Goal: Task Accomplishment & Management: Complete application form

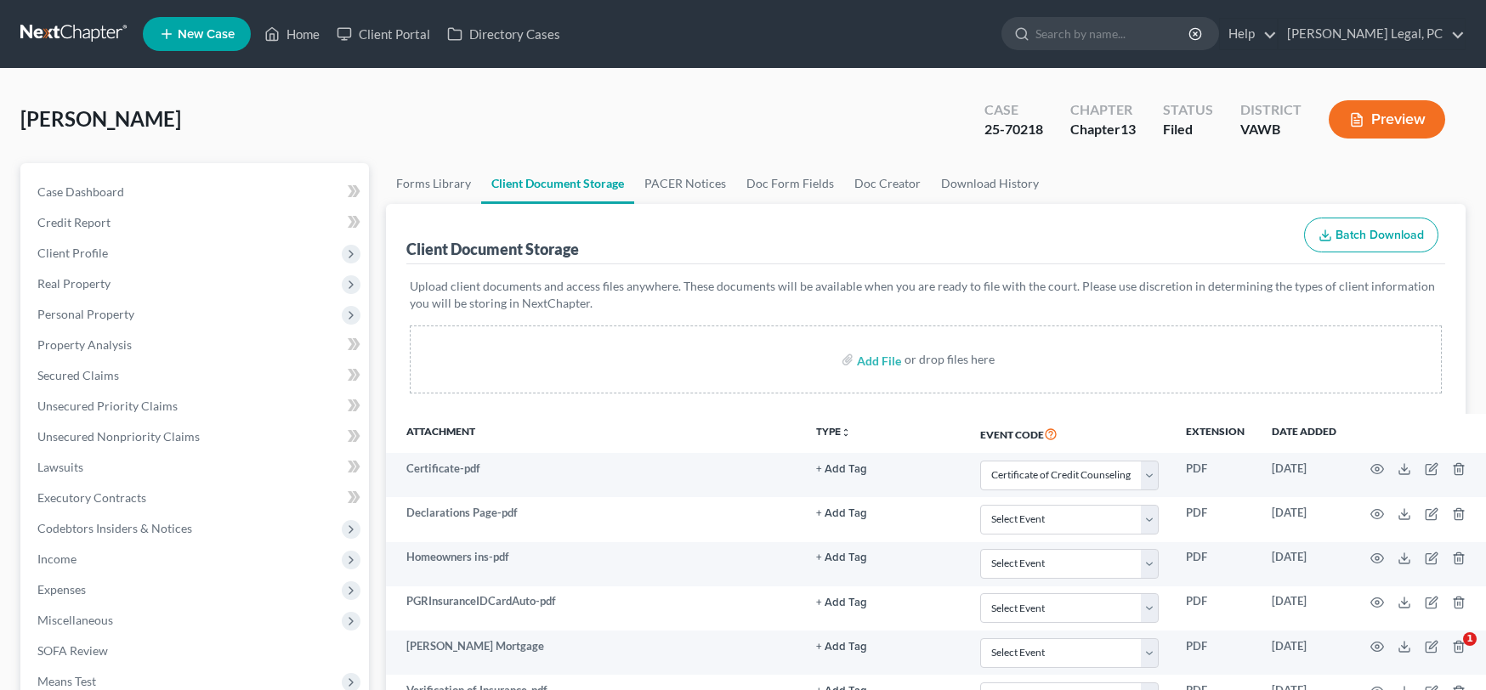
select select "0"
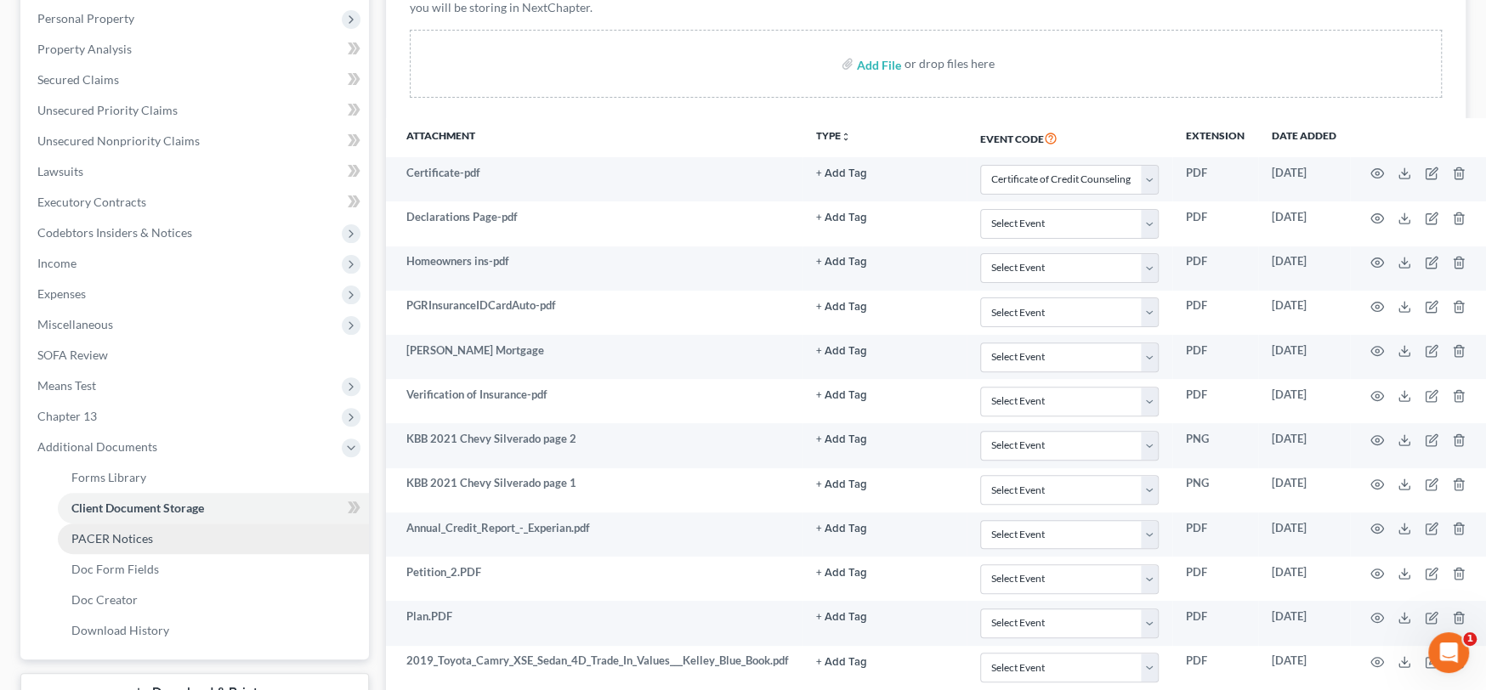
scroll to position [424, 0]
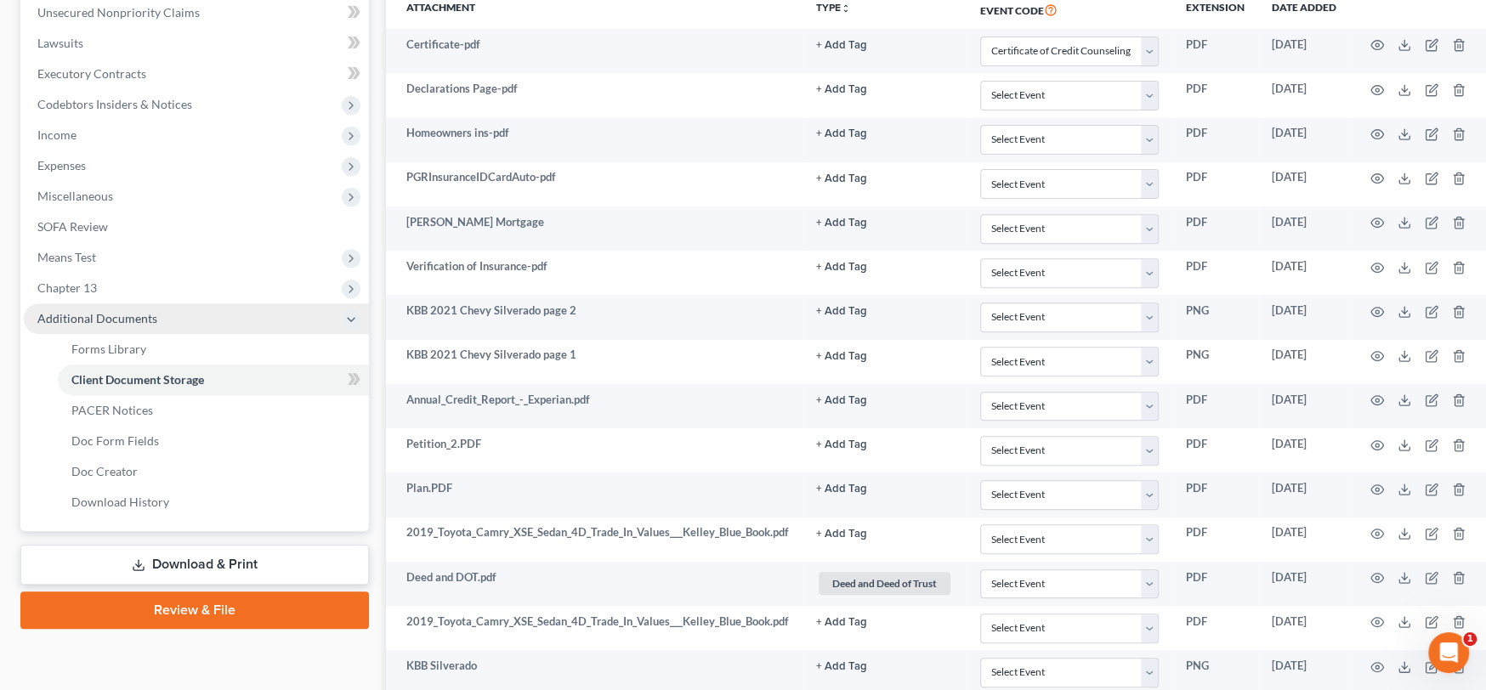
click at [116, 321] on span "Additional Documents" at bounding box center [97, 318] width 120 height 14
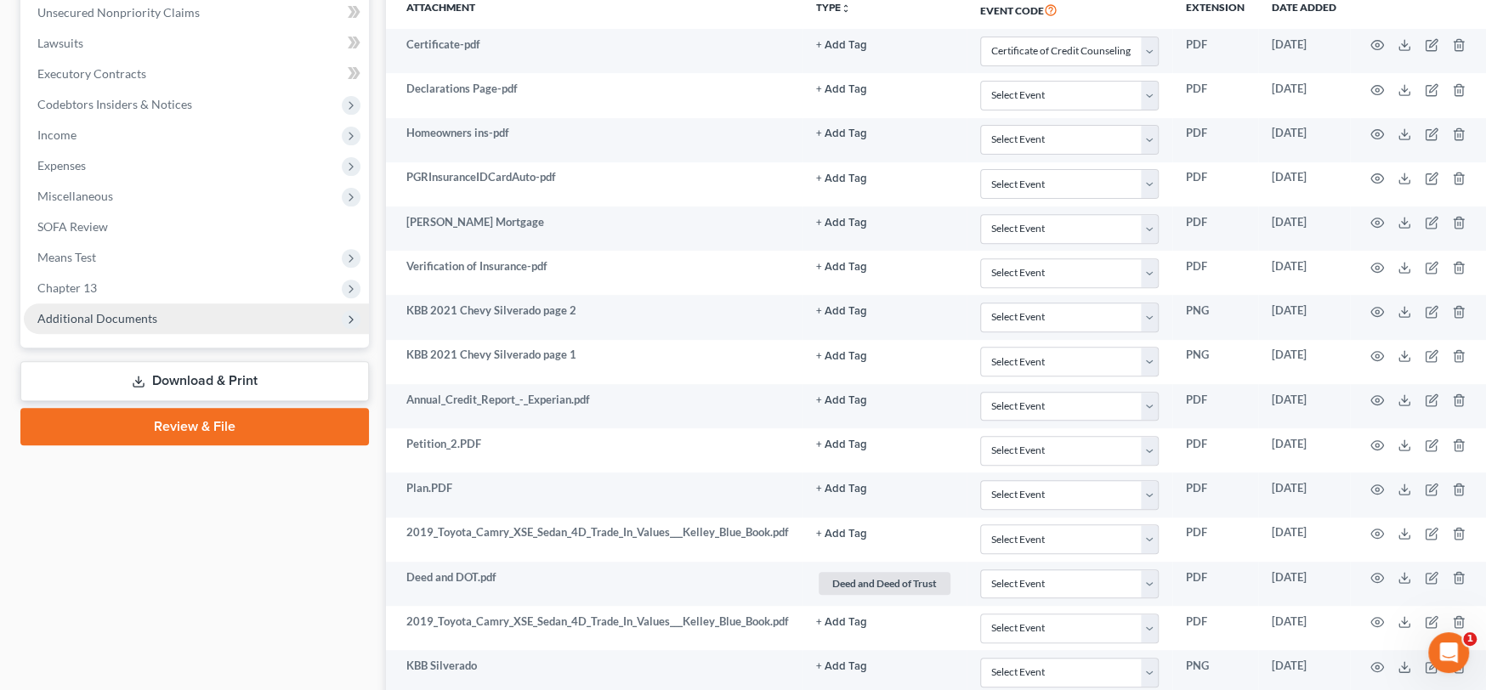
click at [116, 321] on span "Additional Documents" at bounding box center [97, 318] width 120 height 14
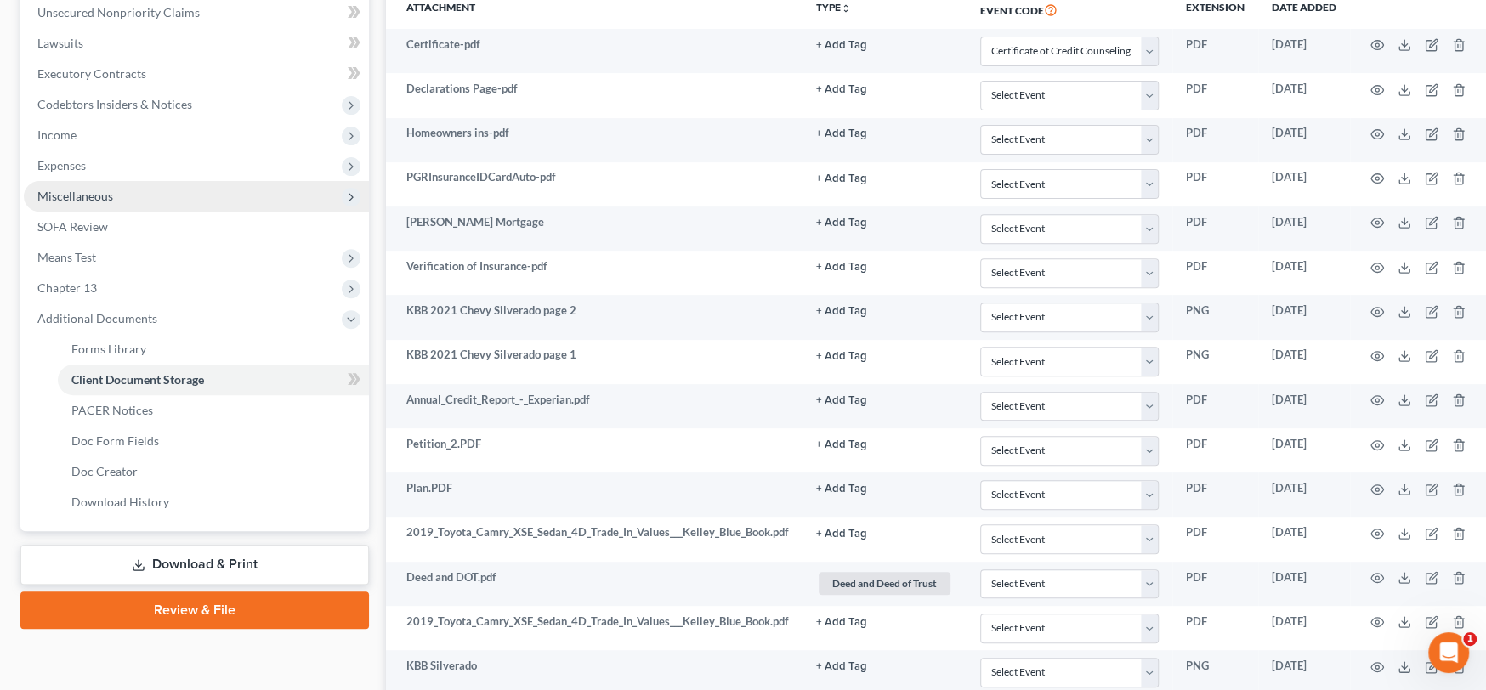
click at [86, 196] on span "Miscellaneous" at bounding box center [75, 196] width 76 height 14
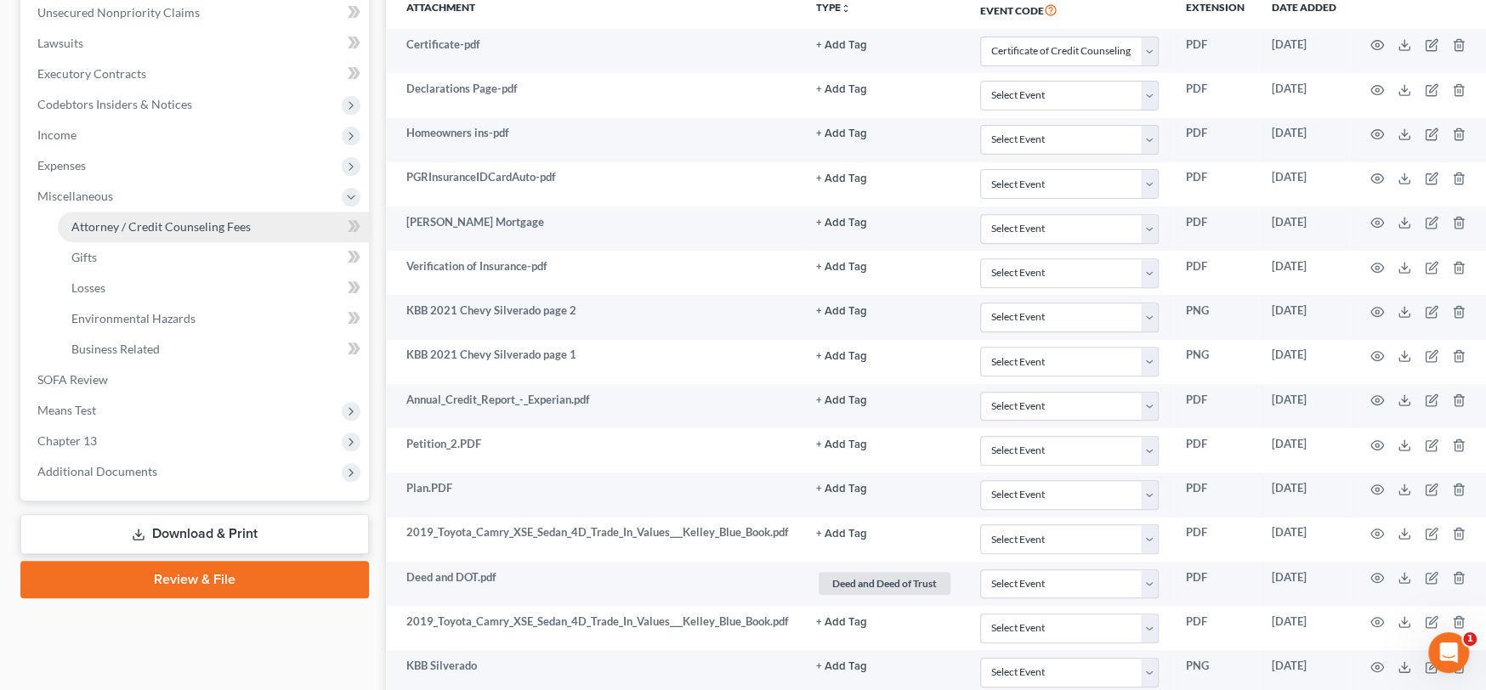
click at [158, 224] on span "Attorney / Credit Counseling Fees" at bounding box center [160, 226] width 179 height 14
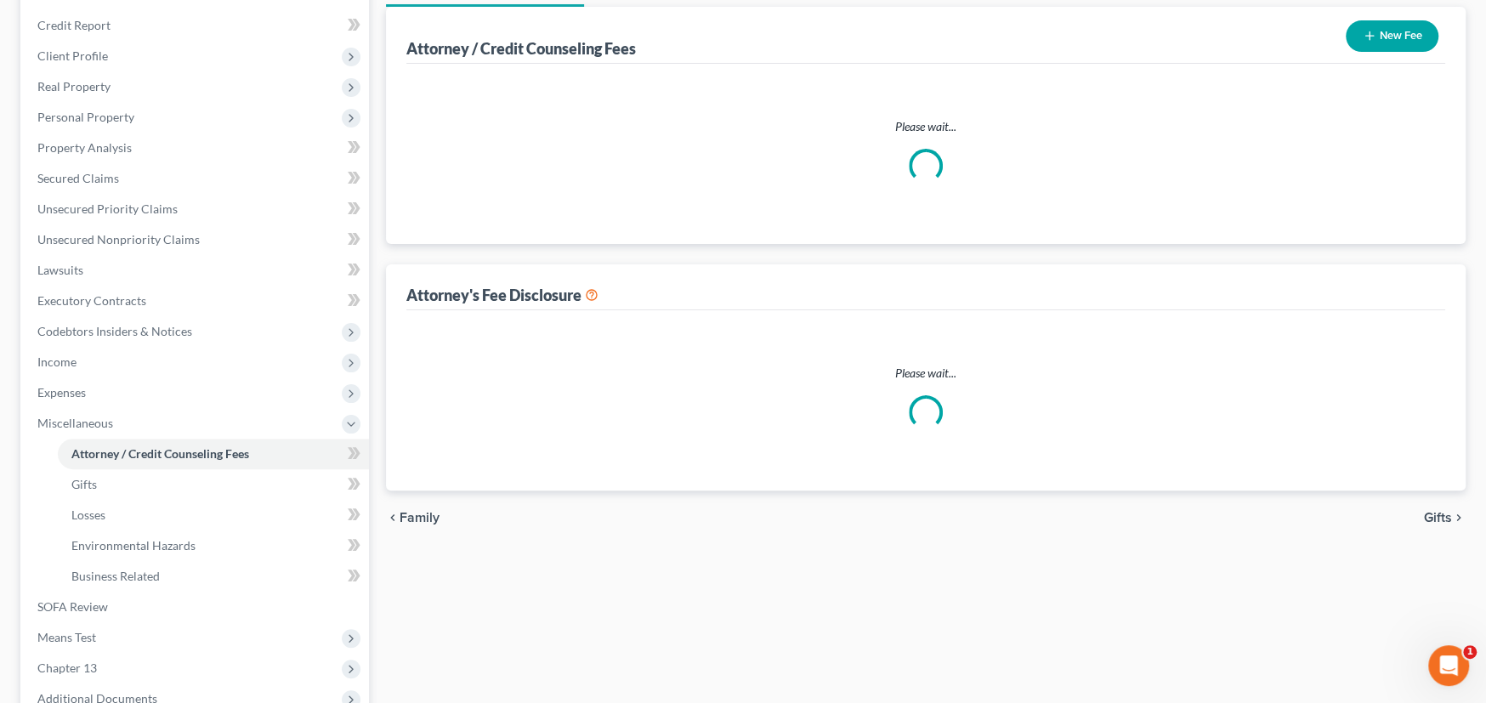
scroll to position [5, 0]
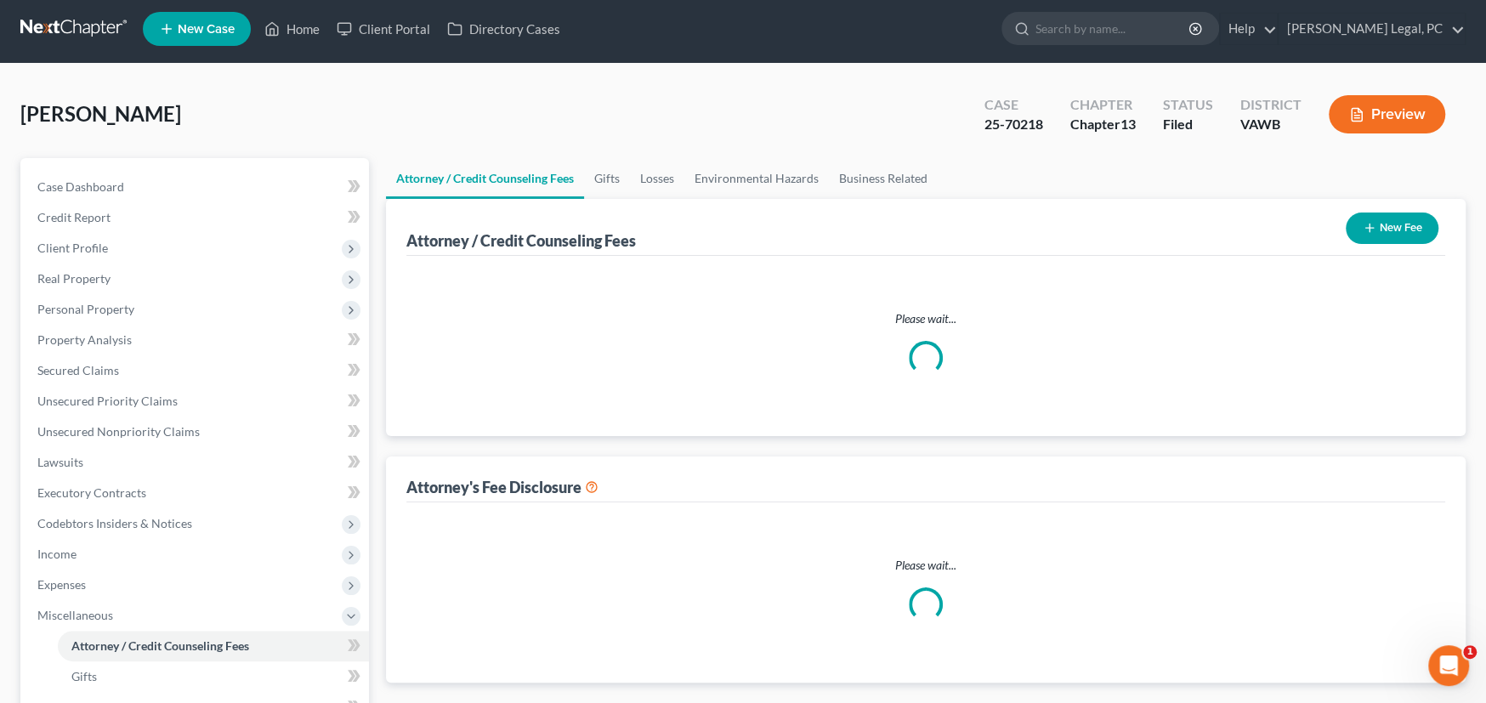
select select "0"
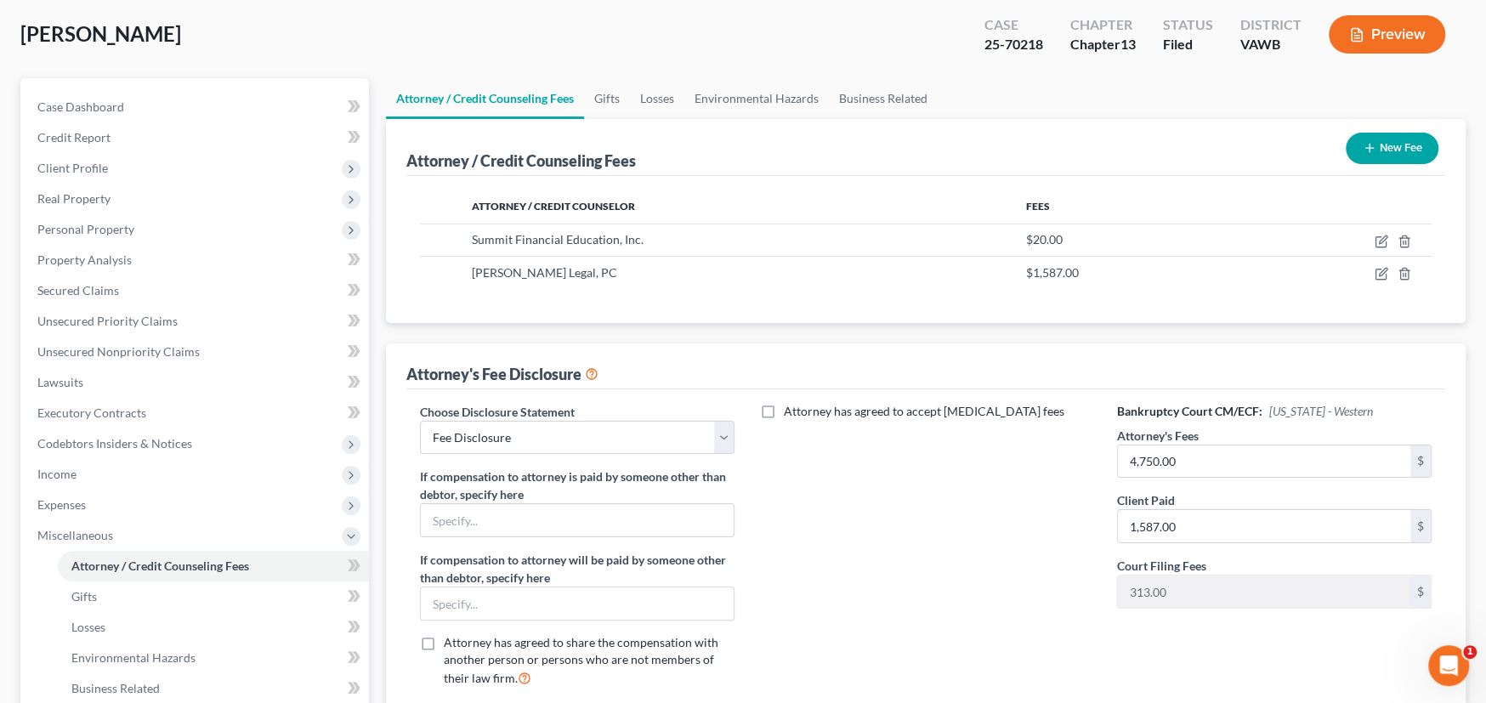
scroll to position [340, 0]
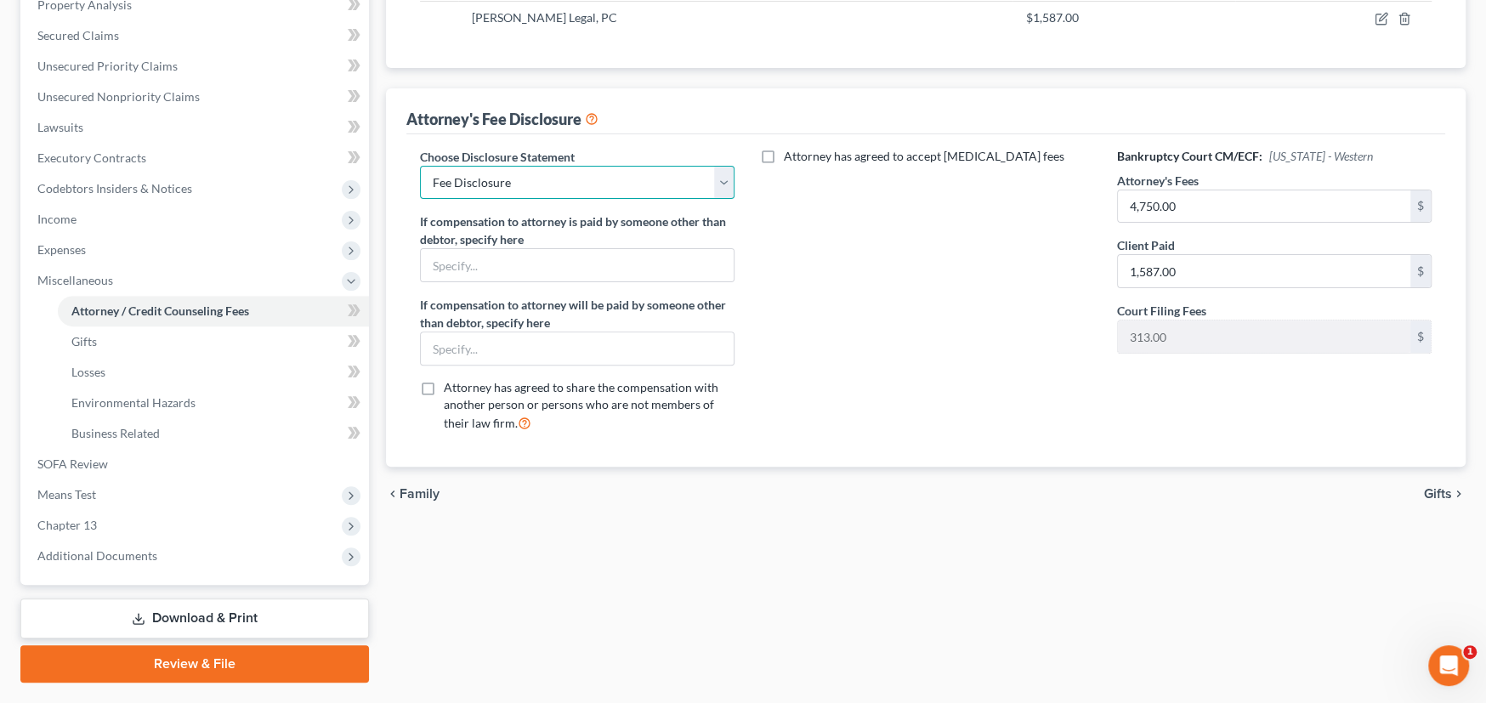
click at [661, 172] on select "Select Fee Disclosure" at bounding box center [577, 183] width 315 height 34
click at [655, 179] on select "Select Fee Disclosure" at bounding box center [577, 183] width 315 height 34
click at [888, 280] on div "Attorney has agreed to accept retainer fees" at bounding box center [926, 297] width 349 height 298
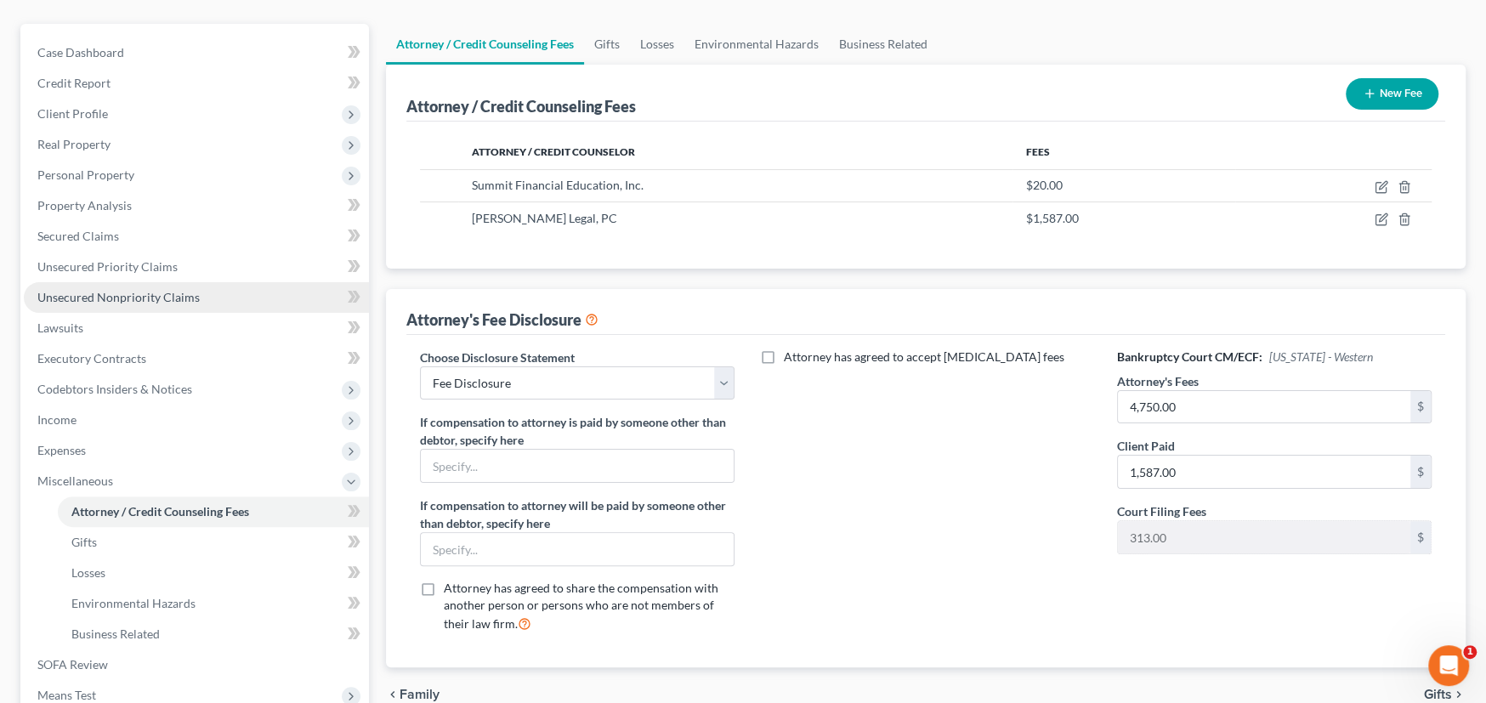
scroll to position [0, 0]
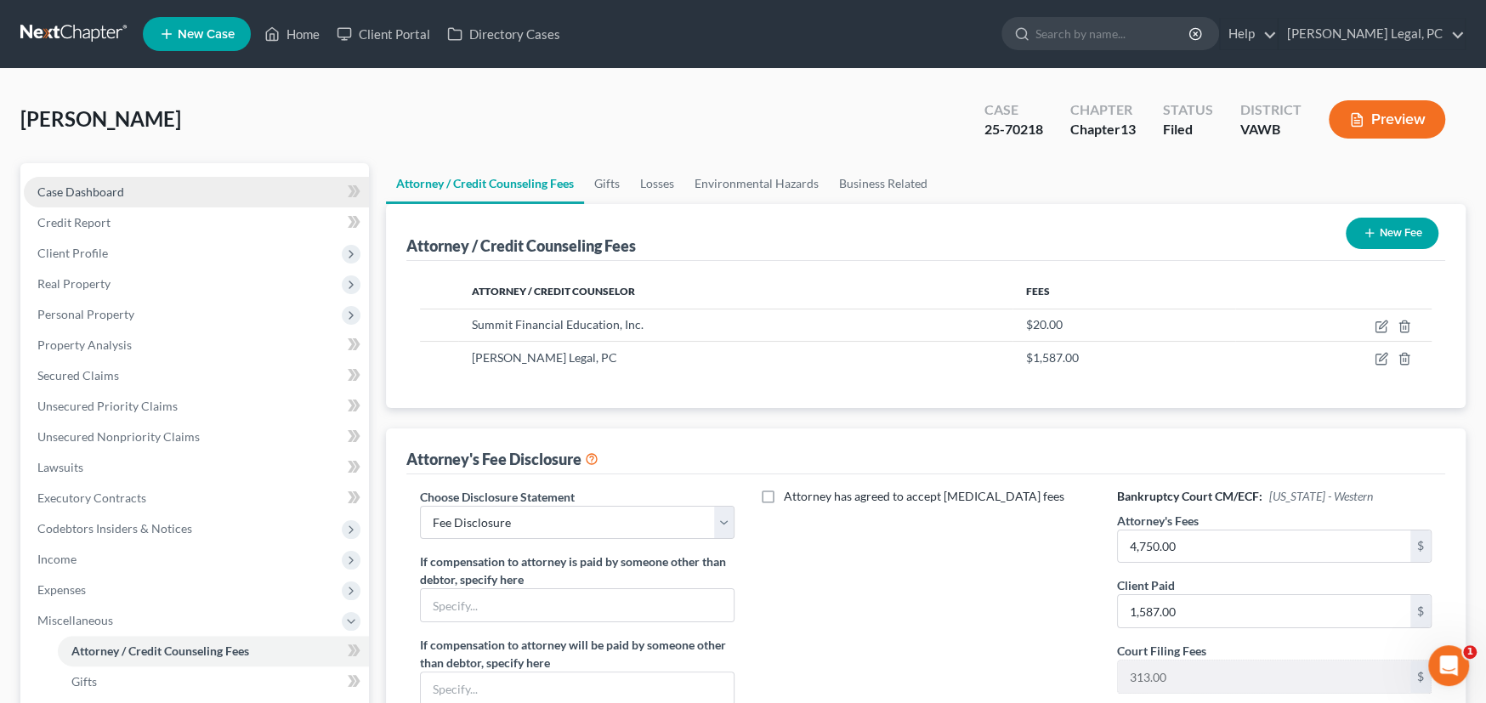
drag, startPoint x: 72, startPoint y: 180, endPoint x: 106, endPoint y: 181, distance: 34.0
click at [72, 180] on link "Case Dashboard" at bounding box center [196, 192] width 345 height 31
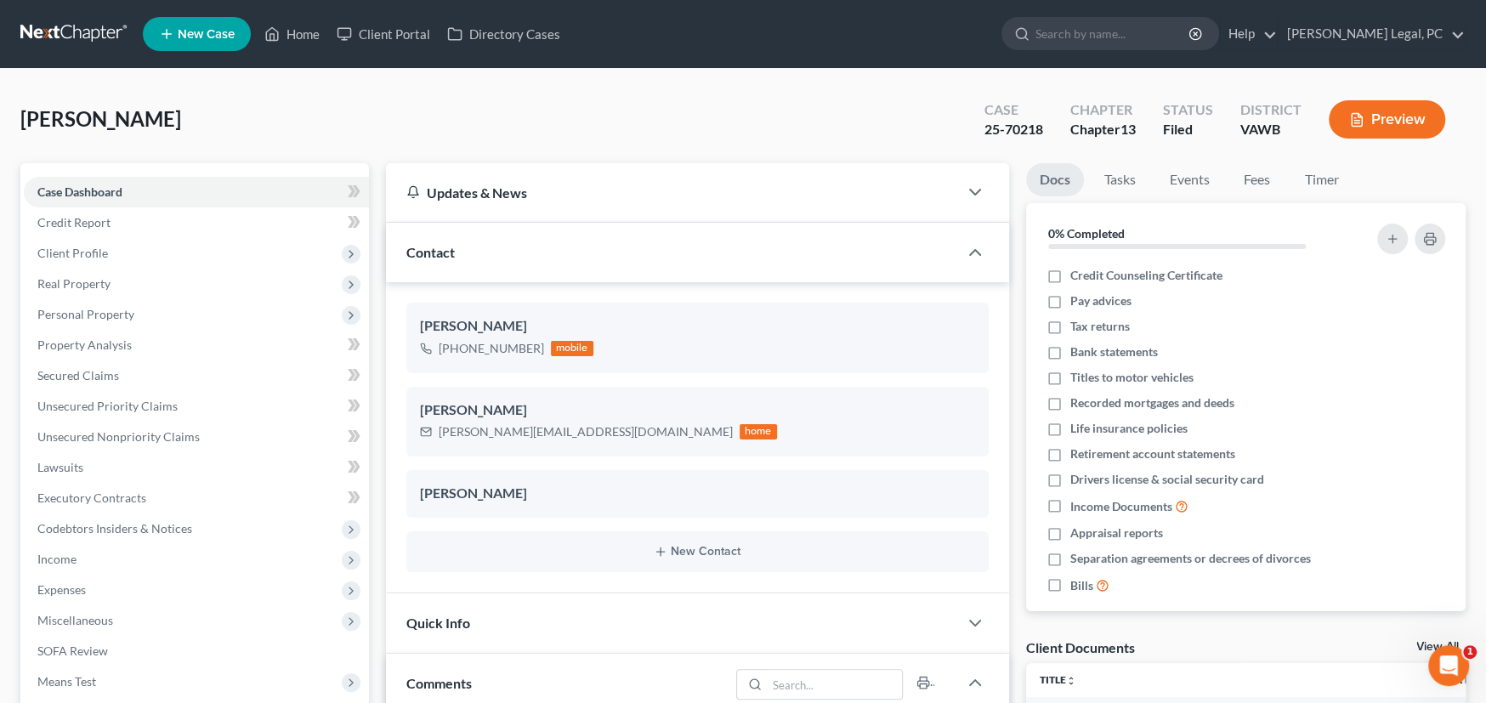
scroll to position [1531, 0]
click at [70, 33] on link at bounding box center [74, 34] width 109 height 31
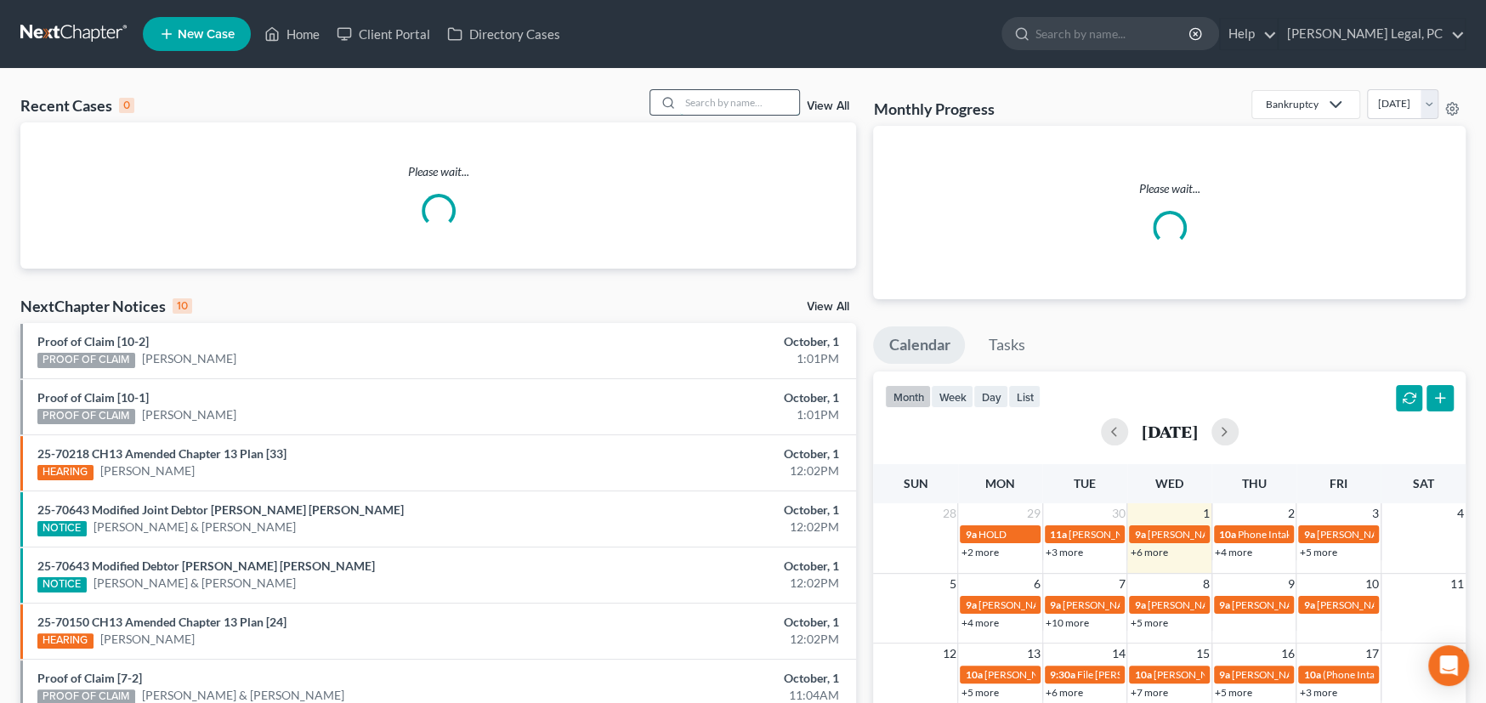
click at [699, 105] on input "search" at bounding box center [739, 102] width 119 height 25
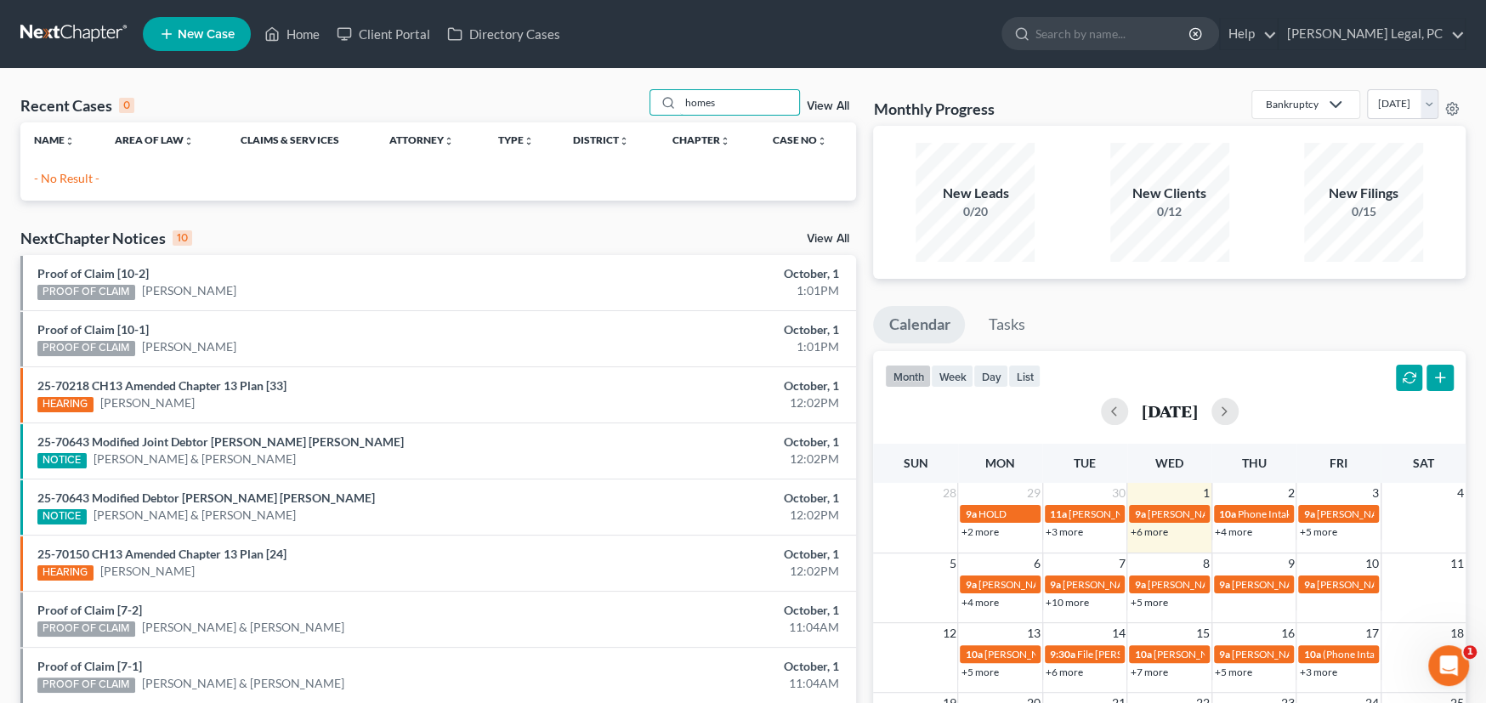
drag, startPoint x: 772, startPoint y: 105, endPoint x: 514, endPoint y: 67, distance: 260.3
click at [514, 67] on div "Home New Case Client Portal Directory Cases [PERSON_NAME] Legal, PC [PERSON_NAM…" at bounding box center [743, 491] width 1486 height 982
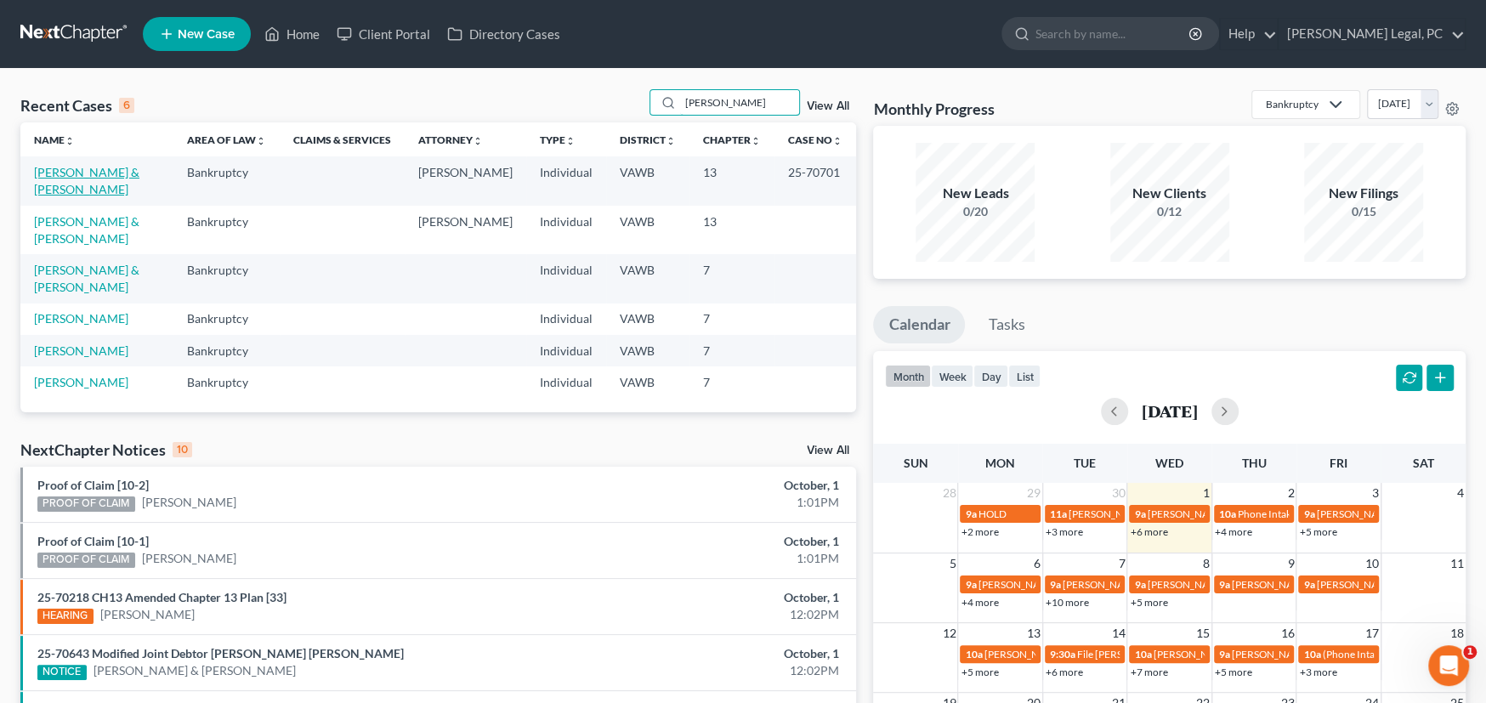
type input "[PERSON_NAME]"
click at [76, 172] on link "[PERSON_NAME] & [PERSON_NAME]" at bounding box center [86, 180] width 105 height 31
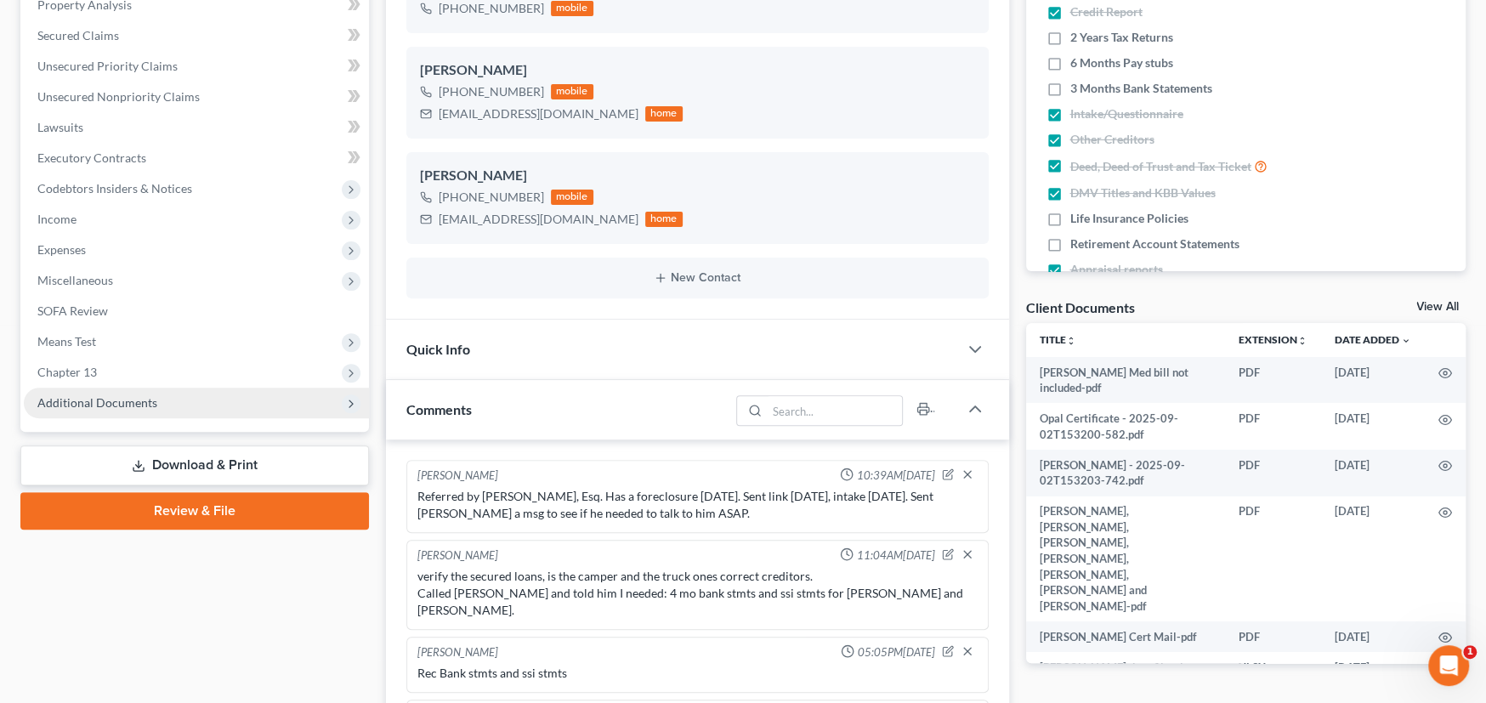
scroll to position [6, 0]
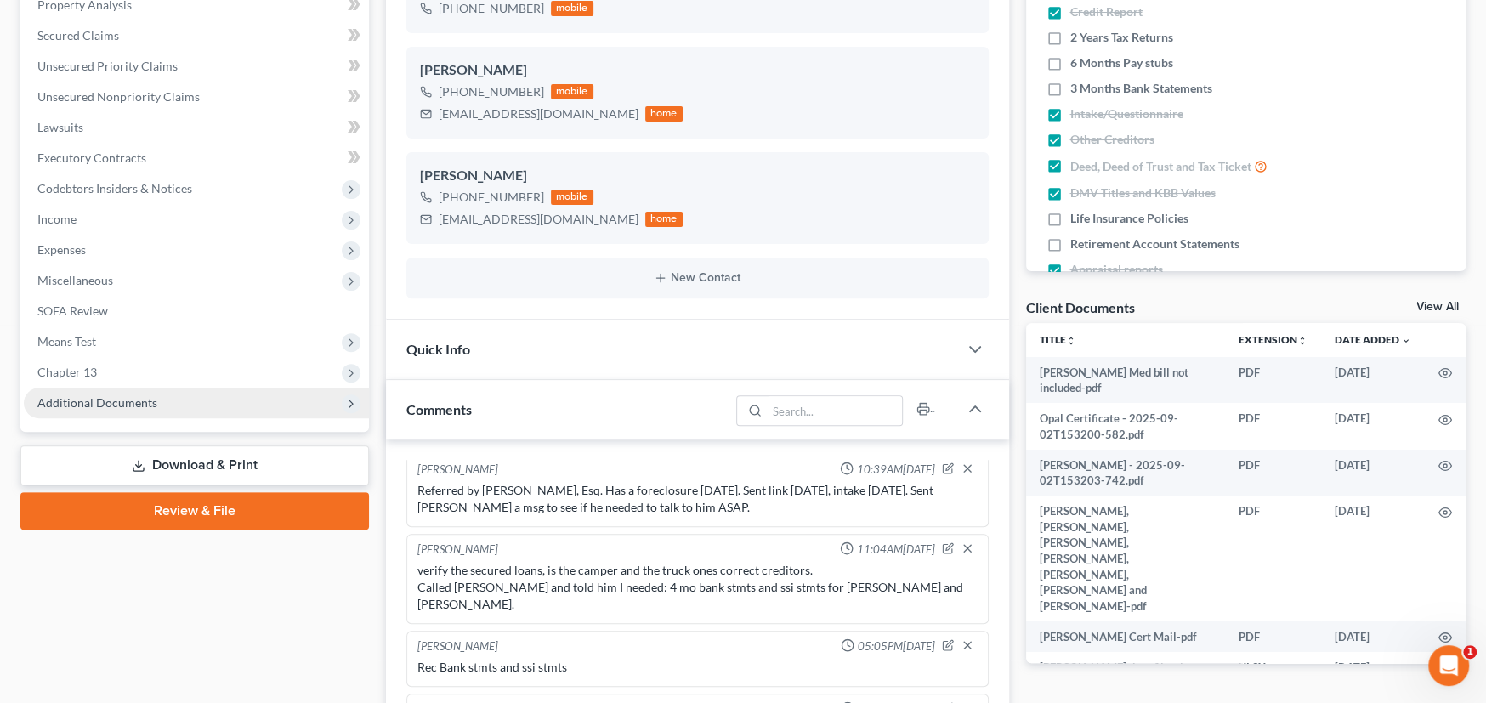
click at [156, 406] on span "Additional Documents" at bounding box center [196, 403] width 345 height 31
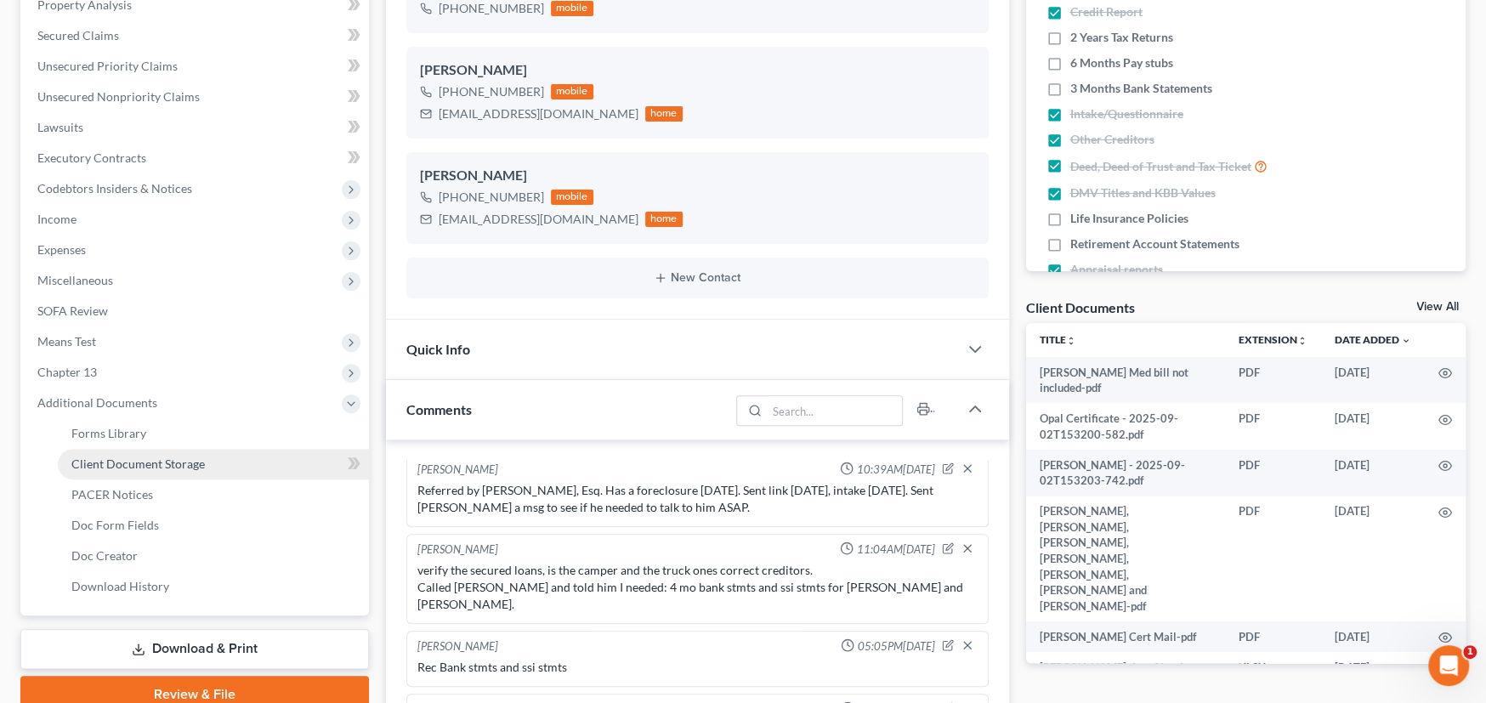
click at [138, 457] on span "Client Document Storage" at bounding box center [137, 464] width 133 height 14
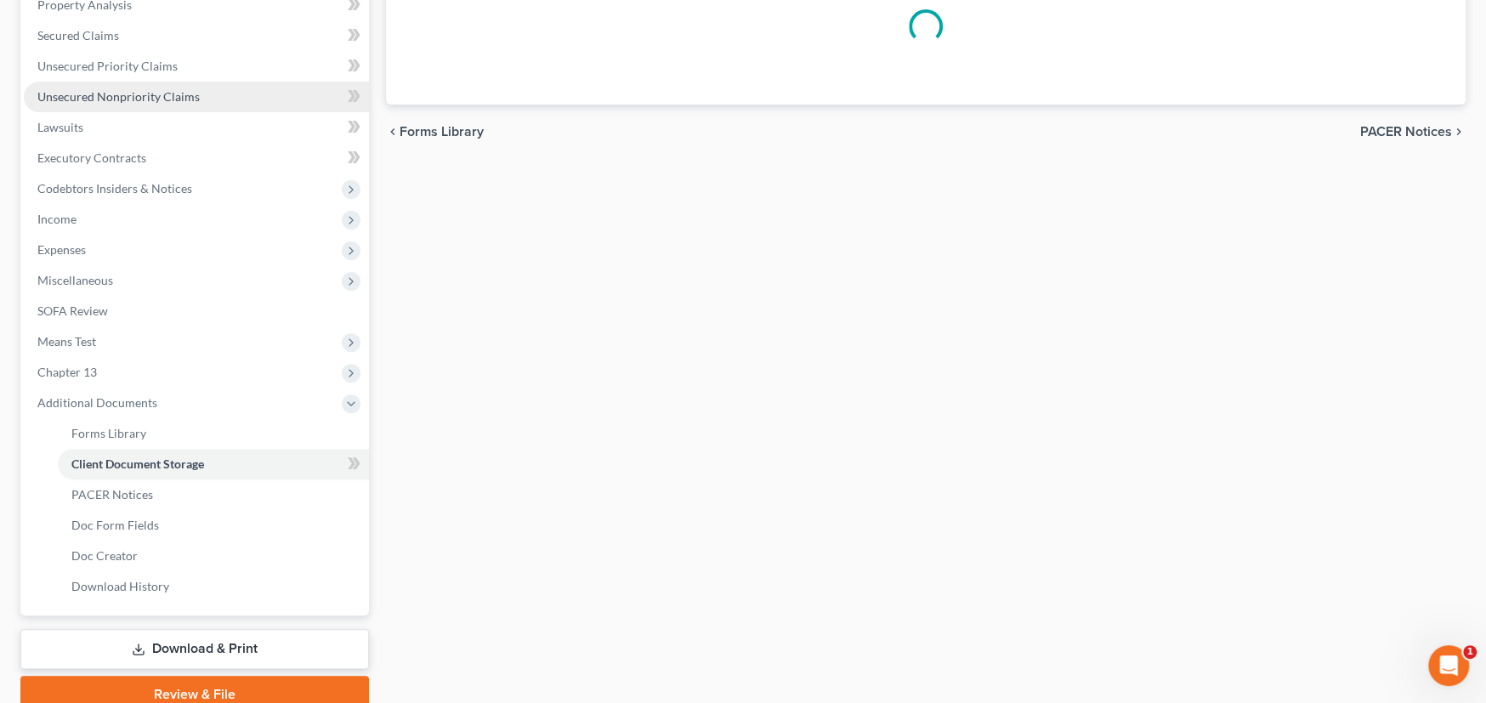
scroll to position [88, 0]
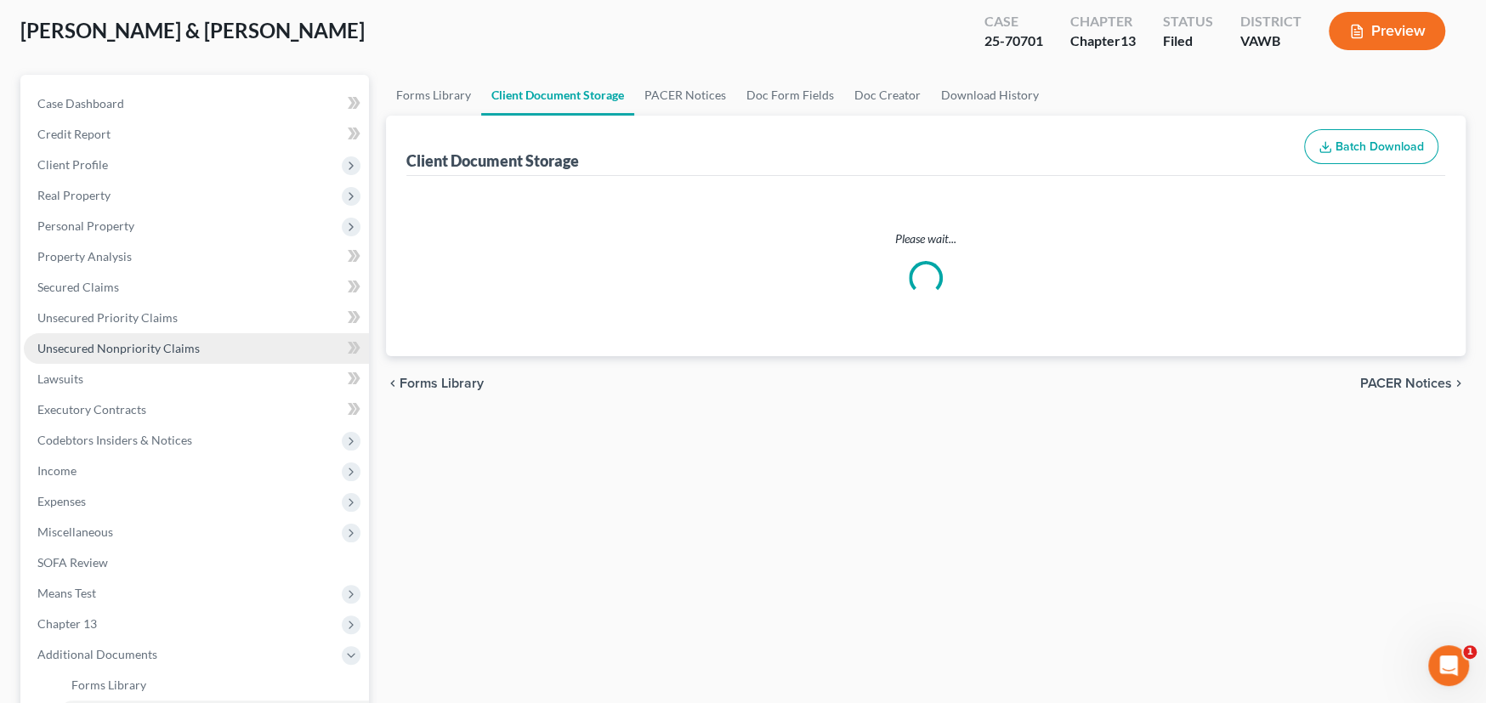
select select "0"
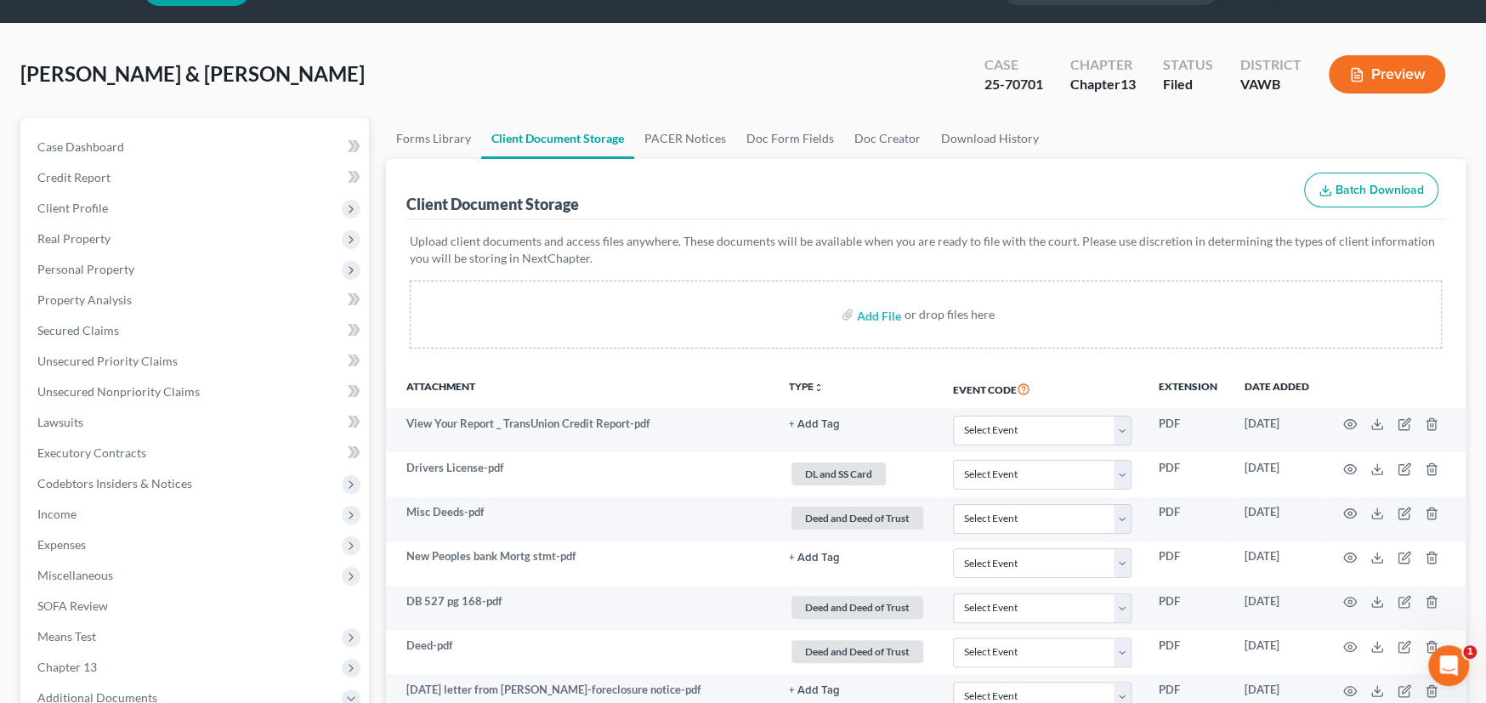
scroll to position [0, 0]
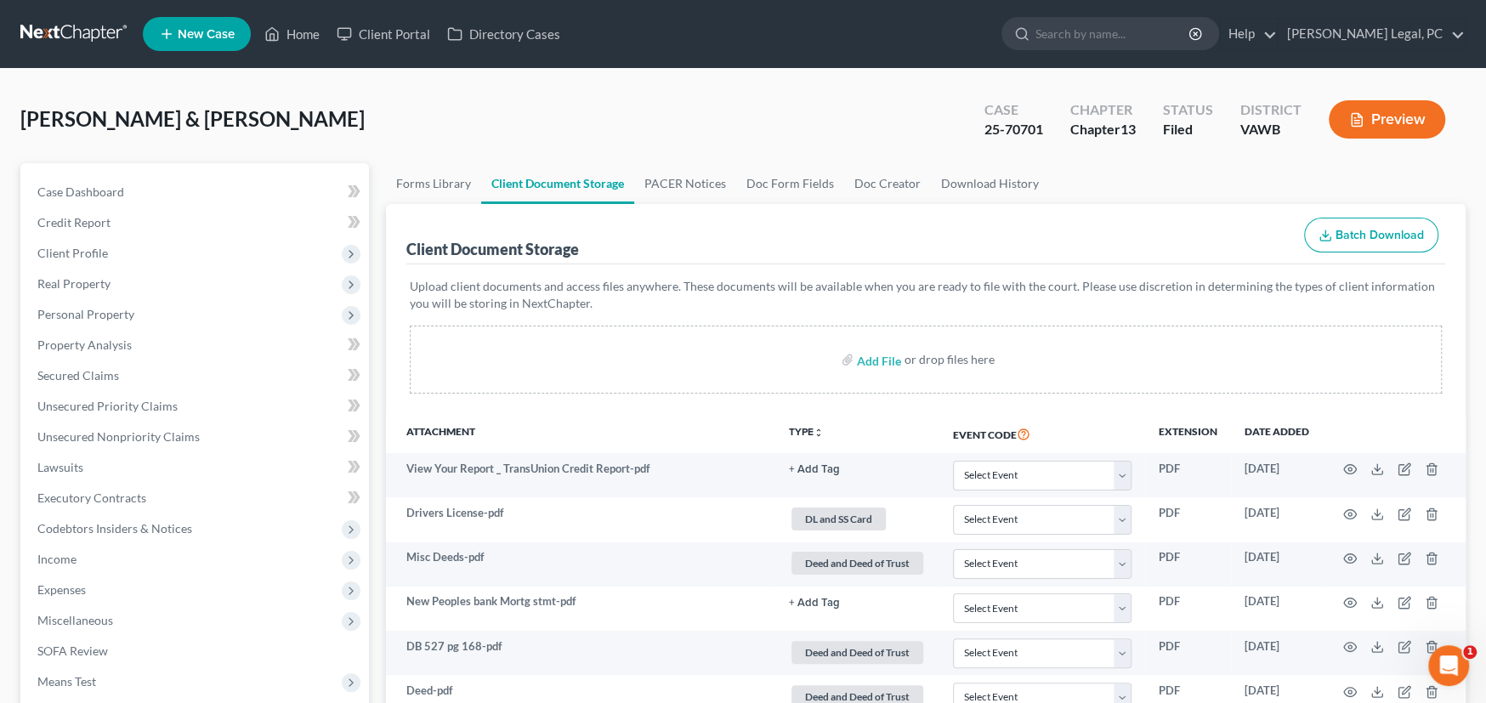
click at [81, 28] on link at bounding box center [74, 34] width 109 height 31
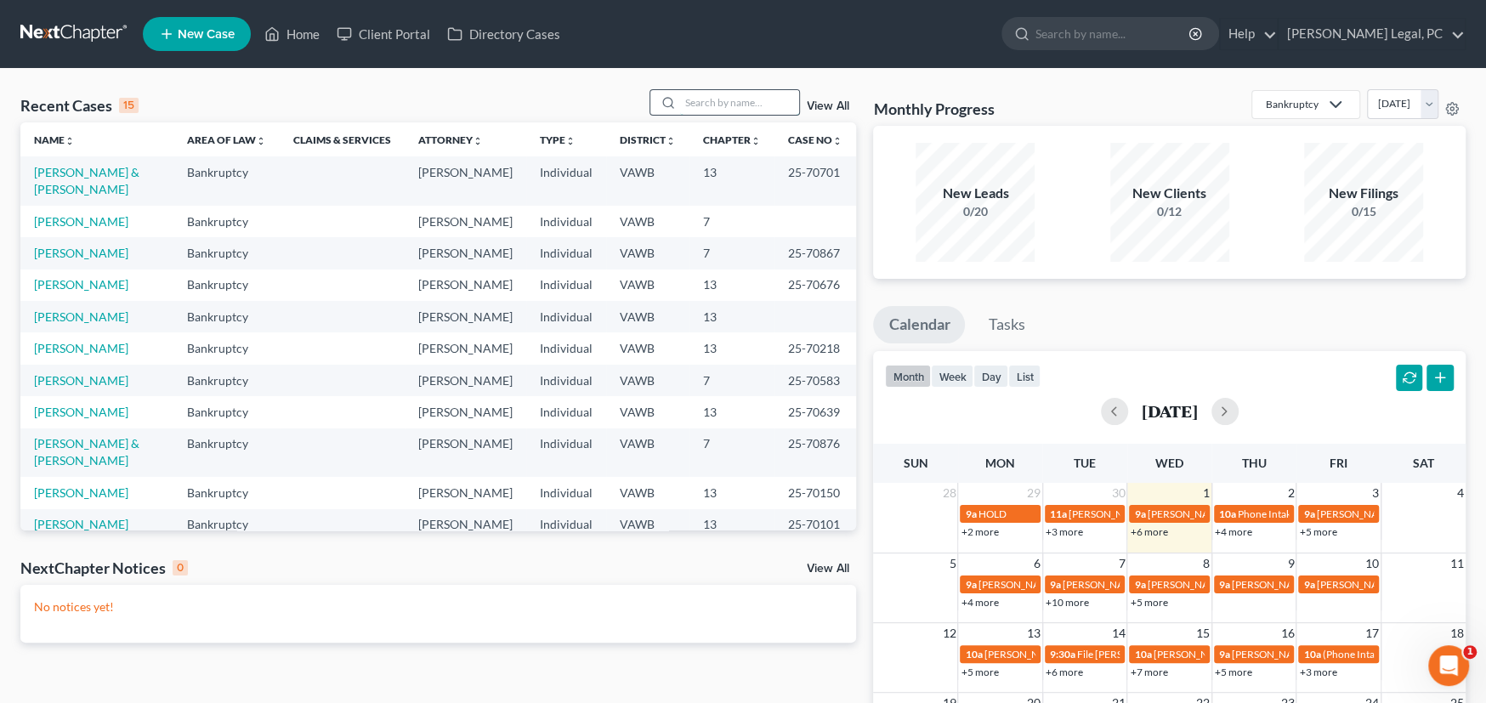
click at [710, 99] on input "search" at bounding box center [739, 102] width 119 height 25
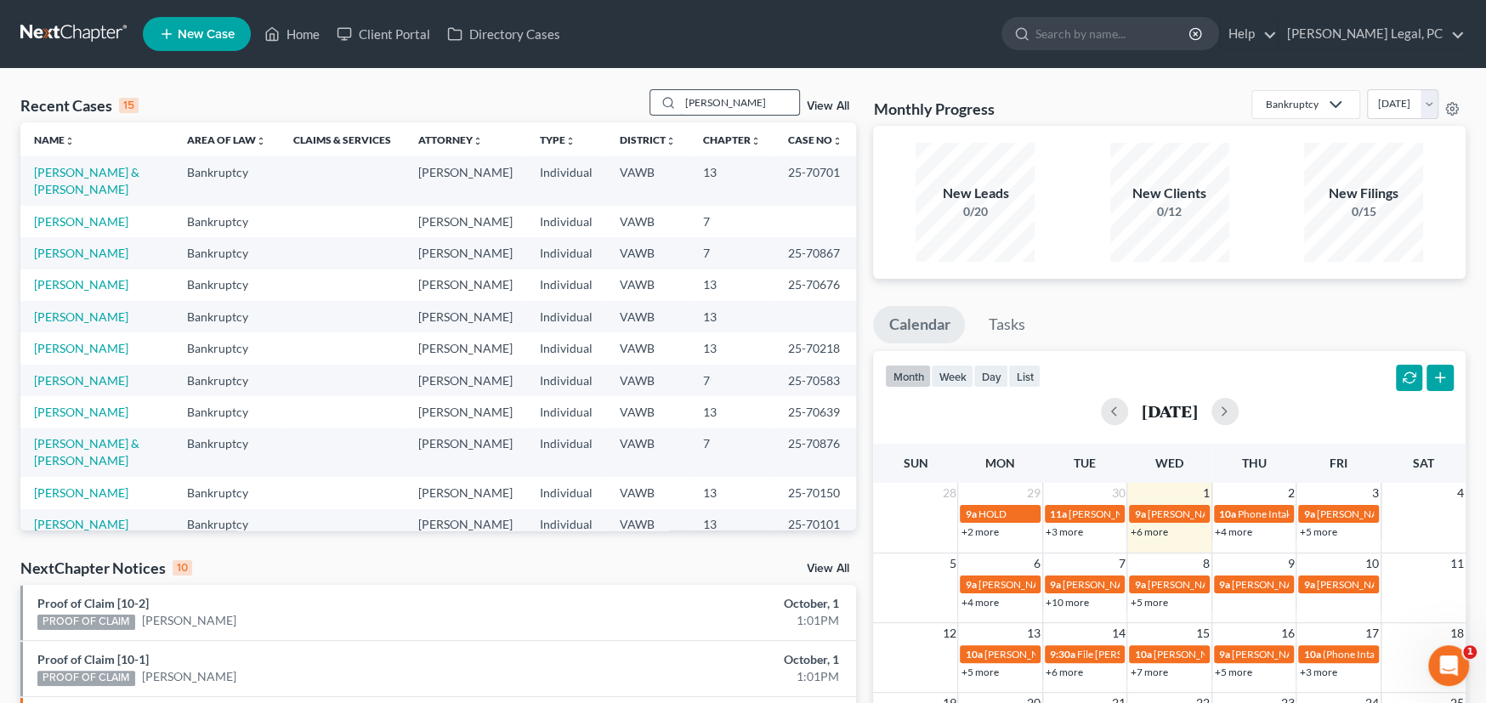
type input "holderfield"
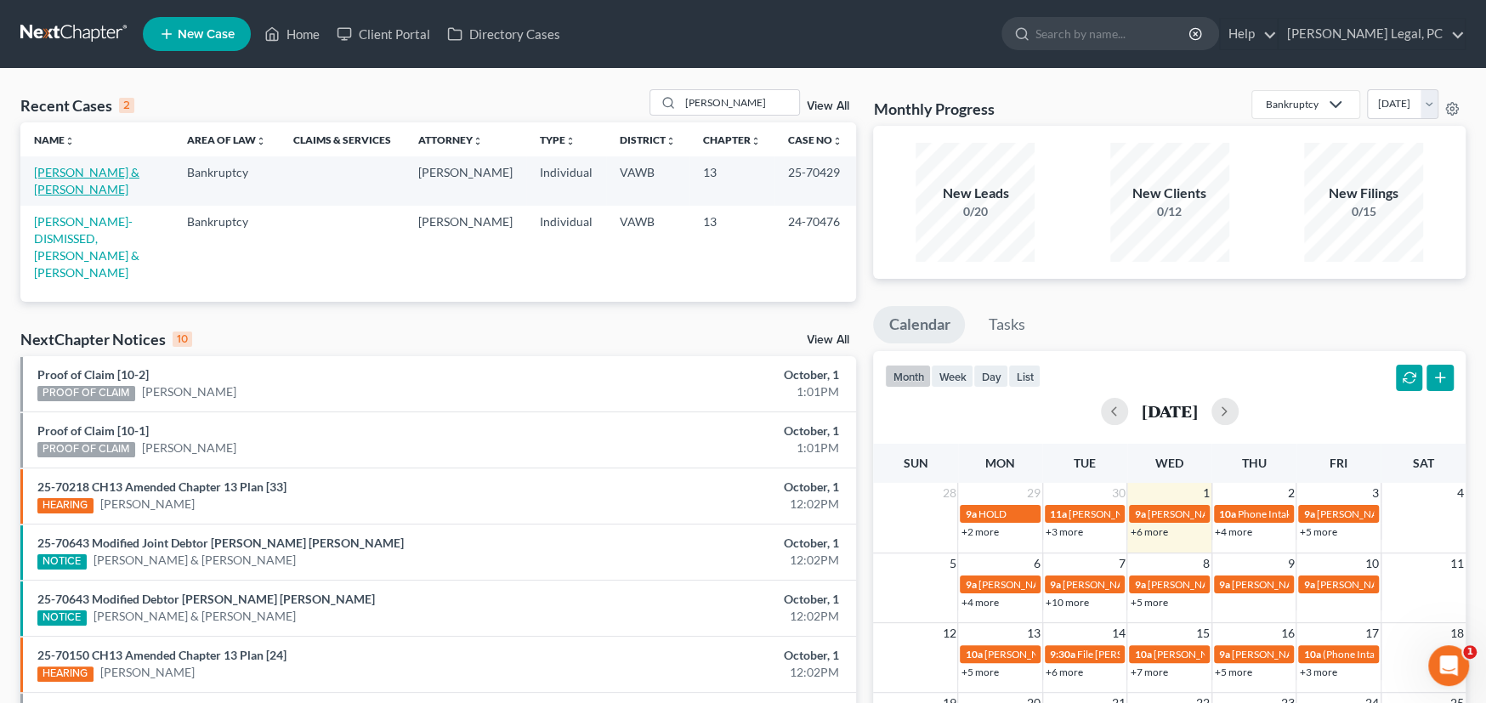
click at [115, 177] on link "Holderfield, Christopher & Sara" at bounding box center [86, 180] width 105 height 31
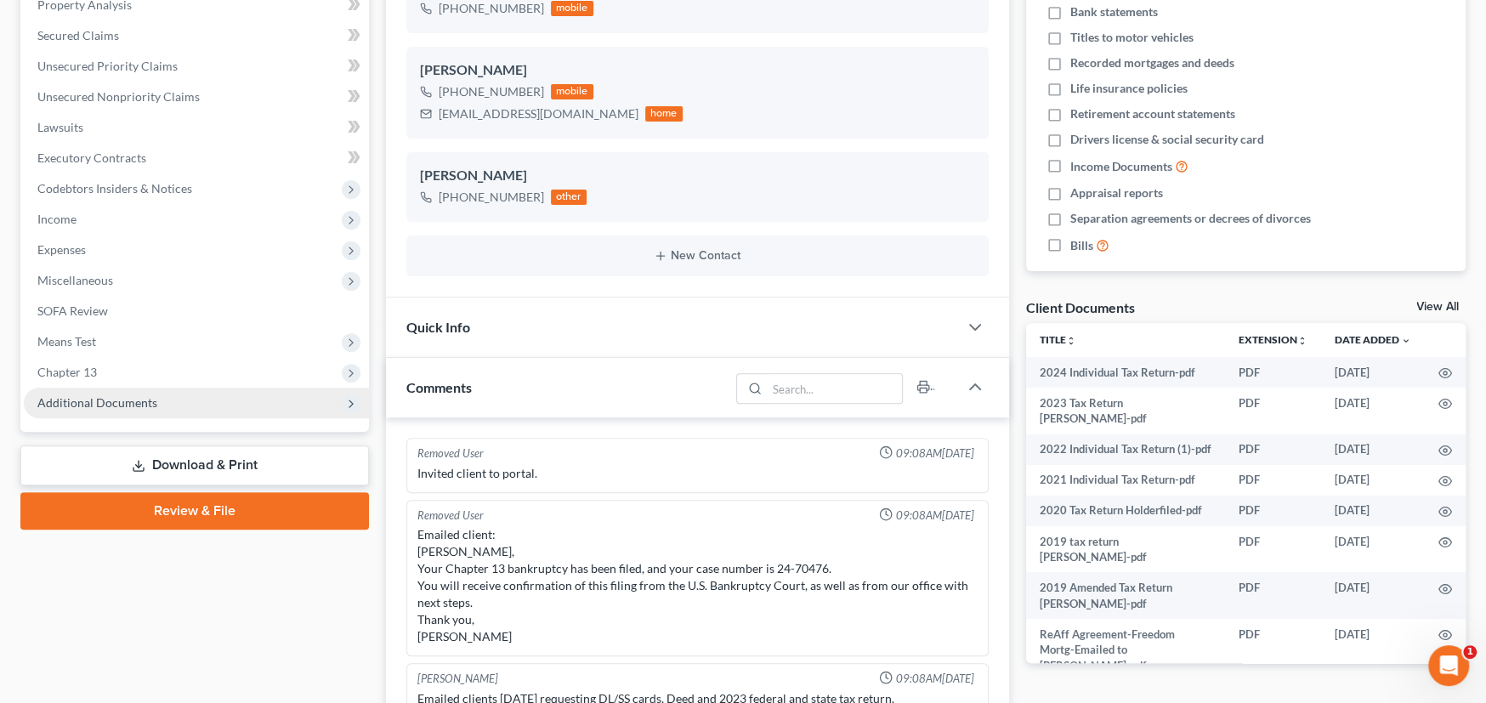
scroll to position [635, 0]
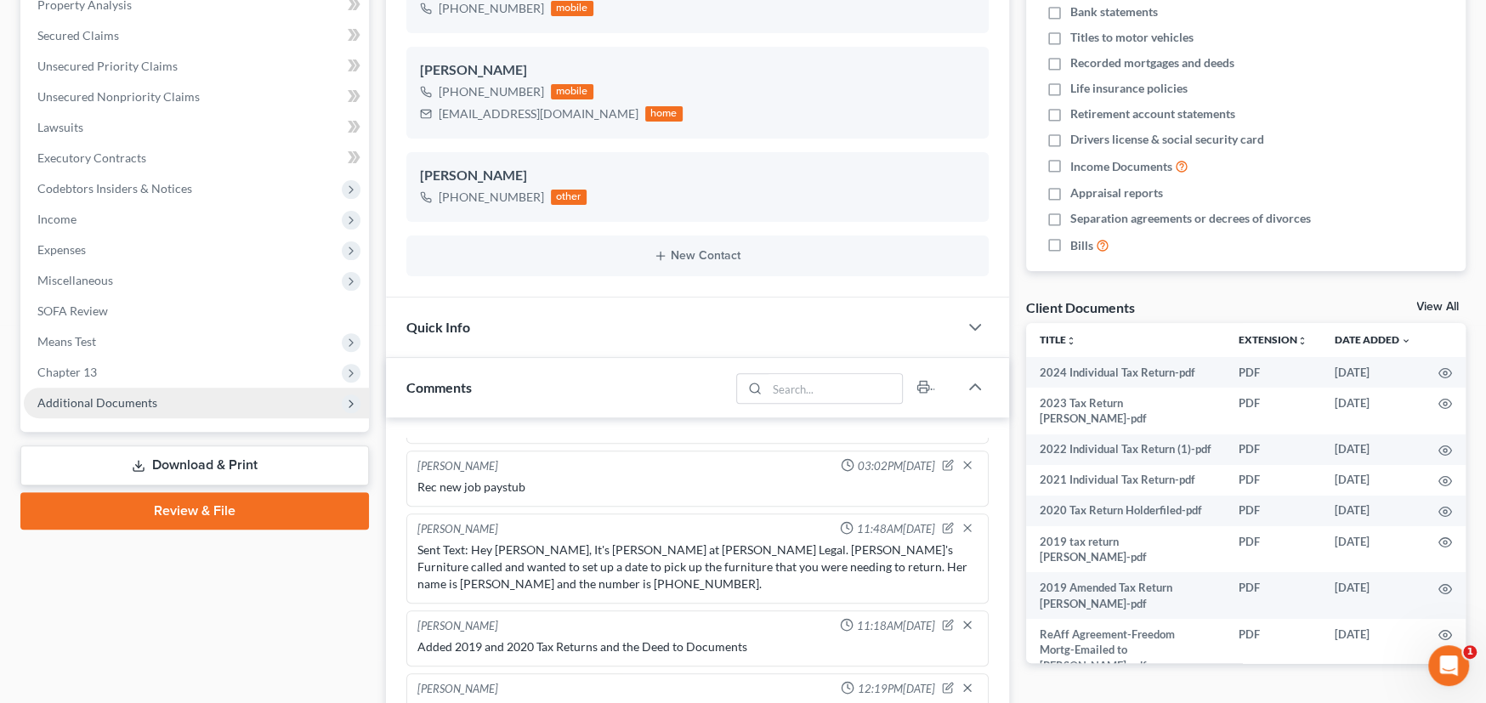
click at [124, 411] on span "Additional Documents" at bounding box center [196, 403] width 345 height 31
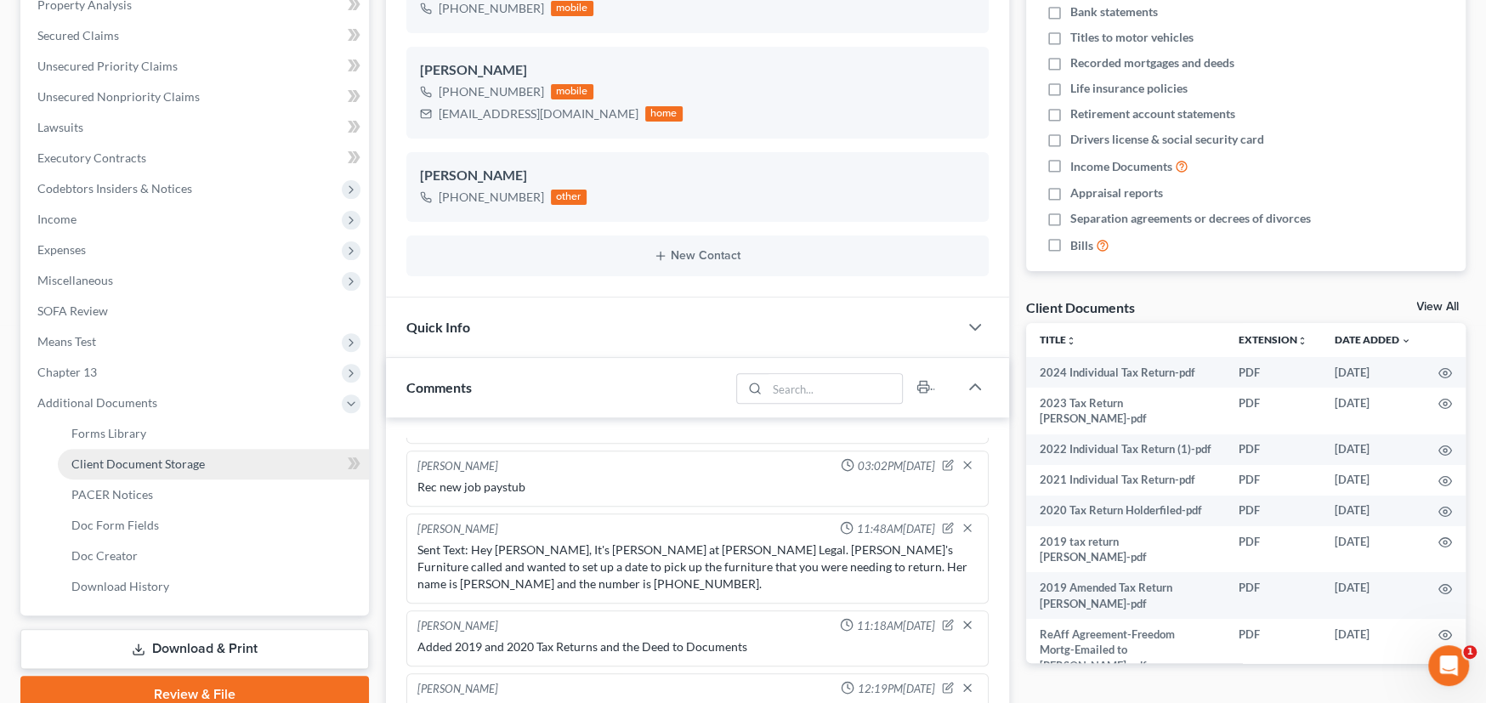
click at [122, 463] on span "Client Document Storage" at bounding box center [137, 464] width 133 height 14
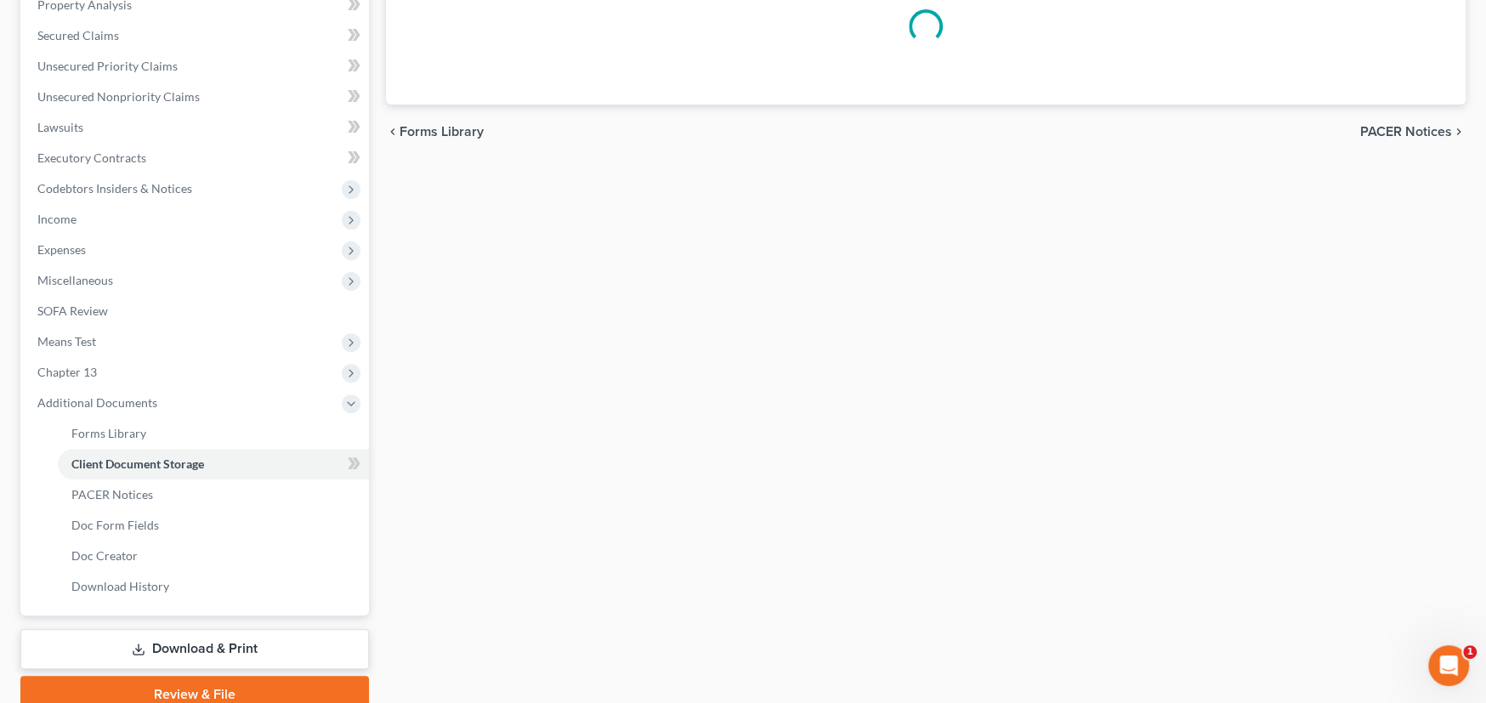
scroll to position [116, 0]
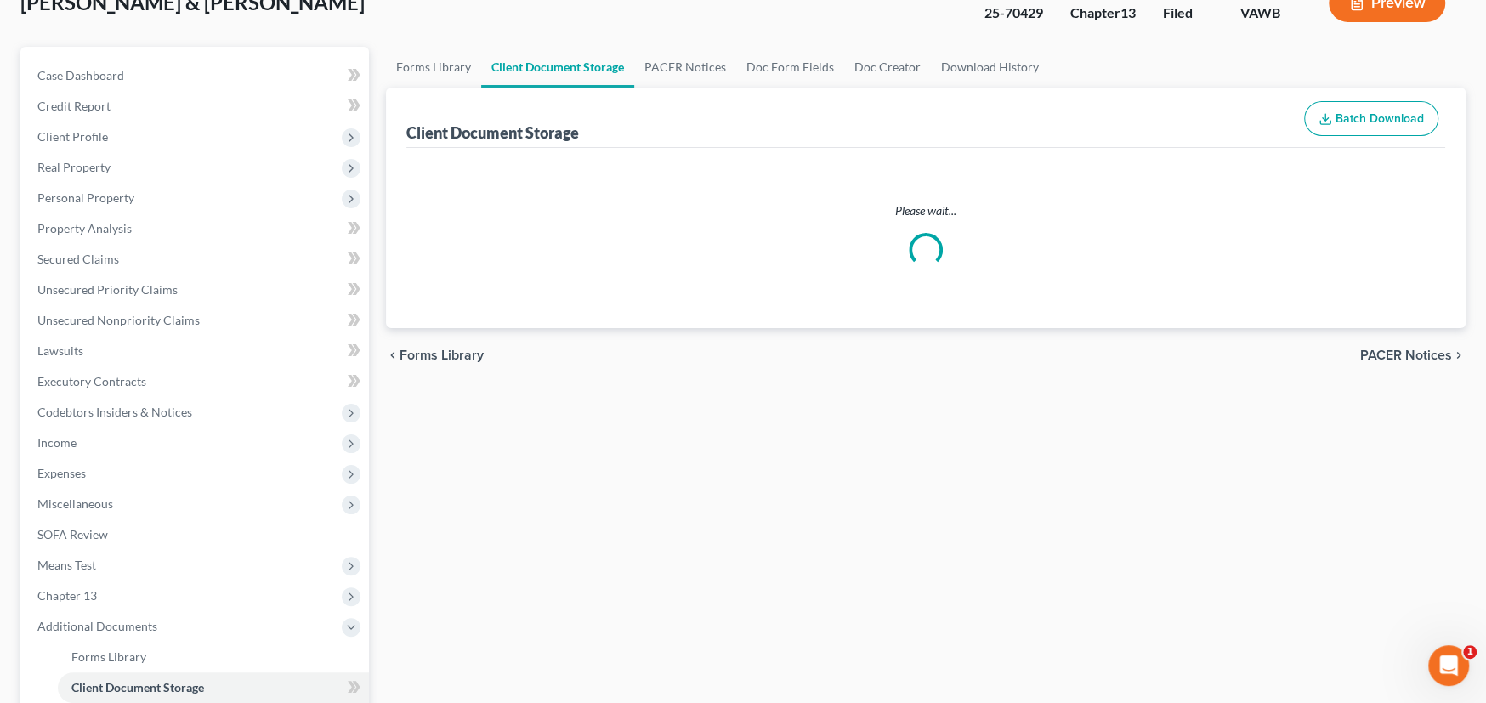
select select "0"
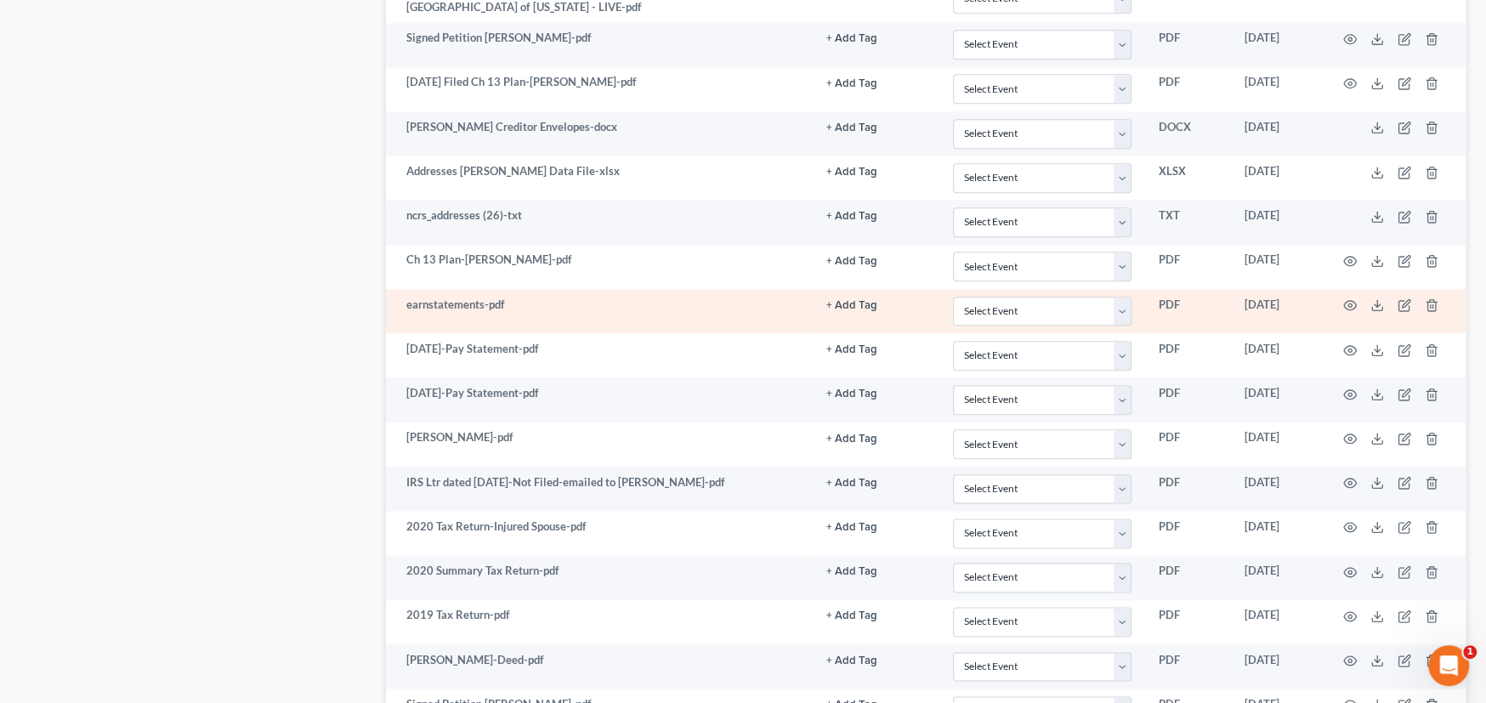
scroll to position [985, 0]
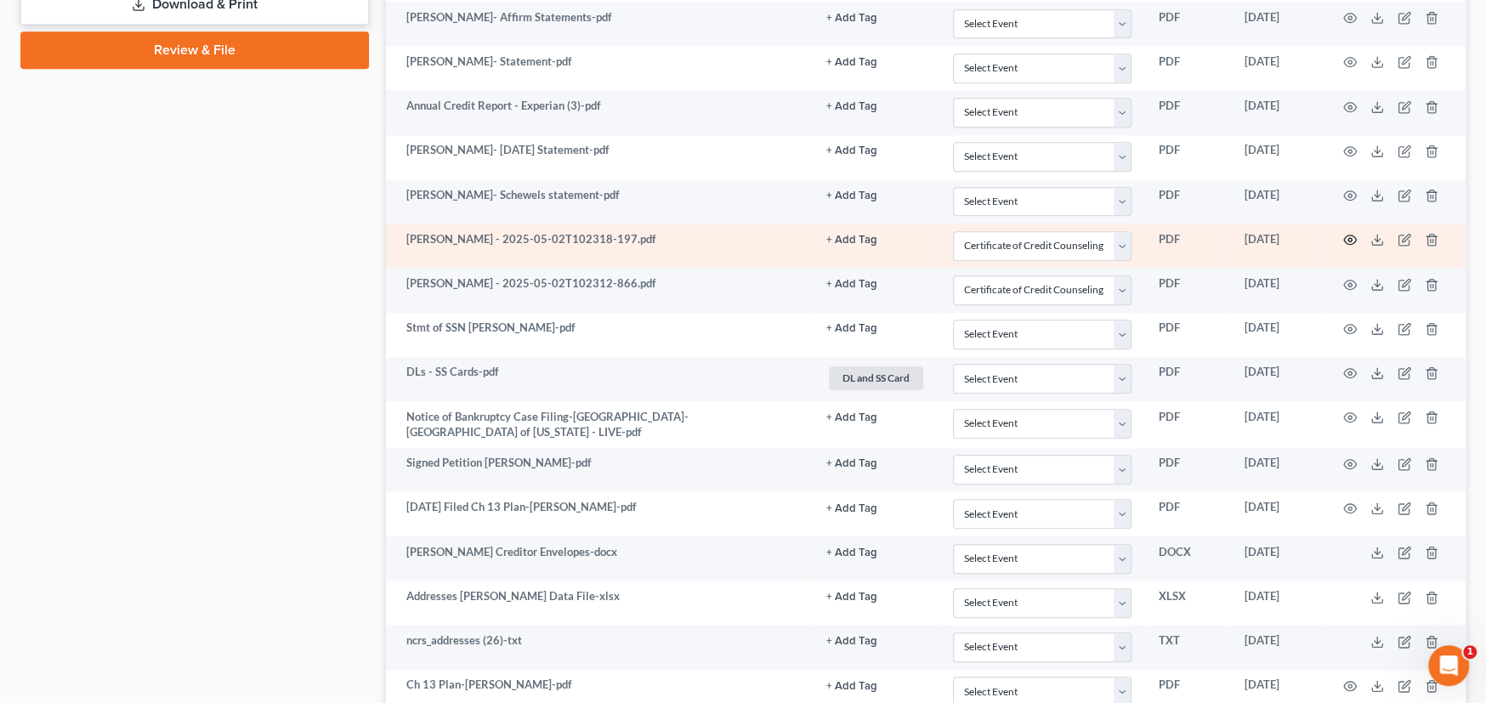
click at [1347, 233] on icon "button" at bounding box center [1350, 240] width 14 height 14
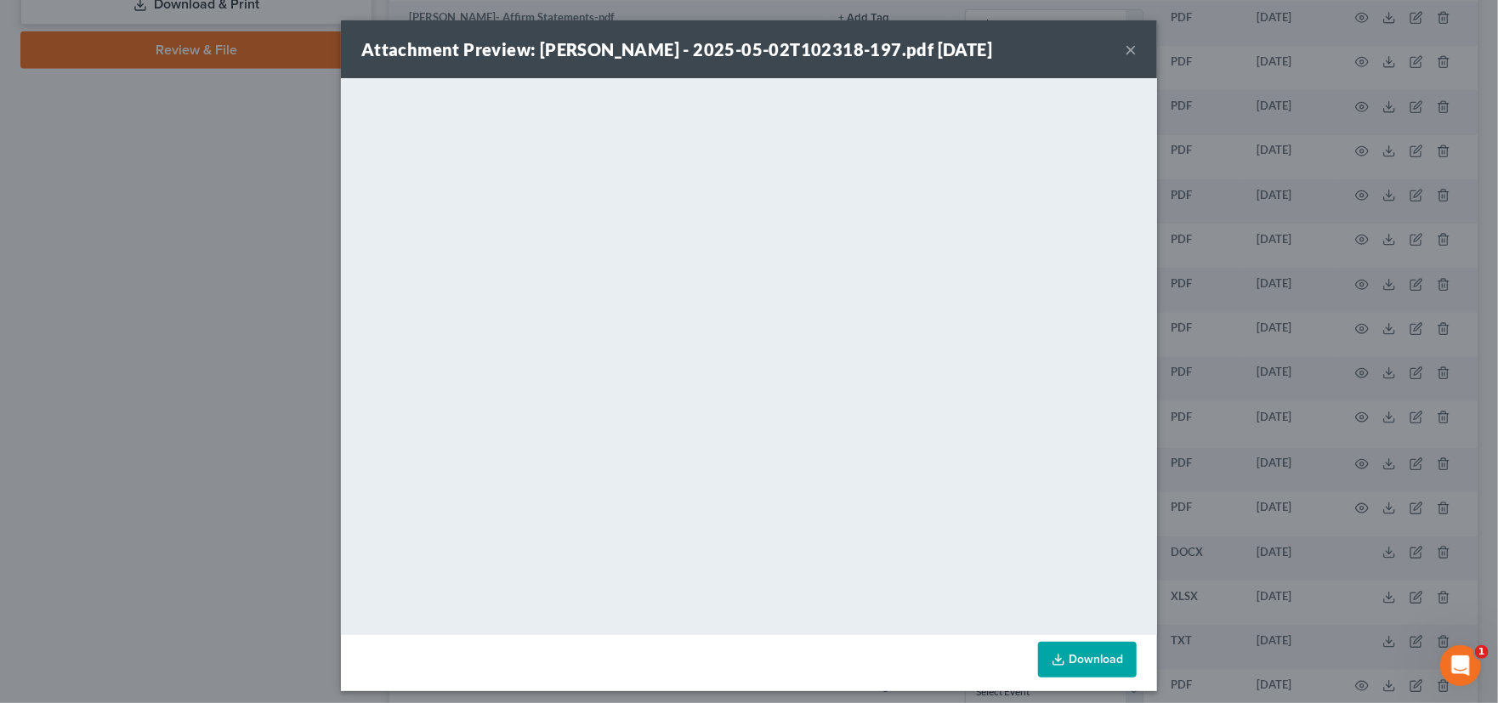
click at [1125, 49] on button "×" at bounding box center [1131, 49] width 12 height 20
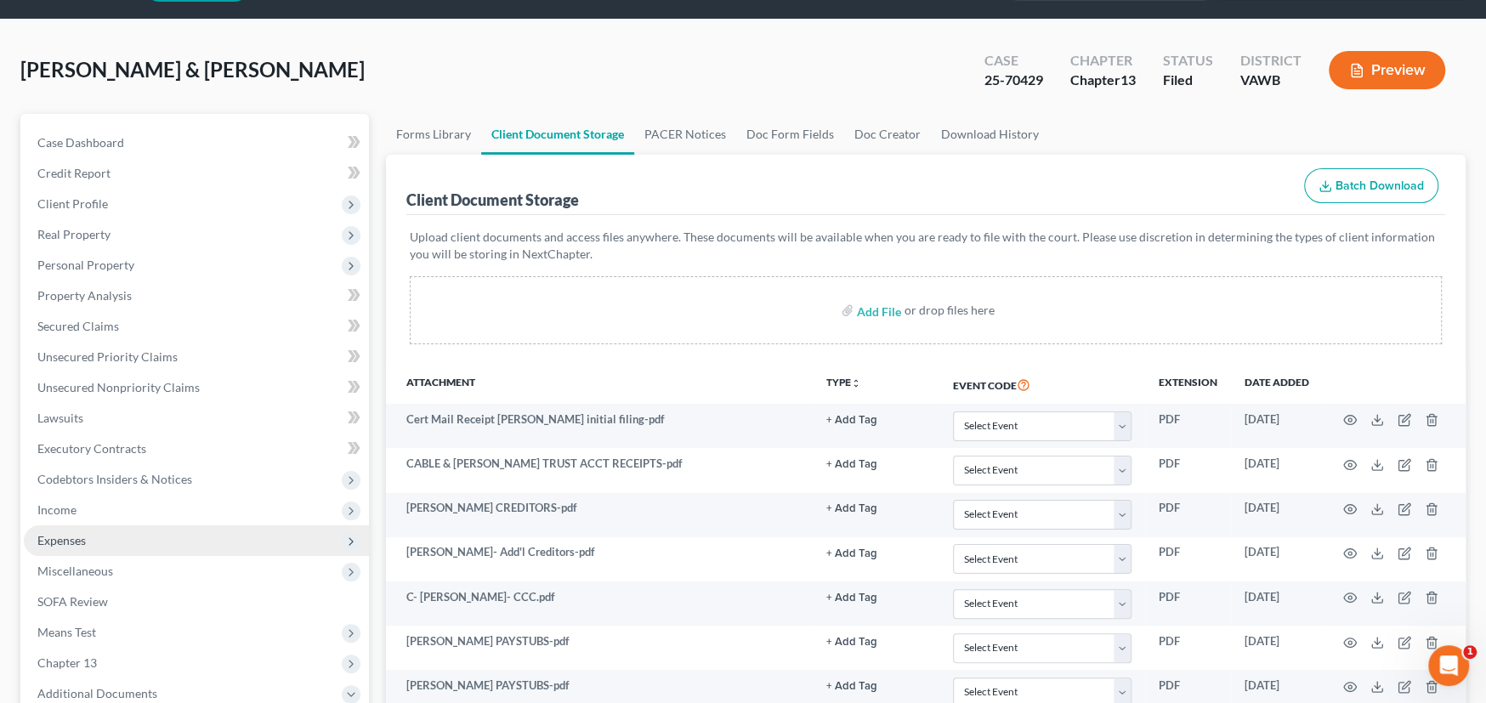
scroll to position [0, 0]
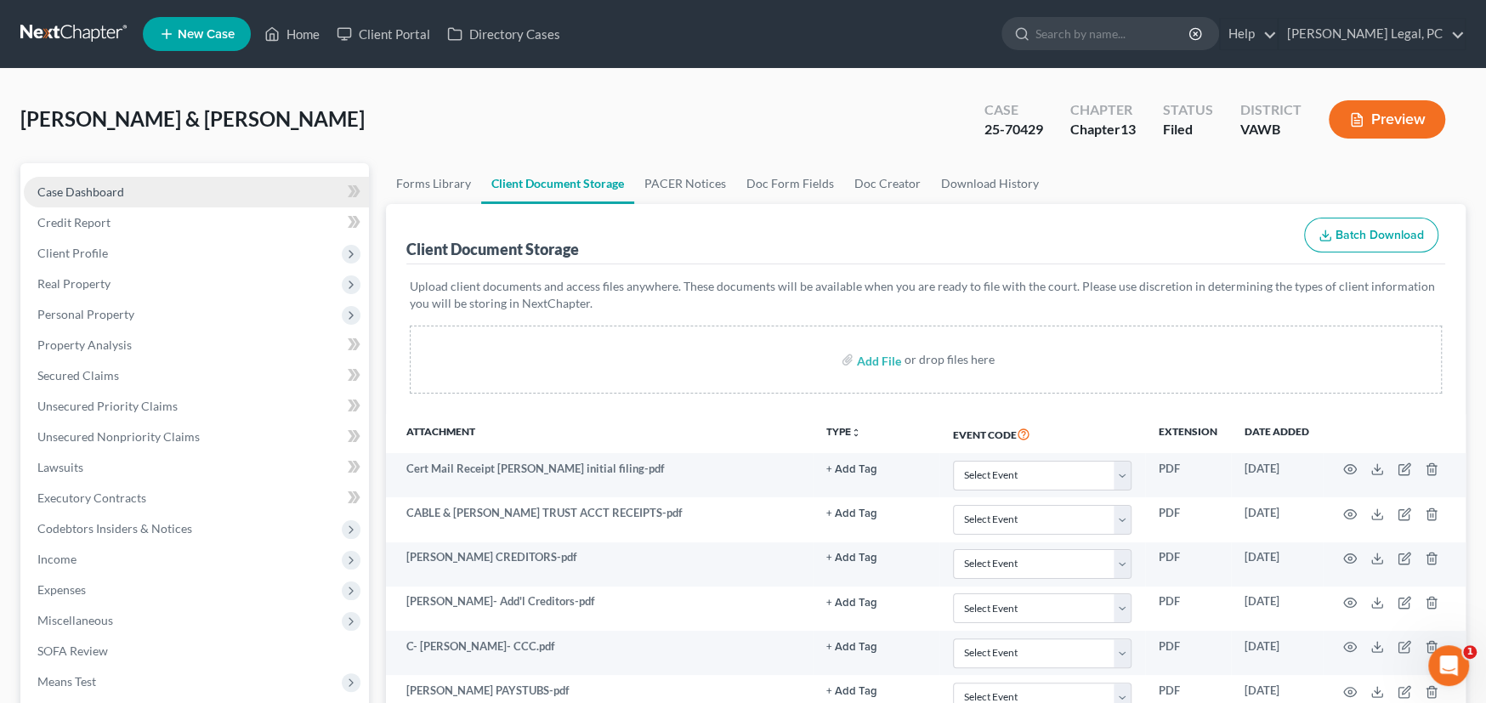
drag, startPoint x: 82, startPoint y: 182, endPoint x: 106, endPoint y: 189, distance: 24.8
click at [82, 184] on span "Case Dashboard" at bounding box center [80, 191] width 87 height 14
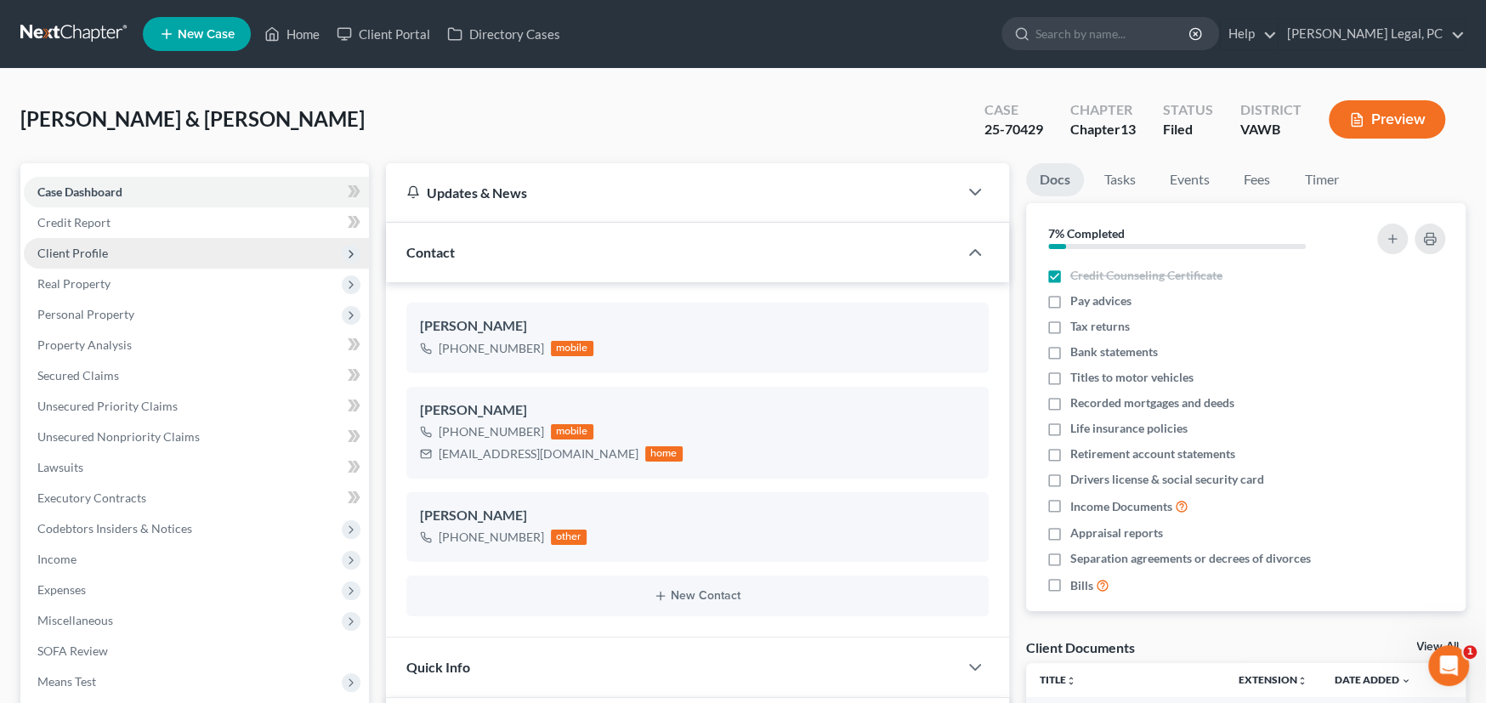
scroll to position [635, 0]
click at [75, 26] on link at bounding box center [74, 34] width 109 height 31
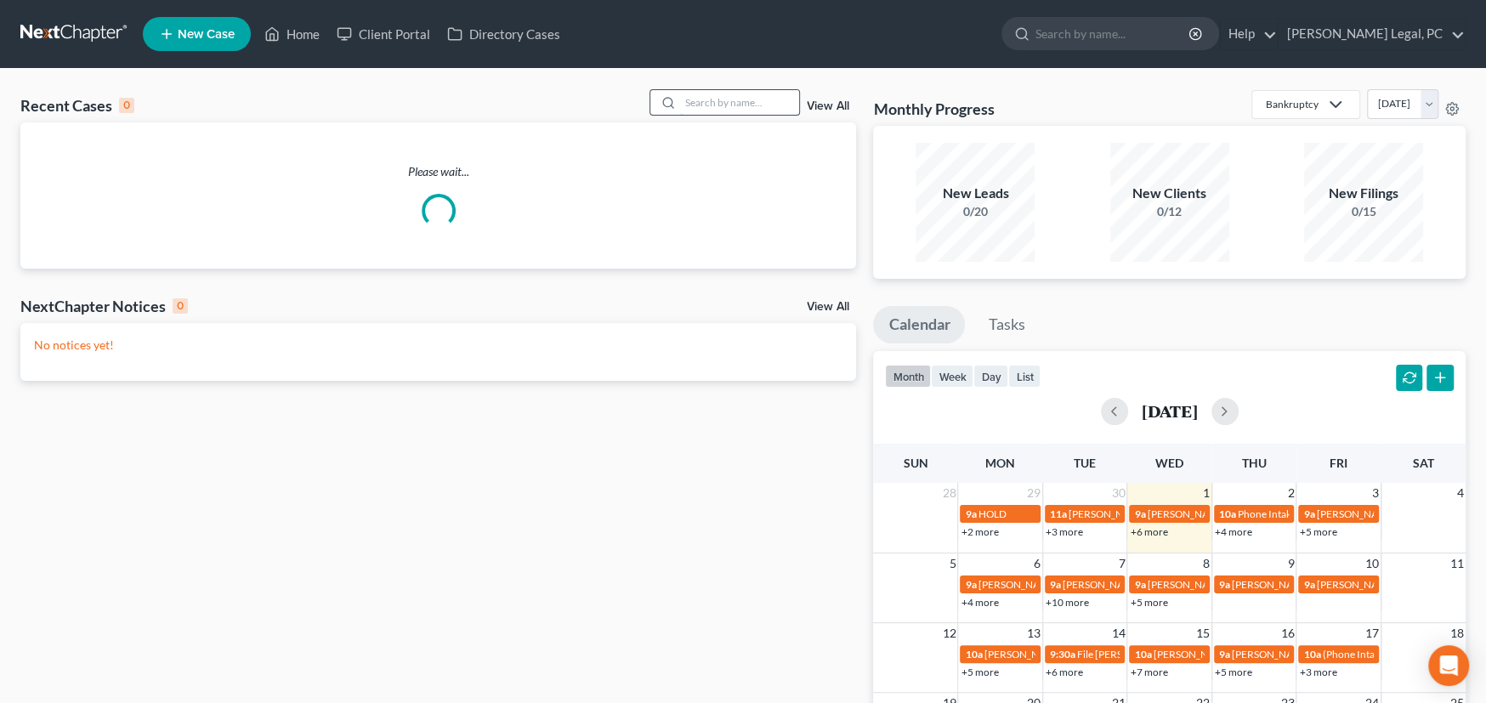
click at [746, 107] on input "search" at bounding box center [739, 102] width 119 height 25
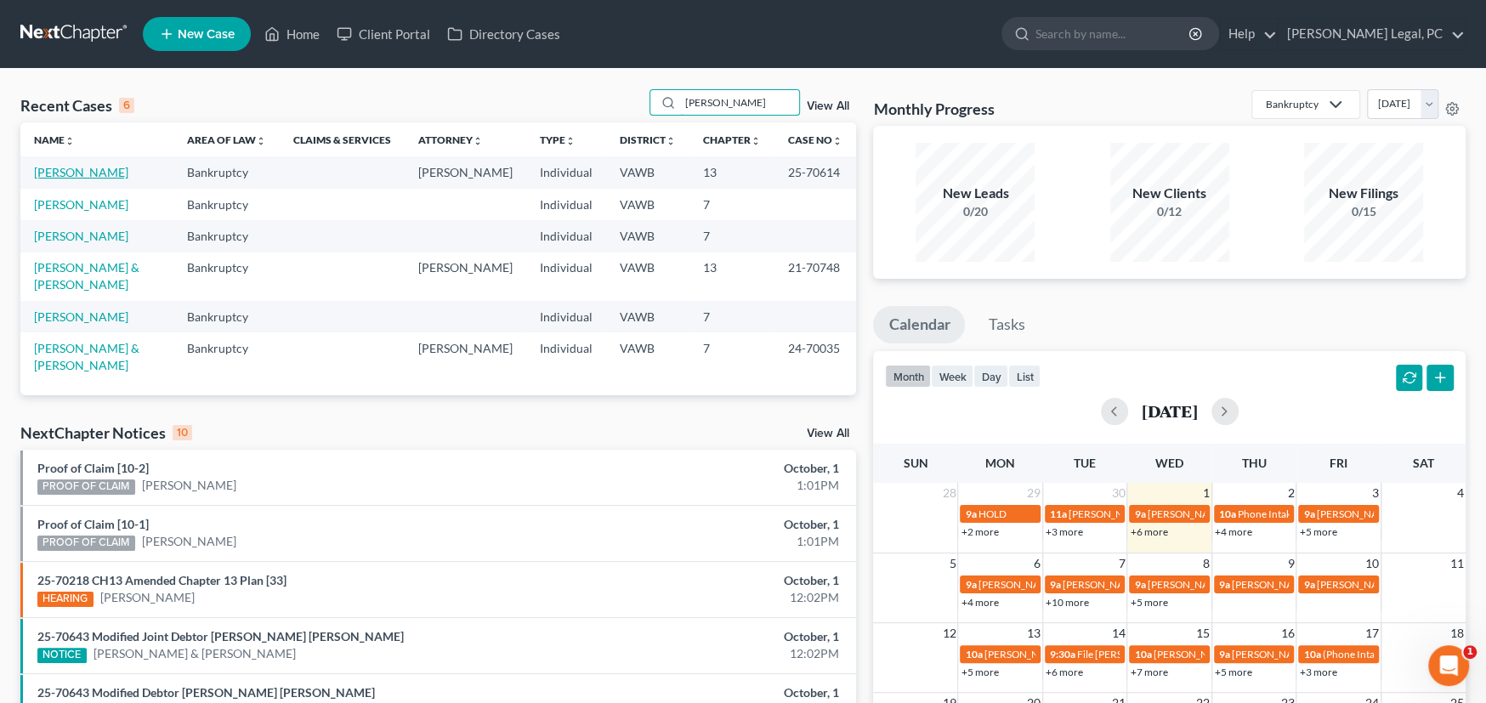
type input "harris"
click at [60, 167] on link "Harris, Teresa" at bounding box center [81, 172] width 94 height 14
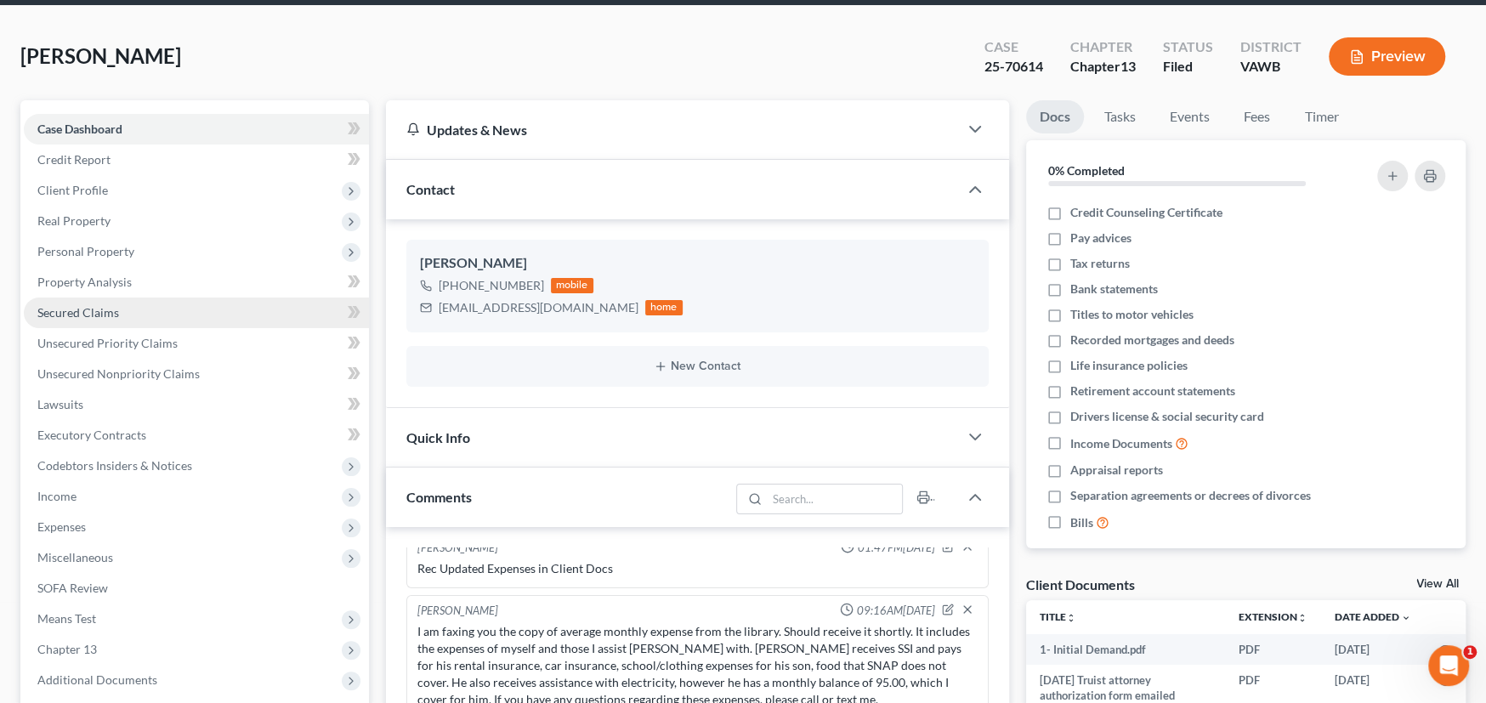
scroll to position [255, 0]
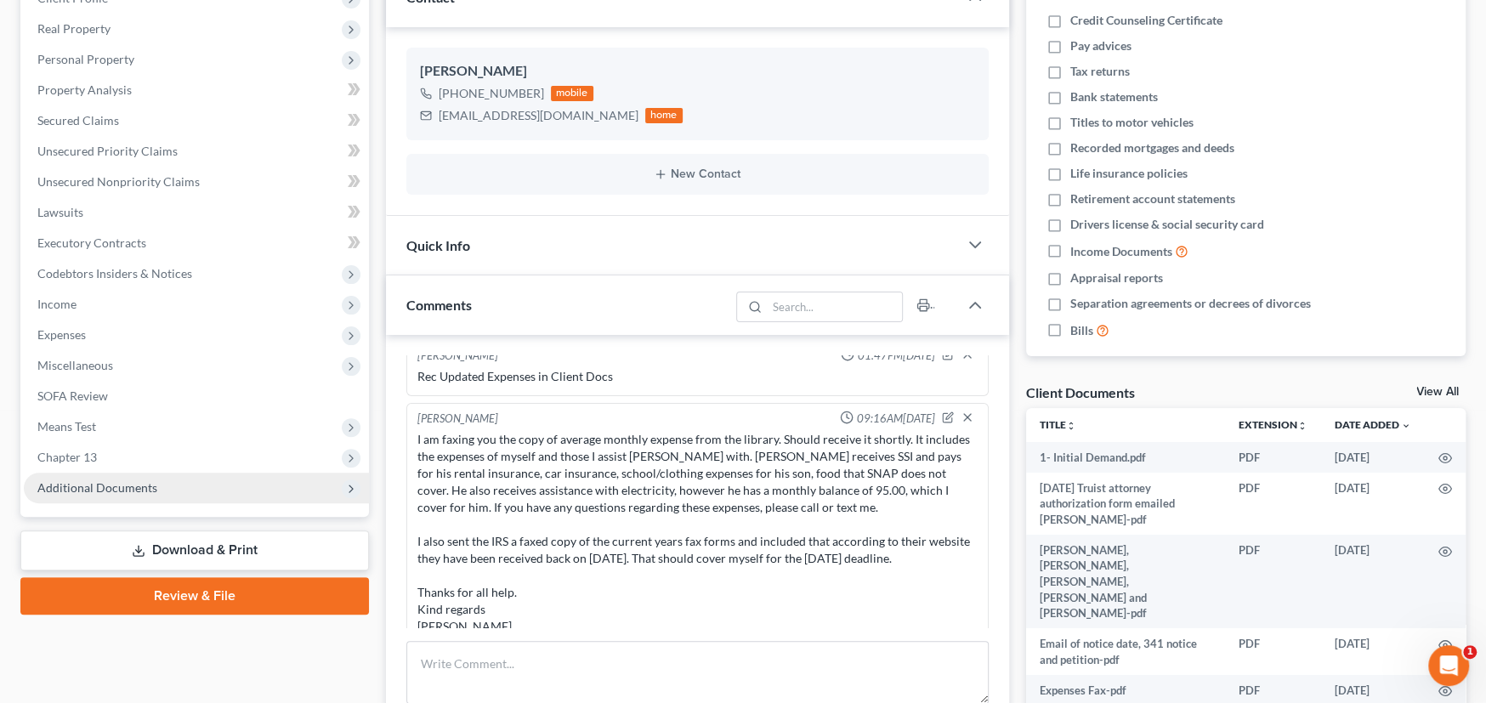
click at [156, 482] on span "Additional Documents" at bounding box center [196, 488] width 345 height 31
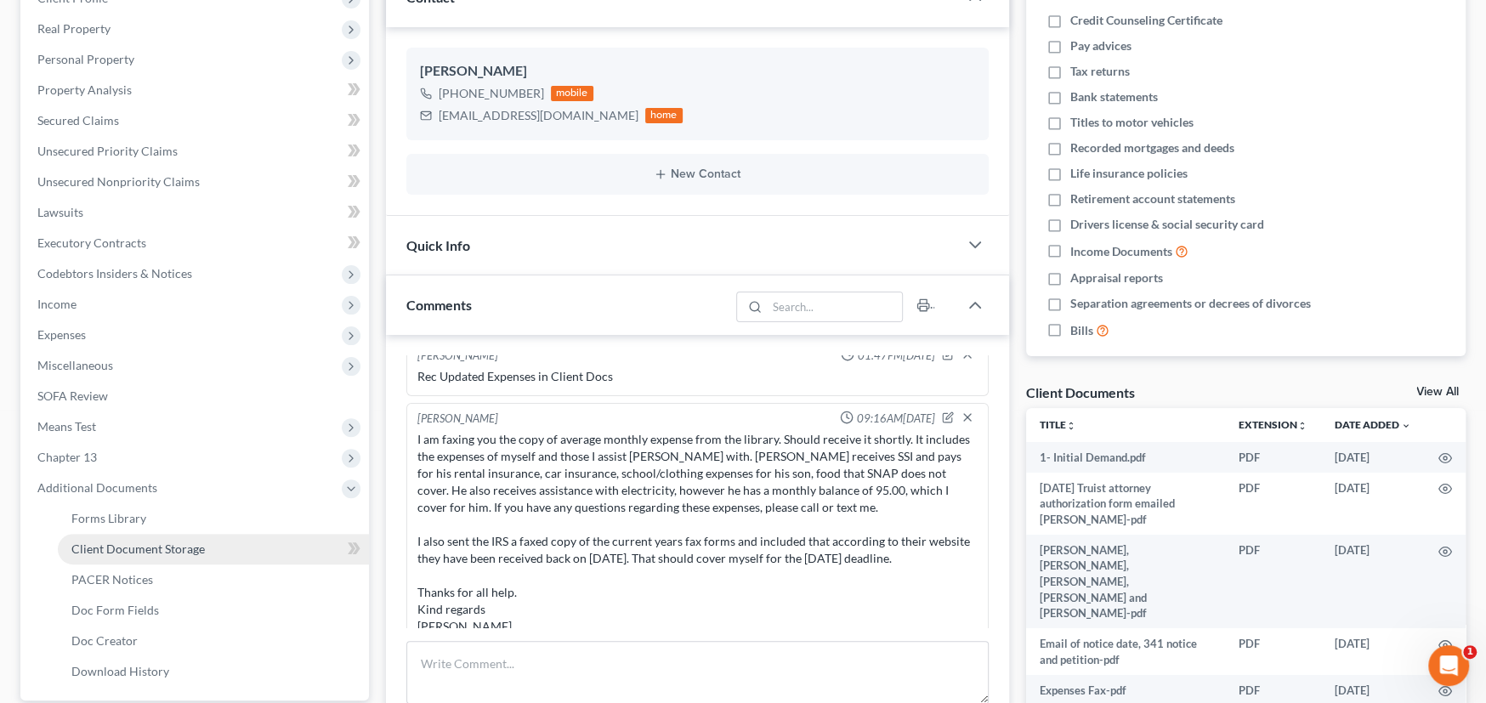
click at [155, 538] on link "Client Document Storage" at bounding box center [213, 549] width 311 height 31
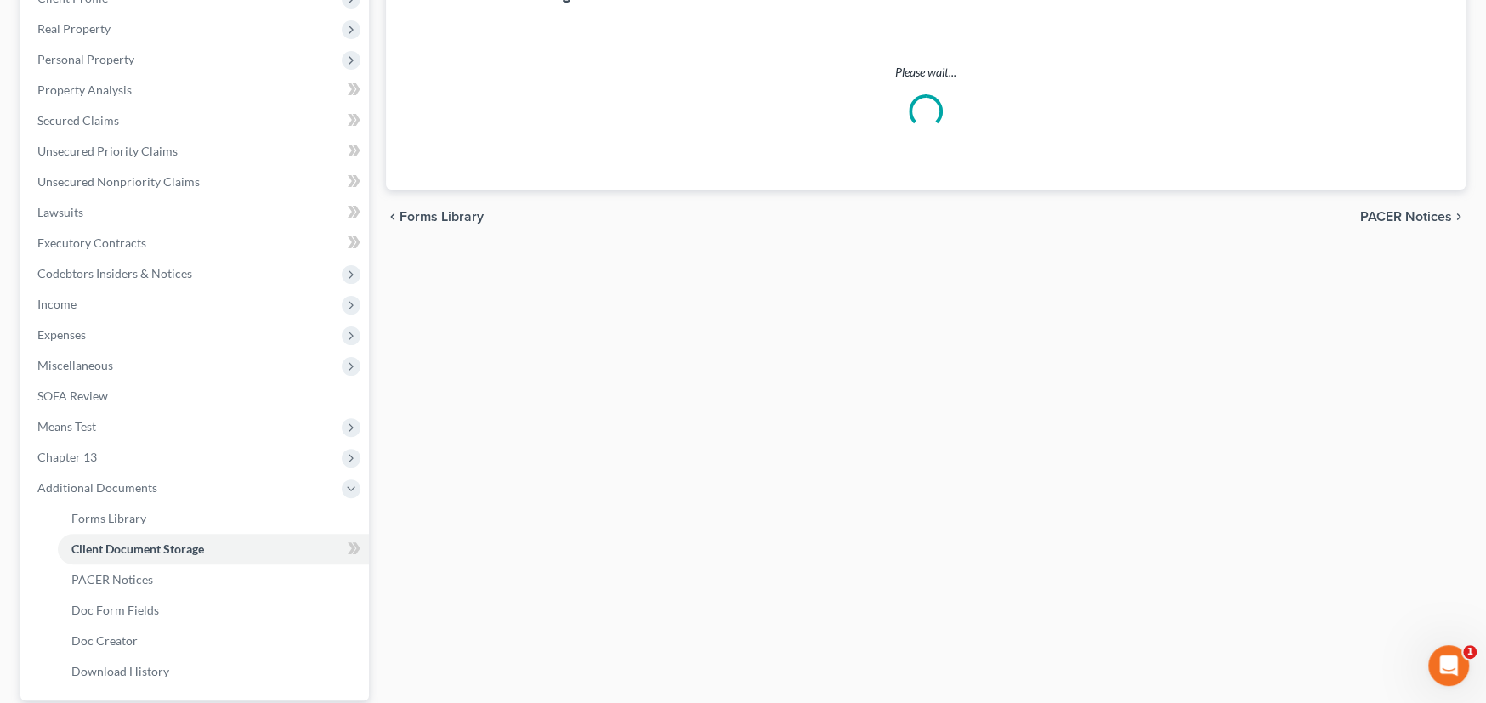
scroll to position [89, 0]
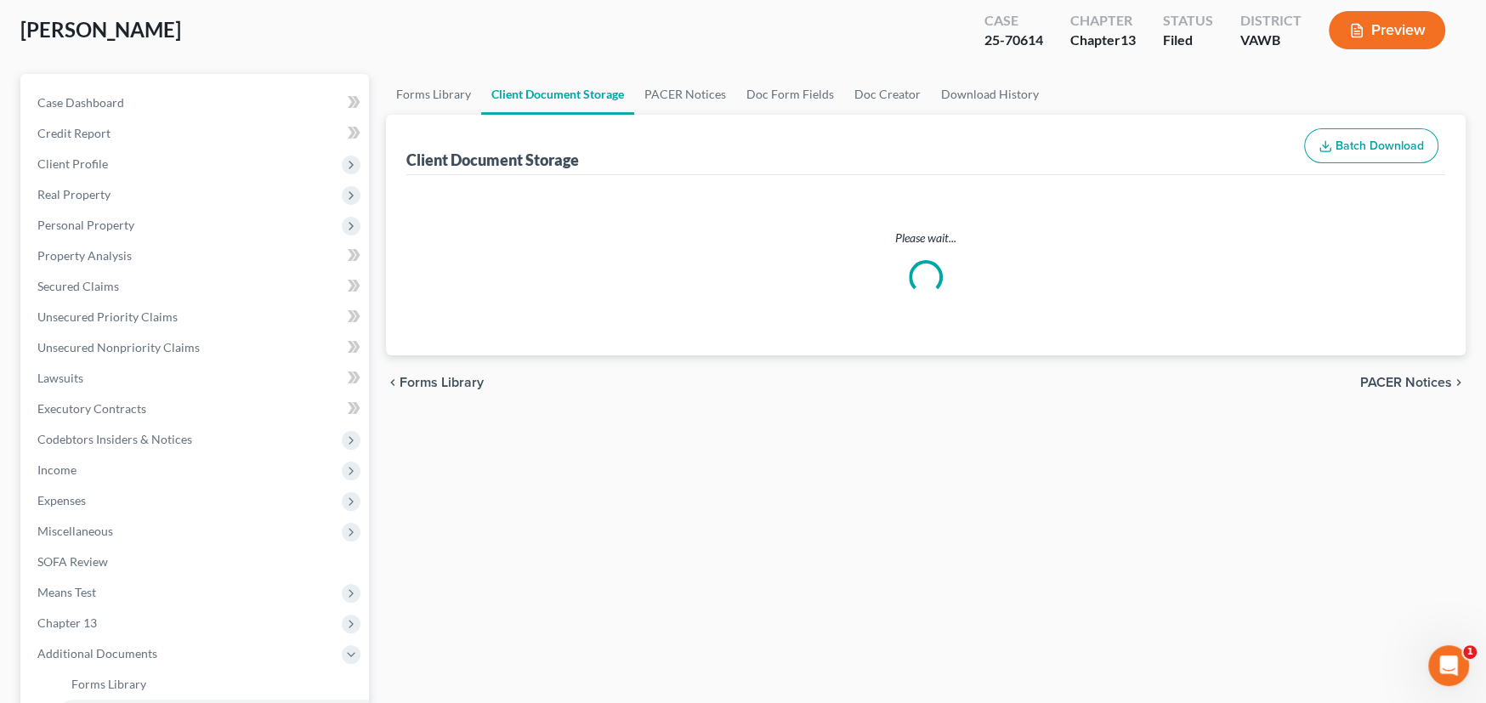
select select "0"
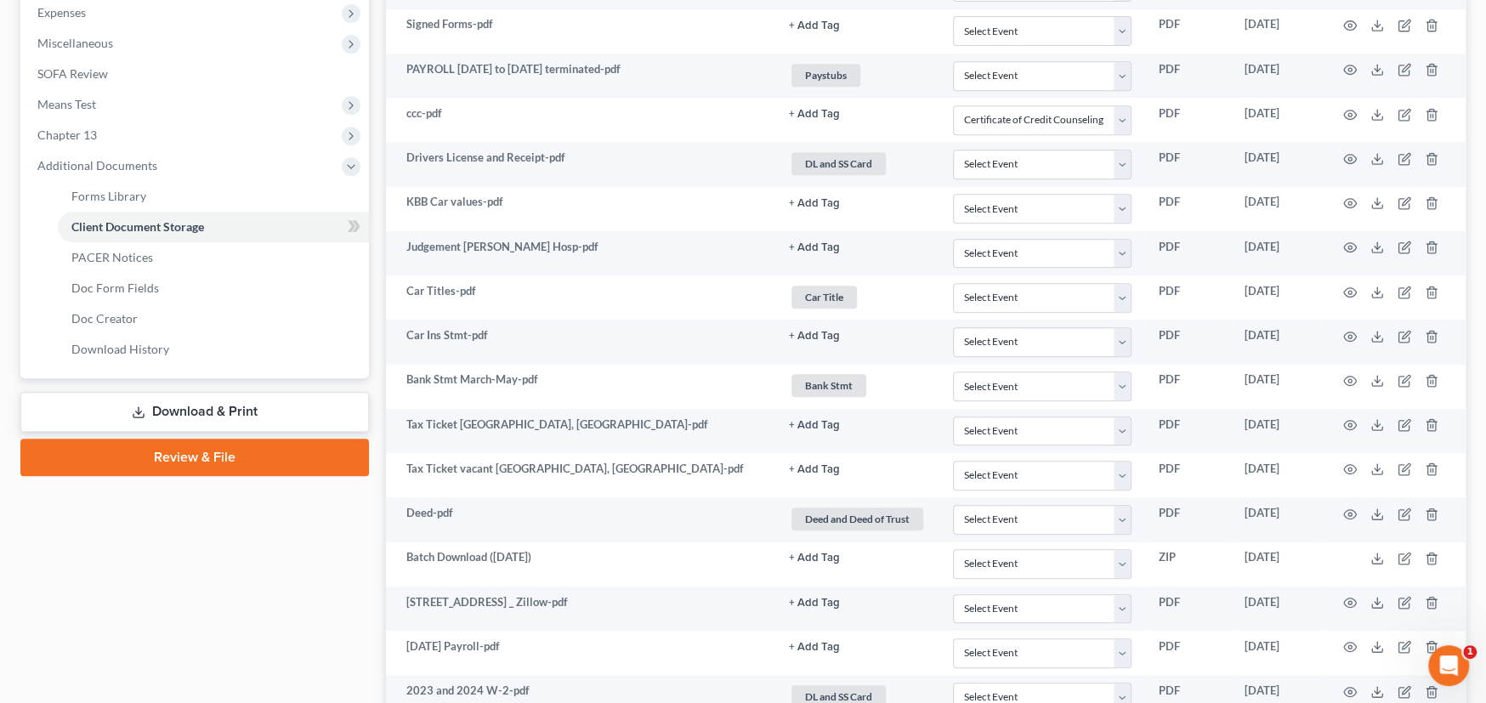
scroll to position [448, 0]
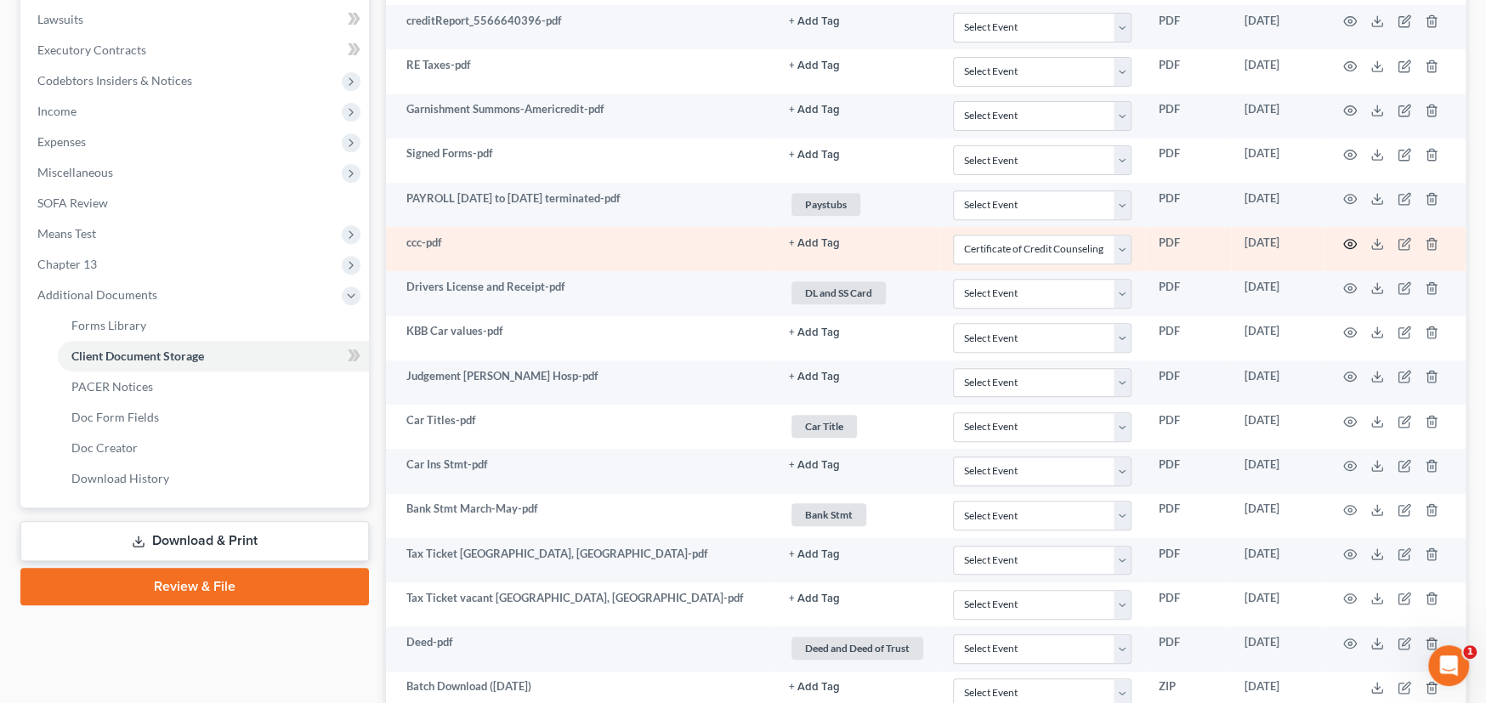
click at [1350, 241] on icon "button" at bounding box center [1350, 244] width 14 height 14
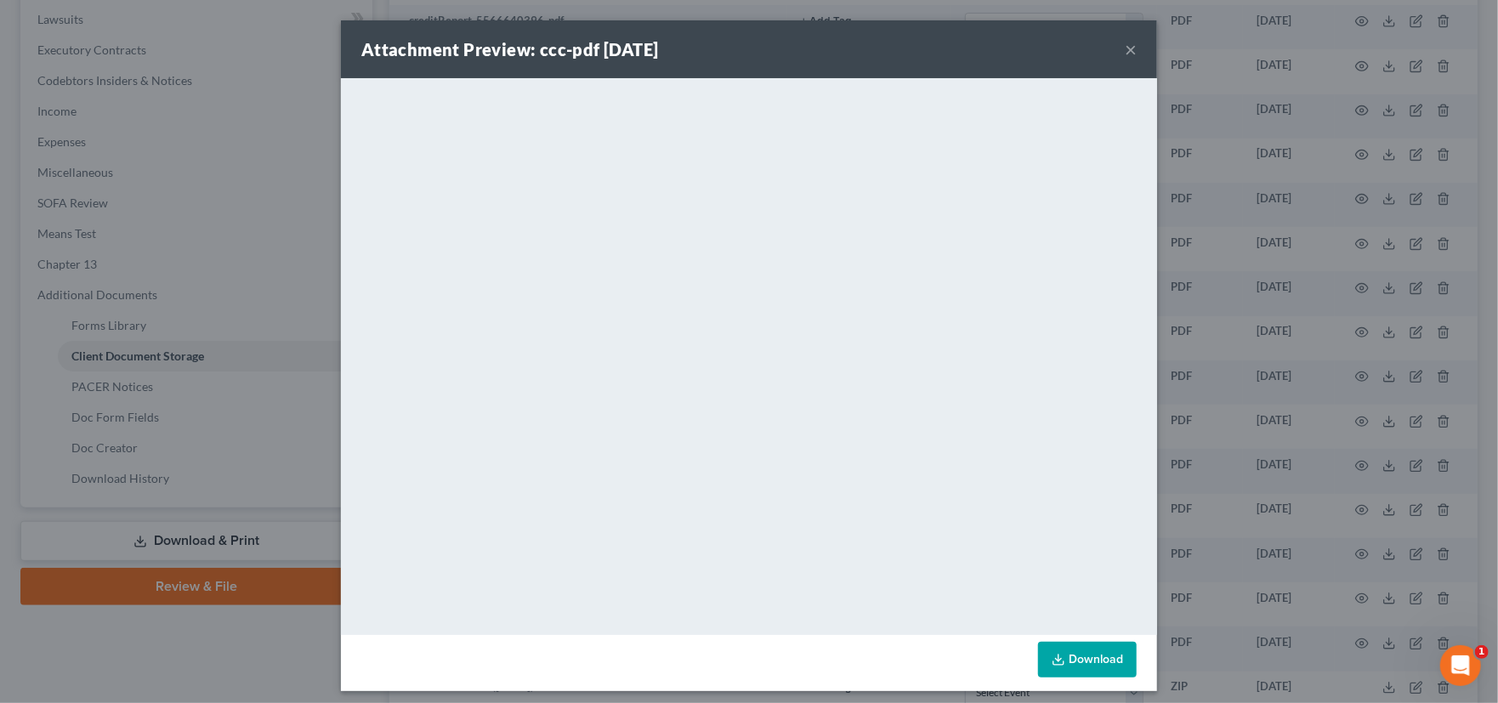
click at [1125, 47] on button "×" at bounding box center [1131, 49] width 12 height 20
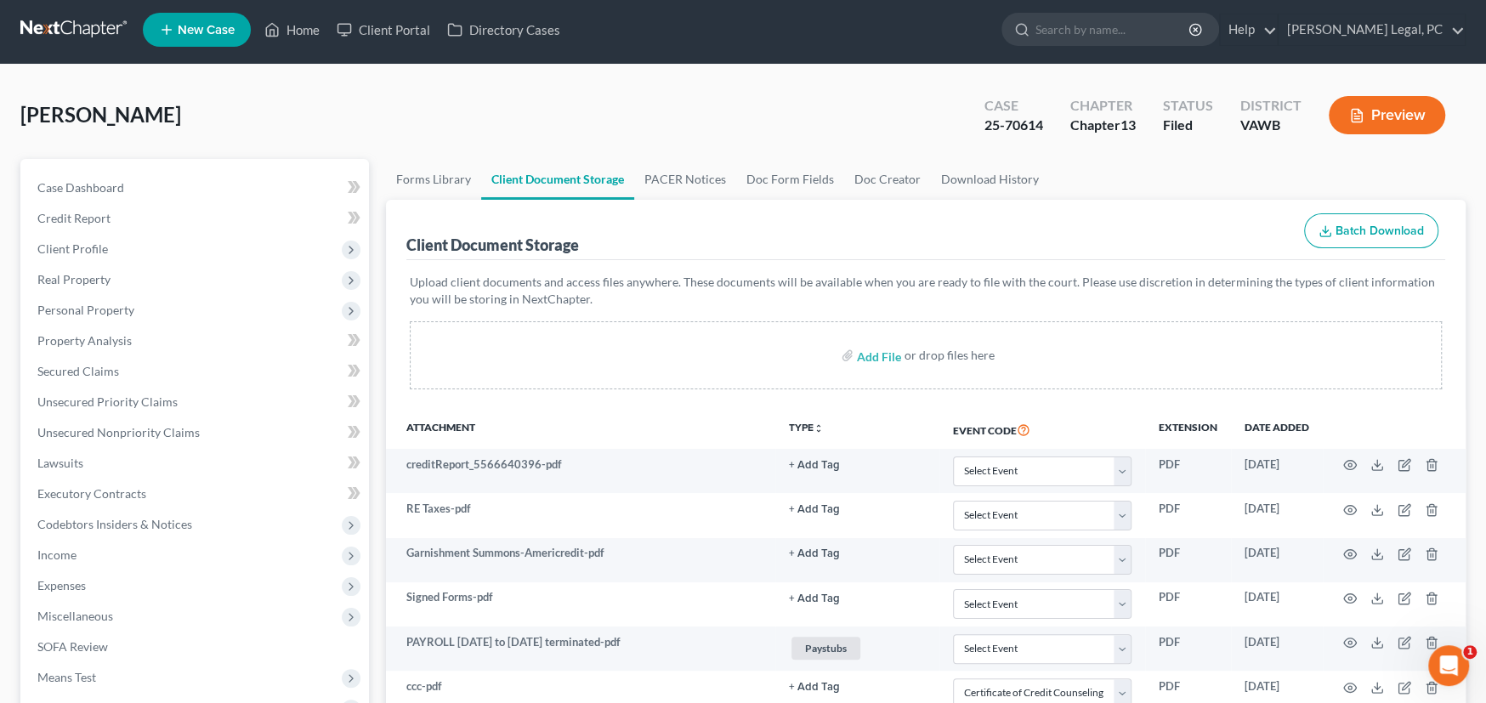
scroll to position [0, 0]
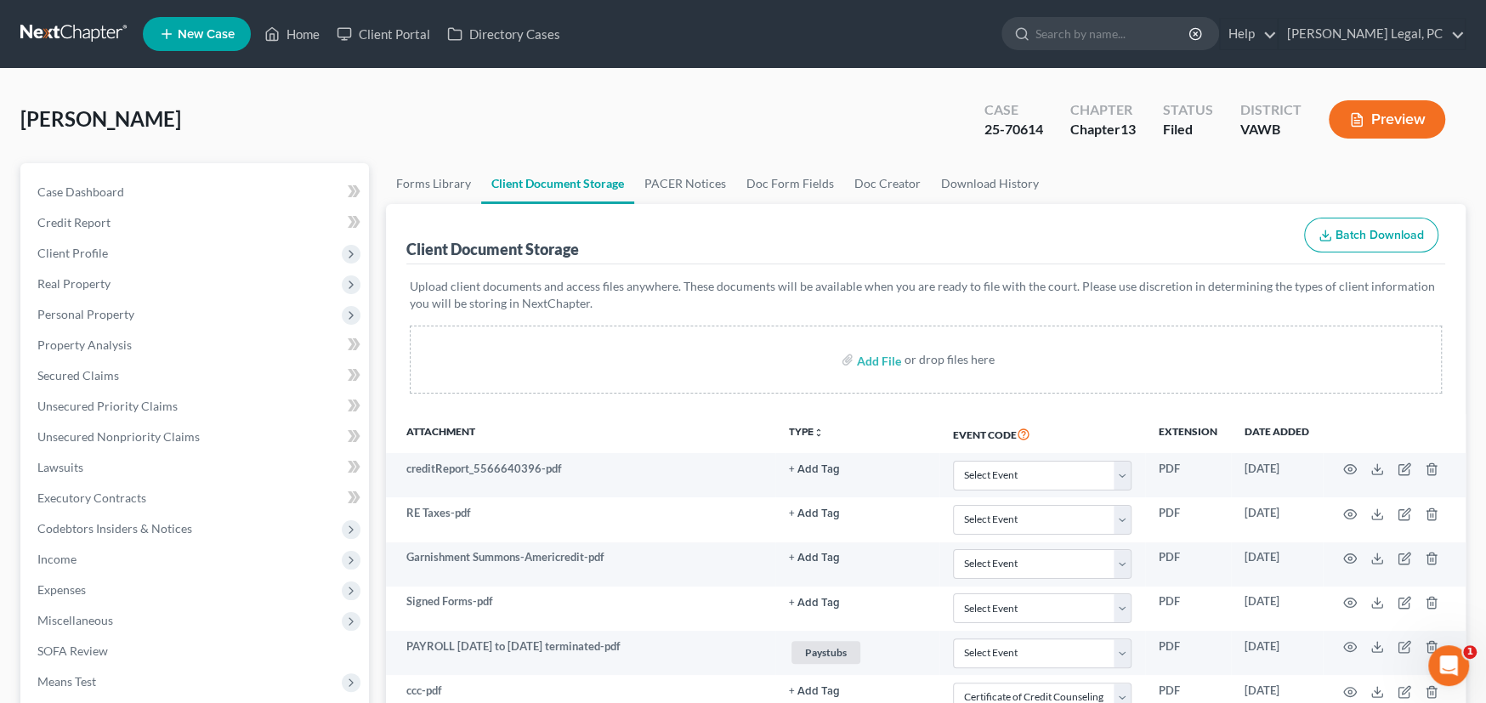
click at [42, 29] on link at bounding box center [74, 34] width 109 height 31
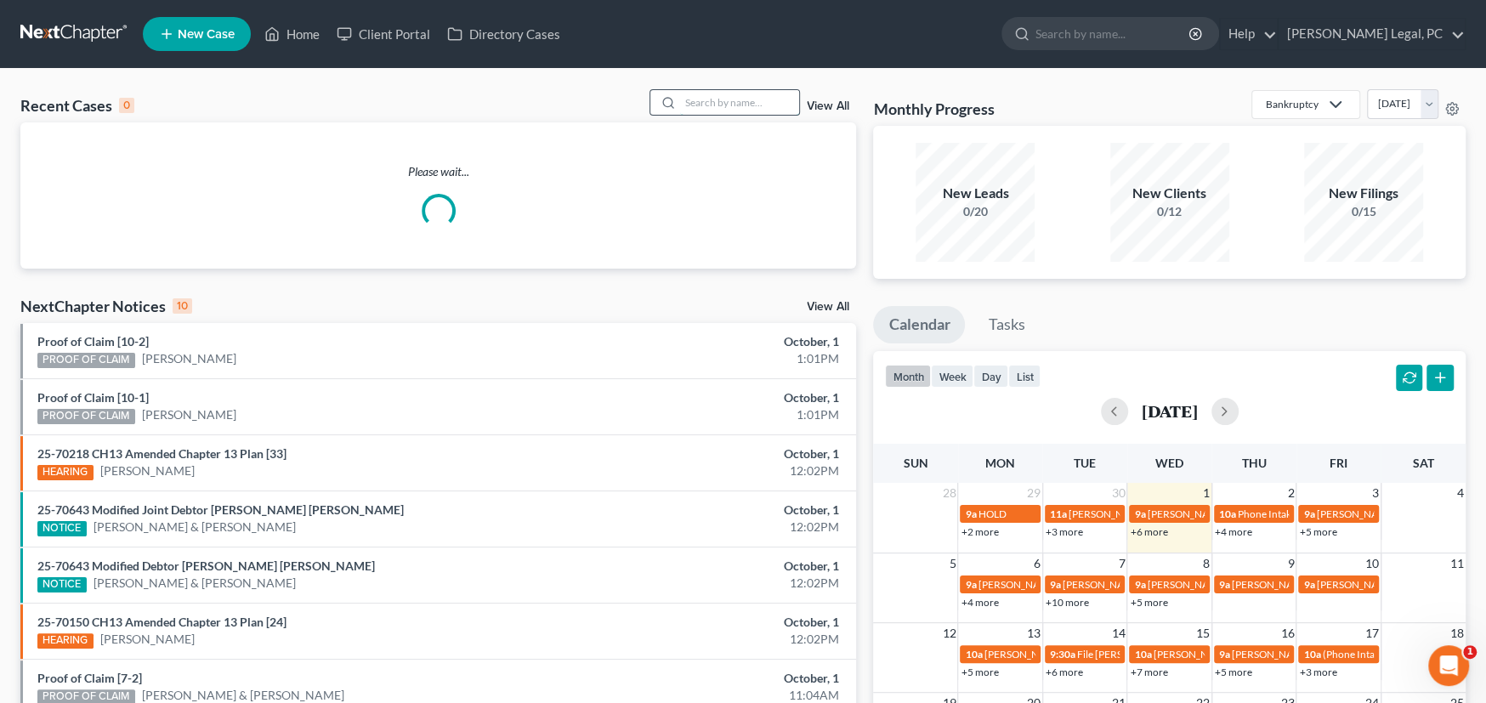
click at [744, 104] on input "search" at bounding box center [739, 102] width 119 height 25
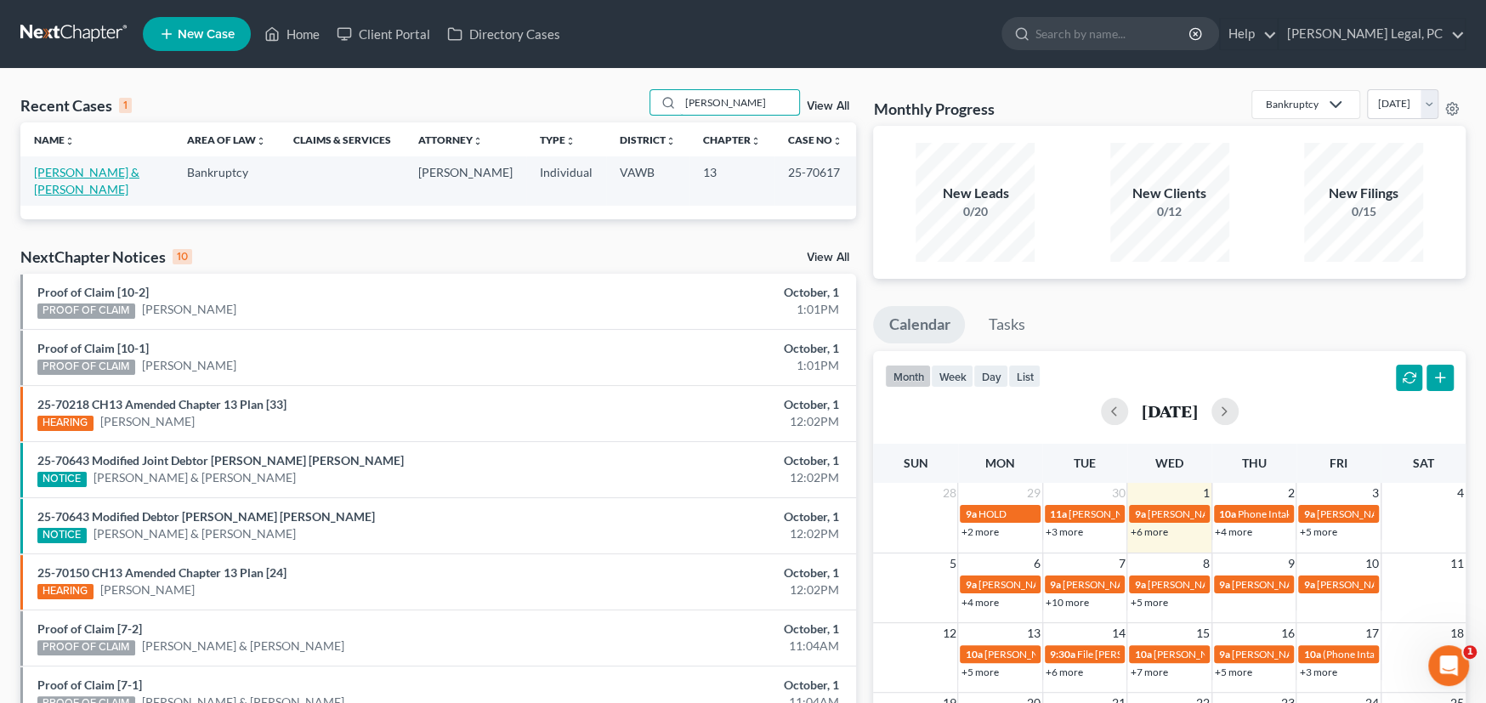
type input "garnett"
click at [77, 171] on link "[PERSON_NAME] & [PERSON_NAME]" at bounding box center [86, 180] width 105 height 31
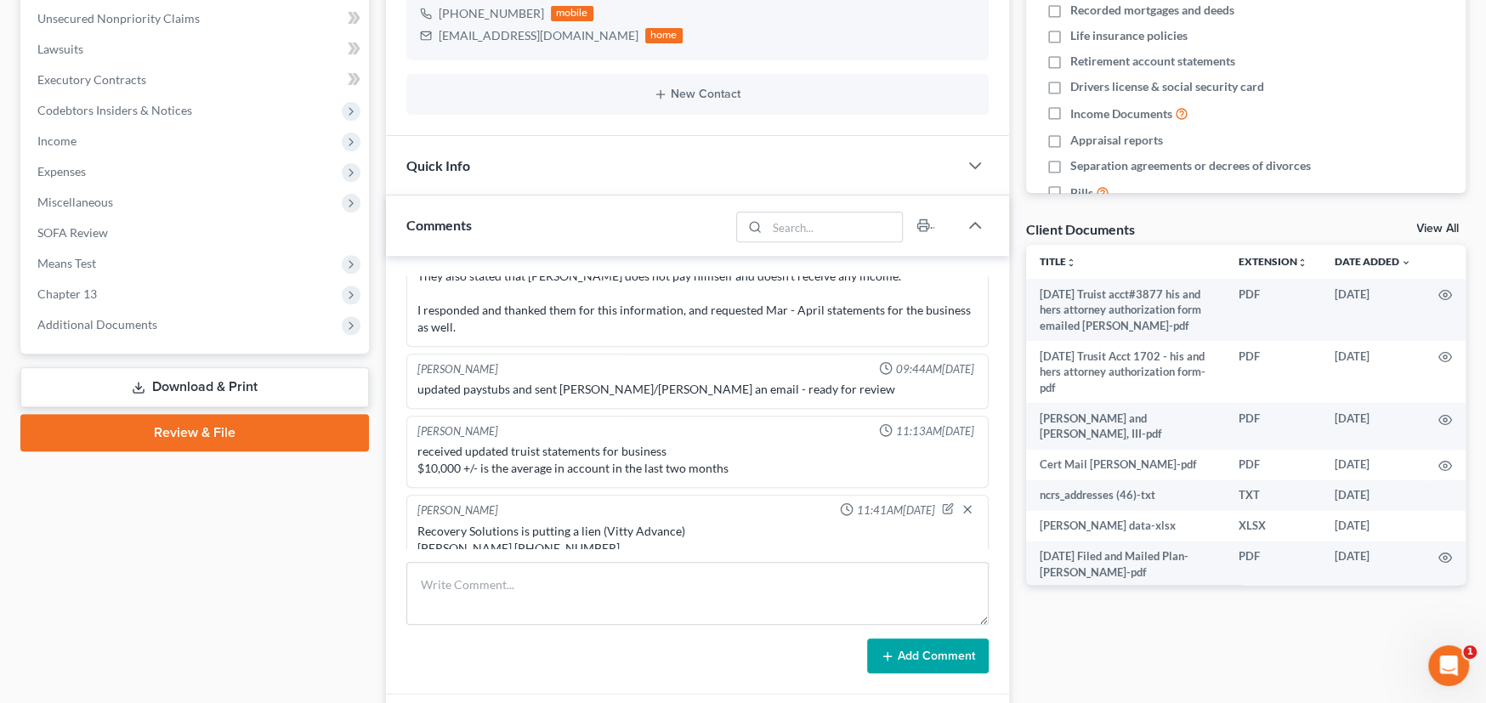
scroll to position [424, 0]
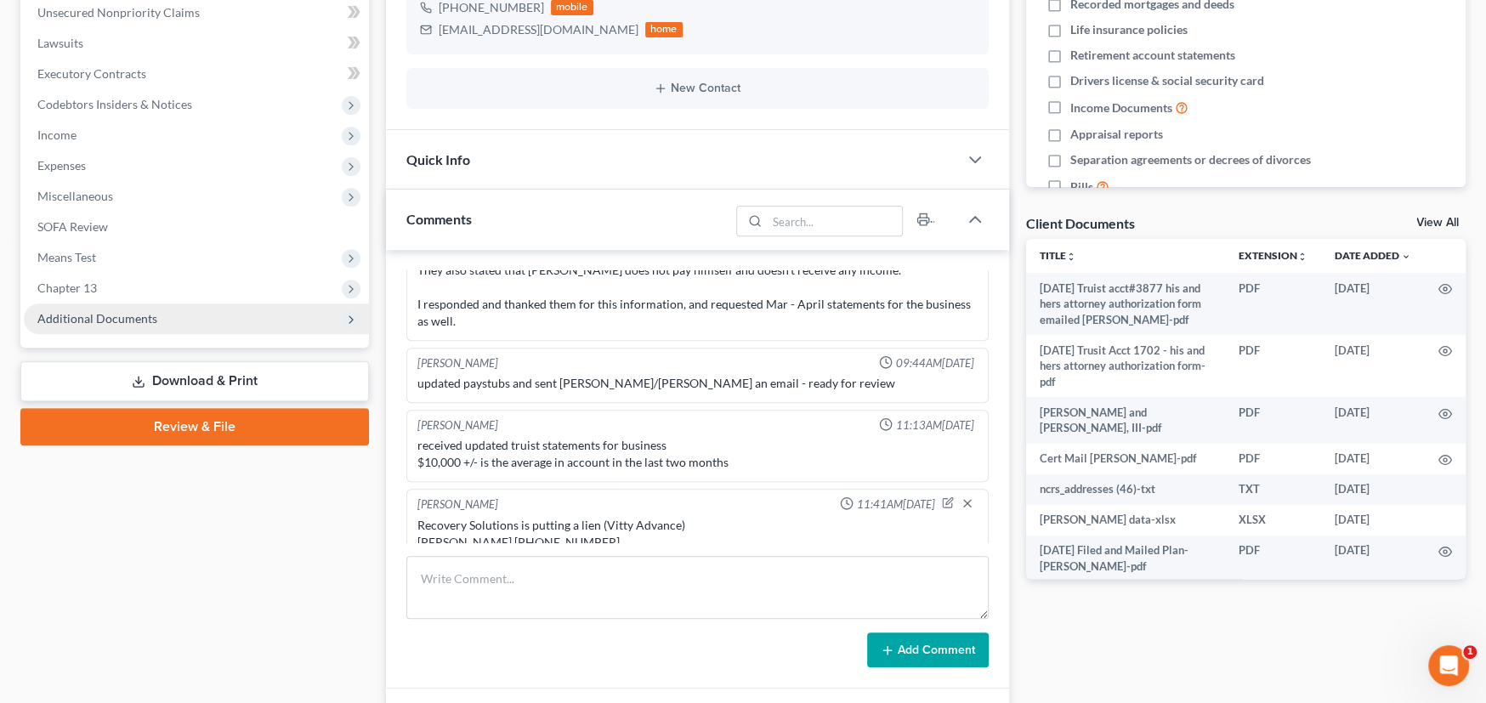
click at [111, 311] on span "Additional Documents" at bounding box center [97, 318] width 120 height 14
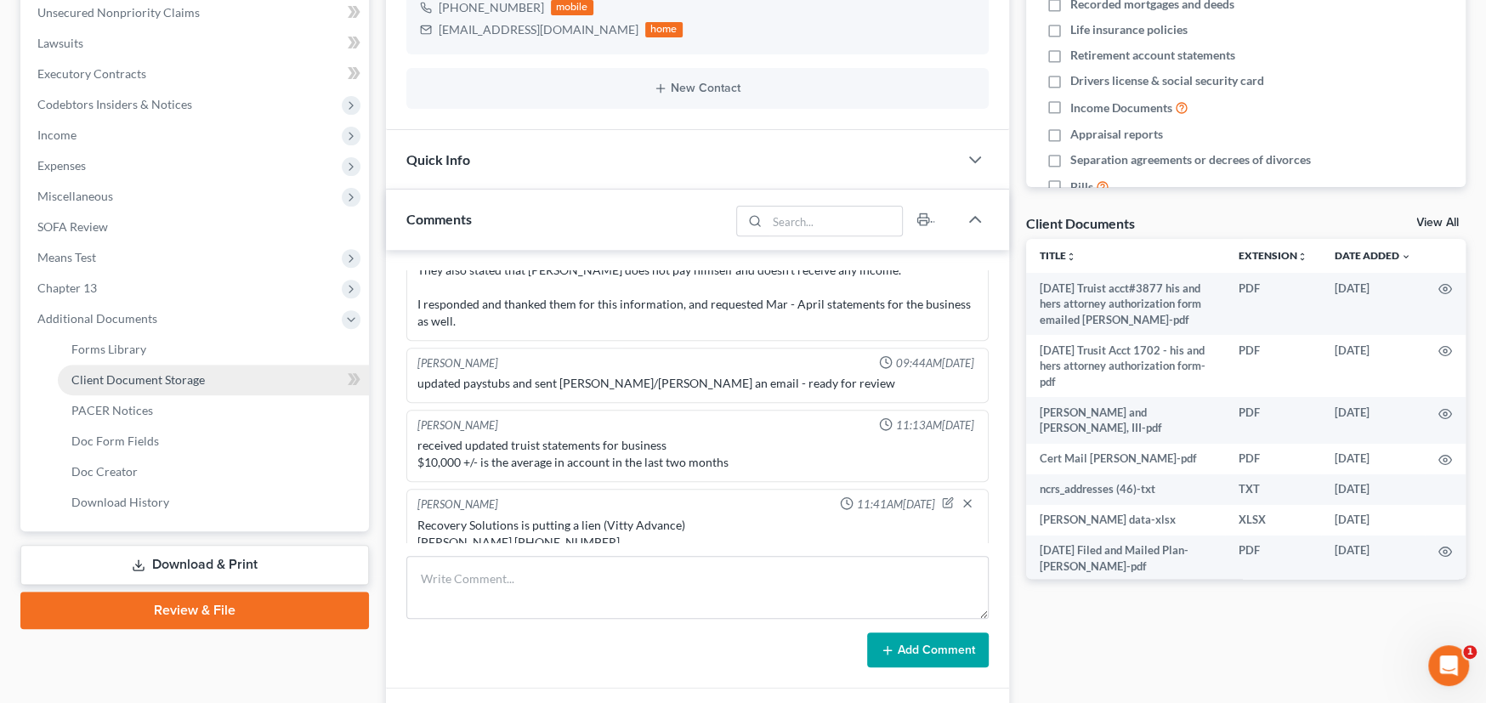
click at [136, 372] on span "Client Document Storage" at bounding box center [137, 379] width 133 height 14
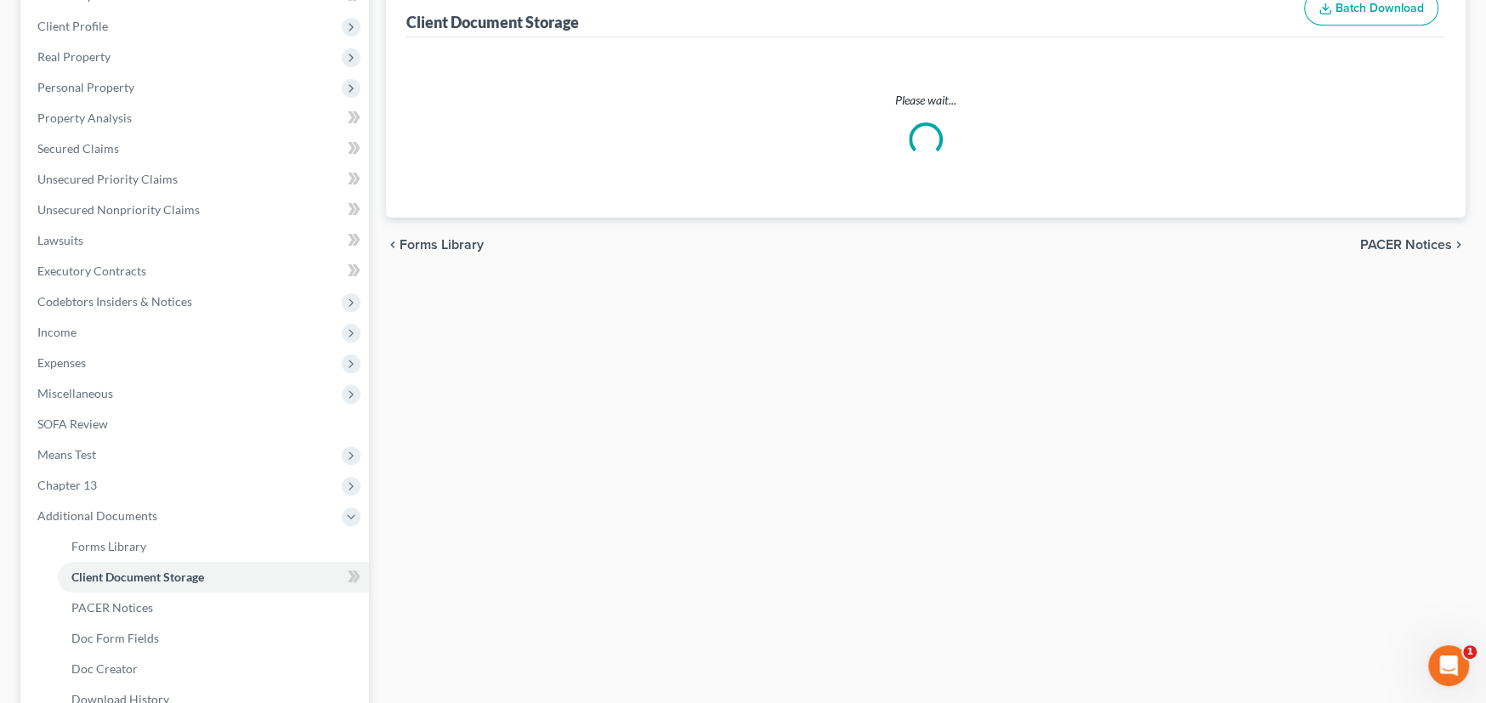
scroll to position [104, 0]
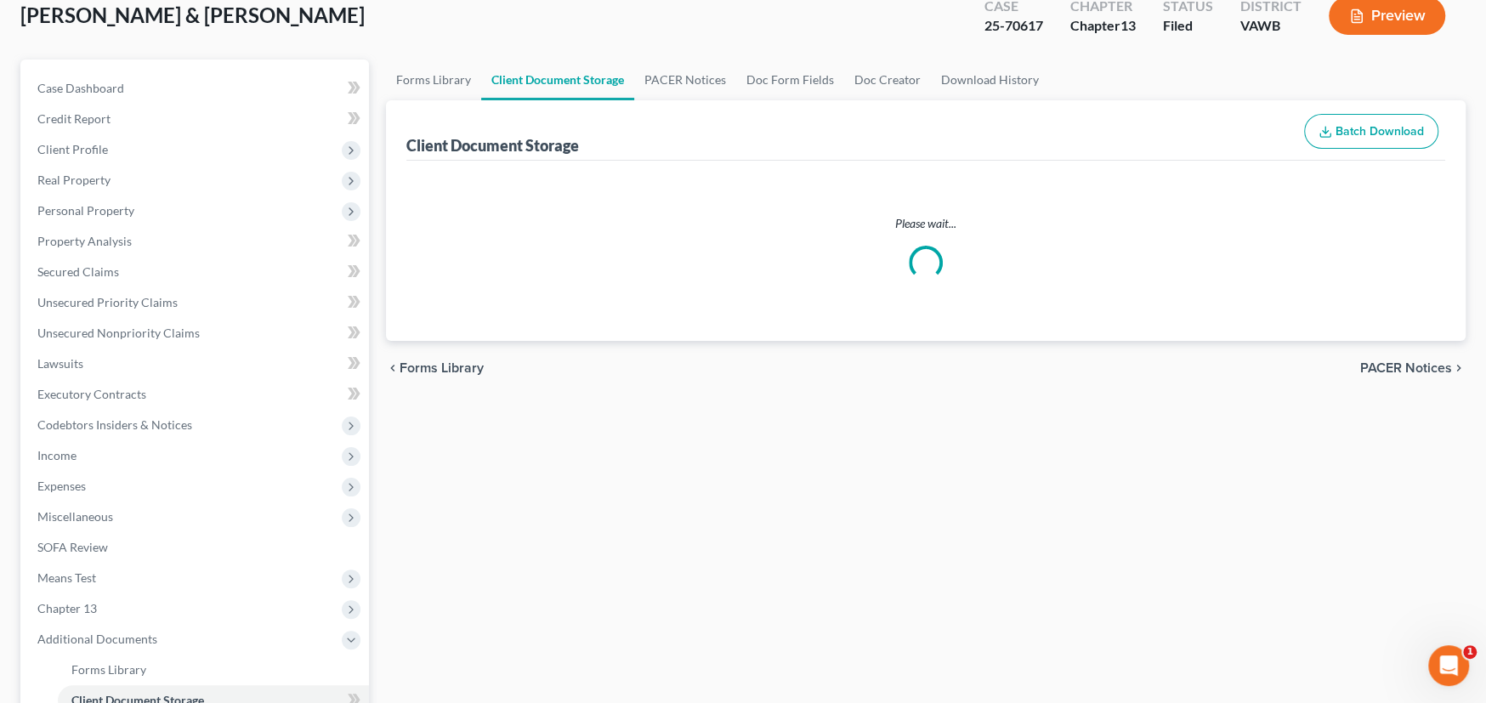
select select "0"
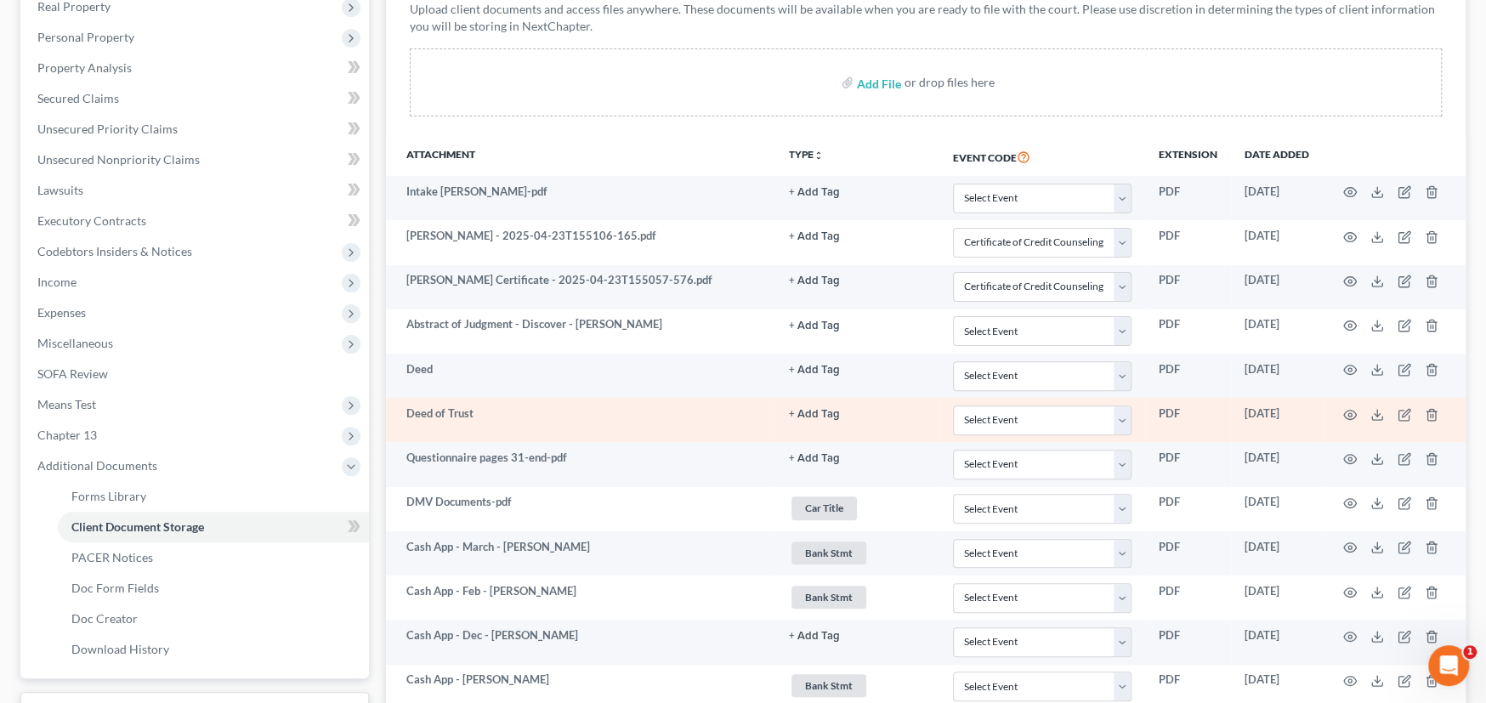
scroll to position [257, 0]
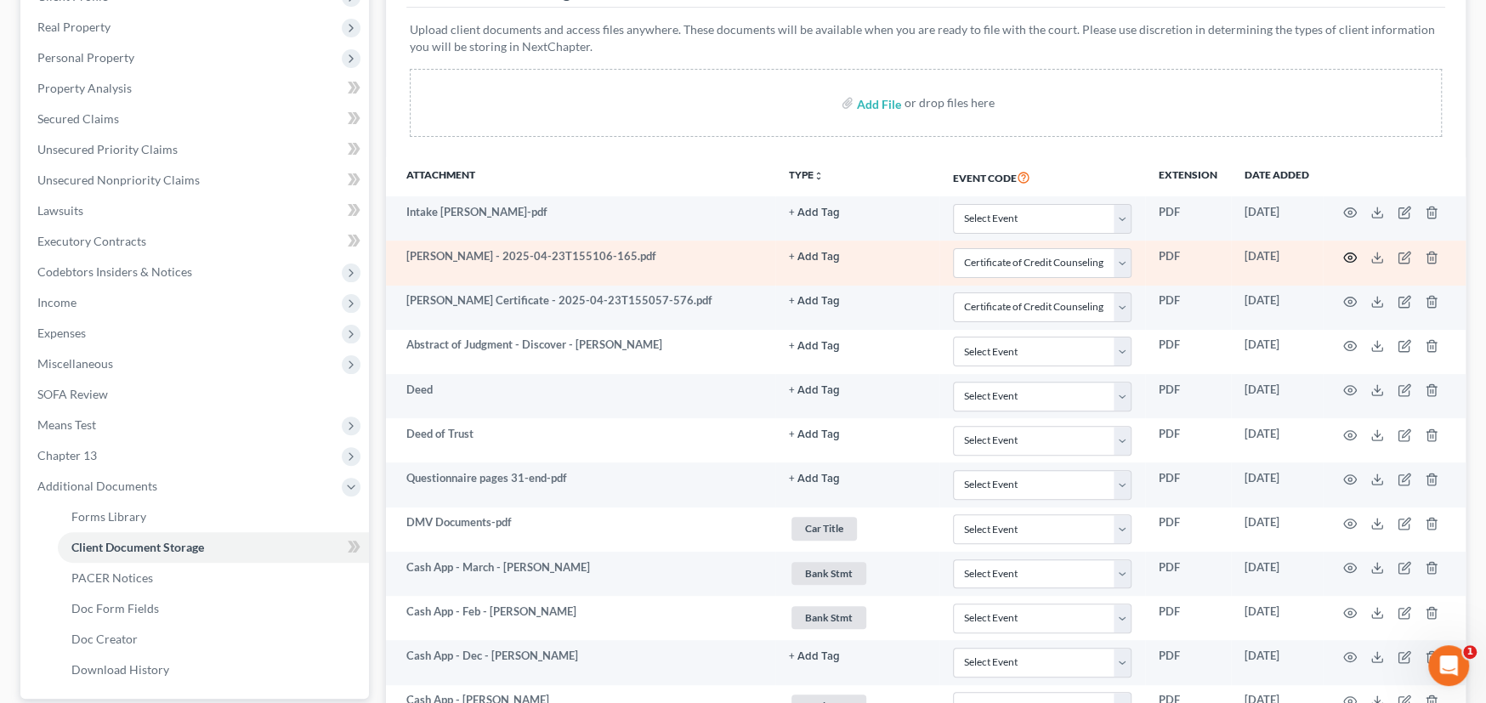
click at [1350, 256] on circle "button" at bounding box center [1349, 257] width 3 height 3
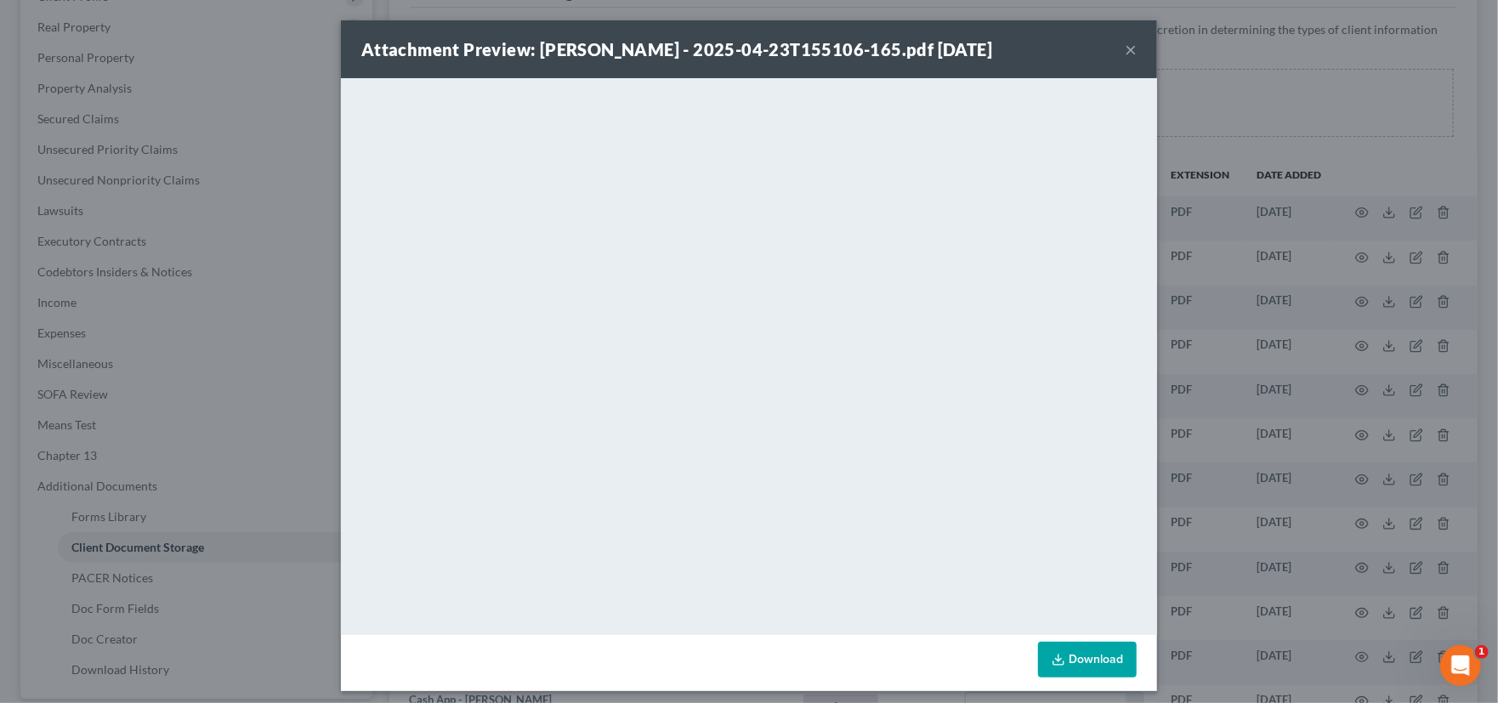
click at [1125, 43] on button "×" at bounding box center [1131, 49] width 12 height 20
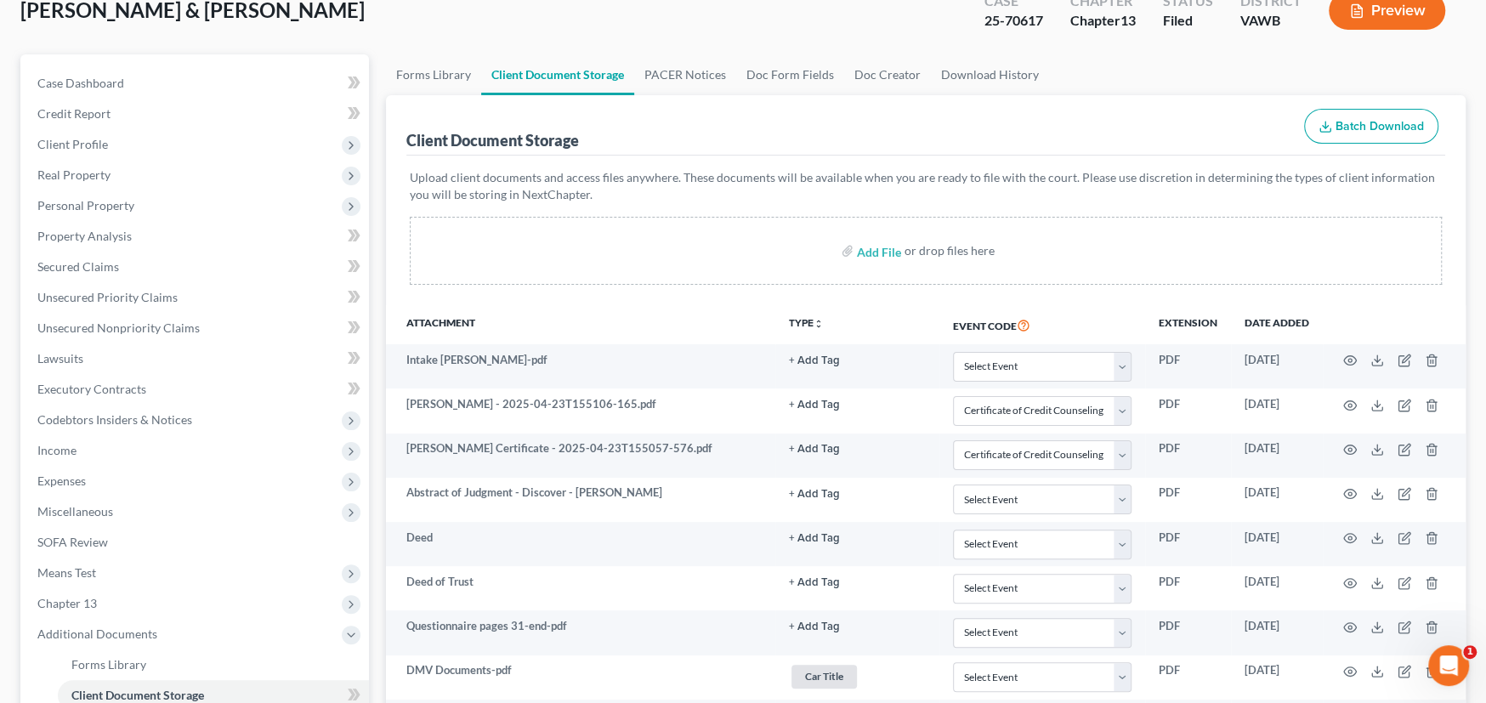
scroll to position [0, 0]
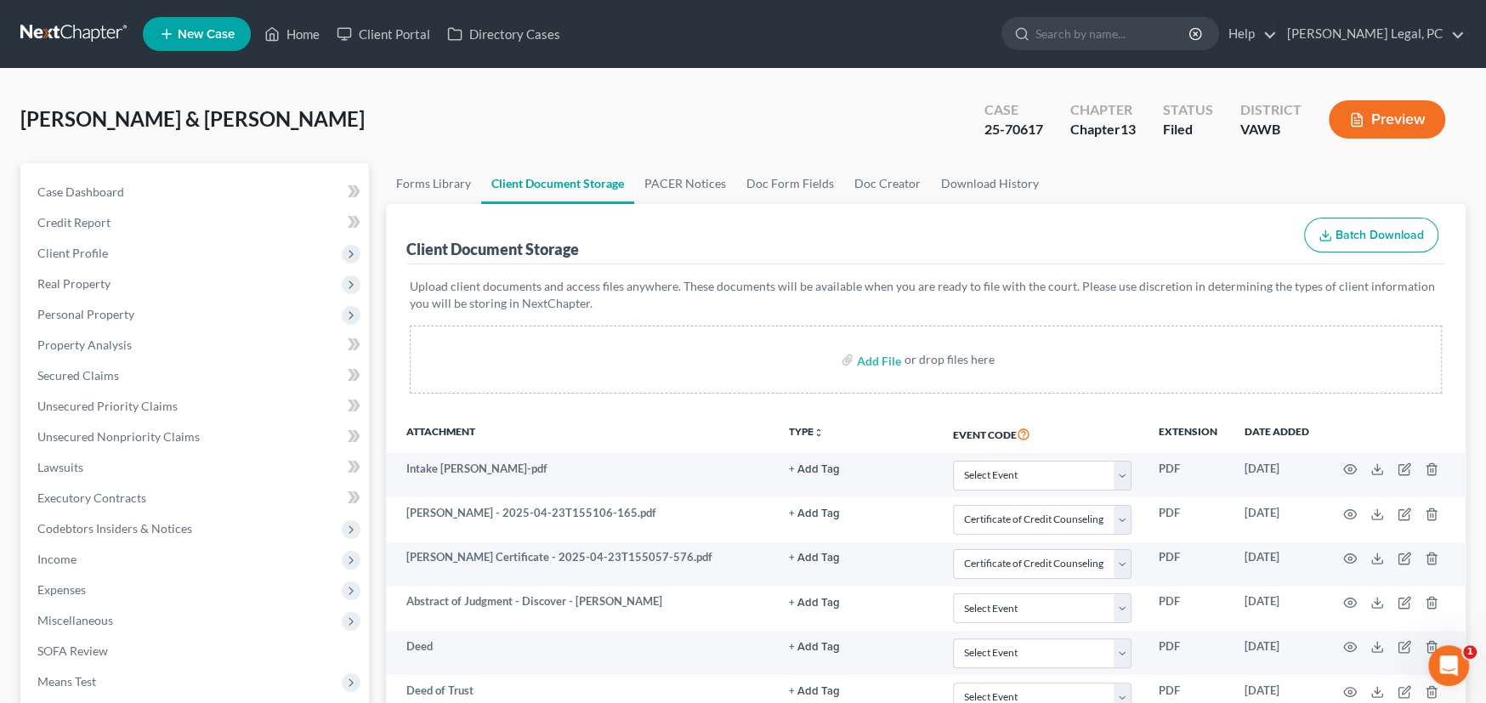
click at [78, 26] on link at bounding box center [74, 34] width 109 height 31
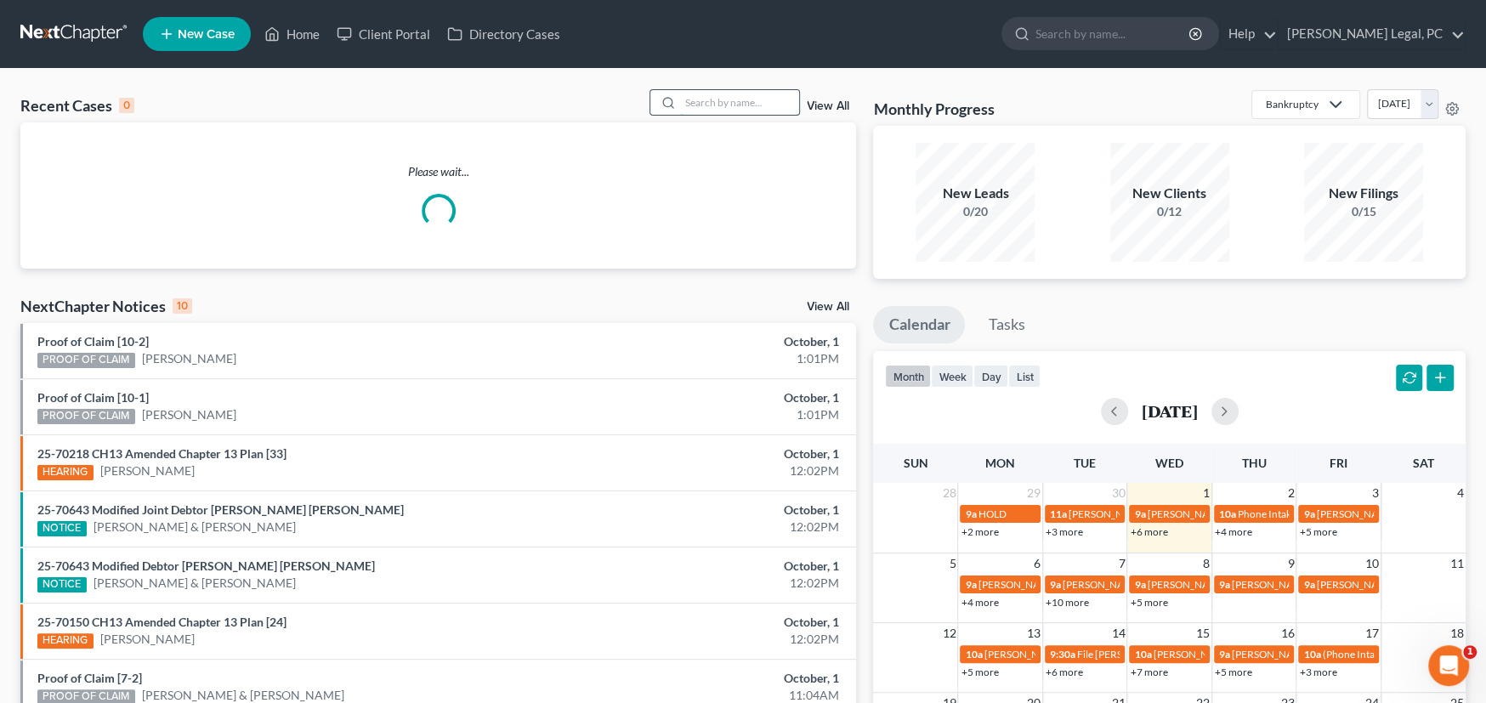
click at [719, 97] on input "search" at bounding box center [739, 102] width 119 height 25
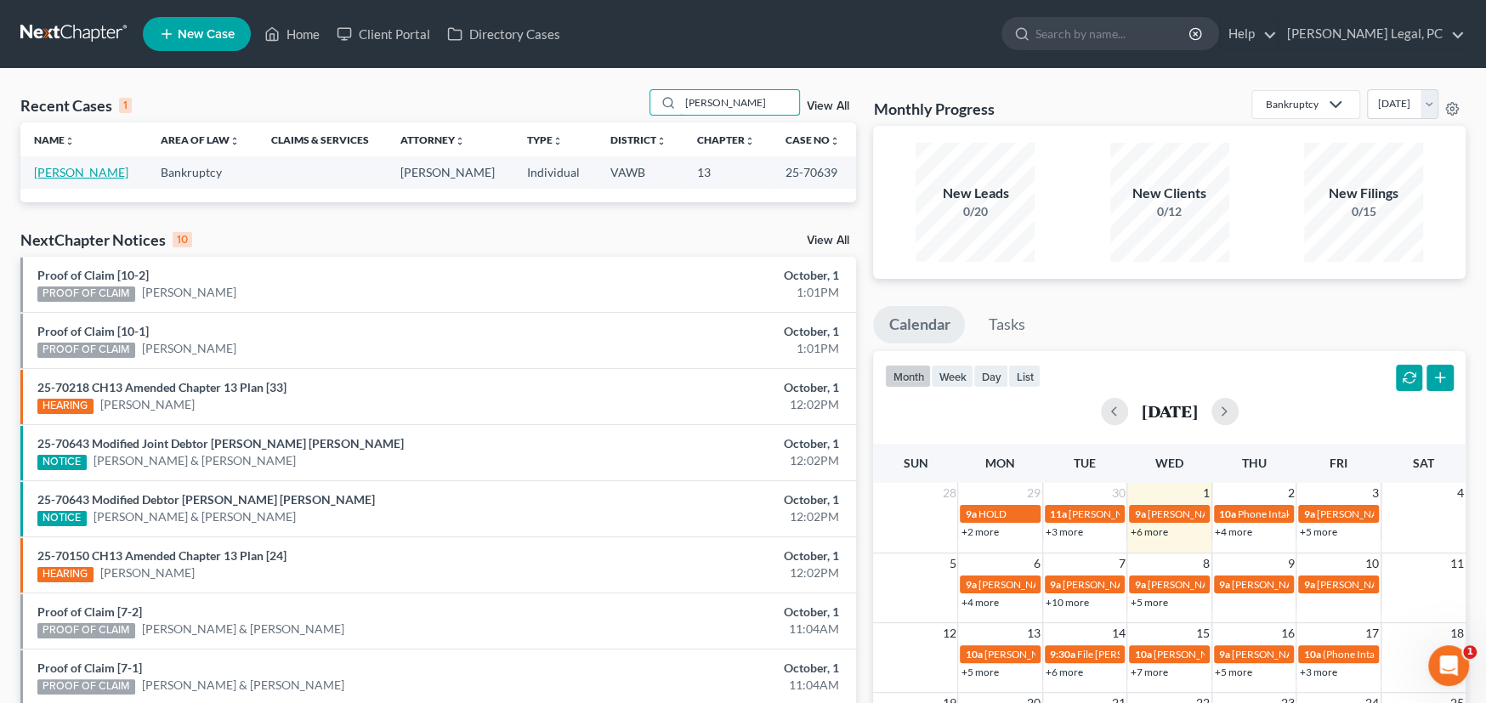
type input "[PERSON_NAME]"
click at [57, 168] on link "[PERSON_NAME]" at bounding box center [81, 172] width 94 height 14
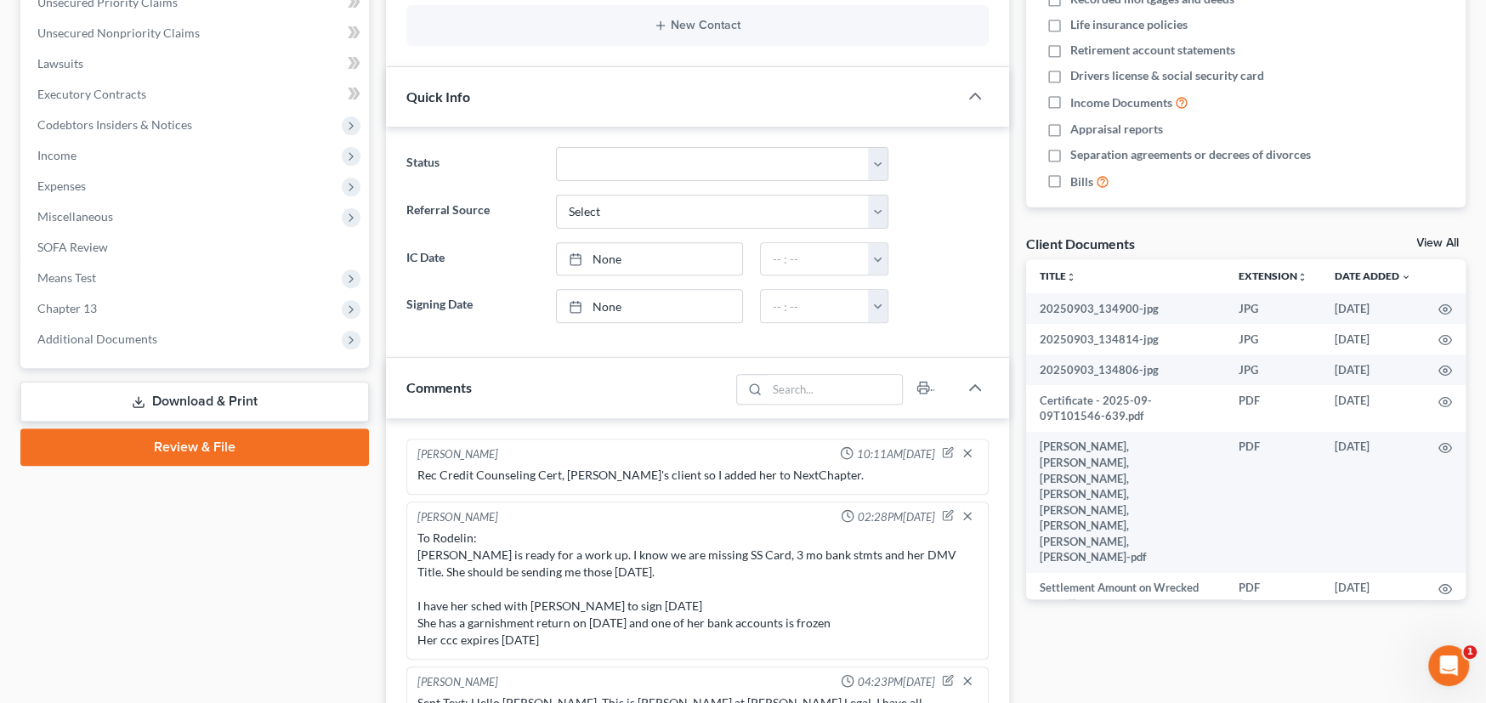
scroll to position [1026, 0]
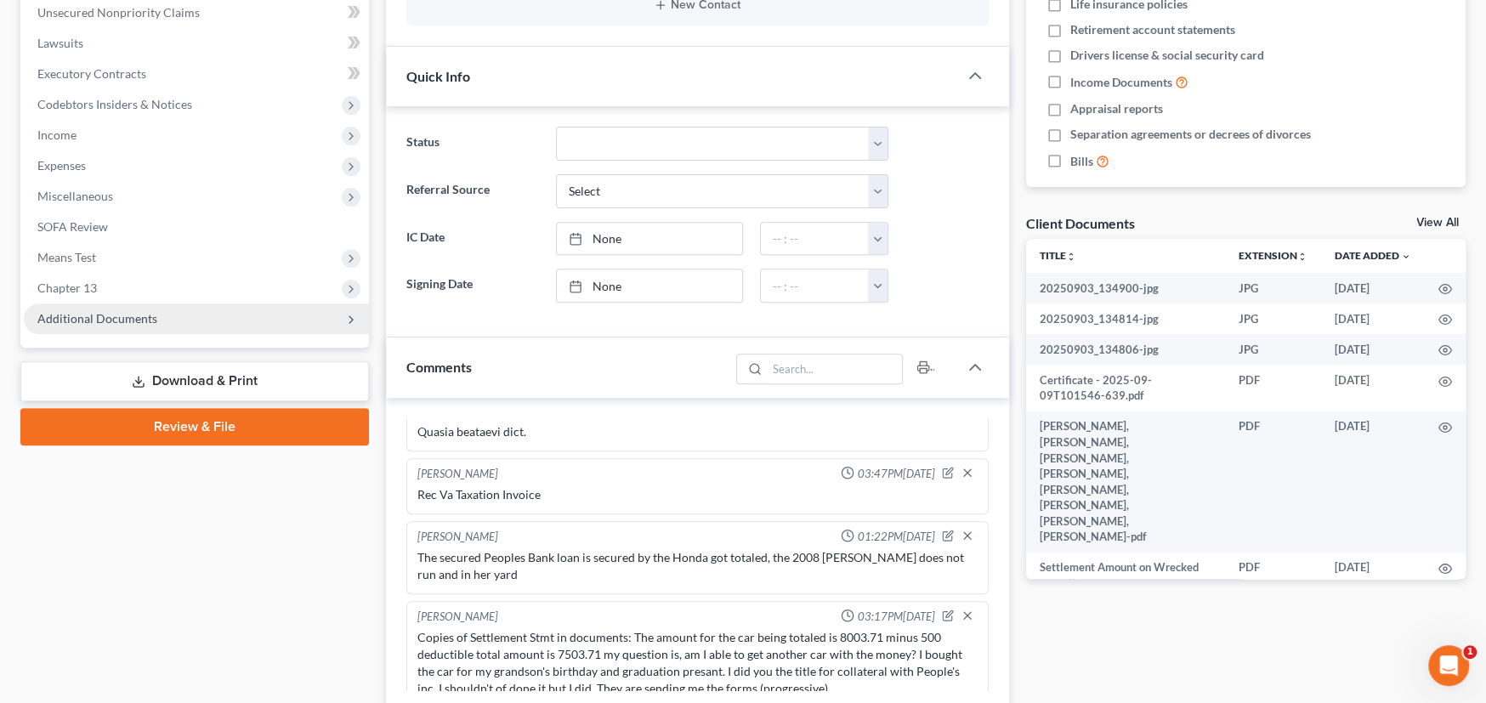
drag, startPoint x: 122, startPoint y: 312, endPoint x: 122, endPoint y: 325, distance: 12.8
click at [121, 312] on span "Additional Documents" at bounding box center [97, 318] width 120 height 14
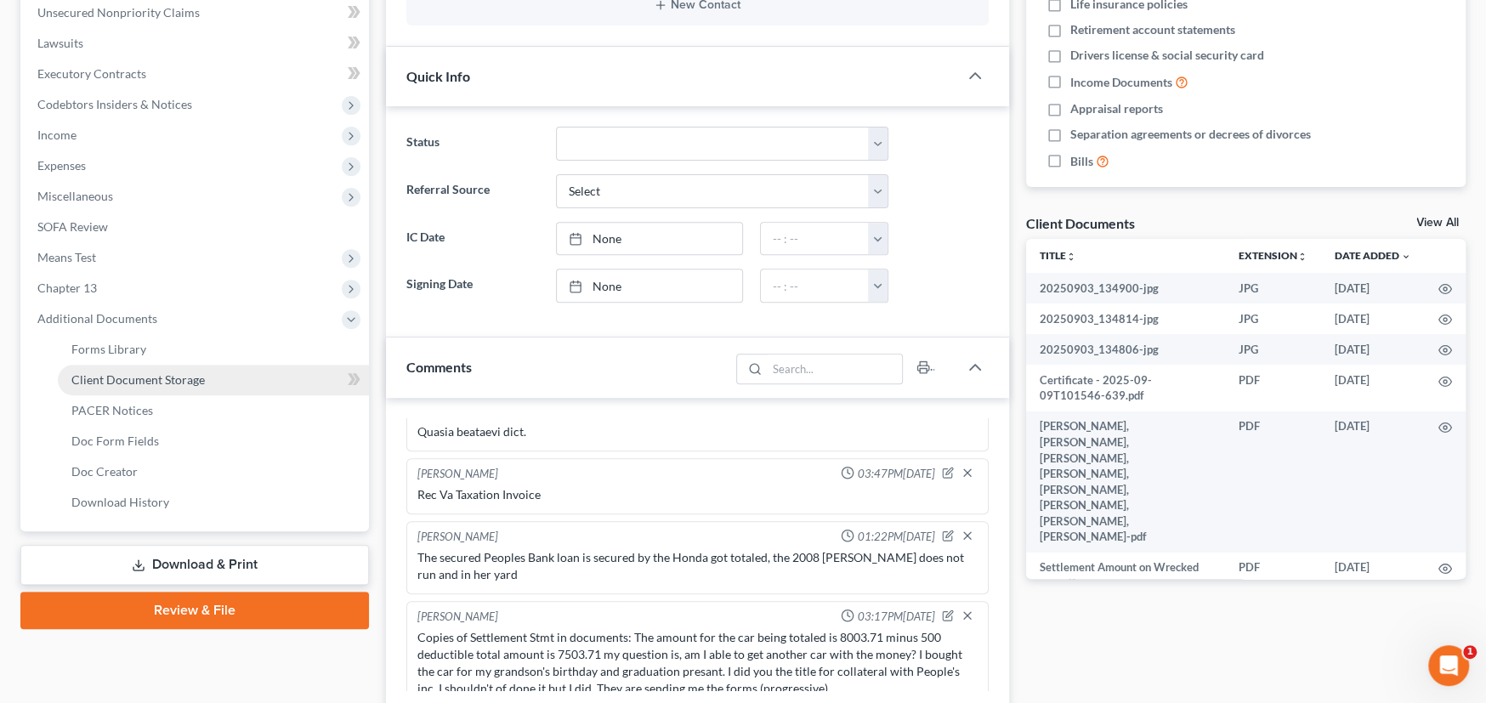
click at [133, 373] on span "Client Document Storage" at bounding box center [137, 379] width 133 height 14
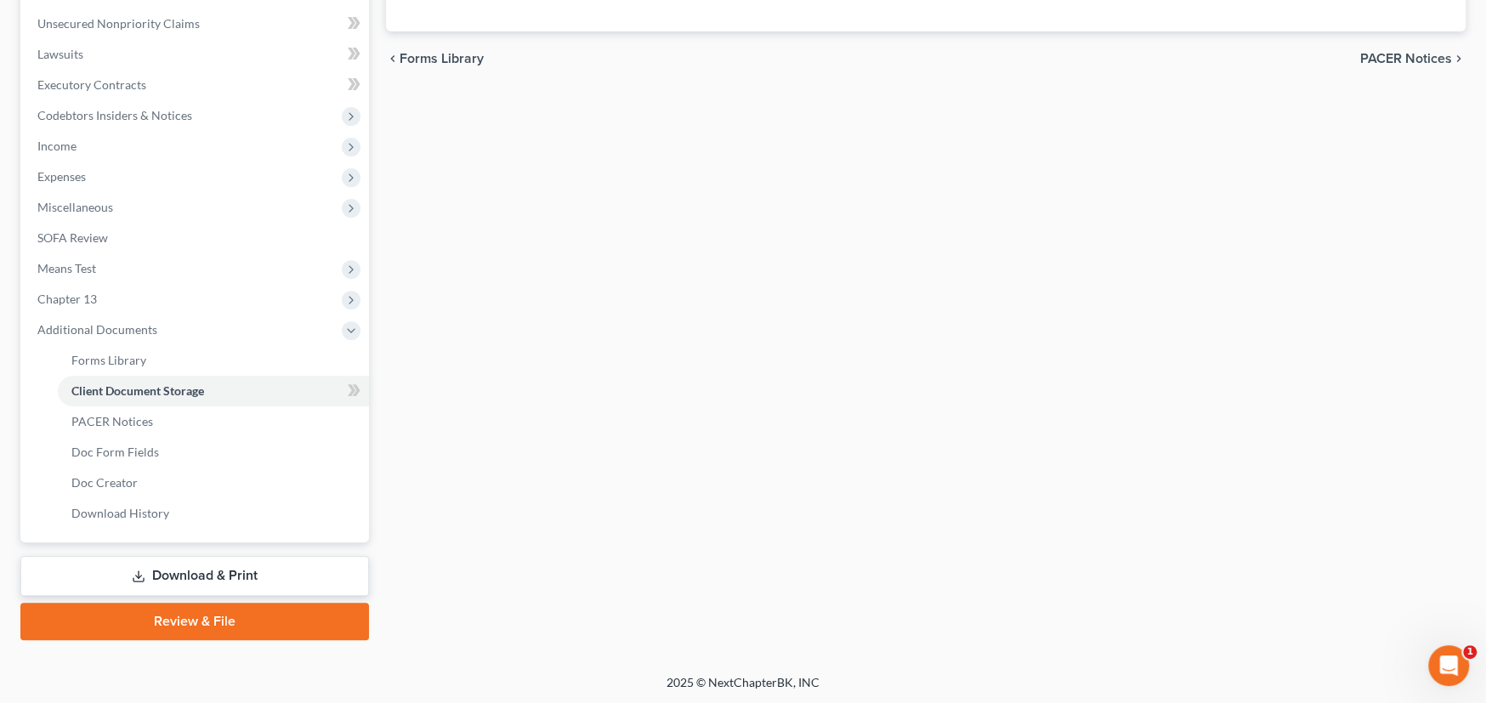
scroll to position [132, 0]
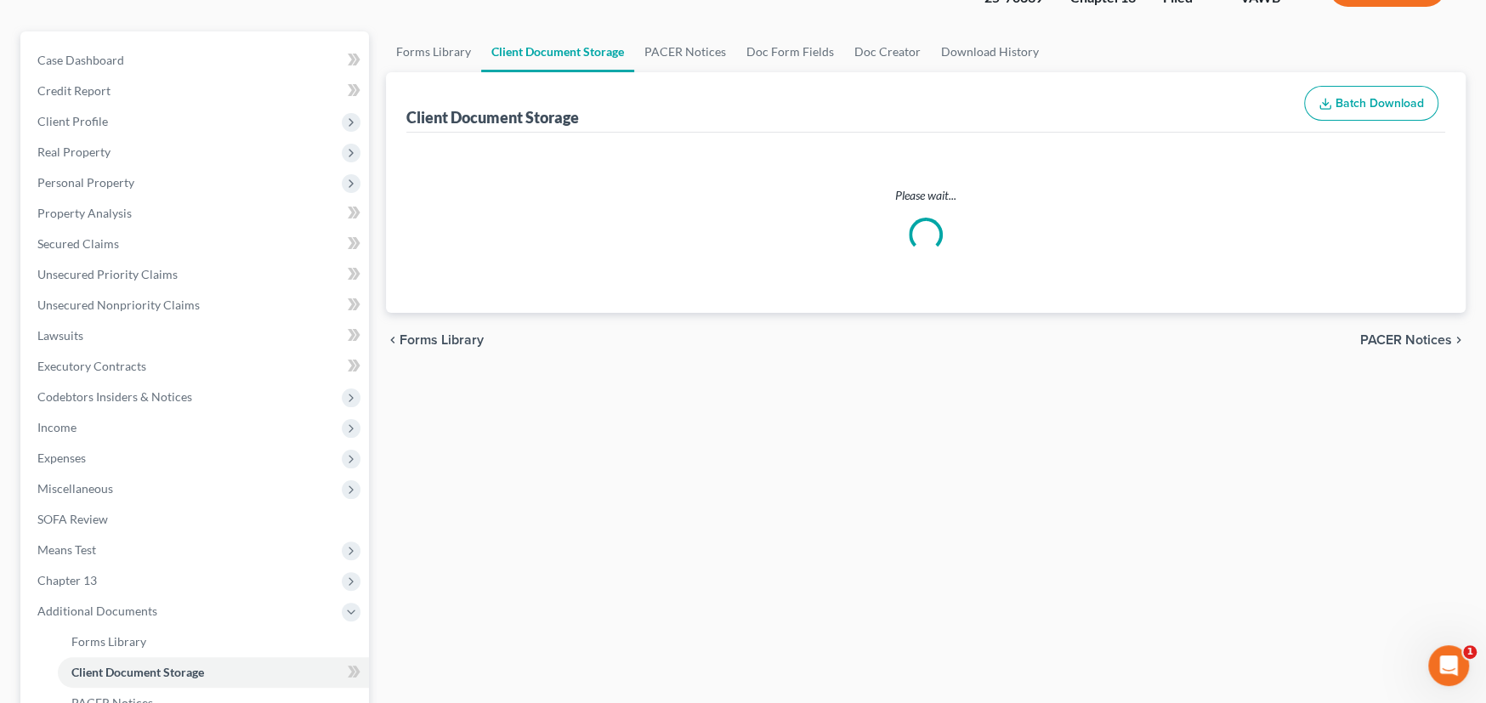
select select "0"
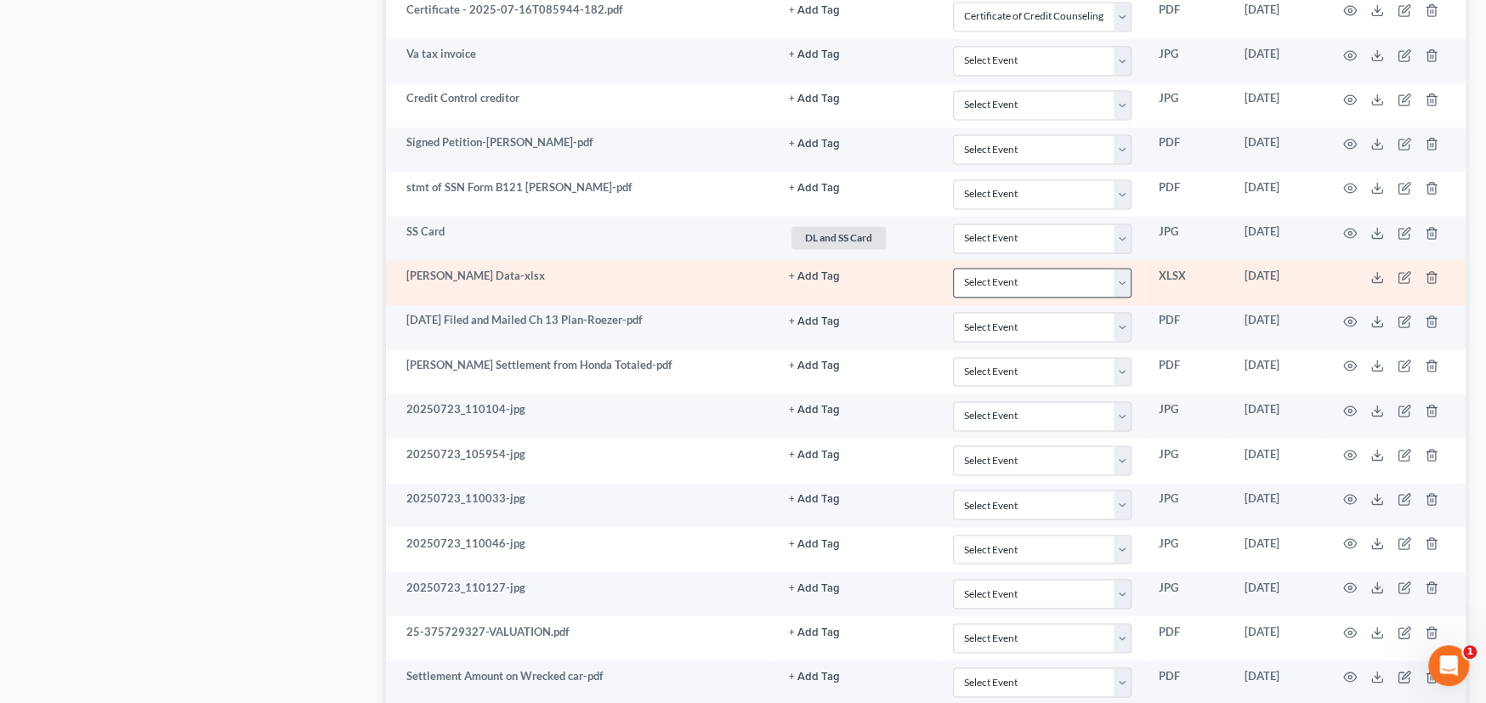
scroll to position [1939, 0]
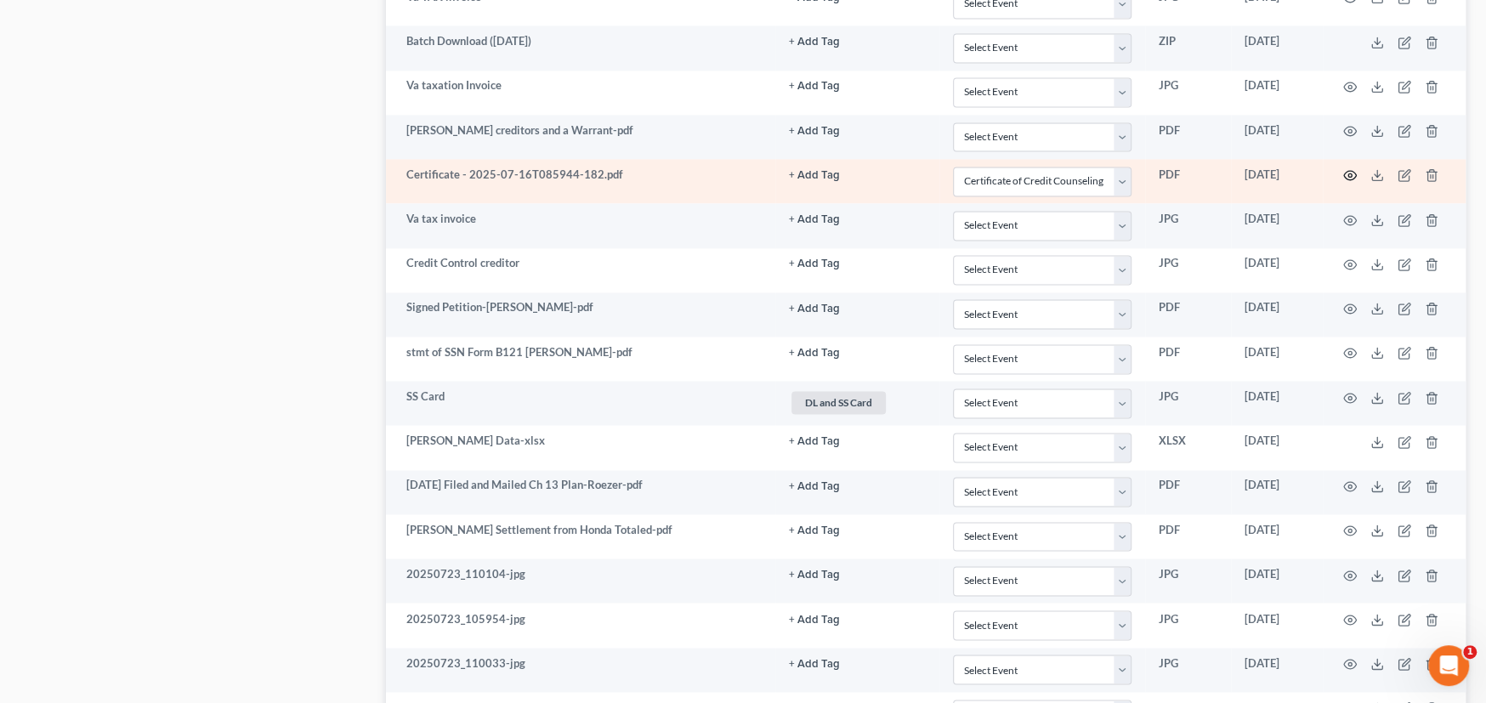
click at [1347, 171] on icon "button" at bounding box center [1350, 175] width 14 height 14
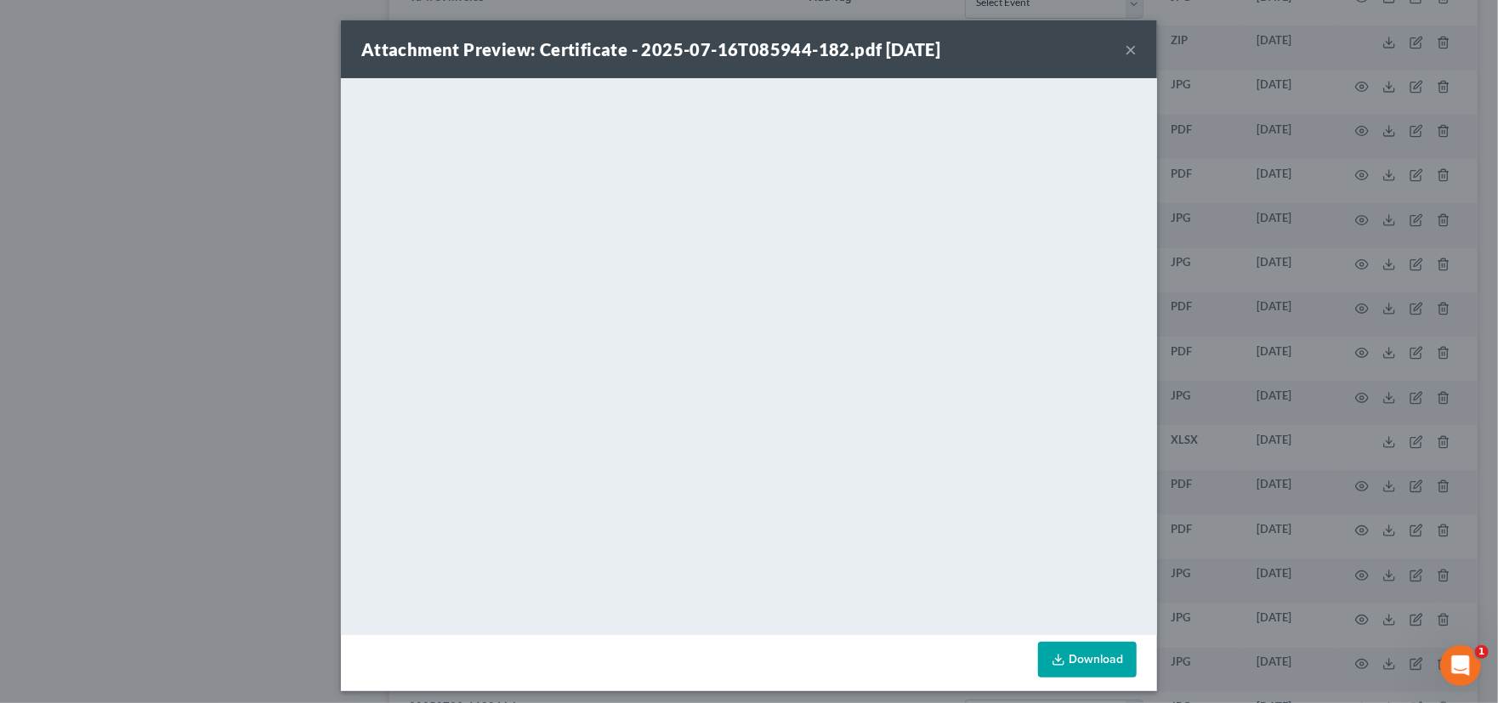
click at [1125, 48] on button "×" at bounding box center [1131, 49] width 12 height 20
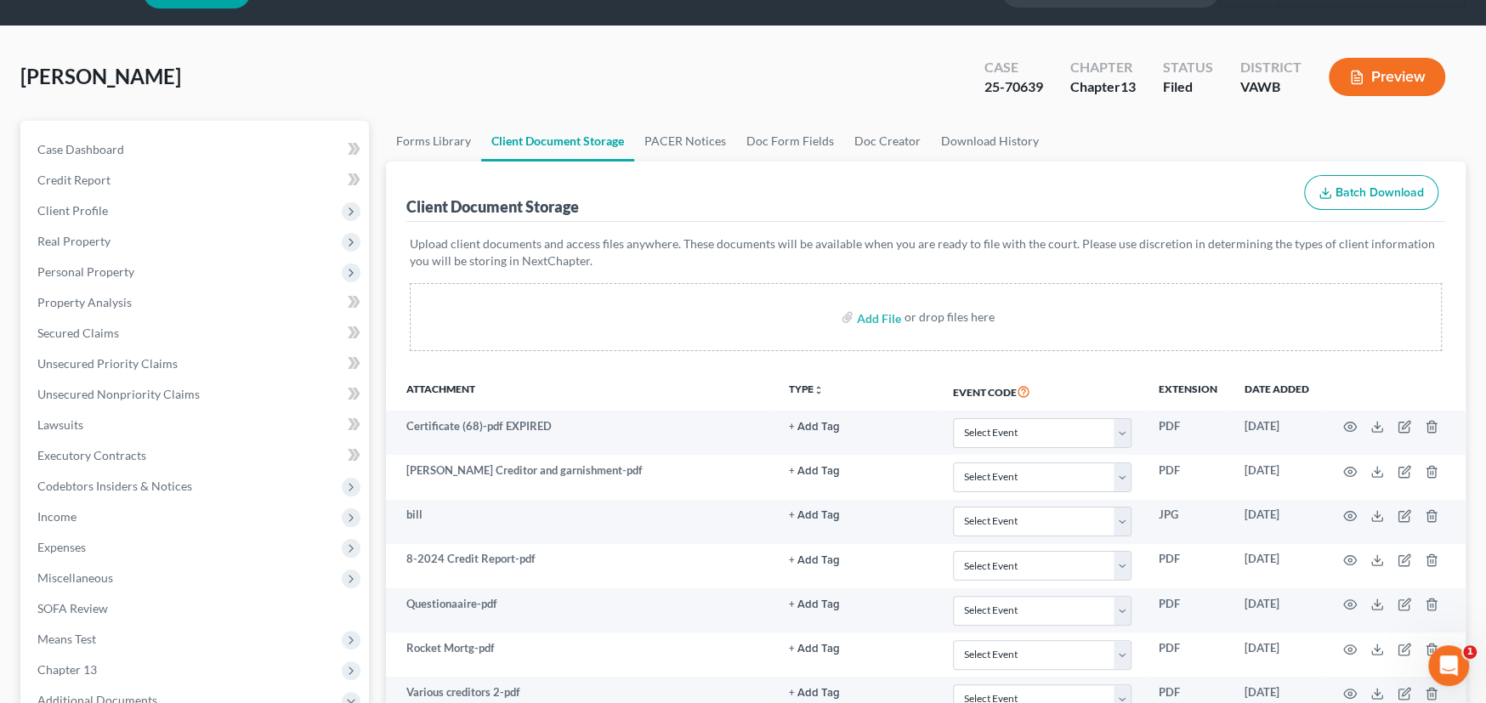
scroll to position [0, 0]
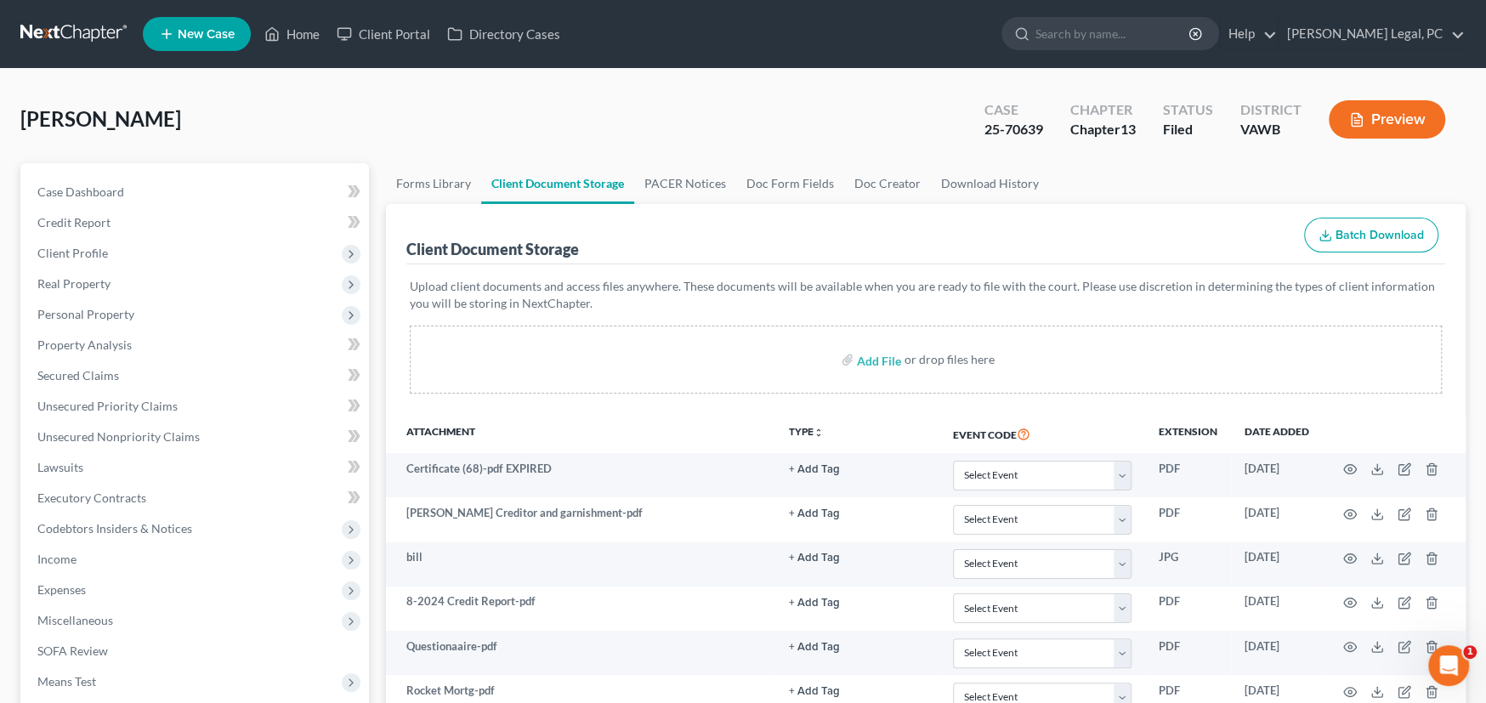
click at [65, 23] on link at bounding box center [74, 34] width 109 height 31
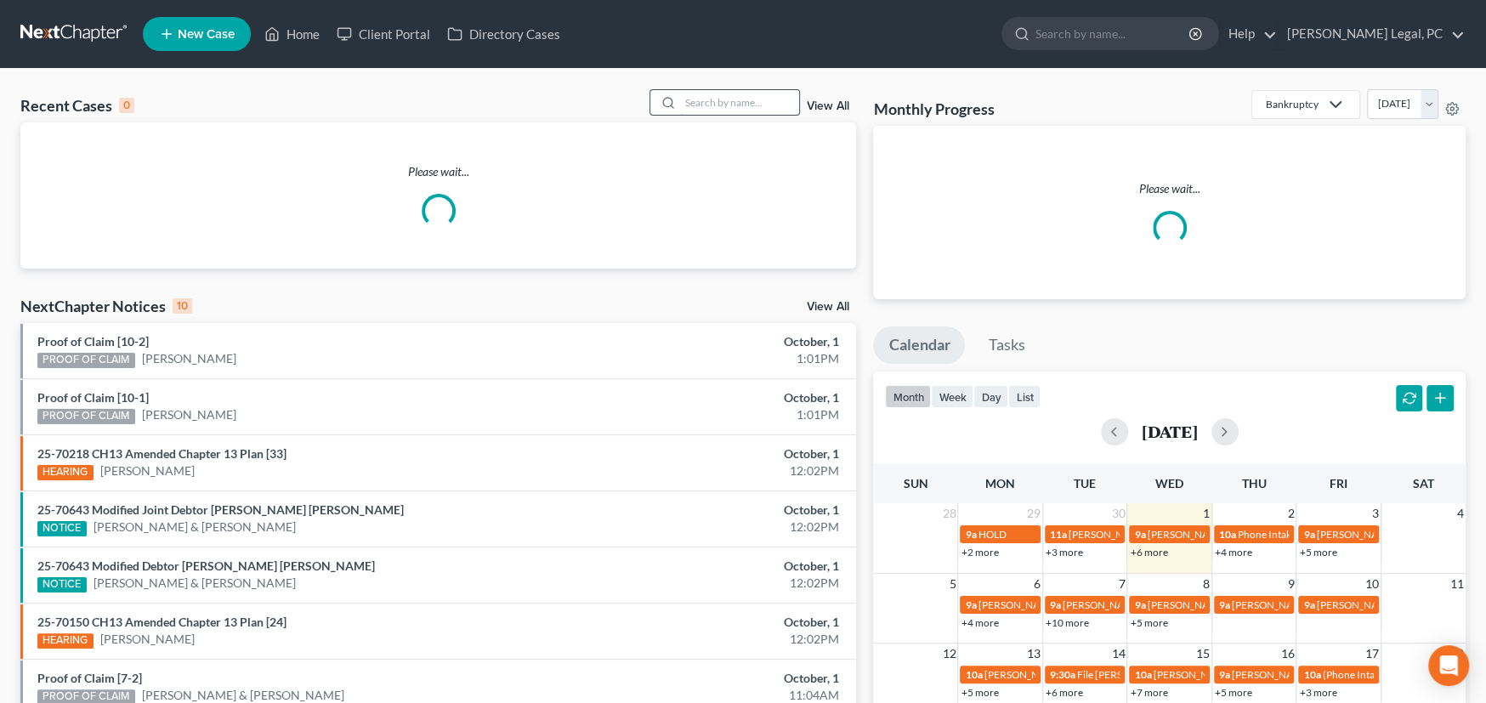
click at [731, 105] on input "search" at bounding box center [739, 102] width 119 height 25
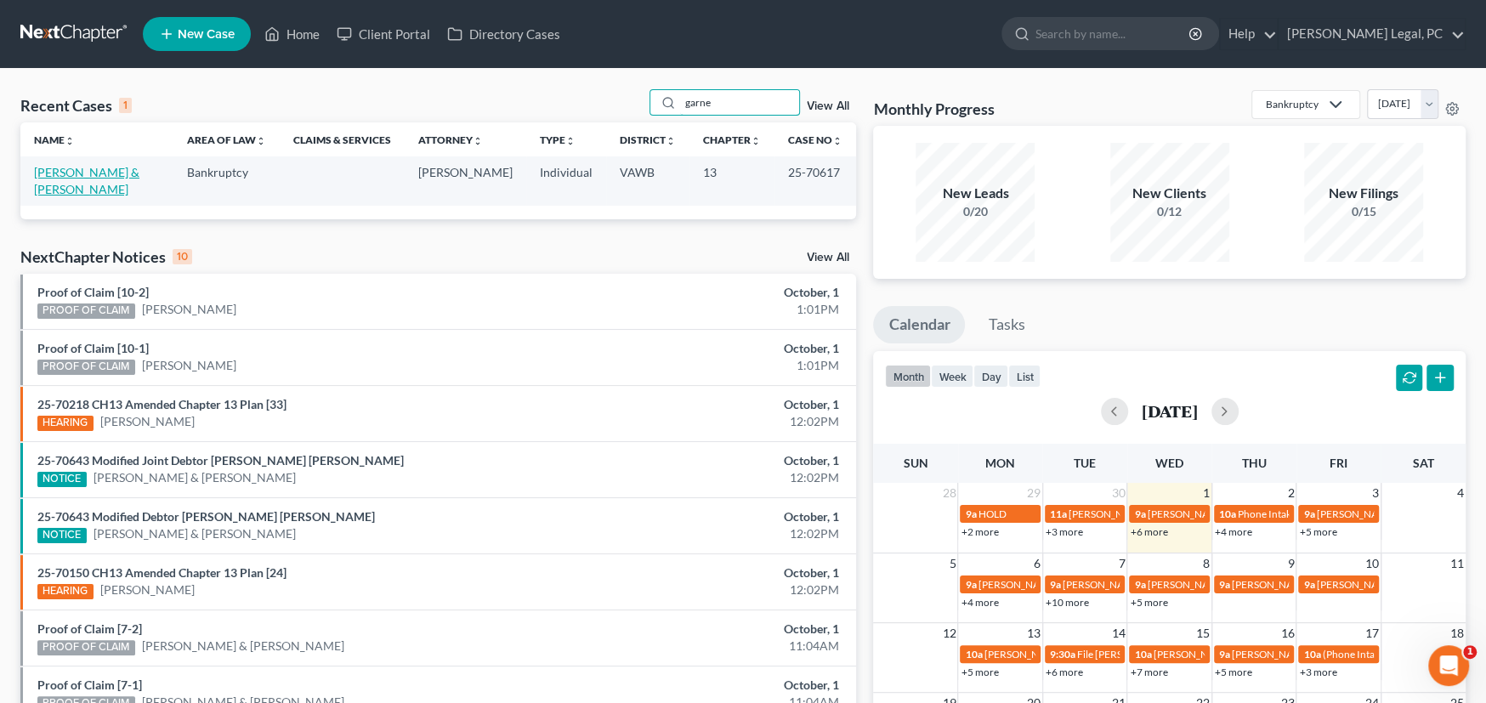
type input "garne"
click at [82, 169] on link "[PERSON_NAME] & [PERSON_NAME]" at bounding box center [86, 180] width 105 height 31
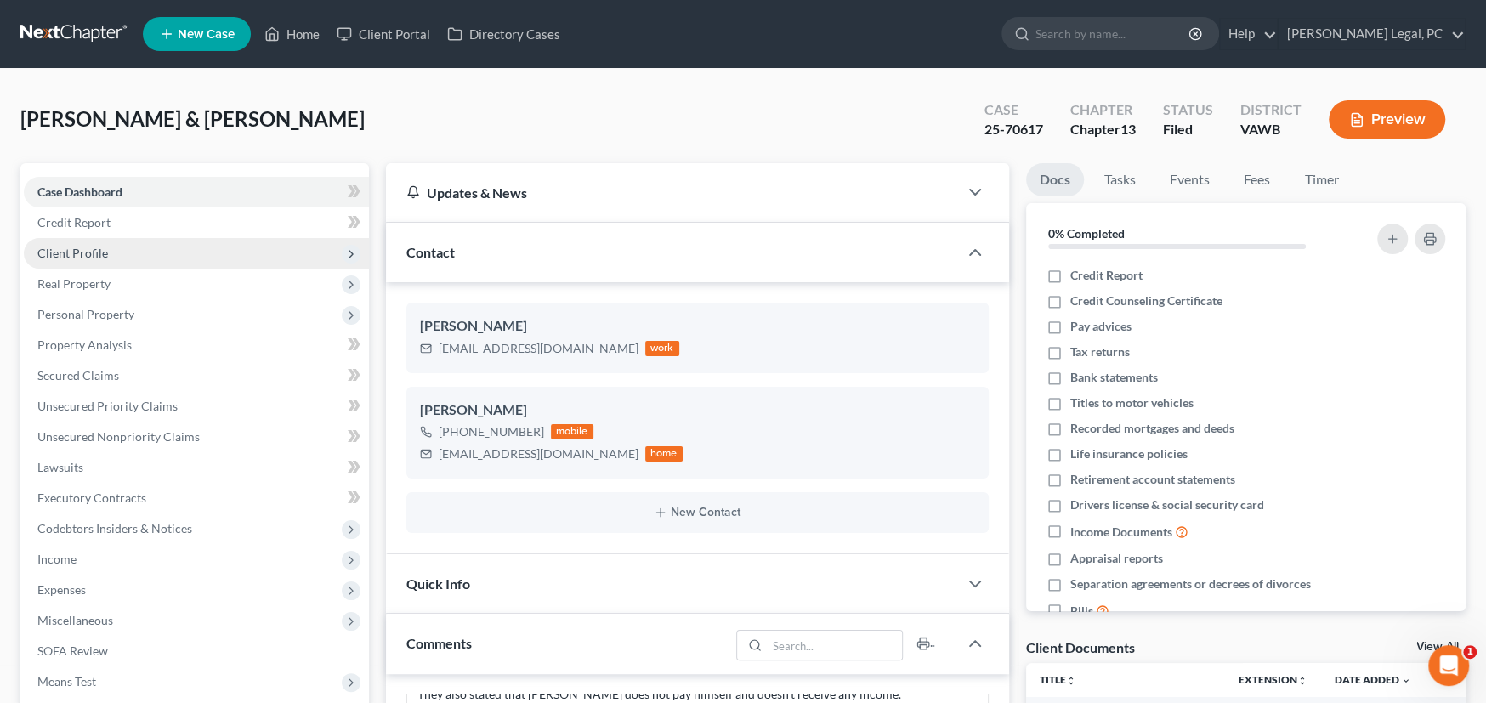
click at [80, 250] on span "Client Profile" at bounding box center [72, 253] width 71 height 14
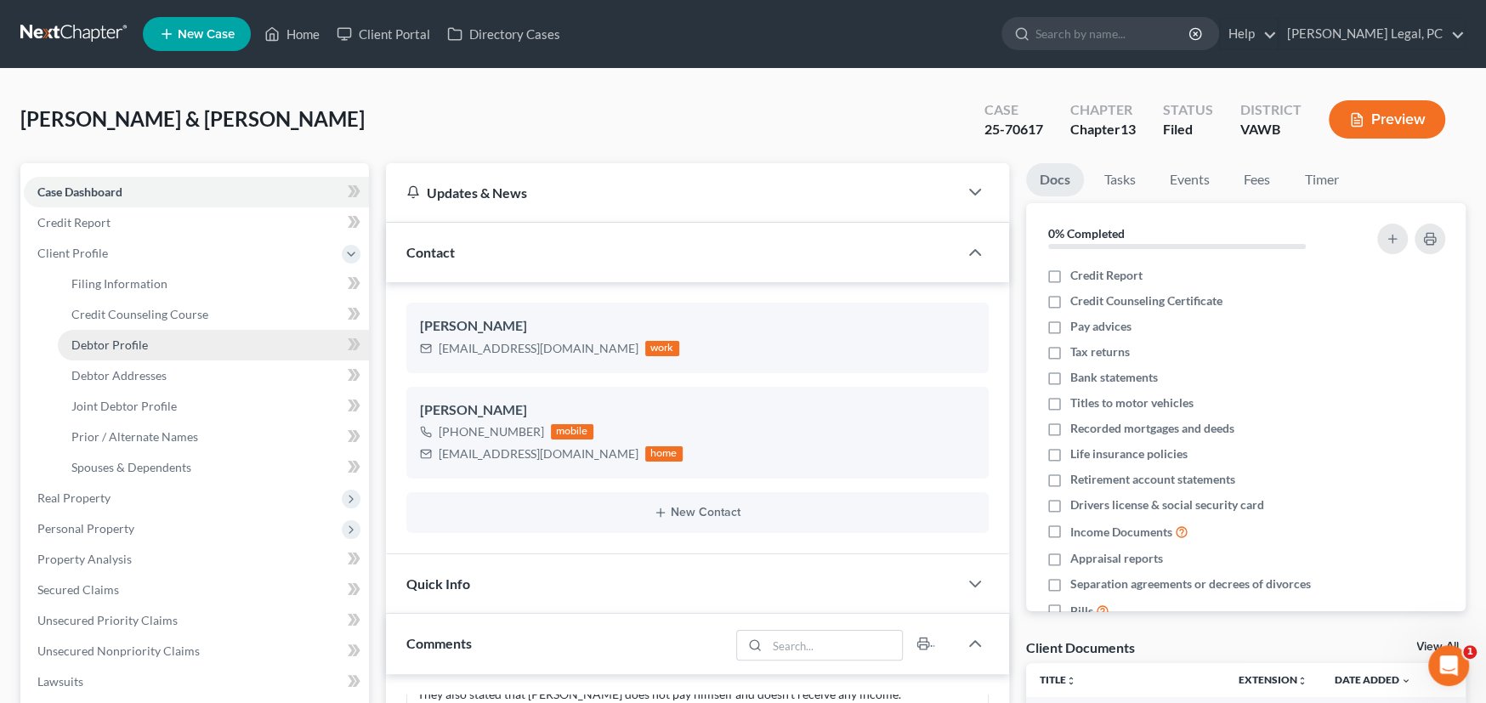
click at [134, 351] on link "Debtor Profile" at bounding box center [213, 345] width 311 height 31
select select "1"
select select "2"
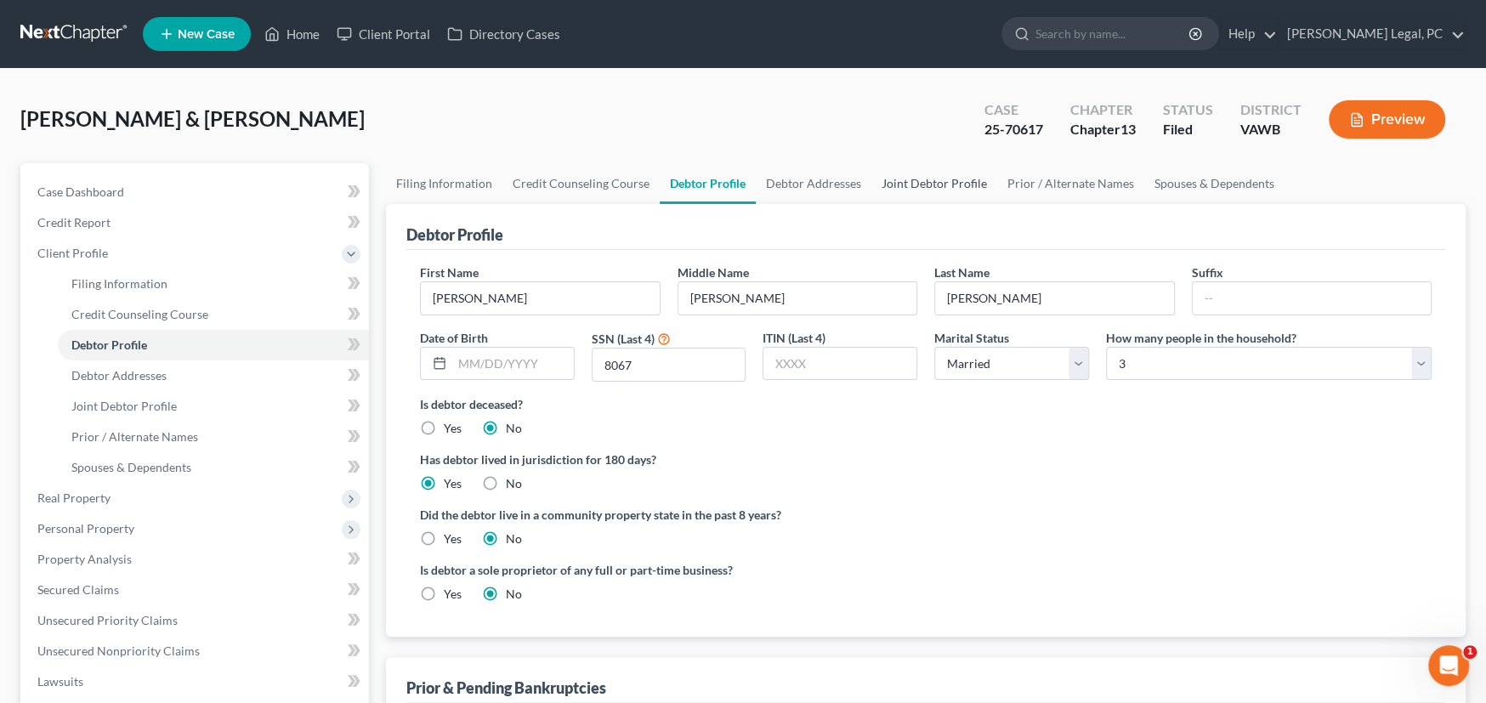
click at [933, 189] on link "Joint Debtor Profile" at bounding box center [934, 183] width 126 height 41
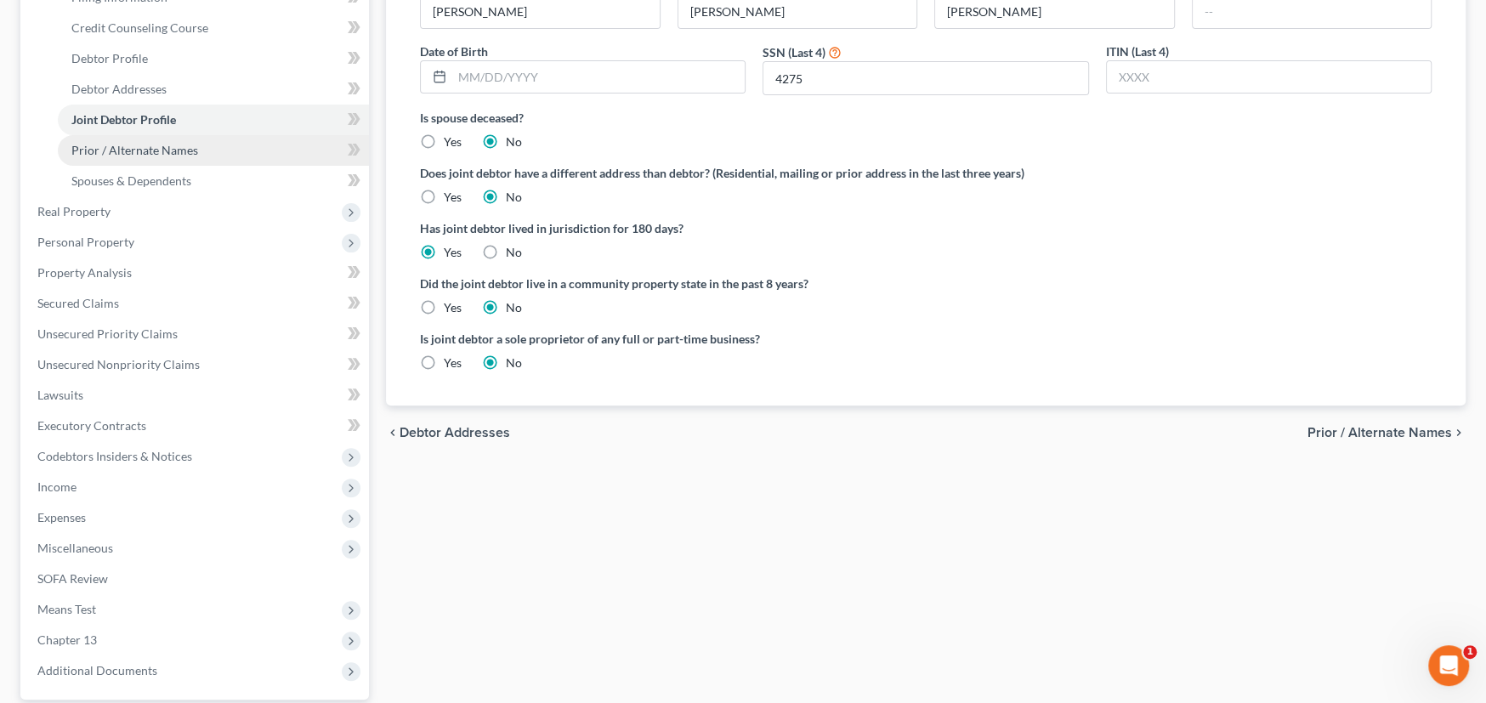
scroll to position [340, 0]
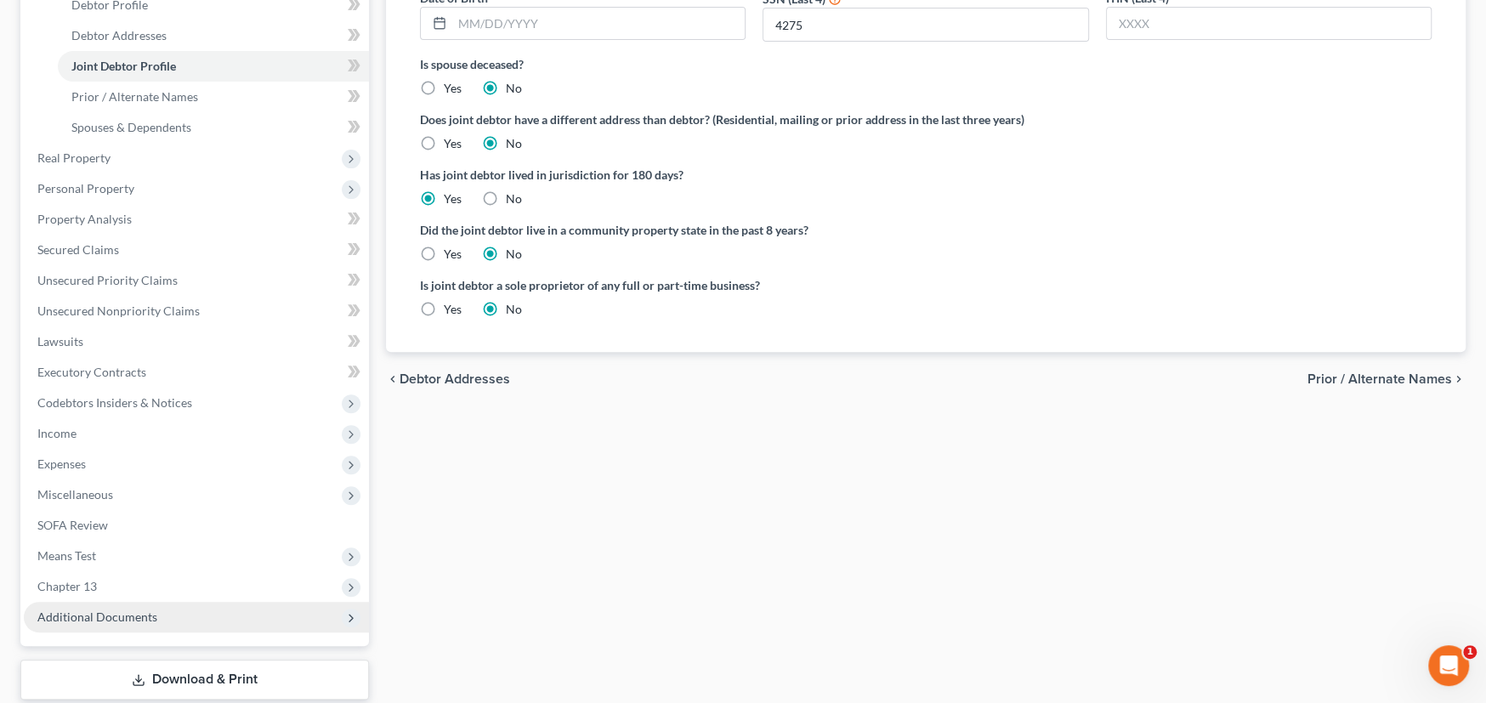
click at [140, 614] on span "Additional Documents" at bounding box center [97, 617] width 120 height 14
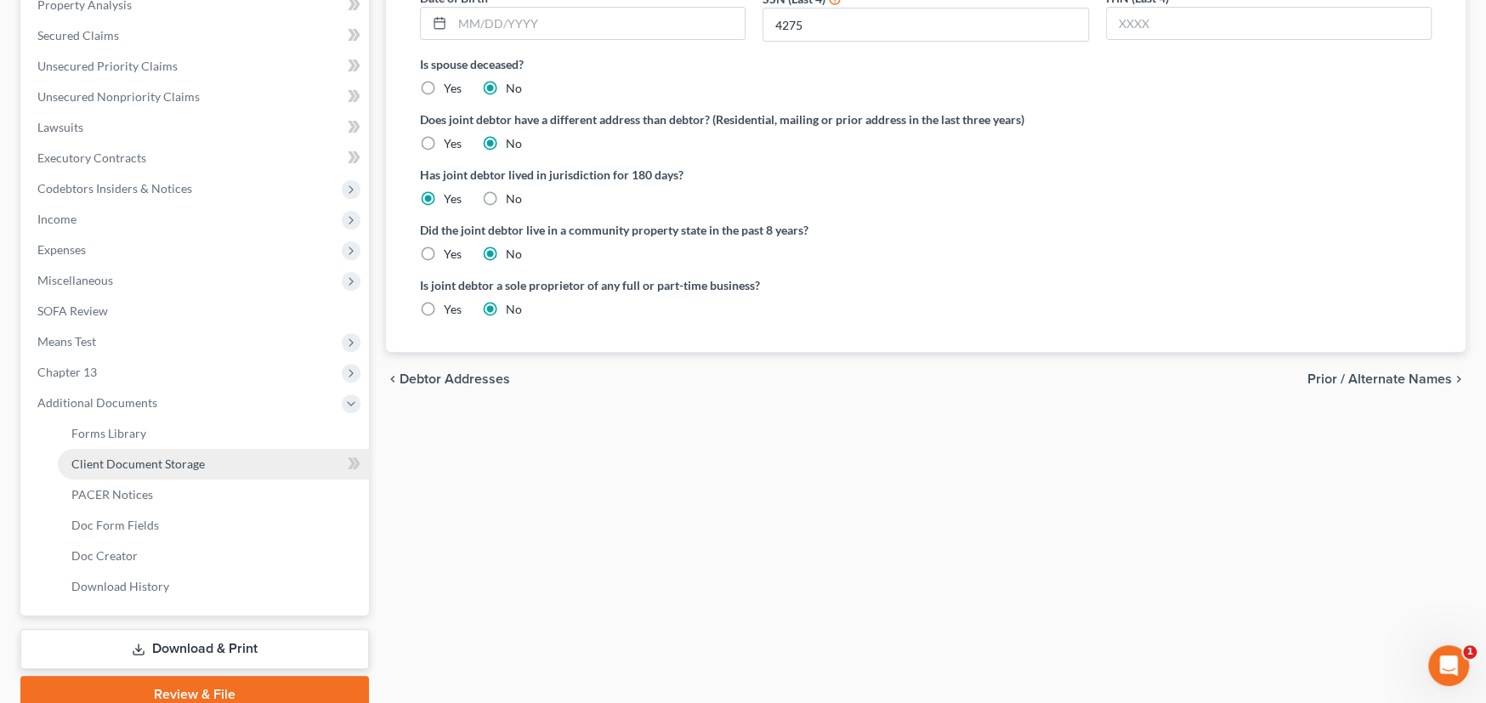
click at [198, 466] on span "Client Document Storage" at bounding box center [137, 464] width 133 height 14
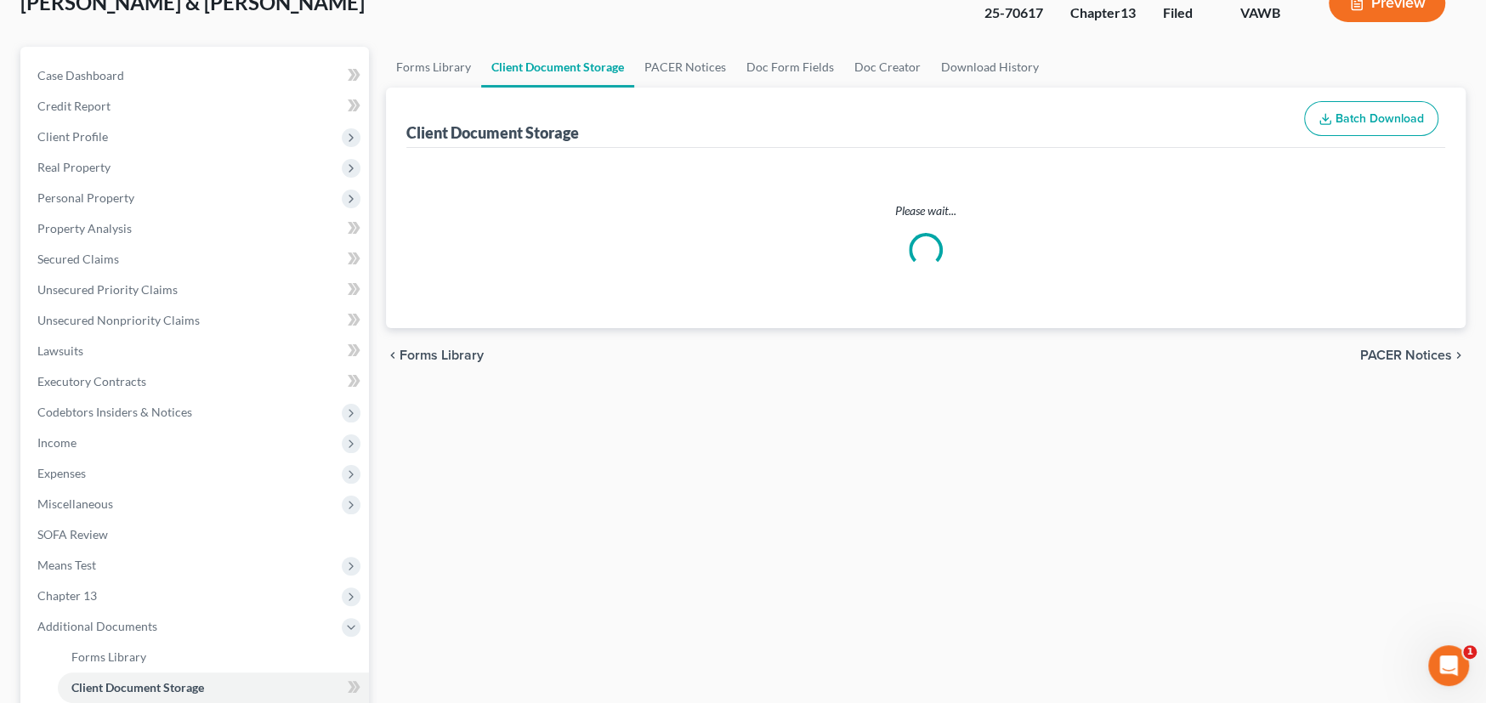
scroll to position [16, 0]
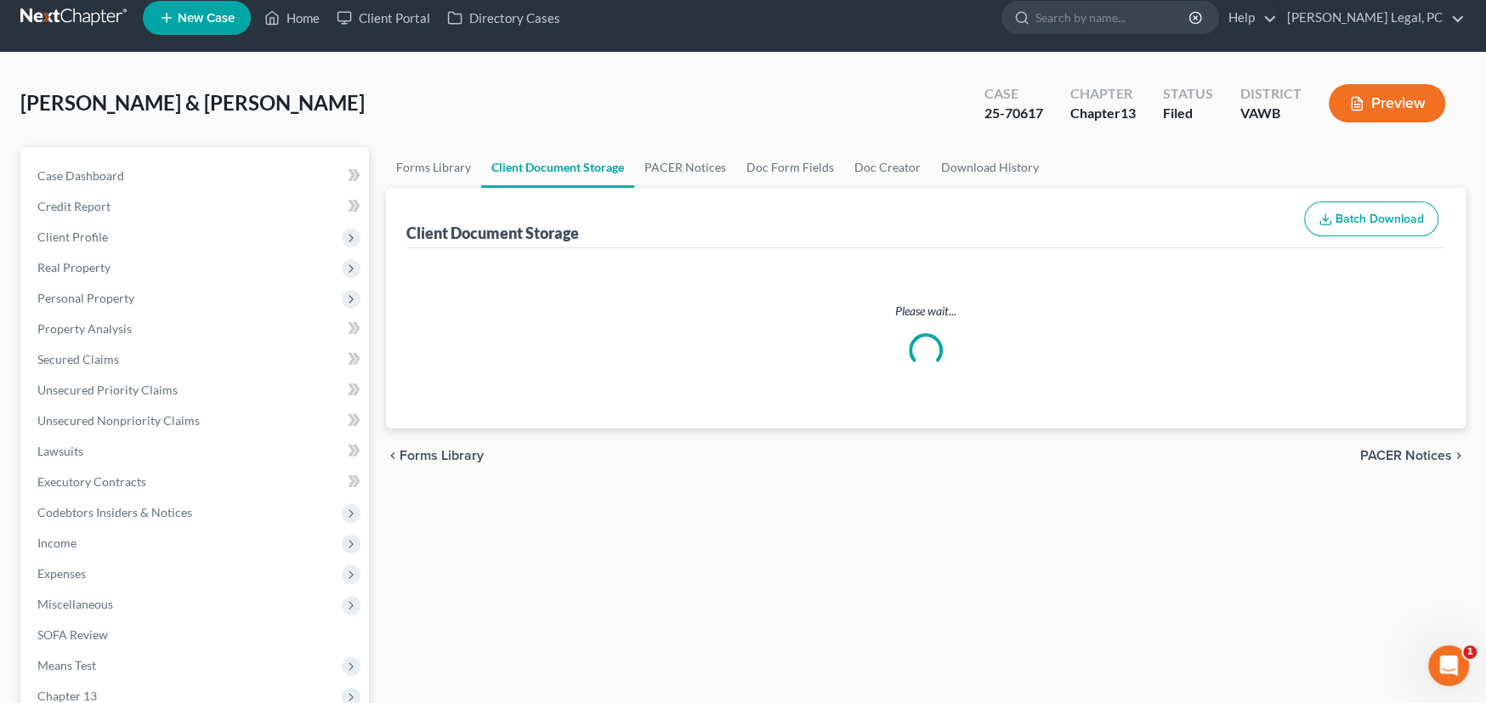
select select "0"
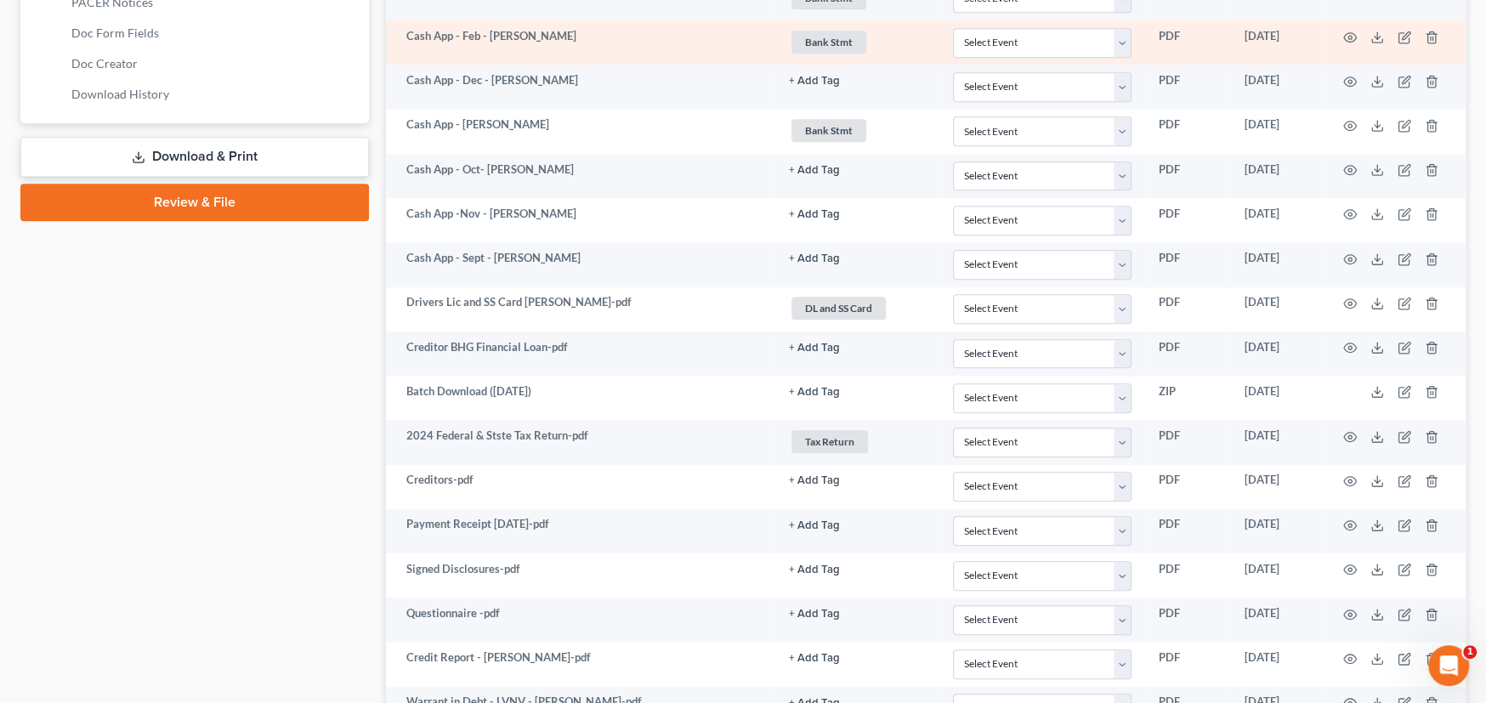
scroll to position [849, 0]
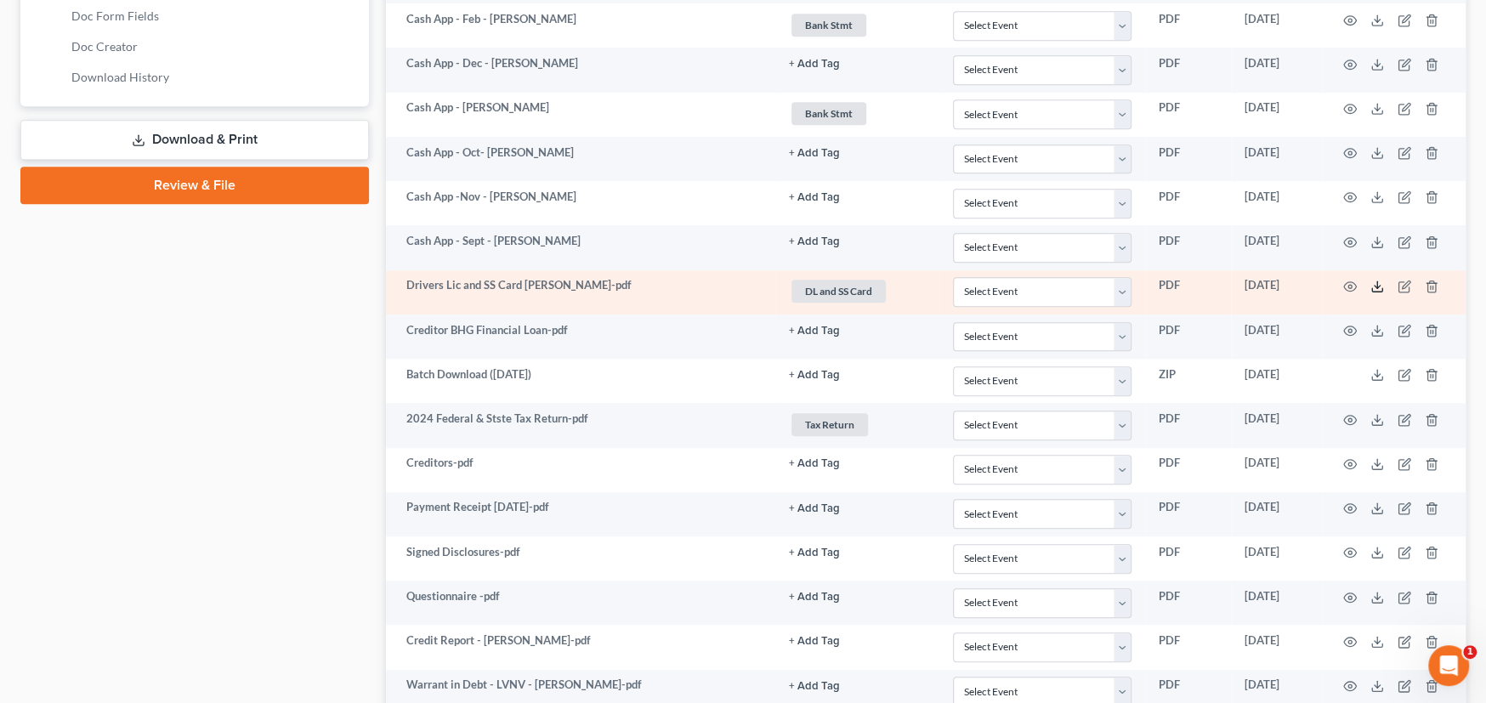
click at [1371, 281] on icon at bounding box center [1378, 287] width 14 height 14
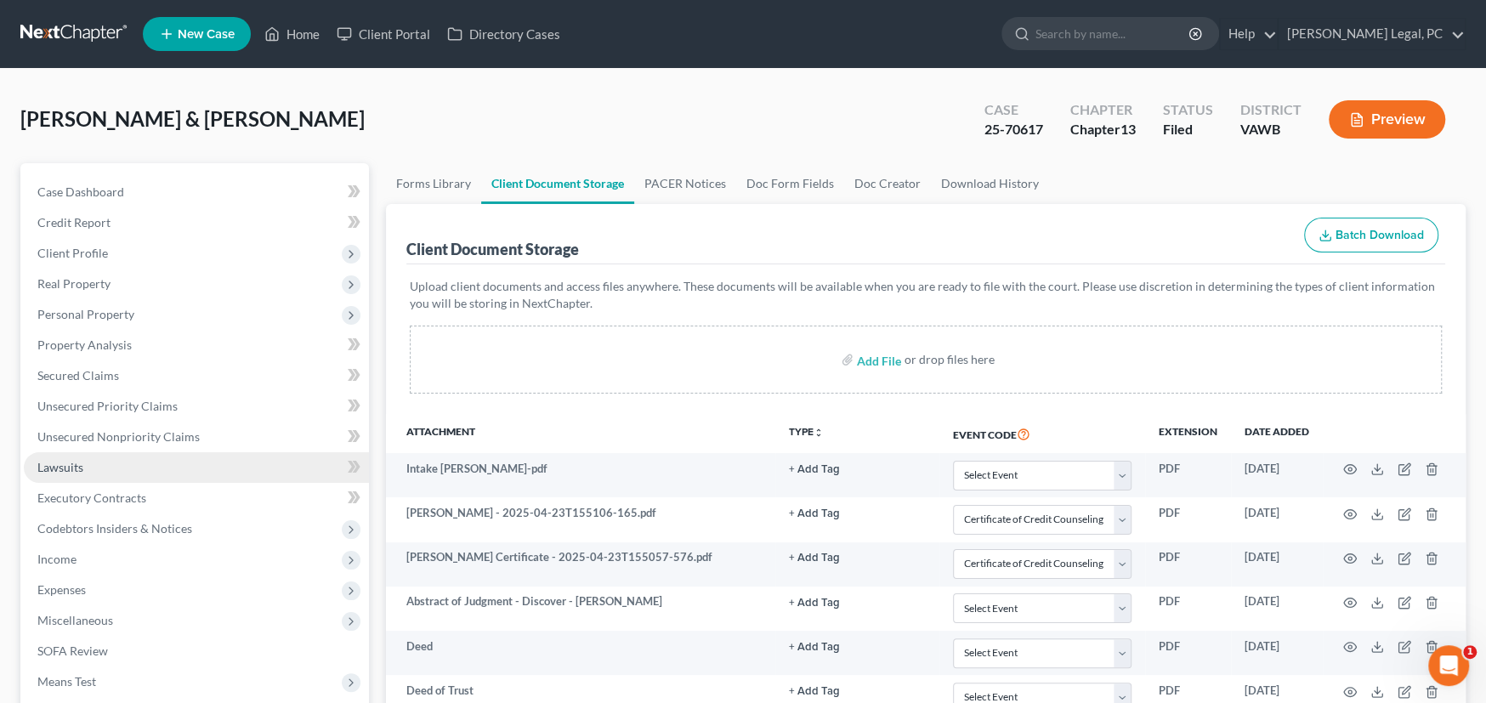
scroll to position [0, 0]
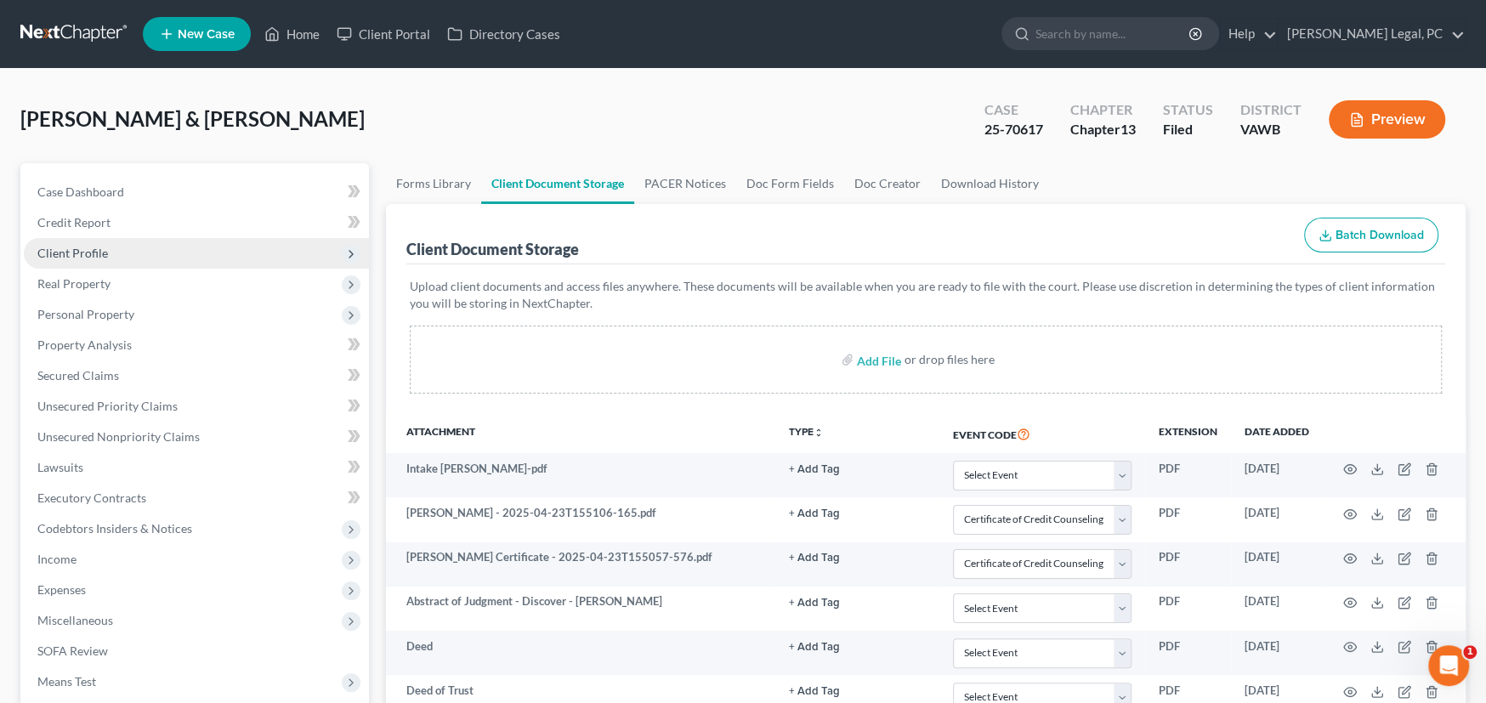
click at [95, 247] on span "Client Profile" at bounding box center [72, 253] width 71 height 14
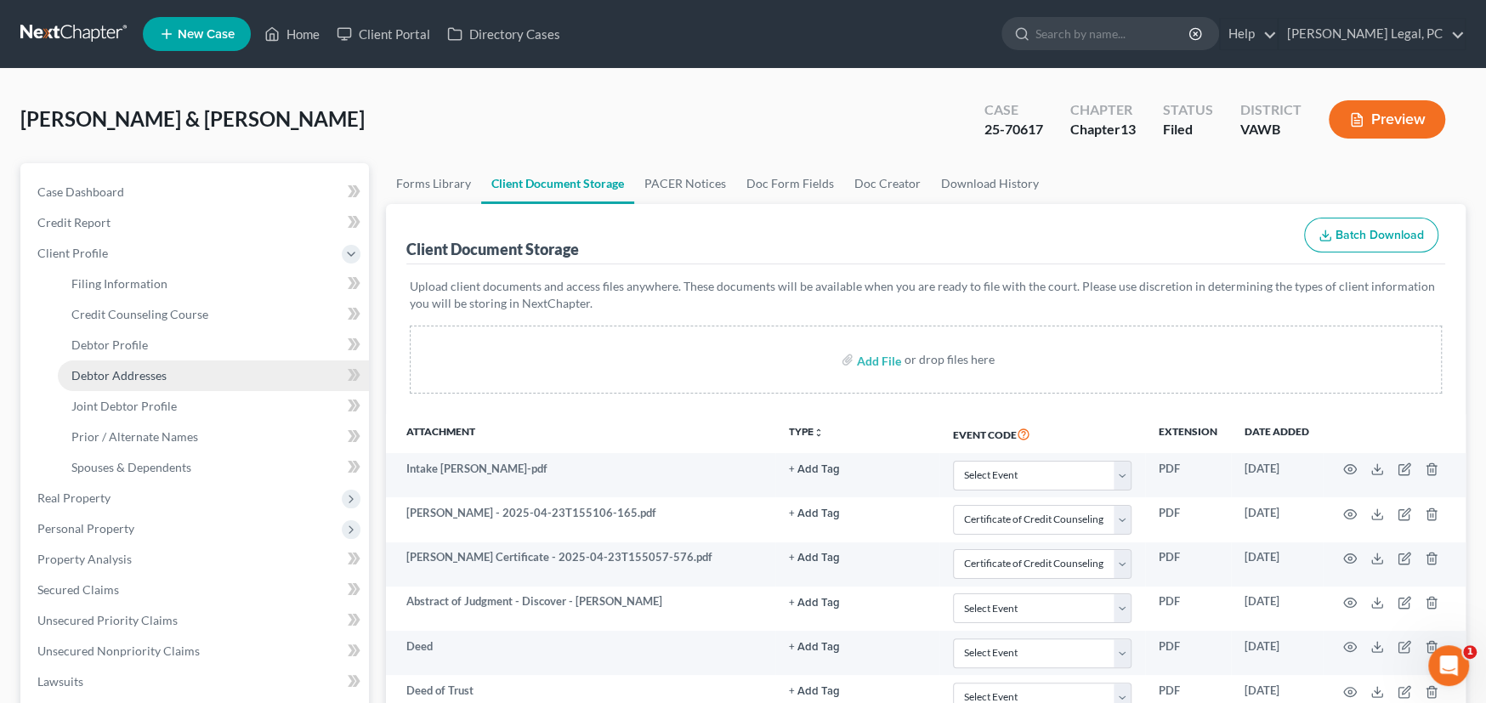
click at [138, 368] on span "Debtor Addresses" at bounding box center [118, 375] width 95 height 14
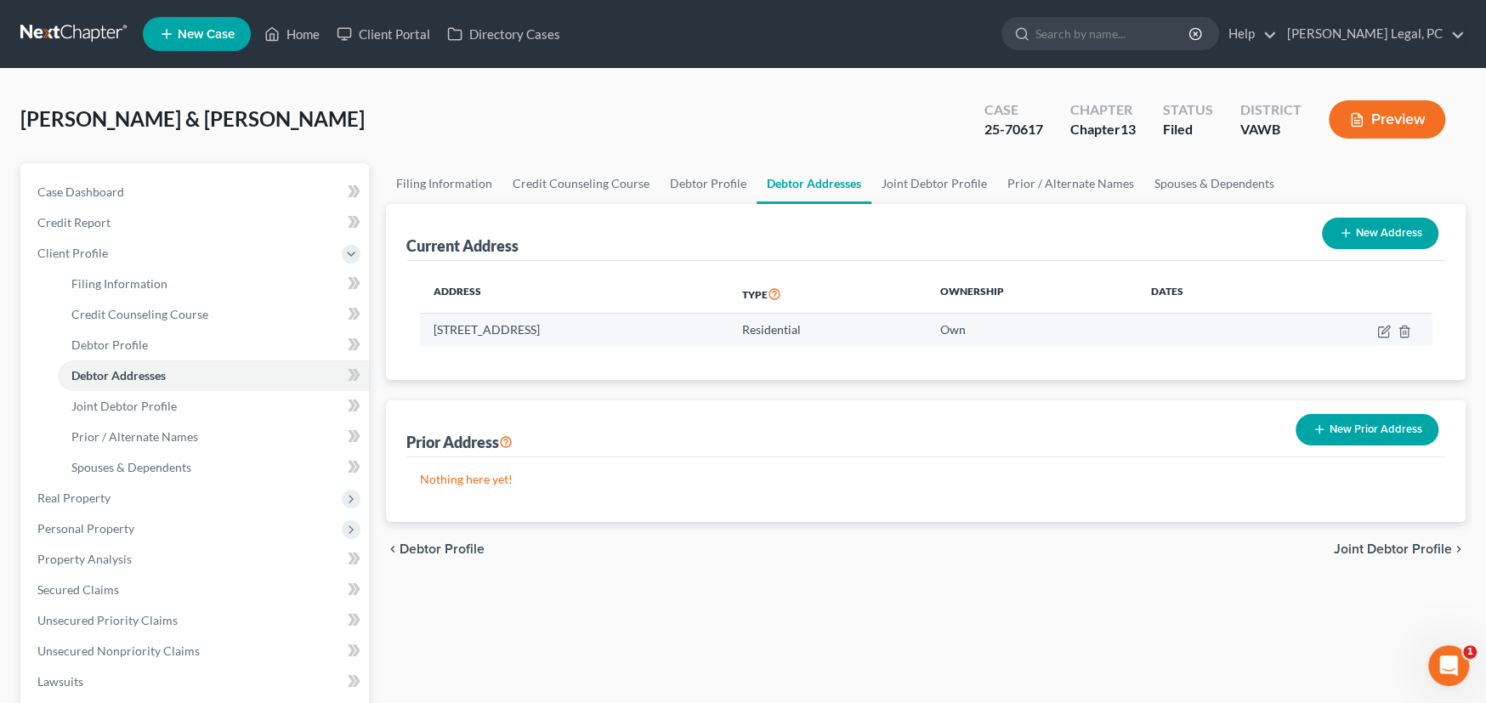
drag, startPoint x: 621, startPoint y: 326, endPoint x: 426, endPoint y: 326, distance: 194.7
click at [426, 326] on td "176 Dagger Lane, Wytheville, VA 24382" at bounding box center [574, 330] width 309 height 32
copy td "176 Dagger Lane, Wytheville, VA 24382"
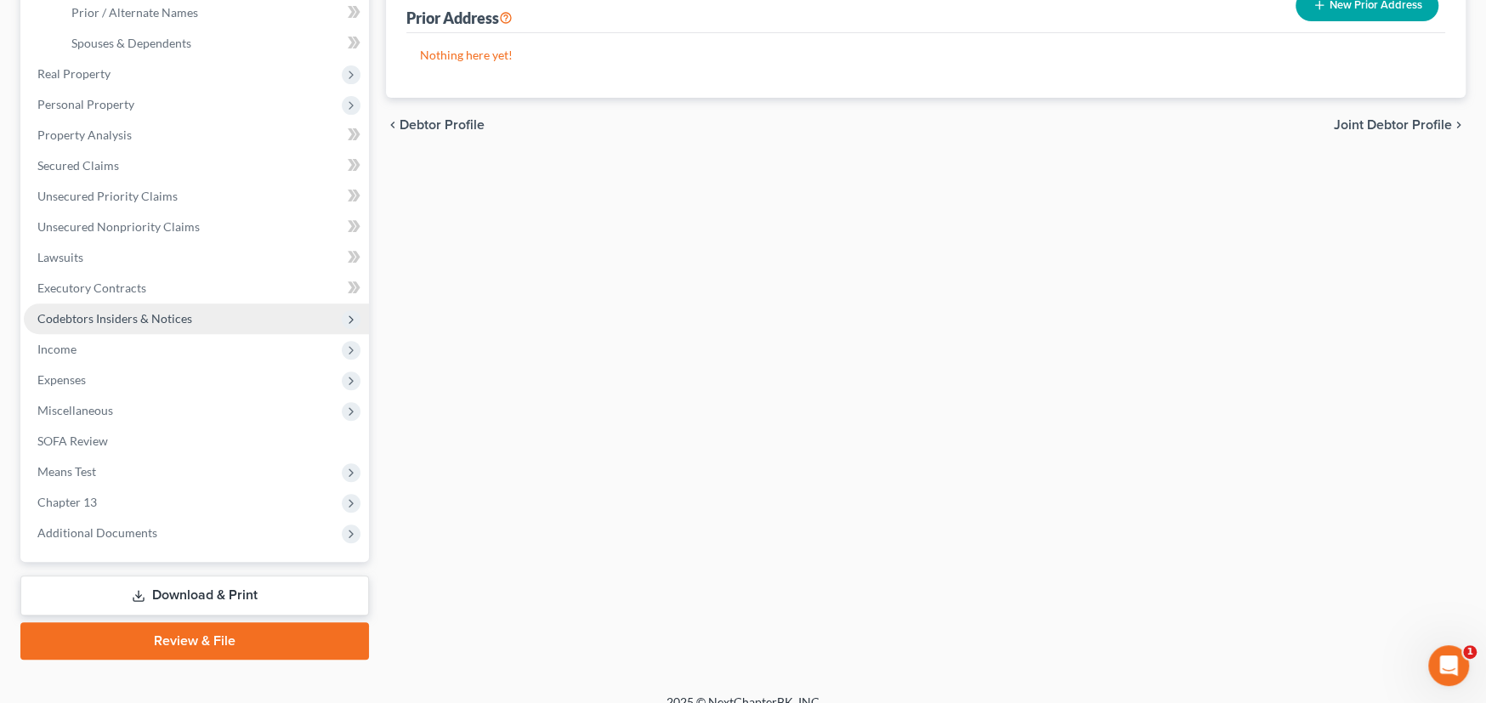
scroll to position [424, 0]
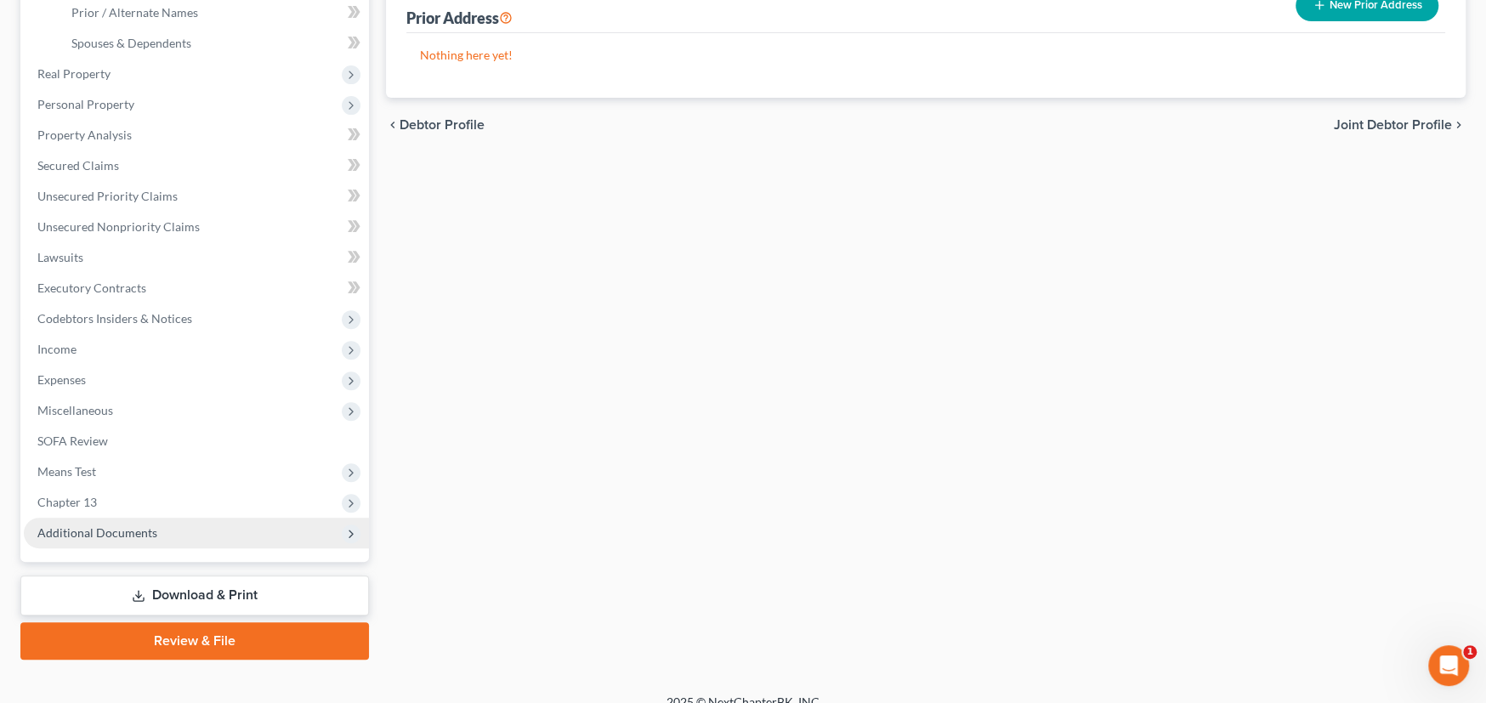
click at [107, 530] on span "Additional Documents" at bounding box center [97, 532] width 120 height 14
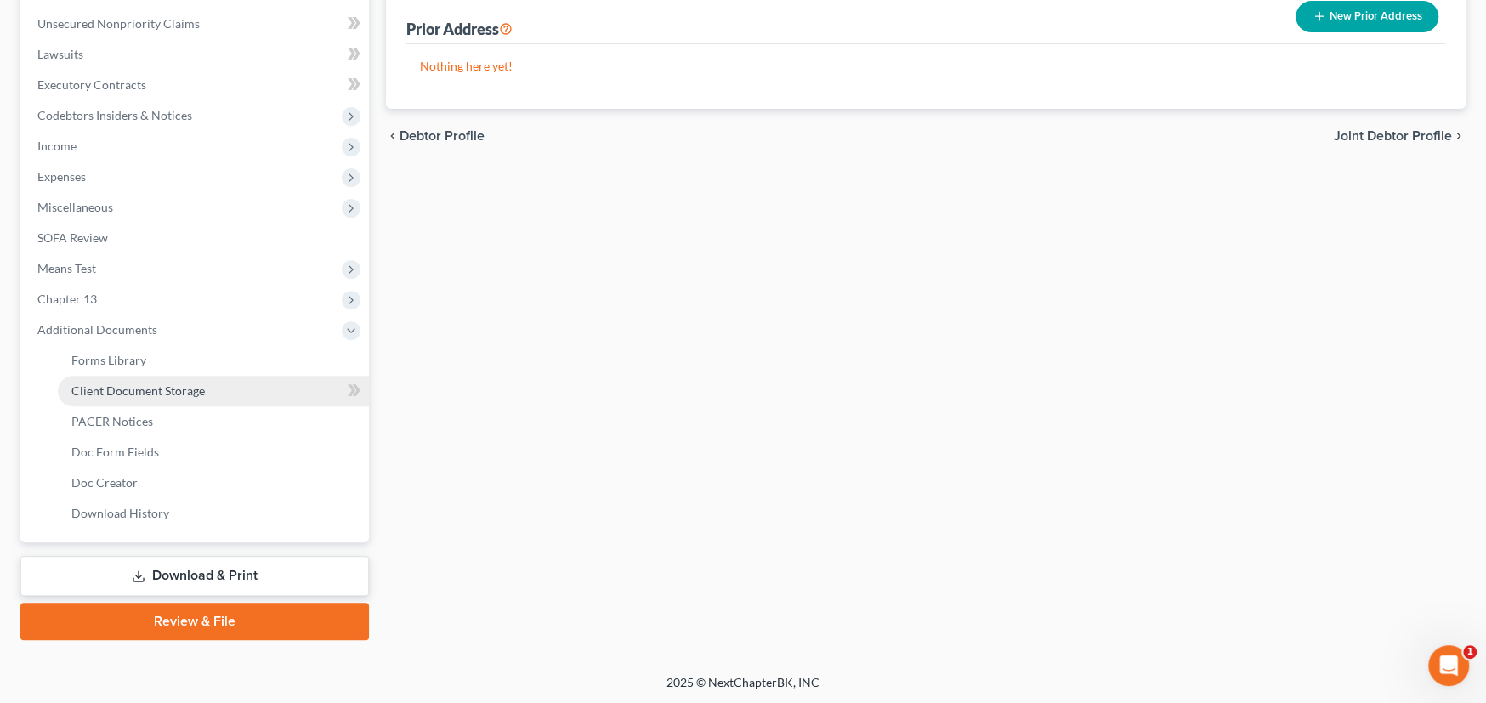
click at [171, 392] on span "Client Document Storage" at bounding box center [137, 390] width 133 height 14
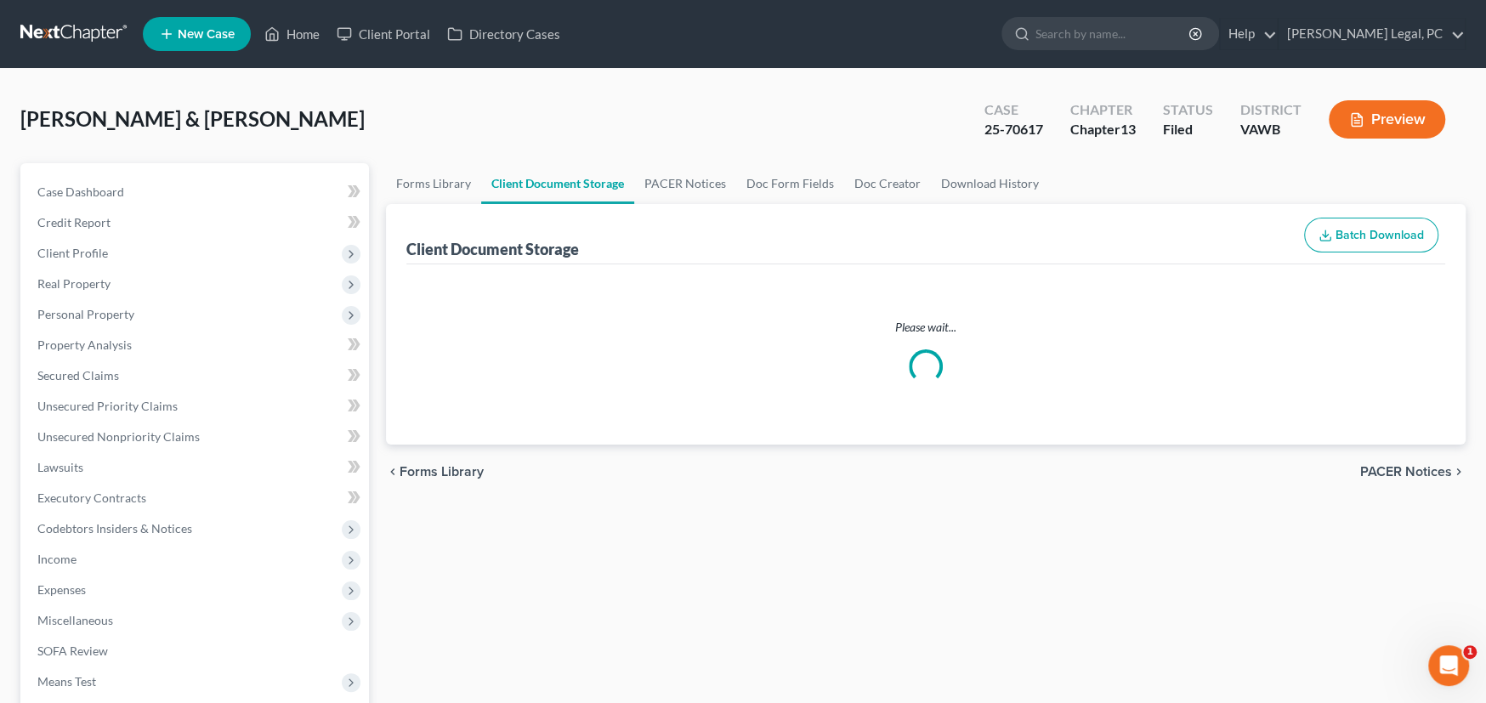
select select "0"
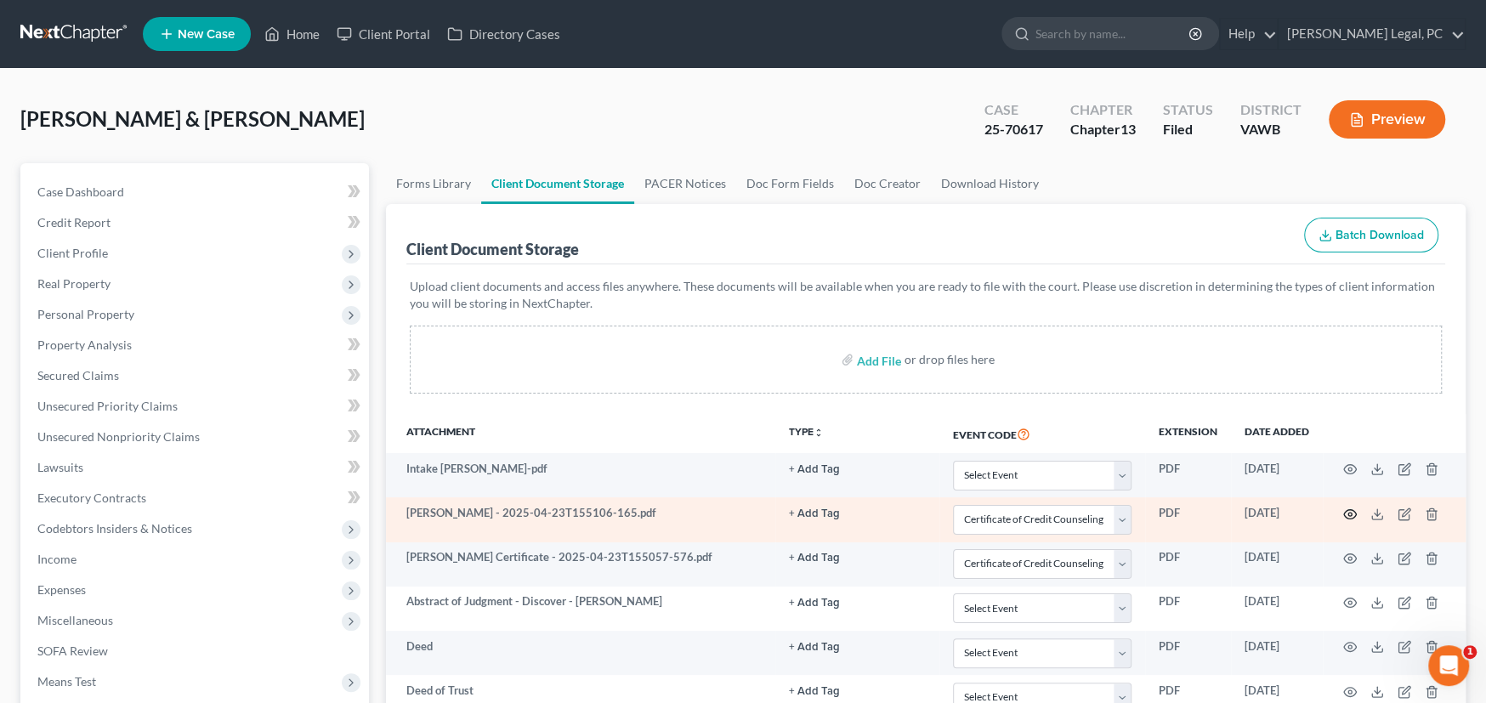
click at [1354, 515] on icon "button" at bounding box center [1350, 515] width 14 height 14
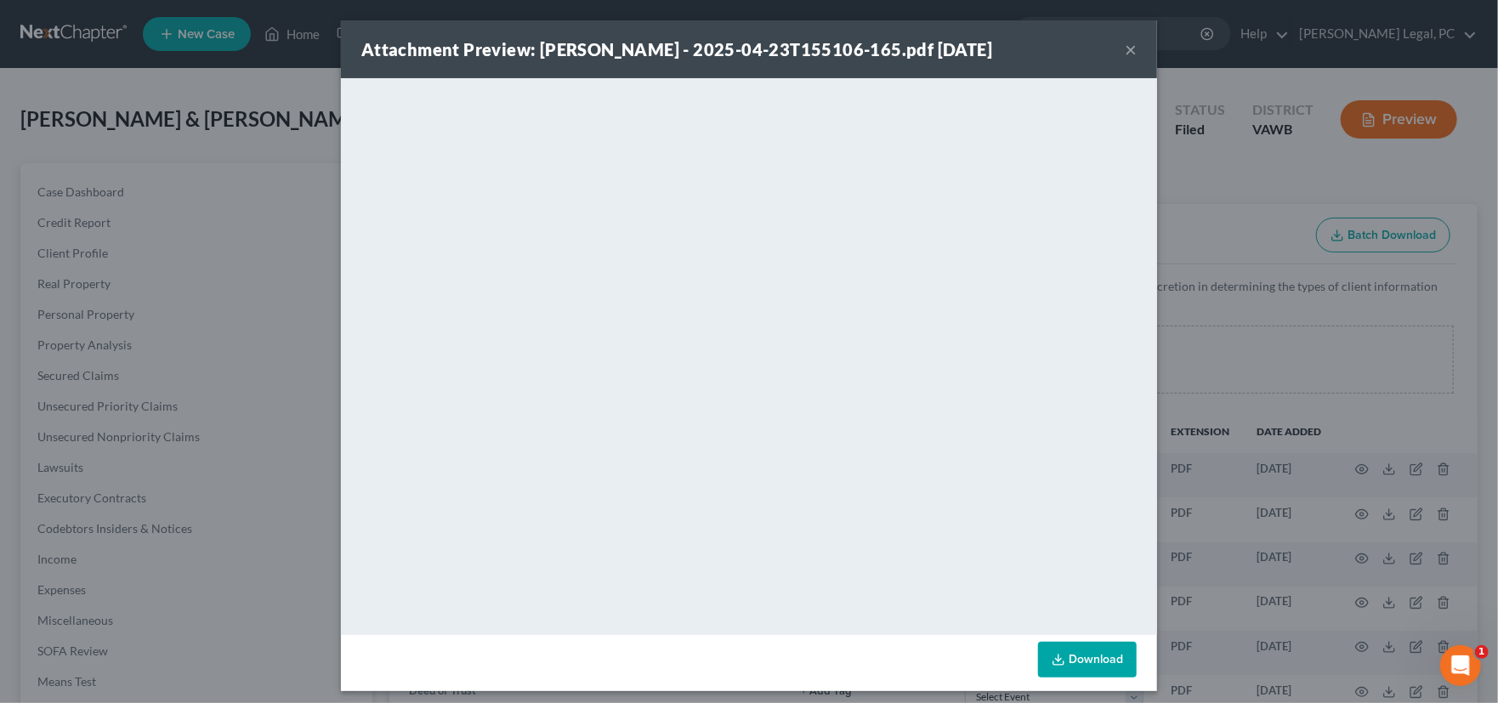
click at [1125, 48] on button "×" at bounding box center [1131, 49] width 12 height 20
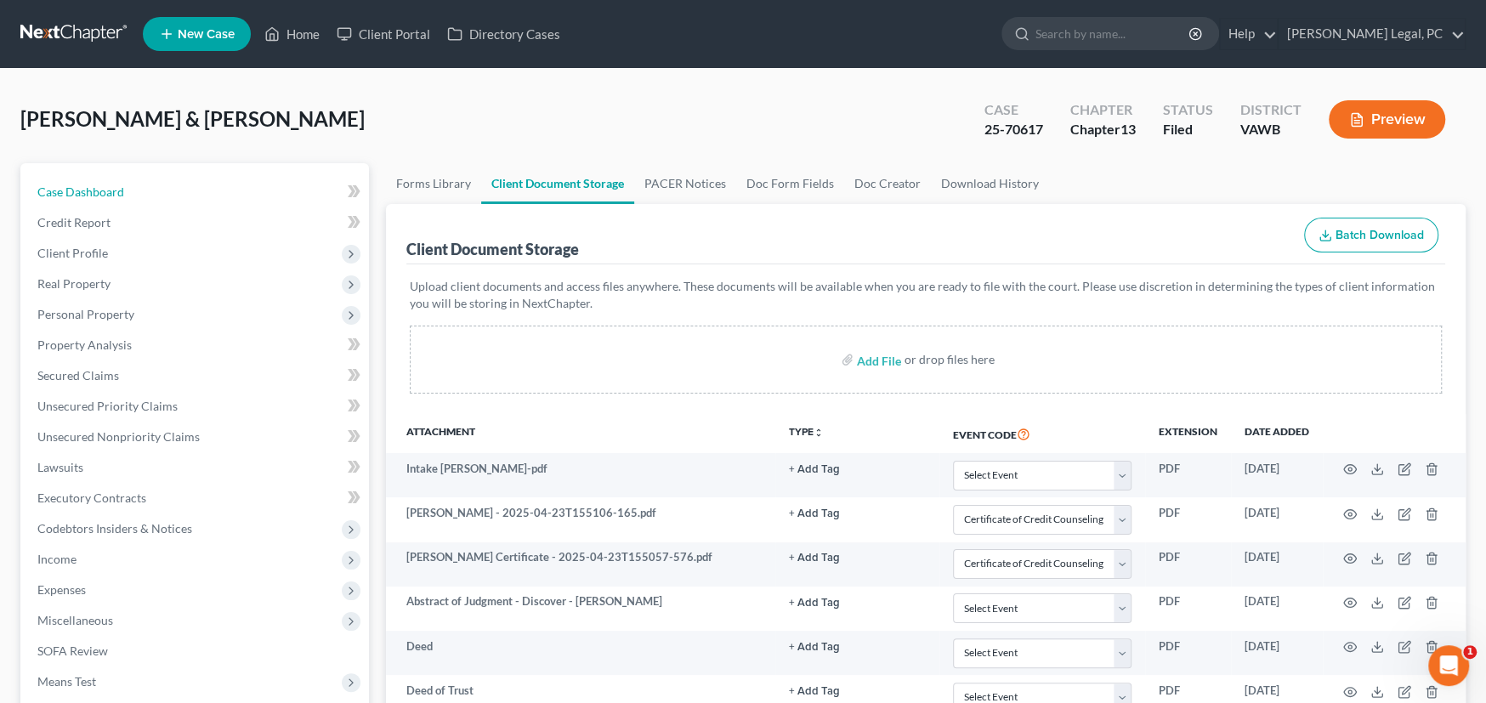
click at [69, 188] on span "Case Dashboard" at bounding box center [80, 191] width 87 height 14
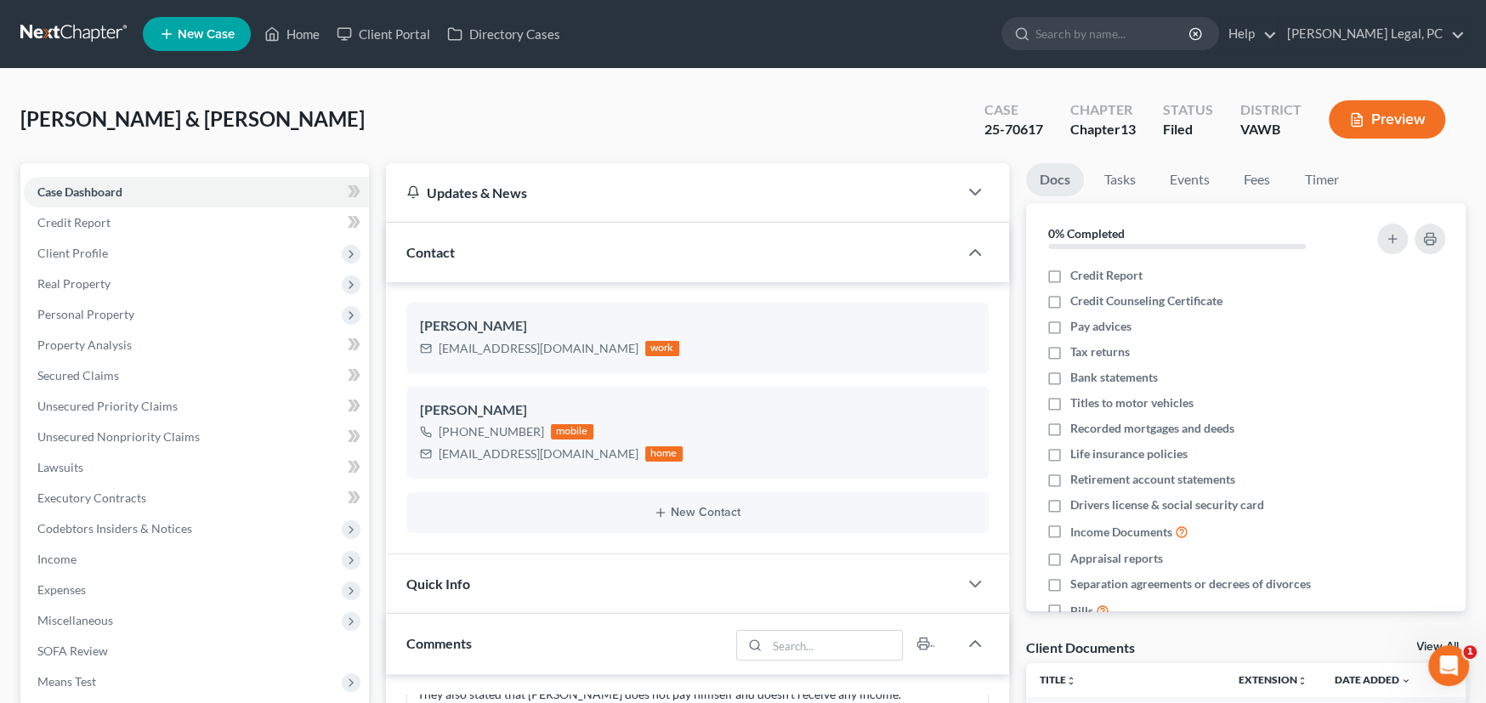
scroll to position [510, 0]
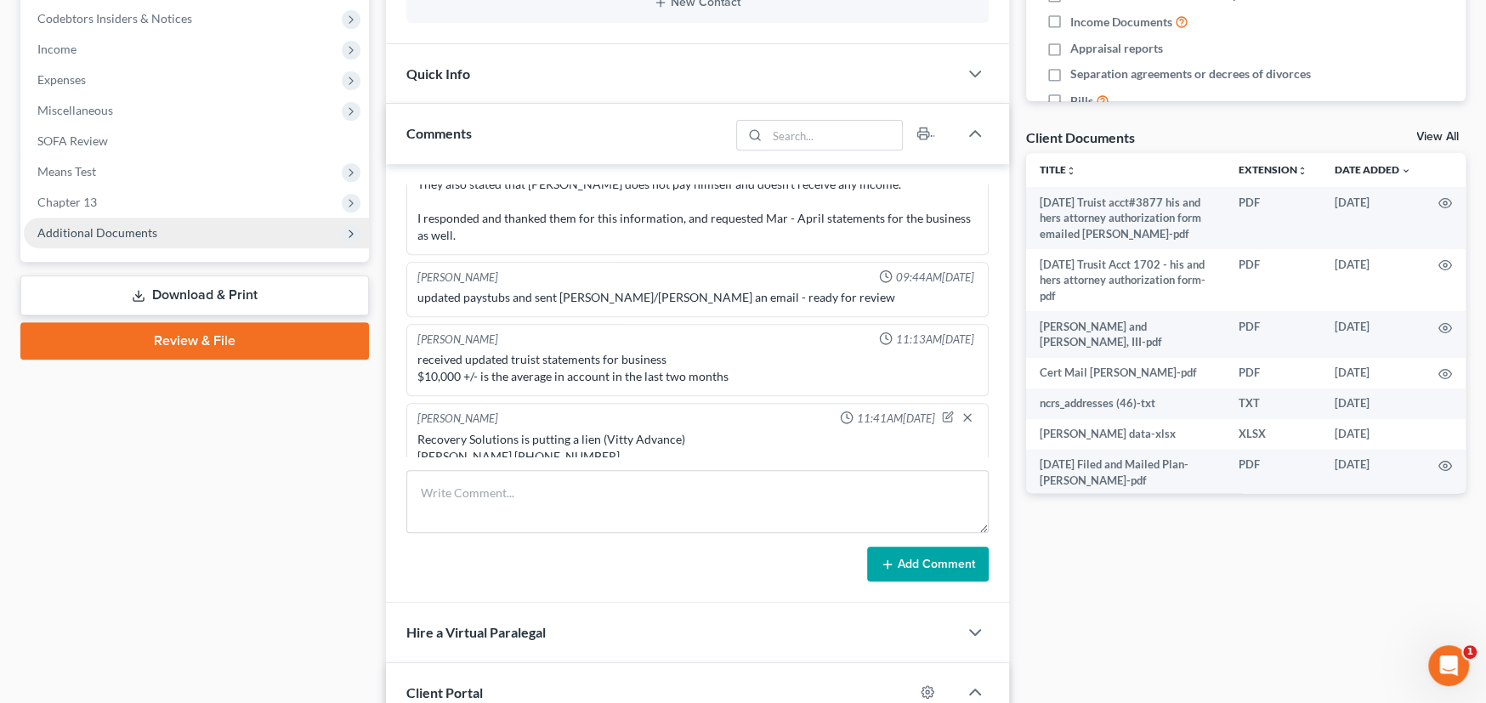
click at [85, 229] on span "Additional Documents" at bounding box center [97, 232] width 120 height 14
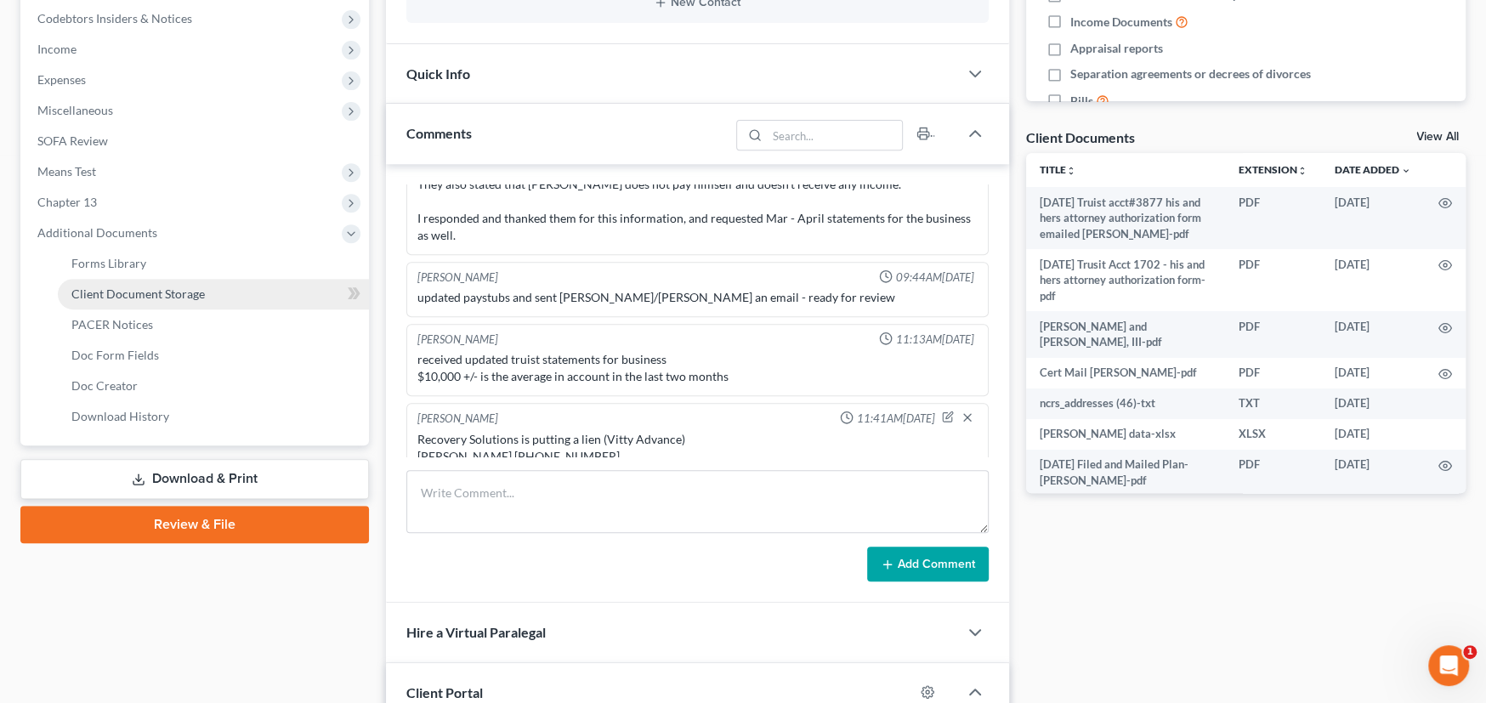
click at [104, 287] on span "Client Document Storage" at bounding box center [137, 294] width 133 height 14
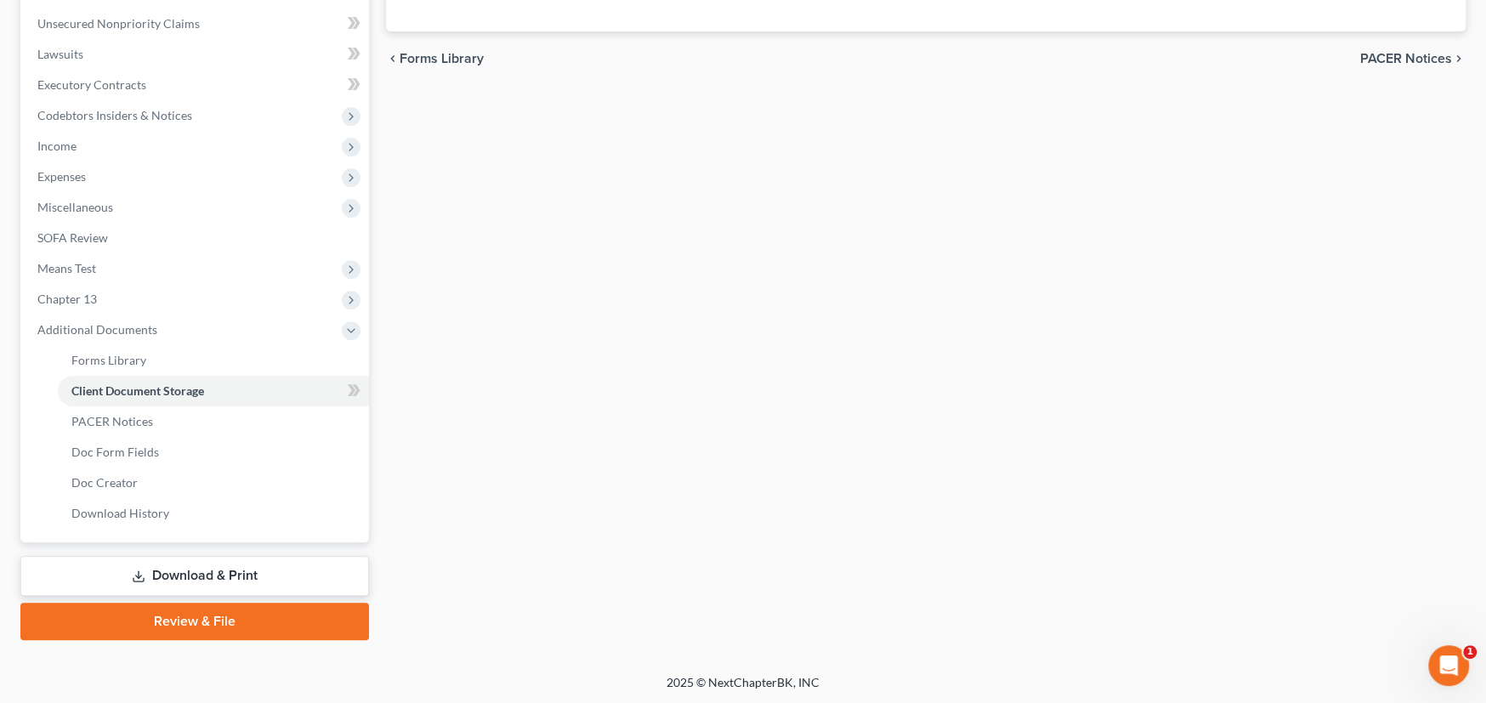
scroll to position [39, 0]
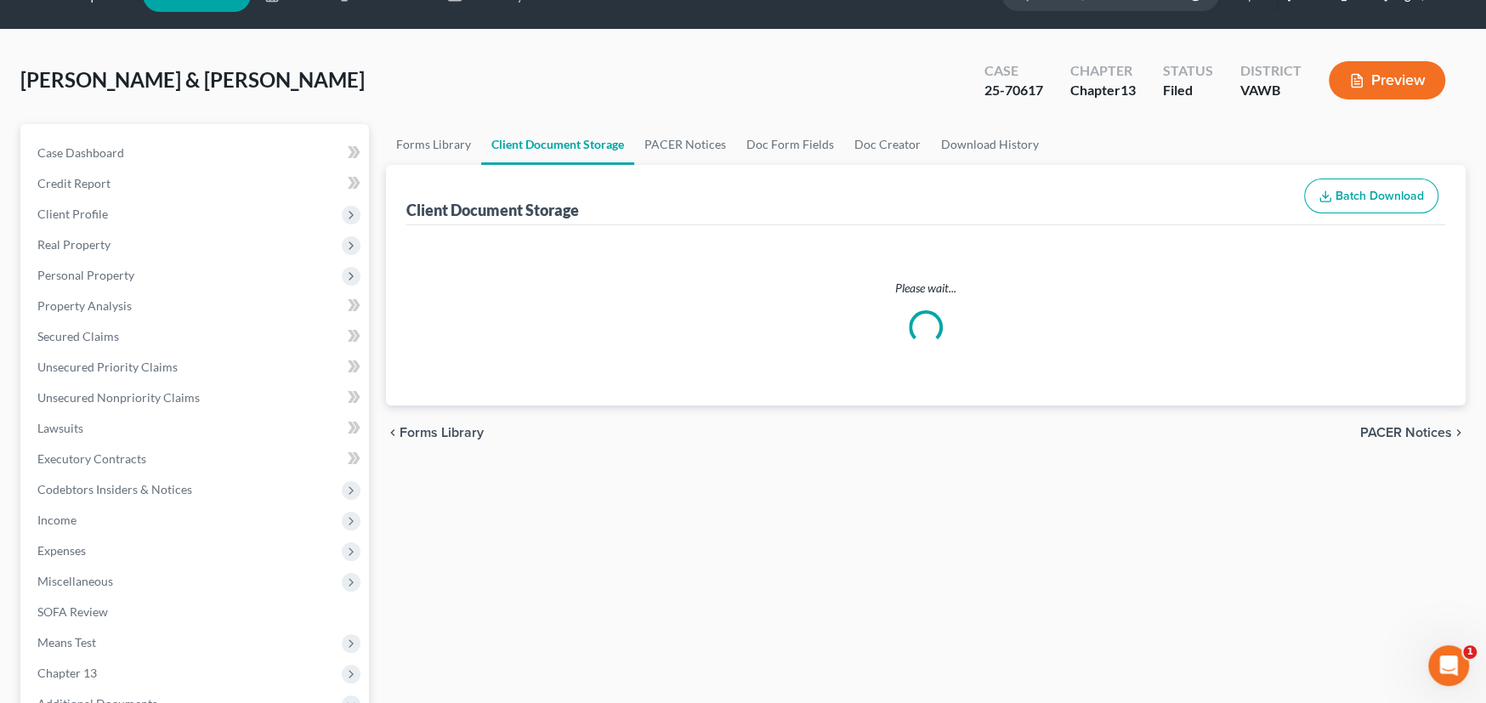
select select "0"
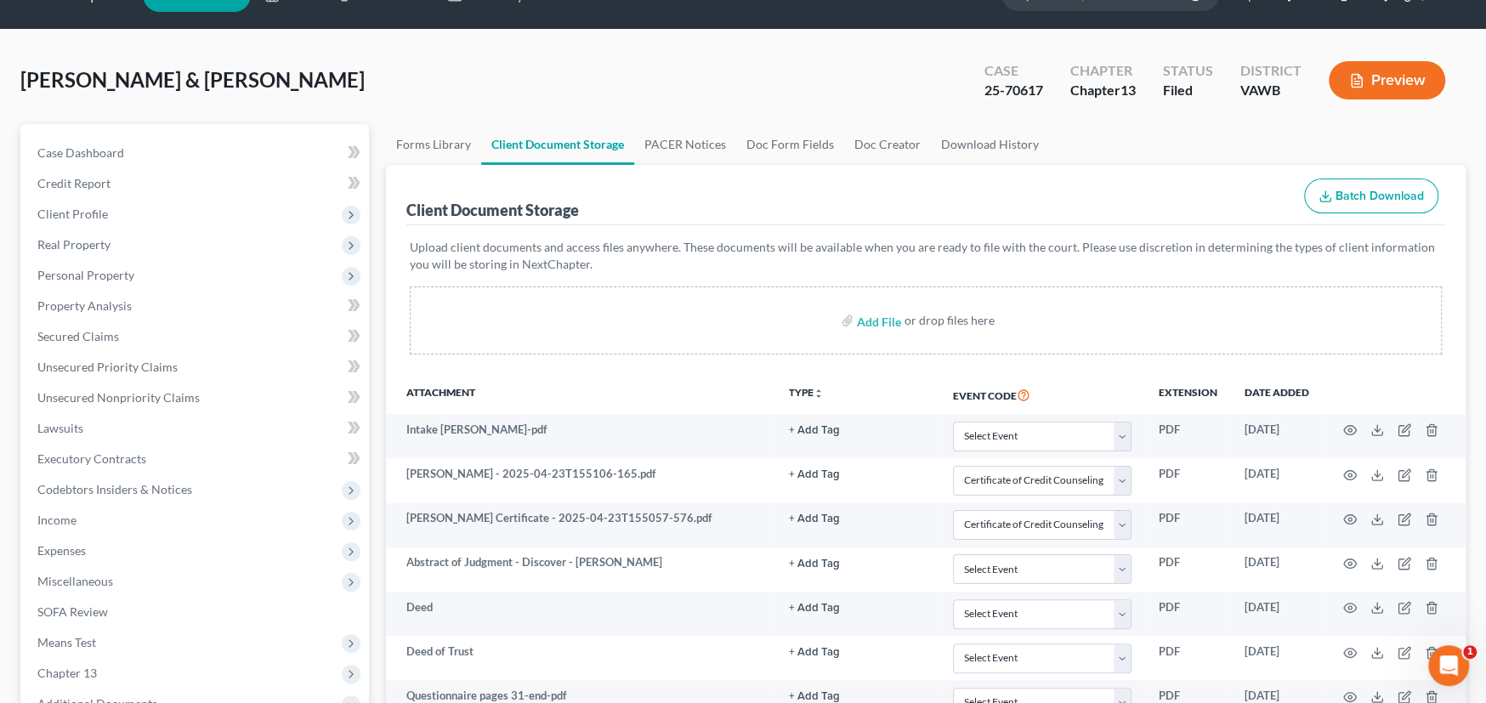
scroll to position [0, 0]
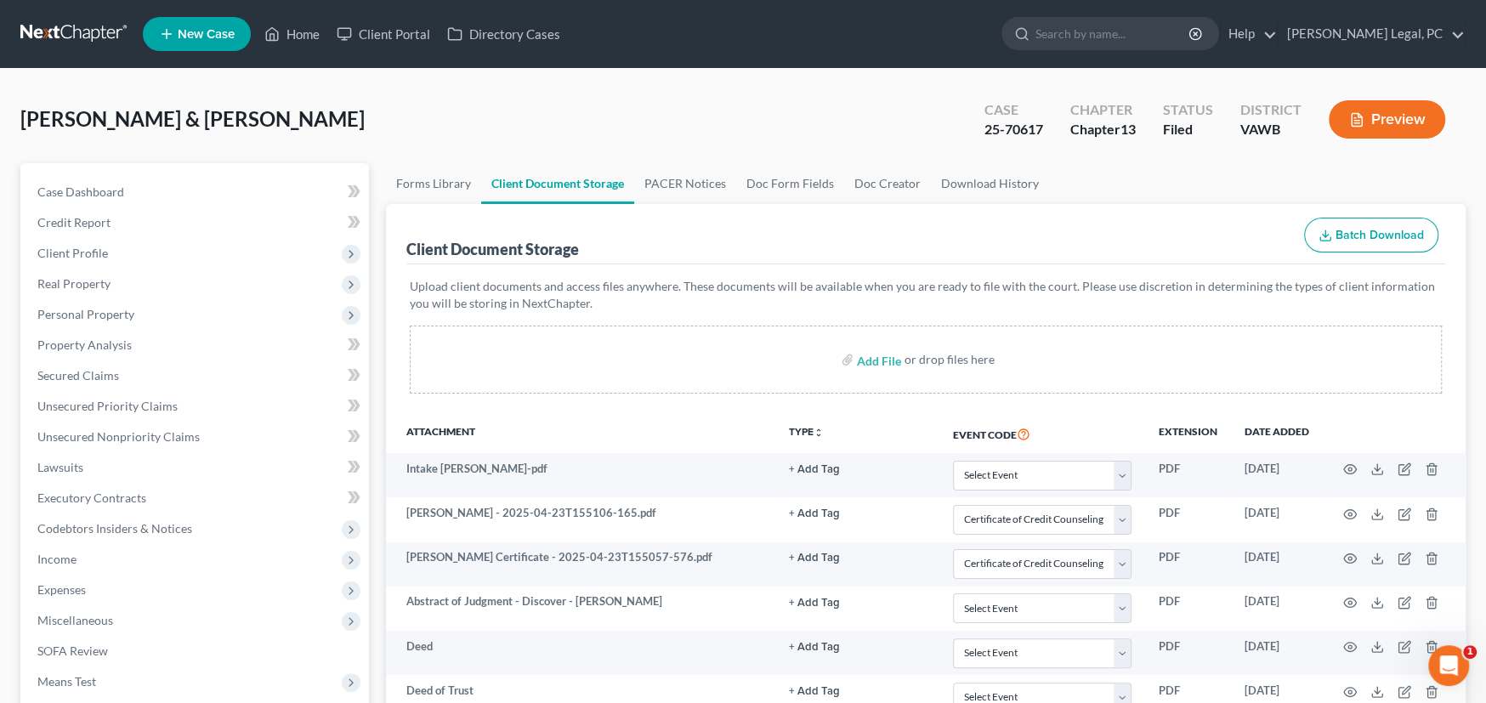
select select "0"
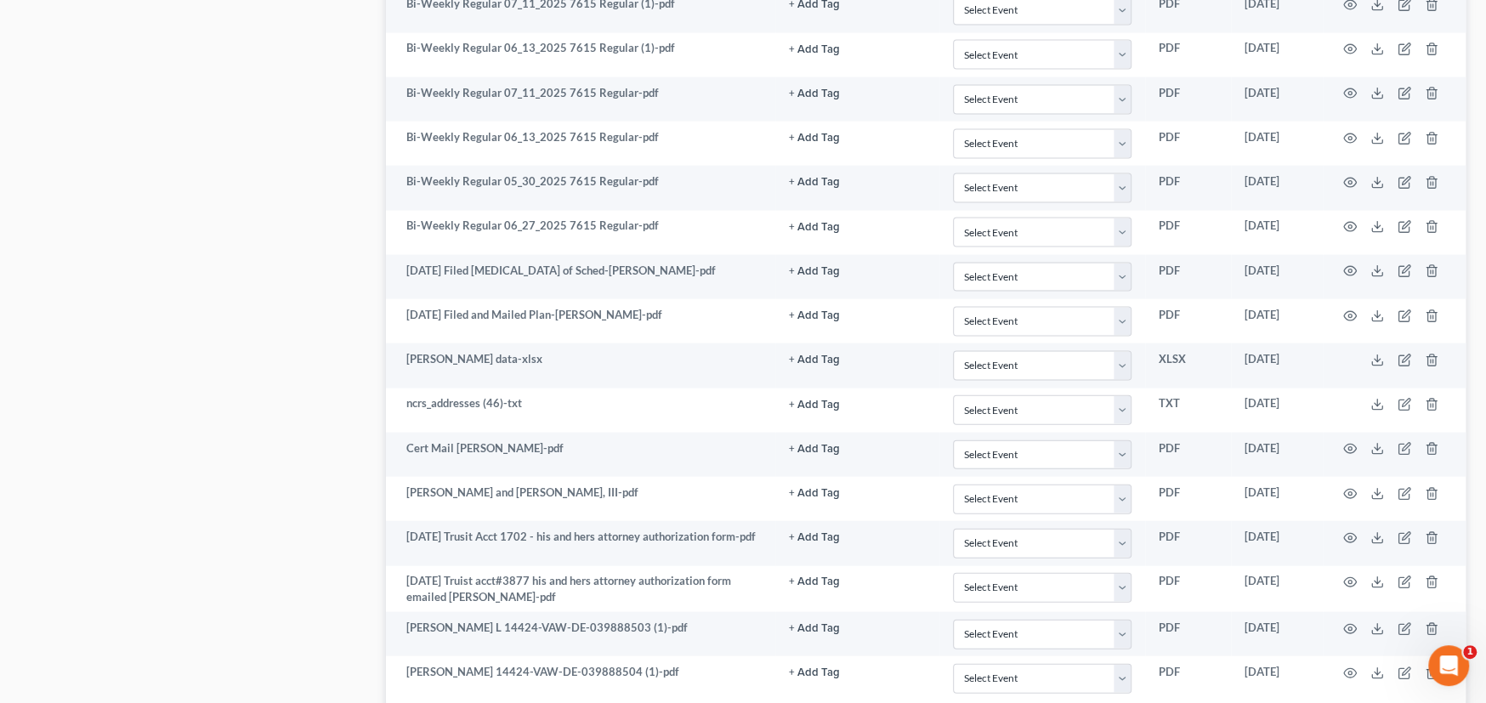
scroll to position [2897, 0]
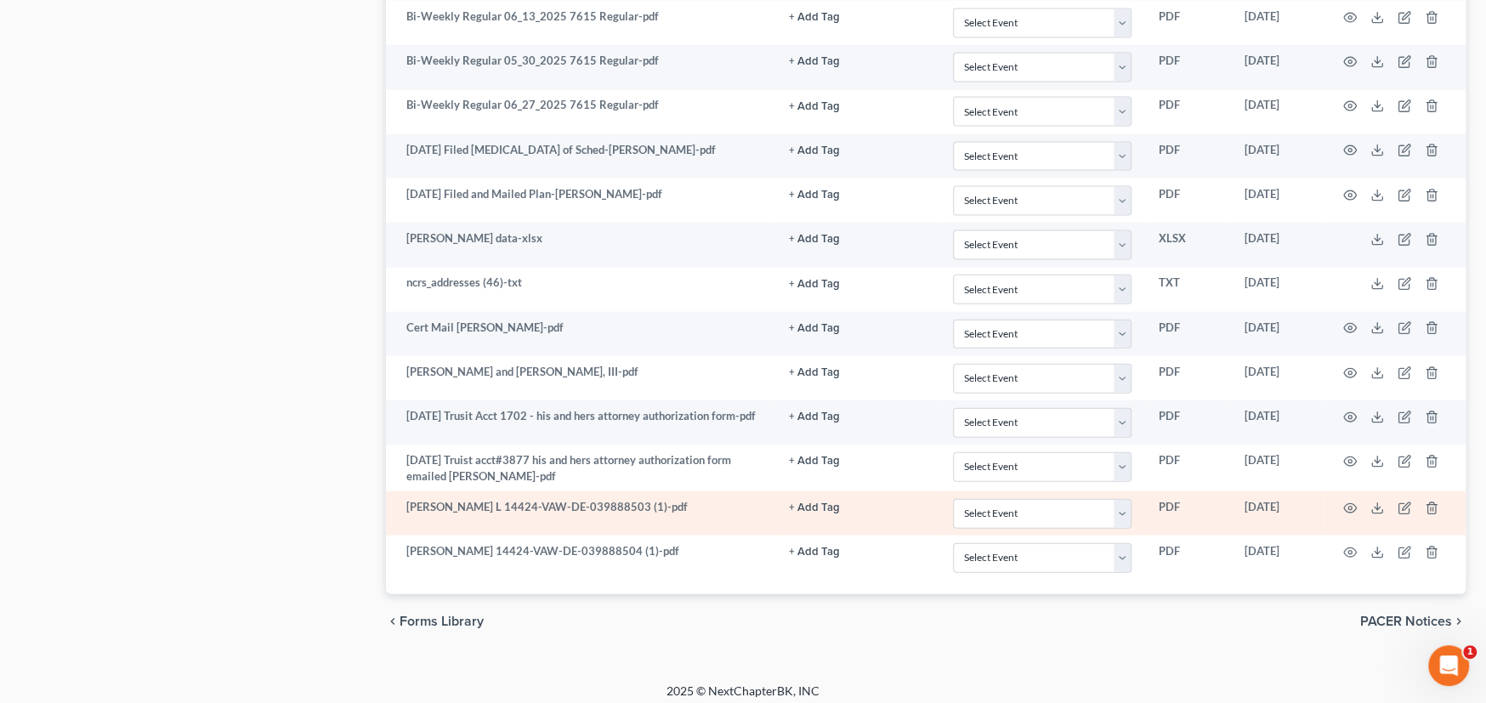
click at [803, 502] on button "+ Add Tag" at bounding box center [814, 507] width 51 height 11
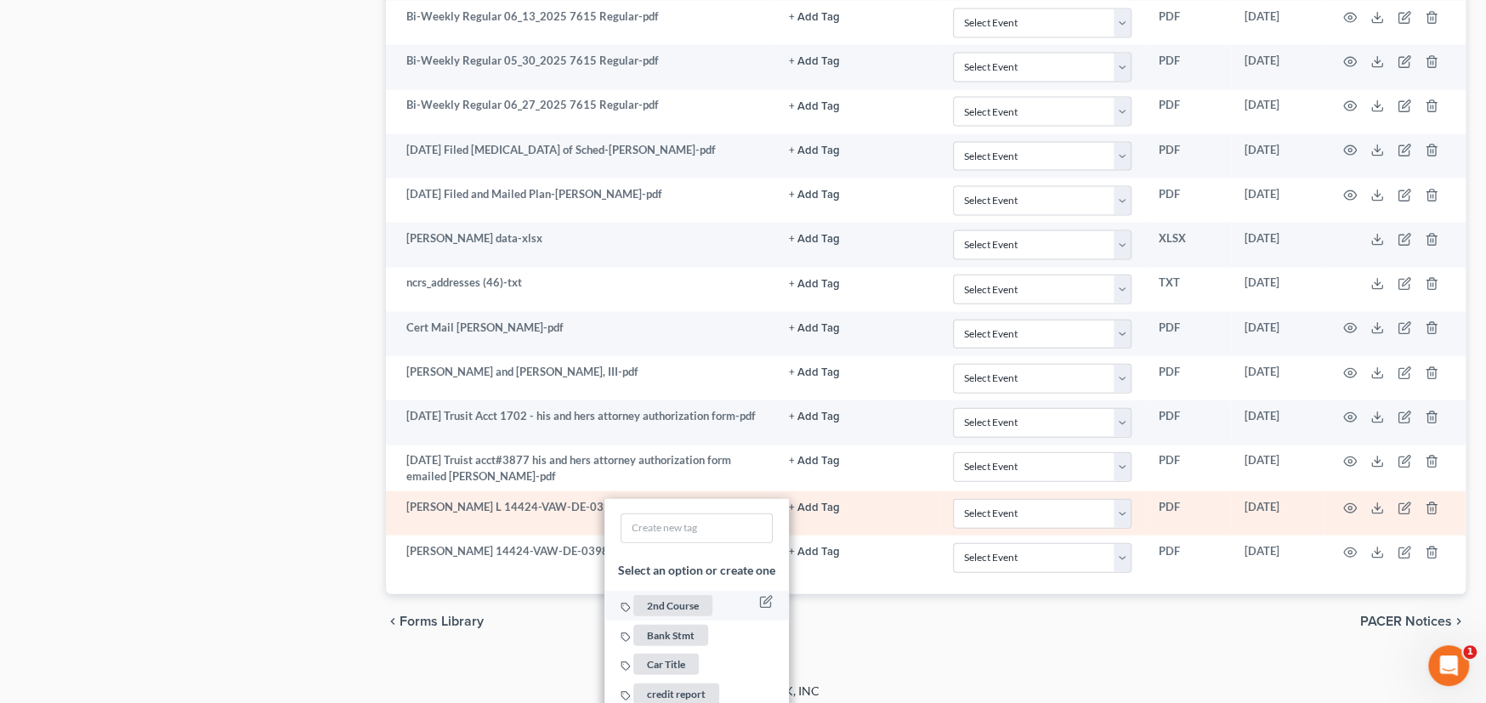
click at [659, 596] on span "2nd Course" at bounding box center [672, 605] width 79 height 21
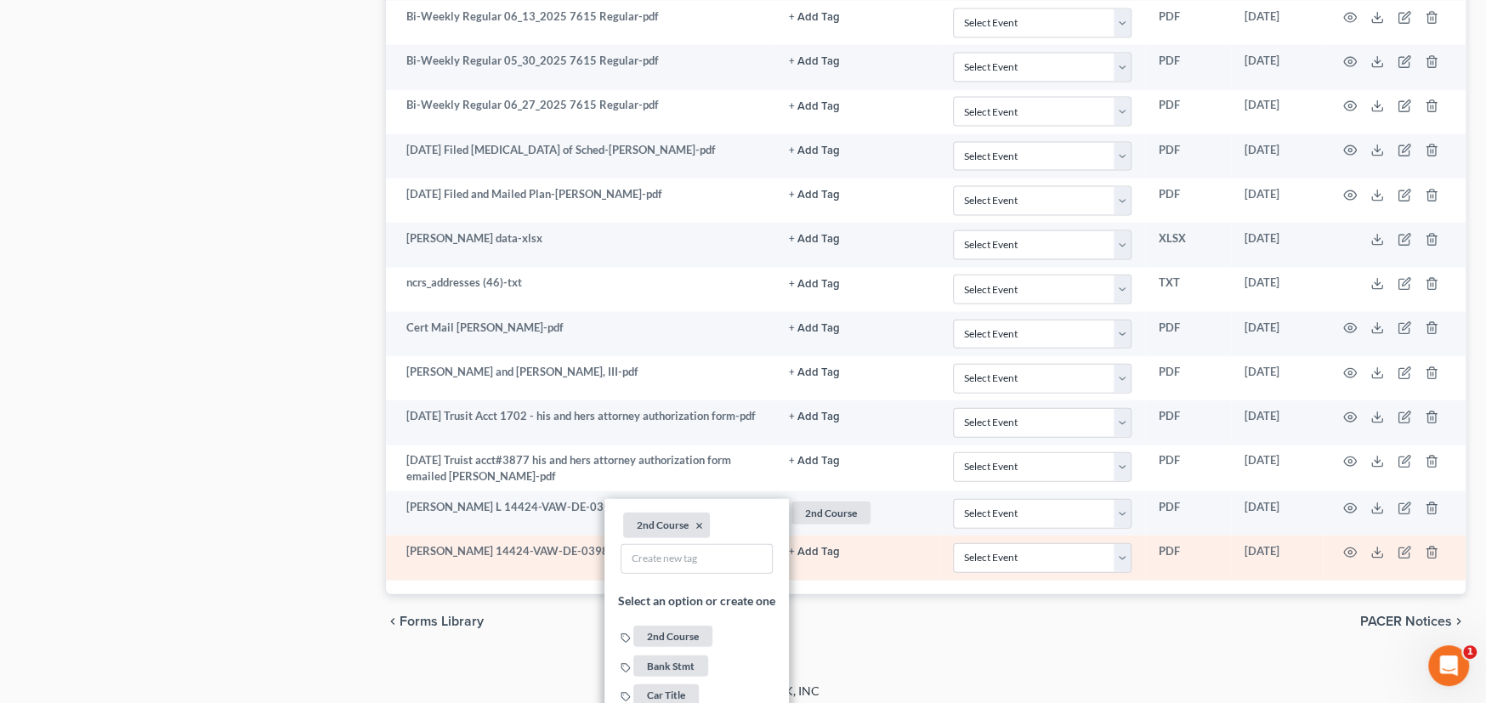
click at [816, 547] on button "+ Add Tag" at bounding box center [814, 552] width 51 height 11
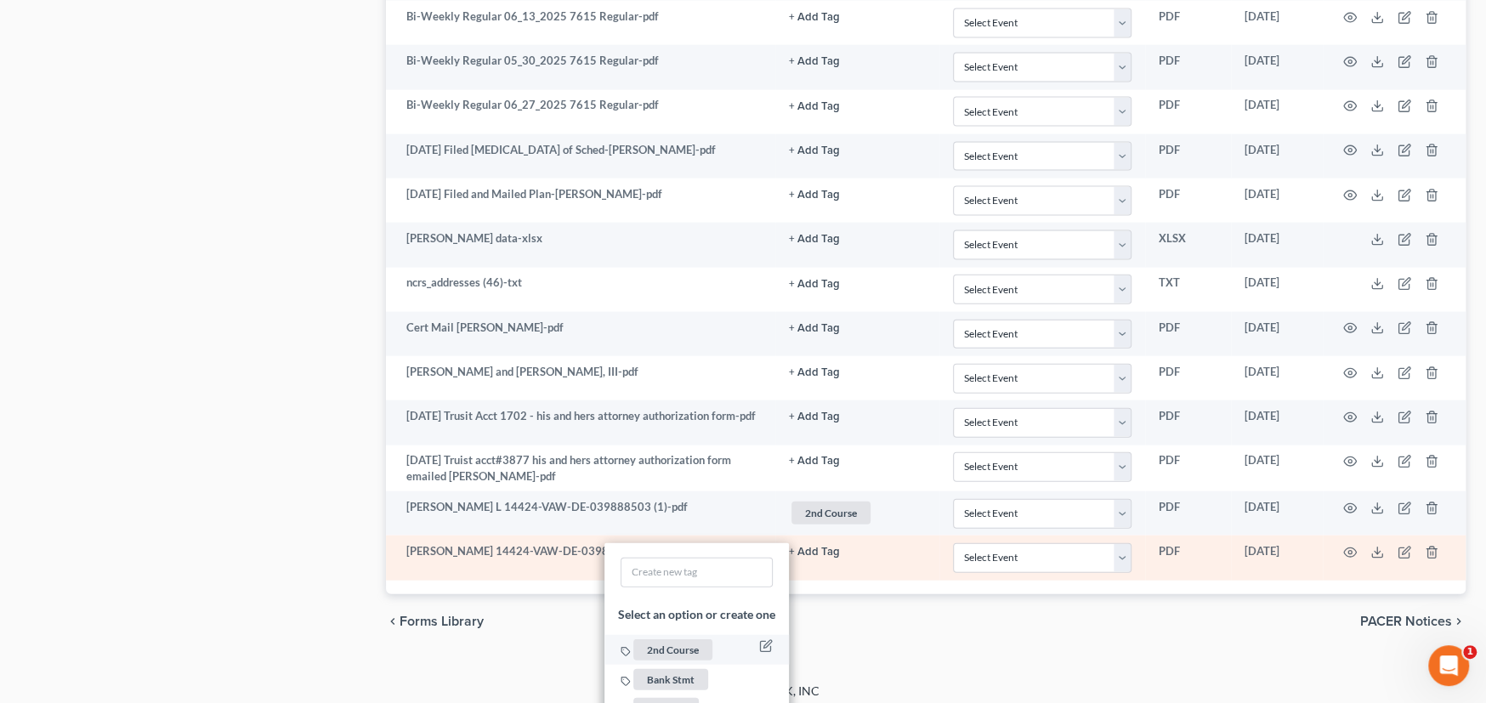
click at [663, 639] on span "2nd Course" at bounding box center [672, 649] width 79 height 21
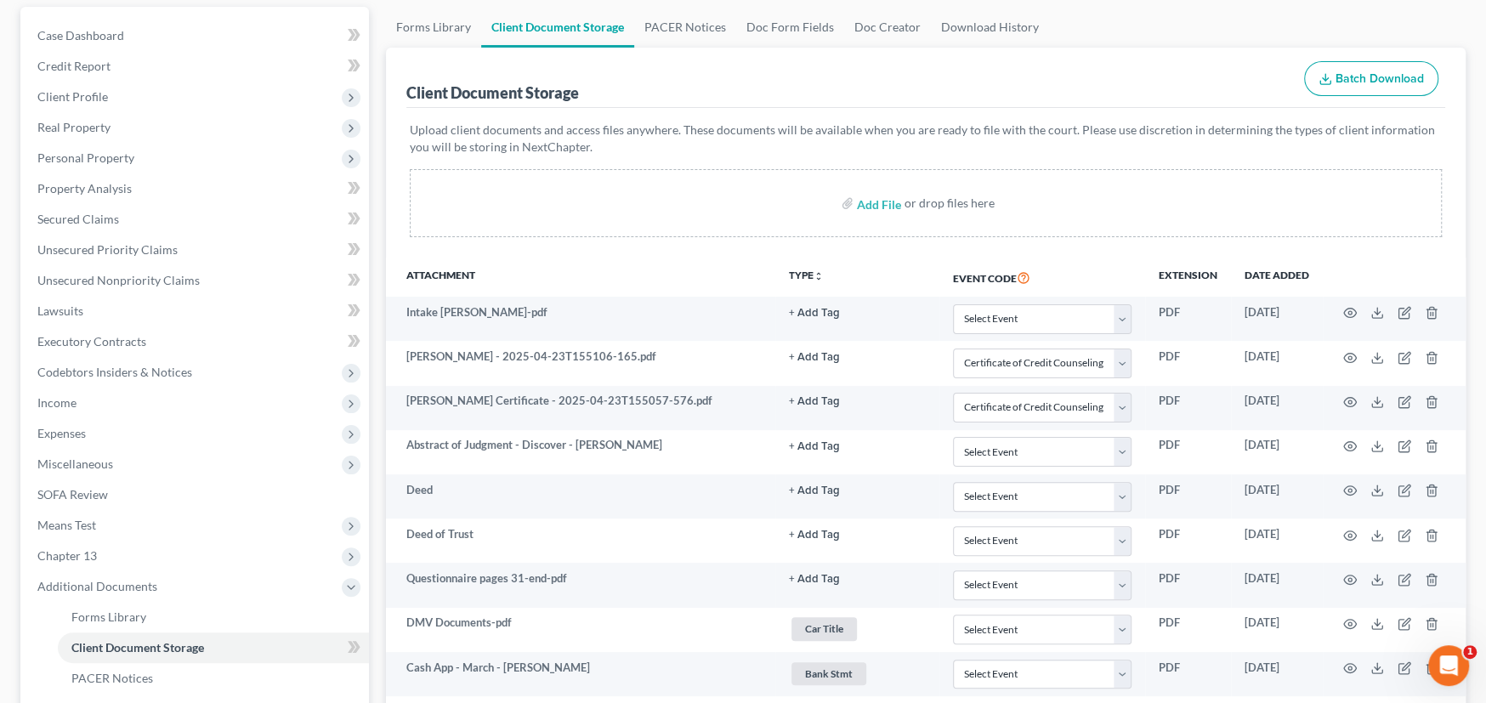
scroll to position [0, 0]
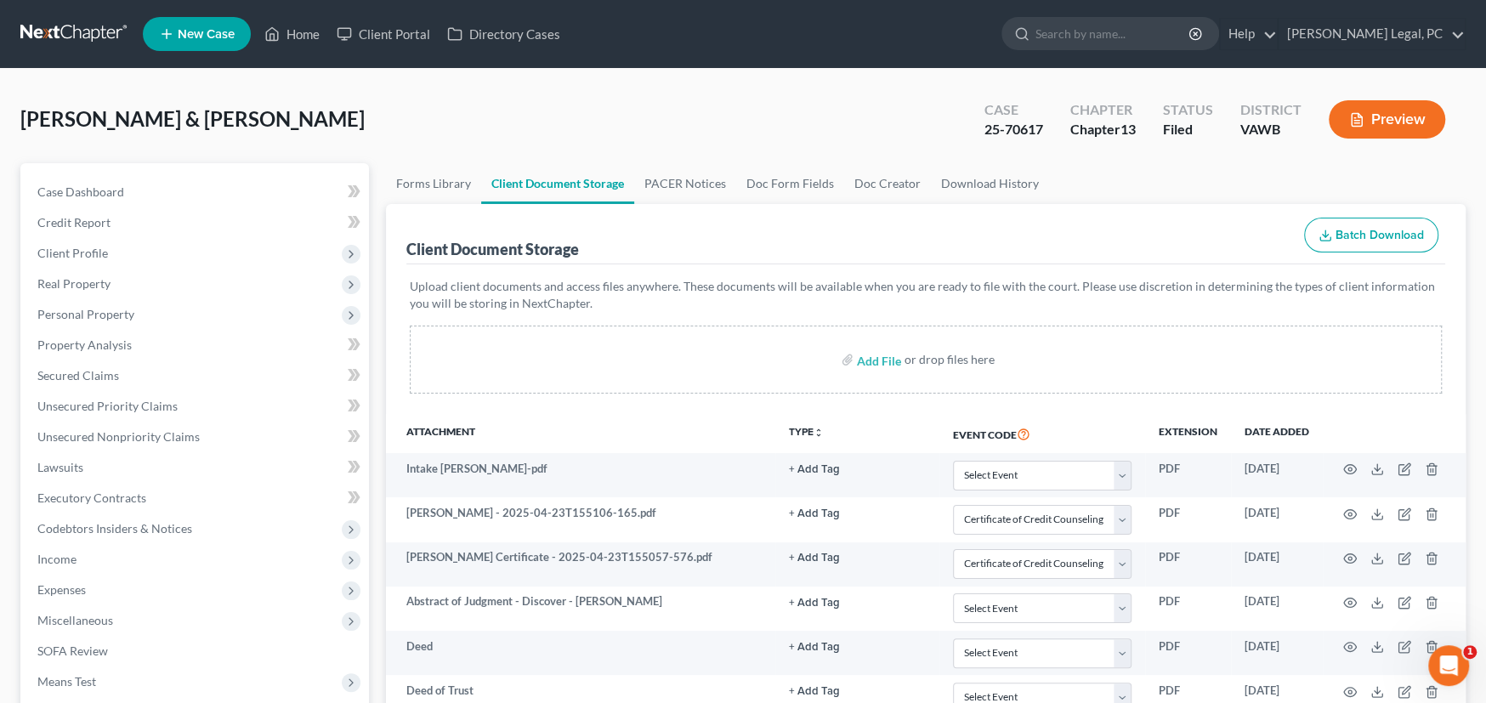
click at [75, 34] on link at bounding box center [74, 34] width 109 height 31
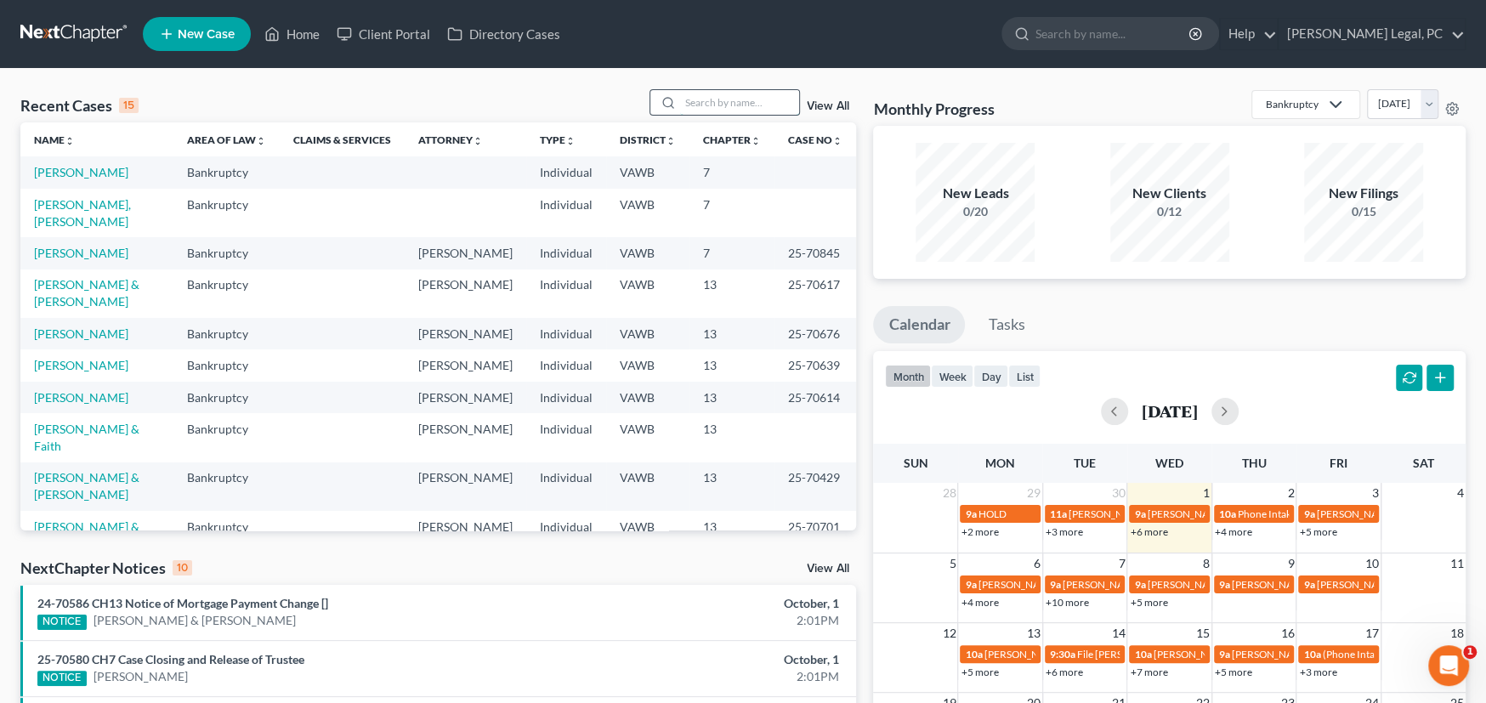
click at [701, 101] on input "search" at bounding box center [739, 102] width 119 height 25
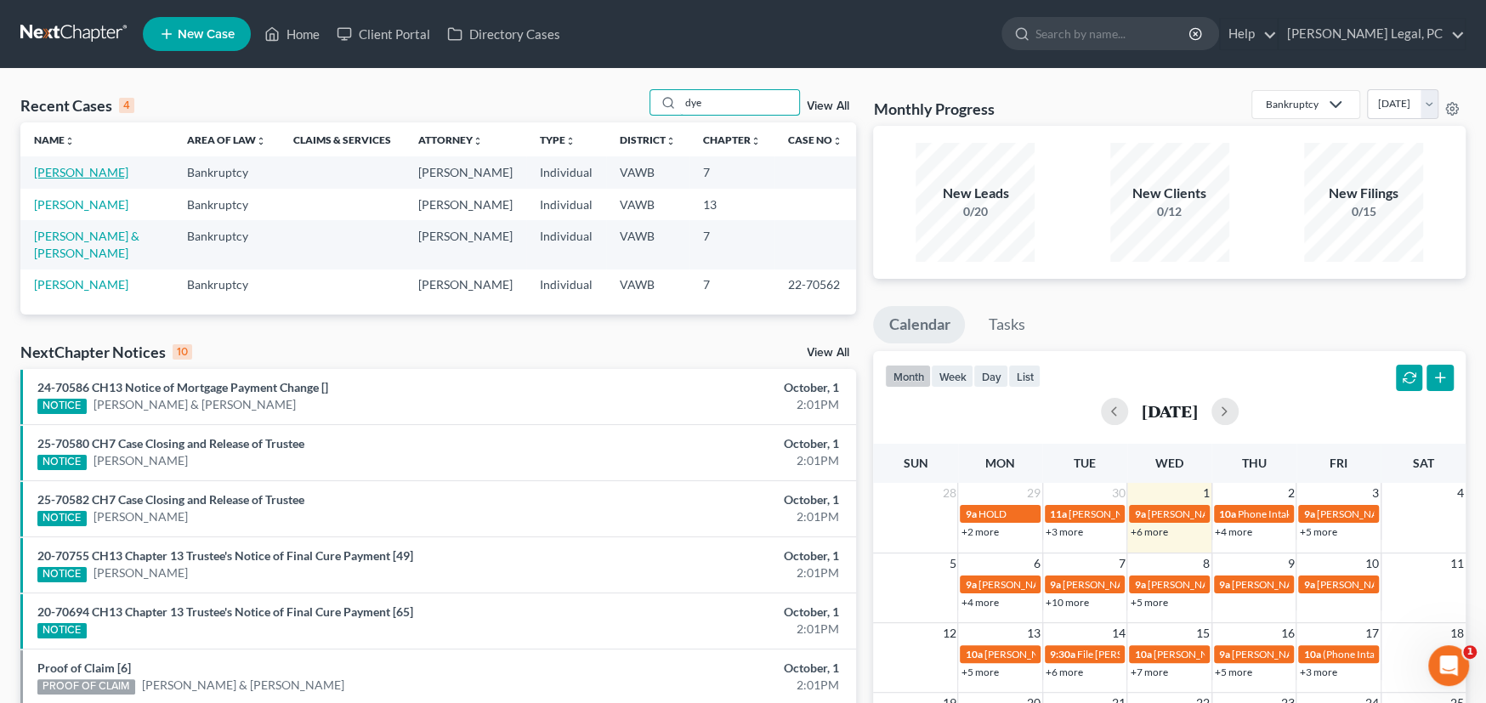
type input "dye"
click at [75, 177] on link "[PERSON_NAME]" at bounding box center [81, 172] width 94 height 14
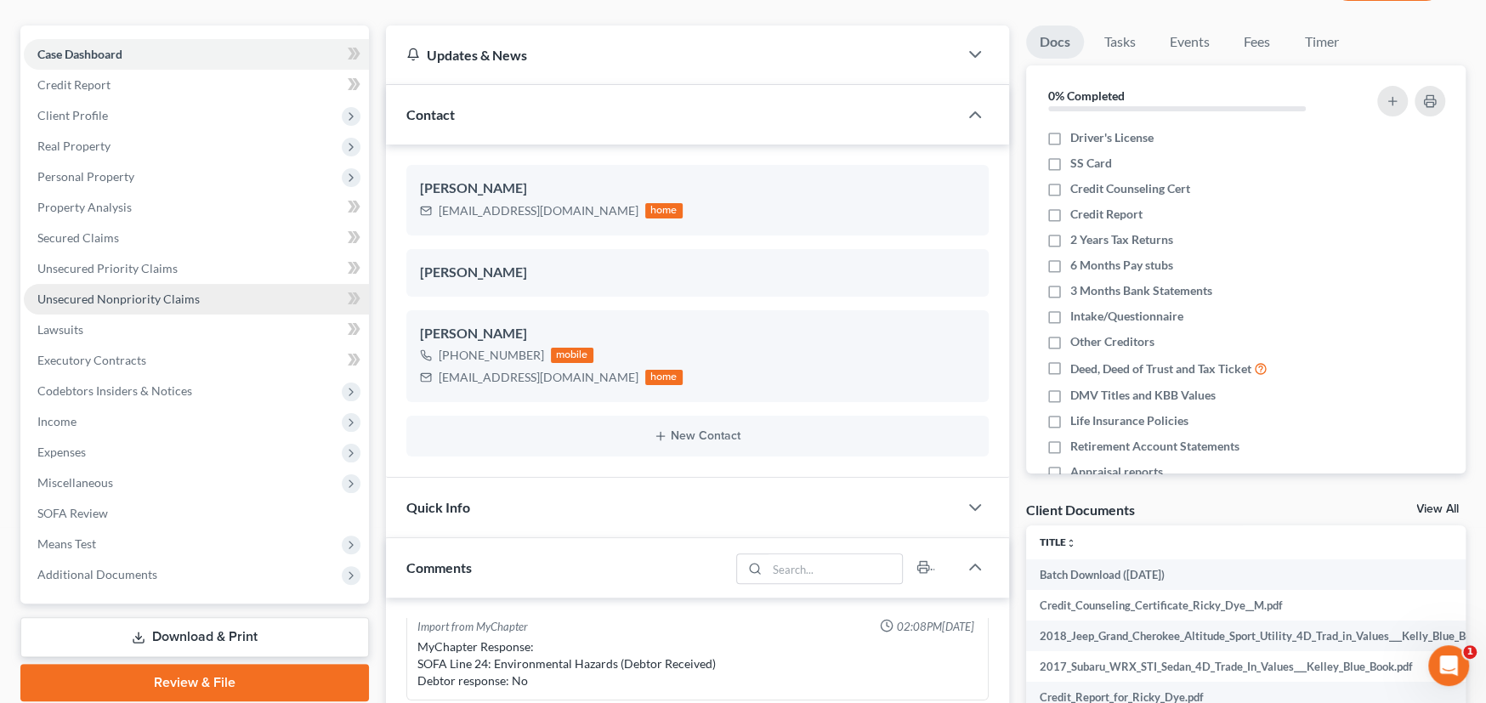
scroll to position [170, 0]
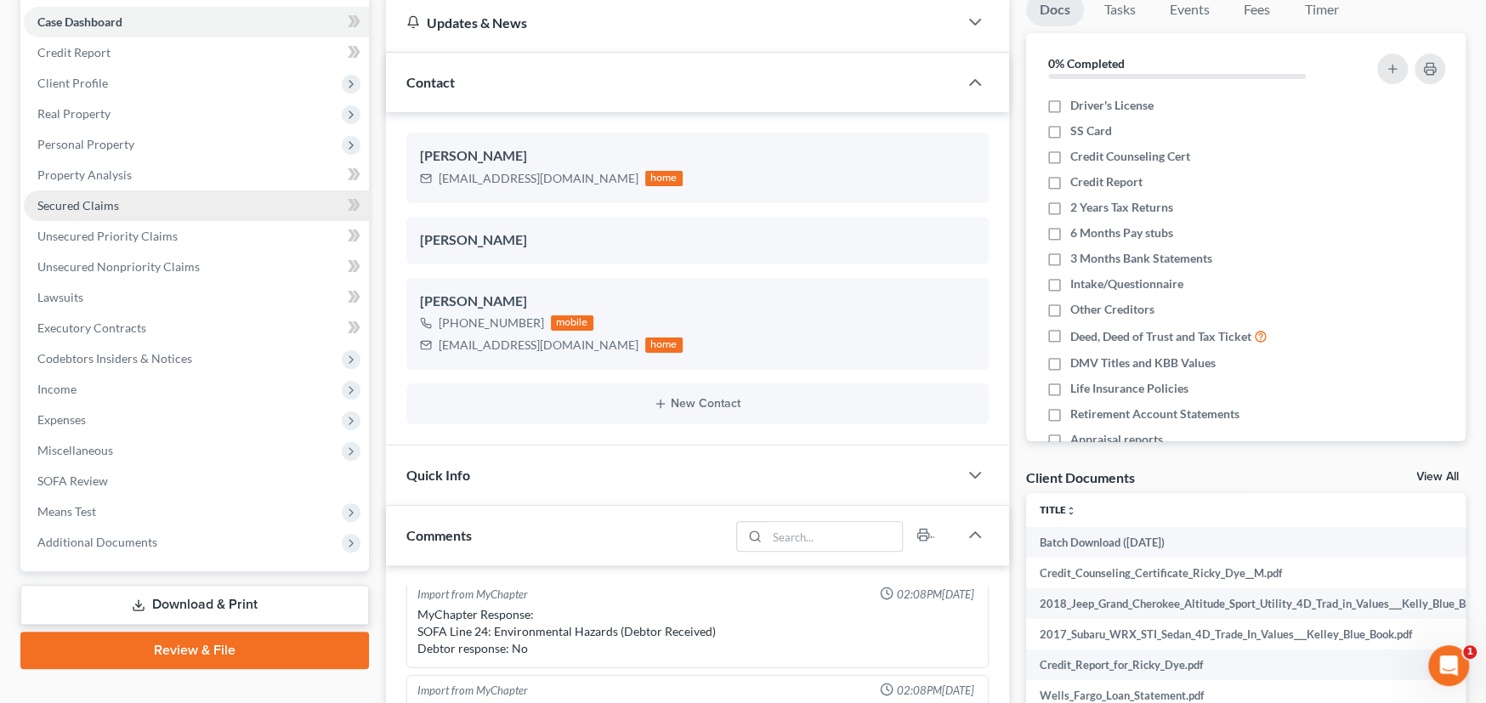
click at [94, 208] on span "Secured Claims" at bounding box center [78, 205] width 82 height 14
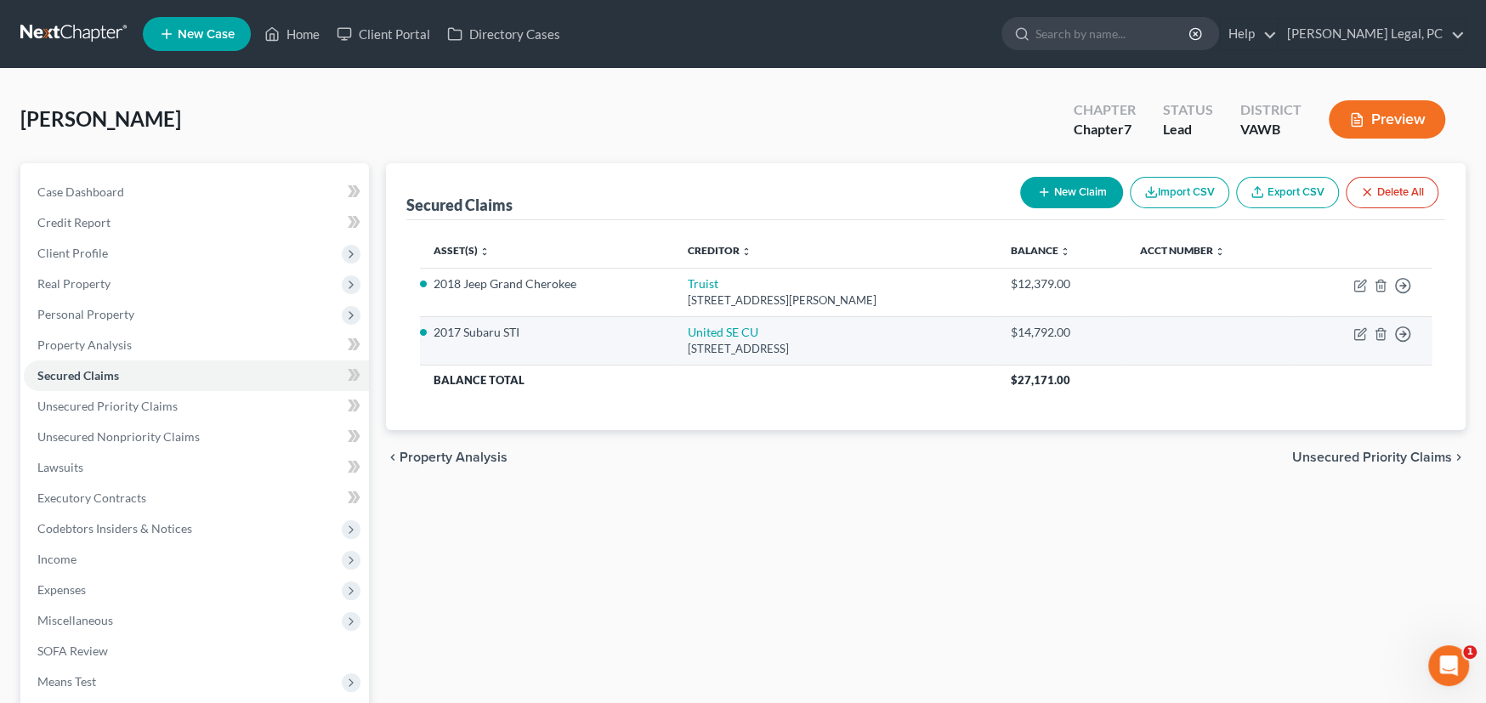
click at [928, 349] on div "1545 Bluff City Highway, Bristol, TN 37620" at bounding box center [836, 349] width 296 height 16
click at [1359, 332] on icon "button" at bounding box center [1362, 332] width 8 height 8
select select "44"
select select "2"
select select "0"
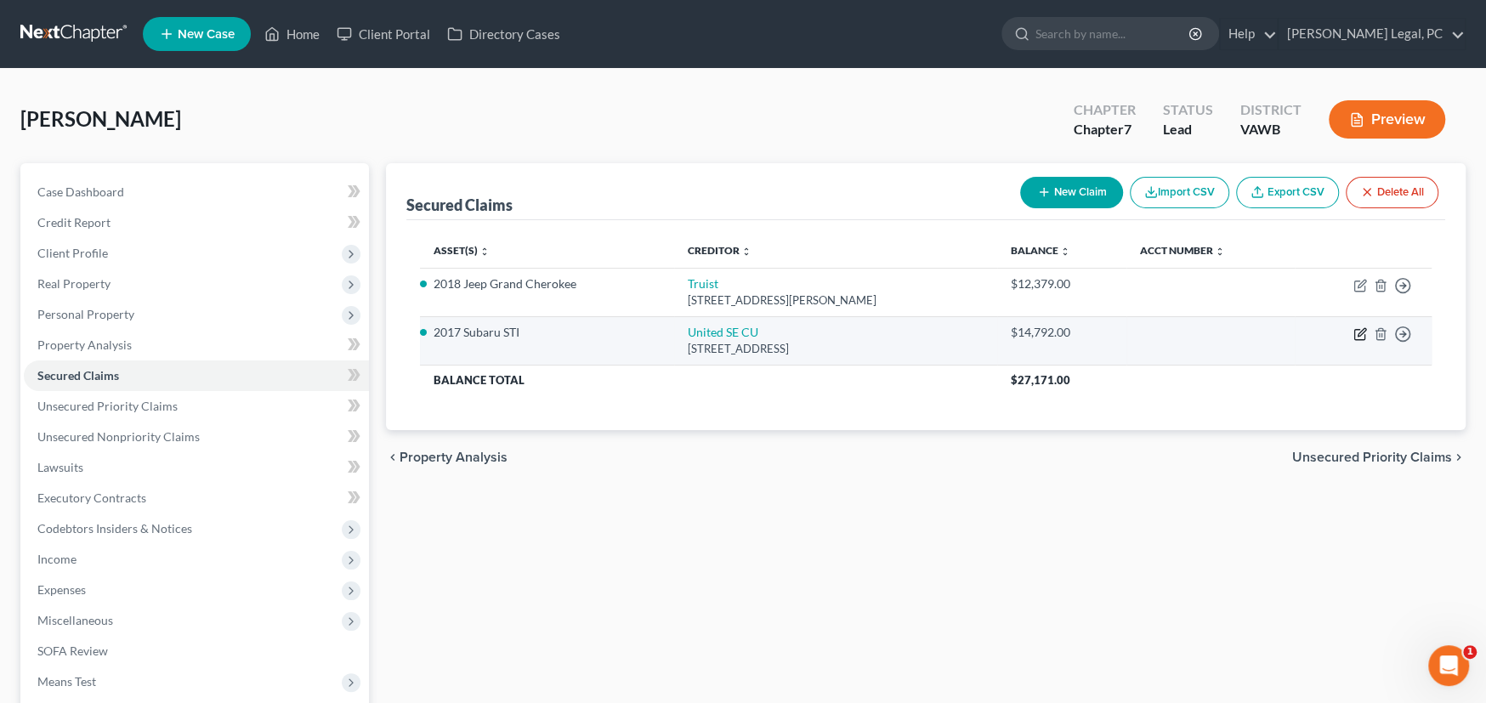
select select "0"
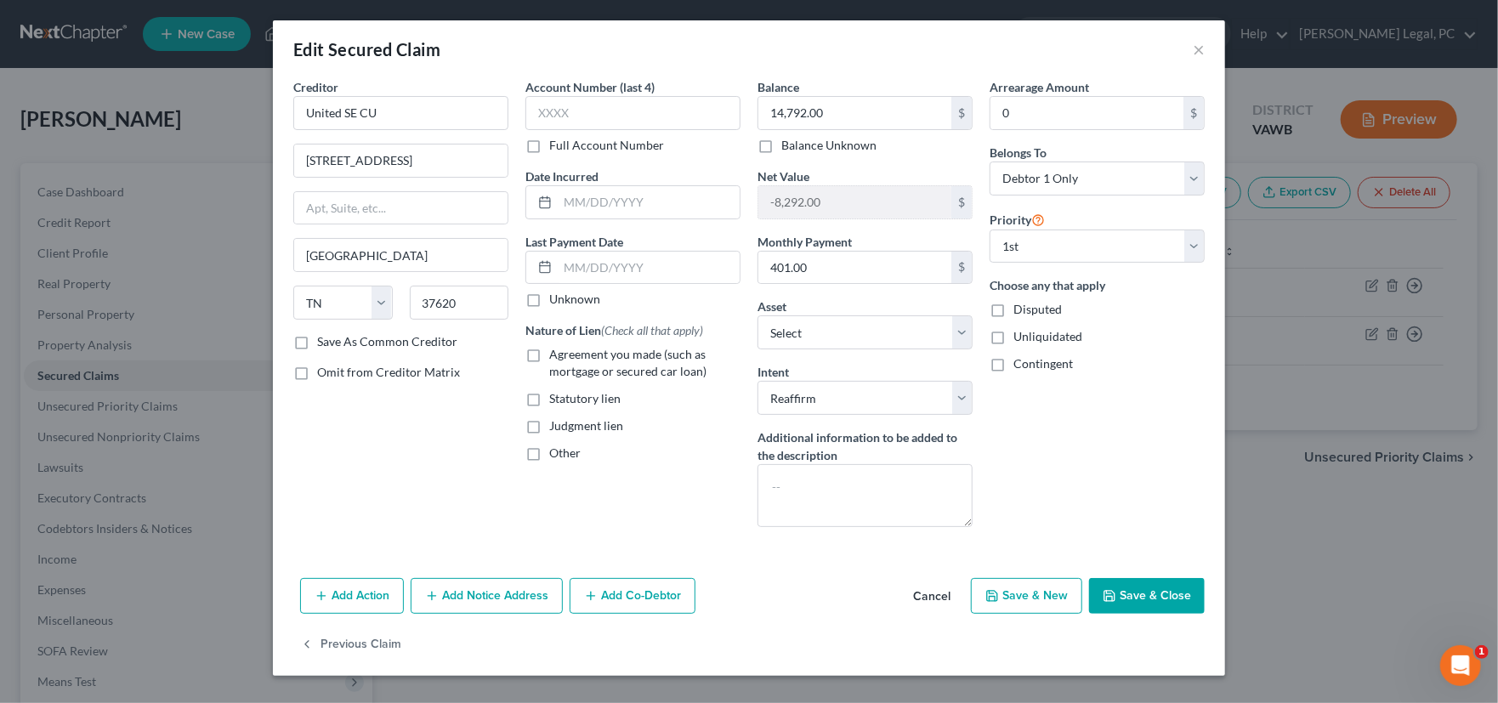
click at [939, 592] on button "Cancel" at bounding box center [932, 597] width 65 height 34
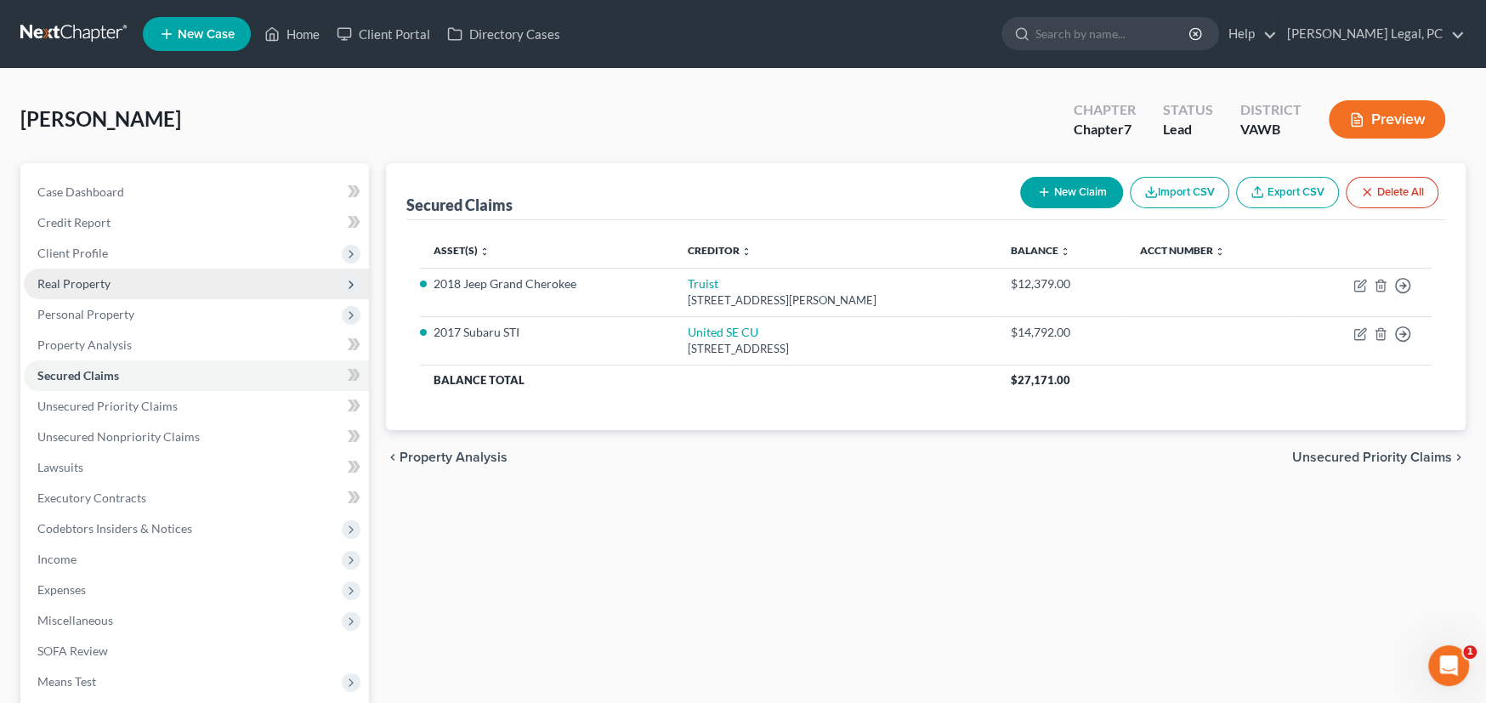
click at [90, 285] on span "Real Property" at bounding box center [73, 283] width 73 height 14
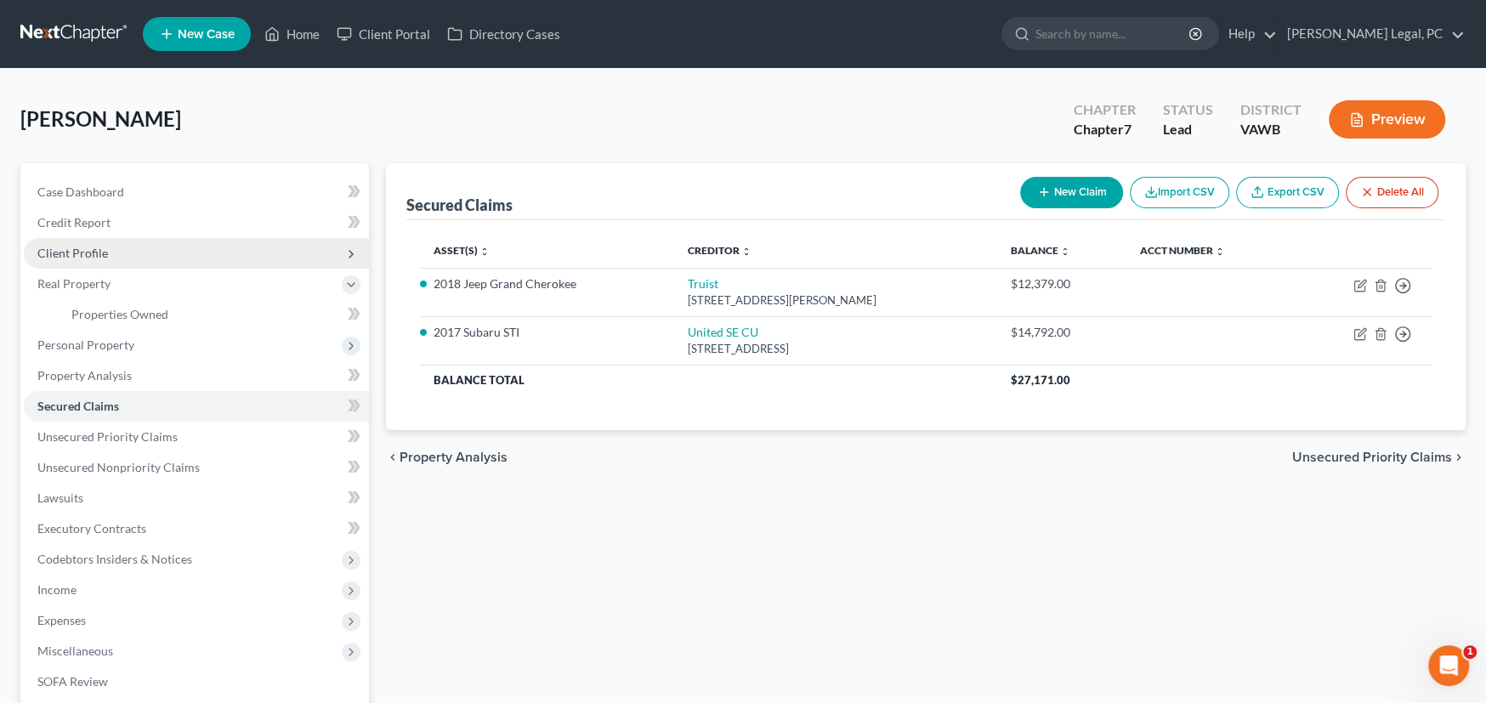
click at [82, 257] on span "Client Profile" at bounding box center [72, 253] width 71 height 14
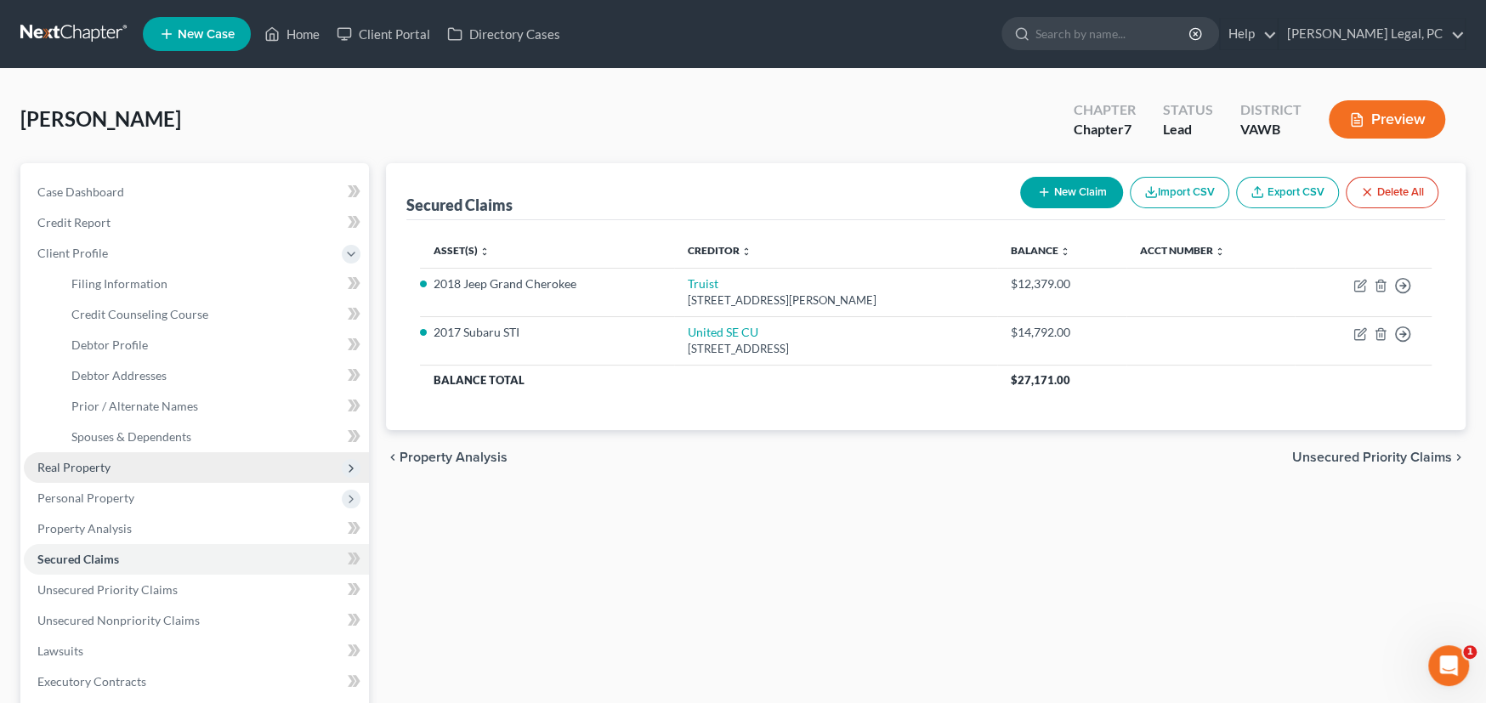
click at [90, 462] on span "Real Property" at bounding box center [73, 467] width 73 height 14
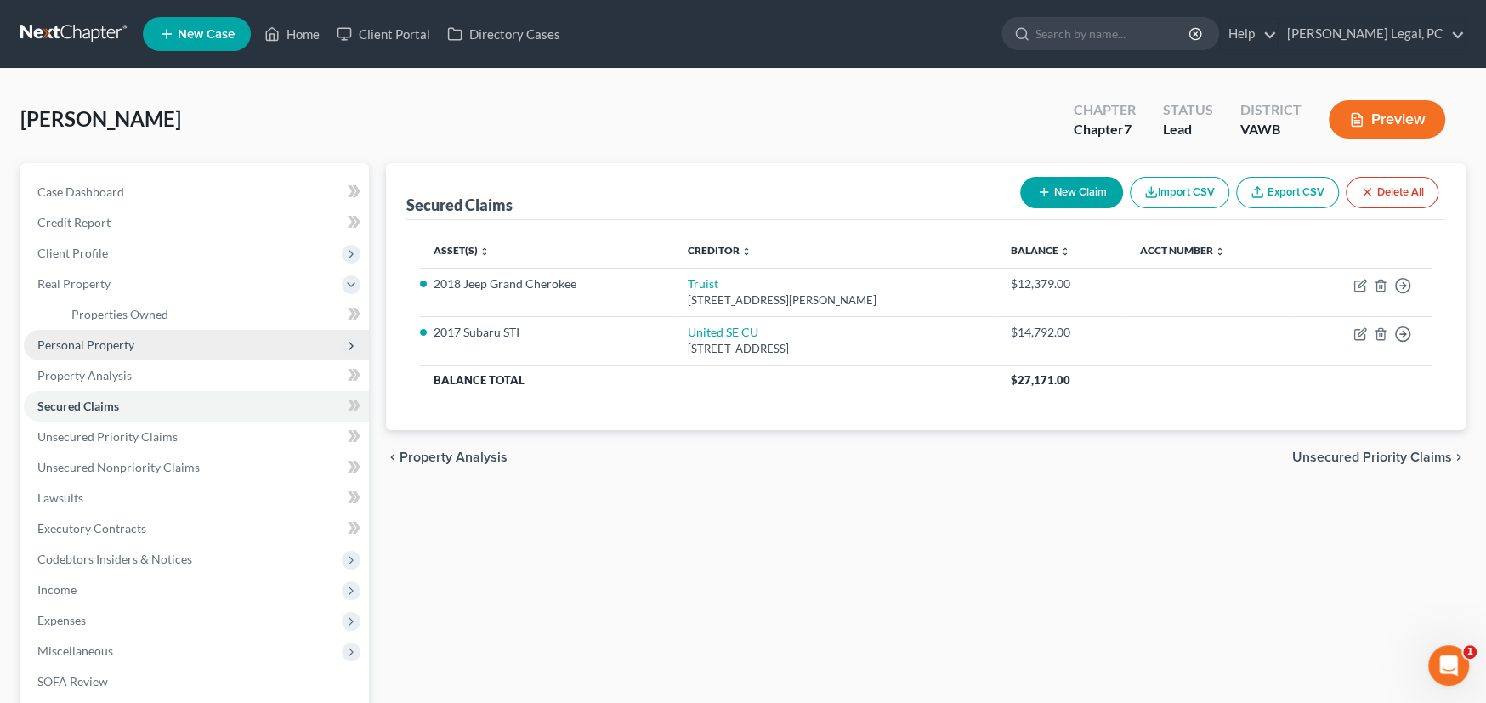
click at [106, 351] on span "Personal Property" at bounding box center [196, 345] width 345 height 31
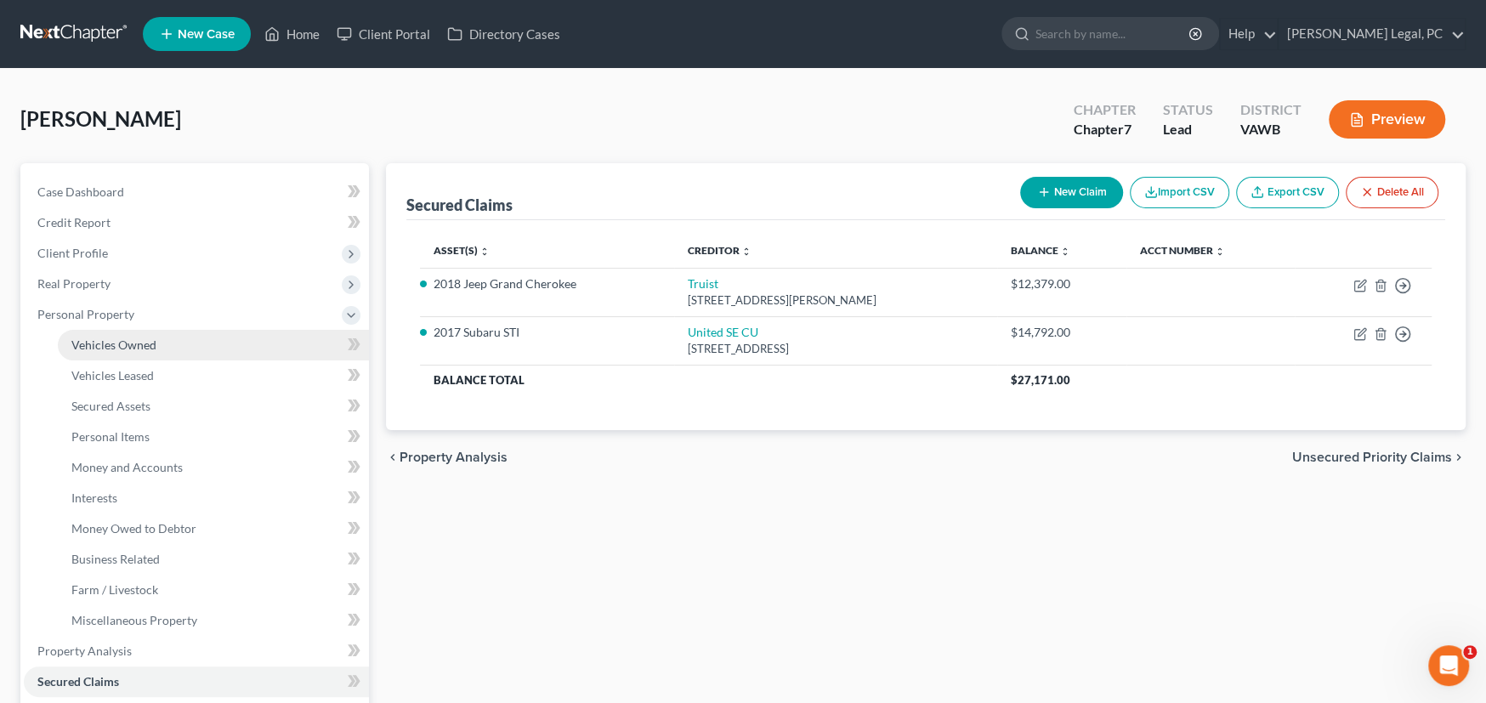
click at [118, 349] on span "Vehicles Owned" at bounding box center [113, 345] width 85 height 14
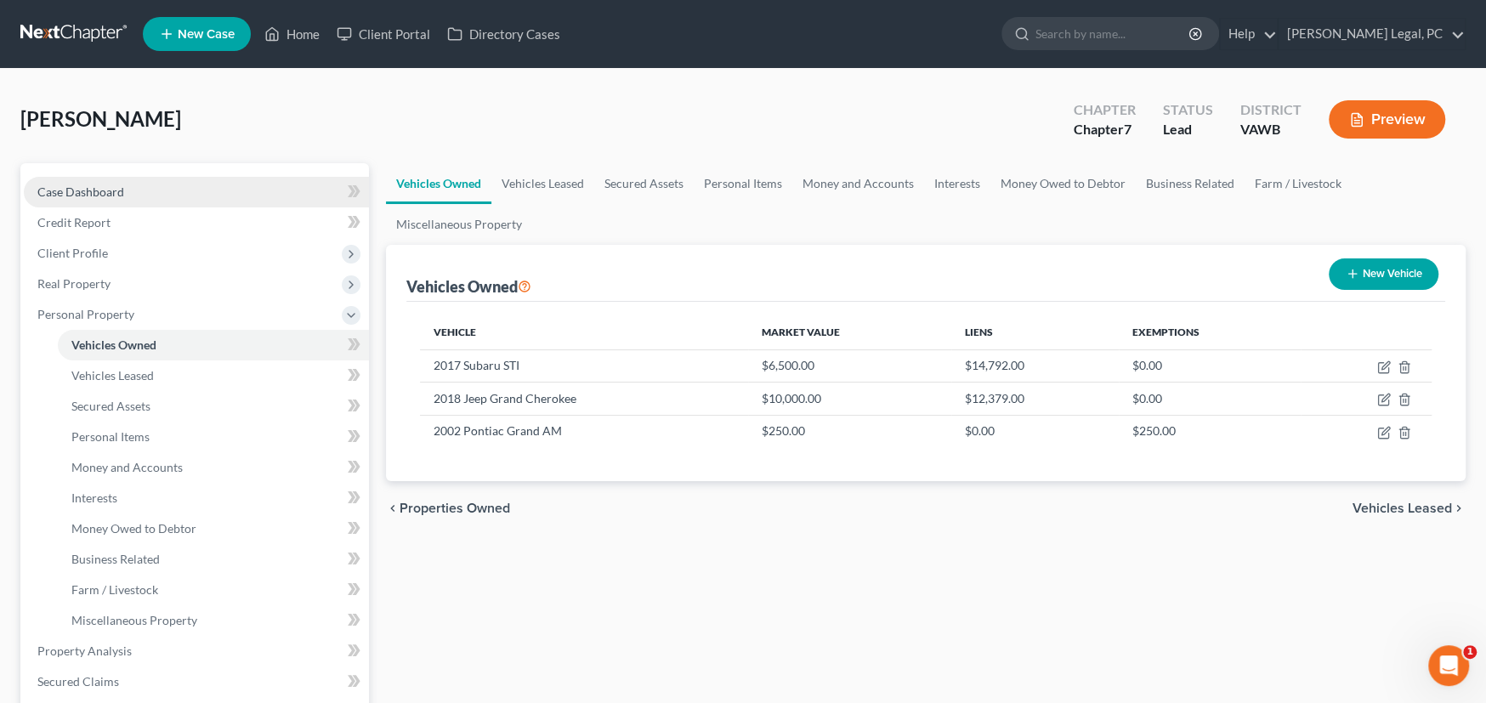
click at [78, 195] on span "Case Dashboard" at bounding box center [80, 191] width 87 height 14
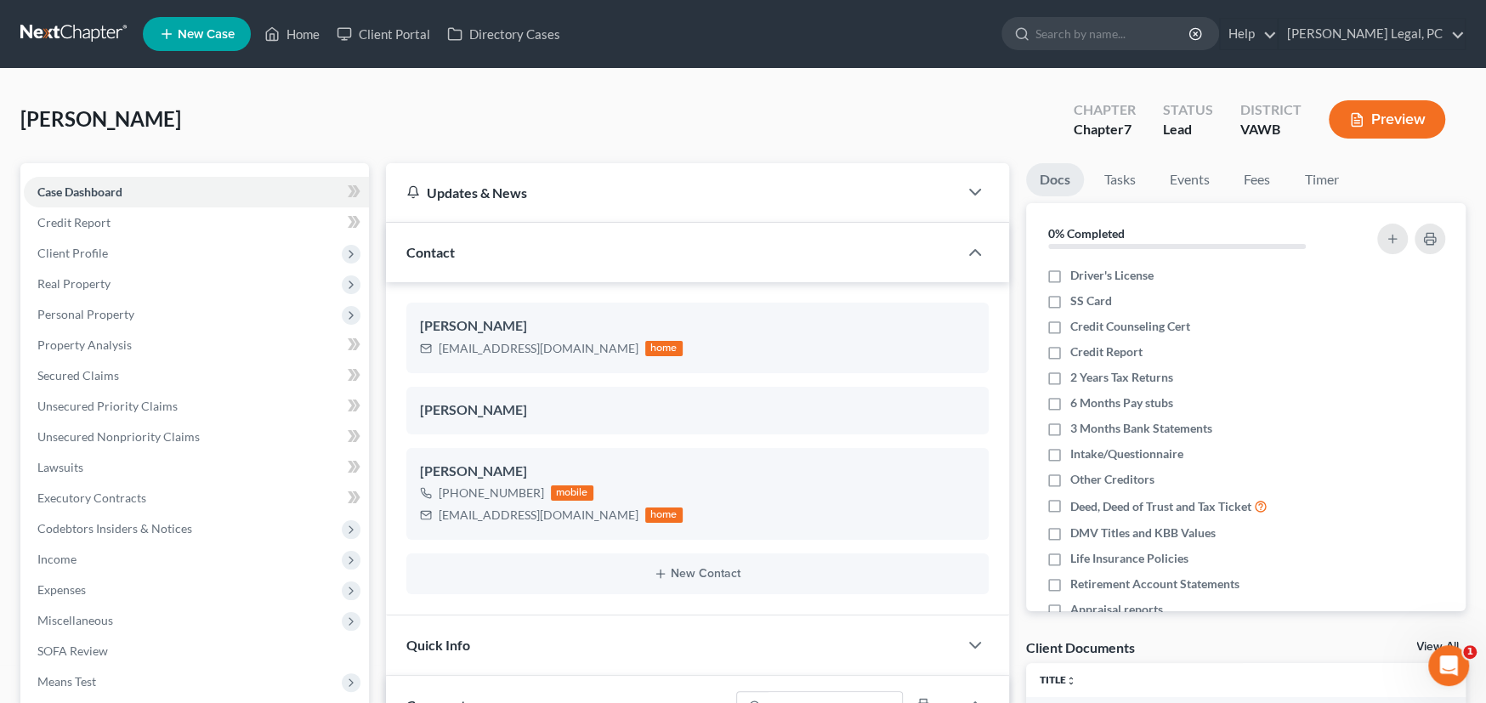
click at [59, 37] on link at bounding box center [74, 34] width 109 height 31
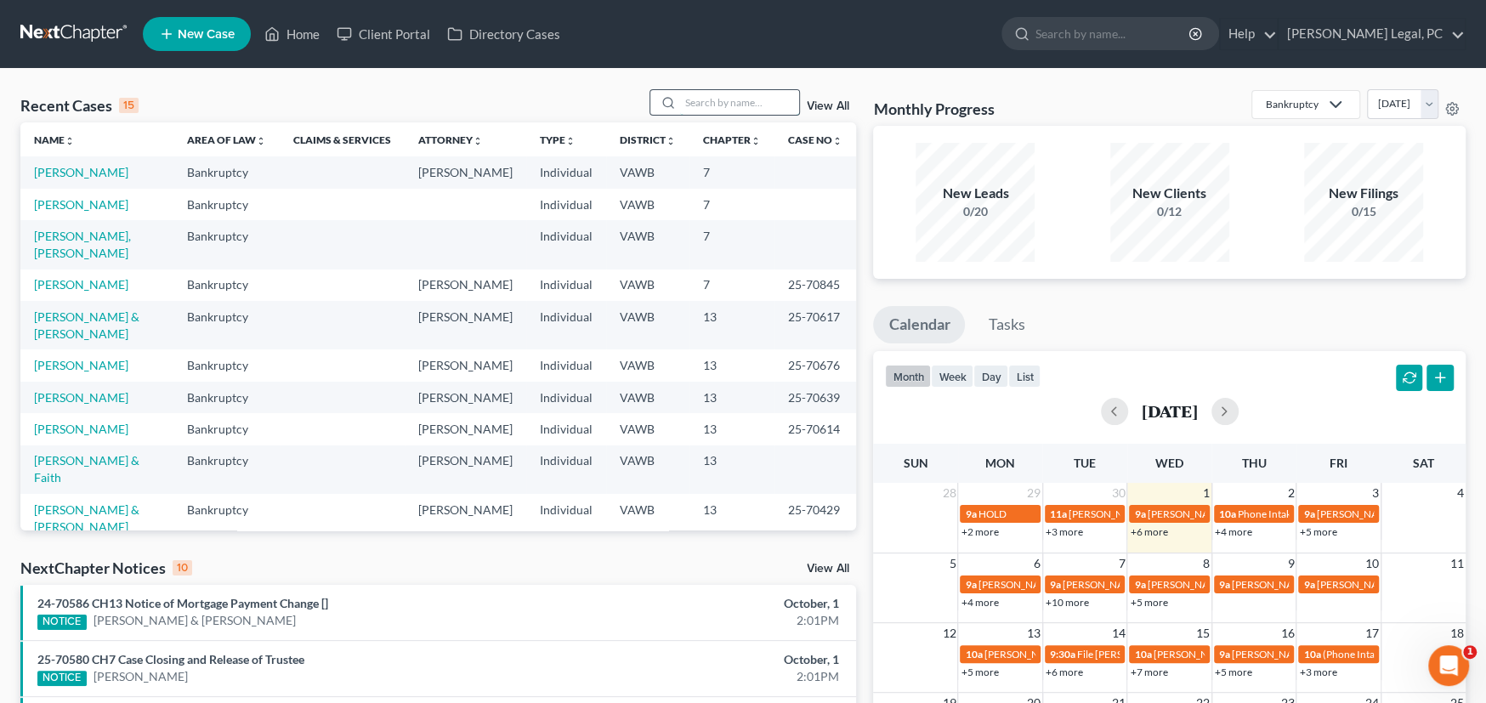
click at [718, 111] on input "search" at bounding box center [739, 102] width 119 height 25
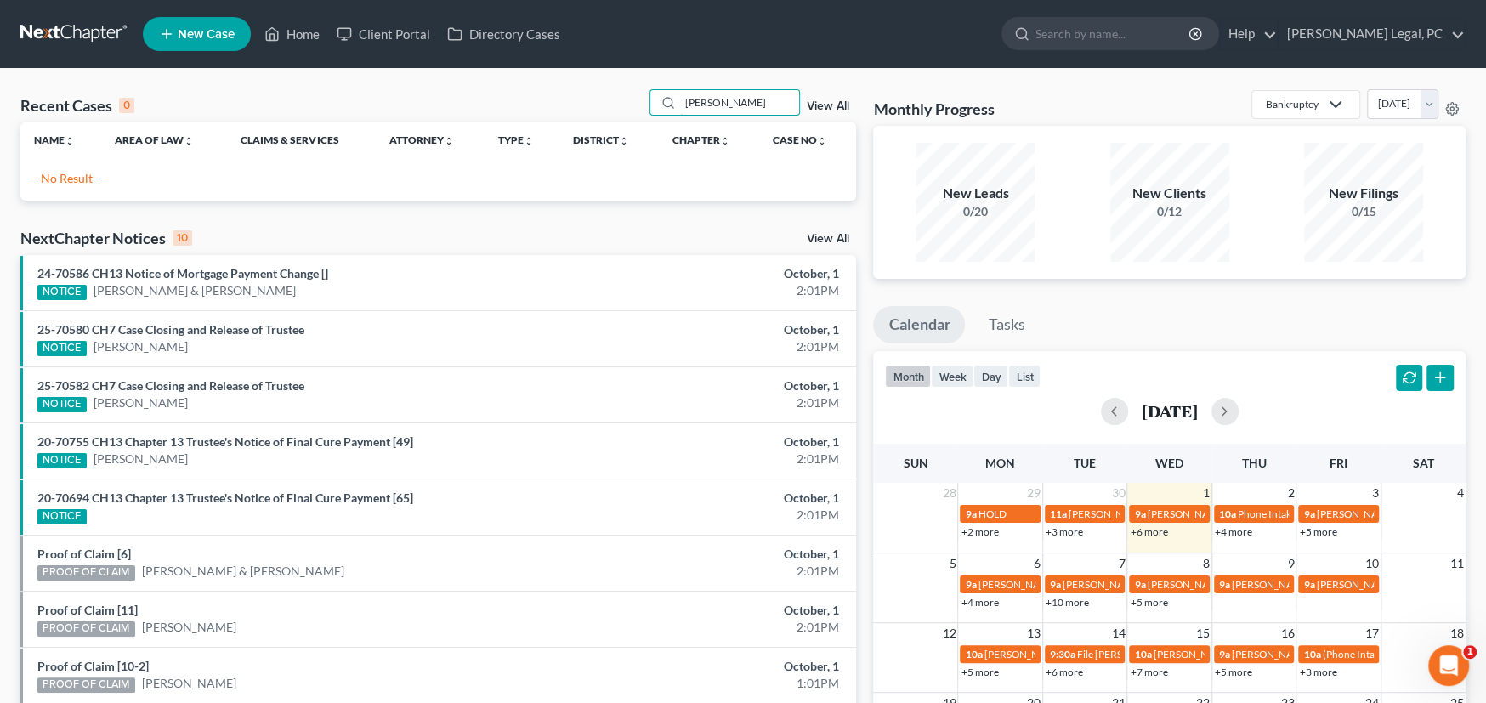
drag, startPoint x: 741, startPoint y: 107, endPoint x: 658, endPoint y: 88, distance: 85.6
click at [604, 103] on div "Recent Cases 0 [PERSON_NAME] View All" at bounding box center [438, 105] width 836 height 33
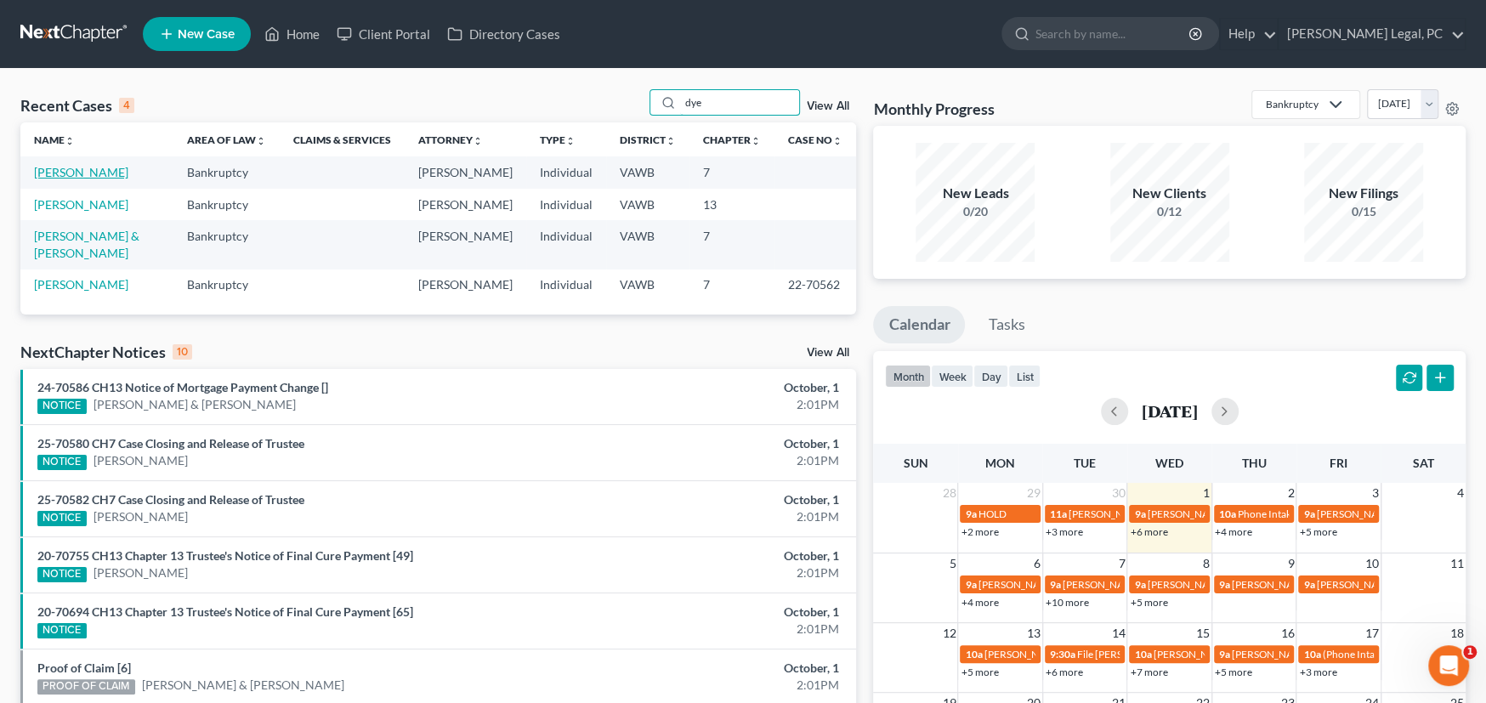
type input "dye"
click at [66, 172] on link "[PERSON_NAME]" at bounding box center [81, 172] width 94 height 14
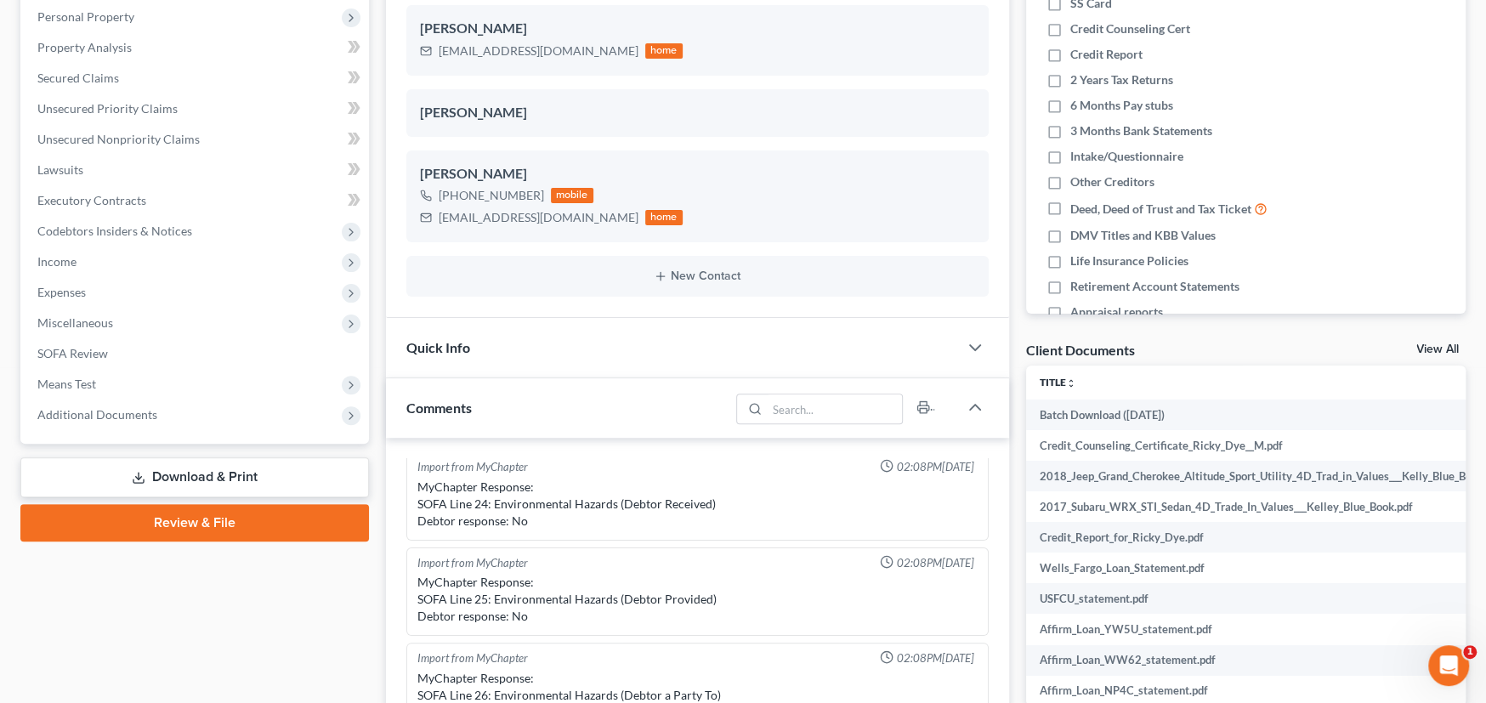
scroll to position [340, 0]
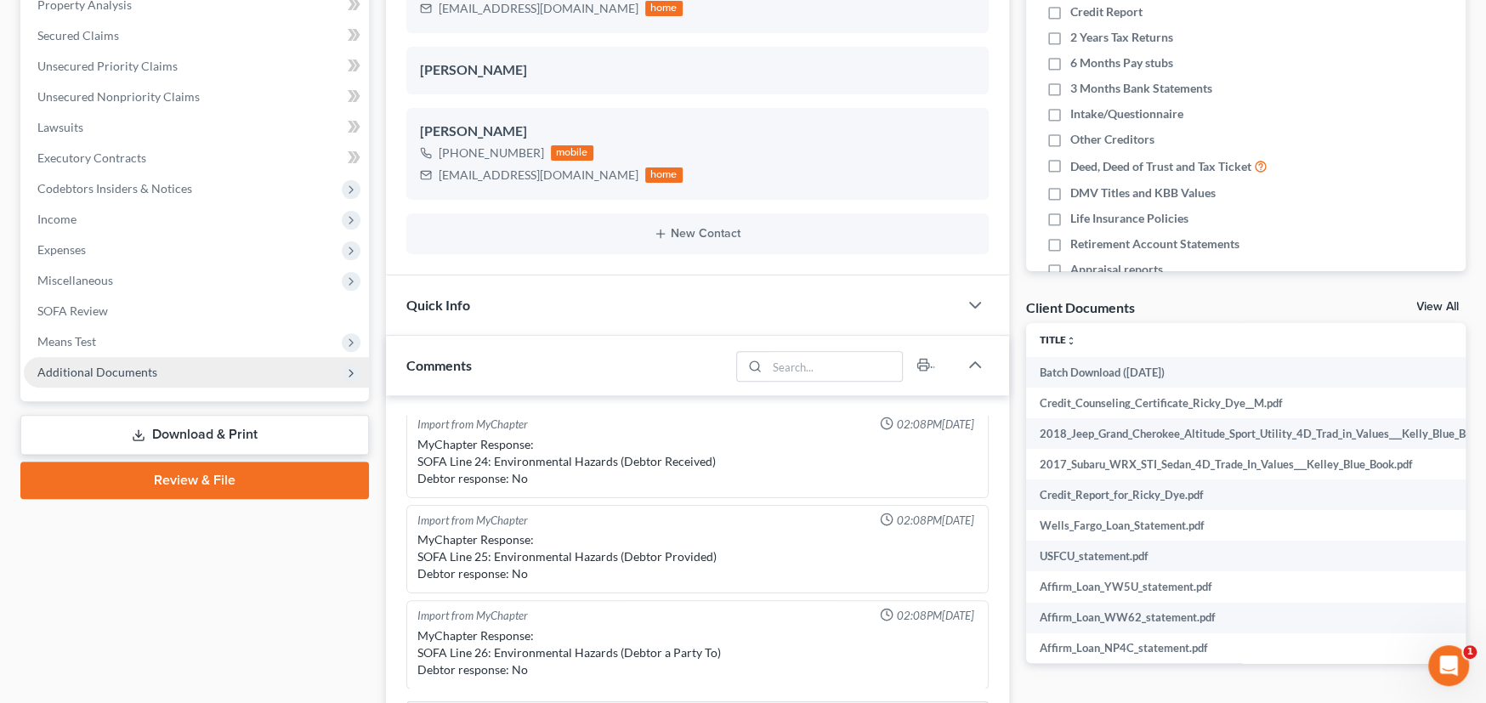
click at [74, 363] on span "Additional Documents" at bounding box center [196, 372] width 345 height 31
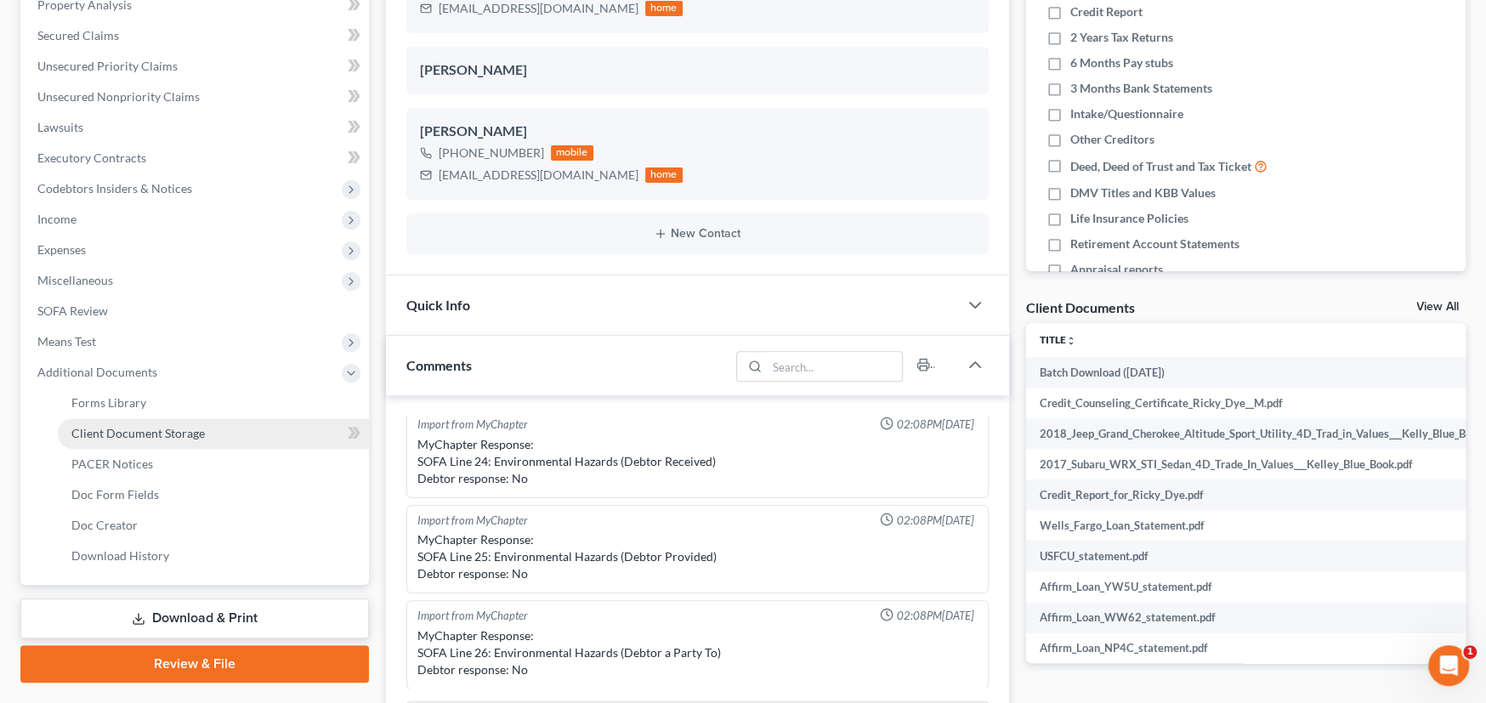
drag, startPoint x: 116, startPoint y: 430, endPoint x: 129, endPoint y: 429, distance: 12.8
click at [117, 431] on span "Client Document Storage" at bounding box center [137, 433] width 133 height 14
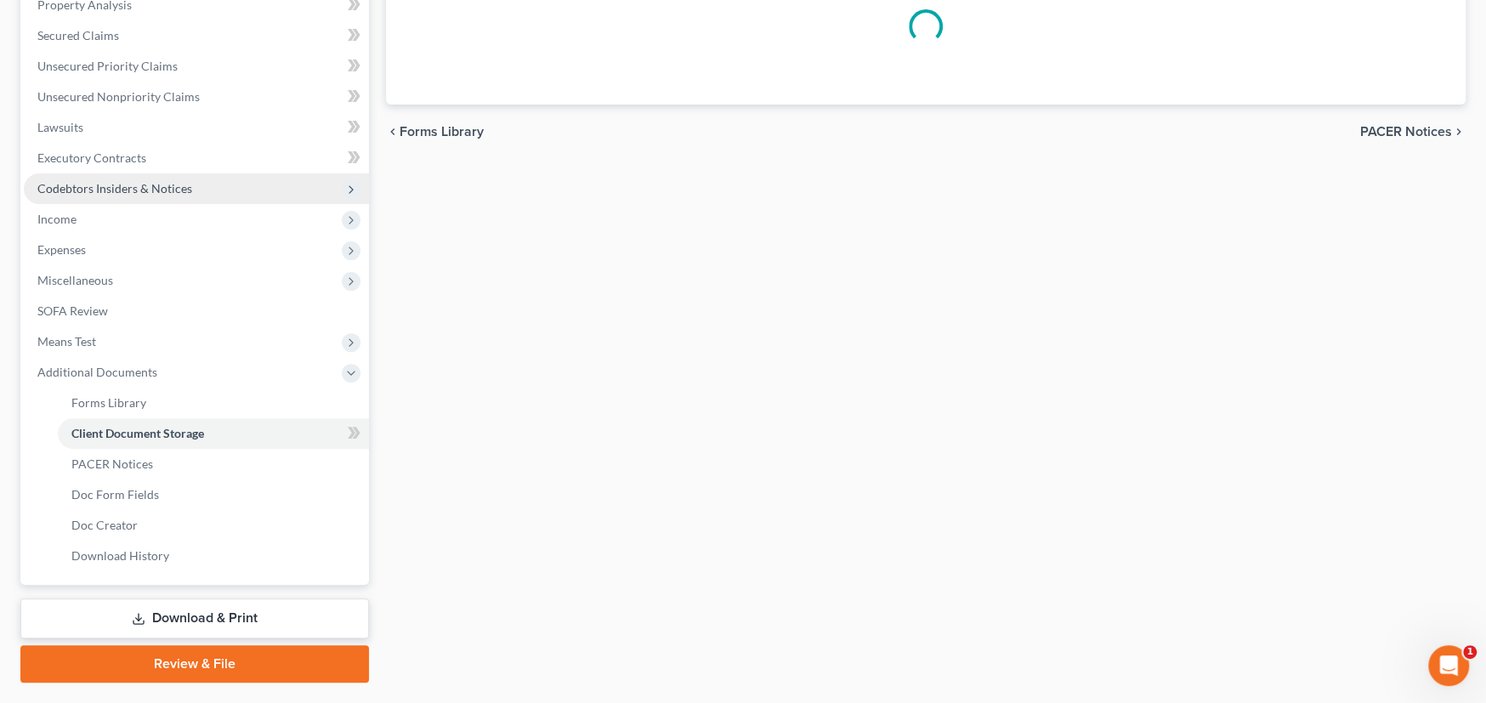
scroll to position [116, 0]
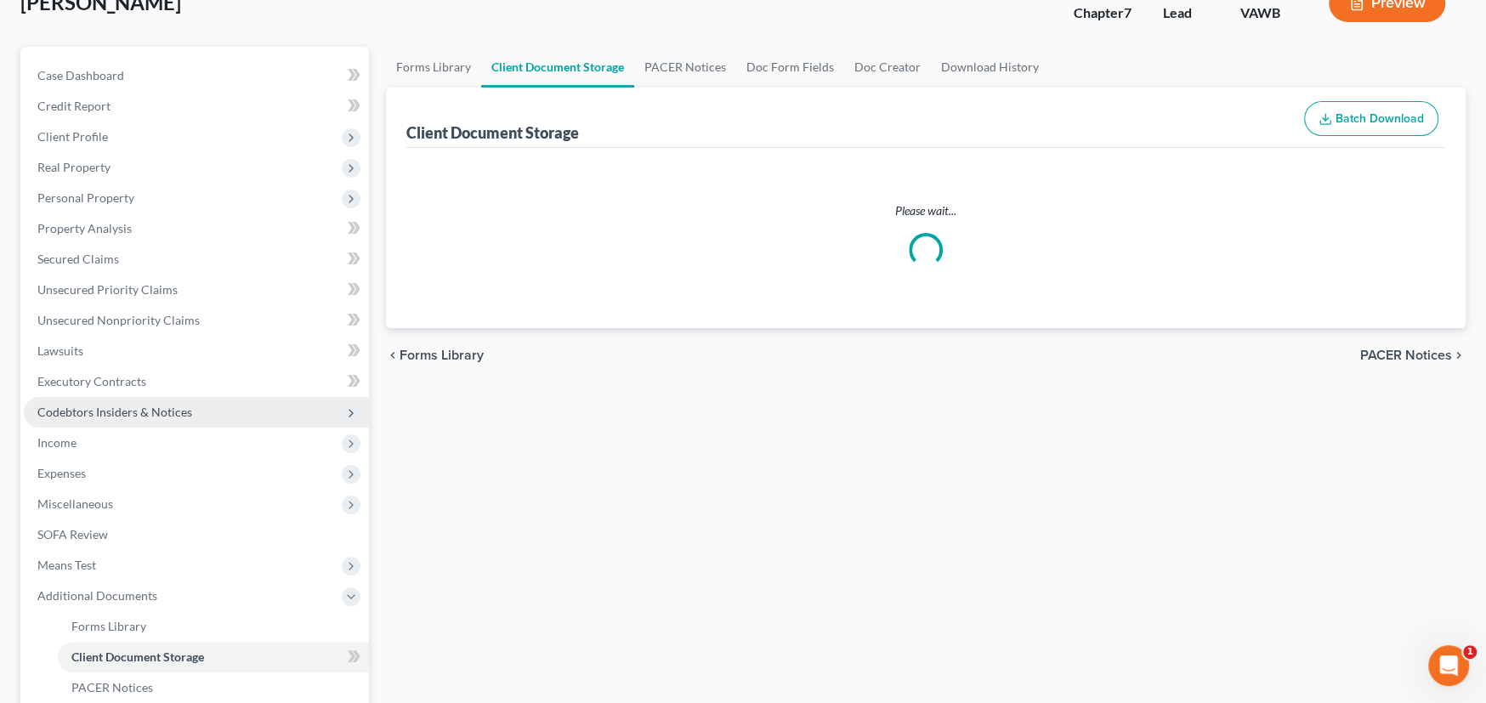
select select "0"
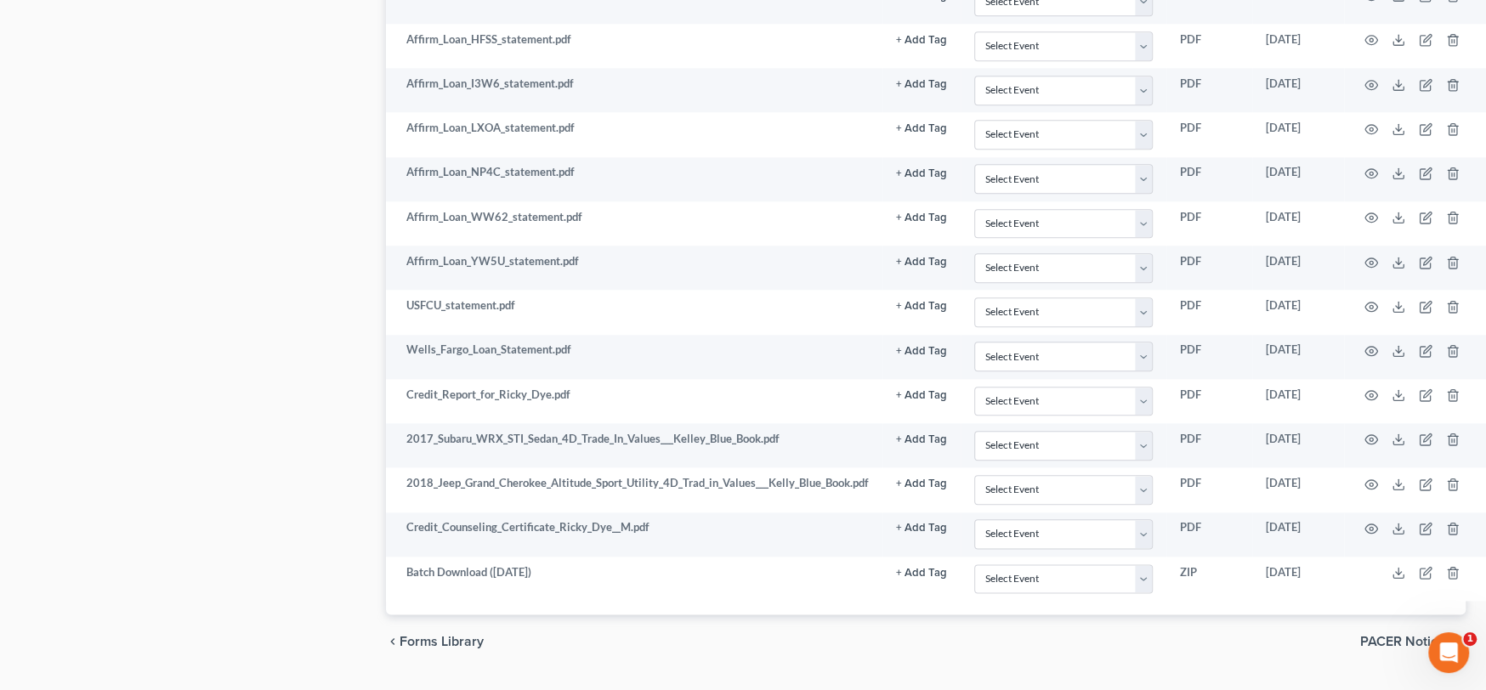
scroll to position [1399, 0]
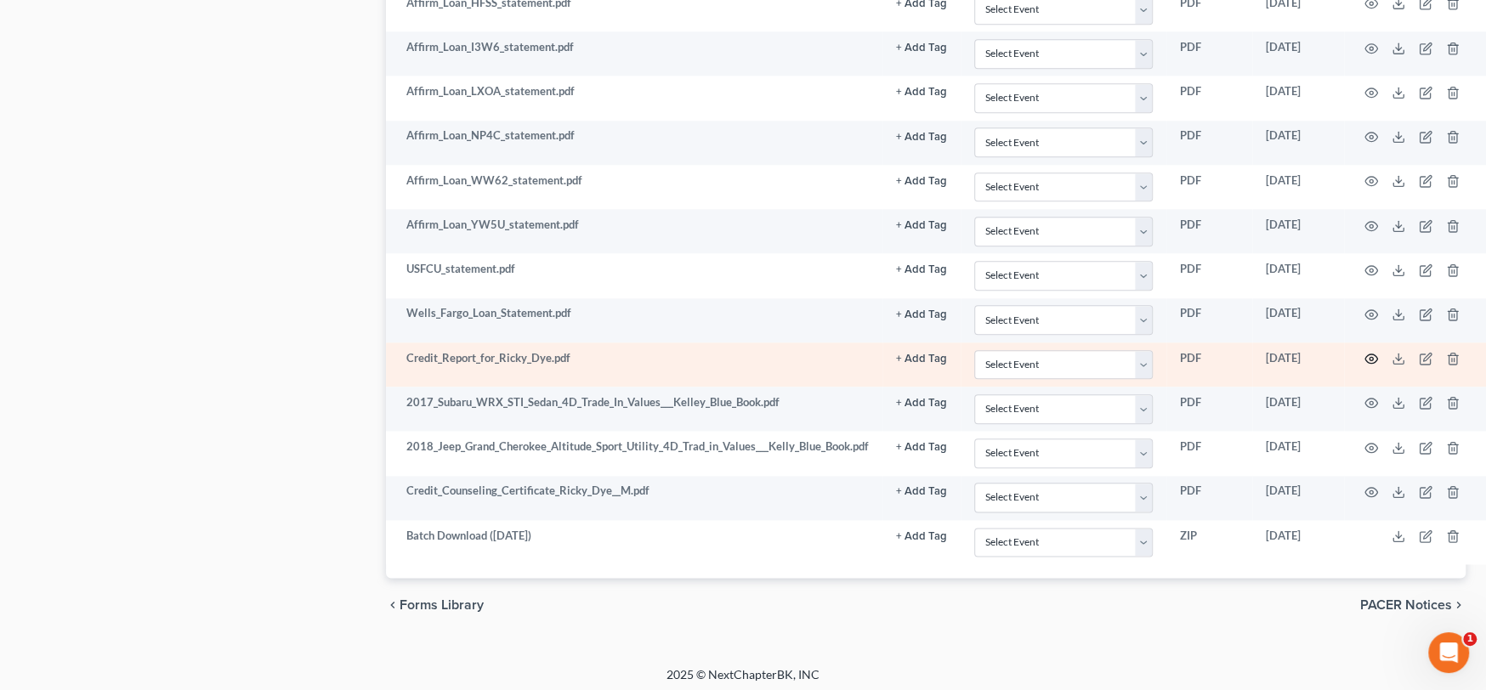
click at [1371, 357] on circle "button" at bounding box center [1371, 358] width 3 height 3
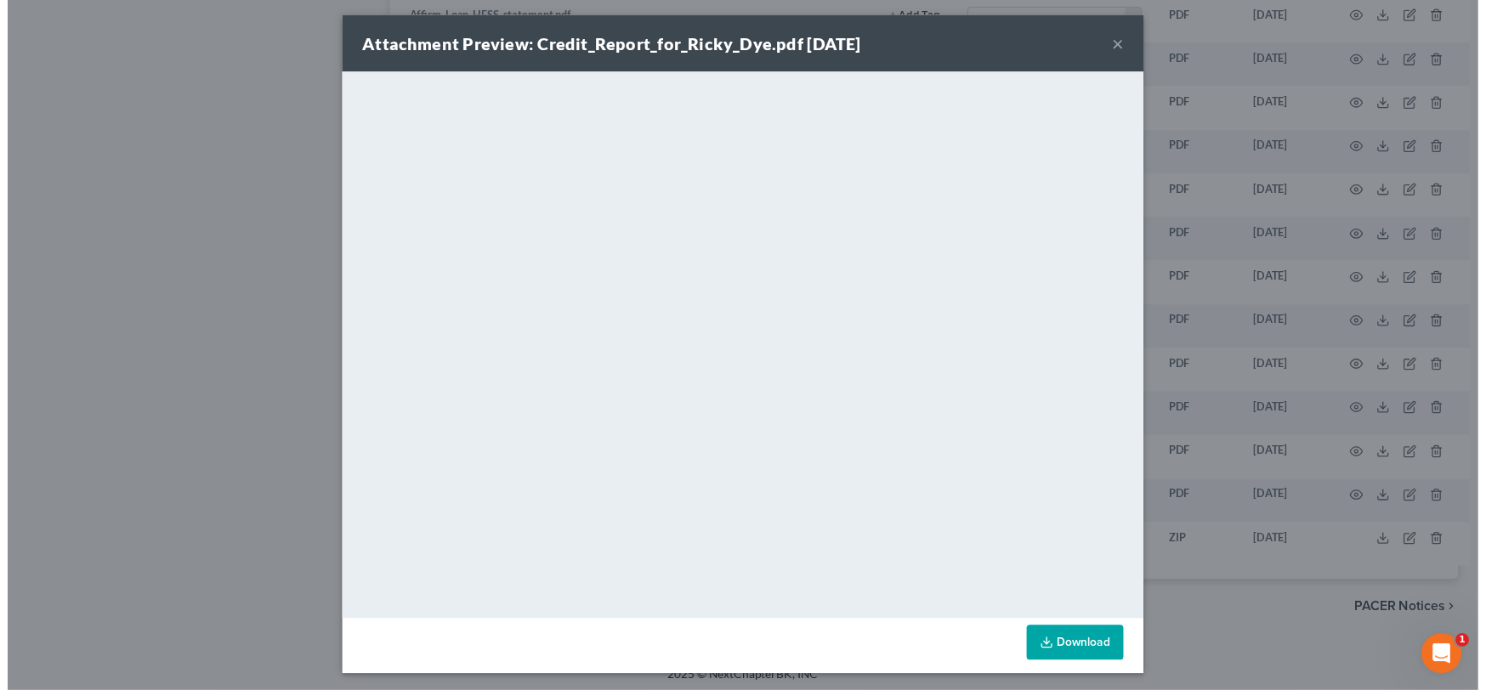
scroll to position [9, 0]
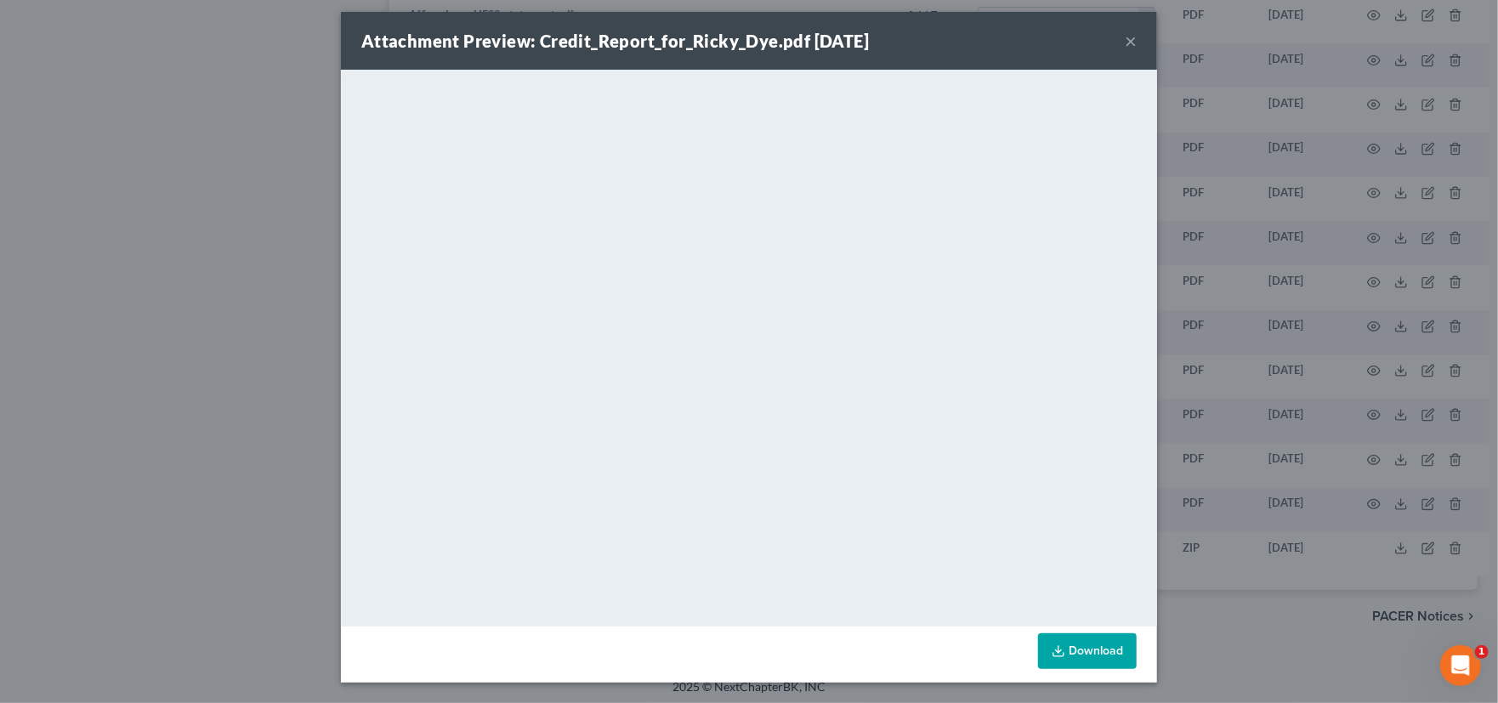
click at [1129, 43] on button "×" at bounding box center [1131, 41] width 12 height 20
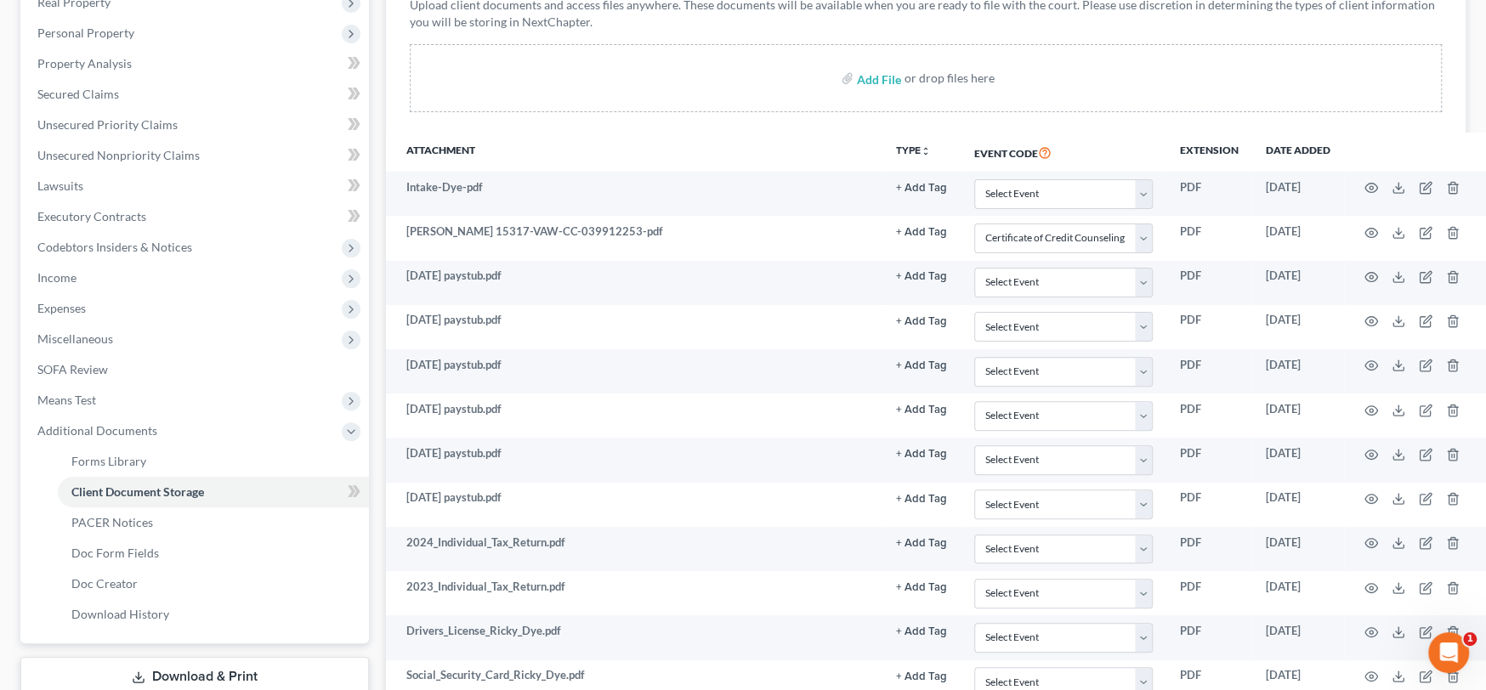
scroll to position [0, 0]
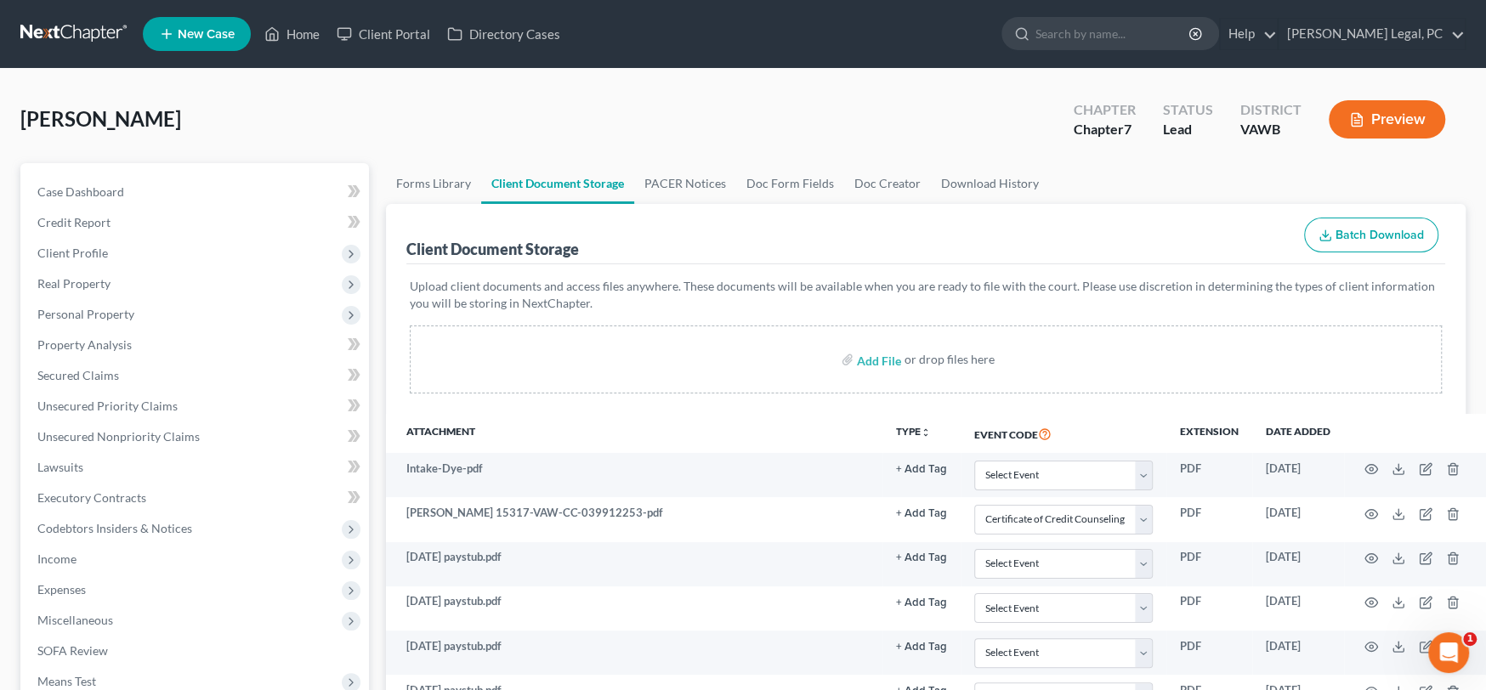
click at [71, 33] on link at bounding box center [74, 34] width 109 height 31
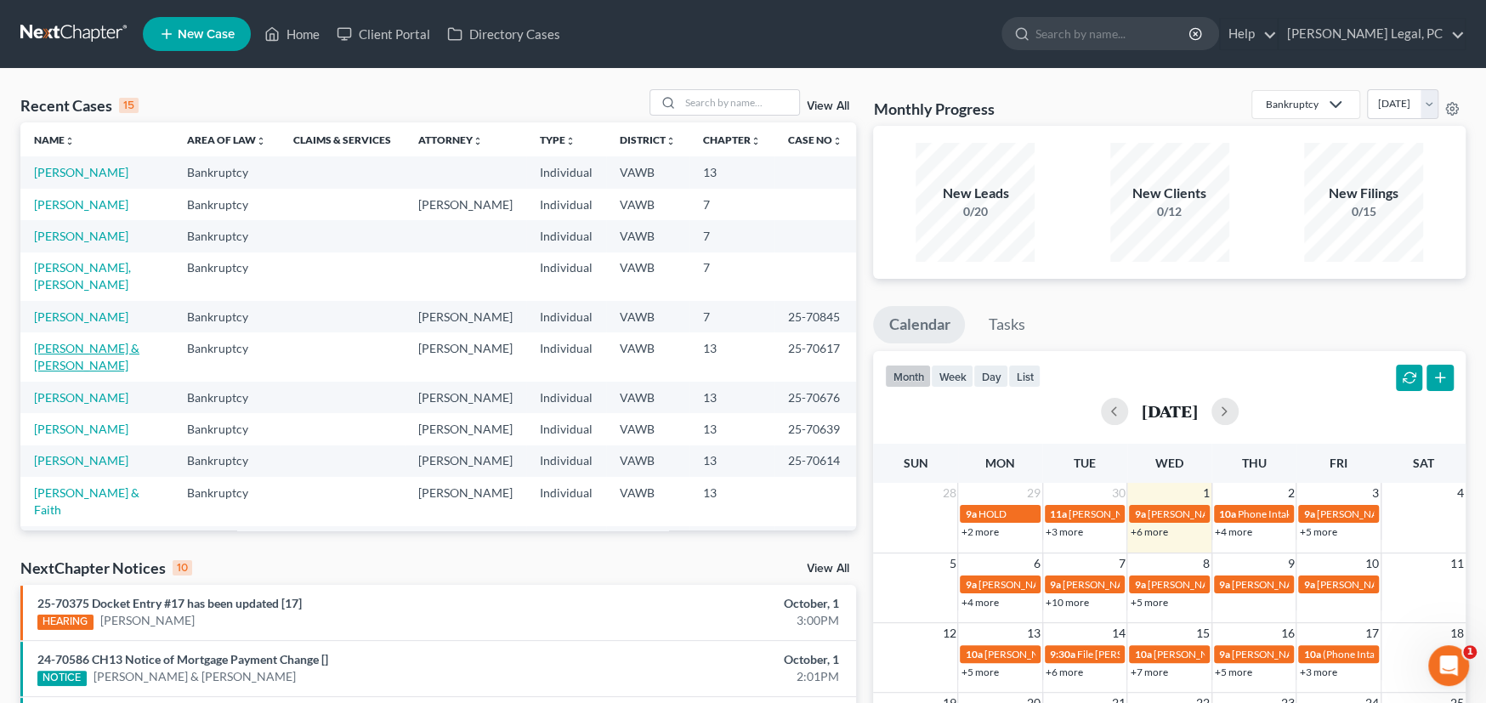
click at [74, 341] on link "[PERSON_NAME] & [PERSON_NAME]" at bounding box center [86, 356] width 105 height 31
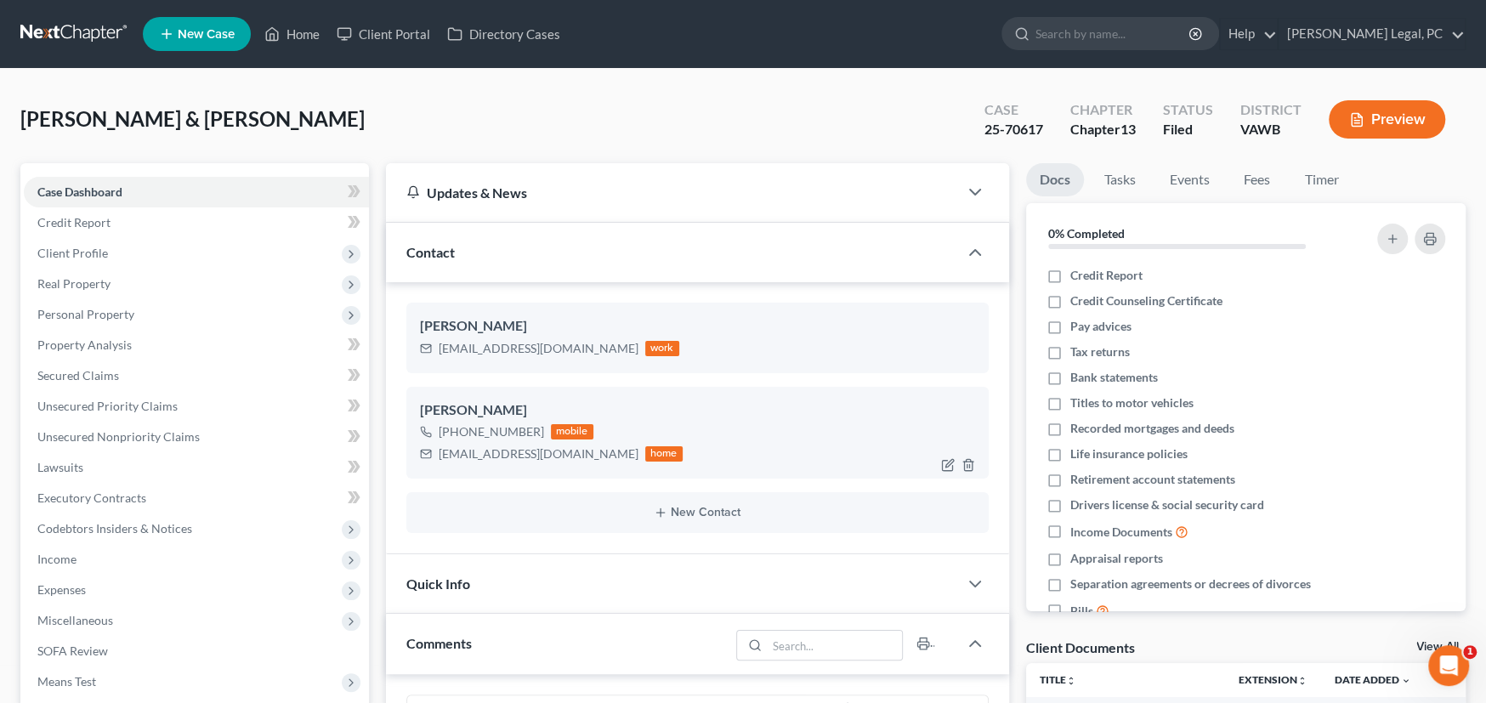
scroll to position [1442, 0]
drag, startPoint x: 68, startPoint y: 32, endPoint x: 127, endPoint y: 37, distance: 58.9
click at [68, 32] on link at bounding box center [74, 34] width 109 height 31
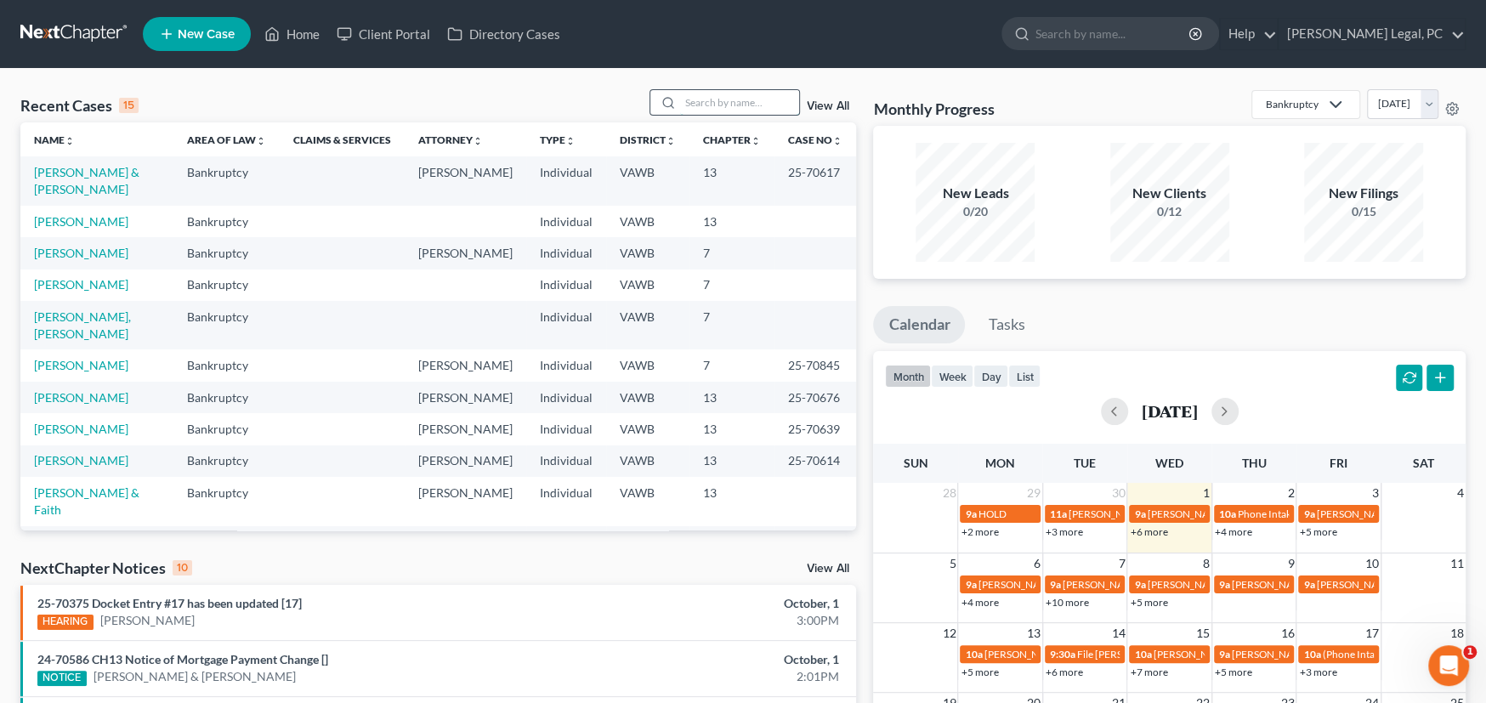
click at [724, 102] on input "search" at bounding box center [739, 102] width 119 height 25
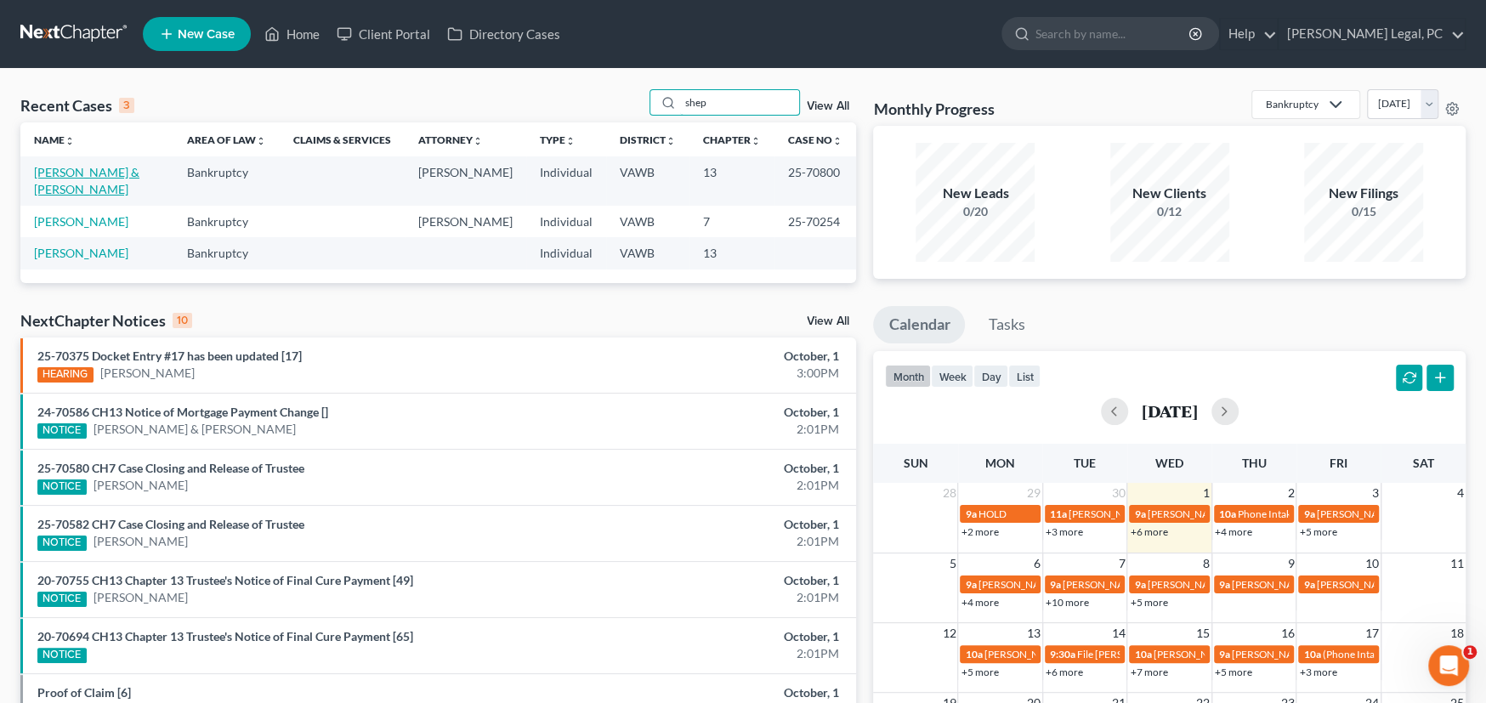
type input "shep"
click at [114, 169] on link "[PERSON_NAME] & [PERSON_NAME]" at bounding box center [86, 180] width 105 height 31
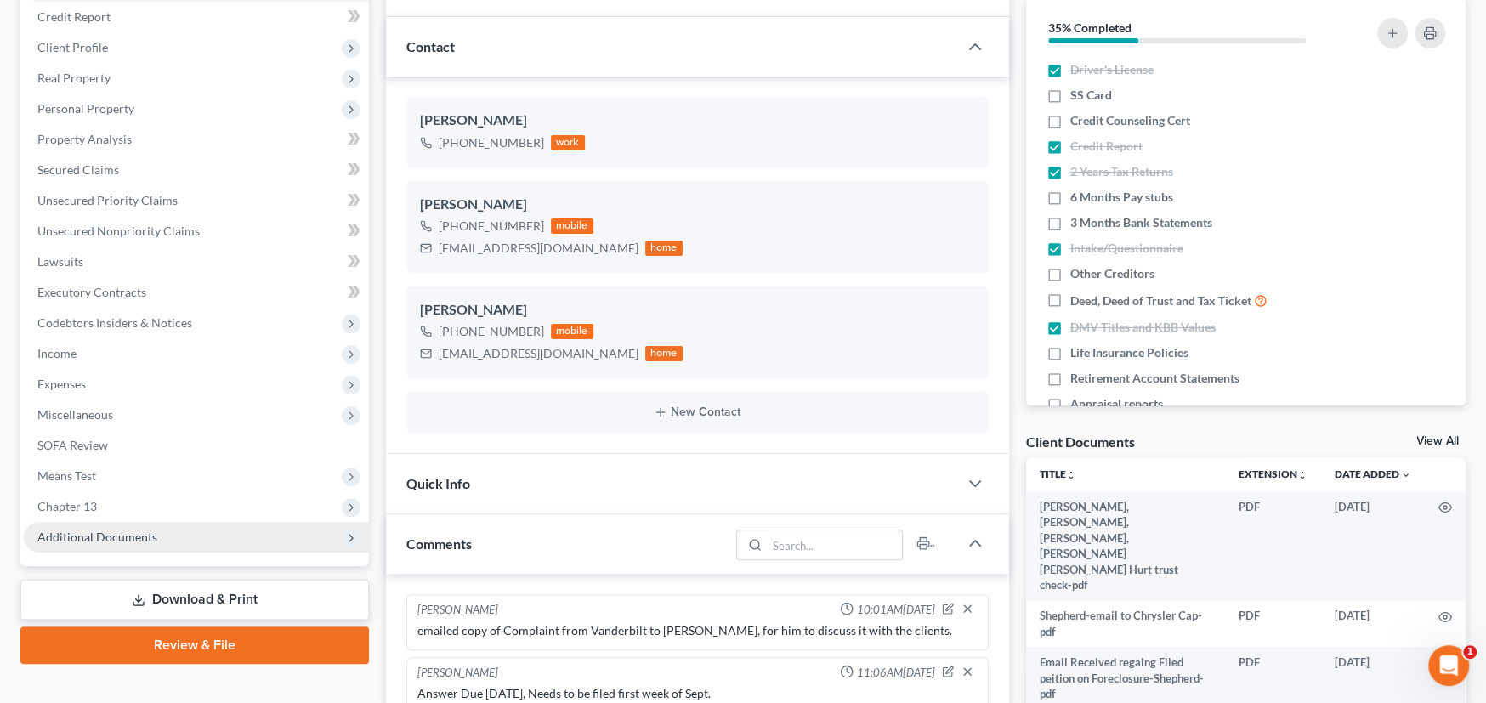
scroll to position [725, 0]
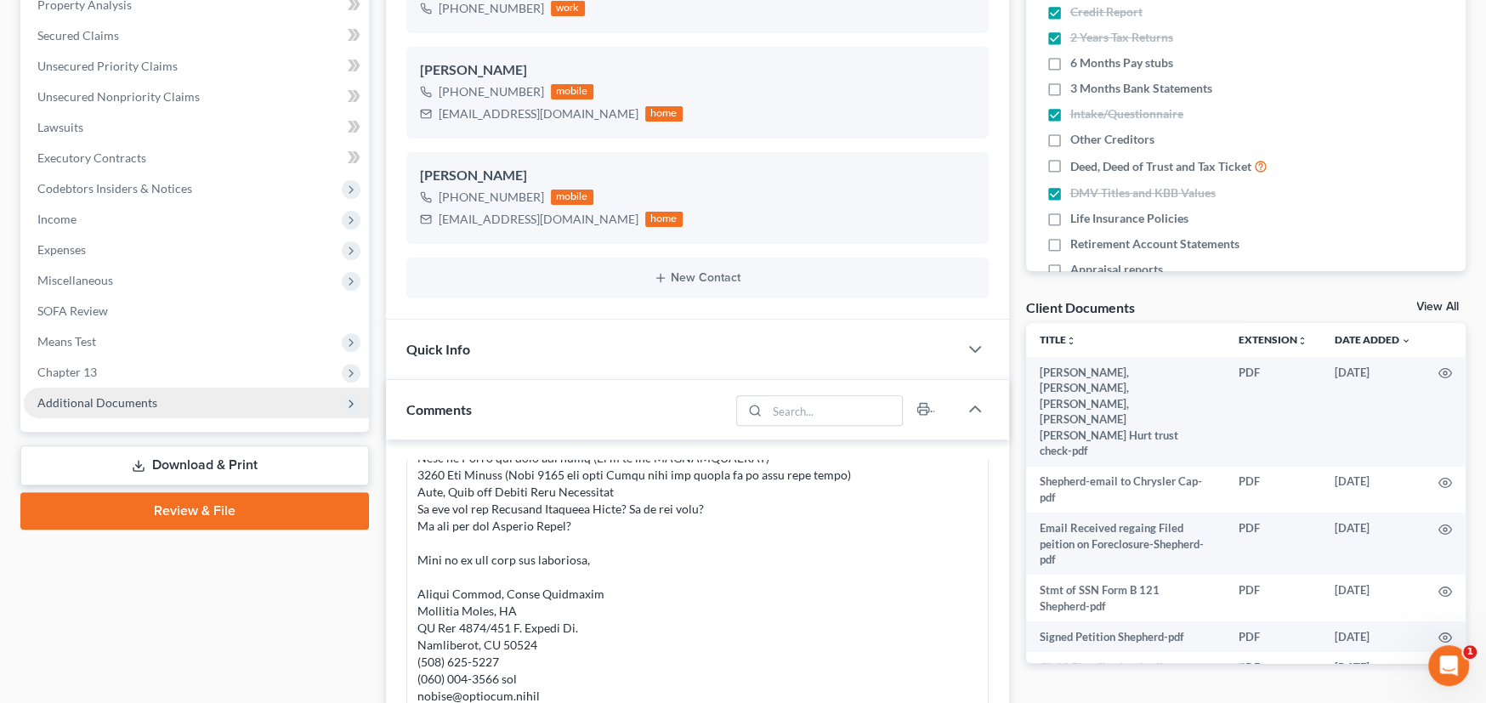
click at [122, 389] on span "Additional Documents" at bounding box center [196, 403] width 345 height 31
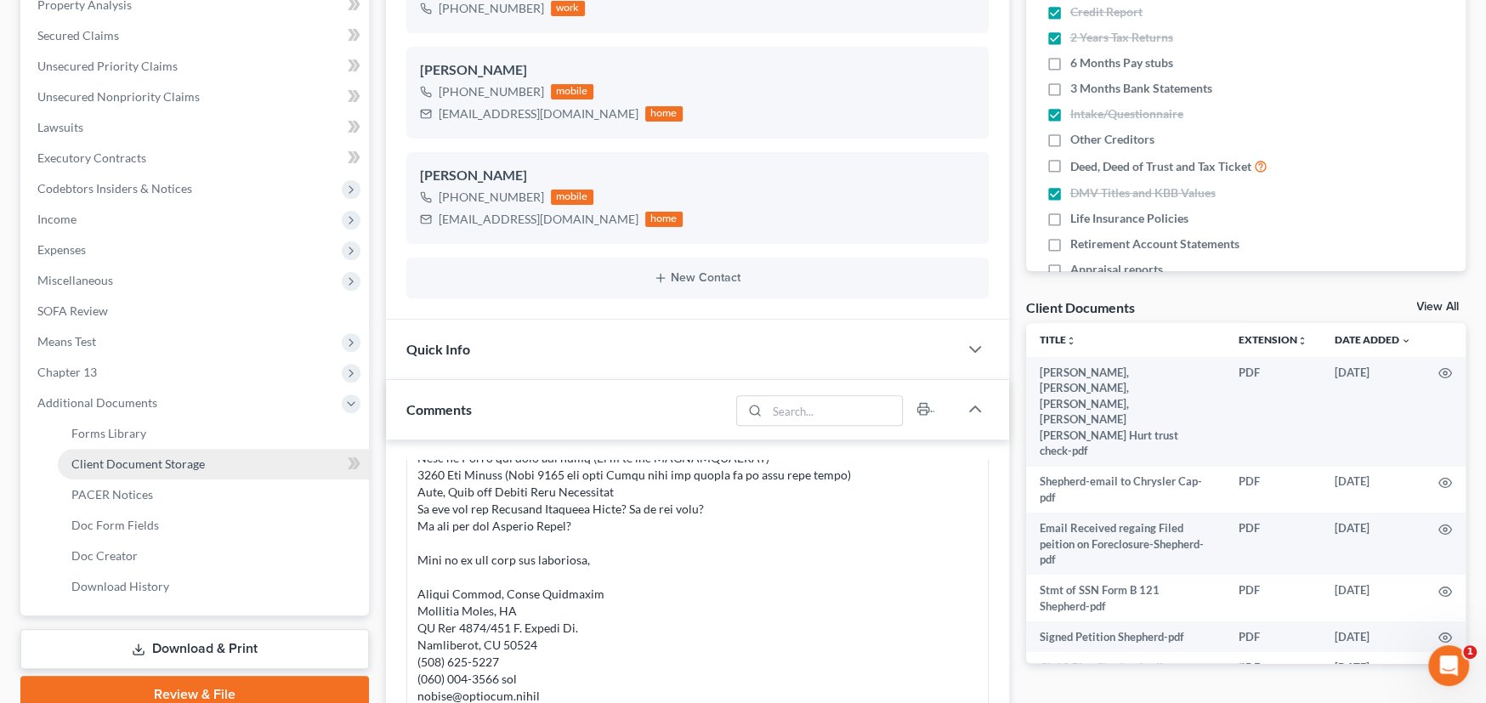
click at [123, 457] on span "Client Document Storage" at bounding box center [137, 464] width 133 height 14
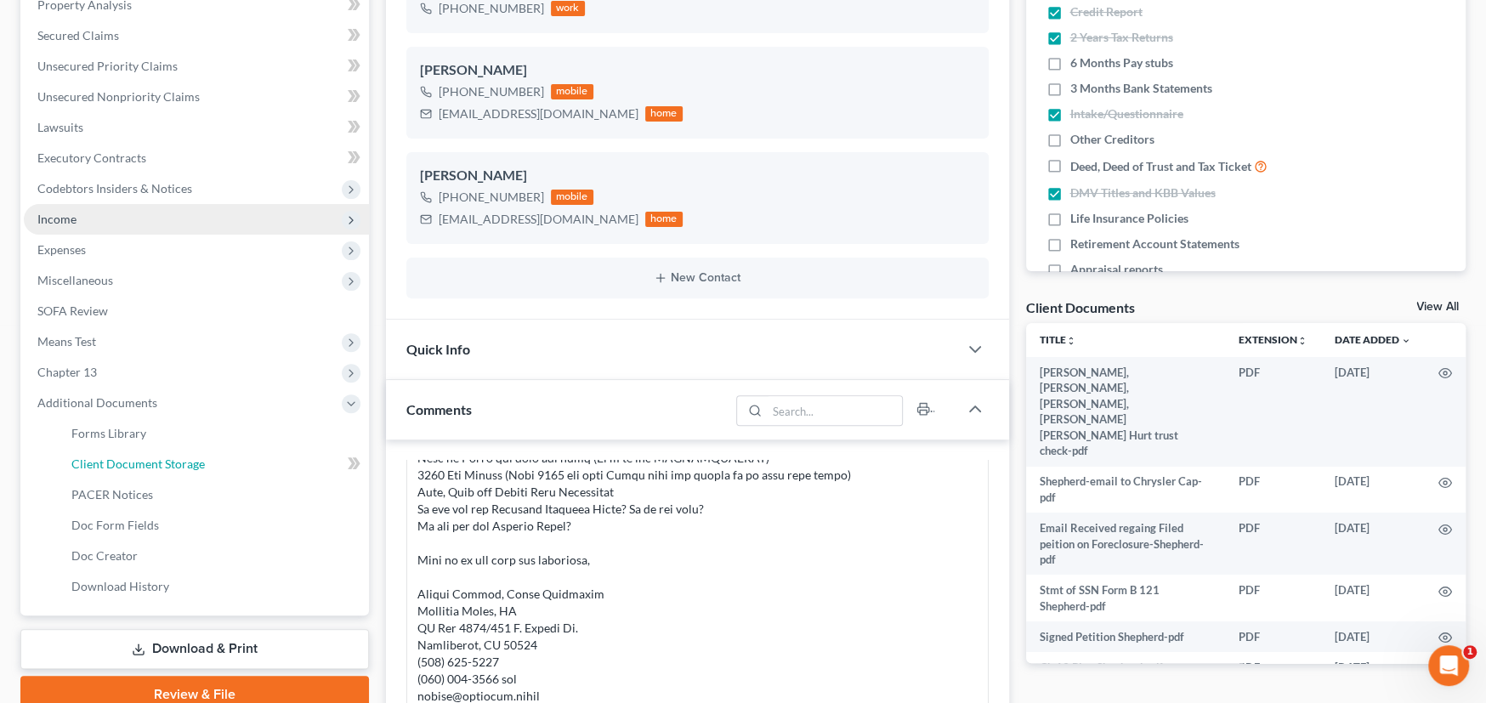
scroll to position [116, 0]
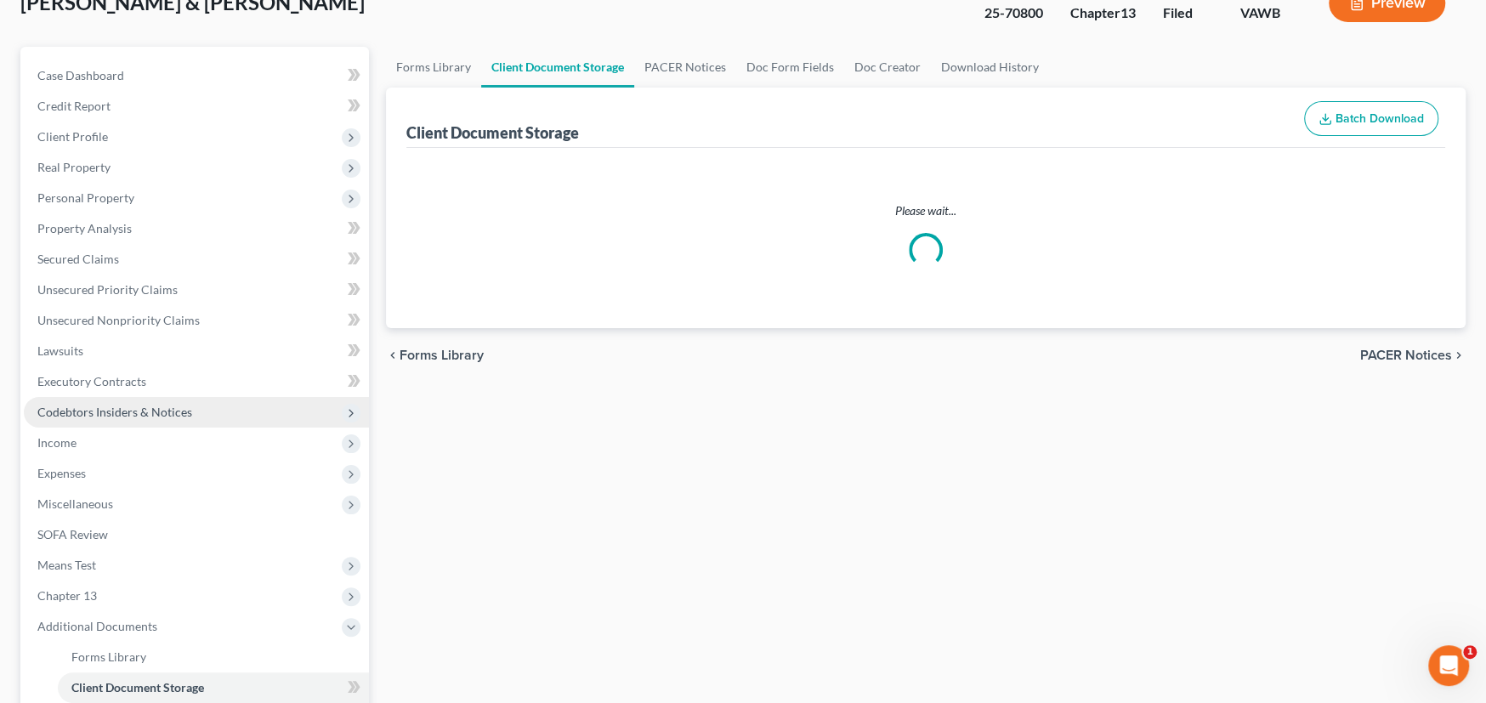
select select "0"
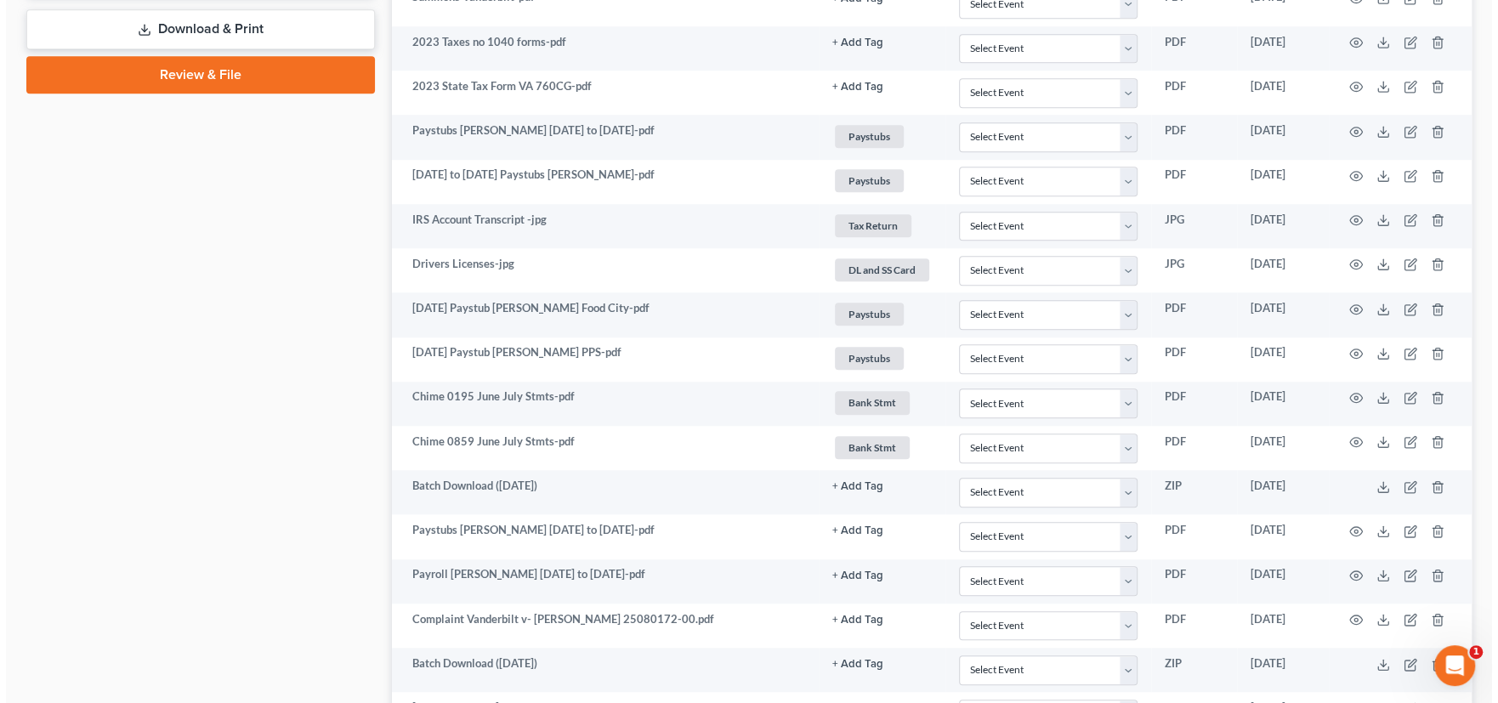
scroll to position [932, 0]
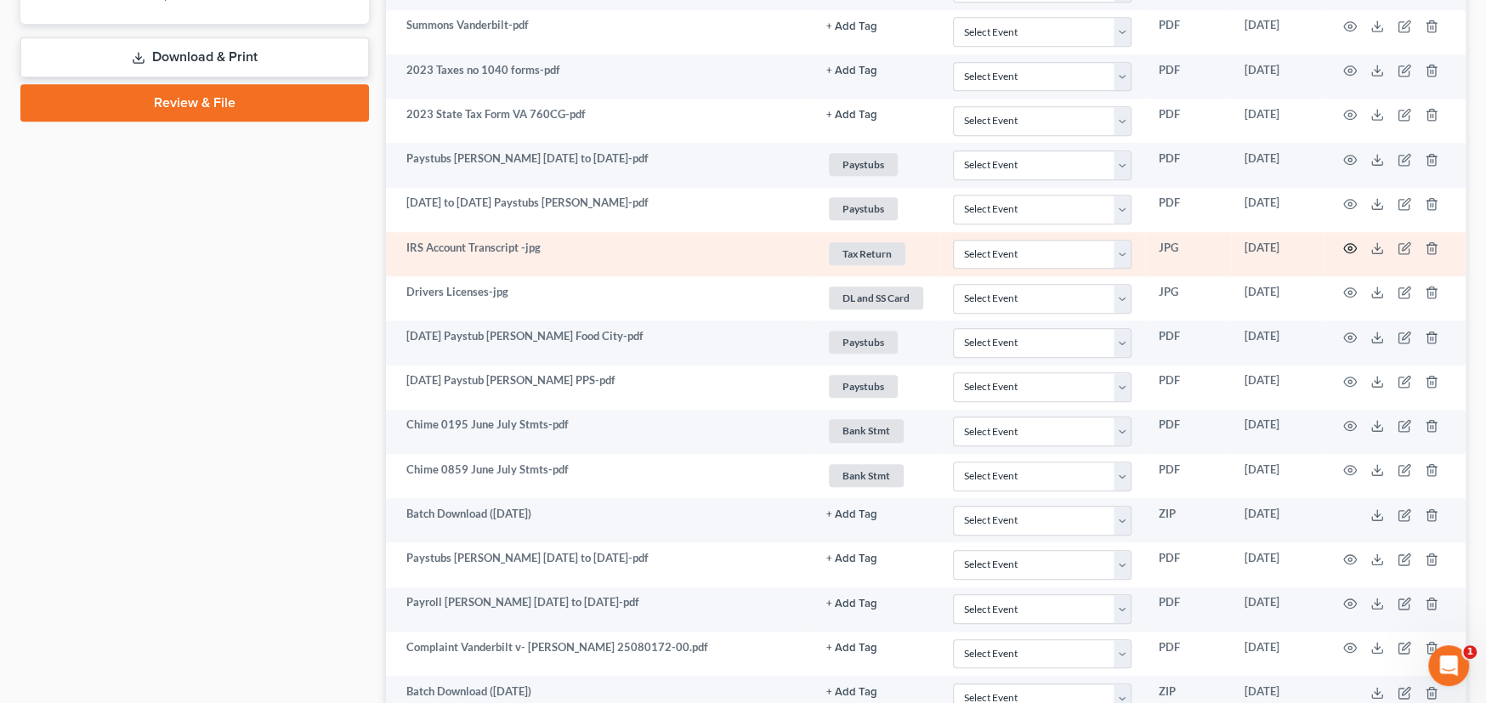
click at [1345, 243] on icon "button" at bounding box center [1350, 248] width 14 height 14
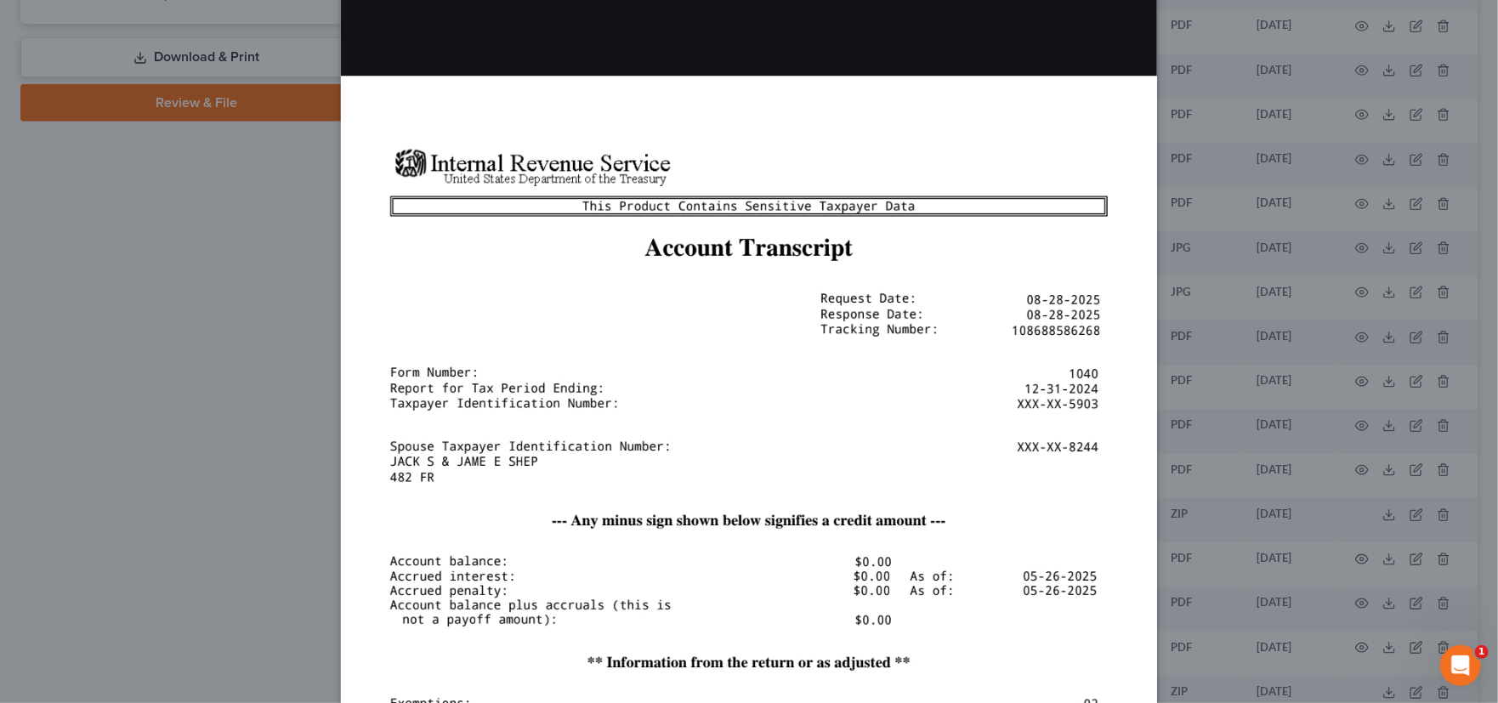
scroll to position [424, 0]
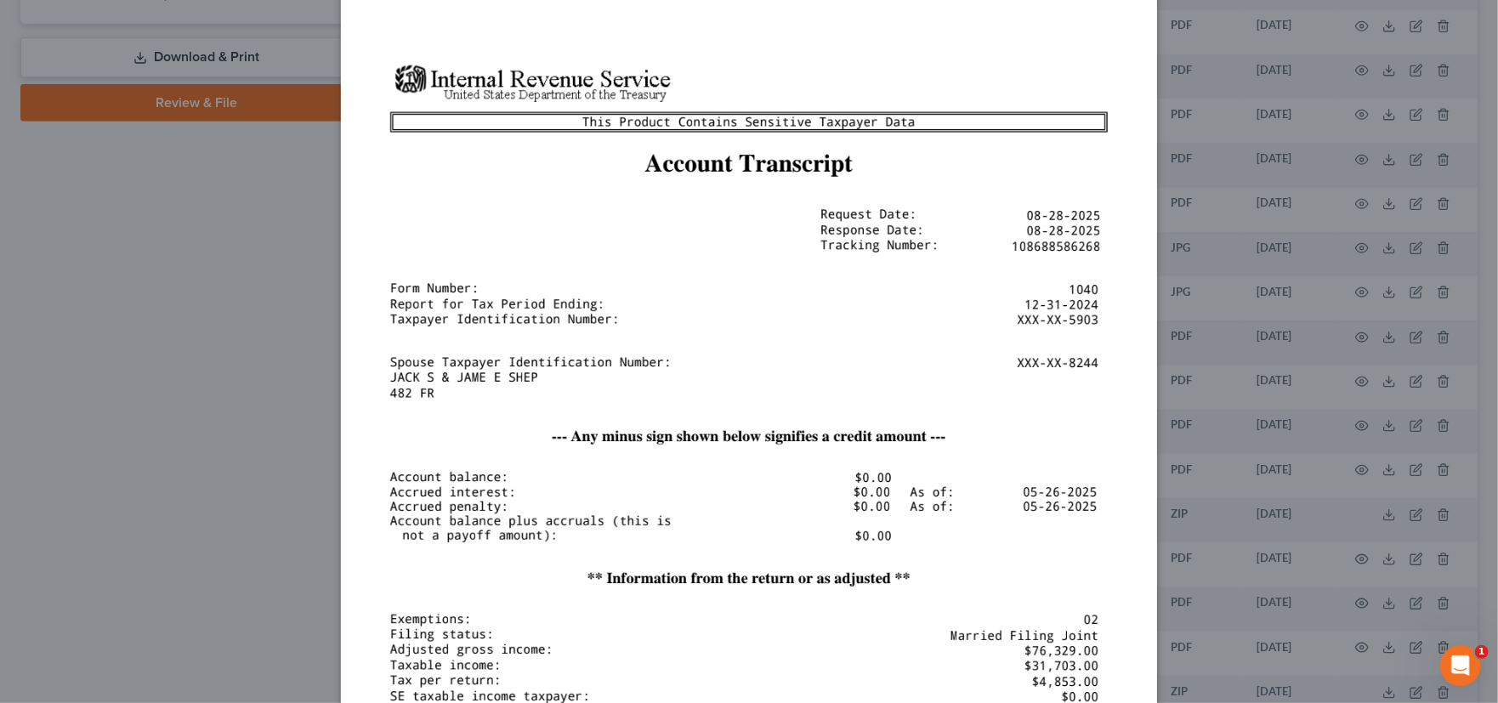
drag, startPoint x: 821, startPoint y: 293, endPoint x: 712, endPoint y: 303, distance: 110.1
click at [712, 303] on img at bounding box center [749, 538] width 816 height 1768
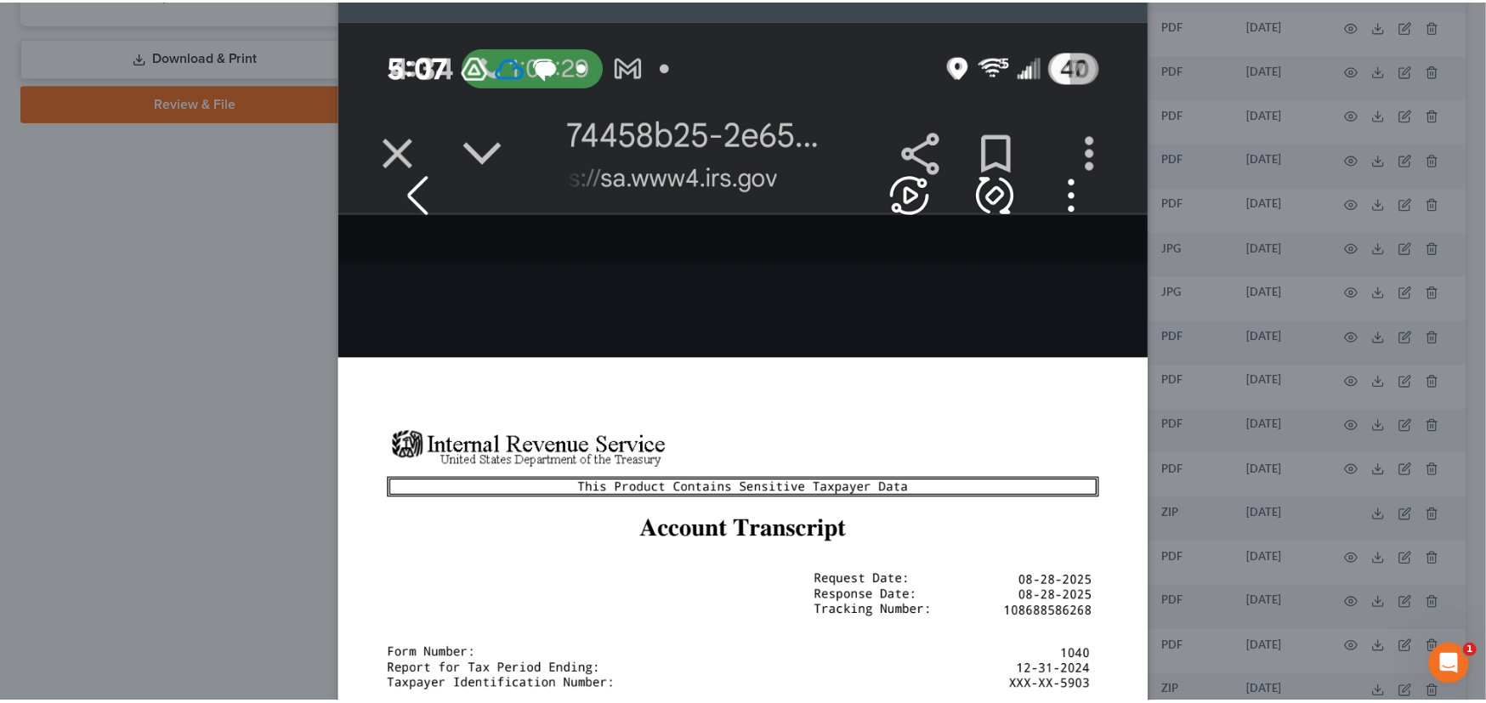
scroll to position [0, 0]
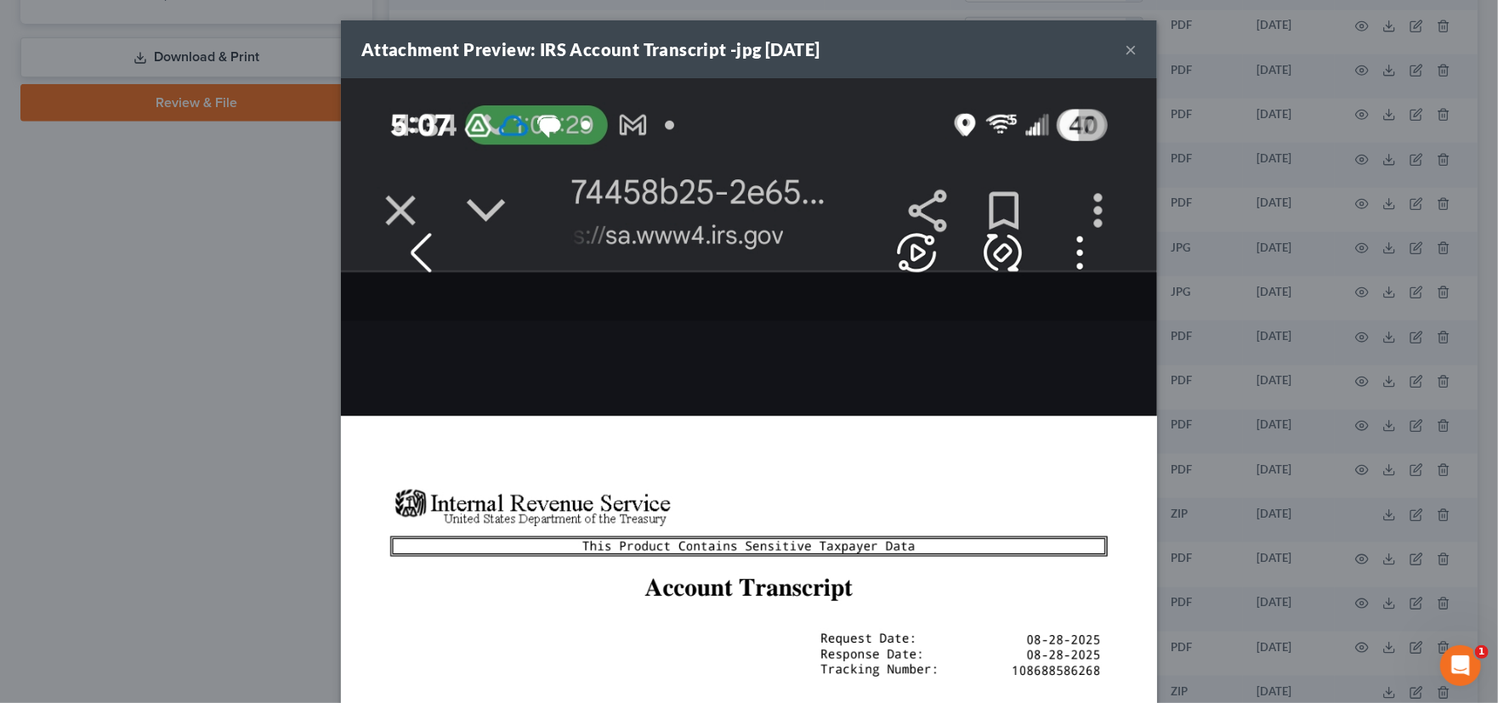
click at [1125, 48] on button "×" at bounding box center [1131, 49] width 12 height 20
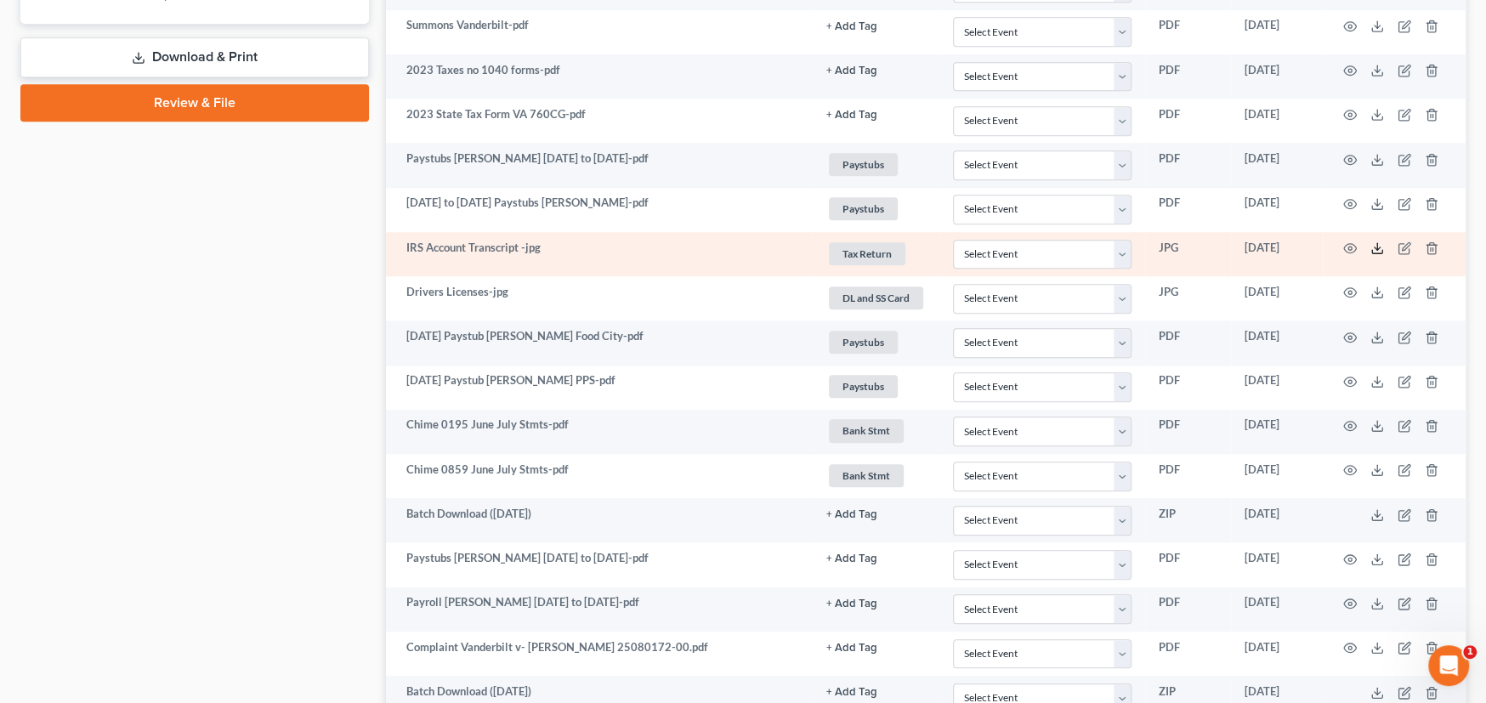
click at [1371, 244] on icon at bounding box center [1378, 248] width 14 height 14
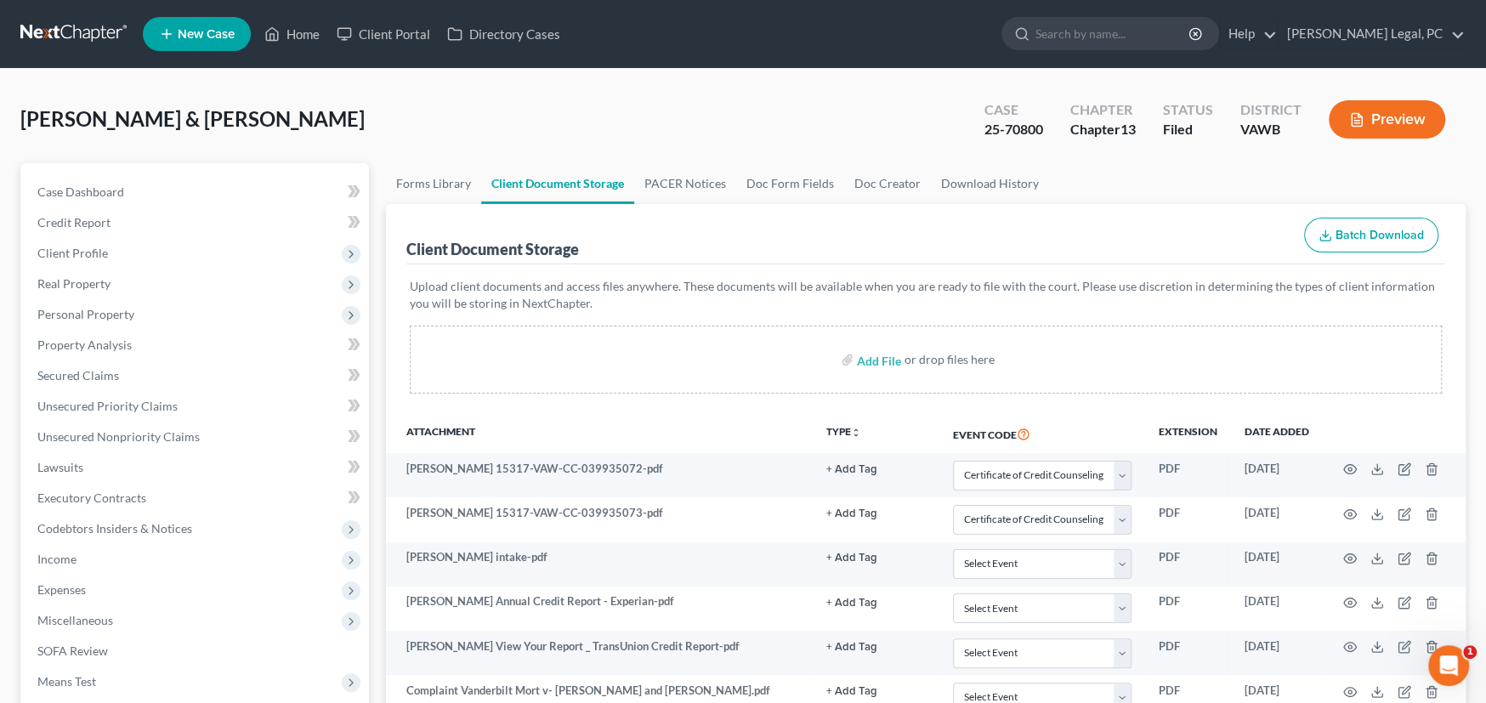
drag, startPoint x: 82, startPoint y: 38, endPoint x: 84, endPoint y: 29, distance: 9.7
click at [82, 38] on link at bounding box center [74, 34] width 109 height 31
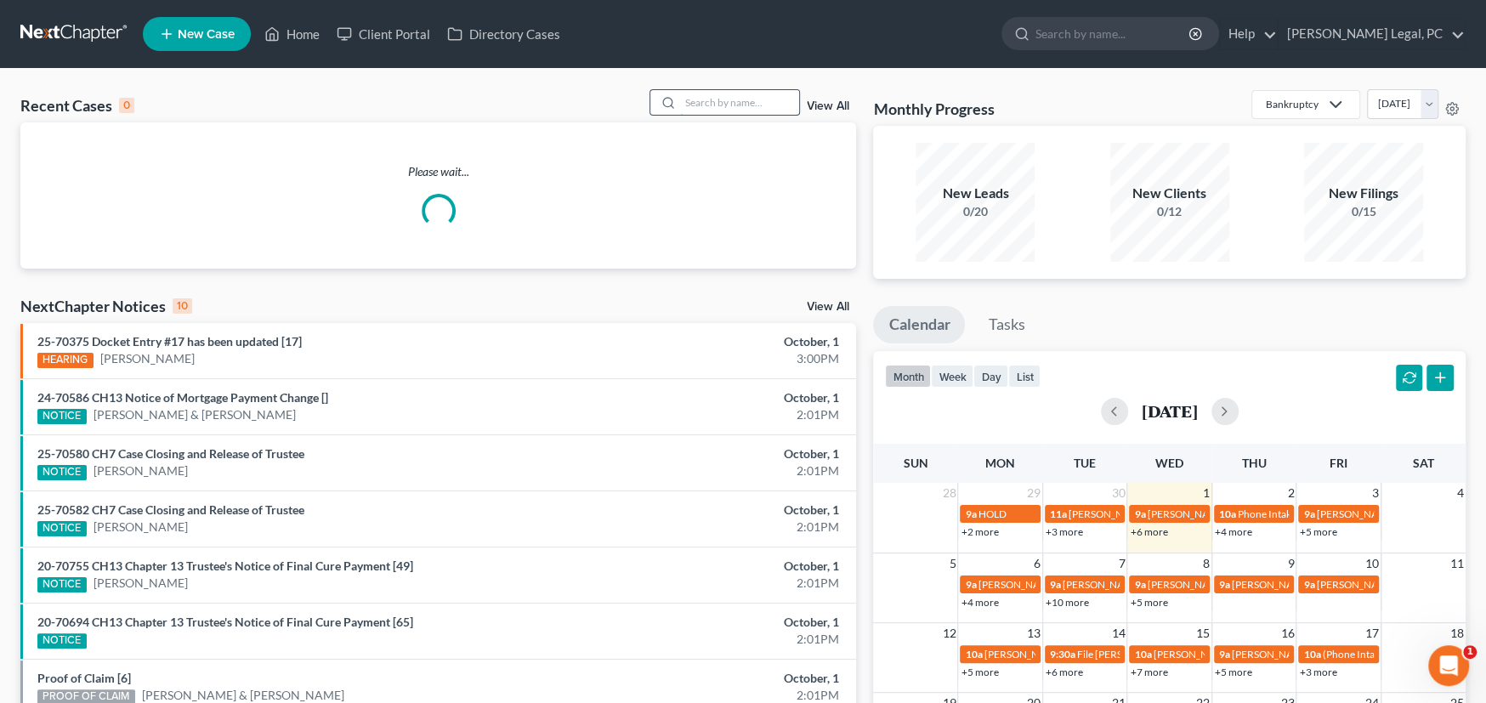
drag, startPoint x: 698, startPoint y: 105, endPoint x: 710, endPoint y: 104, distance: 11.9
click at [700, 105] on input "search" at bounding box center [739, 102] width 119 height 25
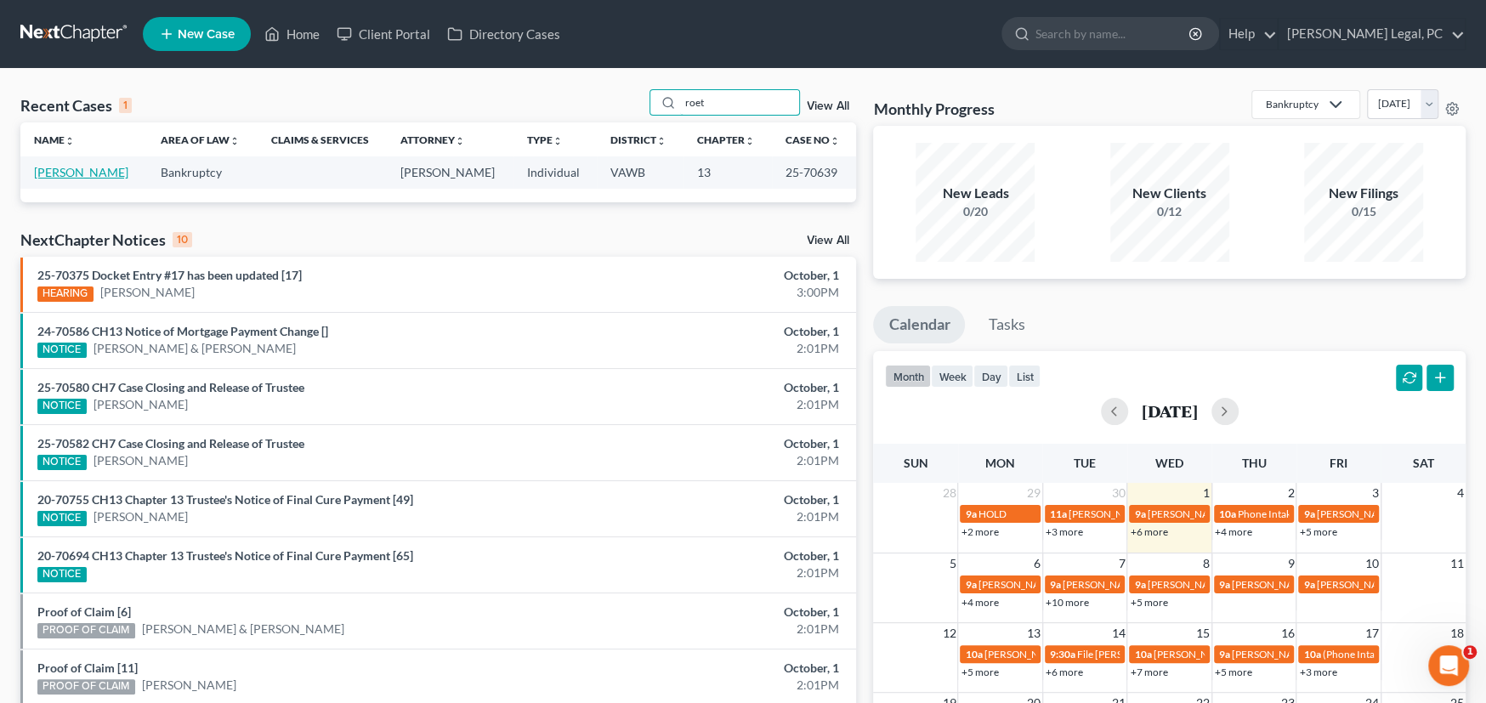
type input "roet"
drag, startPoint x: 56, startPoint y: 171, endPoint x: 100, endPoint y: 179, distance: 45.0
click at [58, 172] on link "[PERSON_NAME]" at bounding box center [81, 172] width 94 height 14
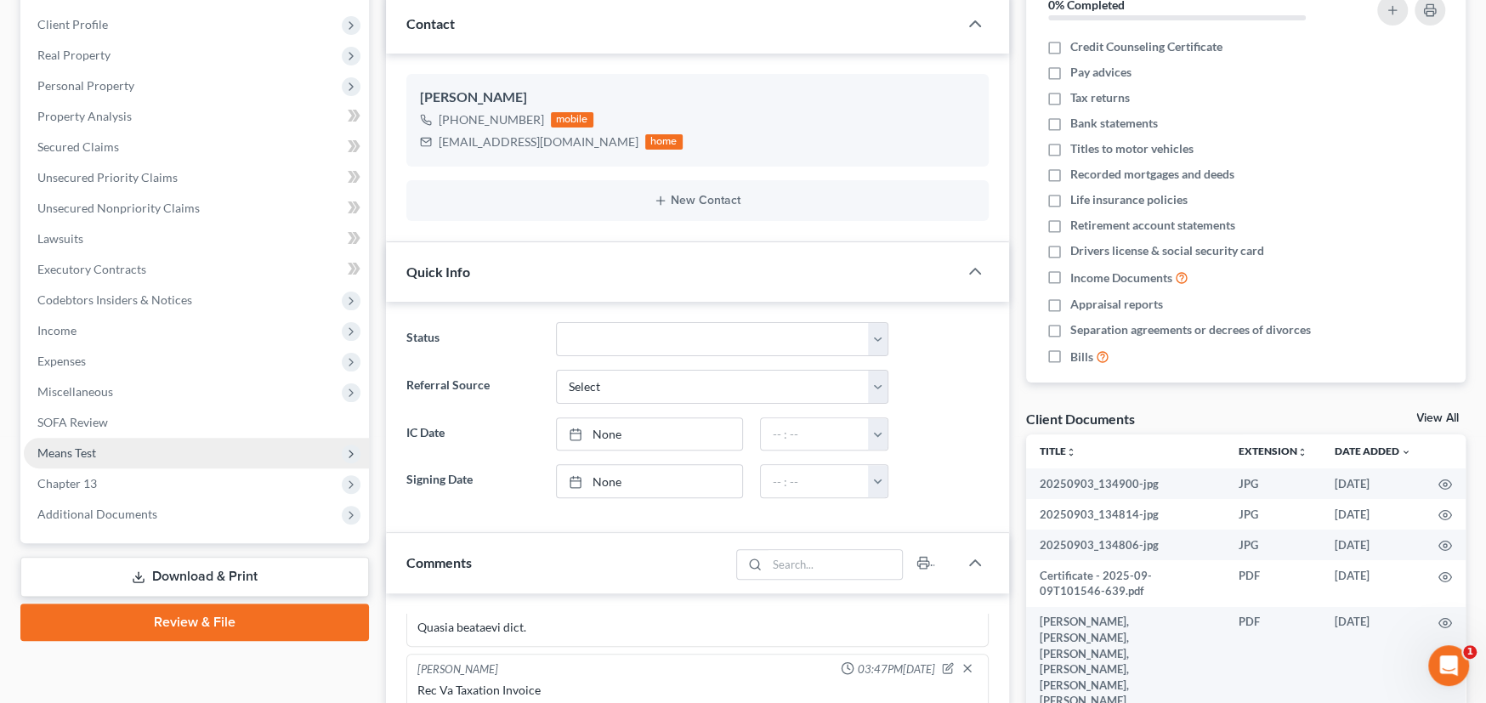
scroll to position [424, 0]
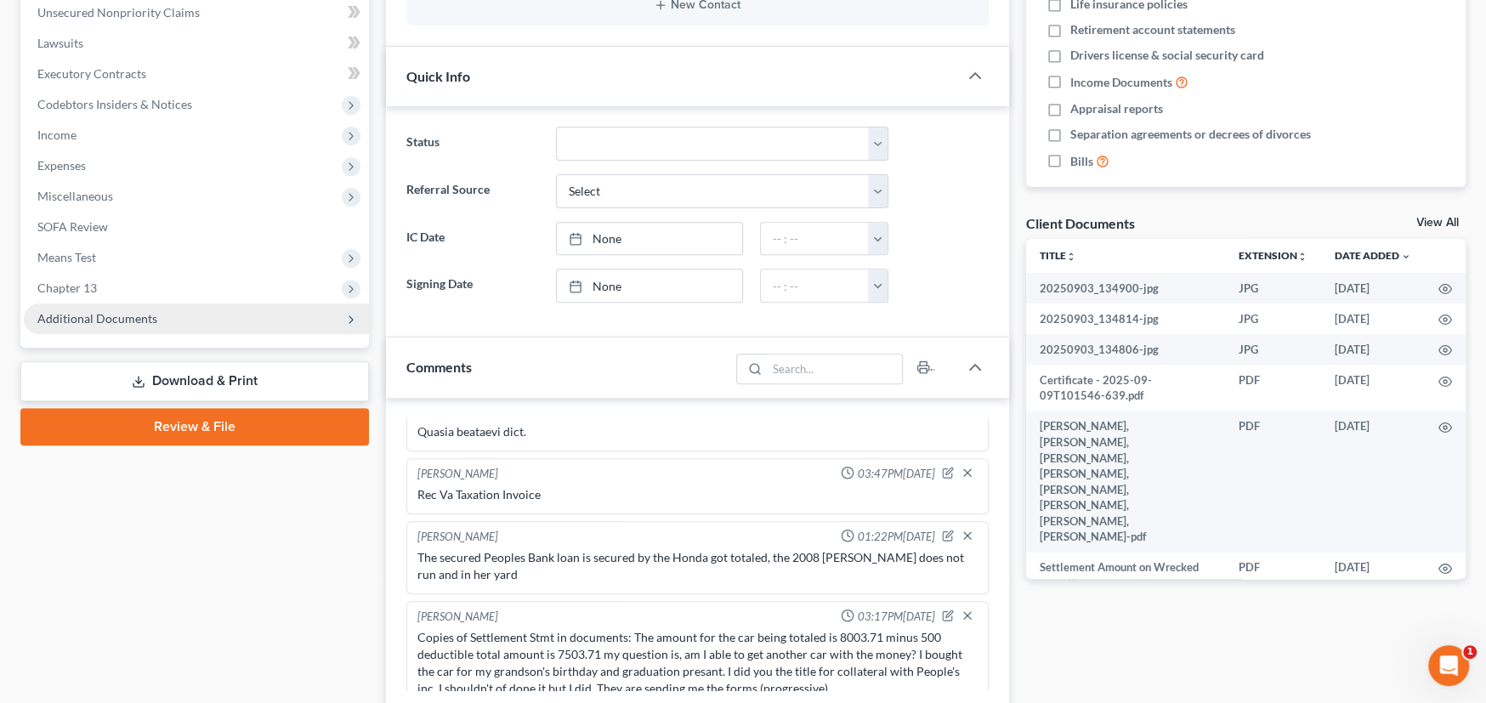
click at [103, 319] on span "Additional Documents" at bounding box center [97, 318] width 120 height 14
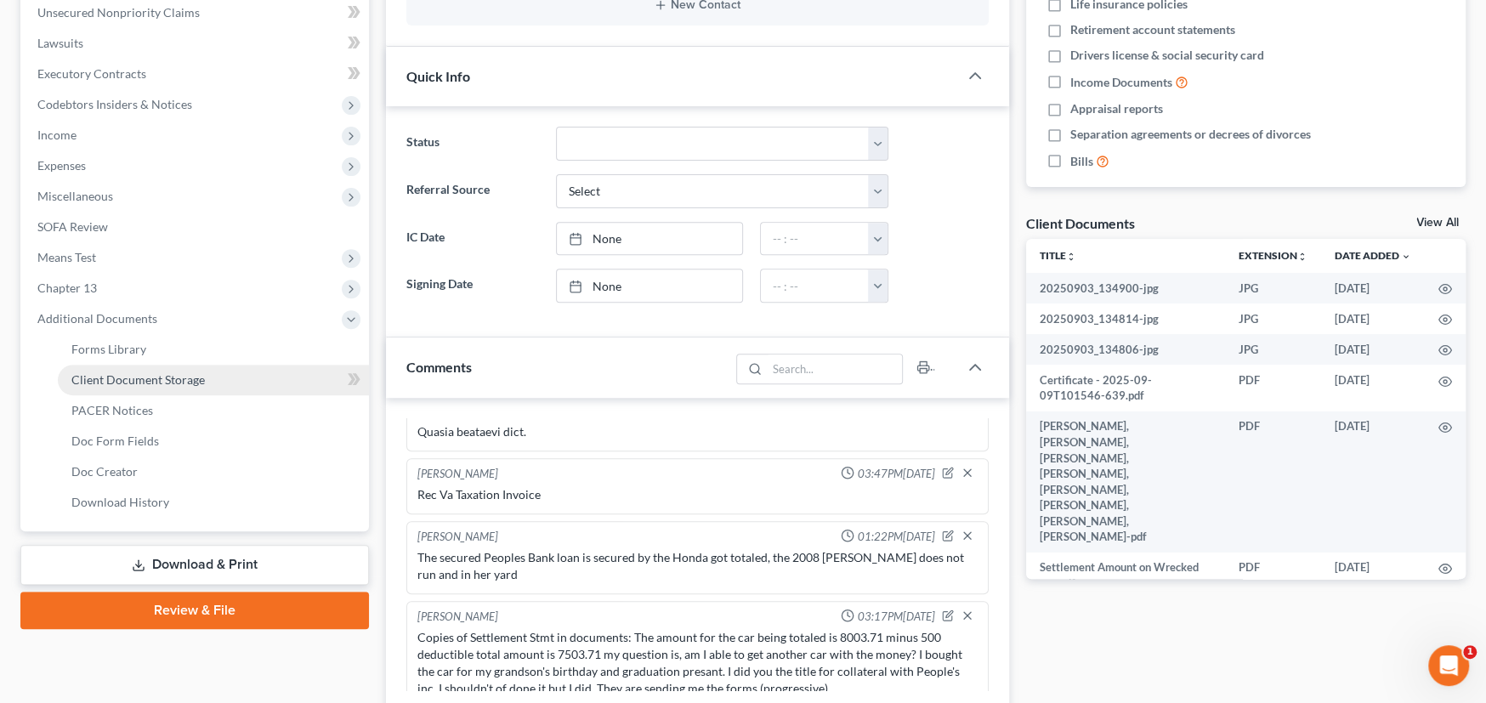
click at [117, 378] on span "Client Document Storage" at bounding box center [137, 379] width 133 height 14
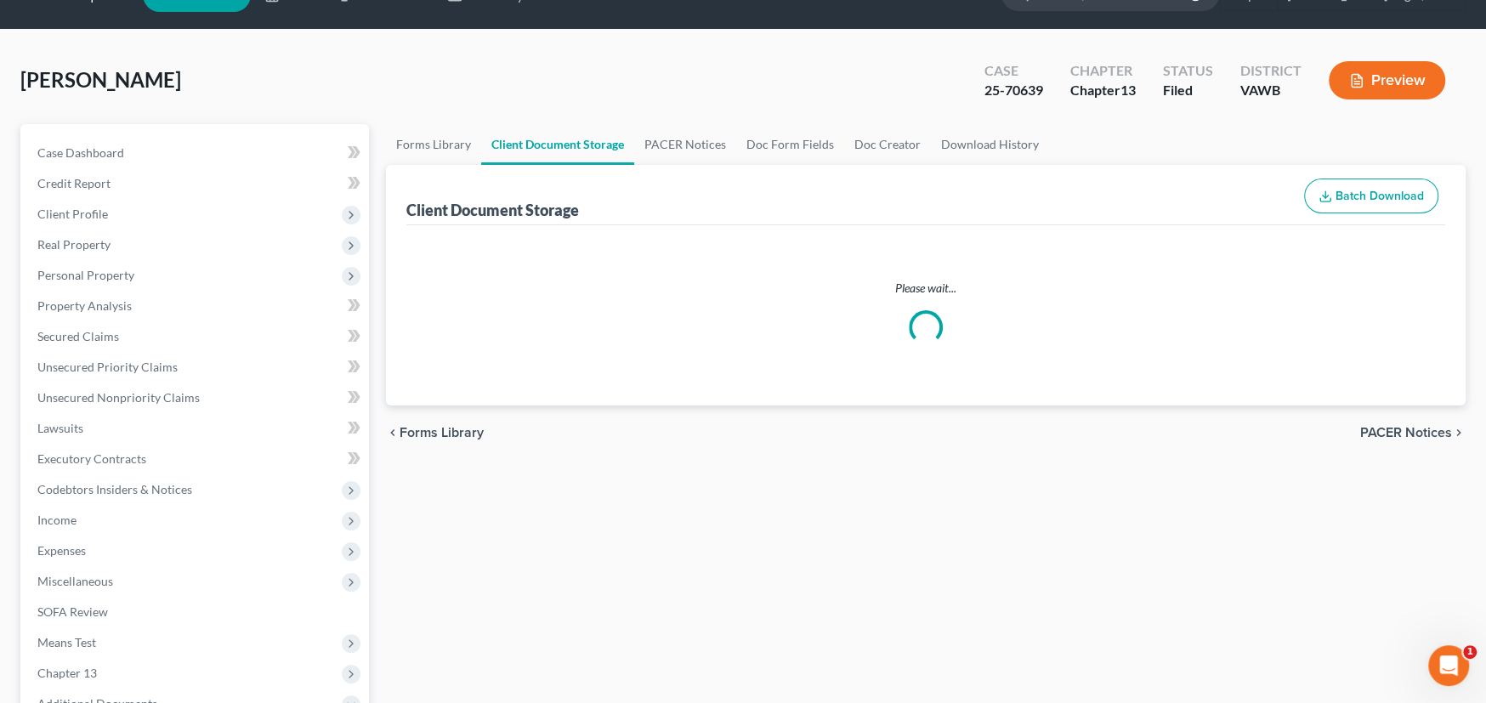
select select "0"
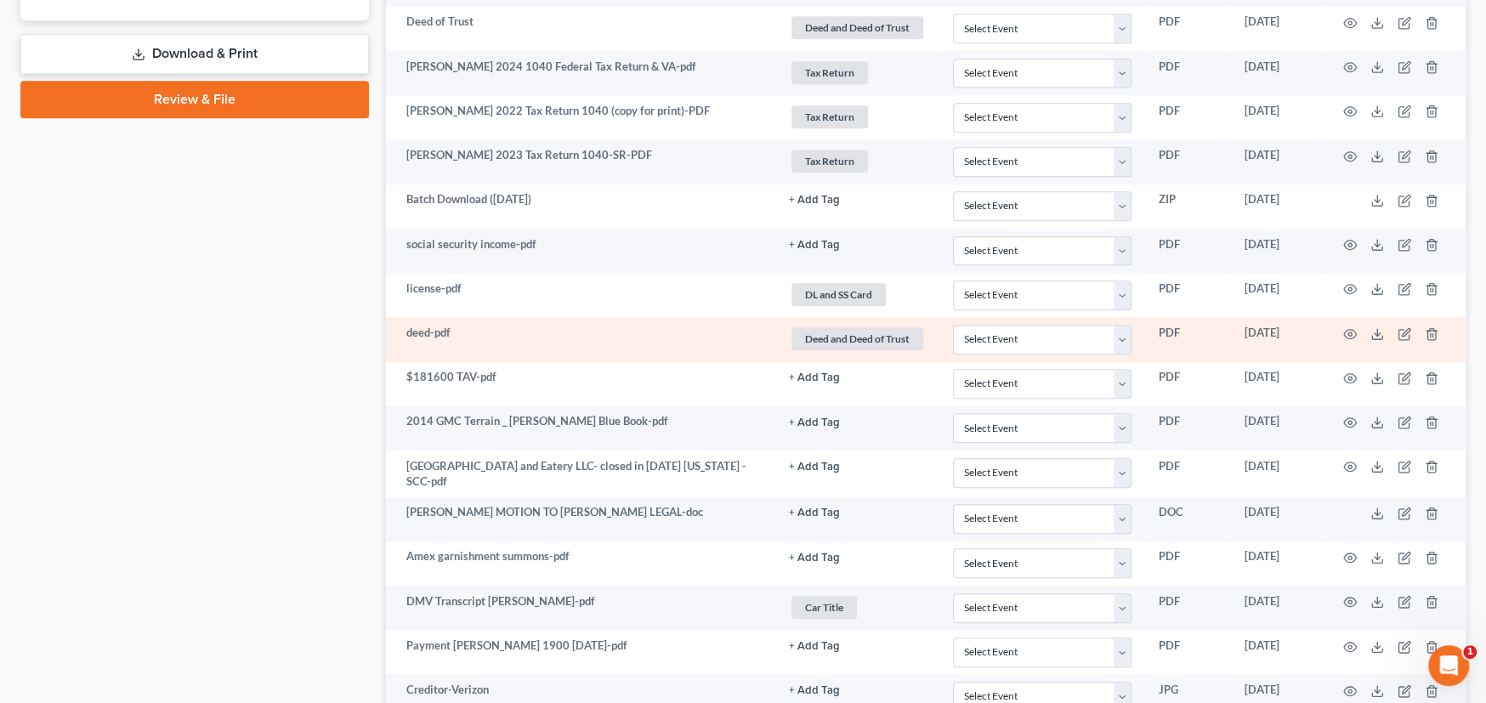
select select "0"
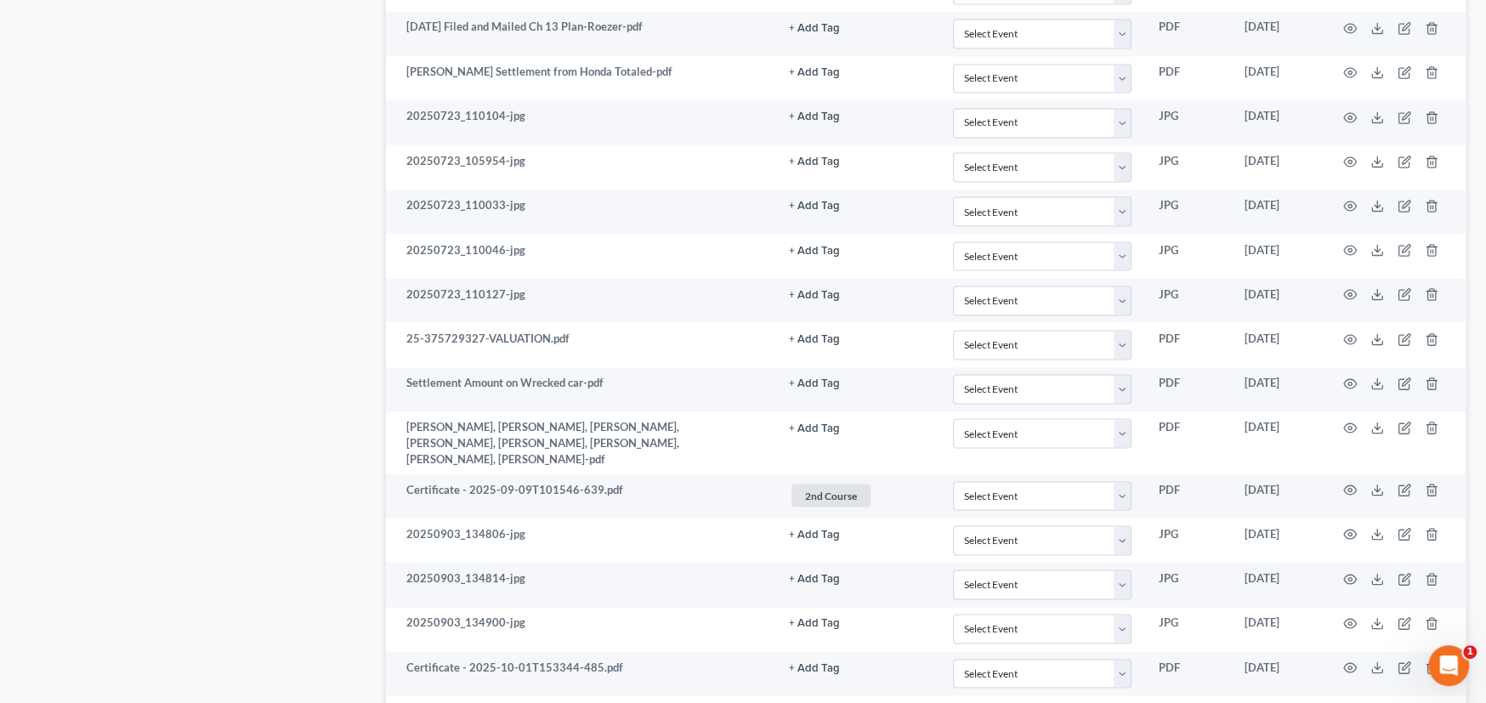
scroll to position [2494, 0]
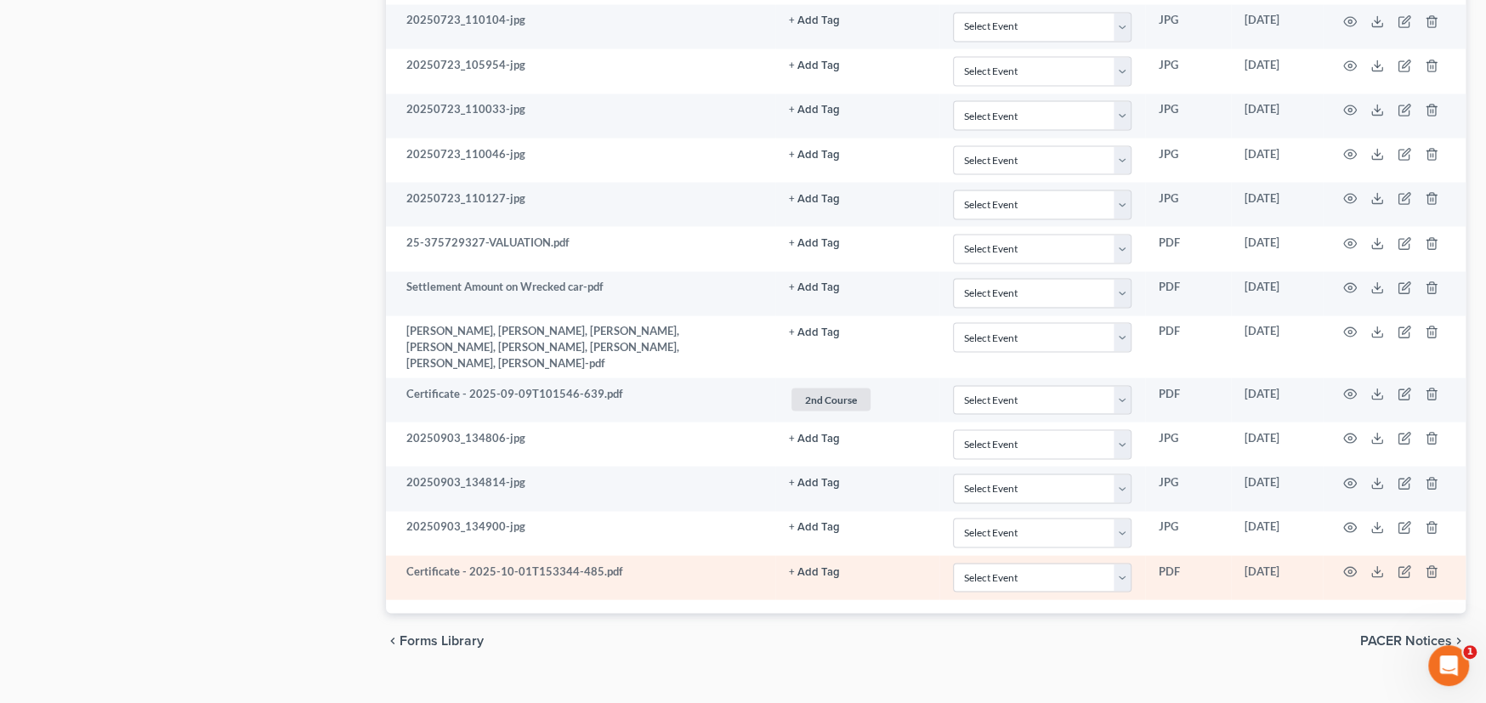
click at [803, 566] on button "+ Add Tag" at bounding box center [814, 571] width 51 height 11
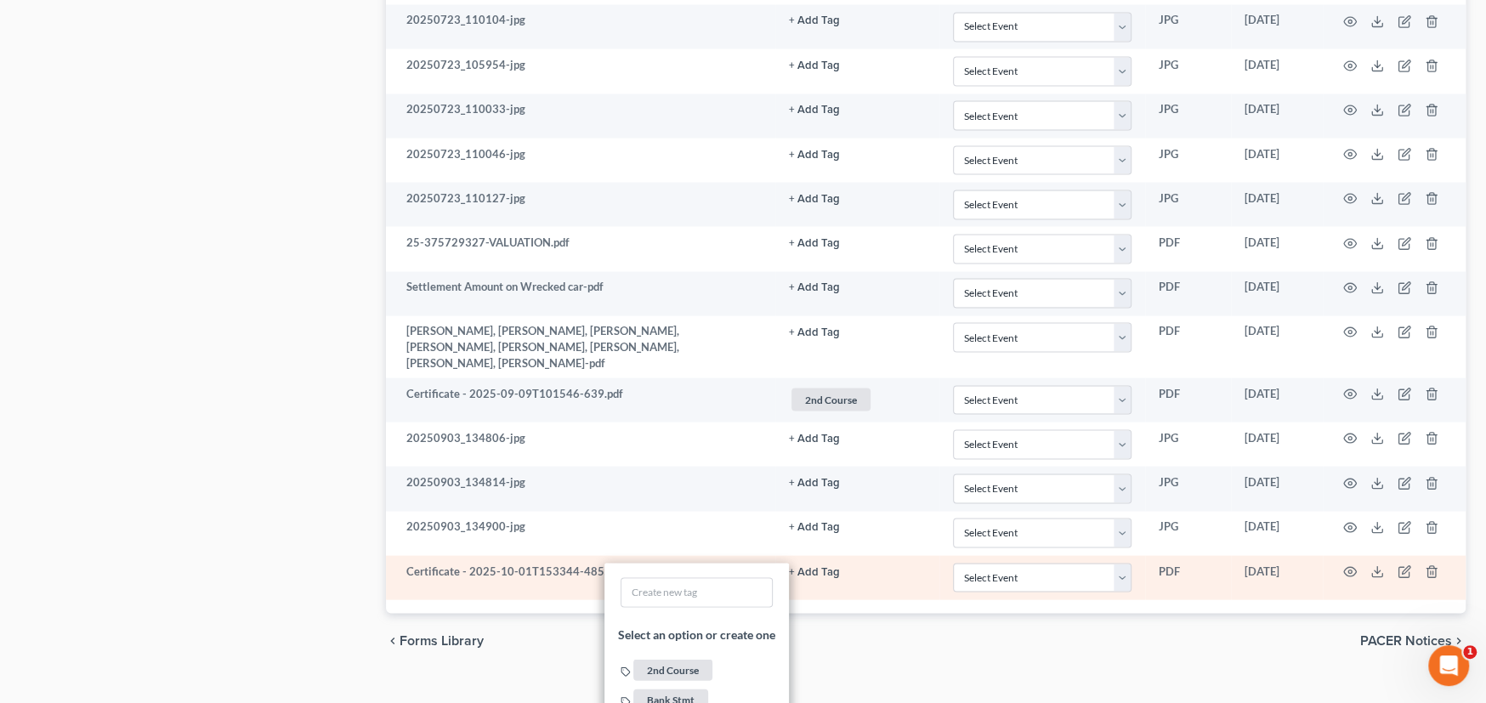
click at [683, 659] on span "2nd Course" at bounding box center [672, 669] width 79 height 21
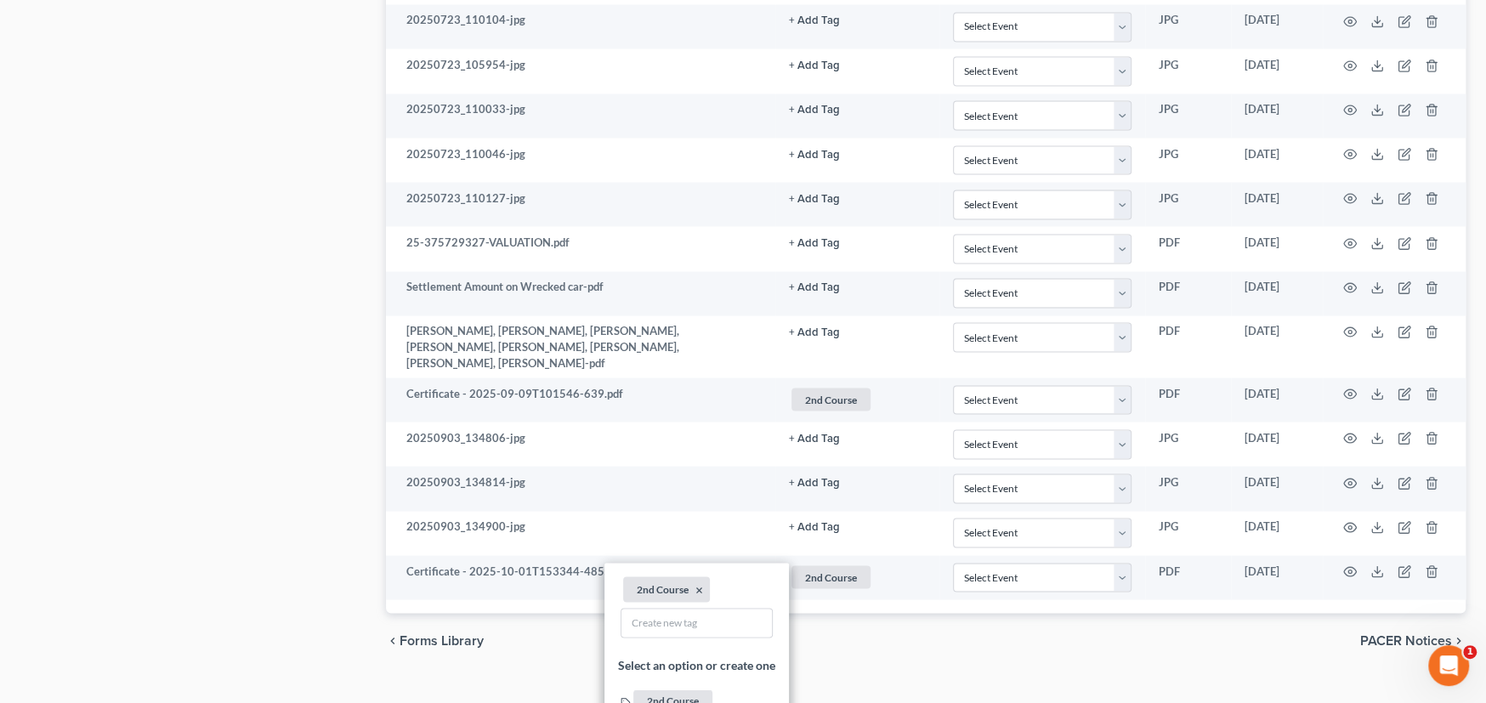
drag, startPoint x: 264, startPoint y: 534, endPoint x: 268, endPoint y: 510, distance: 24.2
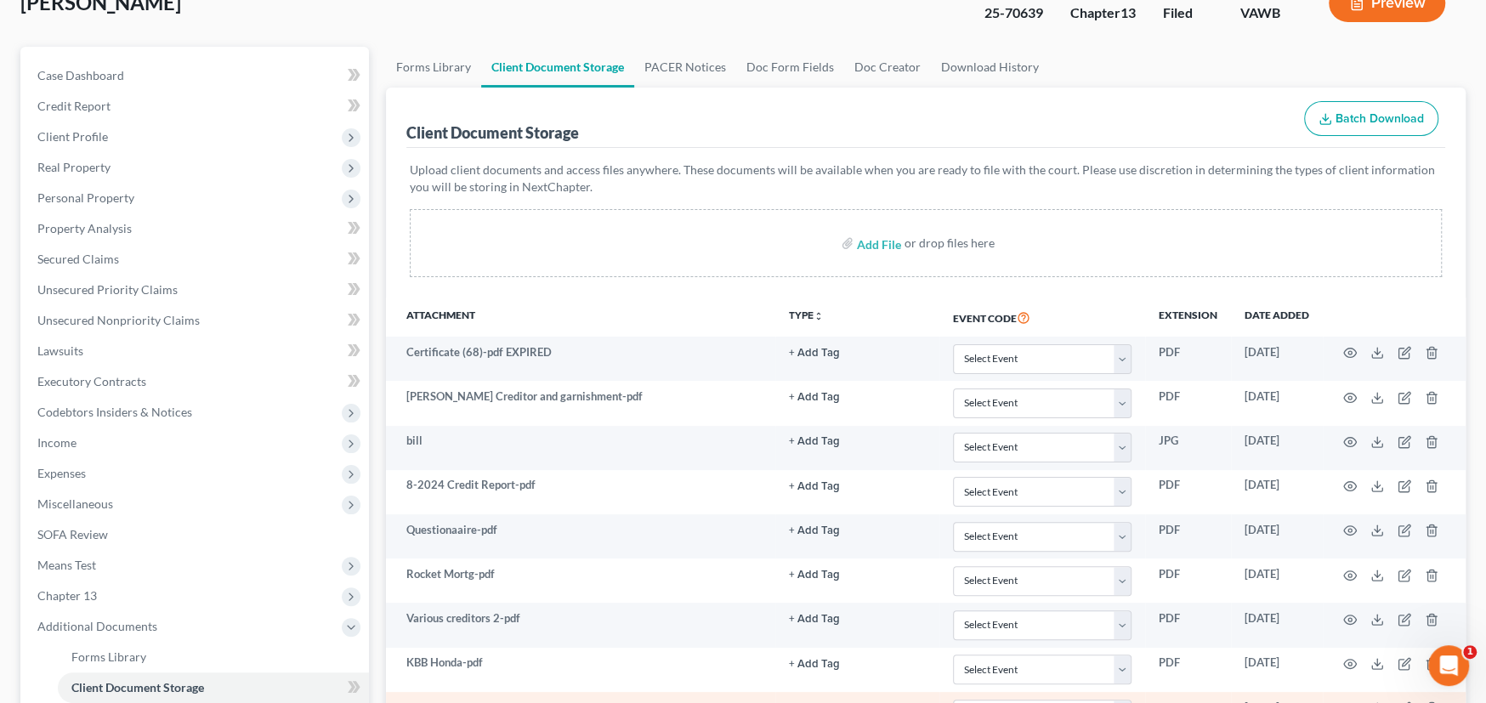
scroll to position [0, 0]
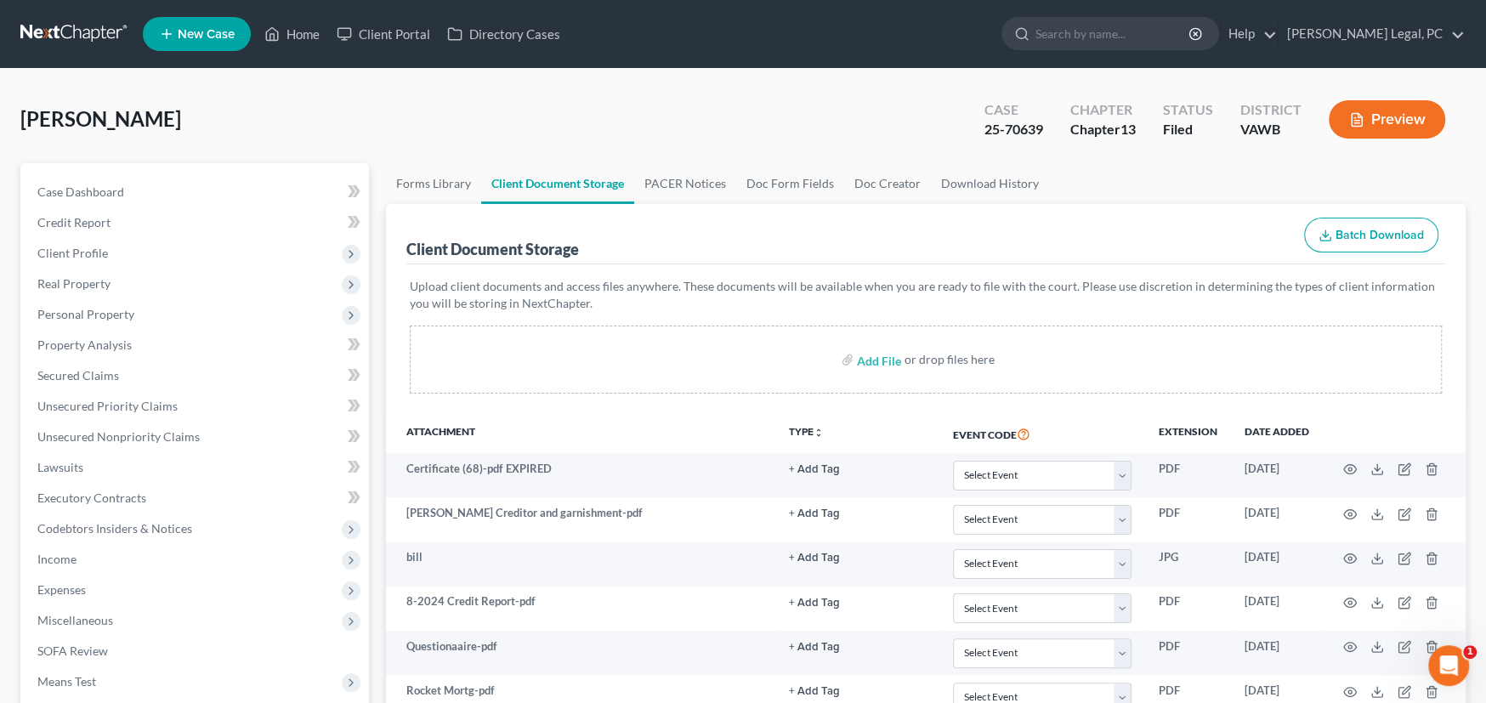
click at [198, 38] on span "New Case" at bounding box center [206, 34] width 57 height 13
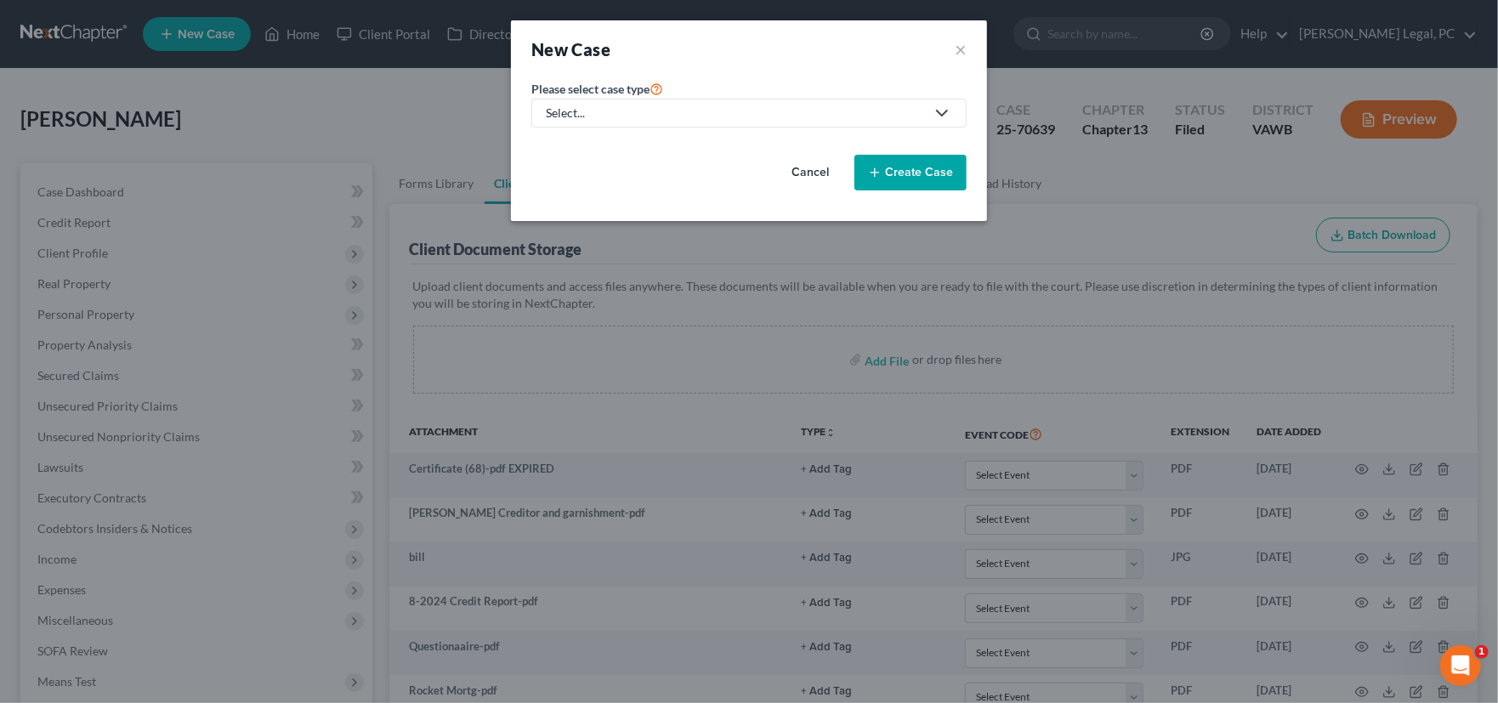
click at [695, 107] on div "Select..." at bounding box center [735, 113] width 379 height 17
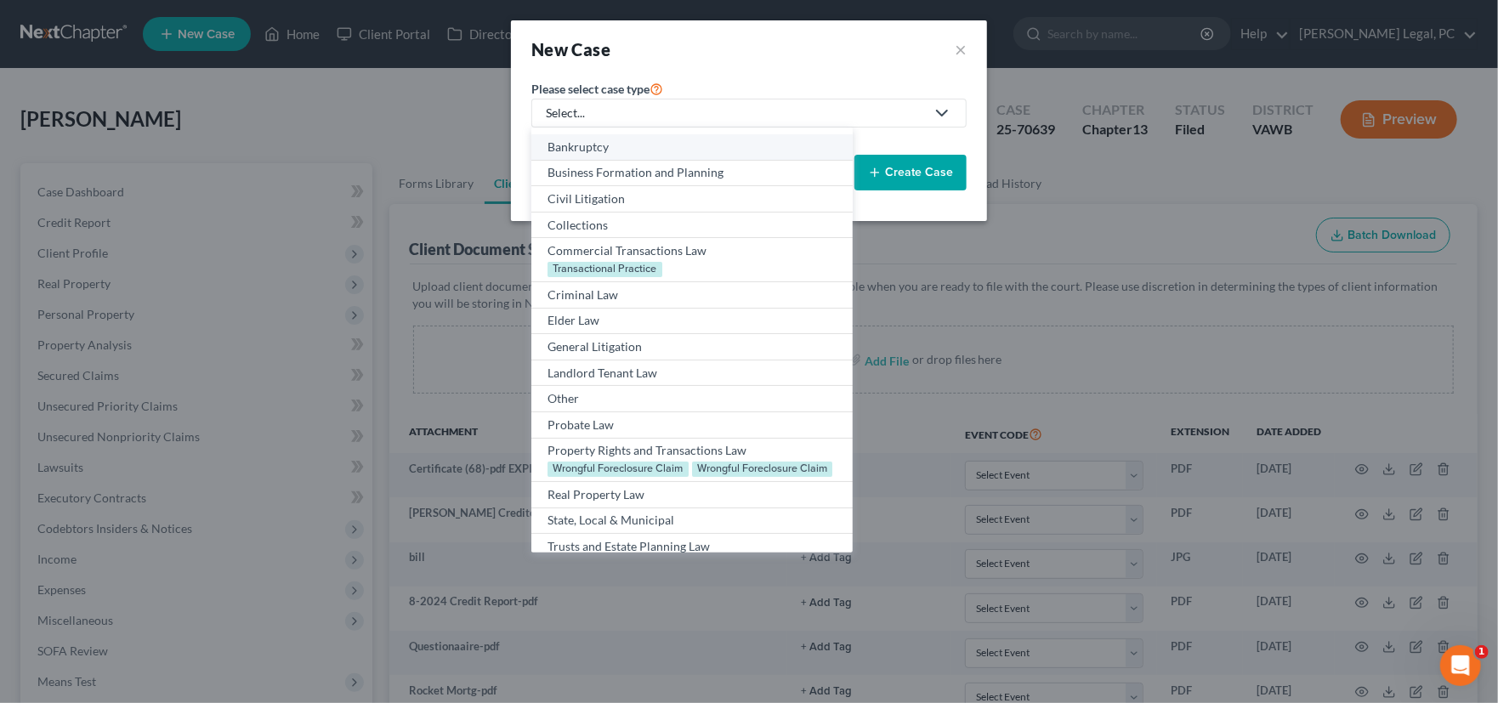
drag, startPoint x: 602, startPoint y: 144, endPoint x: 793, endPoint y: 144, distance: 191.3
click at [602, 144] on div "Bankruptcy" at bounding box center [692, 147] width 288 height 17
select select "84"
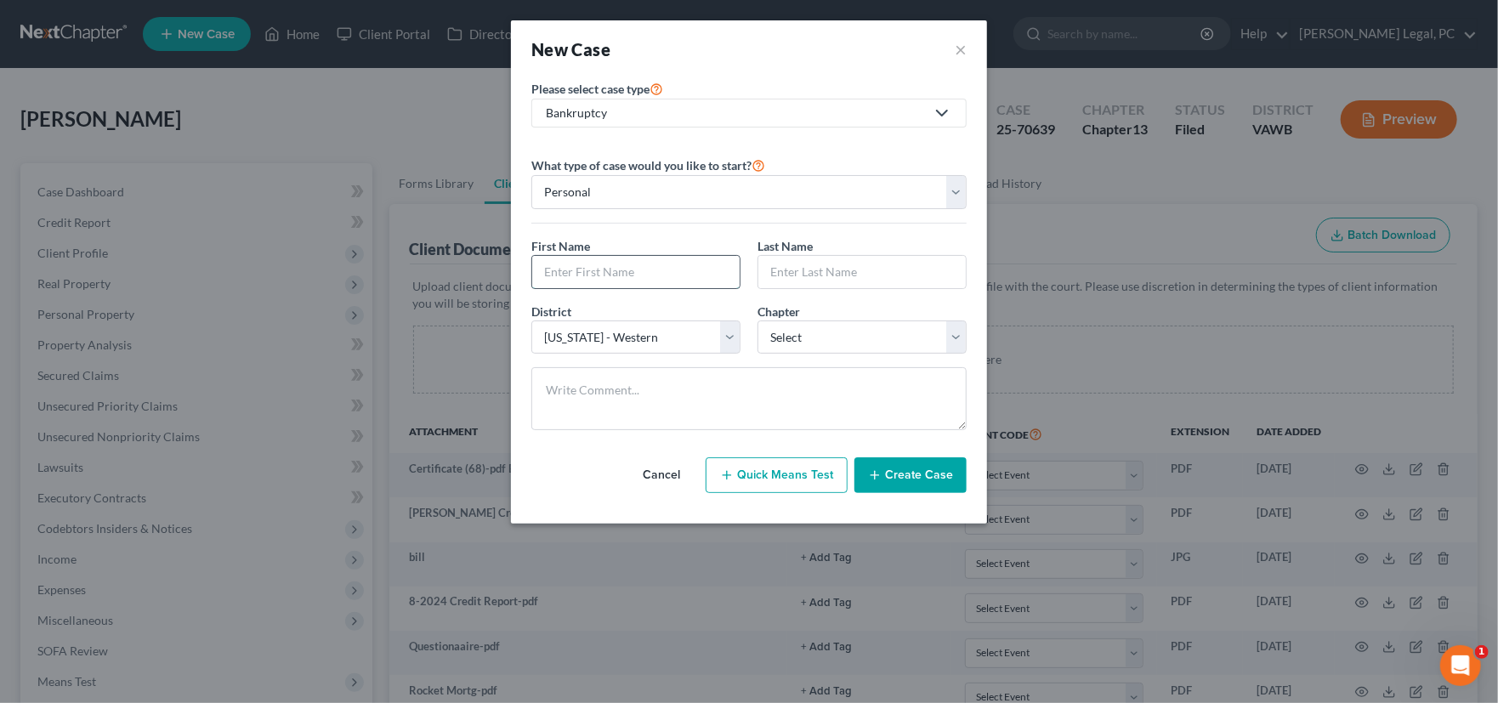
click at [618, 276] on input "text" at bounding box center [635, 272] width 207 height 32
type input "j"
type input "Julie"
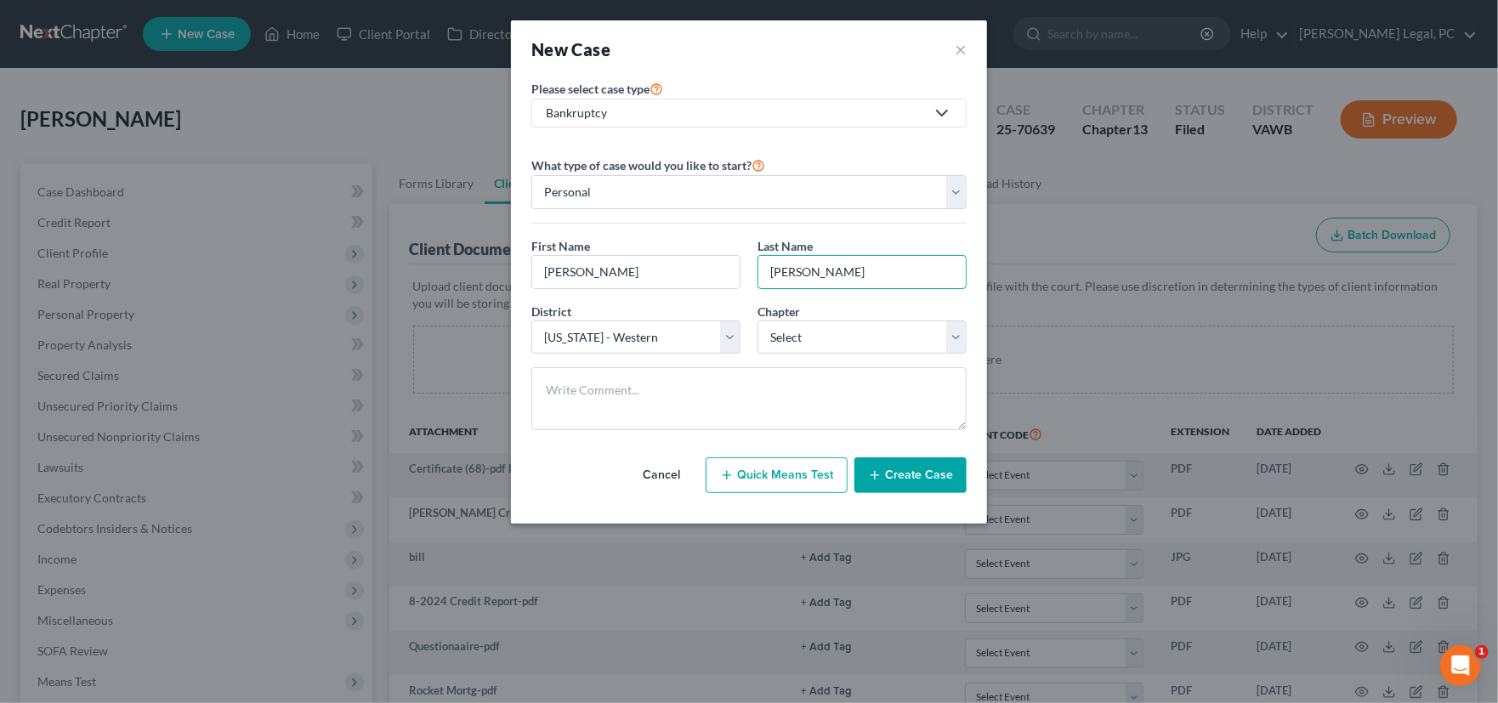
type input "Lee"
click at [863, 322] on select "Select 7 11 12 13" at bounding box center [862, 338] width 209 height 34
select select "3"
click at [758, 321] on select "Select 7 11 12 13" at bounding box center [862, 338] width 209 height 34
drag, startPoint x: 906, startPoint y: 476, endPoint x: 920, endPoint y: 450, distance: 29.7
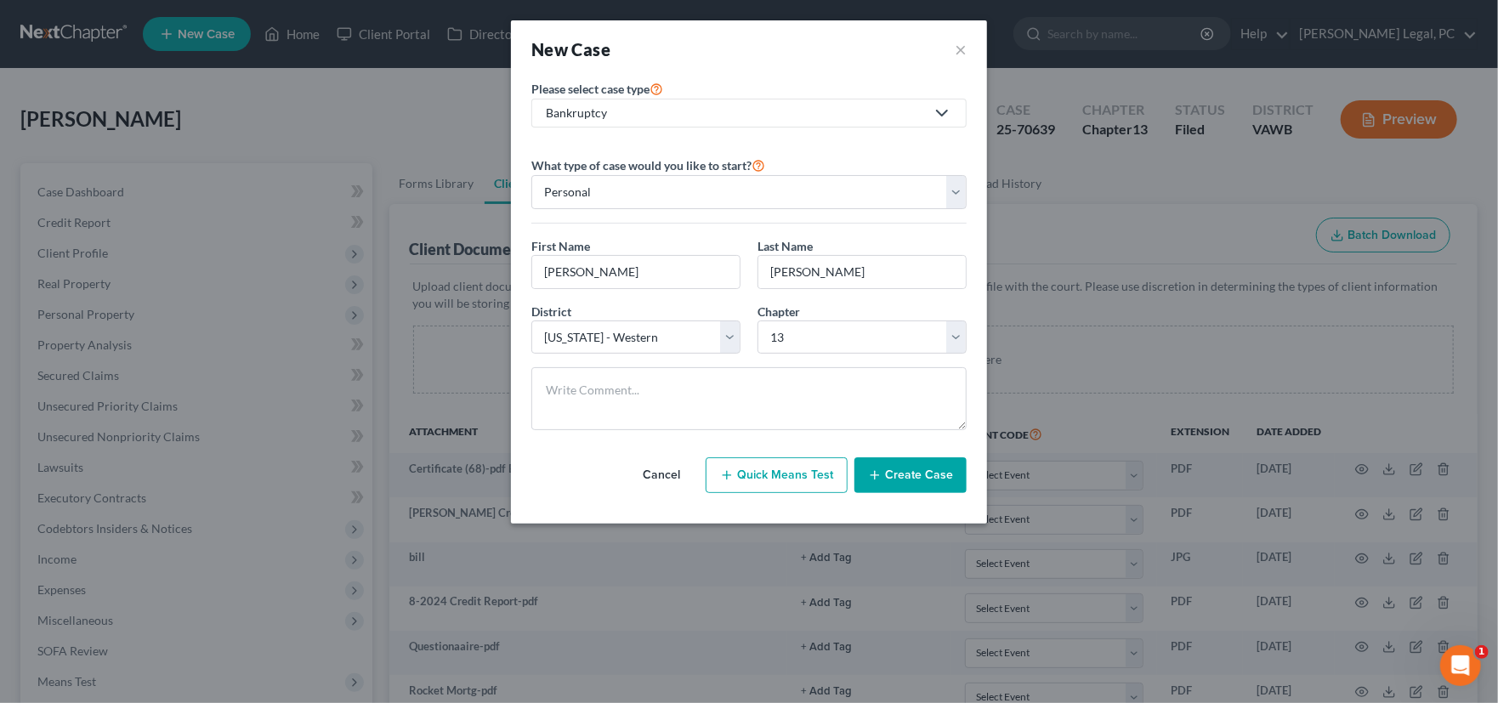
click at [908, 476] on button "Create Case" at bounding box center [910, 475] width 112 height 36
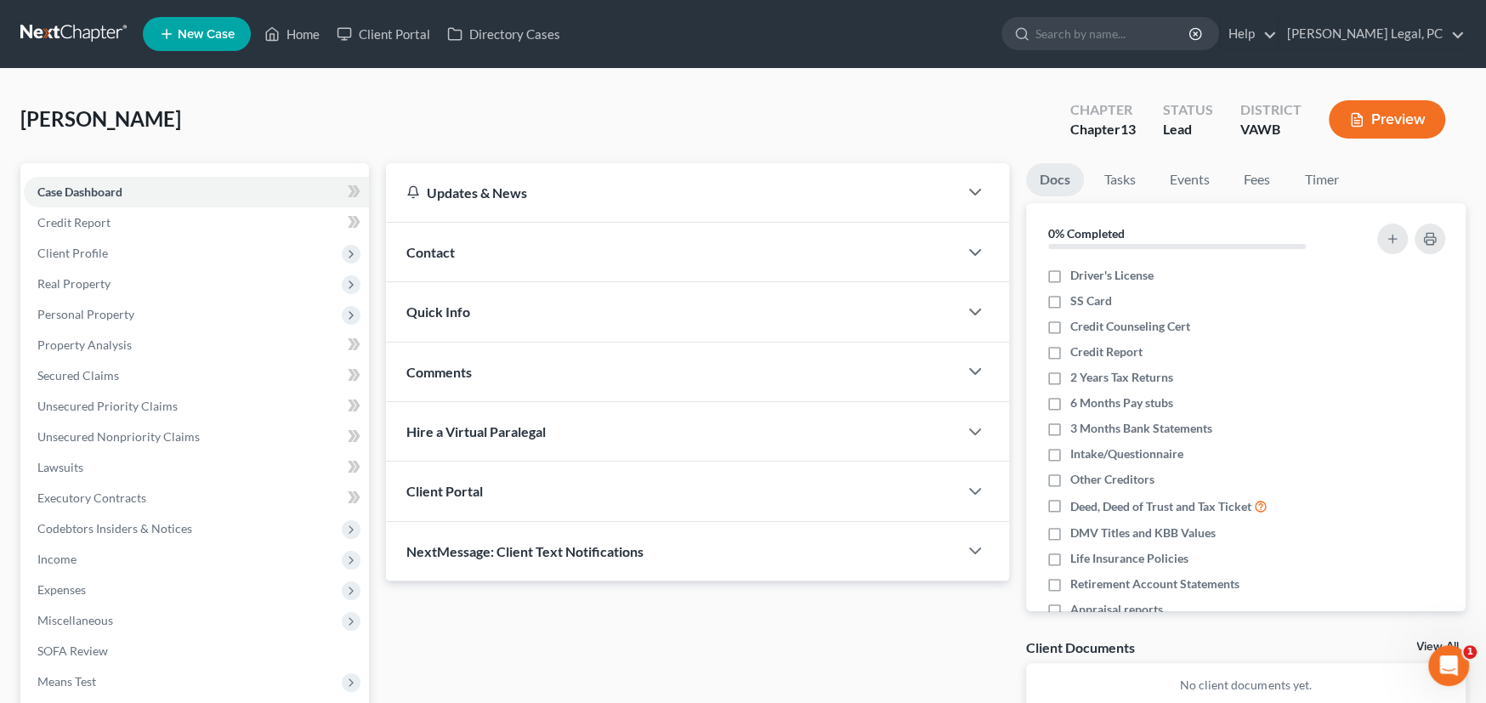
click at [446, 256] on span "Contact" at bounding box center [430, 252] width 48 height 16
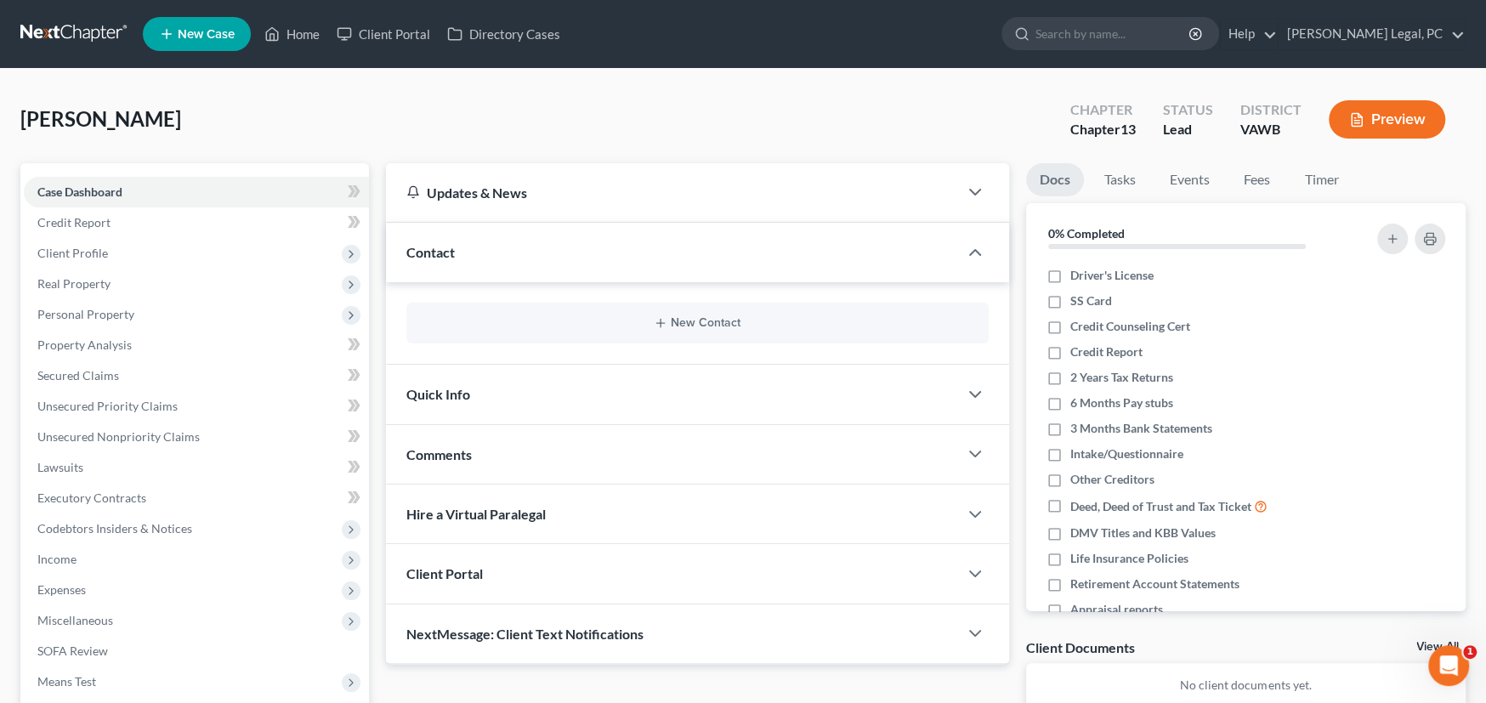
click at [548, 311] on div "New Contact" at bounding box center [697, 323] width 582 height 41
click at [722, 321] on button "New Contact" at bounding box center [697, 323] width 555 height 14
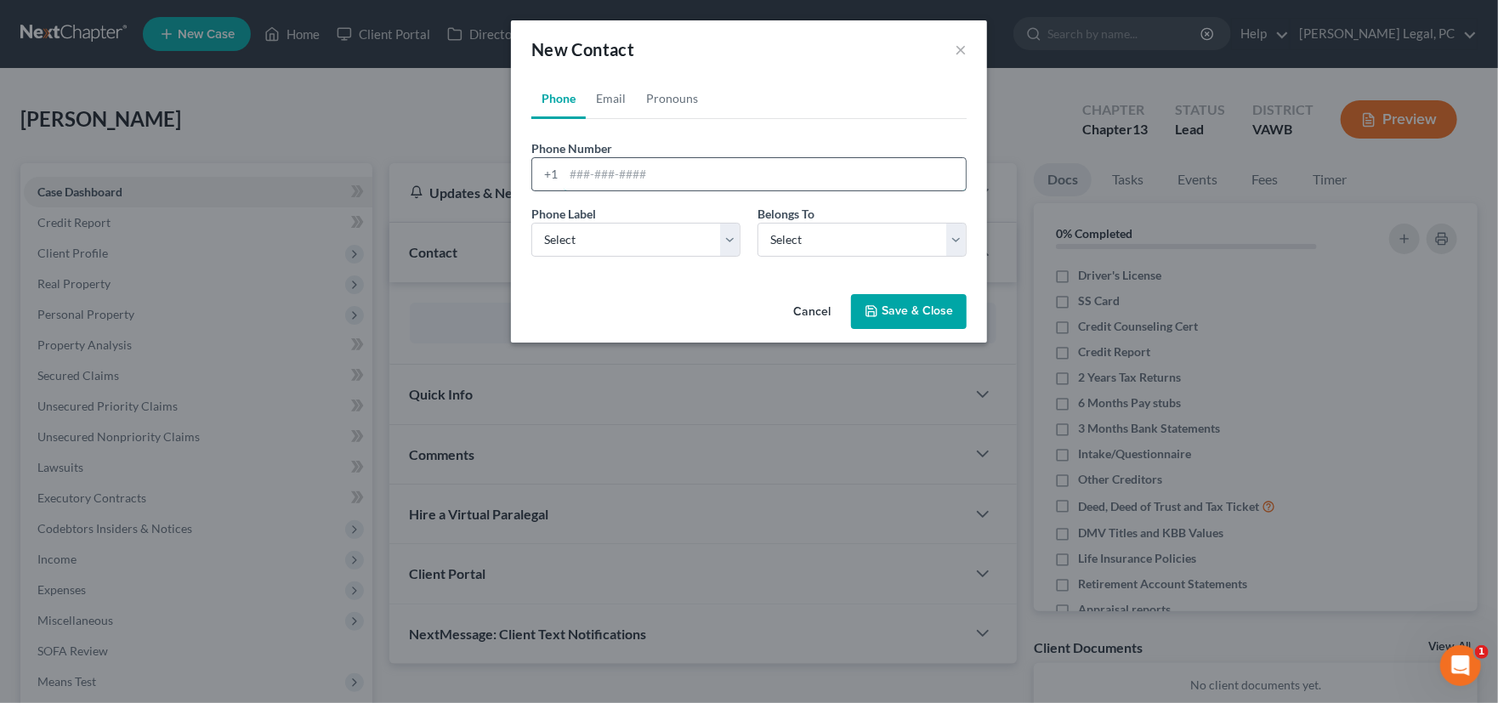
click at [619, 179] on input "tel" at bounding box center [765, 174] width 402 height 32
type input "276-206-6066"
click at [592, 234] on select "Select Mobile Home Work Other" at bounding box center [635, 240] width 209 height 34
select select "0"
click at [531, 223] on select "Select Mobile Home Work Other" at bounding box center [635, 240] width 209 height 34
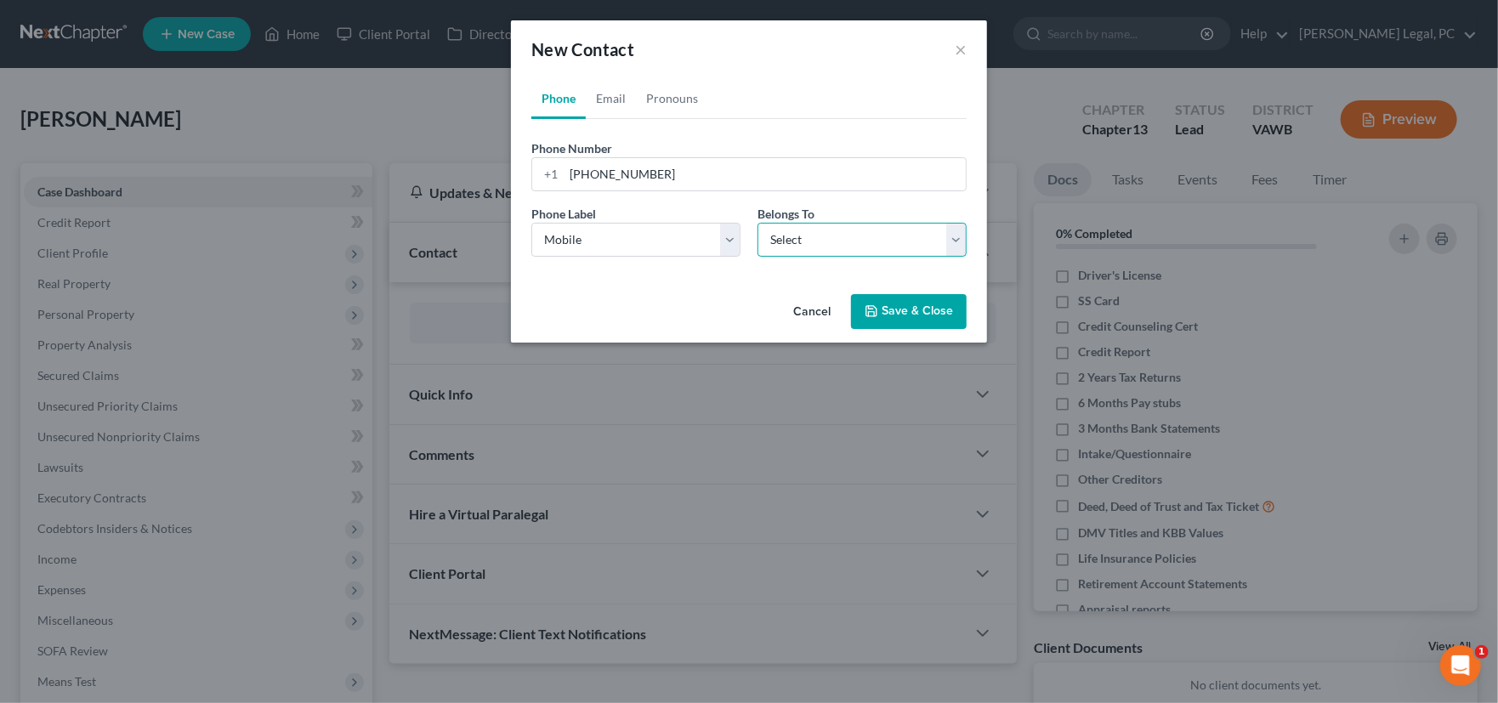
click at [797, 244] on select "Select Client Other" at bounding box center [862, 240] width 209 height 34
select select "0"
click at [758, 223] on select "Select Client Other" at bounding box center [862, 240] width 209 height 34
click at [907, 314] on button "Save & Close" at bounding box center [909, 312] width 116 height 36
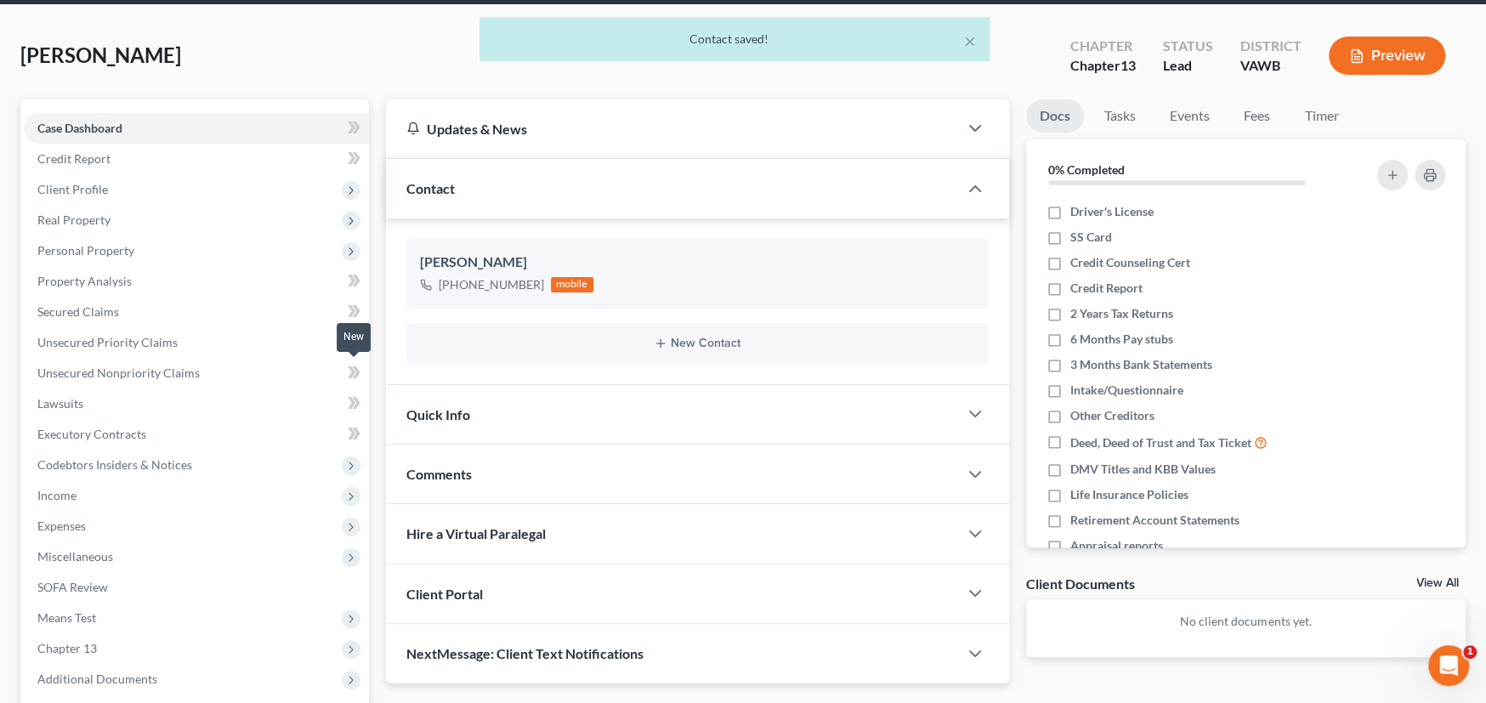
scroll to position [170, 0]
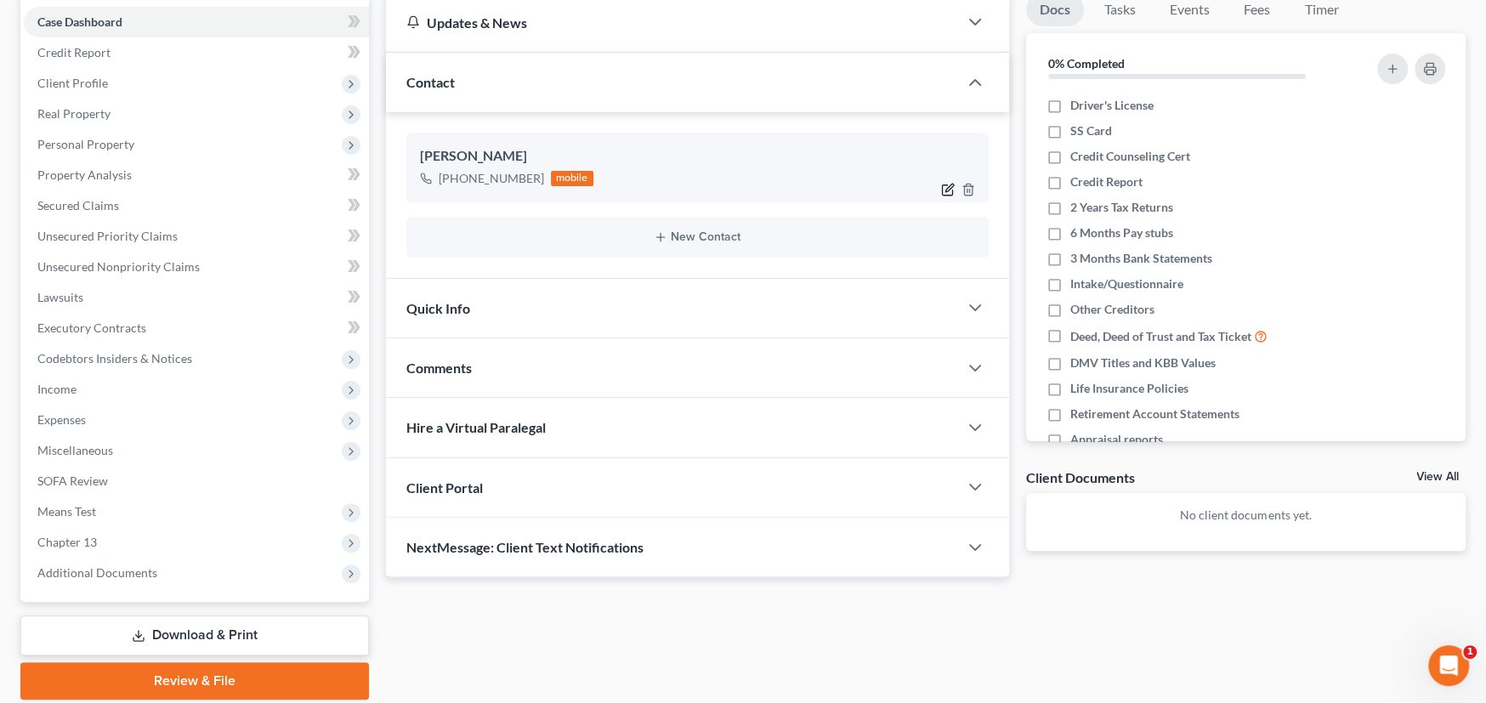
click at [946, 190] on icon "button" at bounding box center [949, 188] width 8 height 8
select select "0"
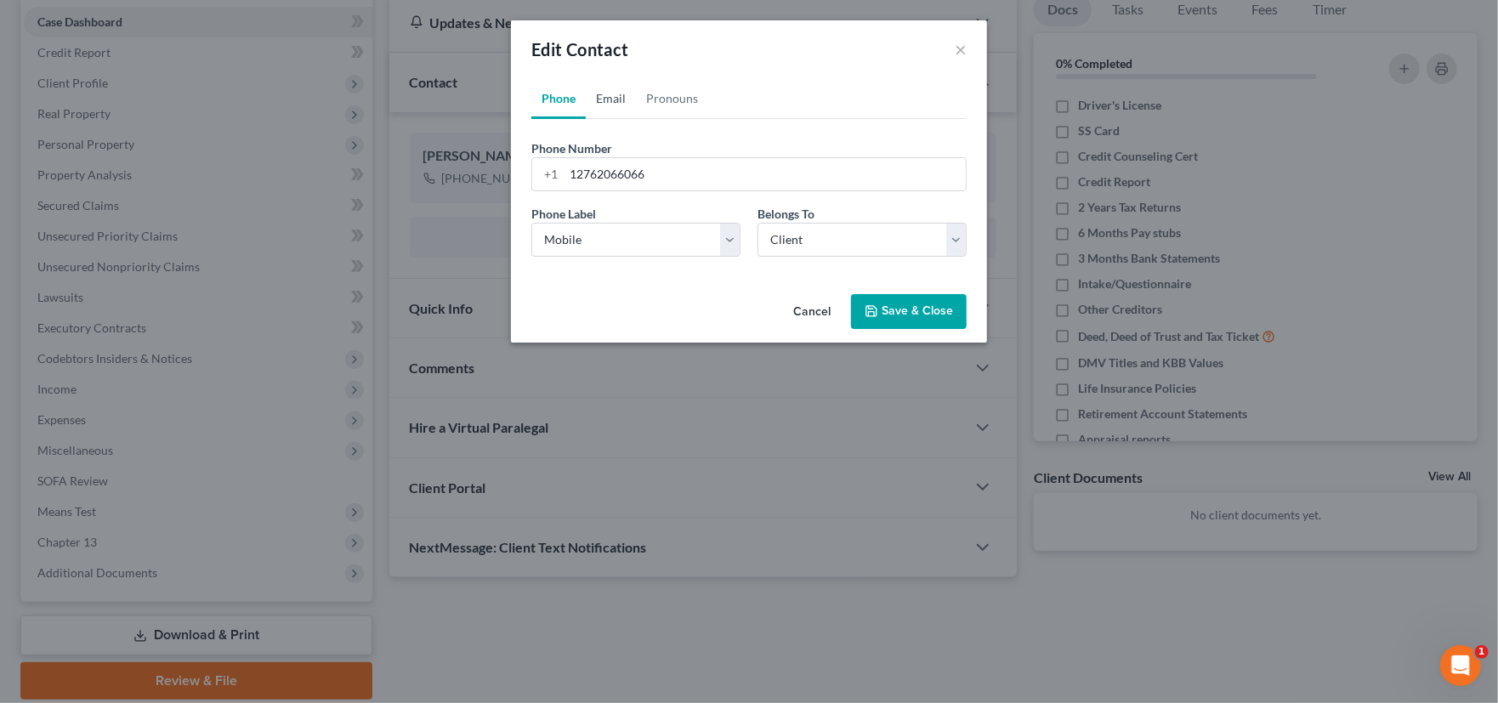
click at [614, 92] on link "Email" at bounding box center [611, 98] width 50 height 41
drag, startPoint x: 605, startPoint y: 173, endPoint x: 661, endPoint y: 150, distance: 60.3
click at [605, 173] on input "email" at bounding box center [765, 174] width 402 height 32
type input "leejulie1975@yahoo.com"
drag, startPoint x: 653, startPoint y: 247, endPoint x: 642, endPoint y: 247, distance: 11.1
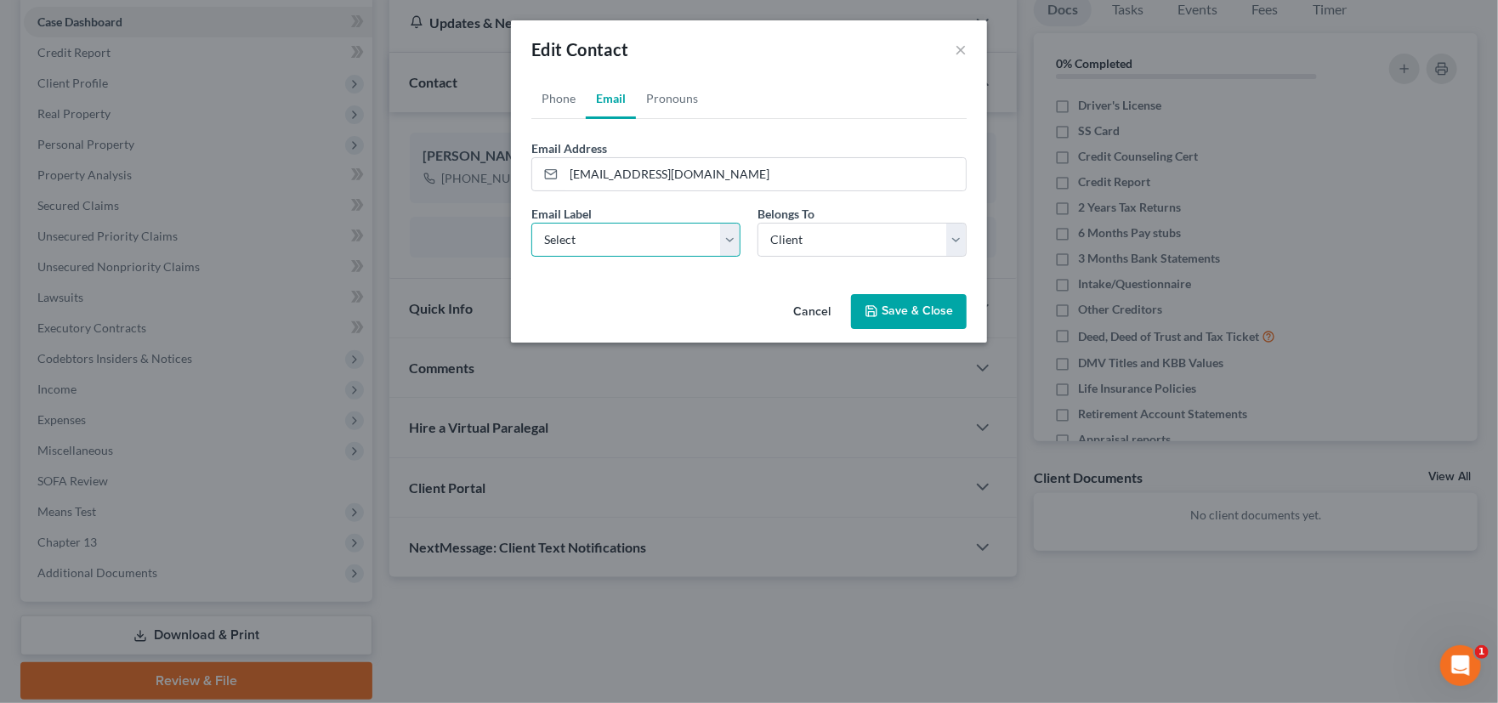
click at [653, 247] on select "Select Home Work Other" at bounding box center [635, 240] width 209 height 34
select select "0"
click at [531, 223] on select "Select Home Work Other" at bounding box center [635, 240] width 209 height 34
click at [834, 239] on select "Select Client Other" at bounding box center [862, 240] width 209 height 34
click at [758, 223] on select "Select Client Other" at bounding box center [862, 240] width 209 height 34
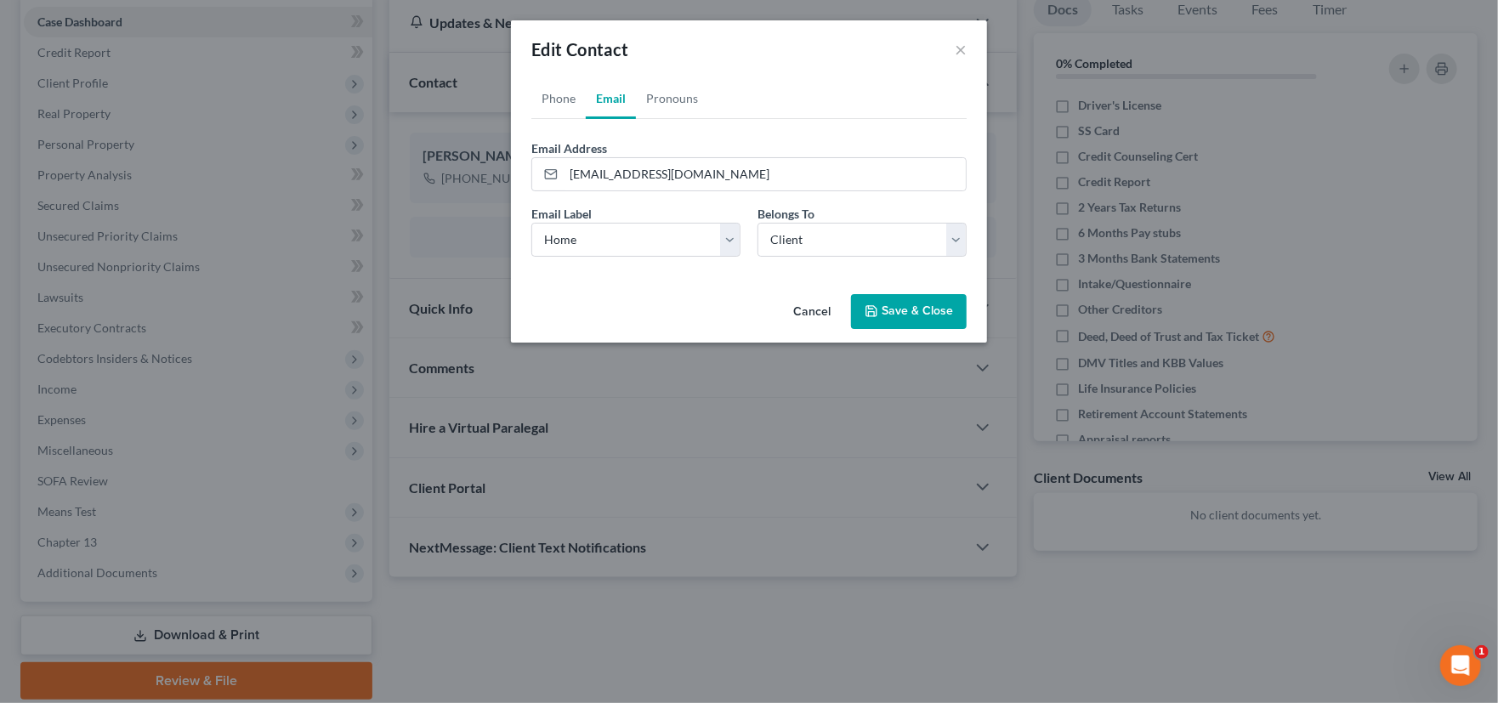
click at [910, 317] on button "Save & Close" at bounding box center [909, 312] width 116 height 36
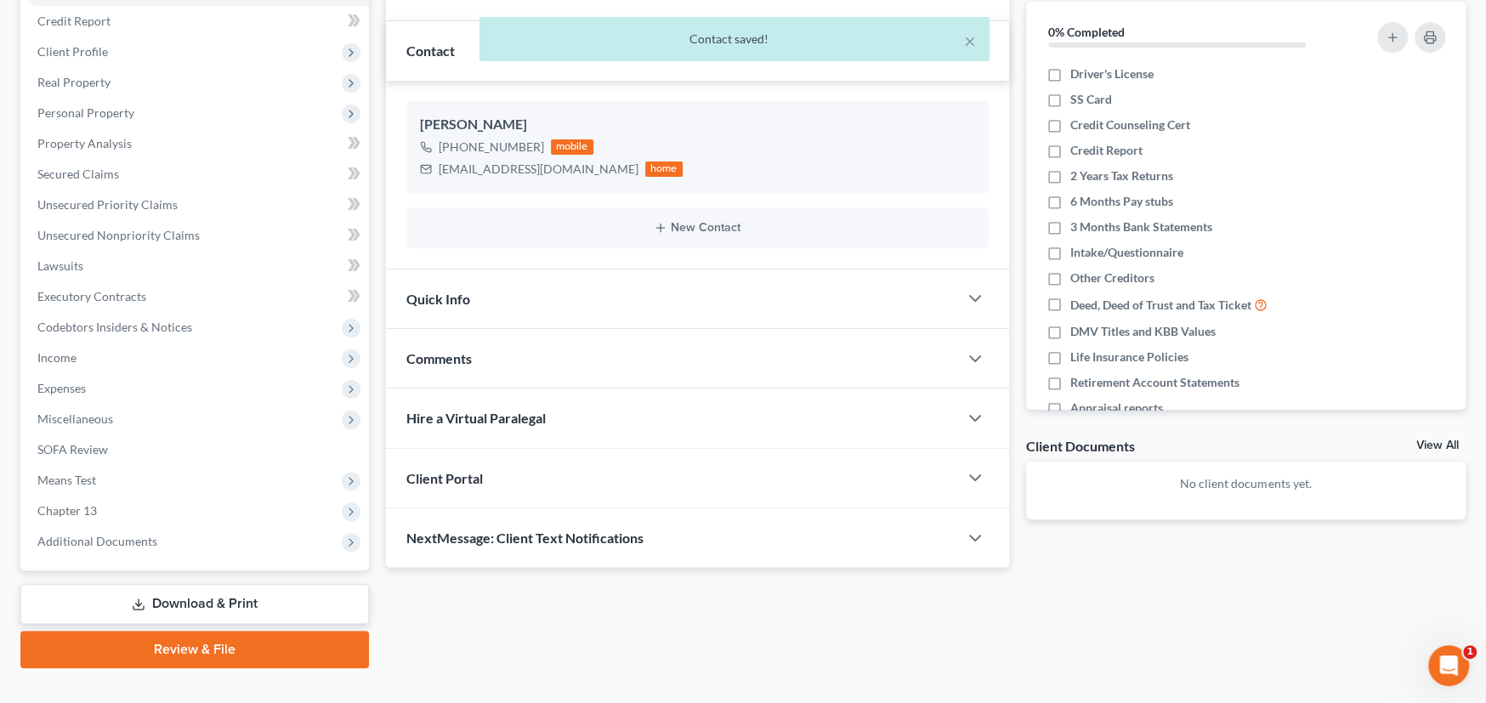
scroll to position [230, 0]
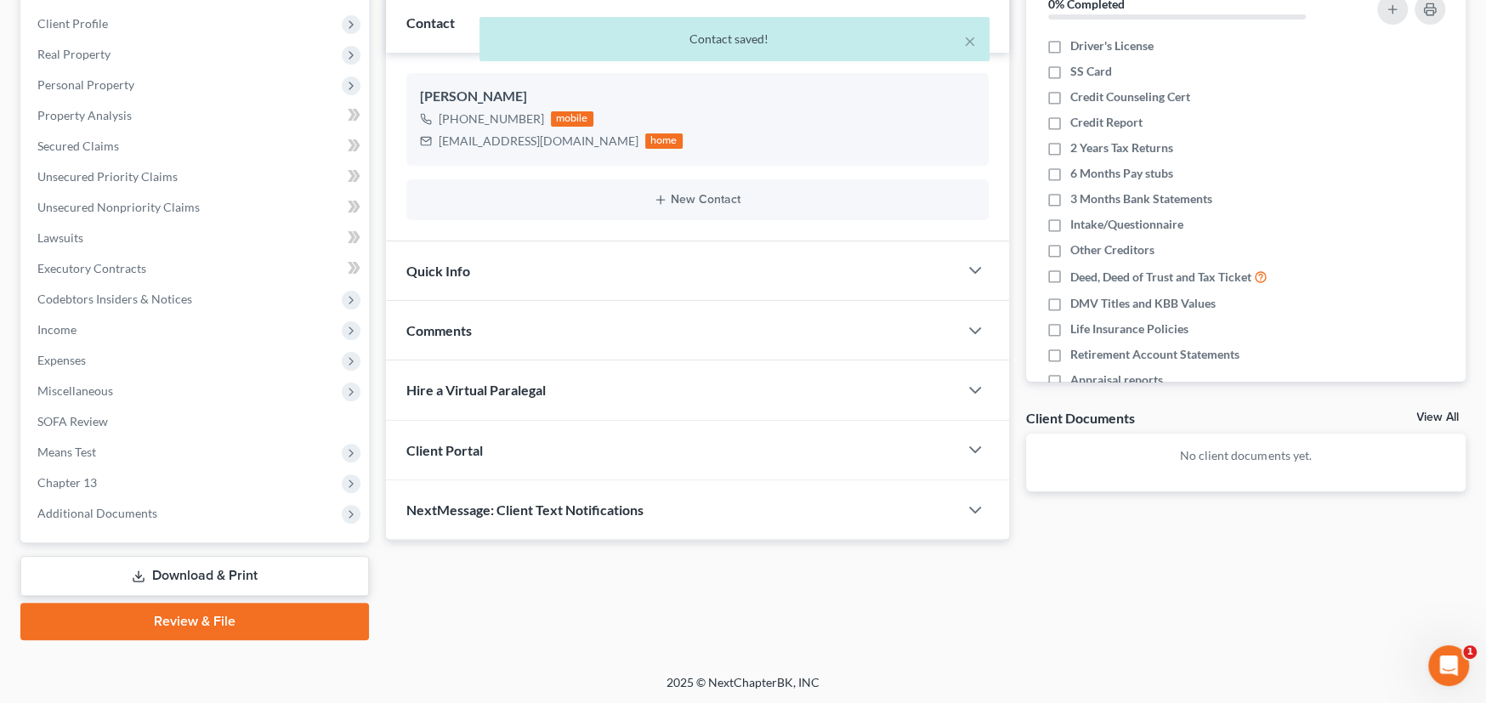
drag, startPoint x: 429, startPoint y: 451, endPoint x: 442, endPoint y: 446, distance: 14.5
click at [428, 451] on span "Client Portal" at bounding box center [444, 450] width 77 height 16
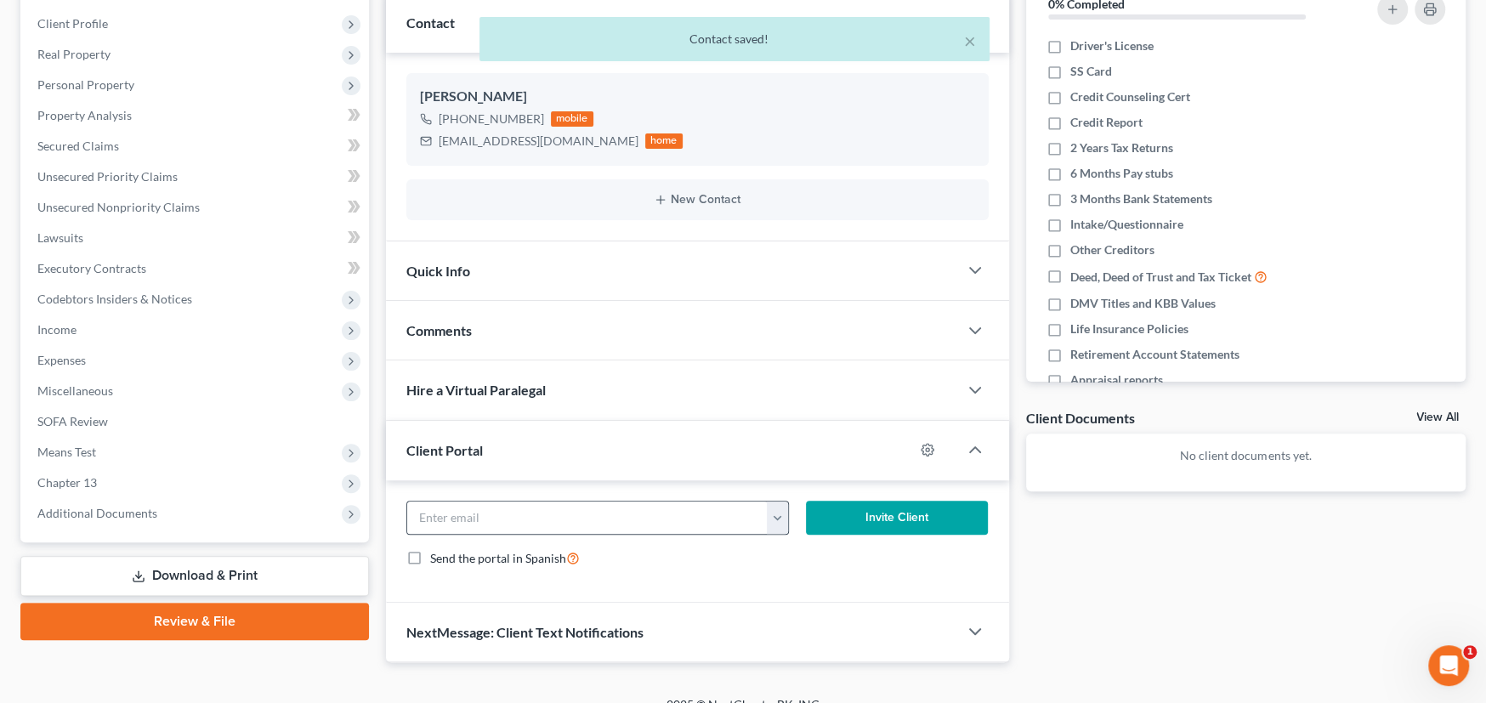
click at [782, 519] on button "button" at bounding box center [777, 518] width 21 height 32
click at [797, 555] on link "leejulie1975@yahoo.com" at bounding box center [883, 555] width 232 height 29
type input "leejulie1975@yahoo.com"
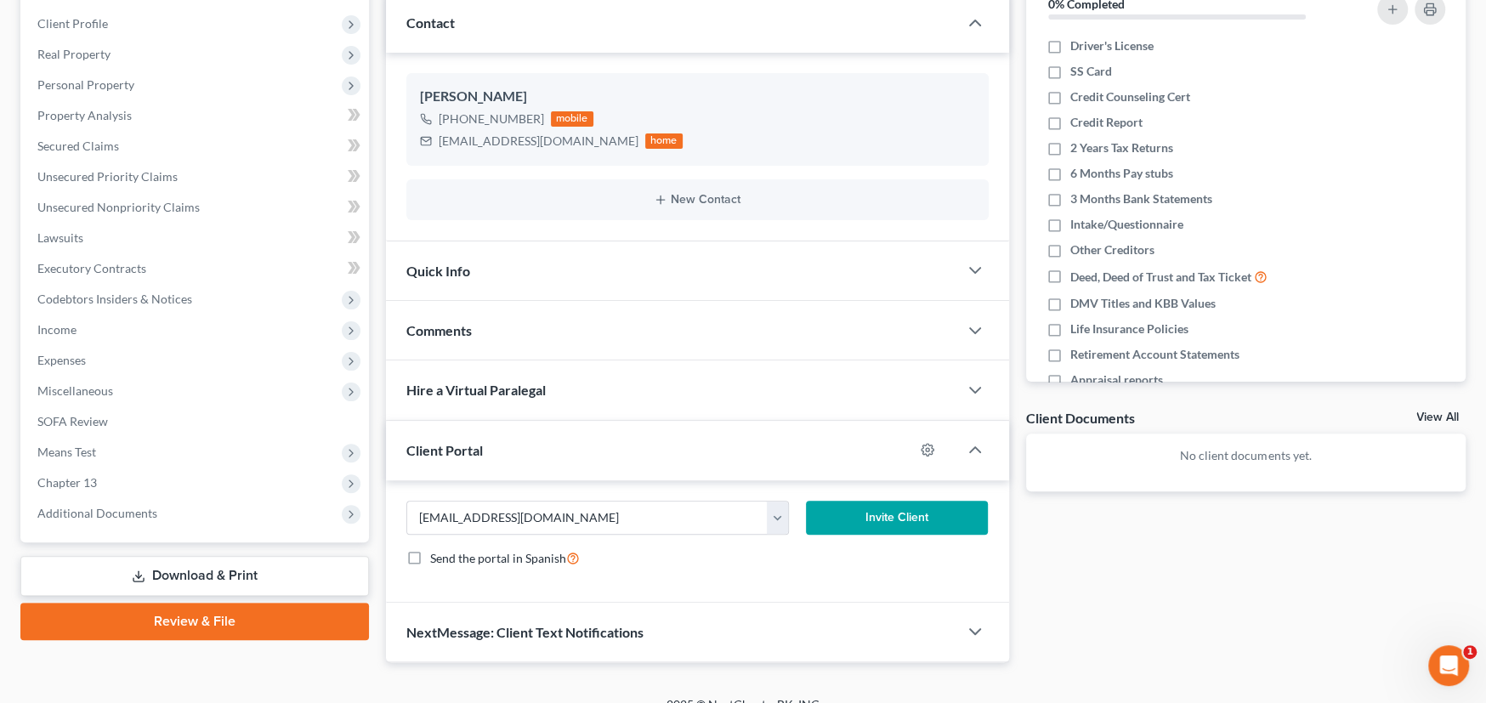
drag, startPoint x: 894, startPoint y: 517, endPoint x: 957, endPoint y: 498, distance: 65.6
click at [896, 517] on button "Invite Client" at bounding box center [897, 518] width 183 height 34
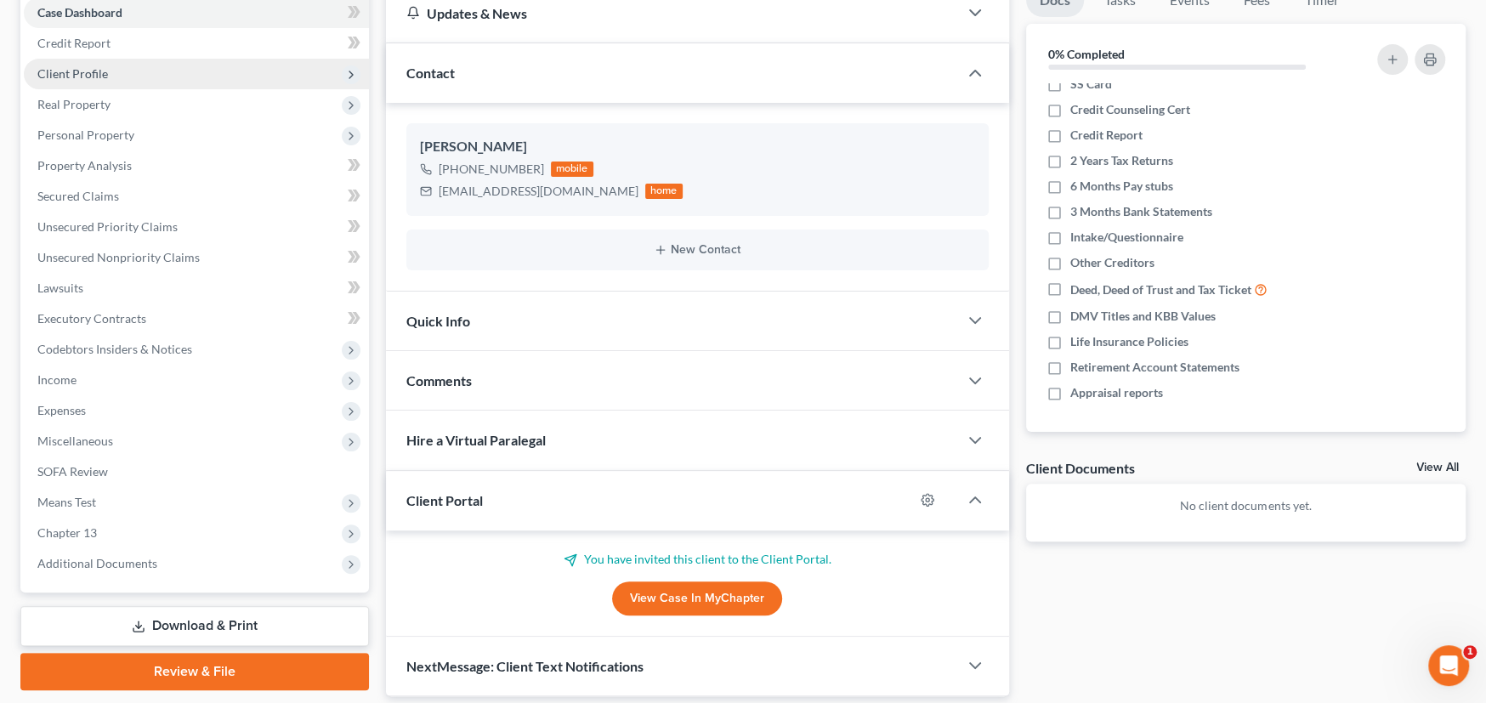
scroll to position [236, 0]
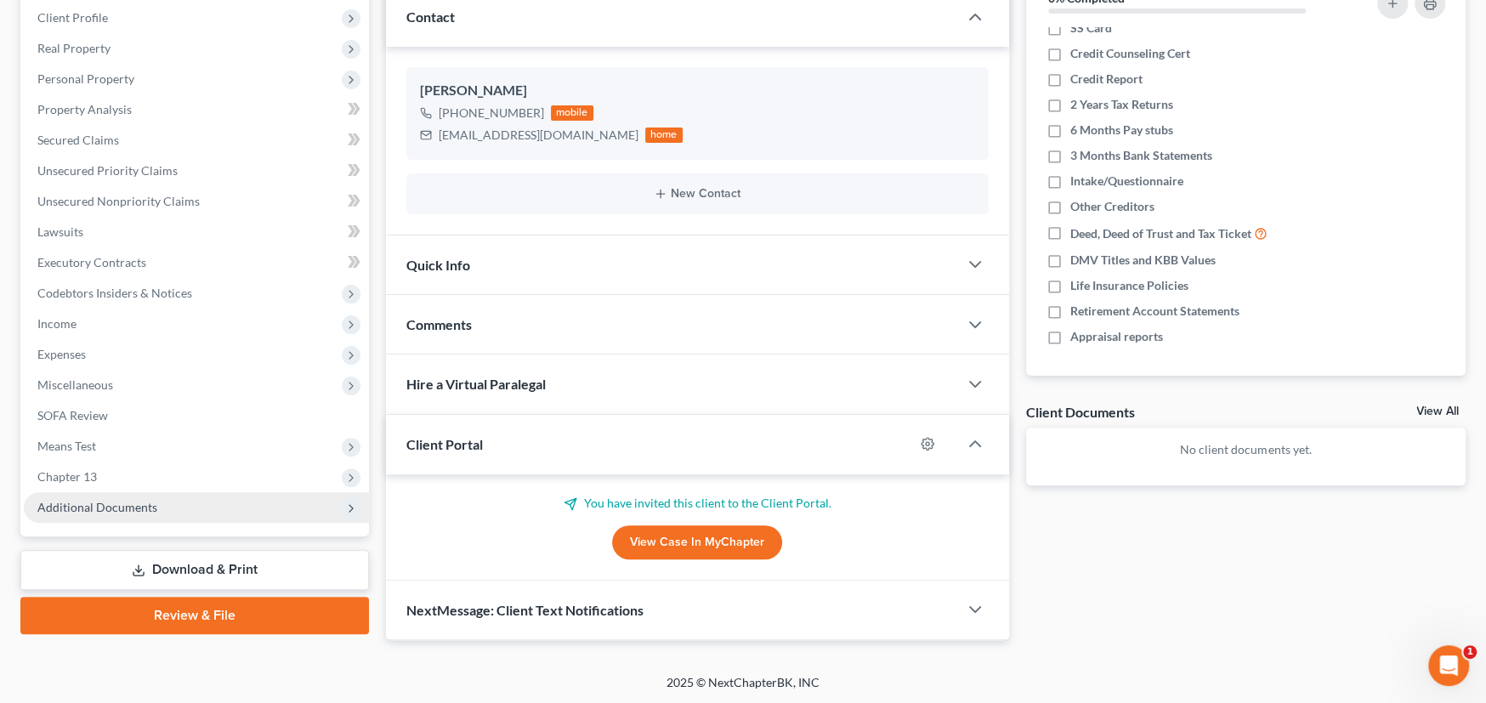
click at [123, 506] on span "Additional Documents" at bounding box center [97, 507] width 120 height 14
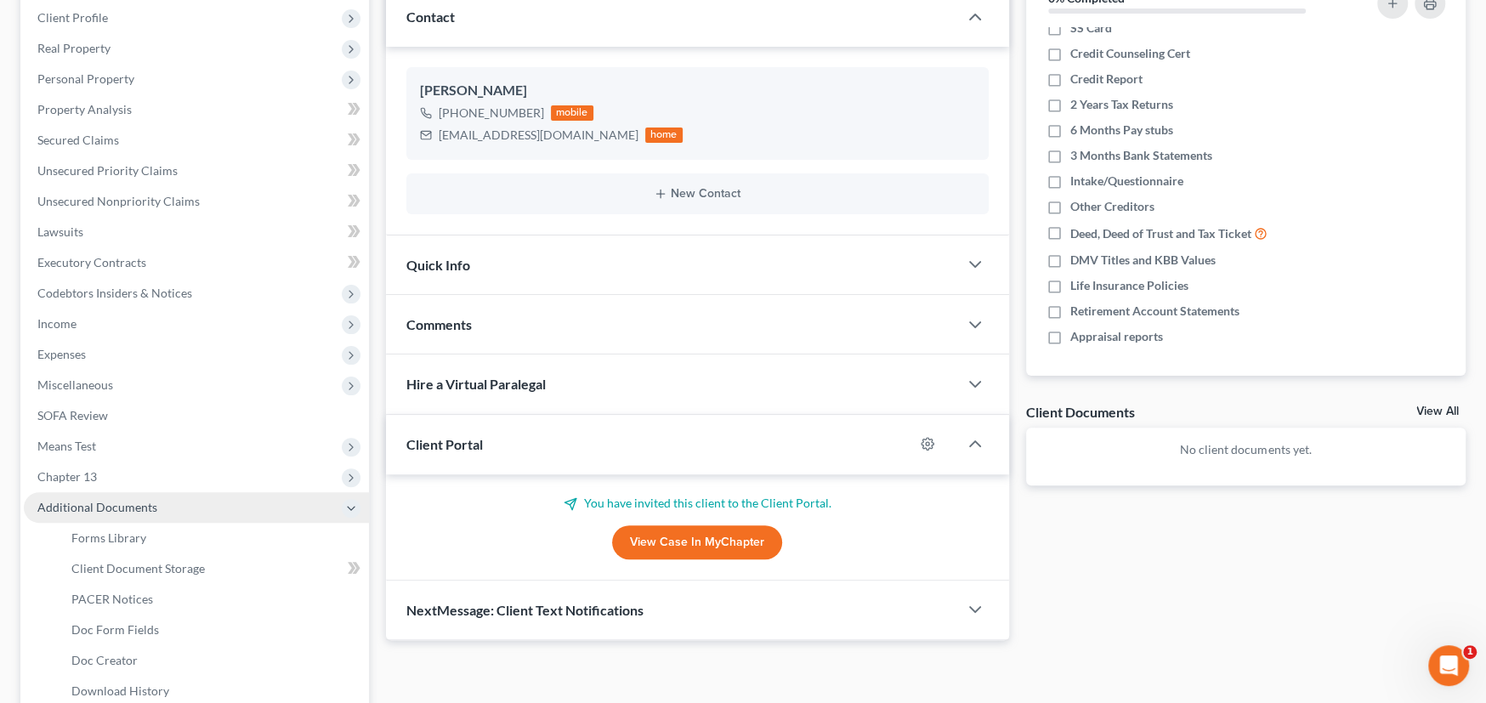
click at [123, 506] on span "Additional Documents" at bounding box center [97, 507] width 120 height 14
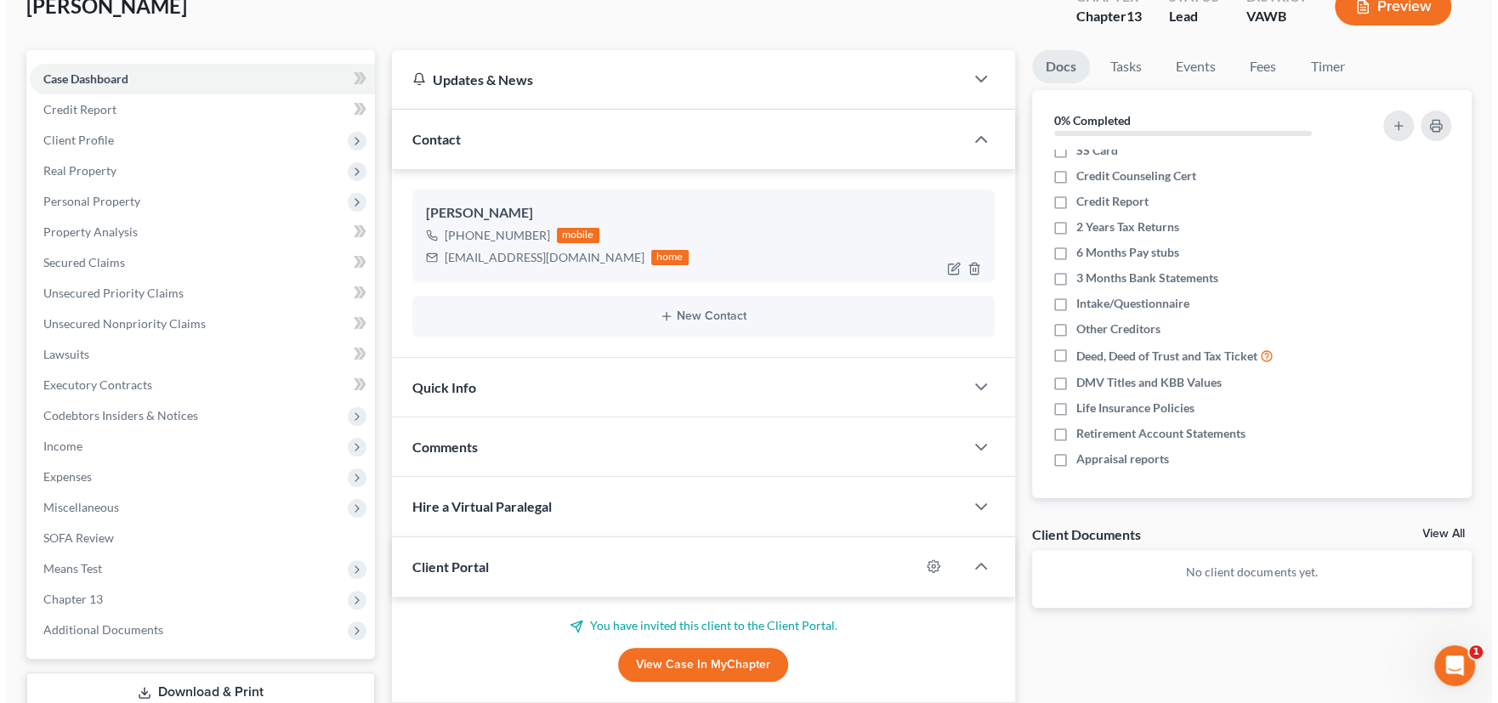
scroll to position [0, 0]
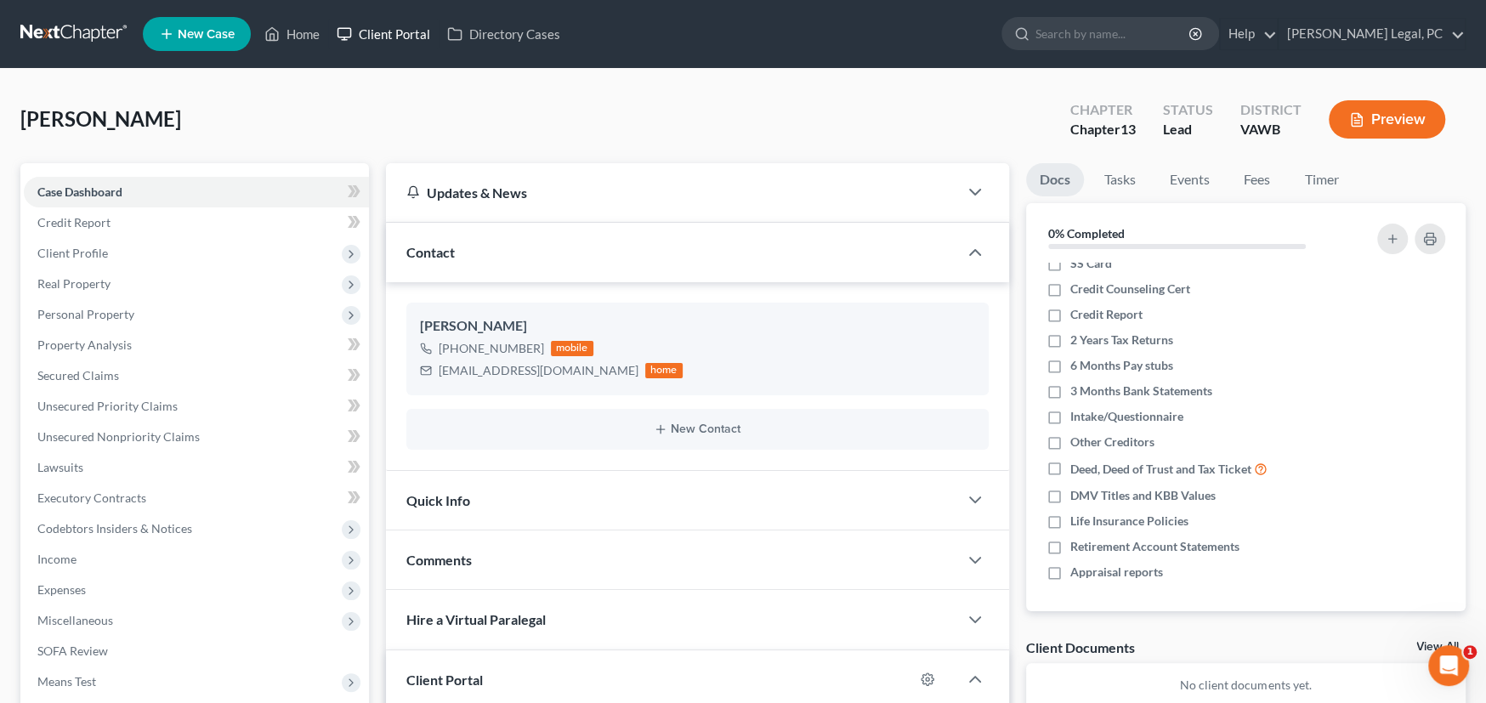
click at [400, 29] on link "Client Portal" at bounding box center [383, 34] width 111 height 31
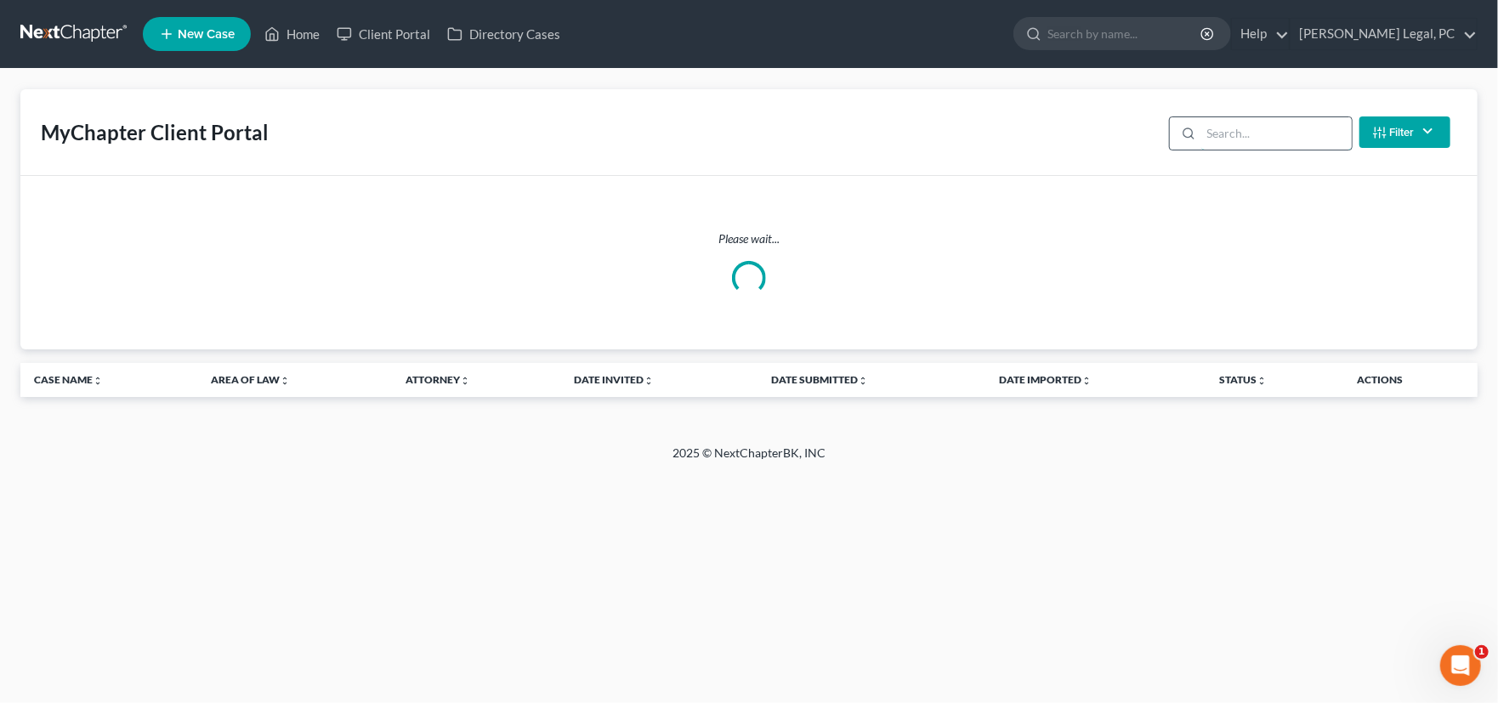
click at [1243, 137] on input "search" at bounding box center [1276, 133] width 150 height 32
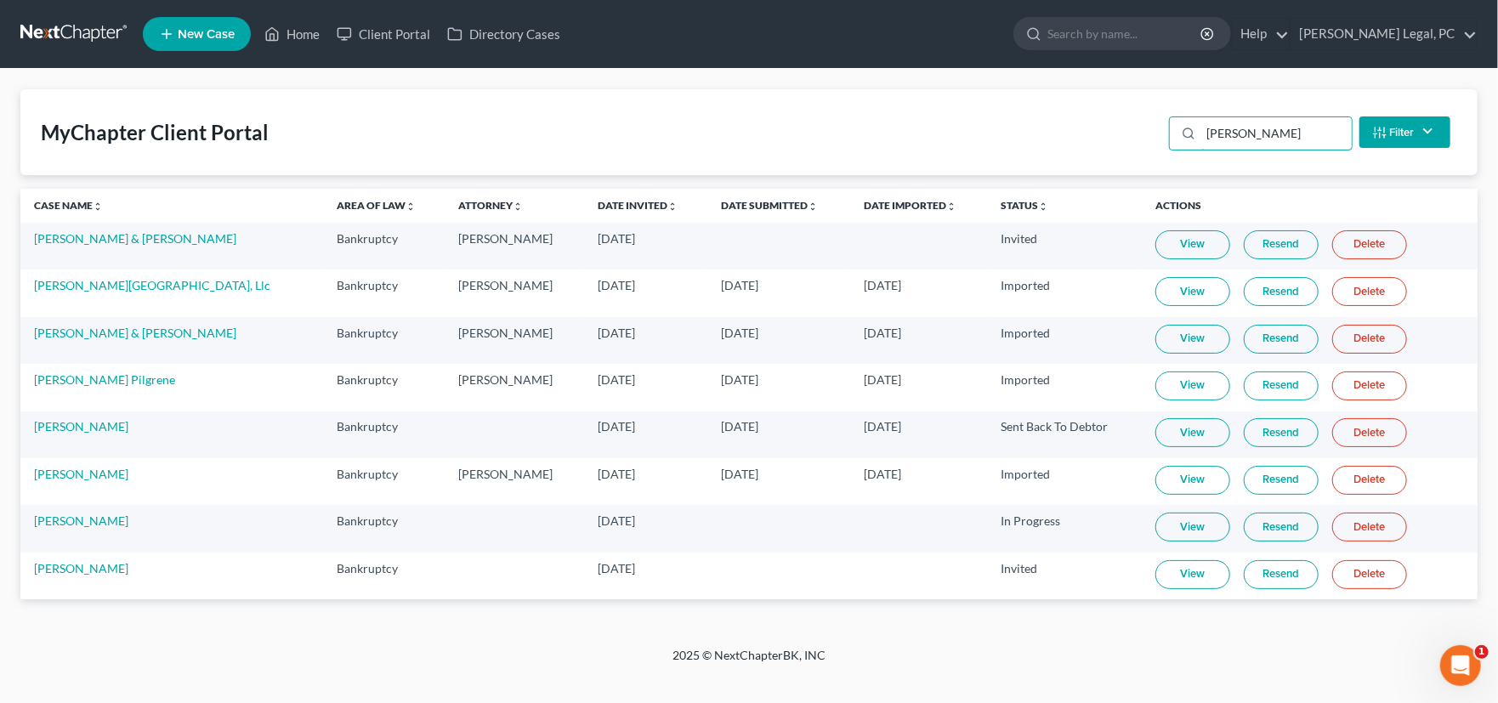
type input "lee"
click at [1170, 582] on link "View" at bounding box center [1192, 574] width 75 height 29
drag, startPoint x: 88, startPoint y: 28, endPoint x: 156, endPoint y: 47, distance: 70.5
click at [88, 28] on link at bounding box center [74, 34] width 109 height 31
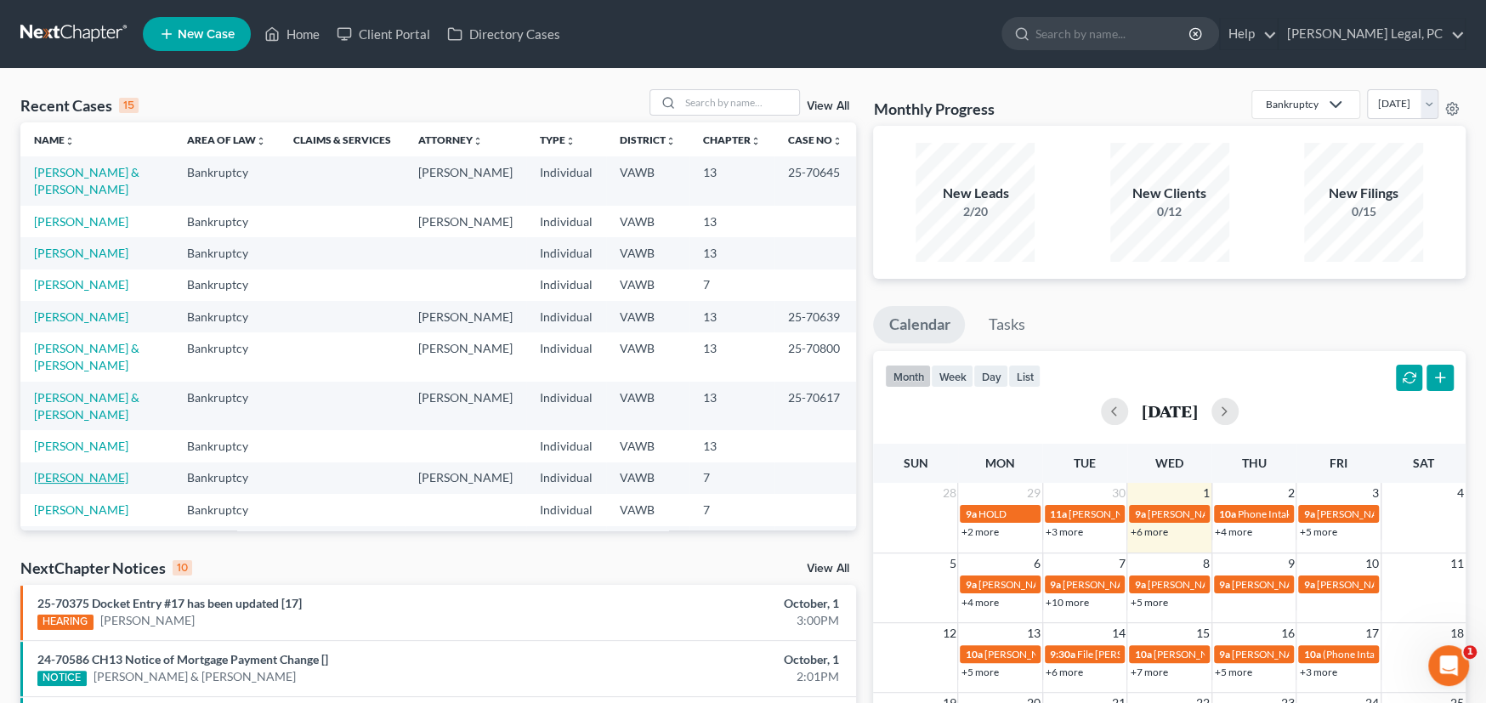
click at [46, 470] on link "[PERSON_NAME]" at bounding box center [81, 477] width 94 height 14
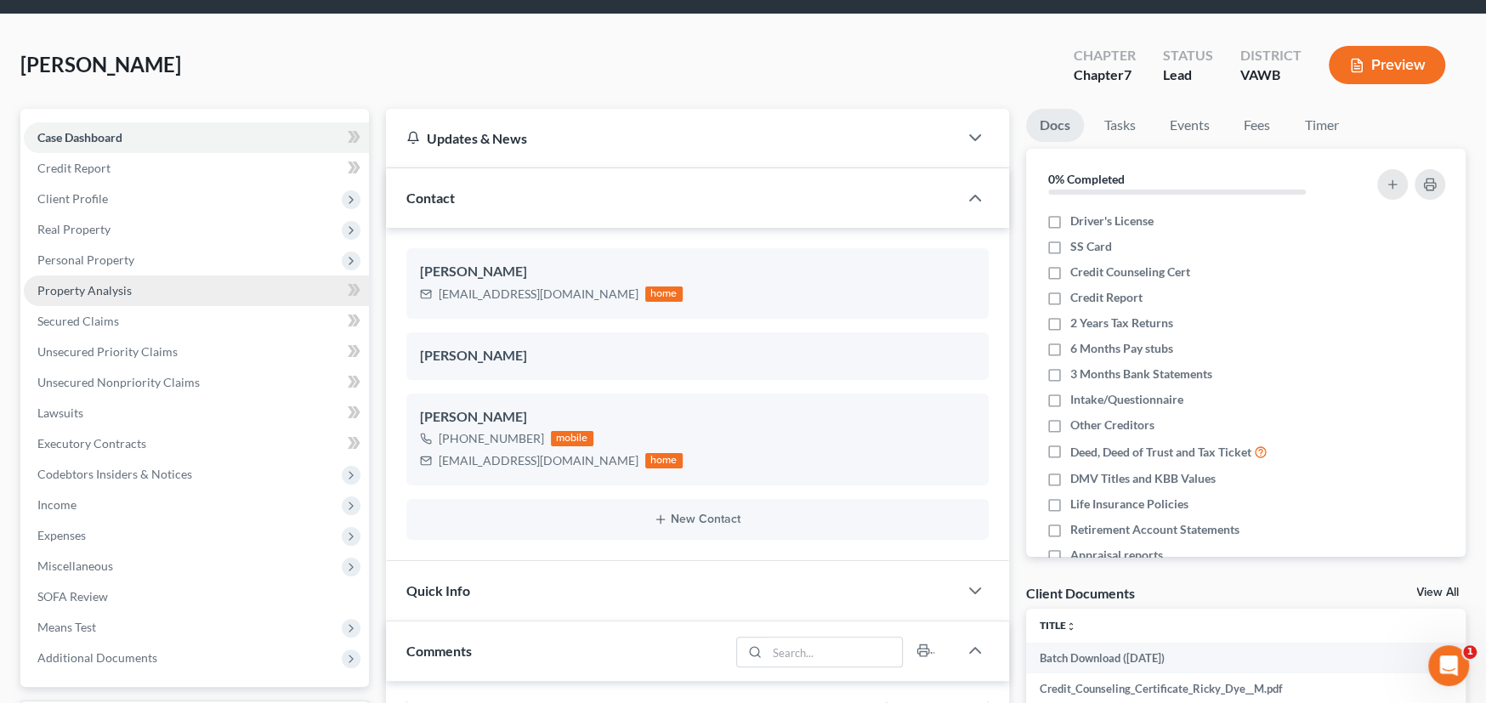
scroll to position [85, 0]
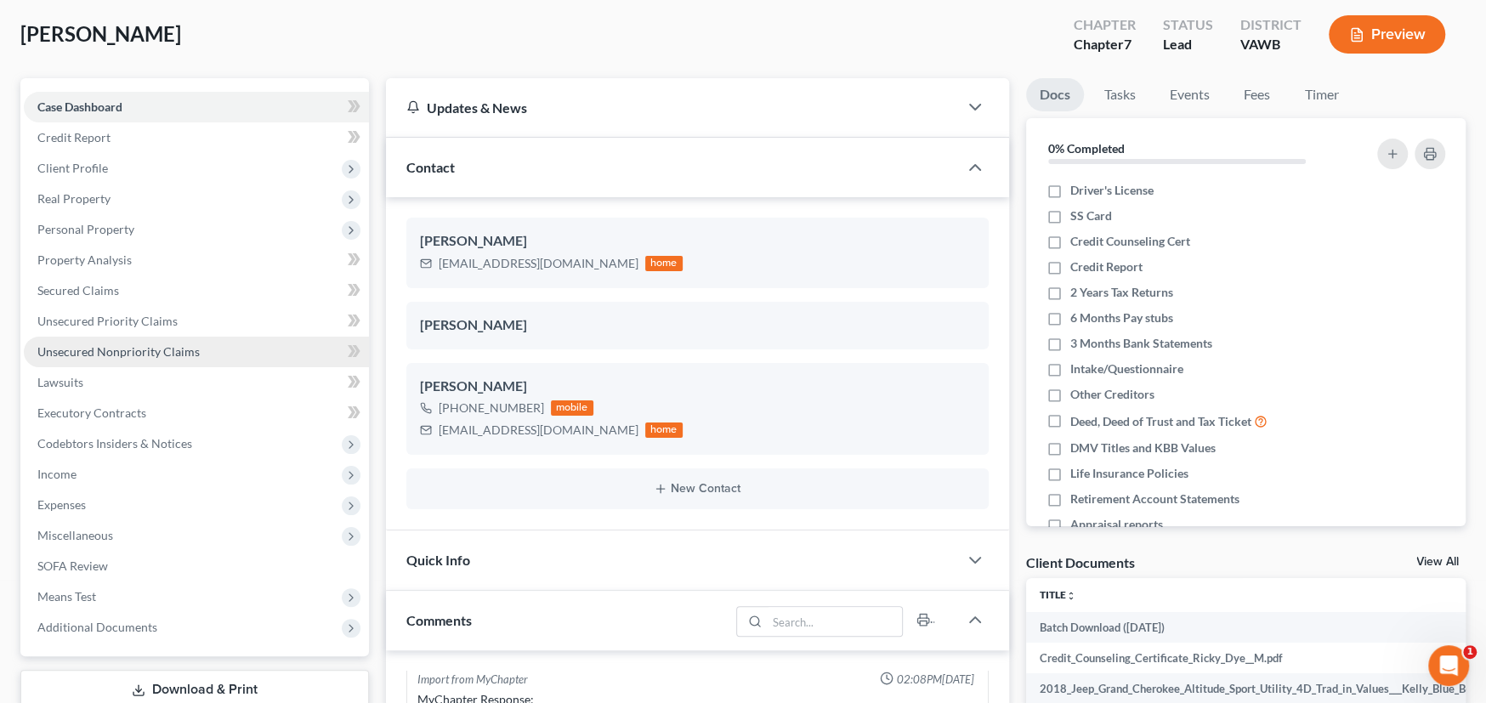
click at [110, 346] on span "Unsecured Nonpriority Claims" at bounding box center [118, 351] width 162 height 14
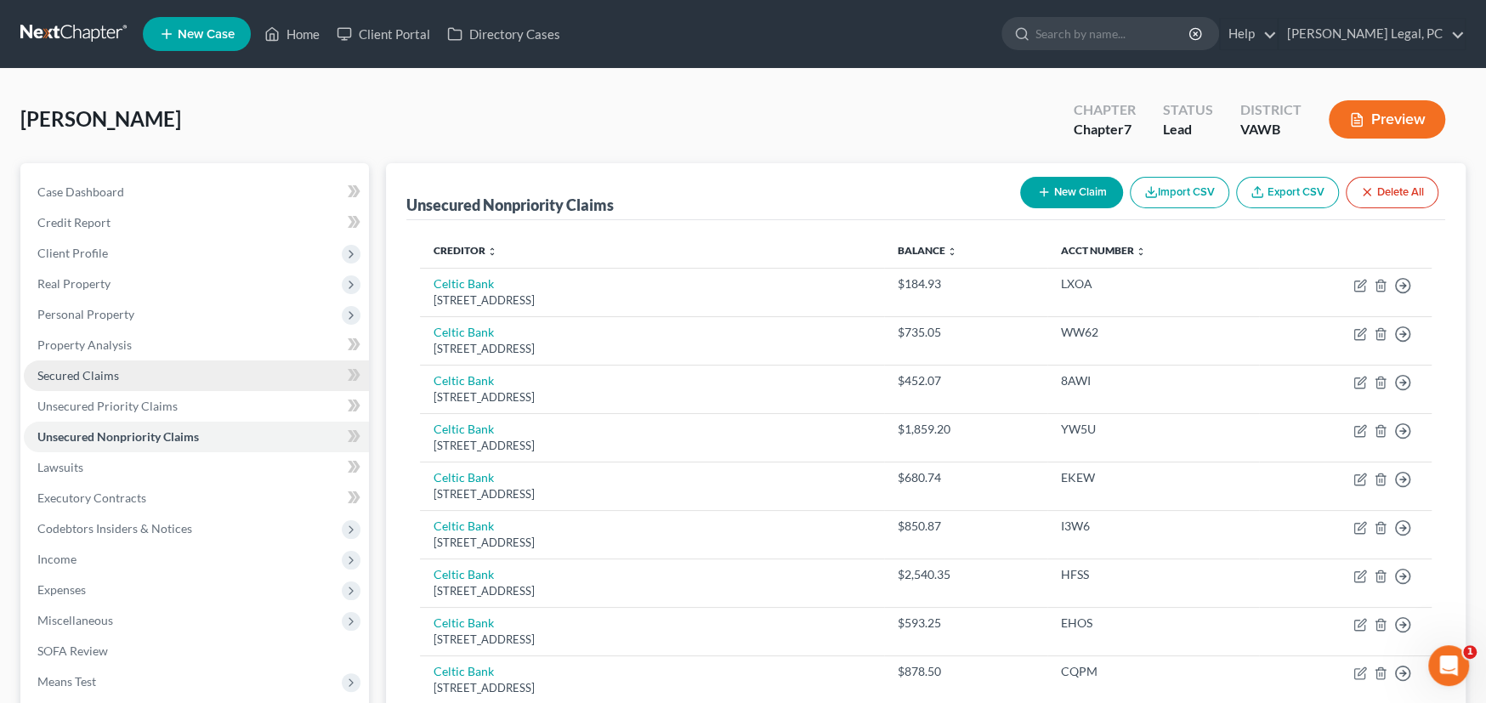
click at [88, 378] on span "Secured Claims" at bounding box center [78, 375] width 82 height 14
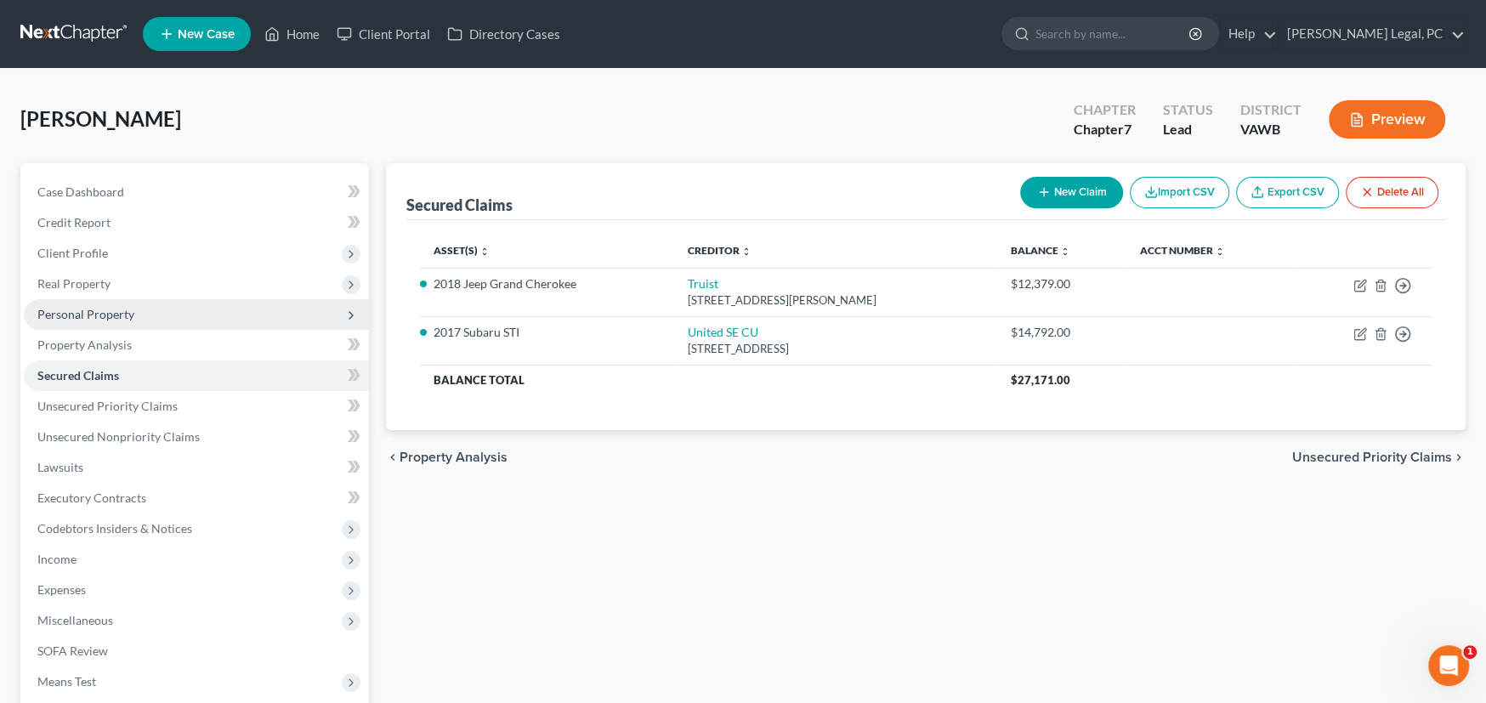
click at [66, 311] on span "Personal Property" at bounding box center [85, 314] width 97 height 14
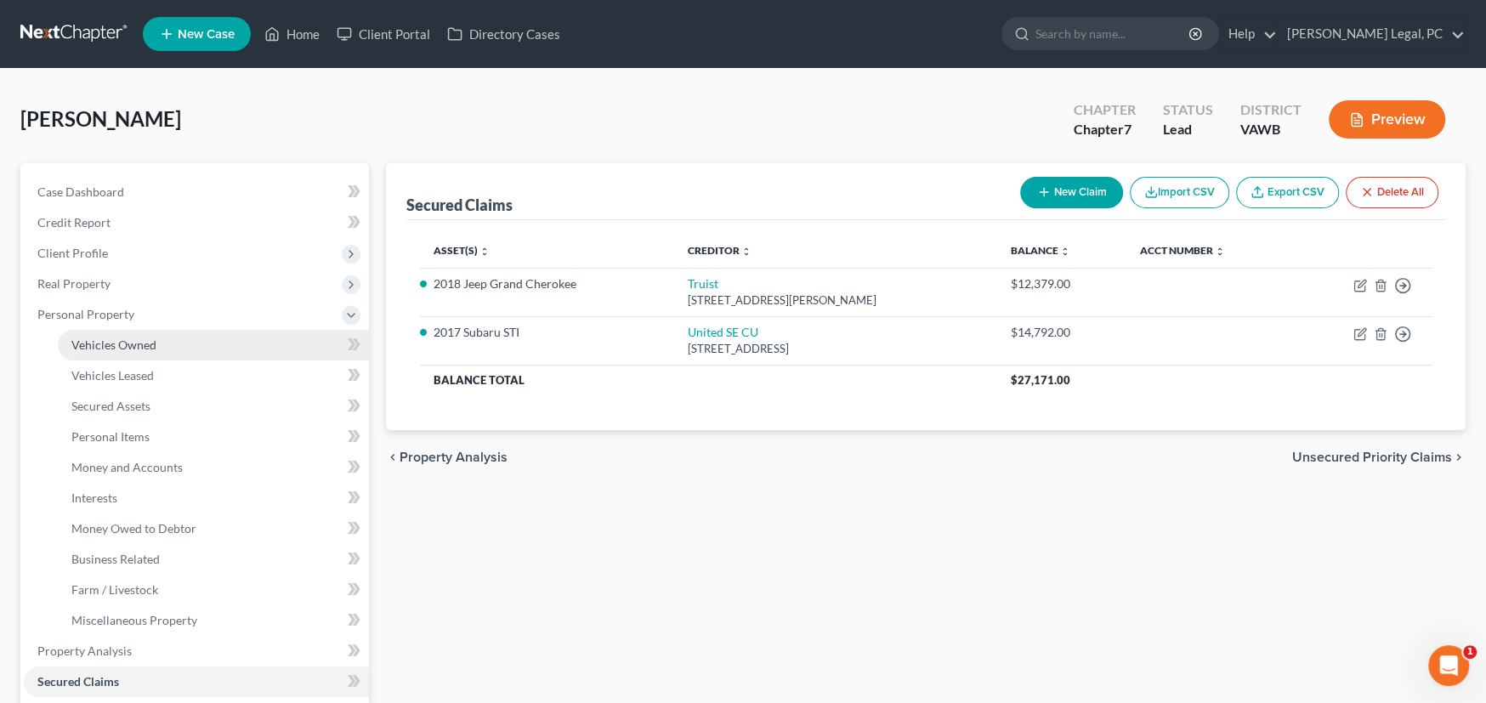
click at [132, 344] on span "Vehicles Owned" at bounding box center [113, 345] width 85 height 14
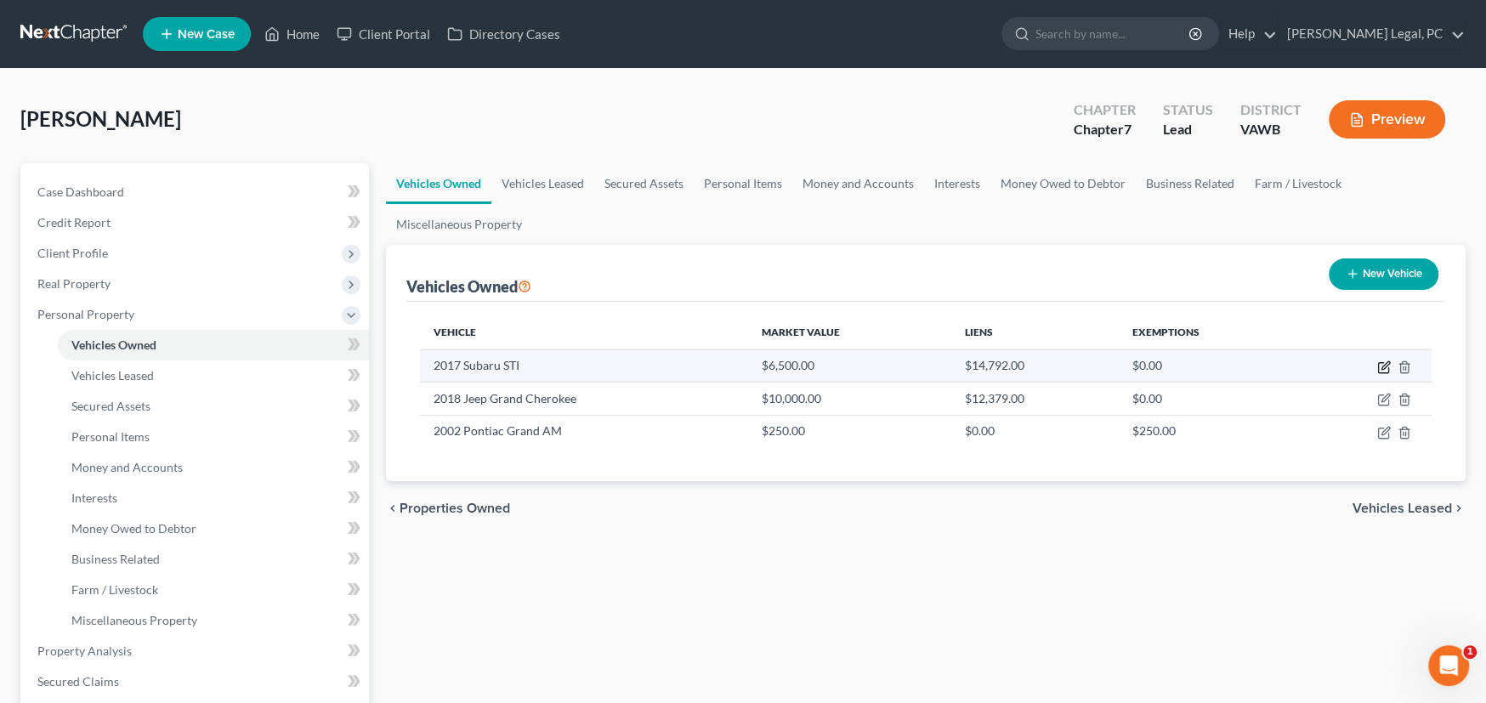
click at [1383, 364] on icon "button" at bounding box center [1386, 365] width 8 height 8
select select "0"
select select "9"
select select "1"
select select "0"
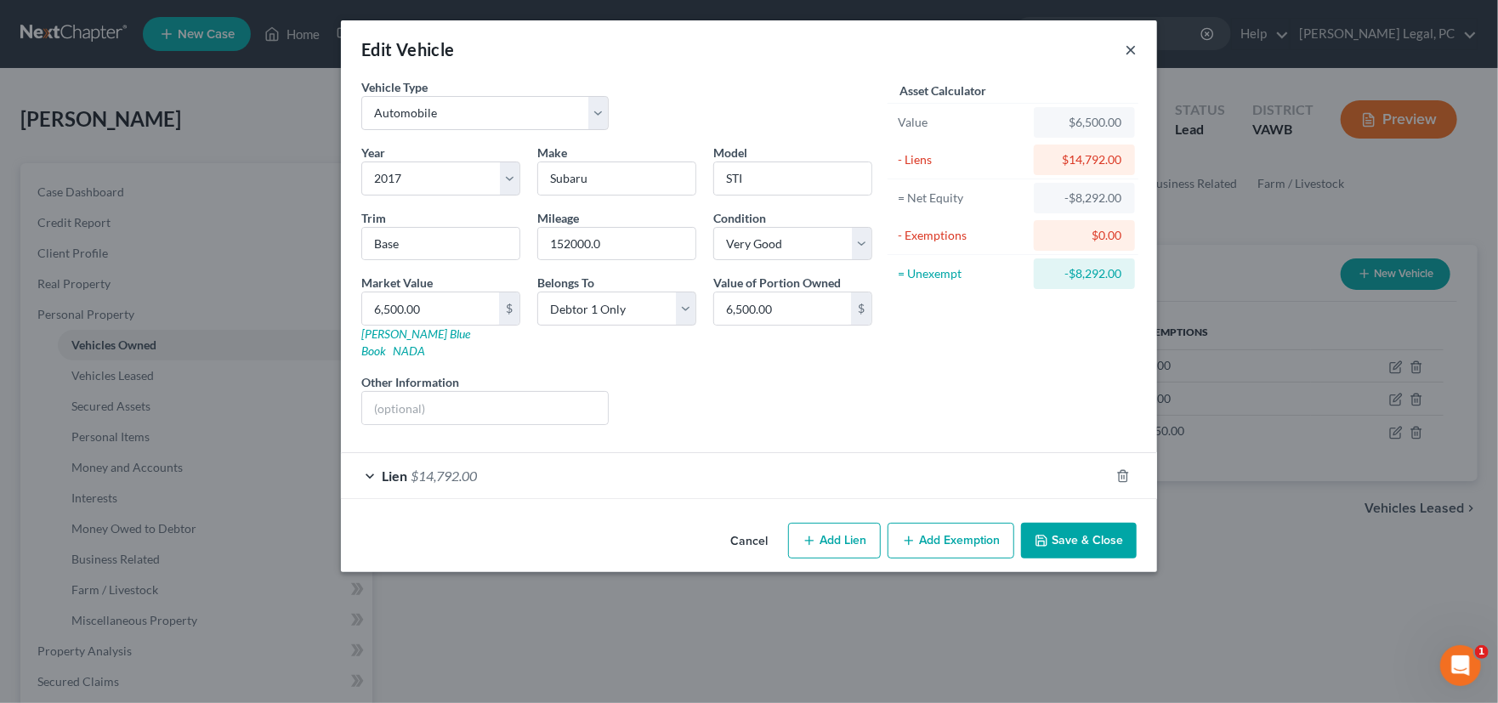
click at [1132, 48] on button "×" at bounding box center [1131, 49] width 12 height 20
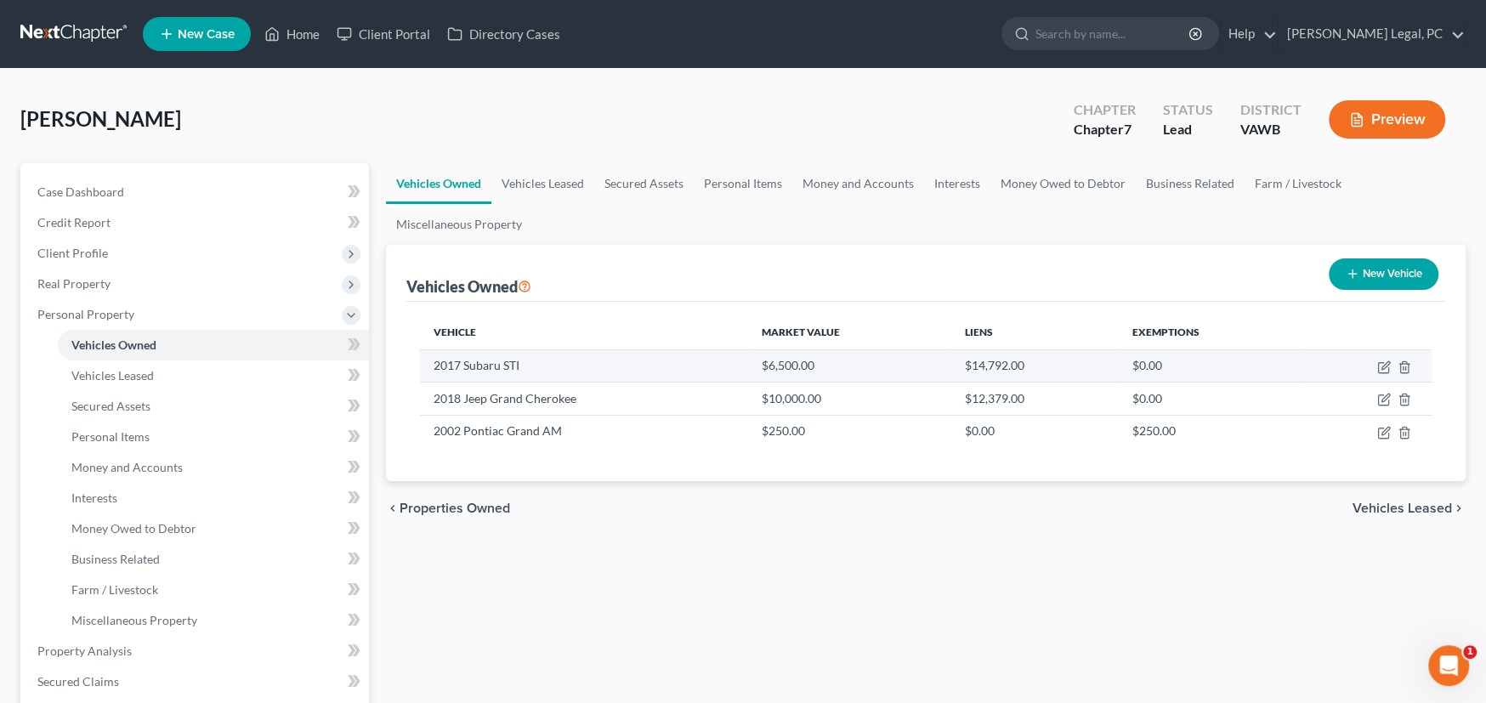
click at [1218, 369] on td "$0.00" at bounding box center [1210, 365] width 182 height 32
click at [281, 133] on div "Dye, Ricky Upgraded Chapter Chapter 7 Status Lead District VAWB Preview" at bounding box center [742, 126] width 1445 height 74
click at [67, 27] on link at bounding box center [74, 34] width 109 height 31
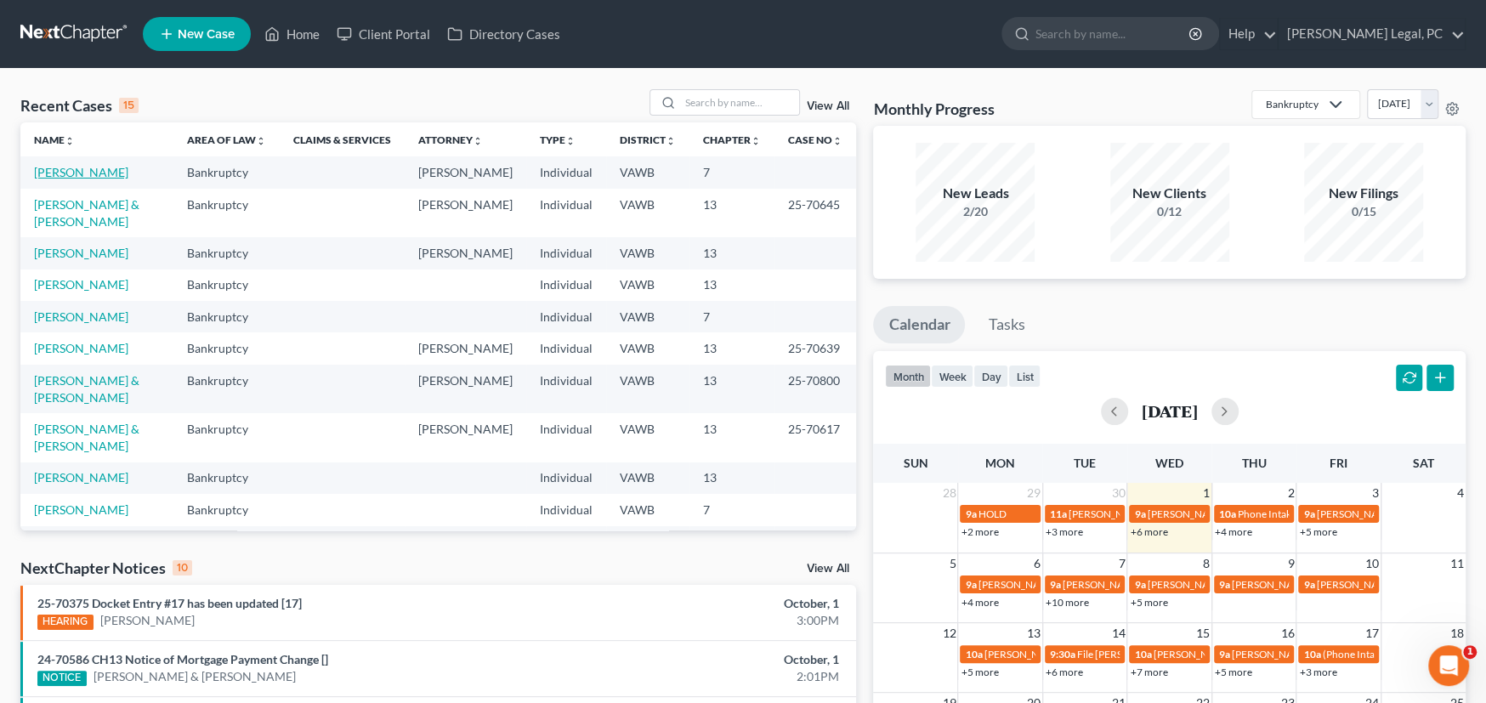
click at [58, 174] on link "[PERSON_NAME]" at bounding box center [81, 172] width 94 height 14
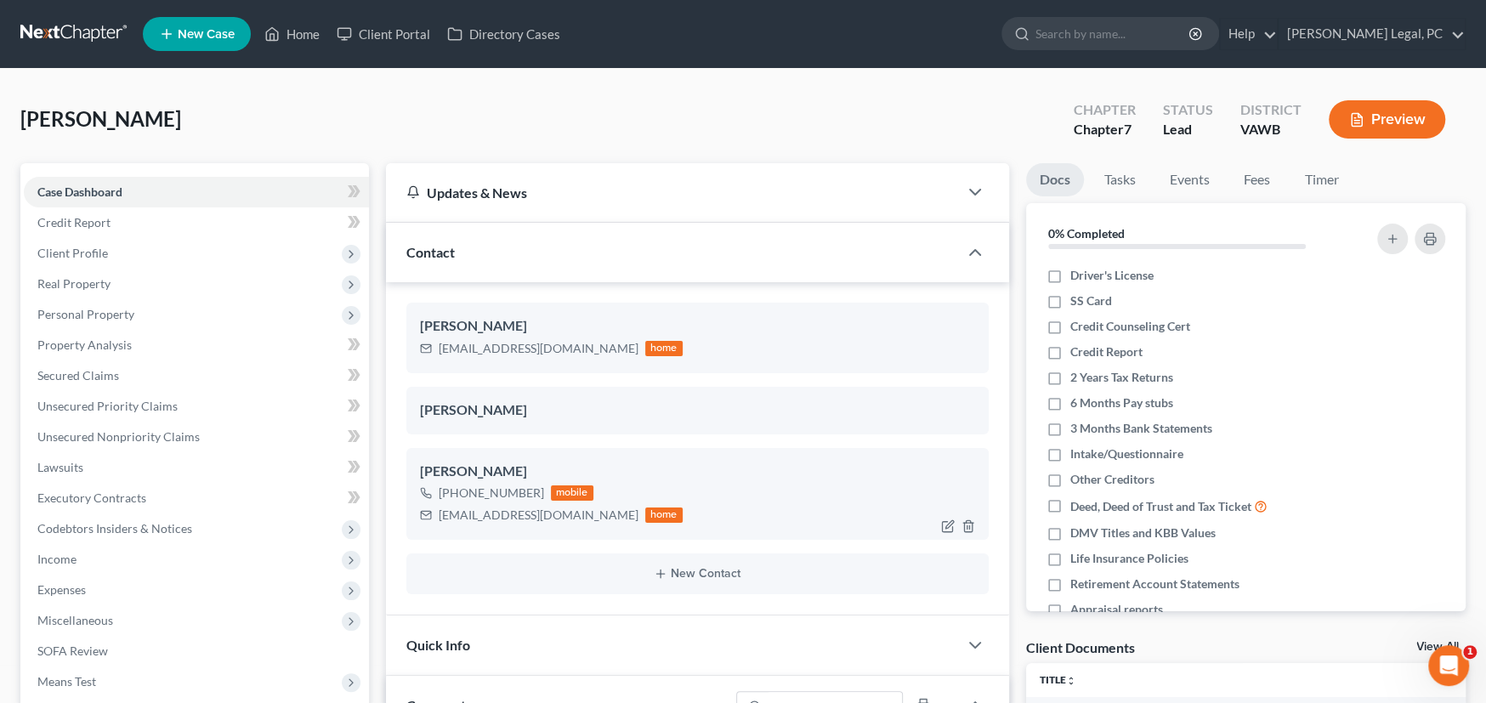
scroll to position [452, 0]
click at [55, 23] on link at bounding box center [74, 34] width 109 height 31
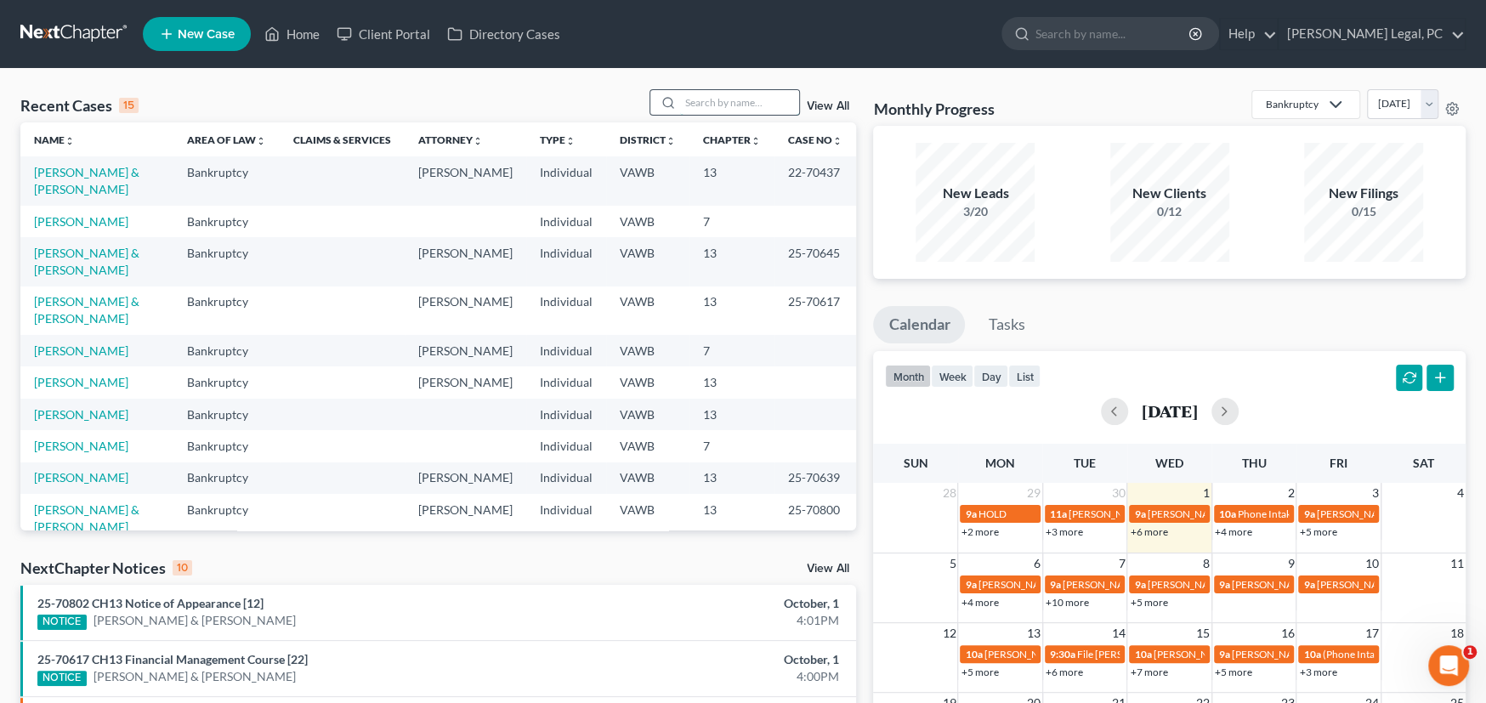
click at [713, 99] on input "search" at bounding box center [739, 102] width 119 height 25
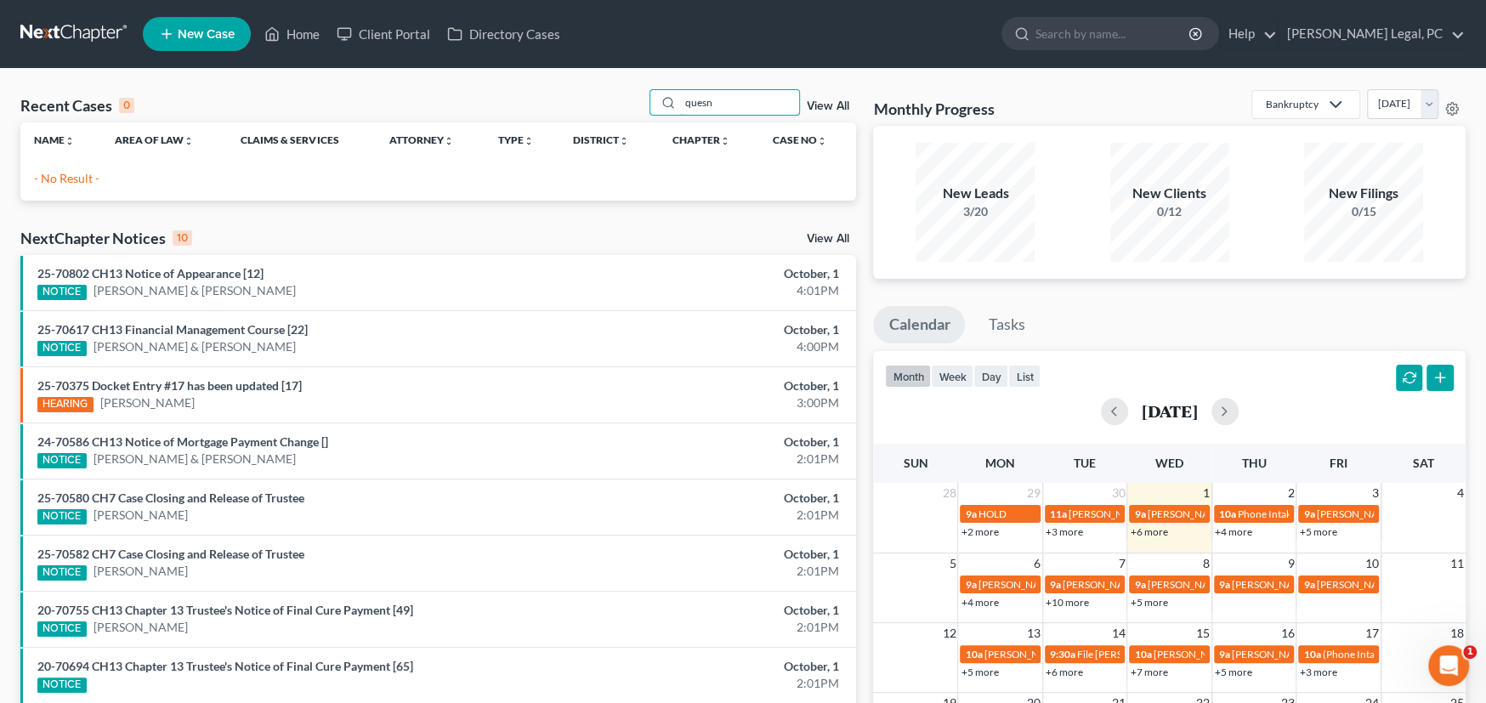
drag, startPoint x: 739, startPoint y: 102, endPoint x: 620, endPoint y: 105, distance: 119.1
click at [620, 105] on div "Recent Cases 0 quesn View All" at bounding box center [438, 105] width 836 height 33
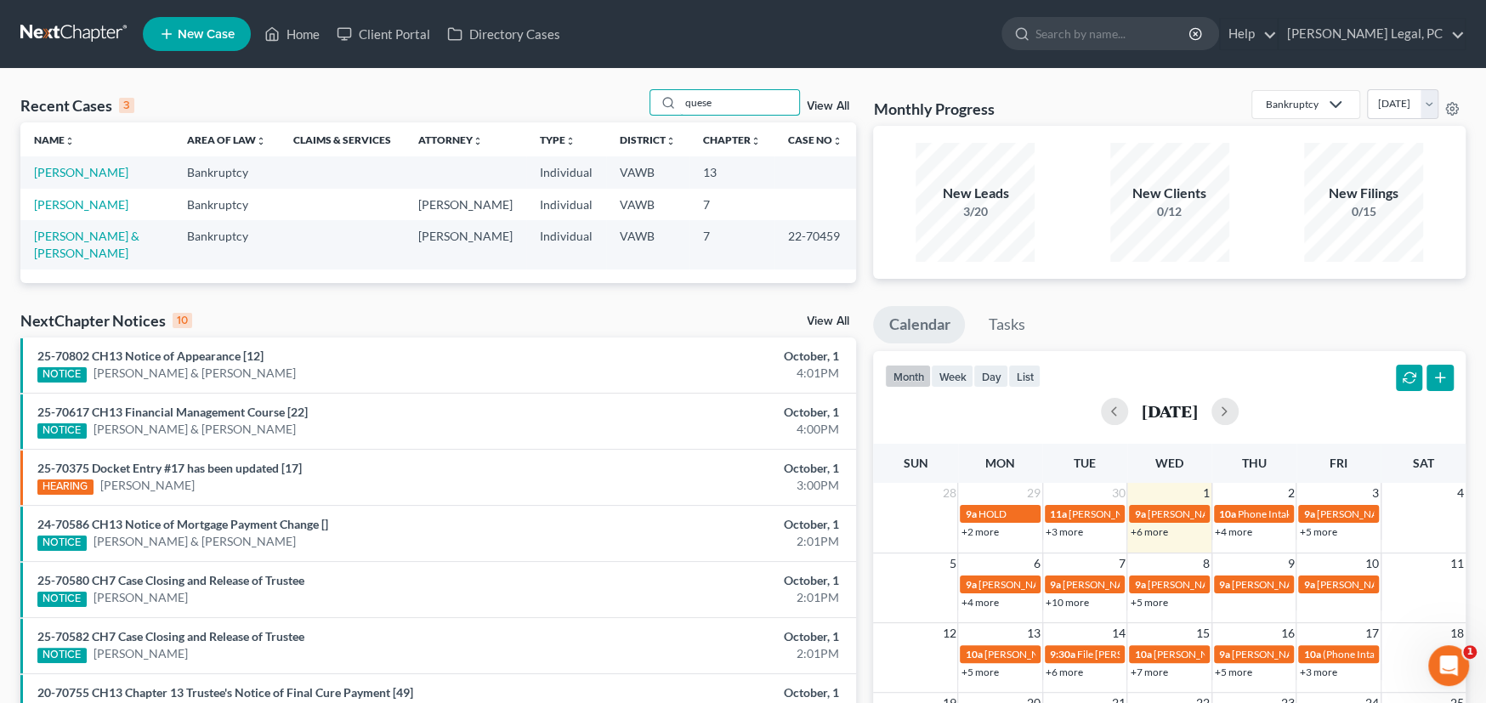
drag, startPoint x: 684, startPoint y: 97, endPoint x: 641, endPoint y: 93, distance: 42.7
click at [641, 93] on div "Recent Cases 3 quese View All" at bounding box center [438, 105] width 836 height 33
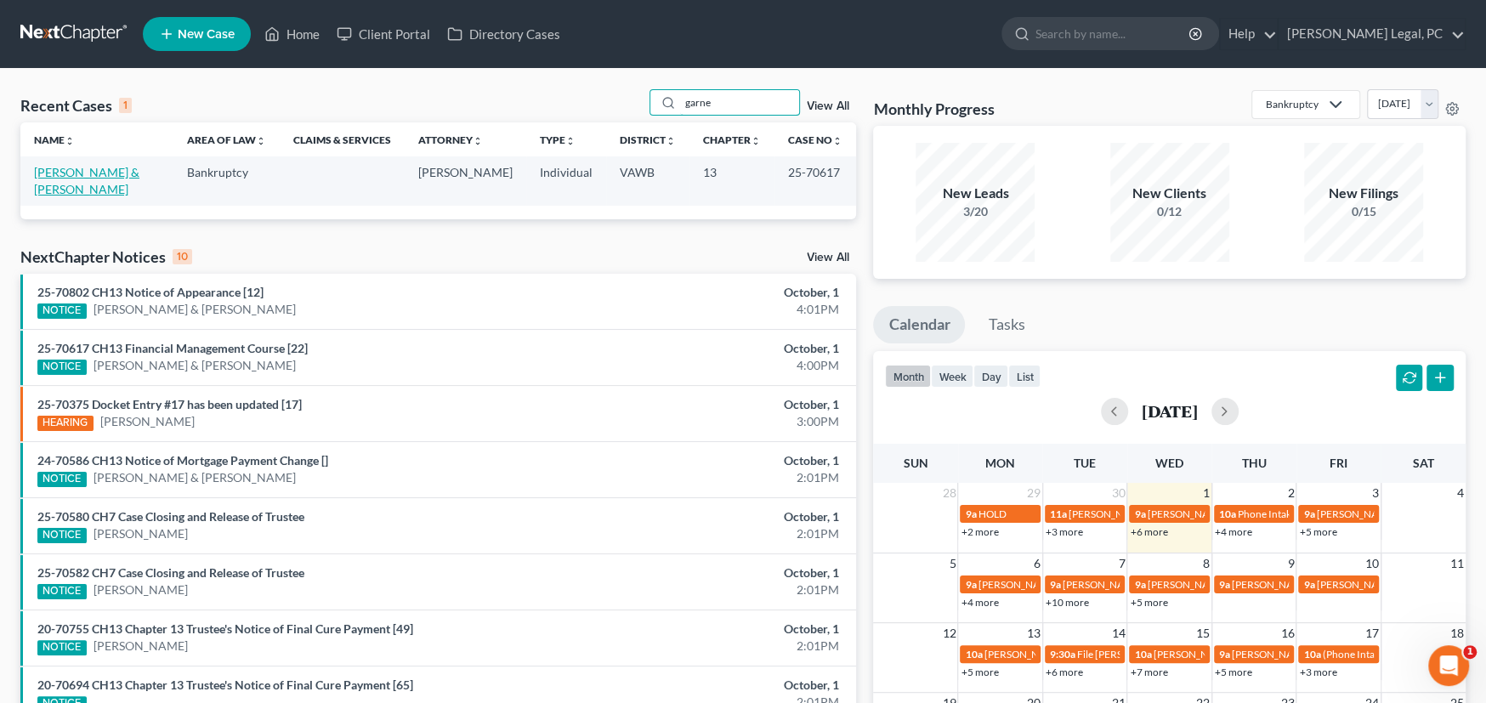
type input "garne"
click at [134, 170] on link "[PERSON_NAME] & [PERSON_NAME]" at bounding box center [86, 180] width 105 height 31
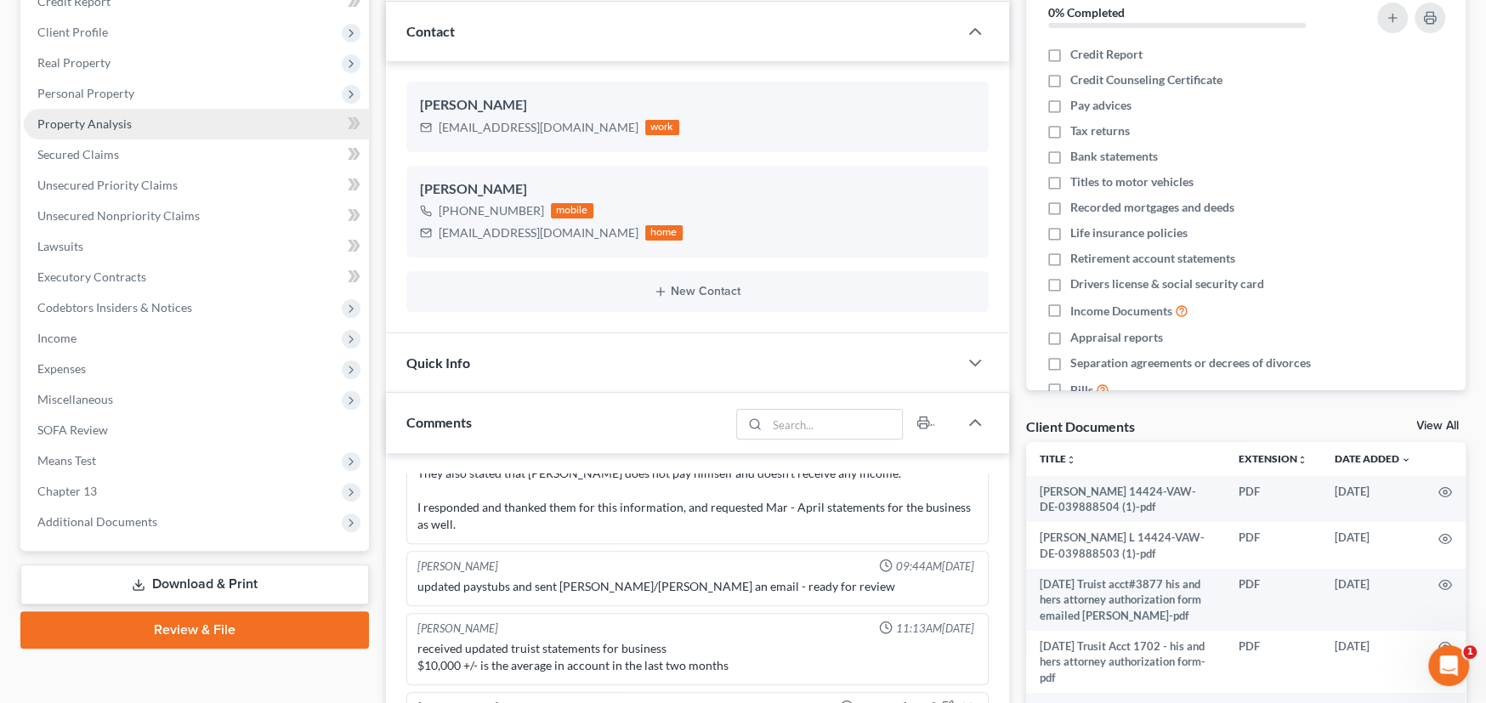
scroll to position [255, 0]
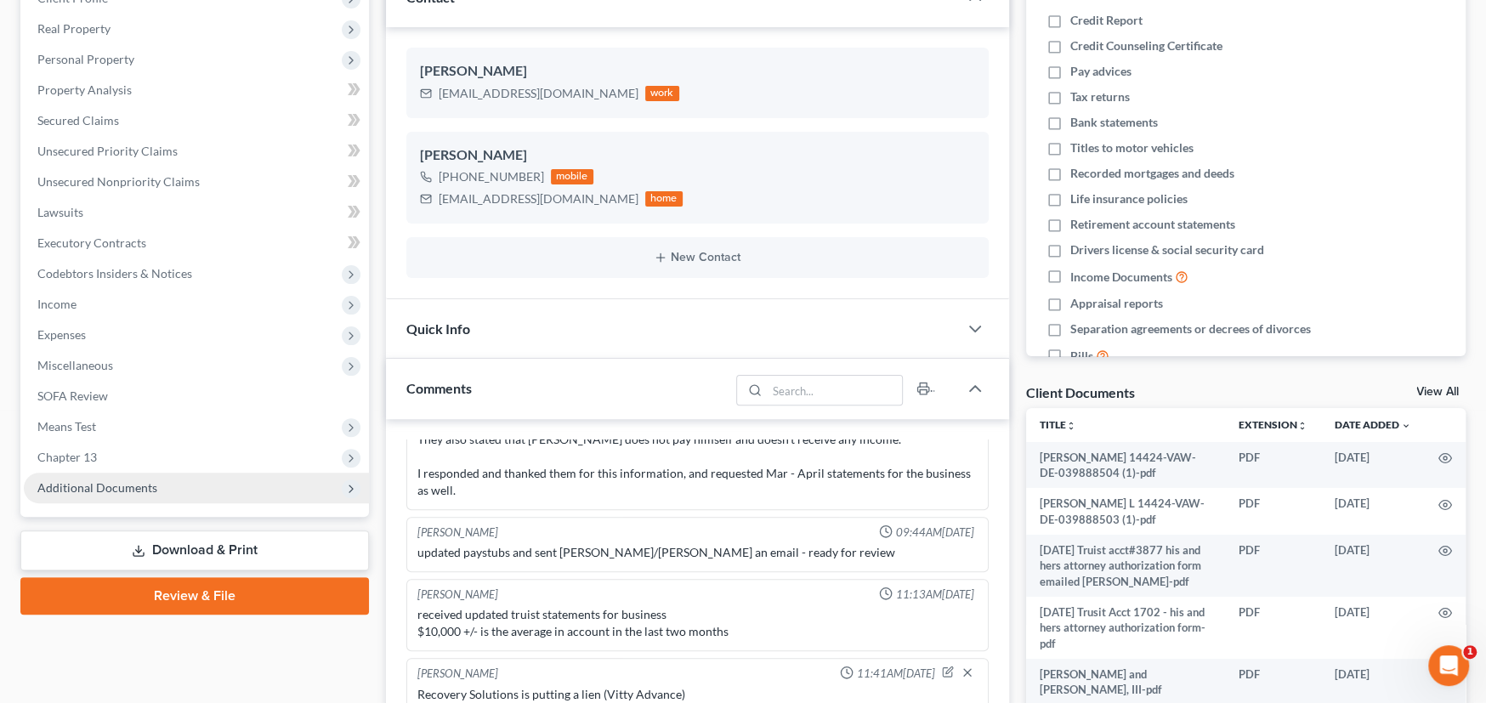
click at [130, 490] on span "Additional Documents" at bounding box center [97, 487] width 120 height 14
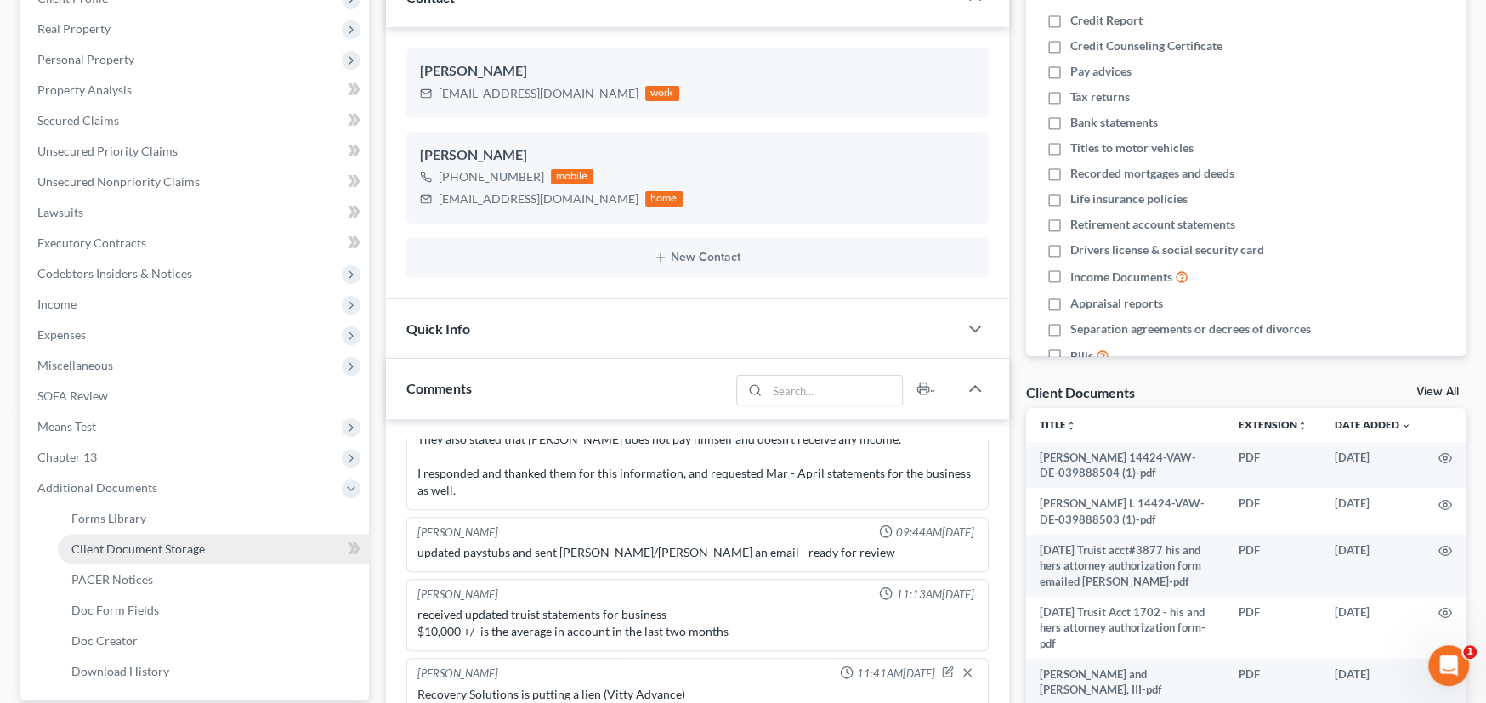
click at [184, 547] on span "Client Document Storage" at bounding box center [137, 549] width 133 height 14
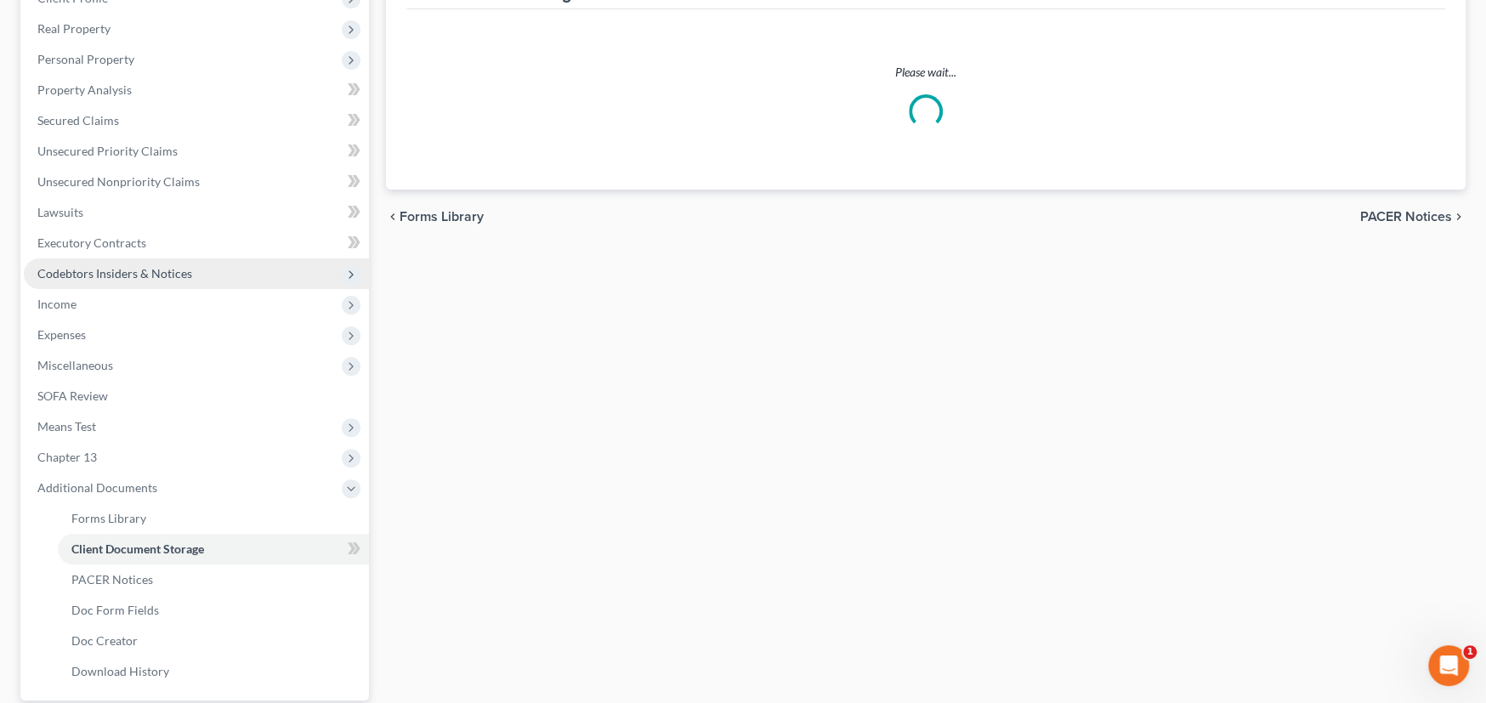
scroll to position [65, 0]
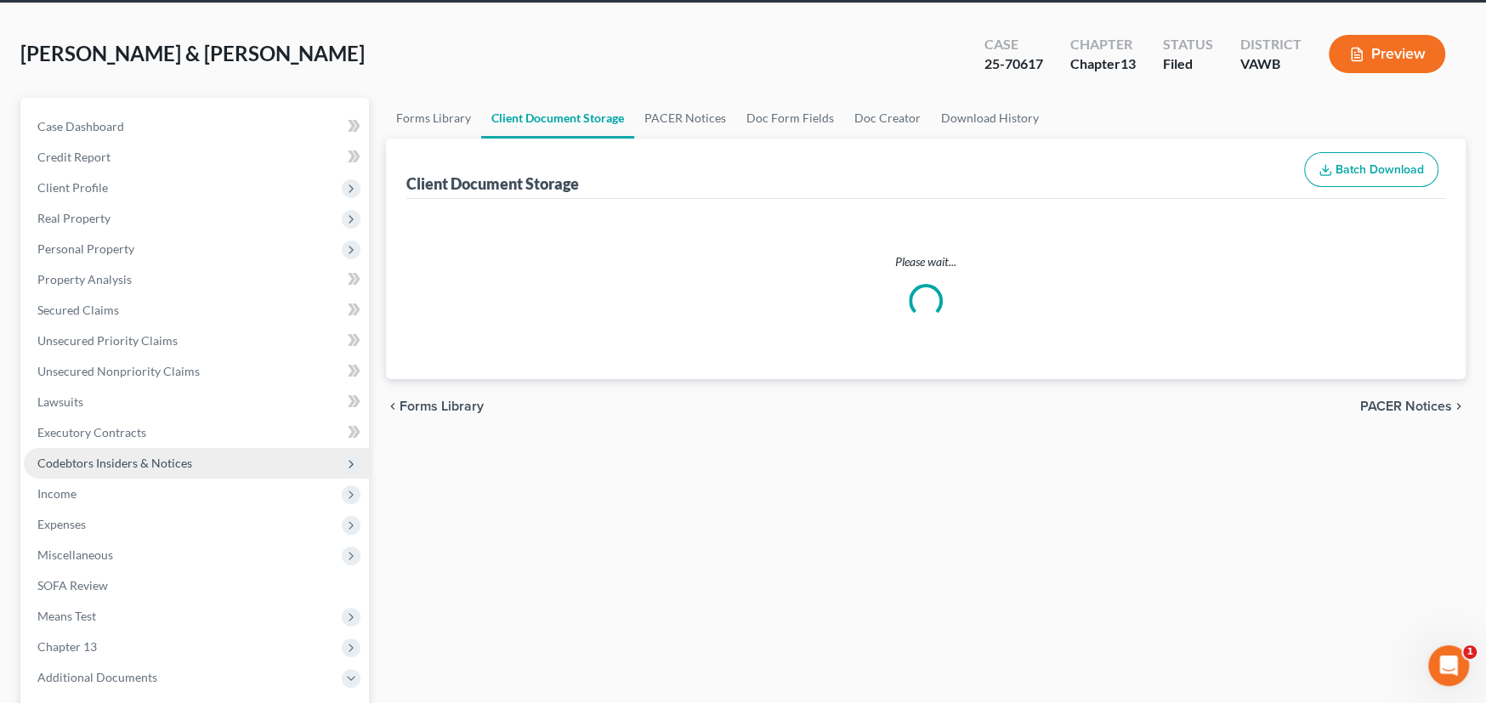
select select "0"
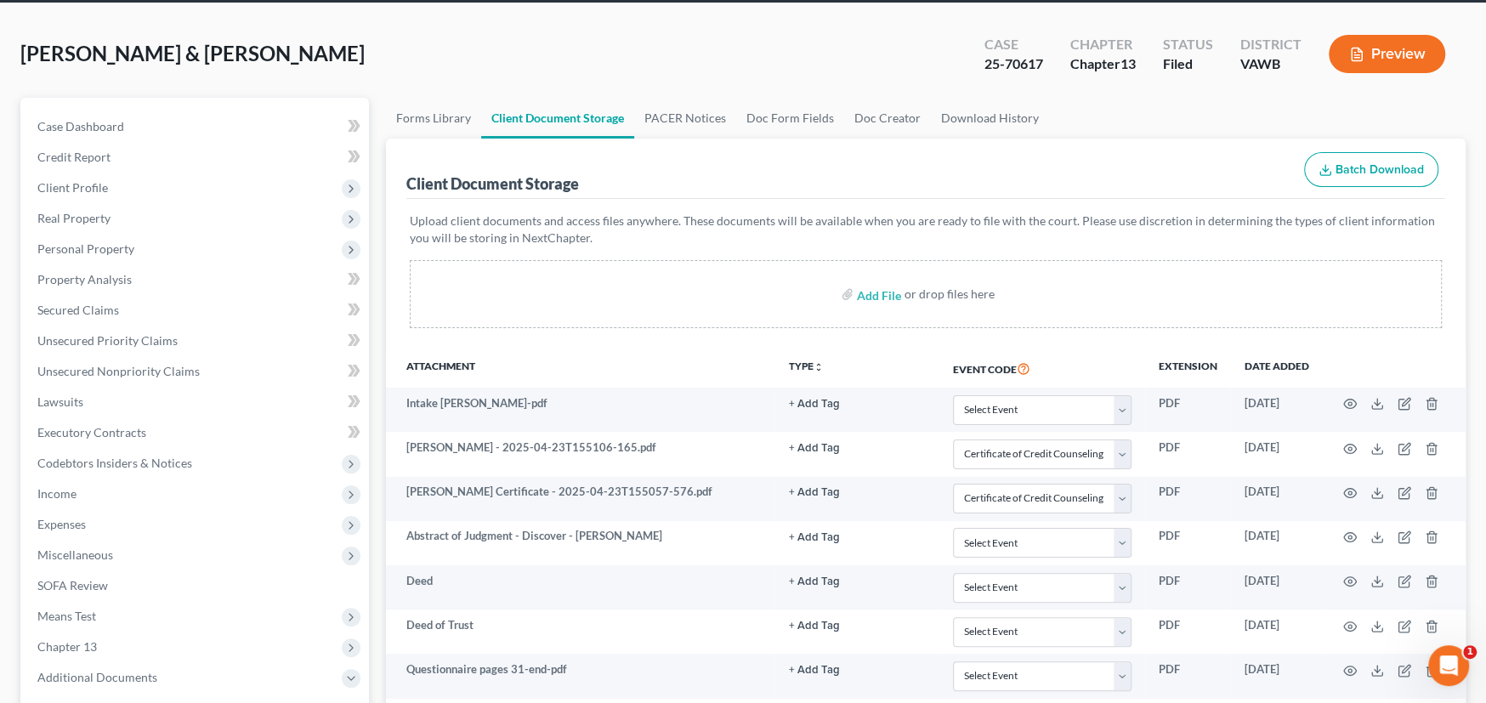
scroll to position [0, 0]
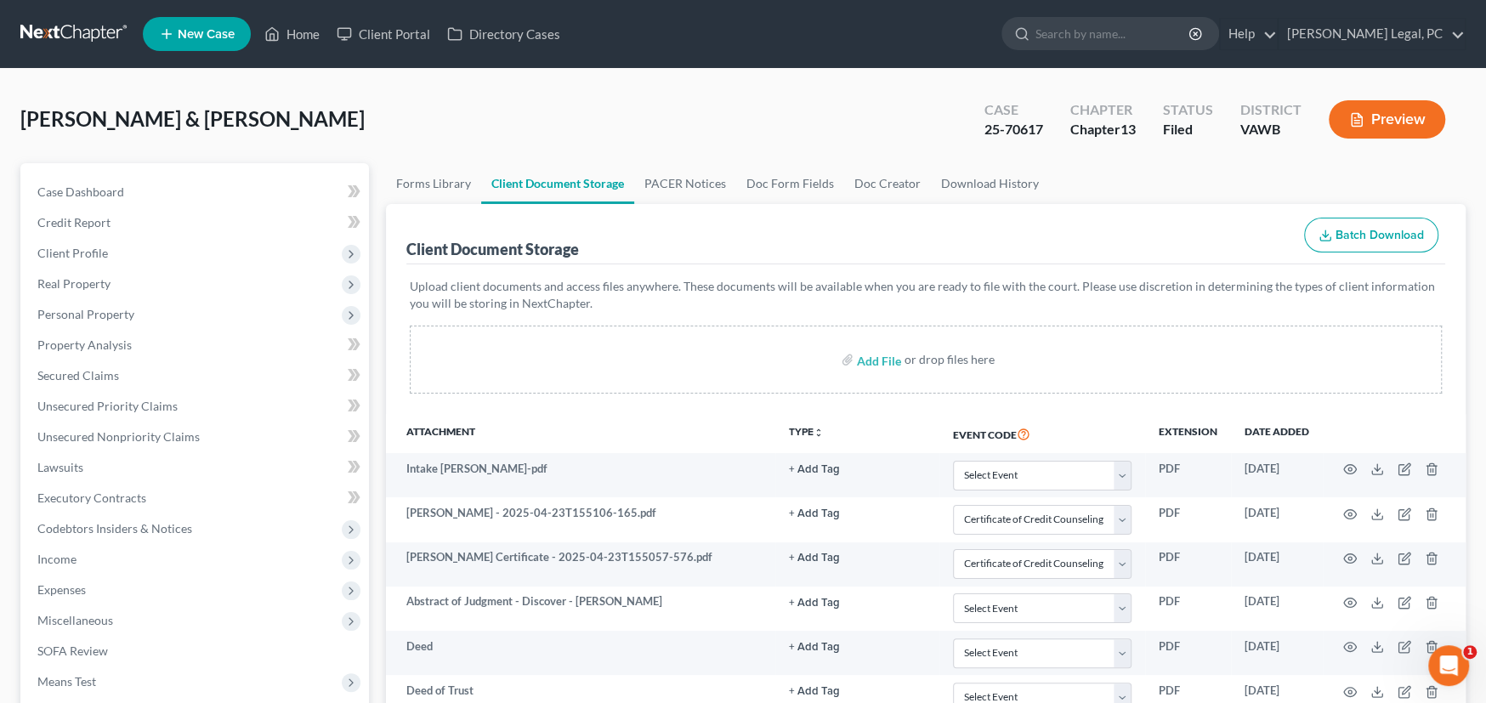
select select "0"
click at [67, 23] on link at bounding box center [74, 34] width 109 height 31
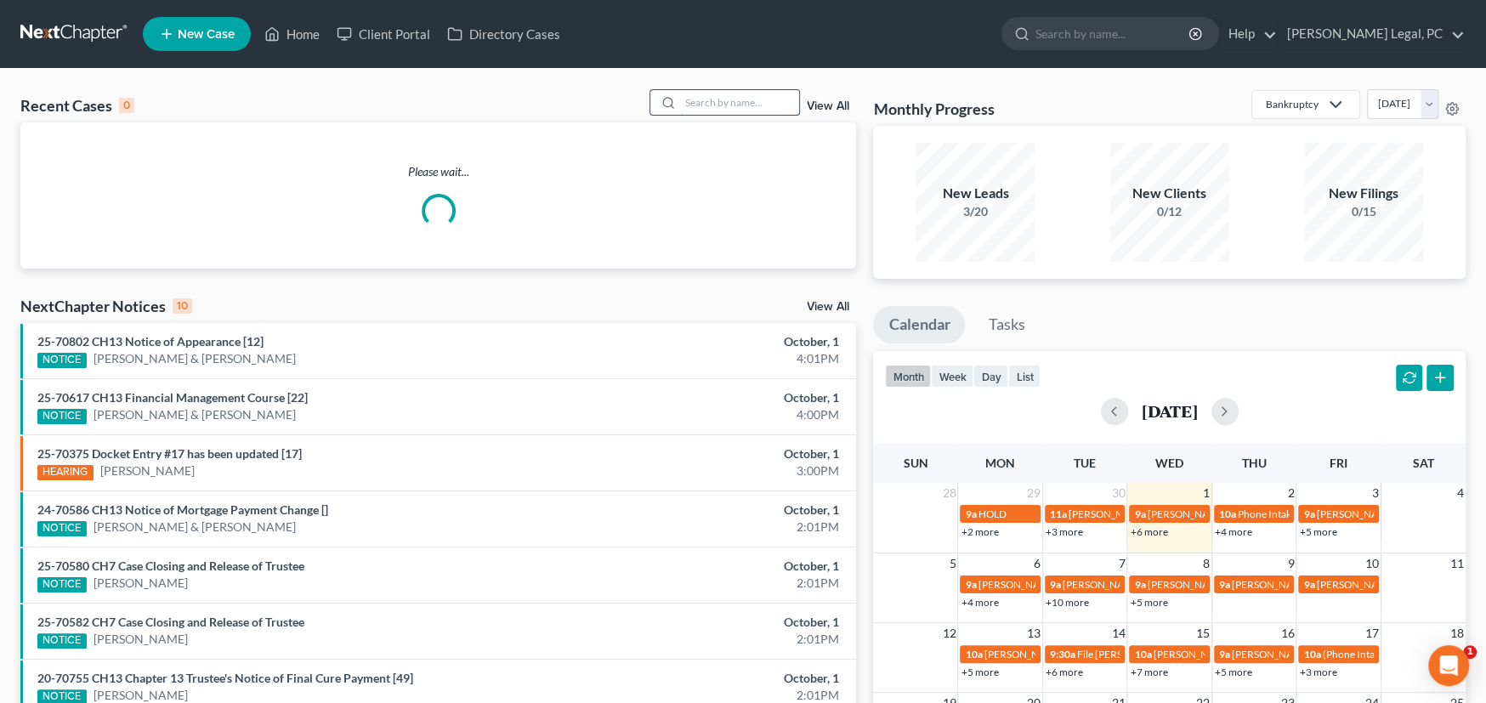
click at [712, 98] on input "search" at bounding box center [739, 102] width 119 height 25
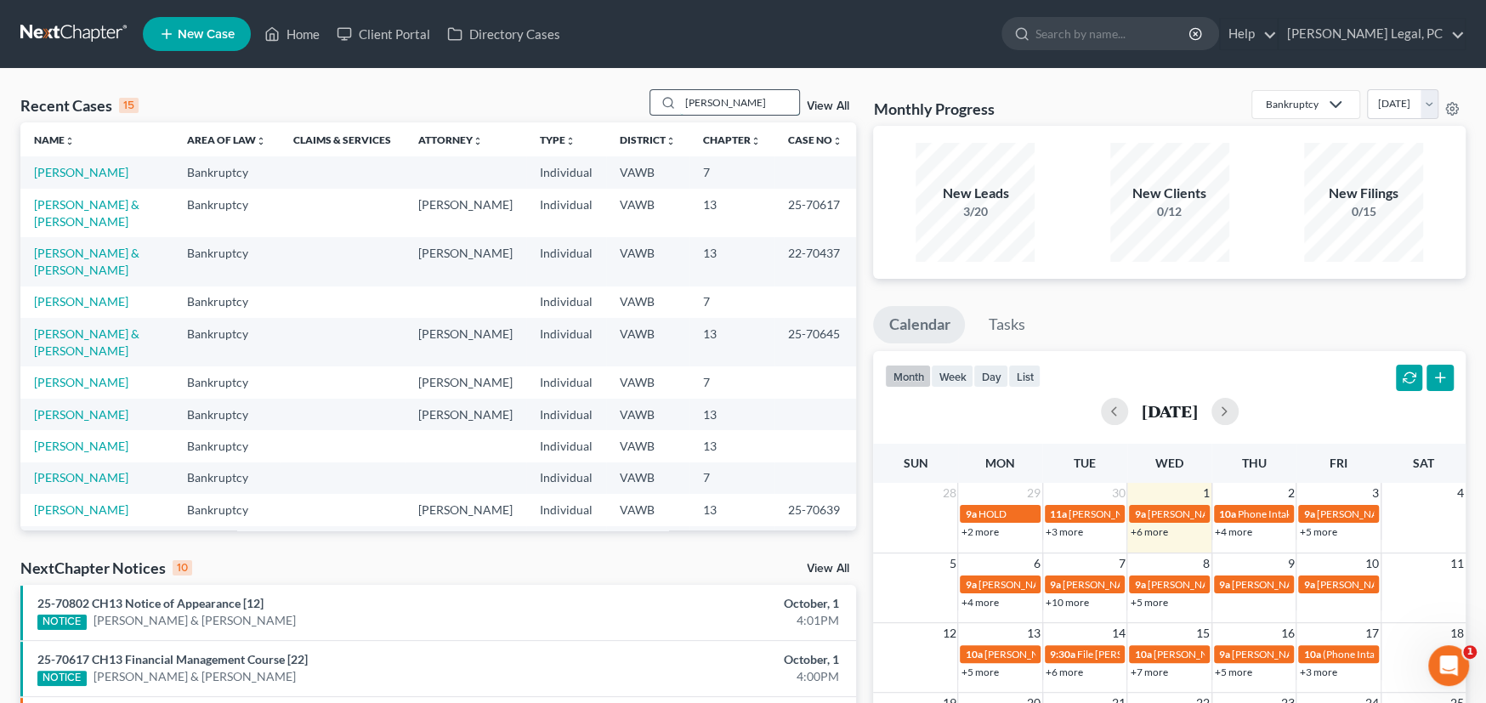
type input "[PERSON_NAME]"
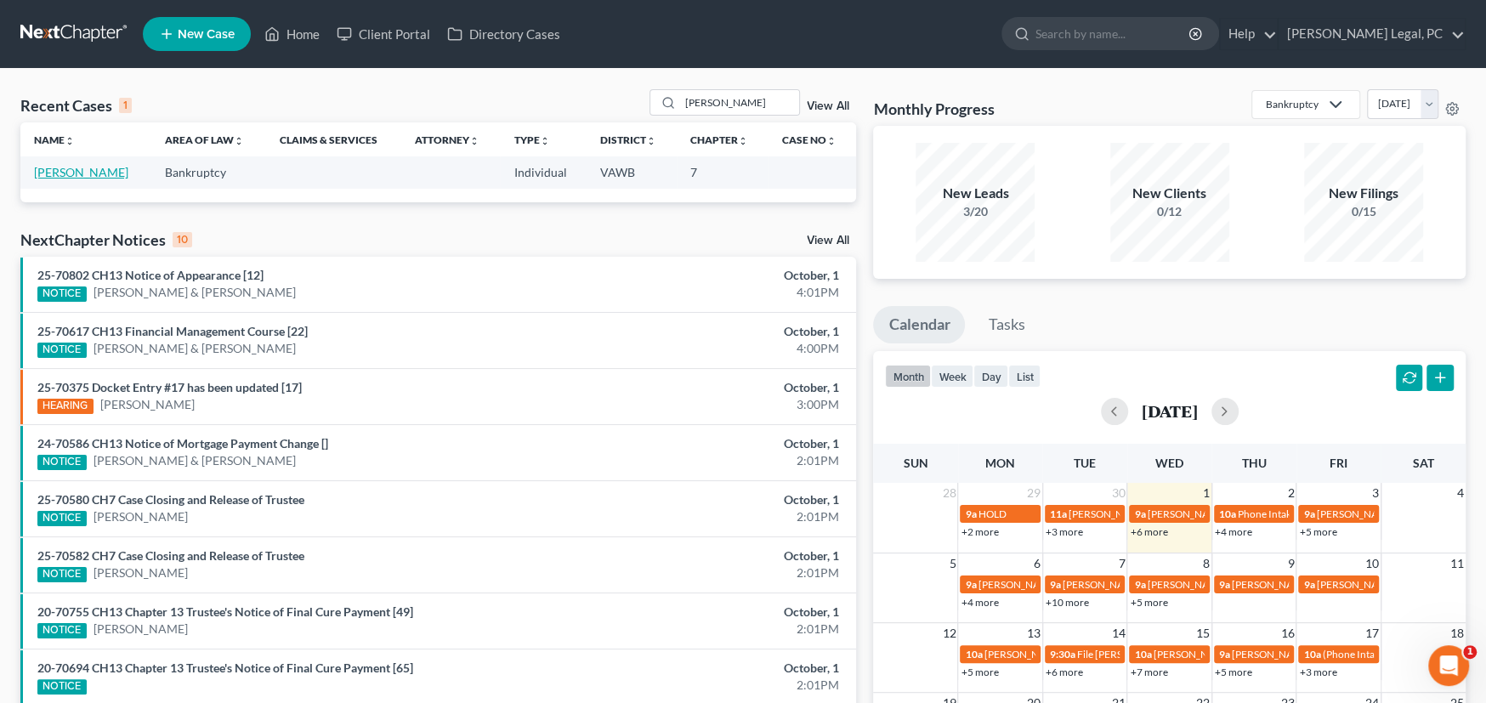
click at [81, 171] on link "[PERSON_NAME]" at bounding box center [81, 172] width 94 height 14
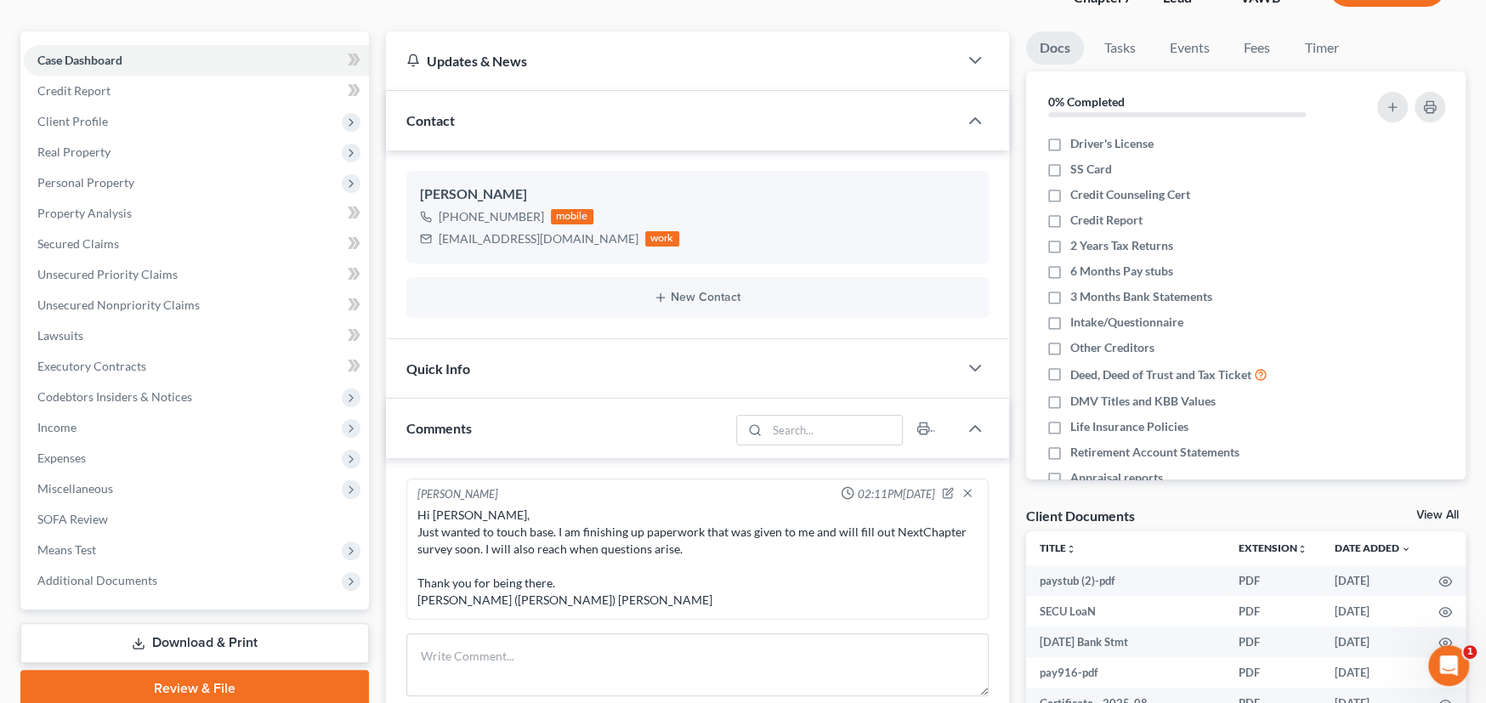
scroll to position [340, 0]
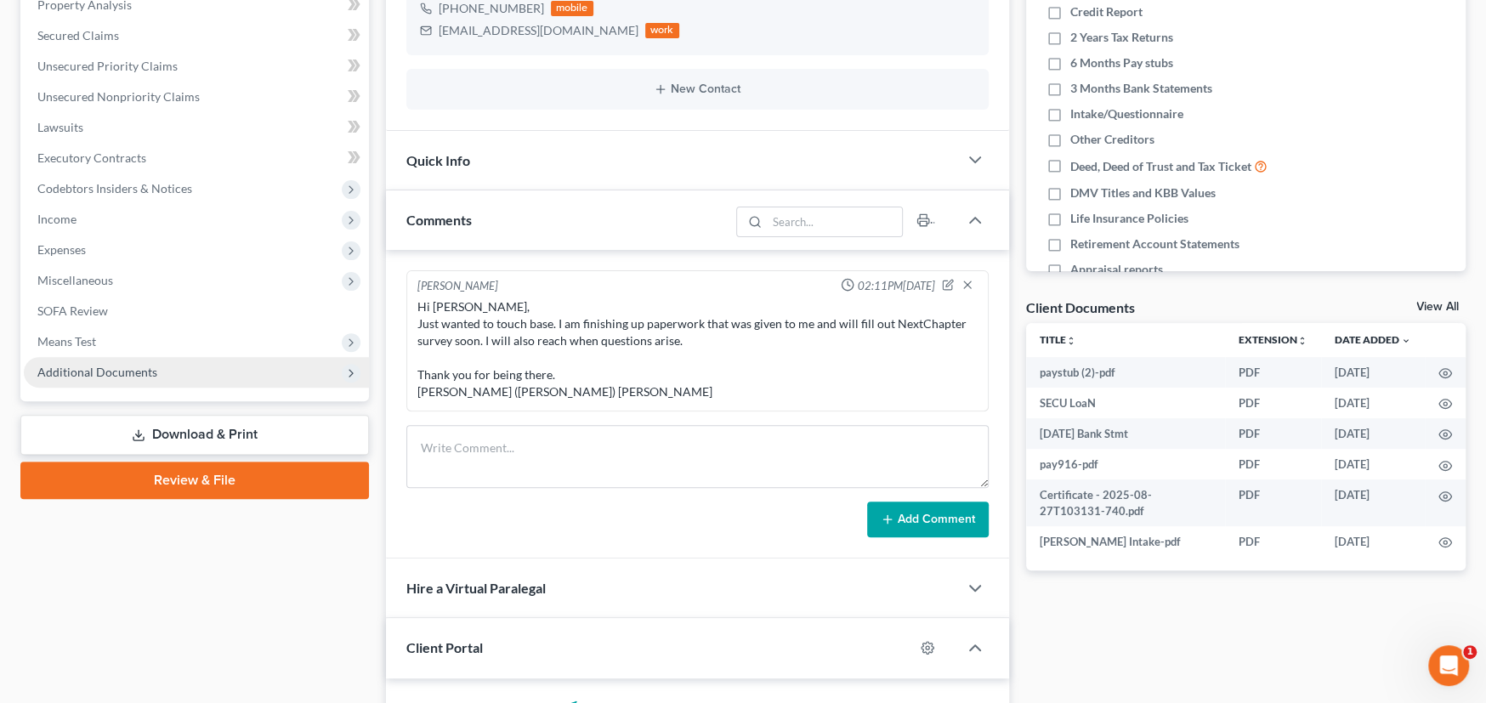
click at [112, 366] on span "Additional Documents" at bounding box center [97, 372] width 120 height 14
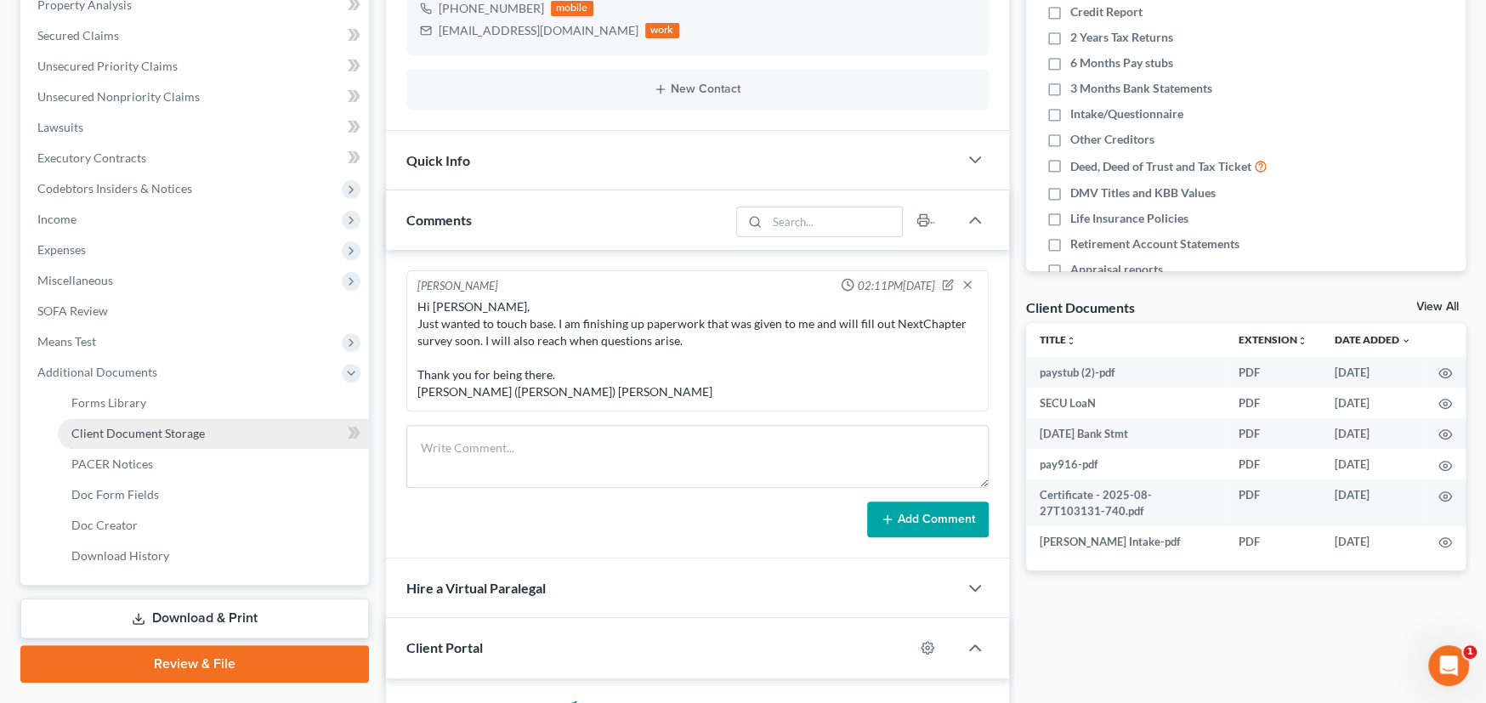
drag, startPoint x: 146, startPoint y: 423, endPoint x: 182, endPoint y: 423, distance: 35.7
click at [147, 423] on link "Client Document Storage" at bounding box center [213, 433] width 311 height 31
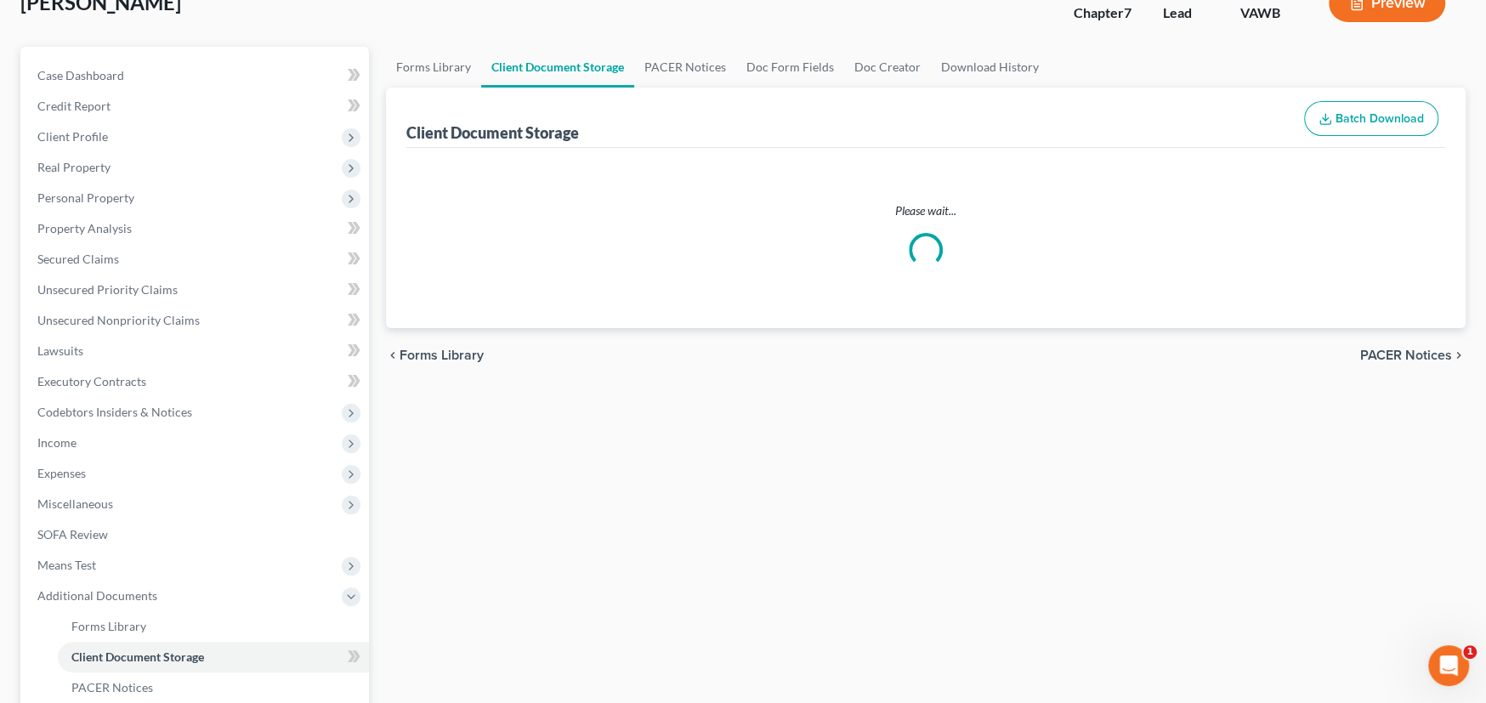
scroll to position [2, 0]
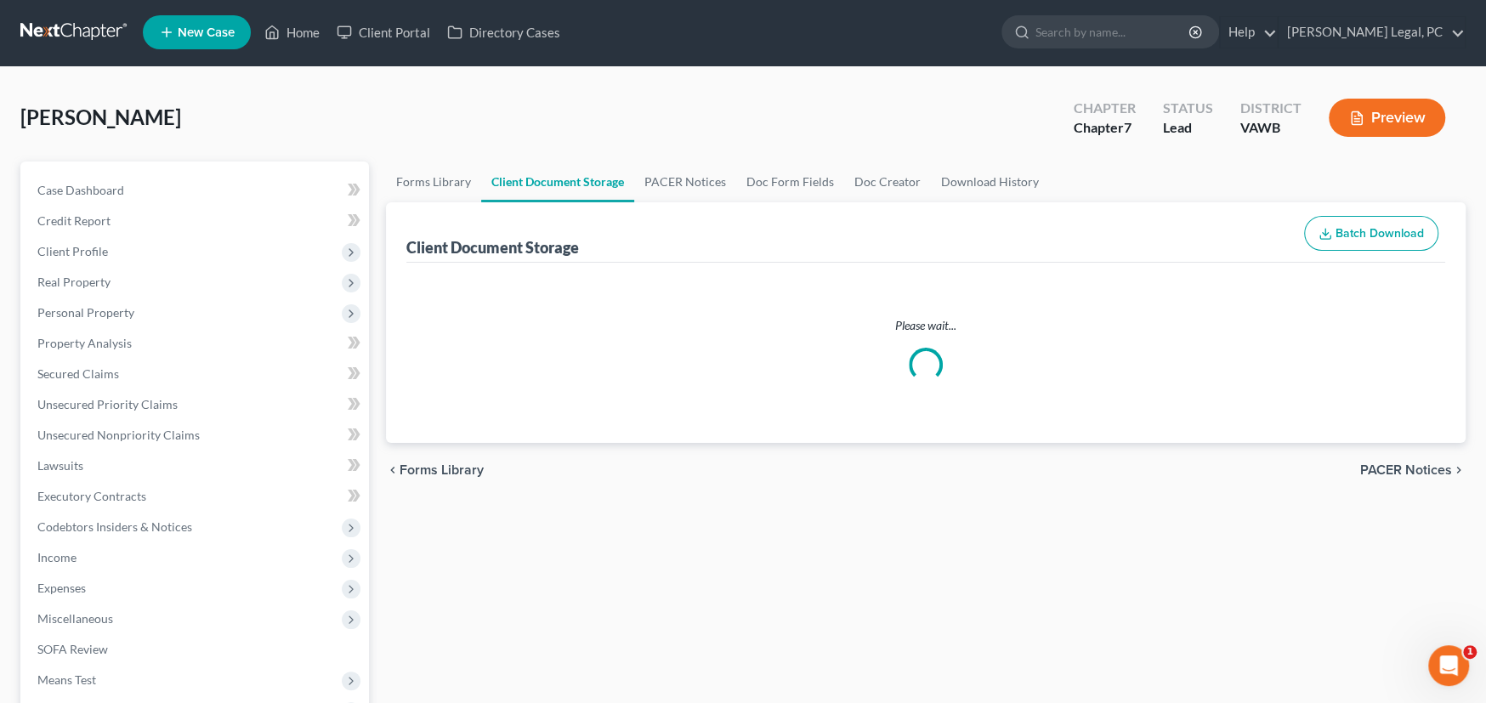
select select "0"
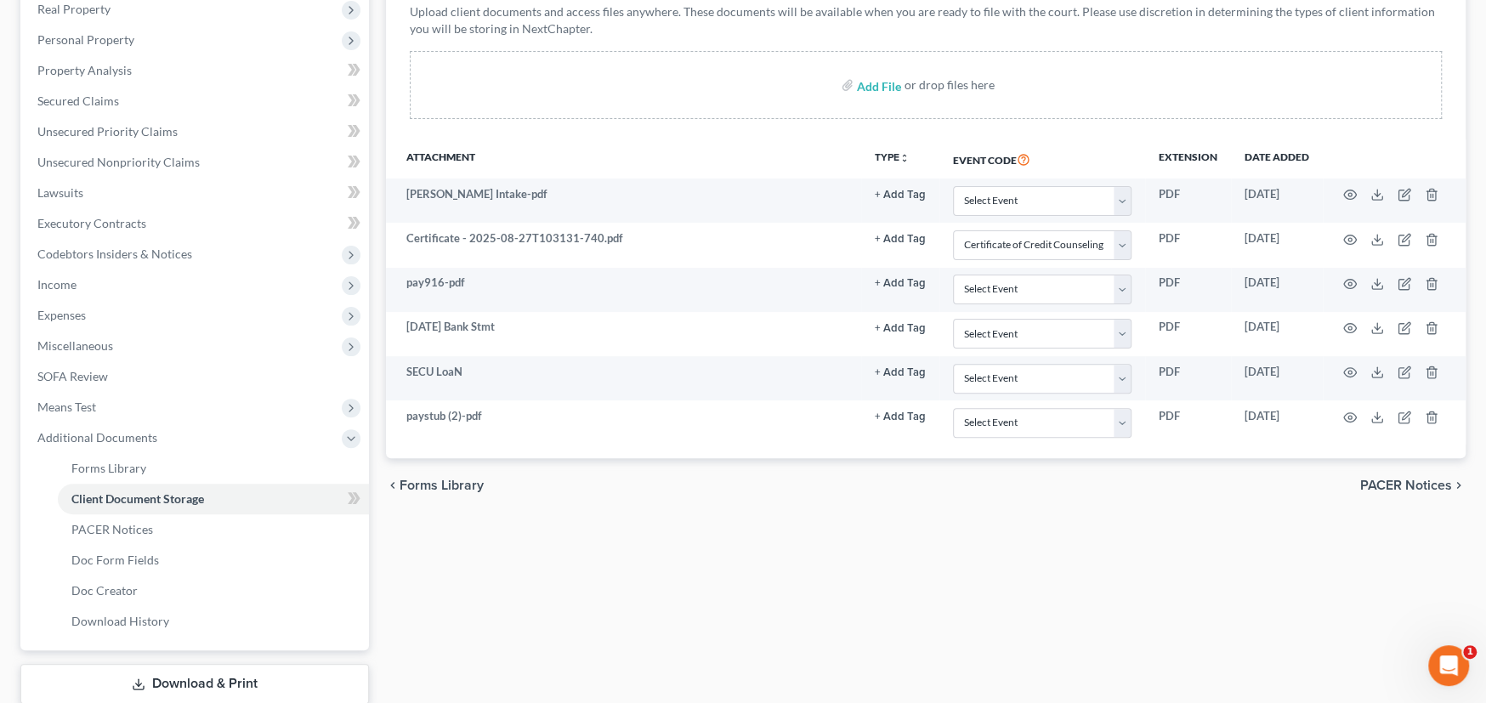
scroll to position [383, 0]
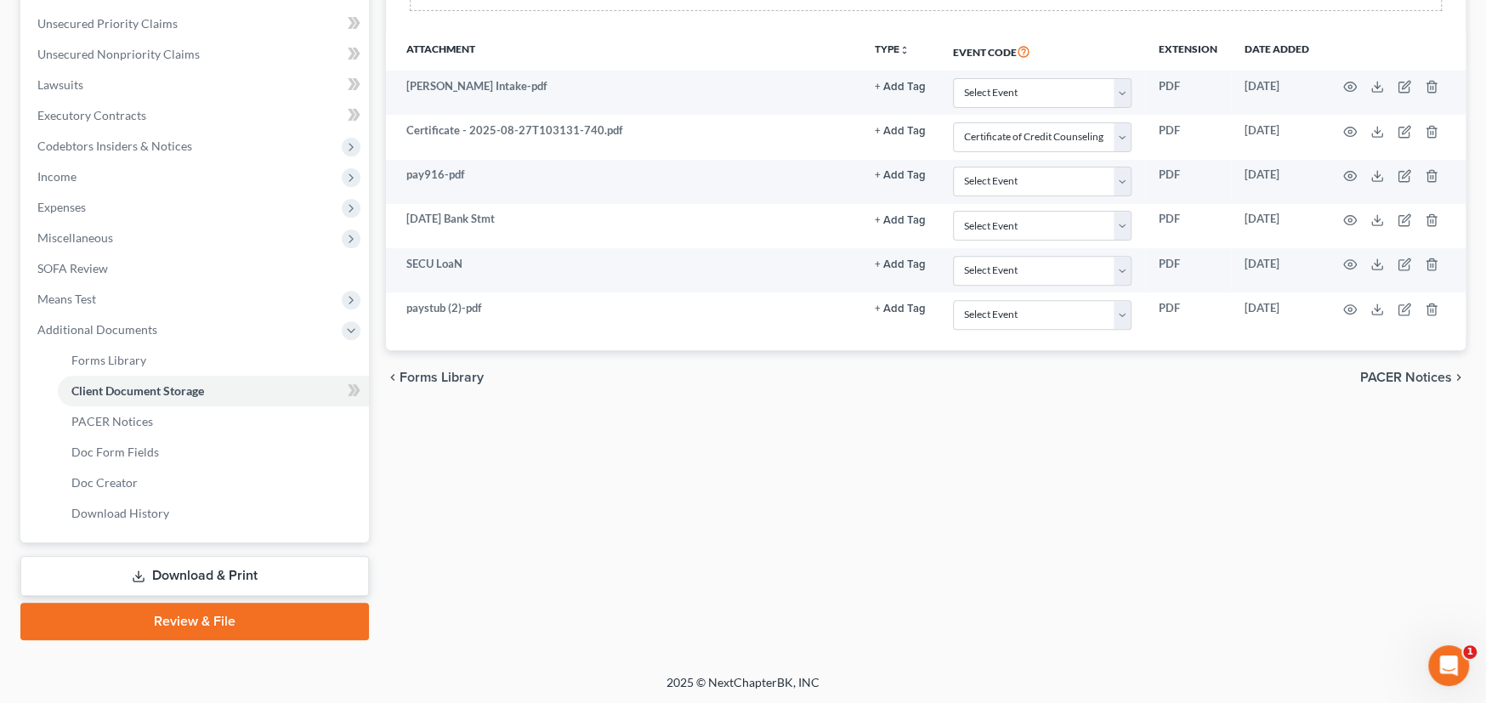
select select "0"
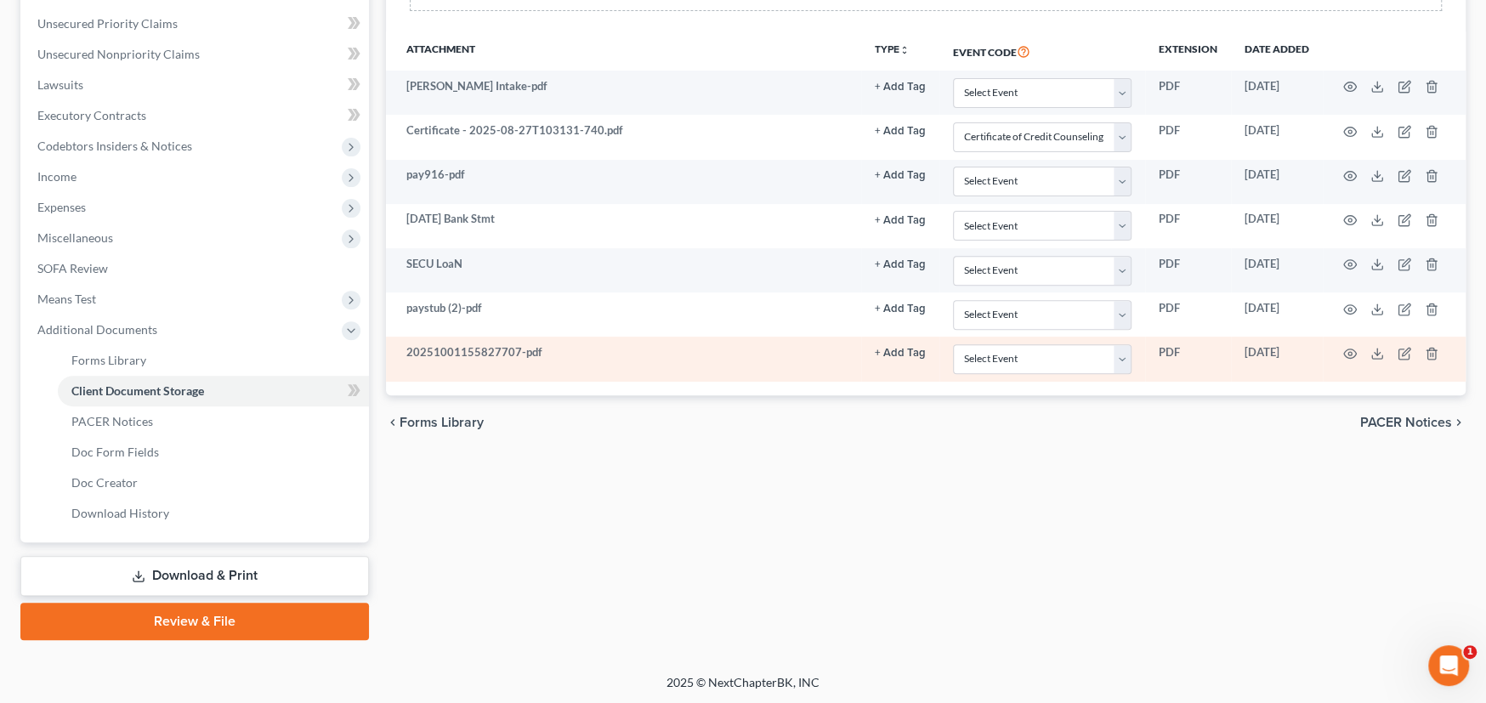
click at [667, 366] on td "20251001155827707-pdf" at bounding box center [623, 359] width 475 height 44
click at [1341, 350] on td at bounding box center [1394, 359] width 143 height 44
click at [1345, 350] on icon "button" at bounding box center [1350, 354] width 14 height 14
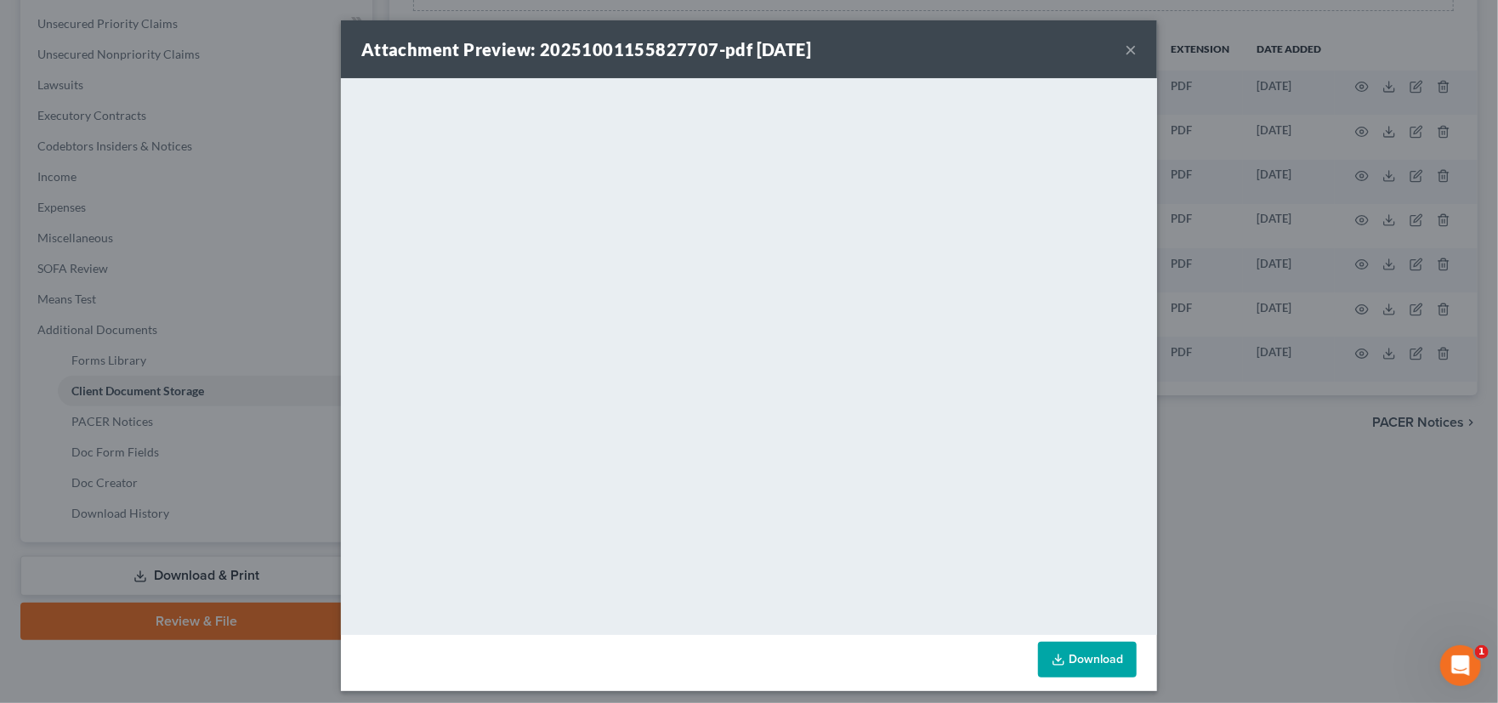
click at [1125, 52] on button "×" at bounding box center [1131, 49] width 12 height 20
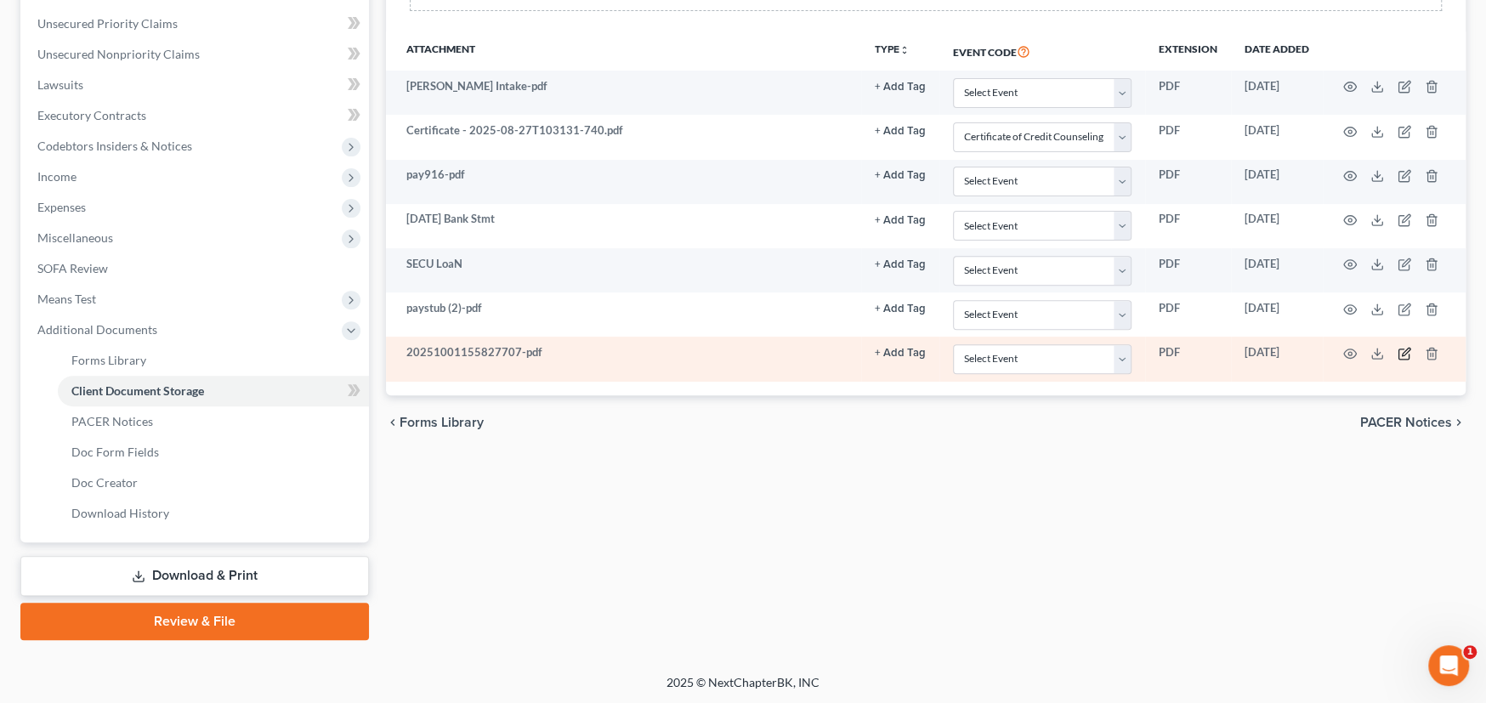
click at [1400, 349] on icon "button" at bounding box center [1405, 354] width 14 height 14
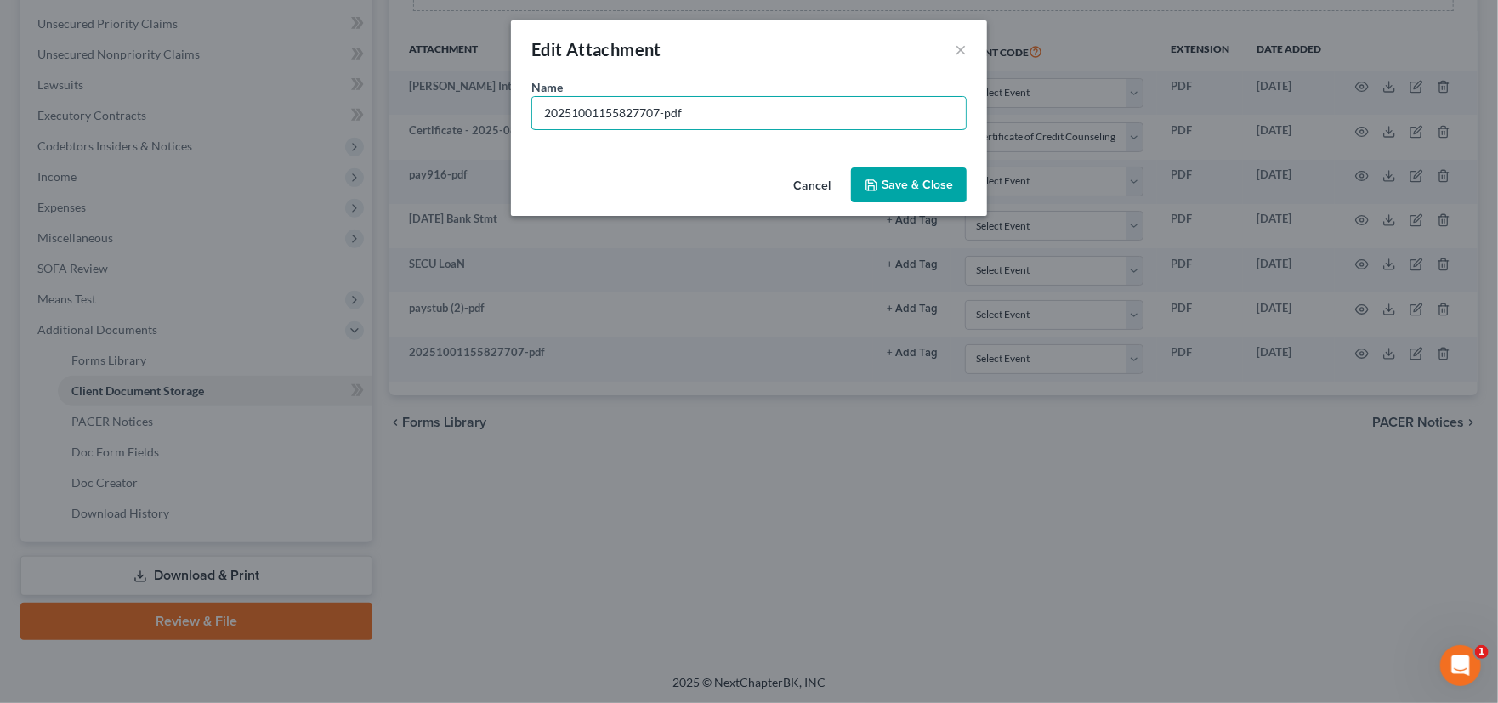
drag, startPoint x: 723, startPoint y: 121, endPoint x: 238, endPoint y: 100, distance: 485.1
click at [231, 101] on div "Edit Attachment × Name * 20251001155827707-pdf Cancel Save & Close" at bounding box center [749, 351] width 1498 height 703
type input "9-30-25 paystub"
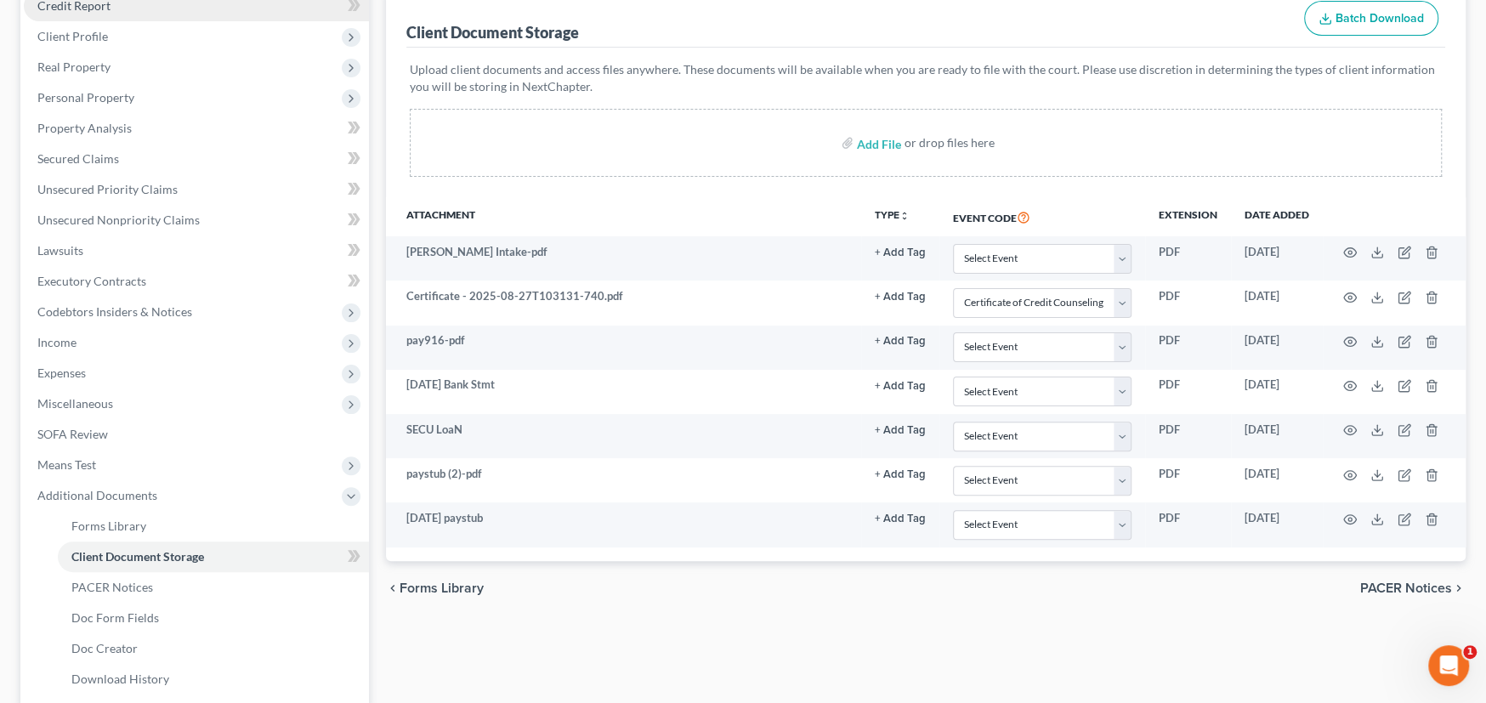
scroll to position [0, 0]
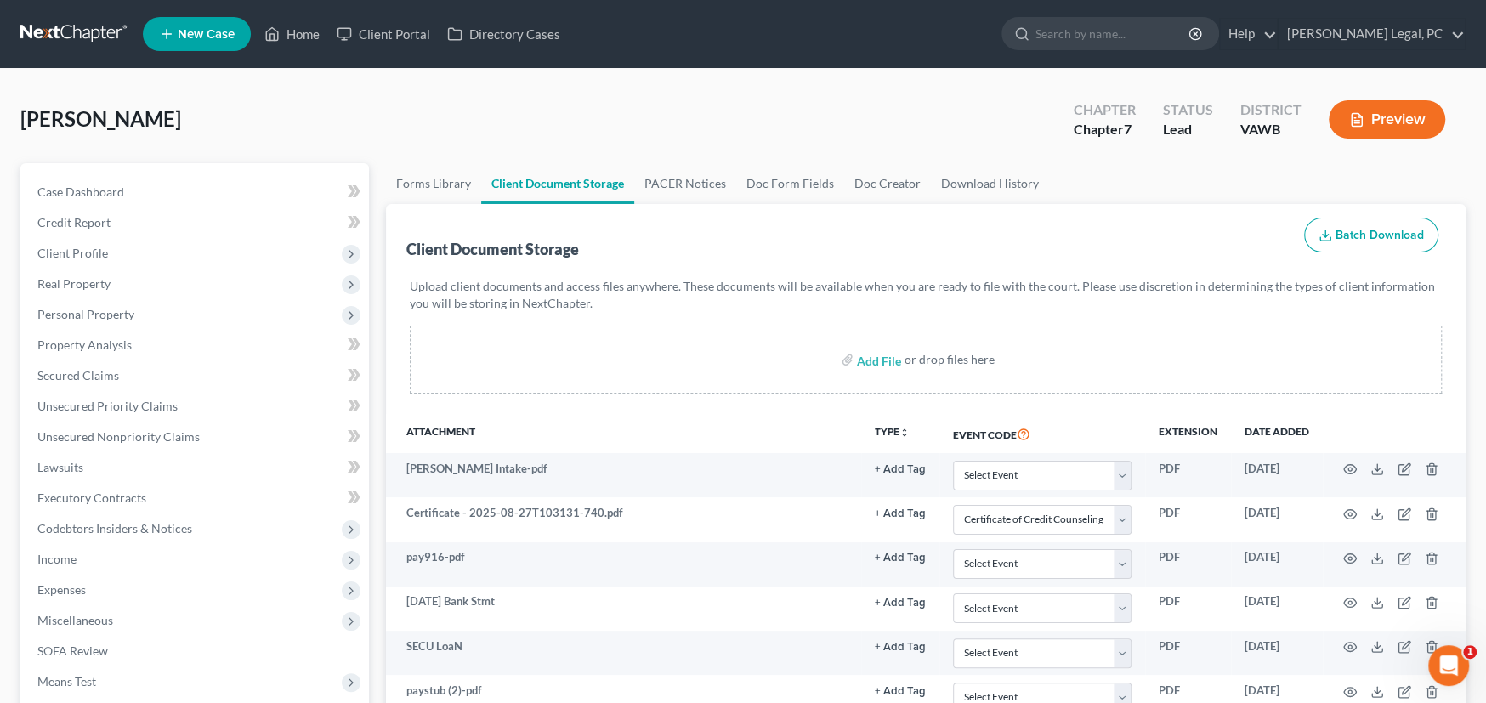
click at [75, 26] on link at bounding box center [74, 34] width 109 height 31
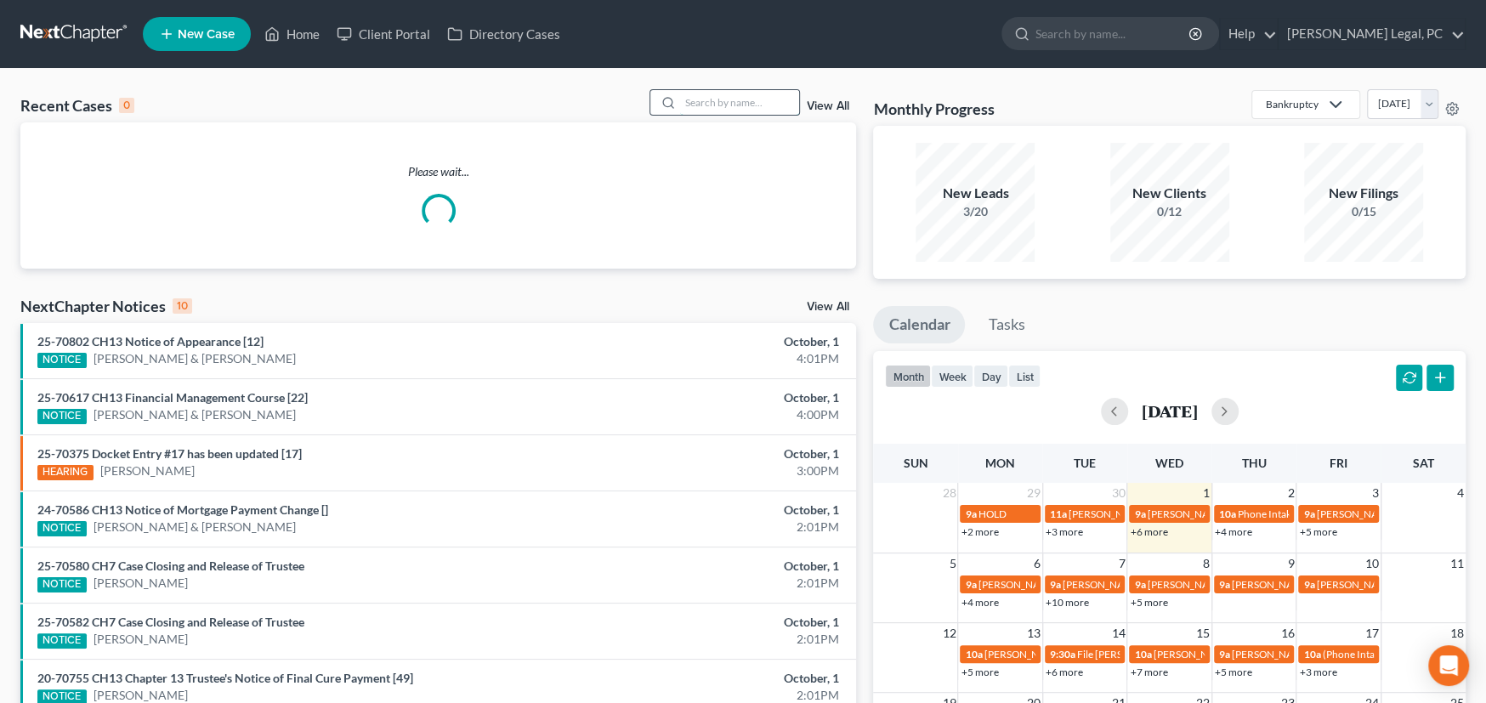
click at [752, 112] on input "search" at bounding box center [739, 102] width 119 height 25
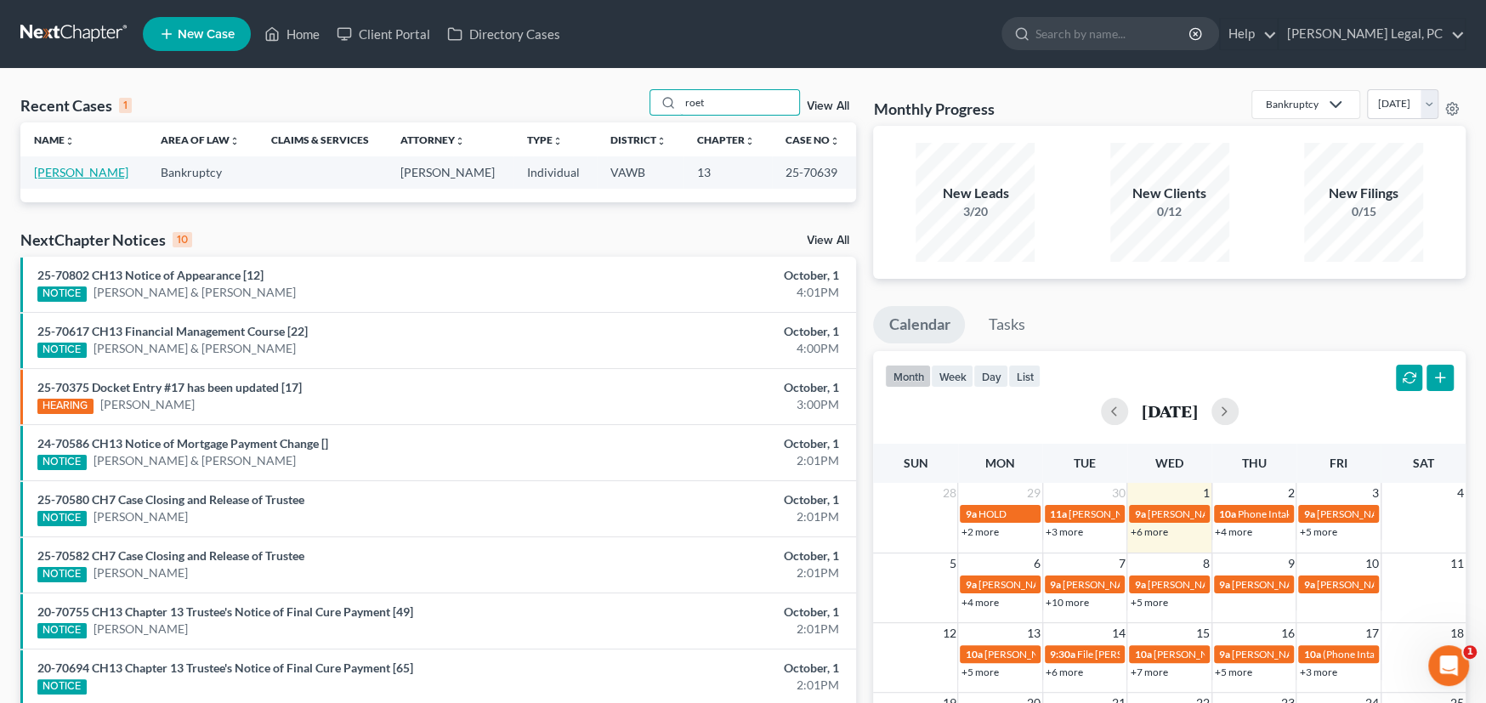
type input "roet"
click at [64, 172] on link "[PERSON_NAME]" at bounding box center [81, 172] width 94 height 14
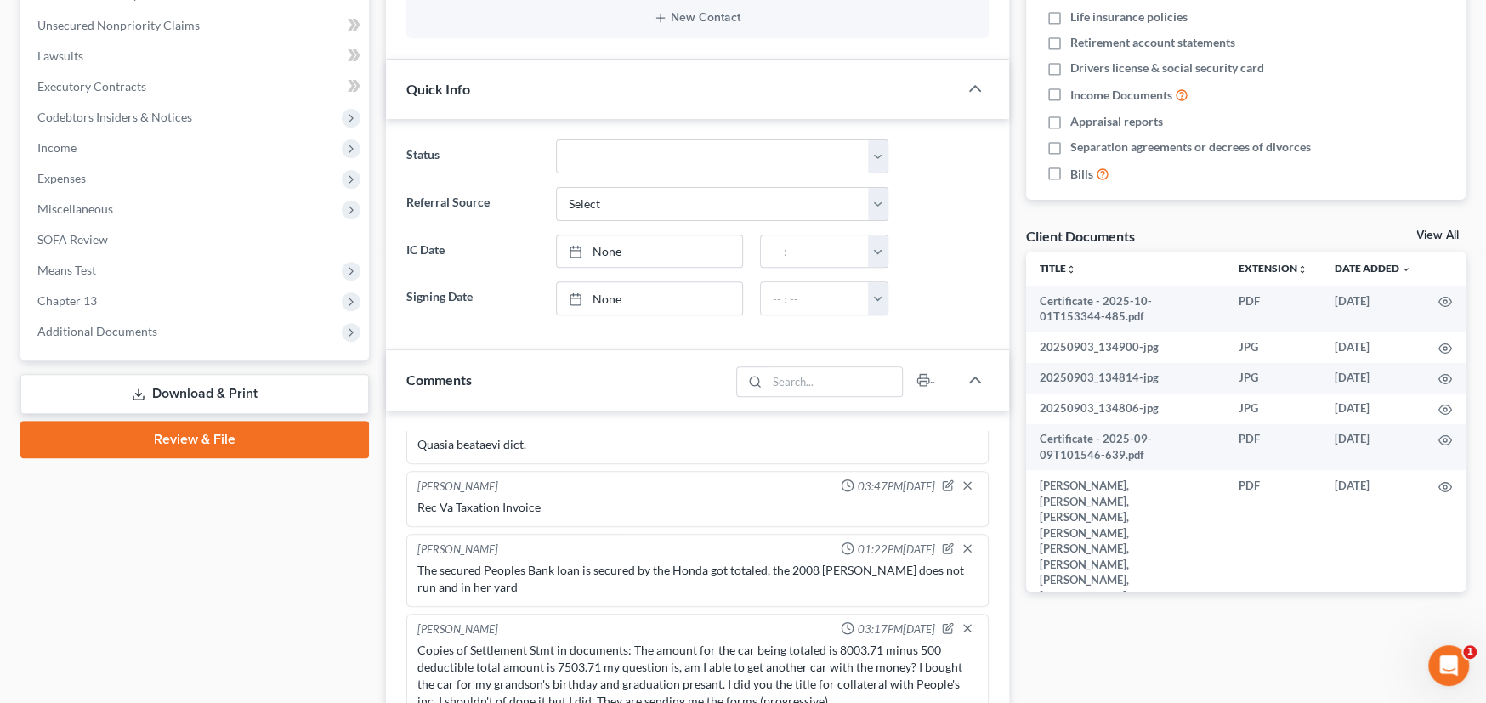
scroll to position [424, 0]
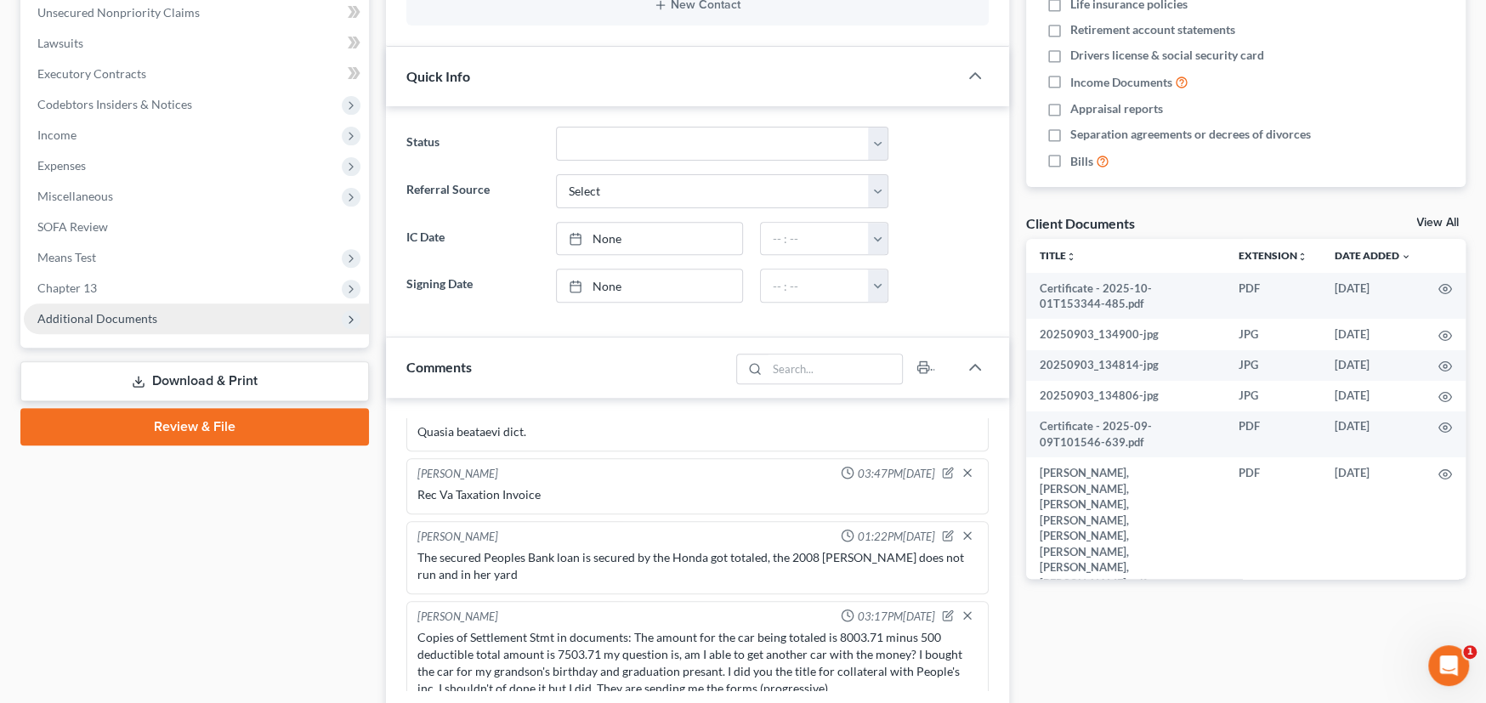
click at [91, 311] on span "Additional Documents" at bounding box center [97, 318] width 120 height 14
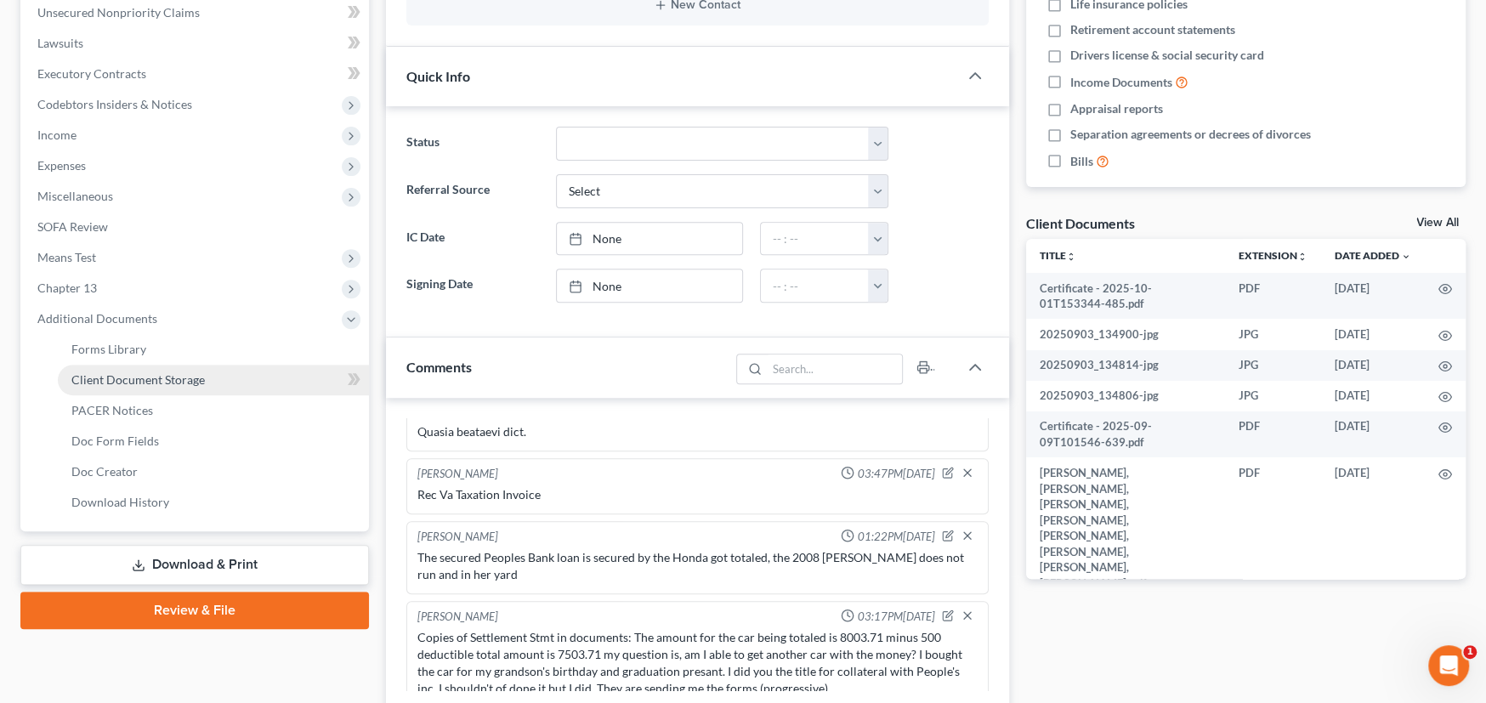
click at [101, 378] on span "Client Document Storage" at bounding box center [137, 379] width 133 height 14
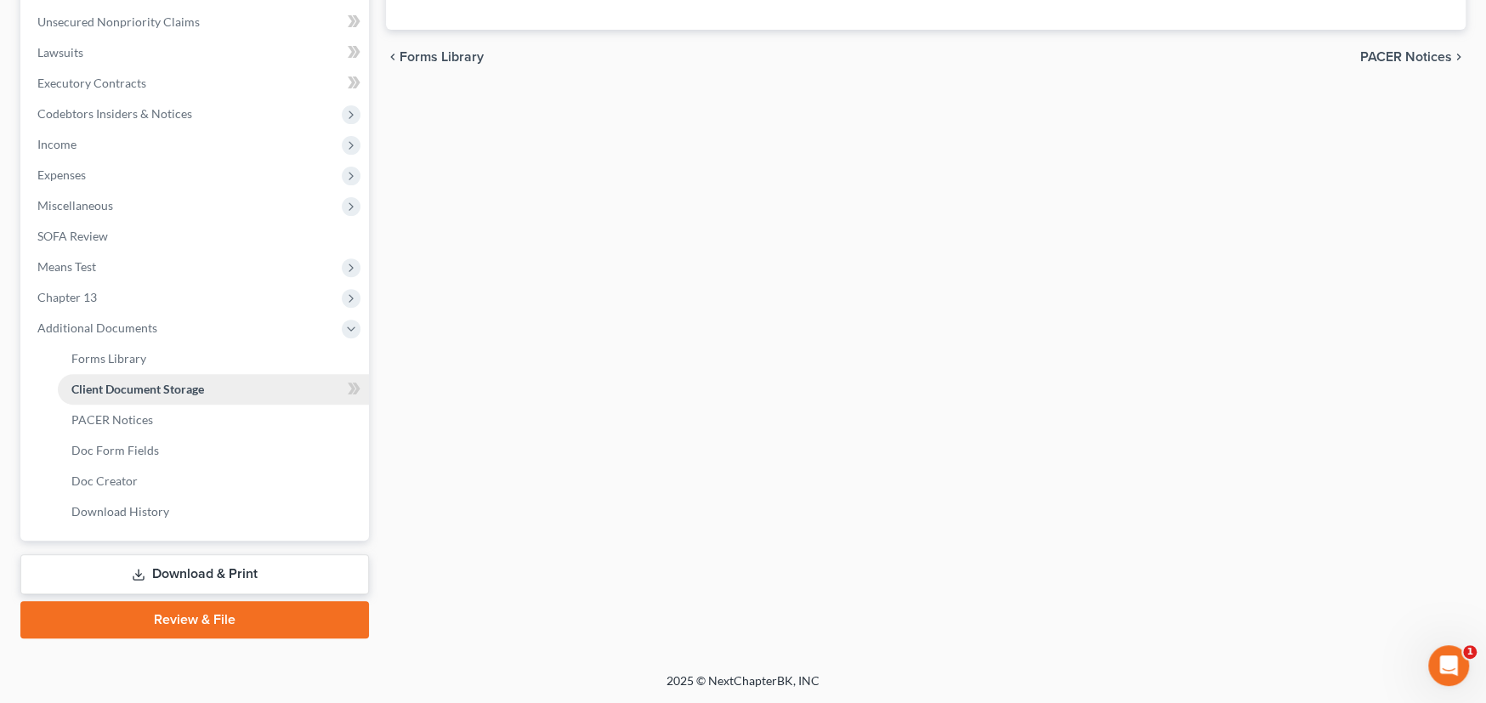
scroll to position [227, 0]
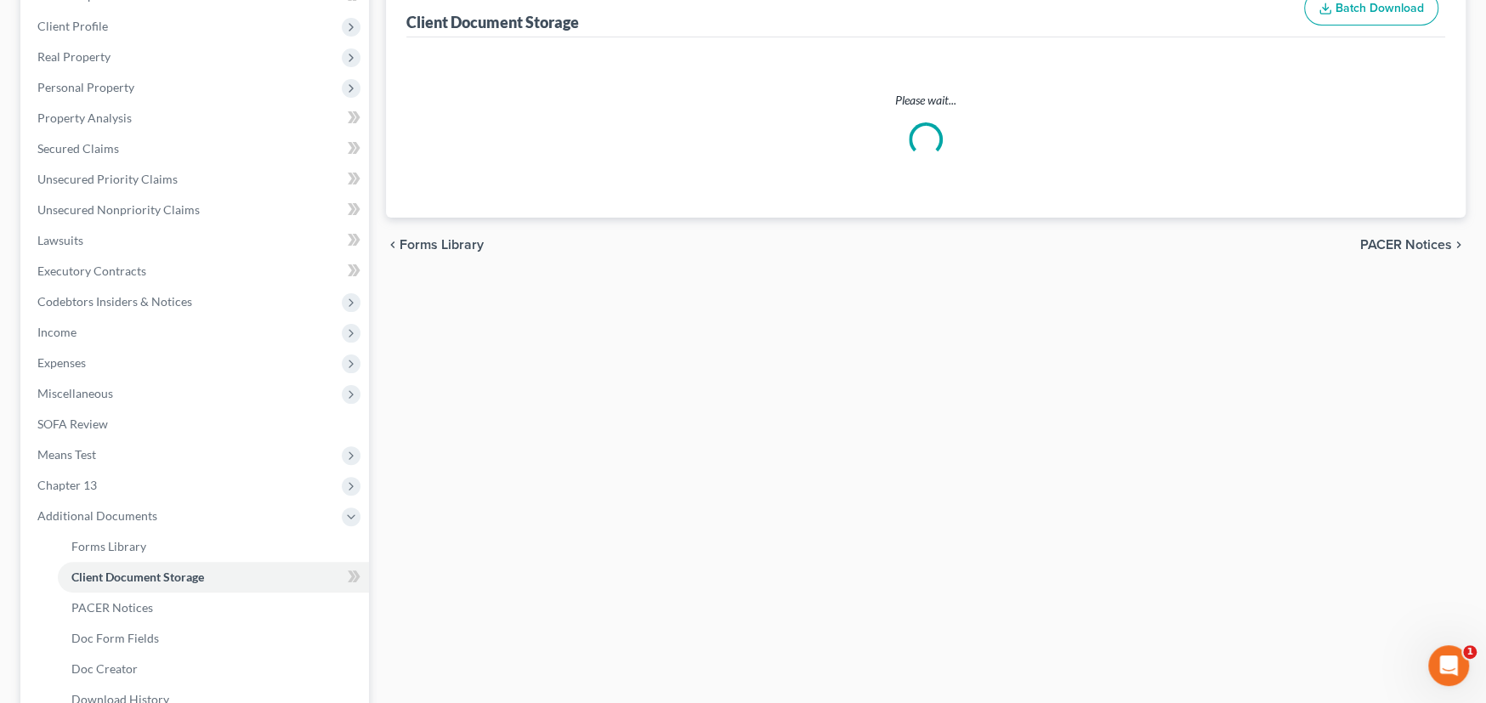
select select "0"
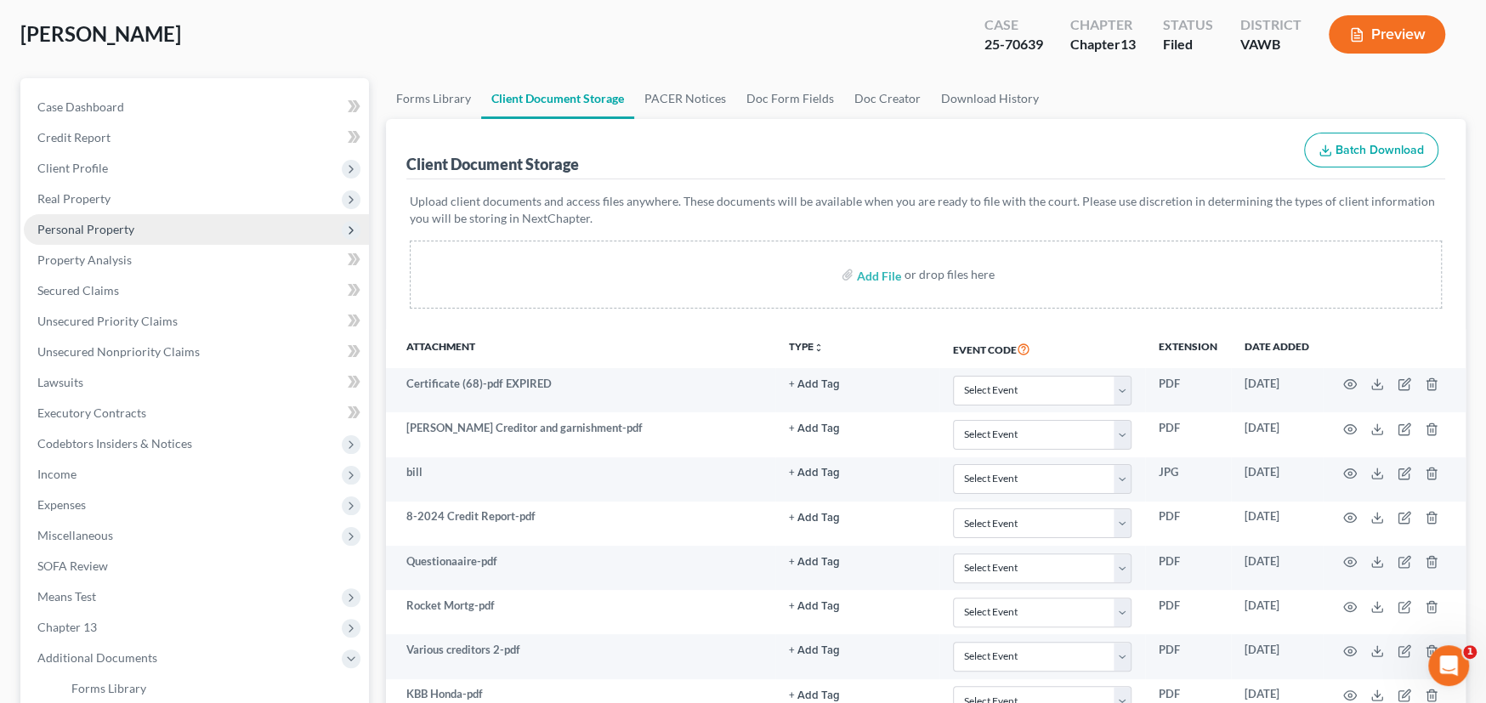
scroll to position [0, 0]
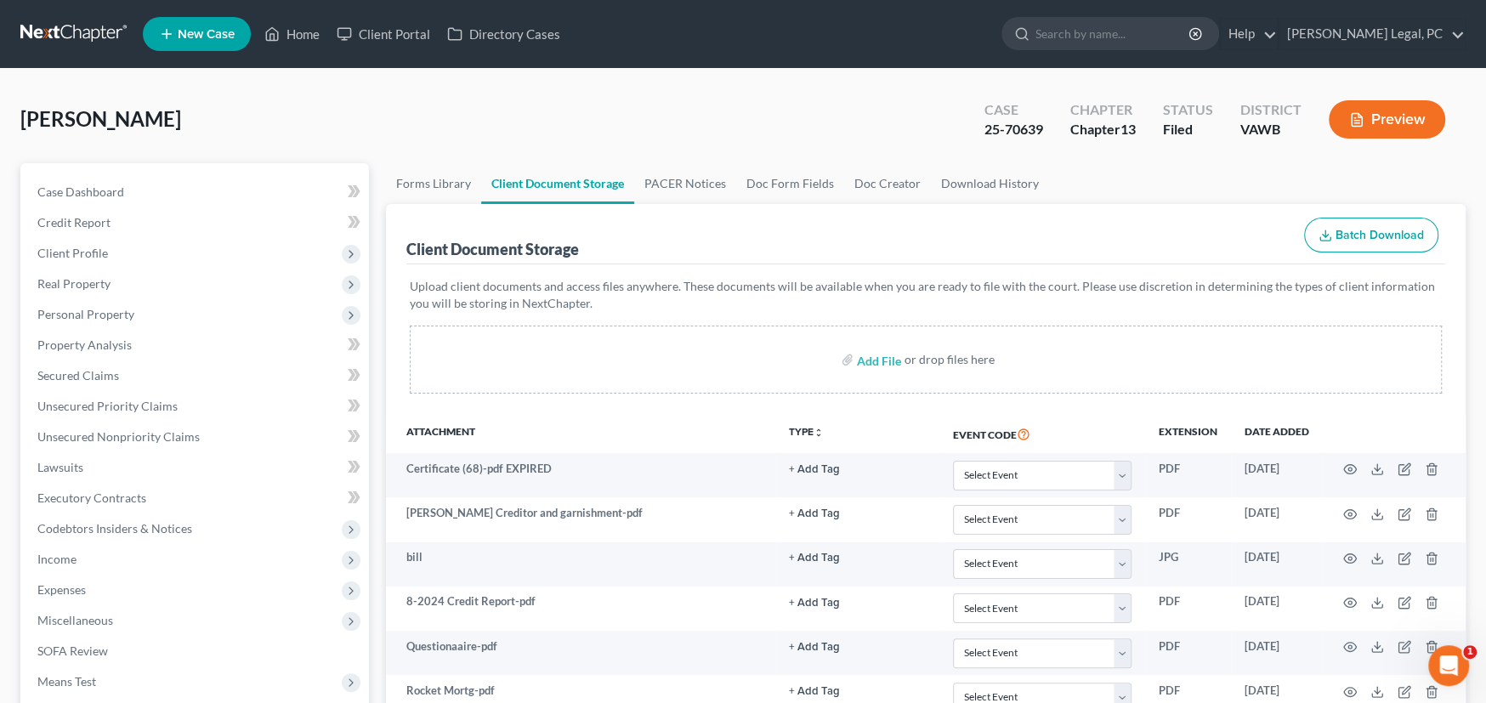
click at [105, 31] on link at bounding box center [74, 34] width 109 height 31
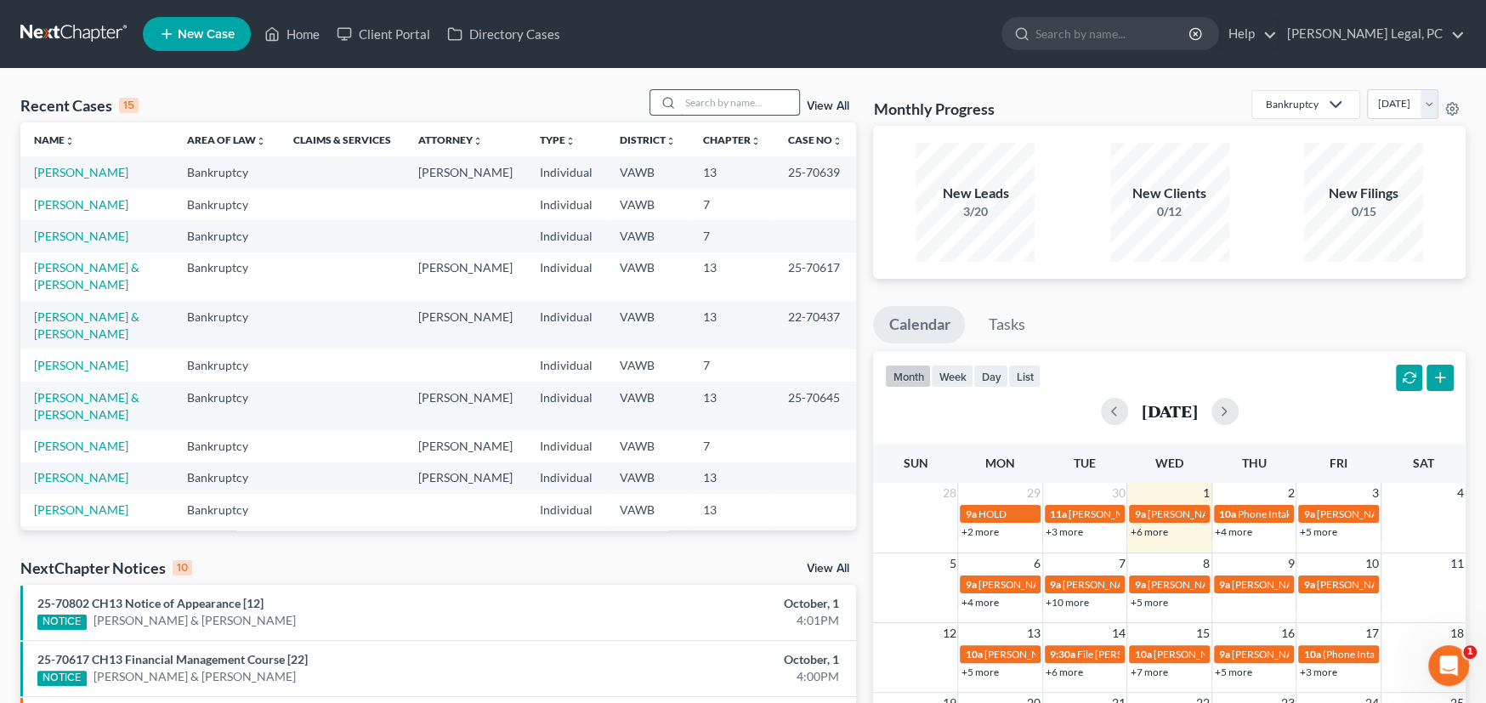
click at [729, 106] on input "search" at bounding box center [739, 102] width 119 height 25
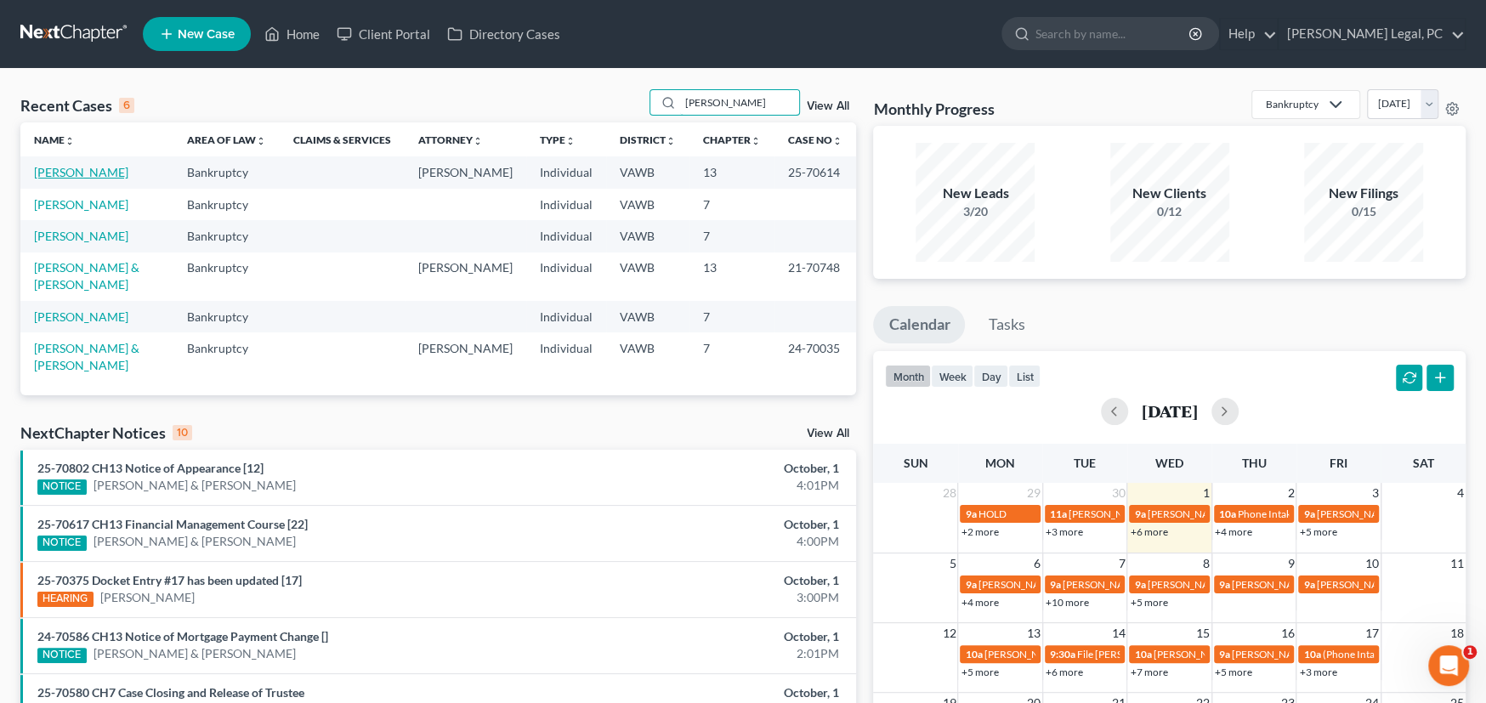
type input "[PERSON_NAME]"
click at [60, 178] on link "[PERSON_NAME]" at bounding box center [81, 172] width 94 height 14
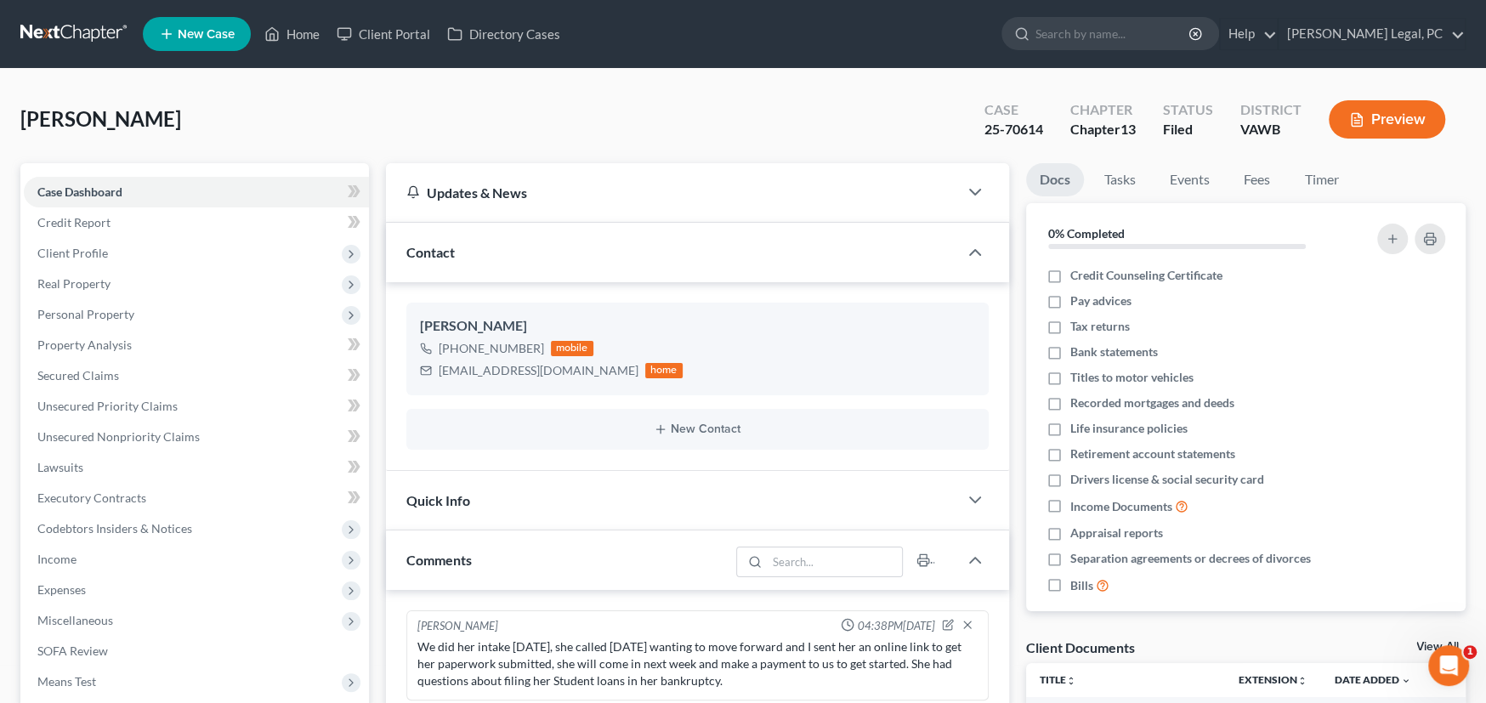
scroll to position [403, 0]
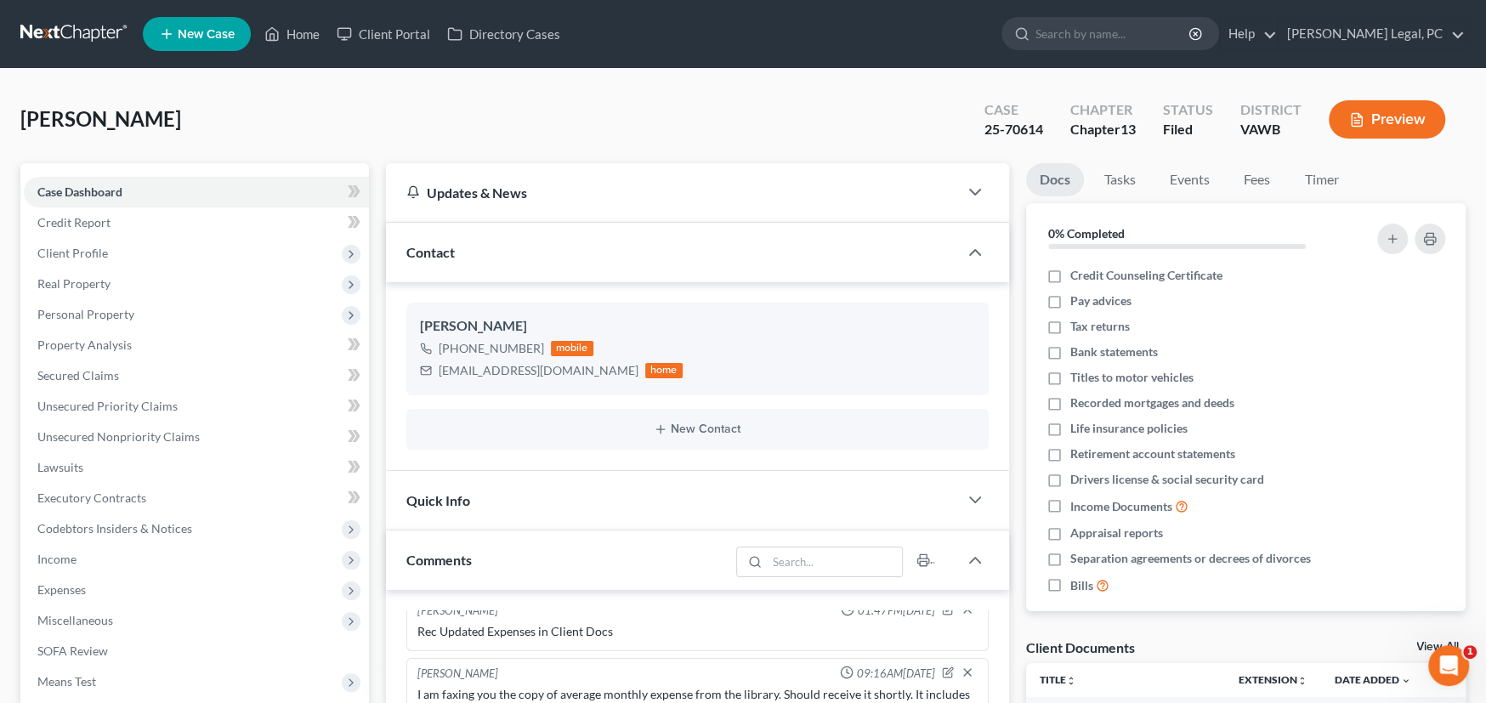
click at [72, 22] on link at bounding box center [74, 34] width 109 height 31
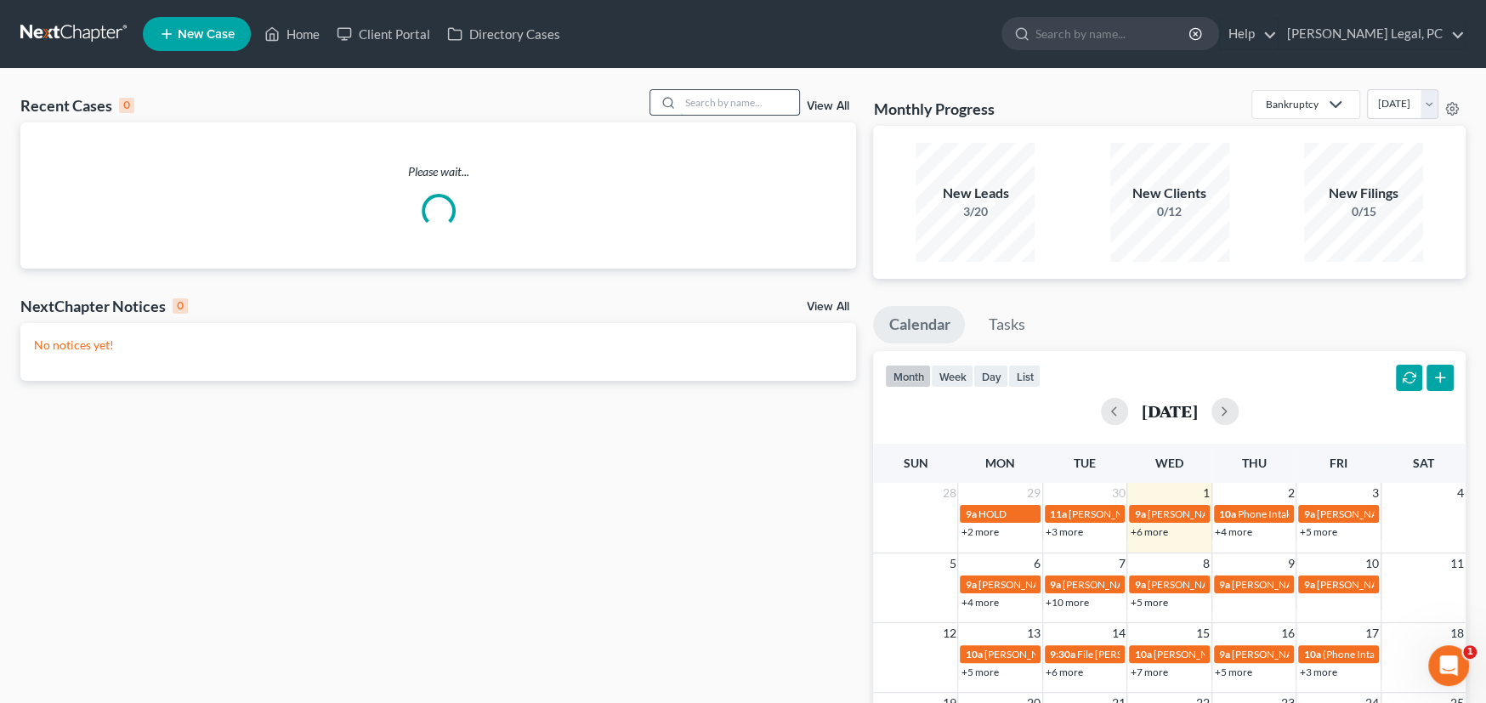
click at [708, 103] on input "search" at bounding box center [739, 102] width 119 height 25
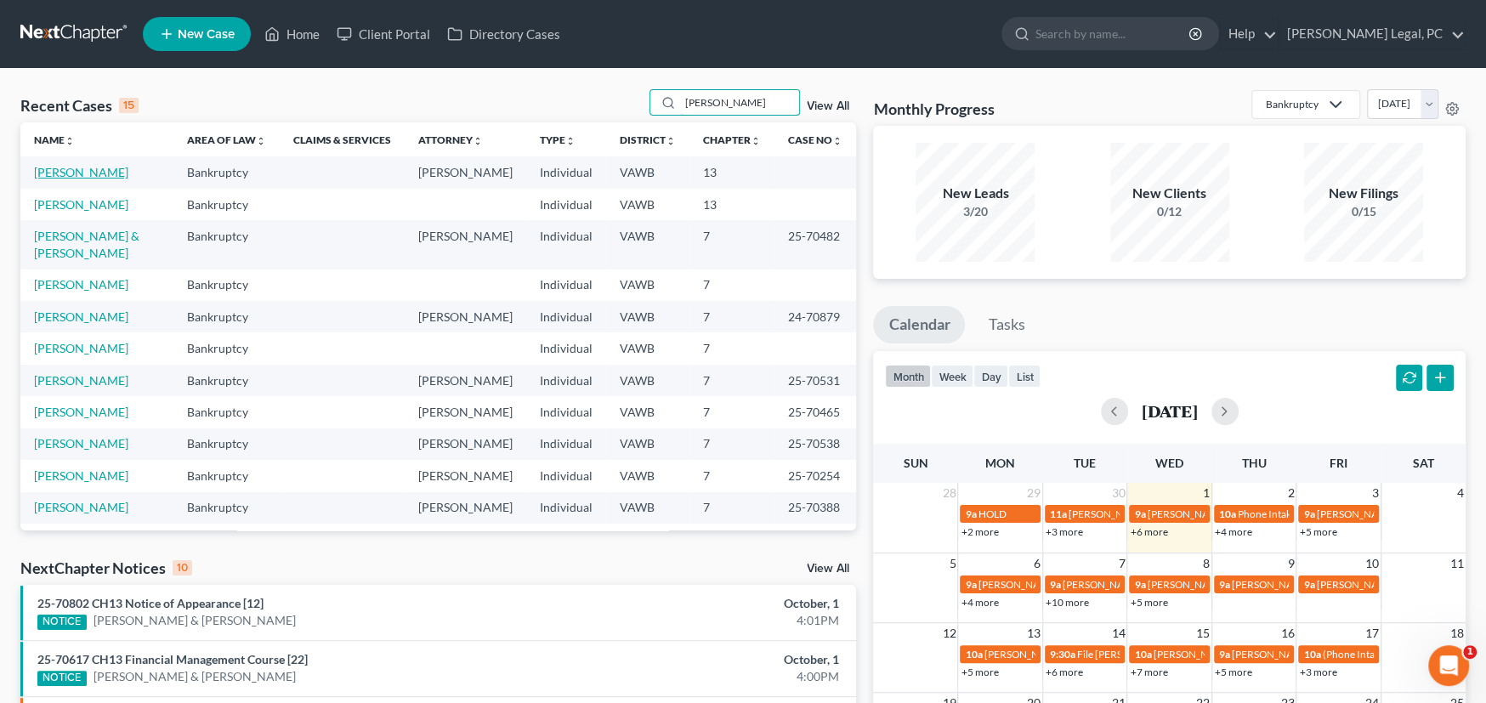
type input "Lee"
click at [72, 173] on link "[PERSON_NAME]" at bounding box center [81, 172] width 94 height 14
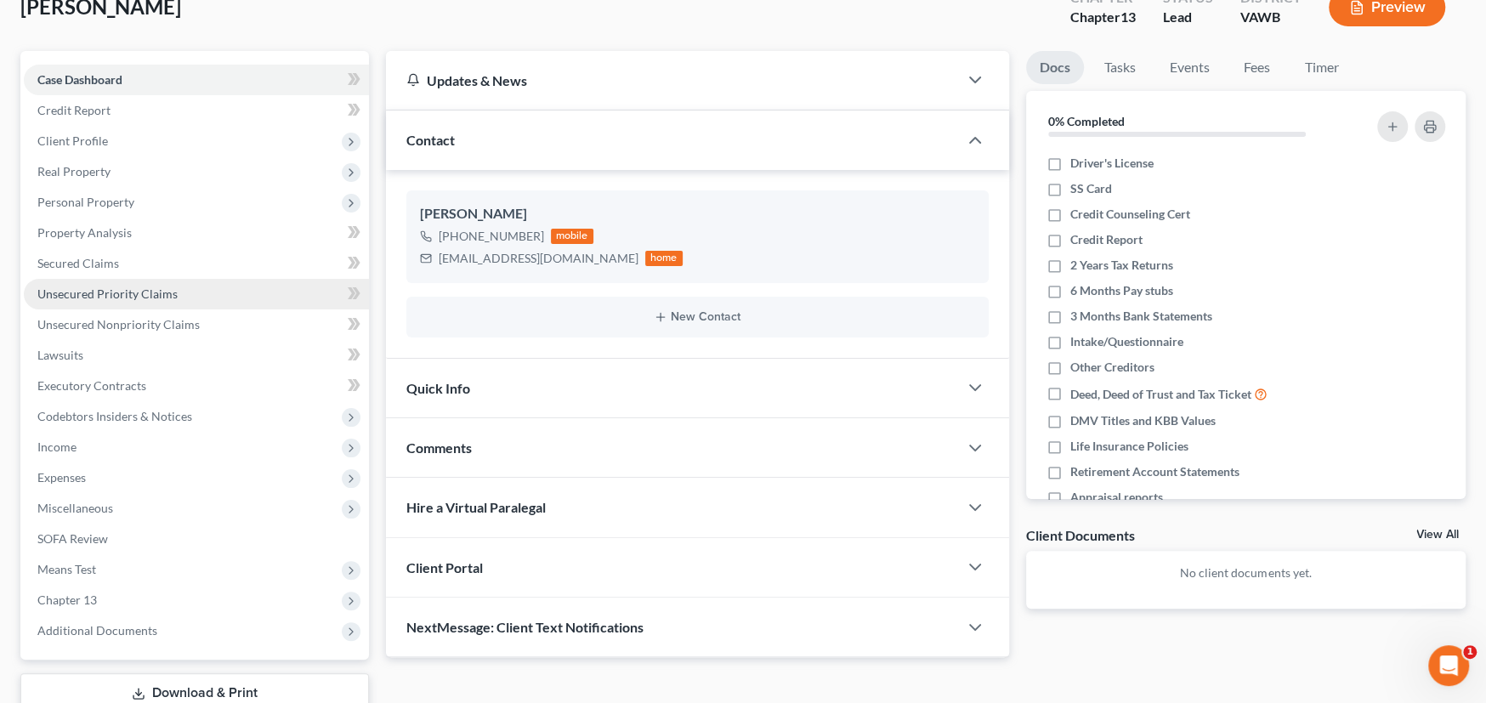
scroll to position [230, 0]
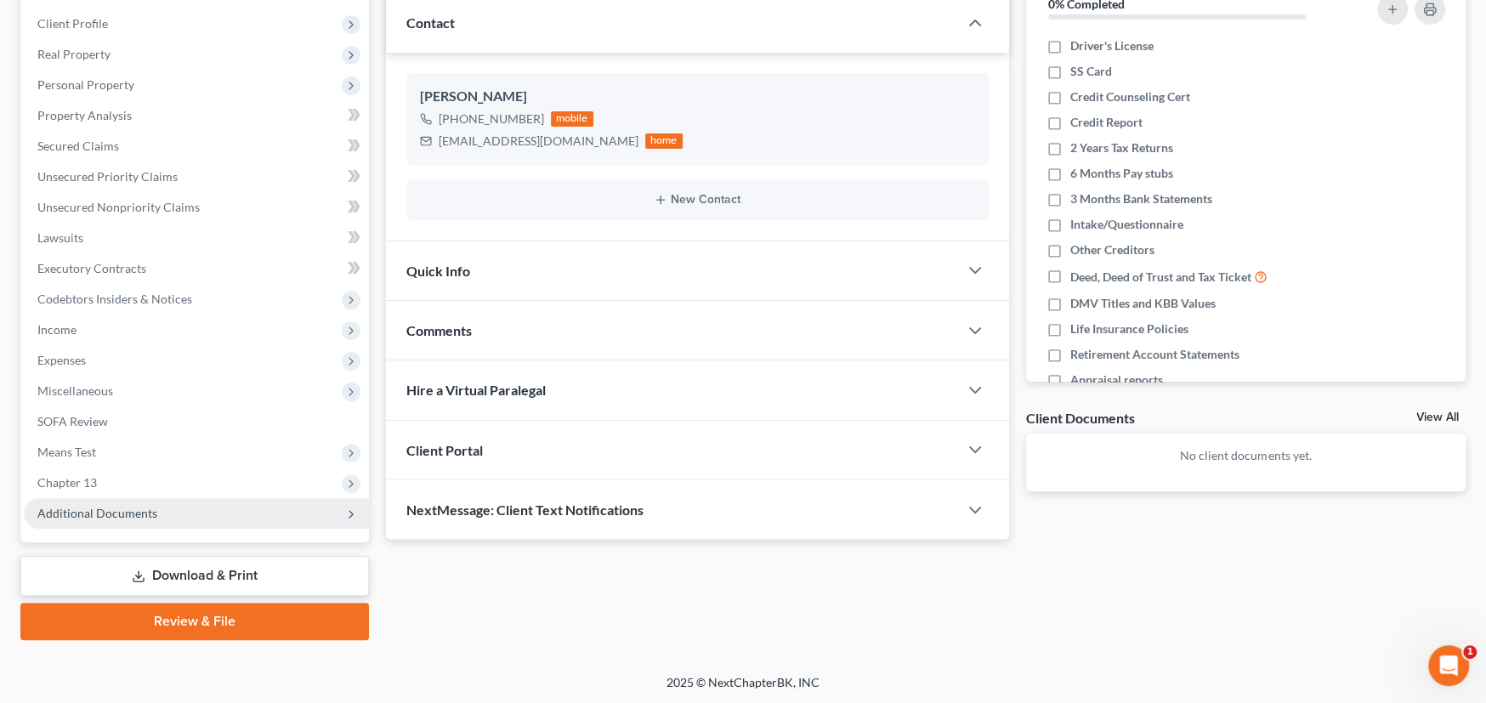
click at [116, 520] on span "Additional Documents" at bounding box center [196, 513] width 345 height 31
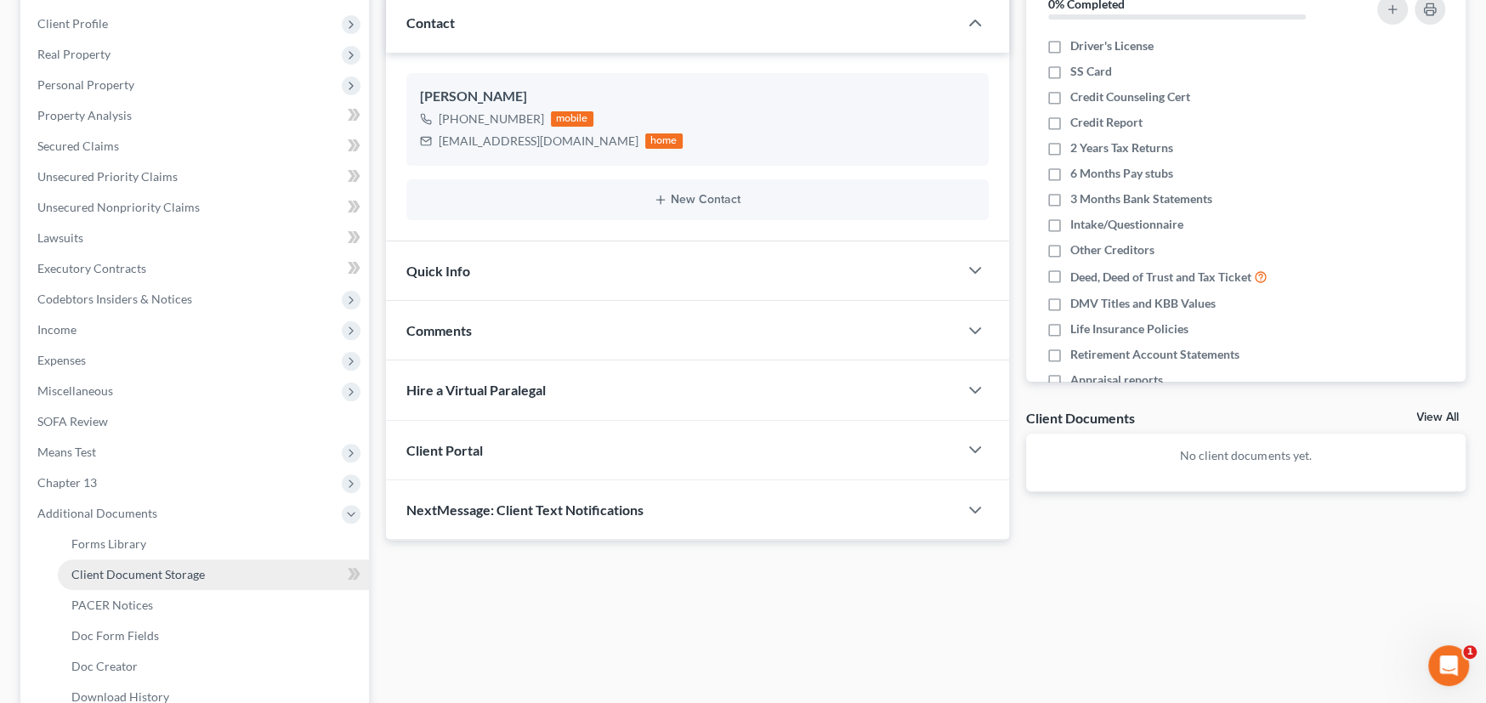
click at [150, 577] on span "Client Document Storage" at bounding box center [137, 574] width 133 height 14
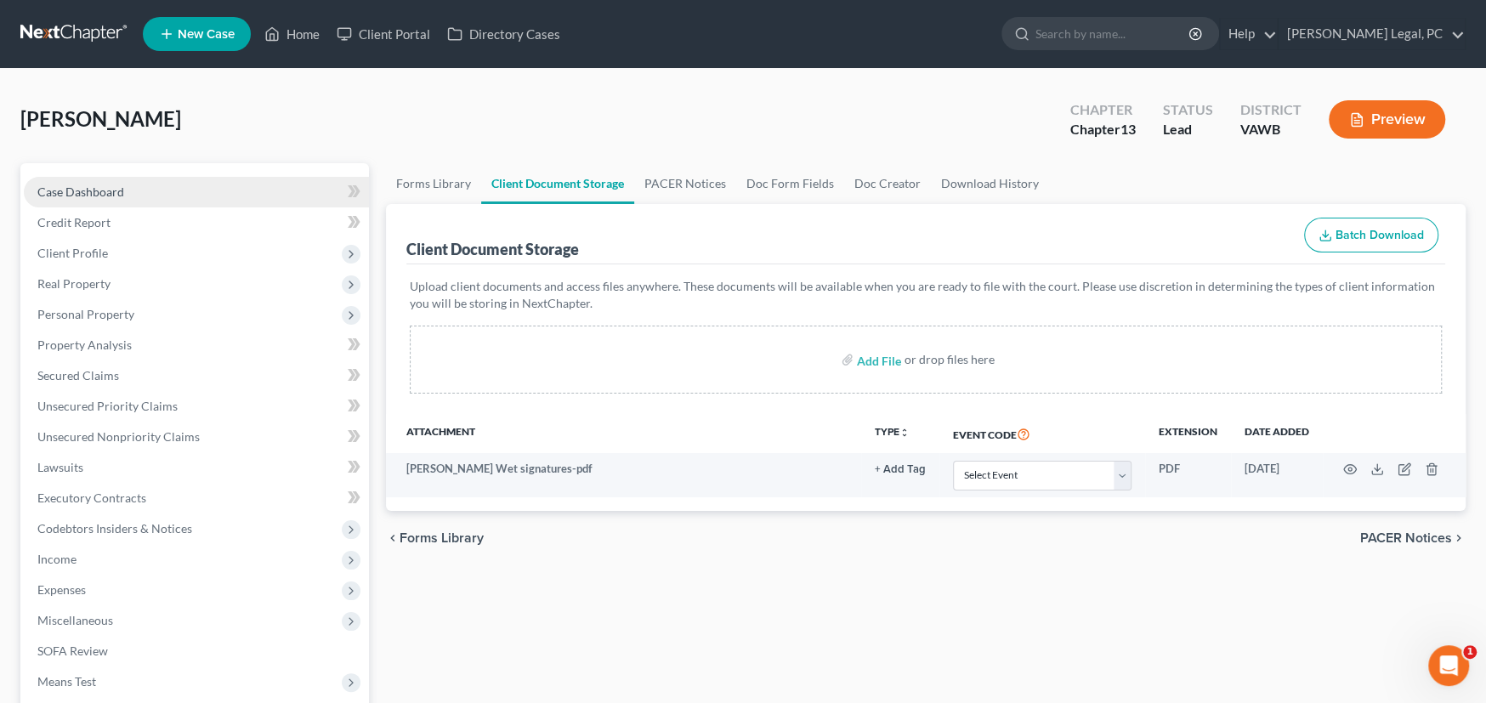
drag, startPoint x: 74, startPoint y: 190, endPoint x: 111, endPoint y: 190, distance: 36.6
click at [74, 190] on span "Case Dashboard" at bounding box center [80, 191] width 87 height 14
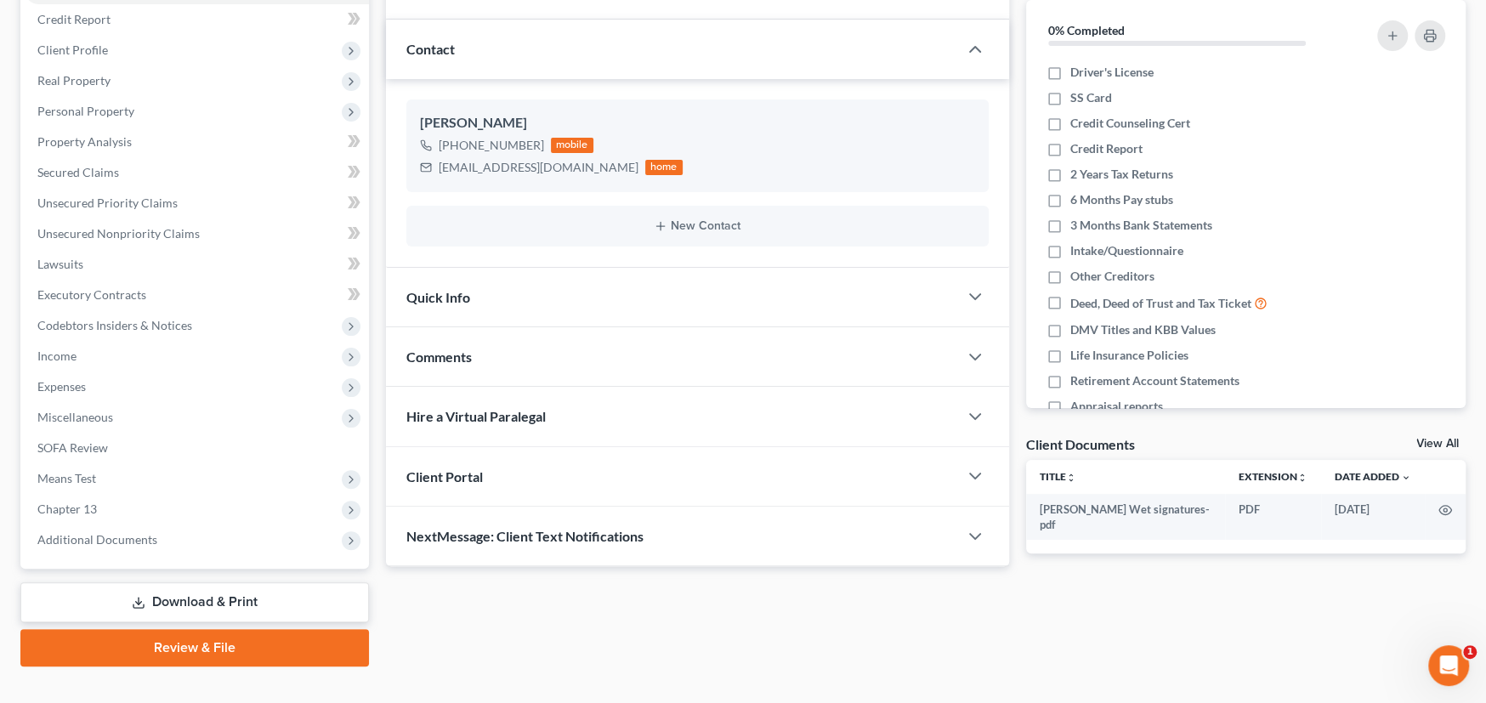
scroll to position [230, 0]
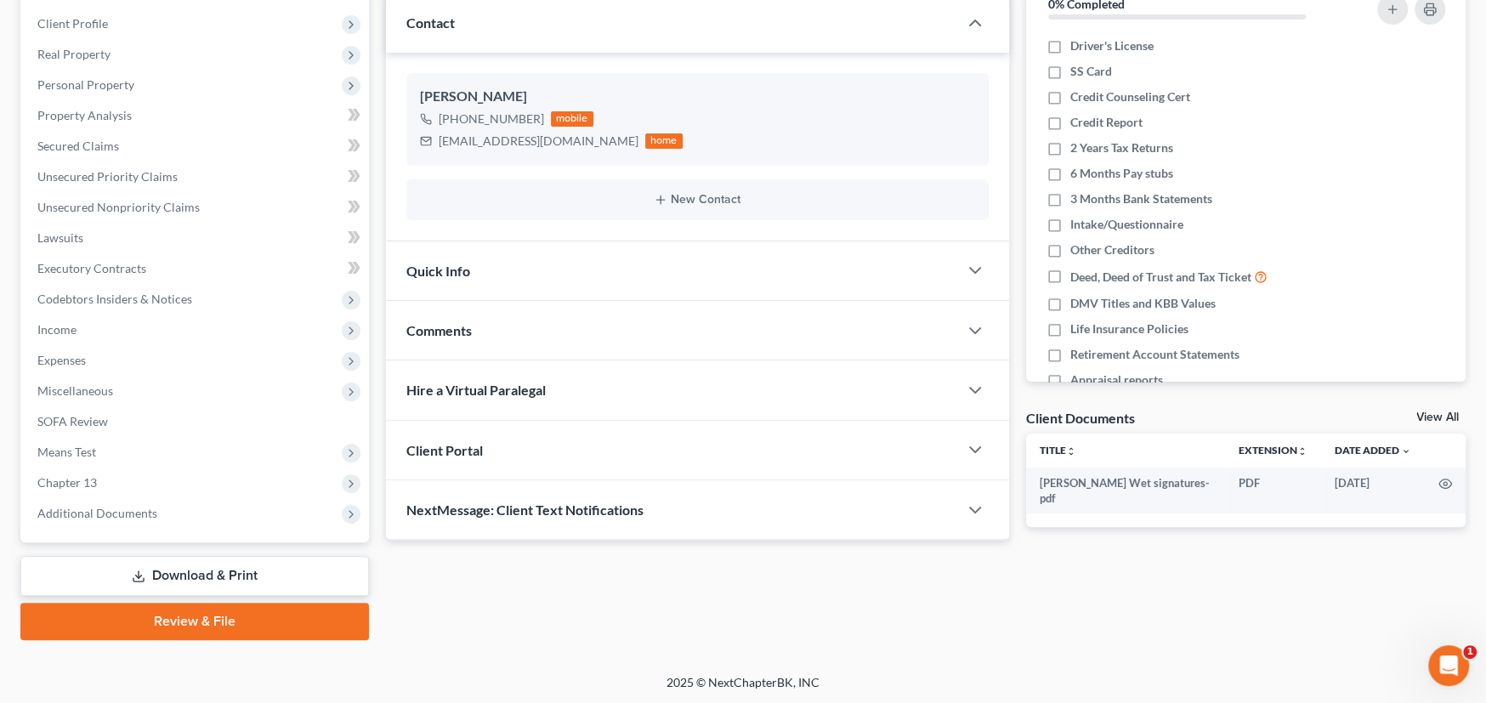
click at [457, 325] on span "Comments" at bounding box center [438, 330] width 65 height 16
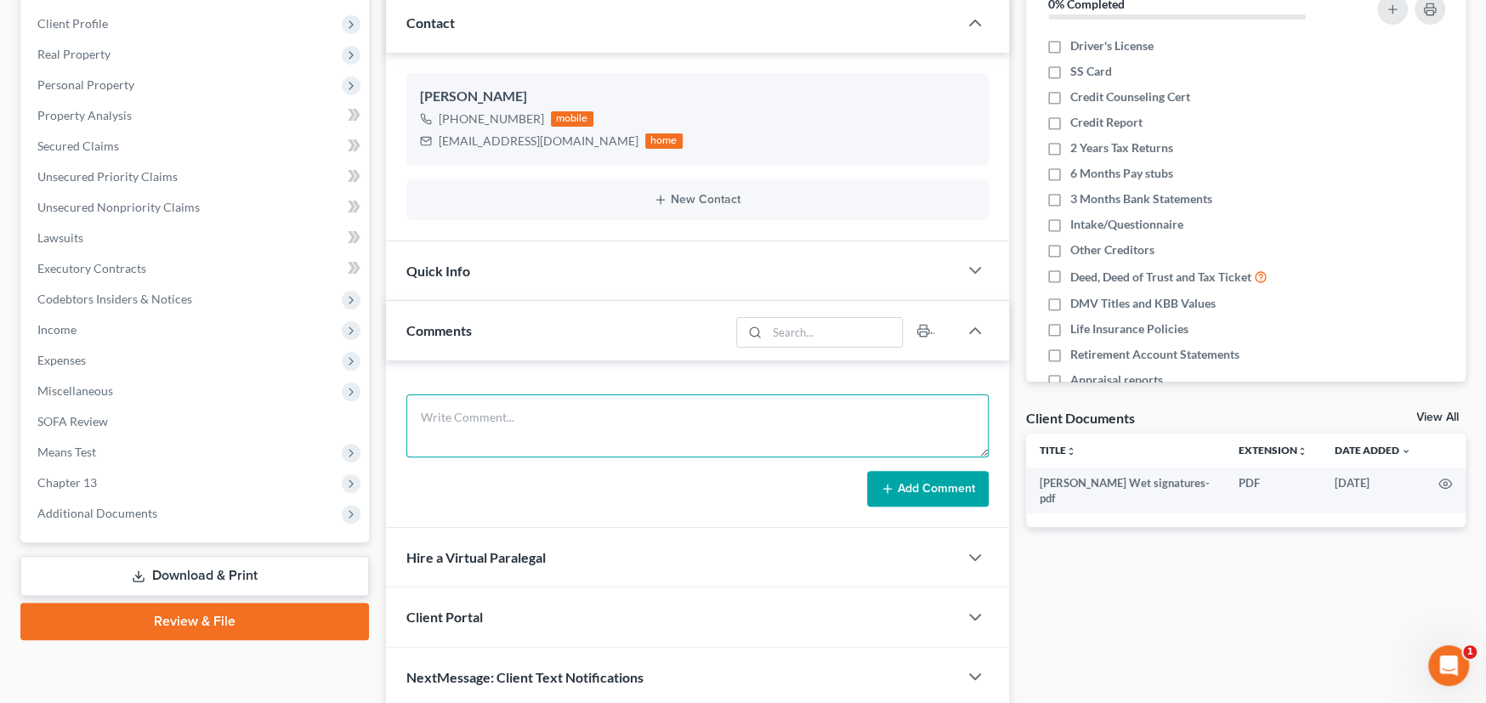
click at [537, 429] on textarea at bounding box center [697, 426] width 582 height 63
type textarea "Emergency Bankrupt-Foreclosure Oct 7th"
click at [887, 482] on icon at bounding box center [888, 489] width 14 height 14
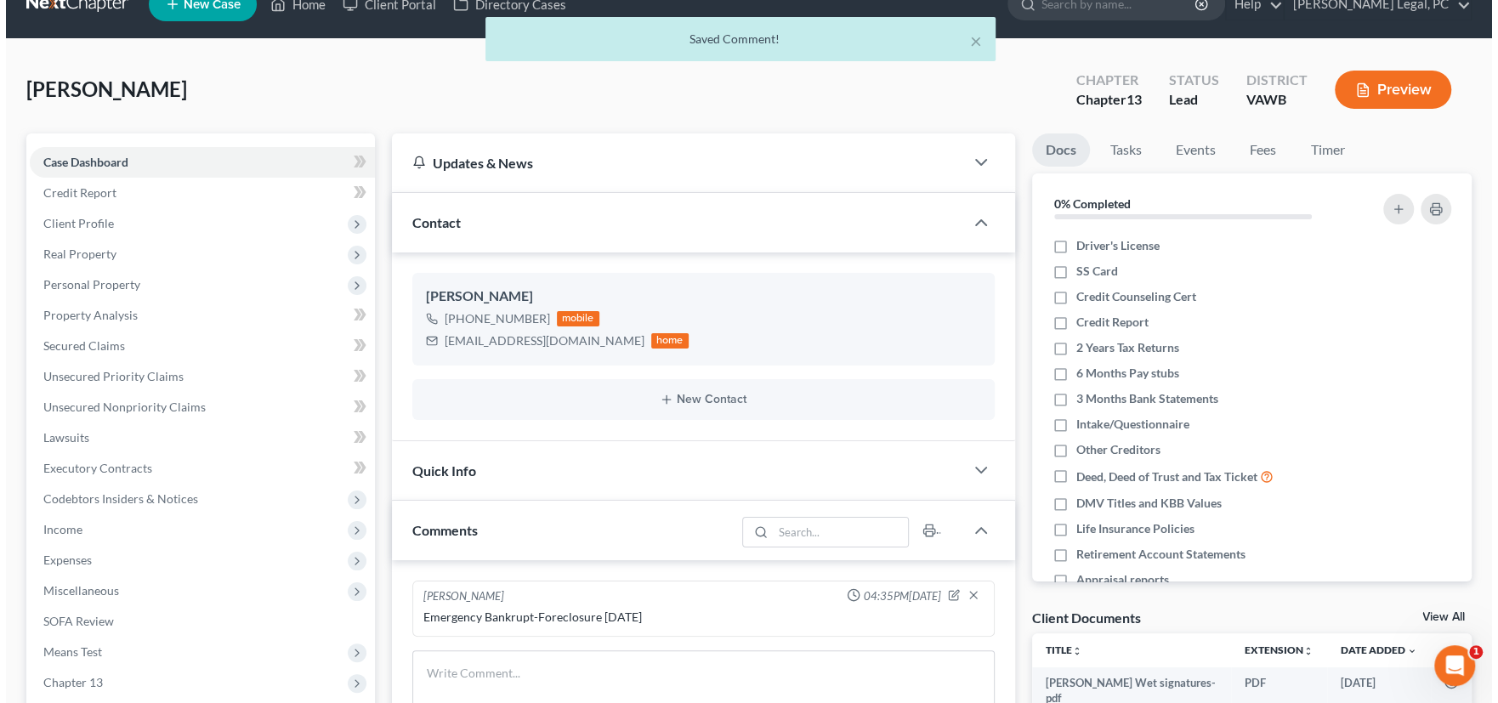
scroll to position [0, 0]
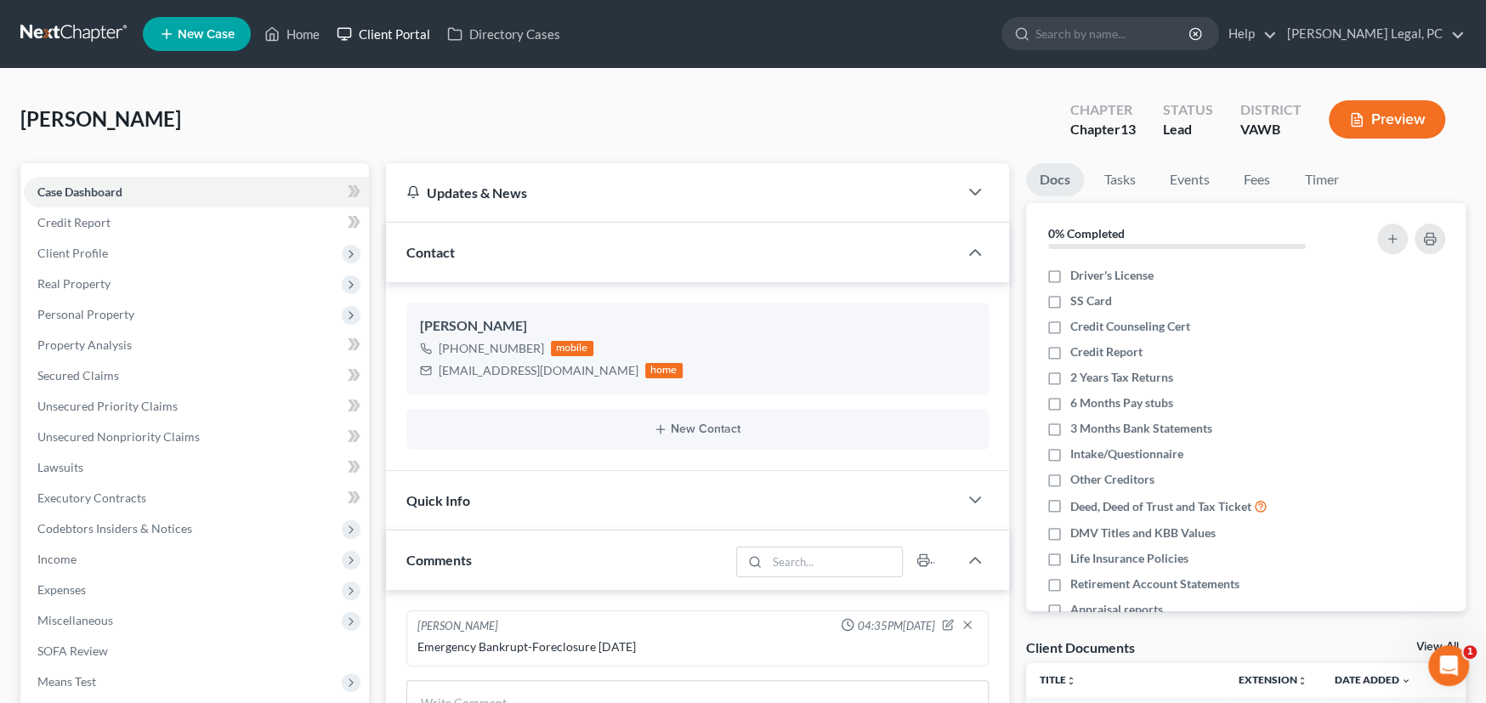
click at [383, 31] on link "Client Portal" at bounding box center [383, 34] width 111 height 31
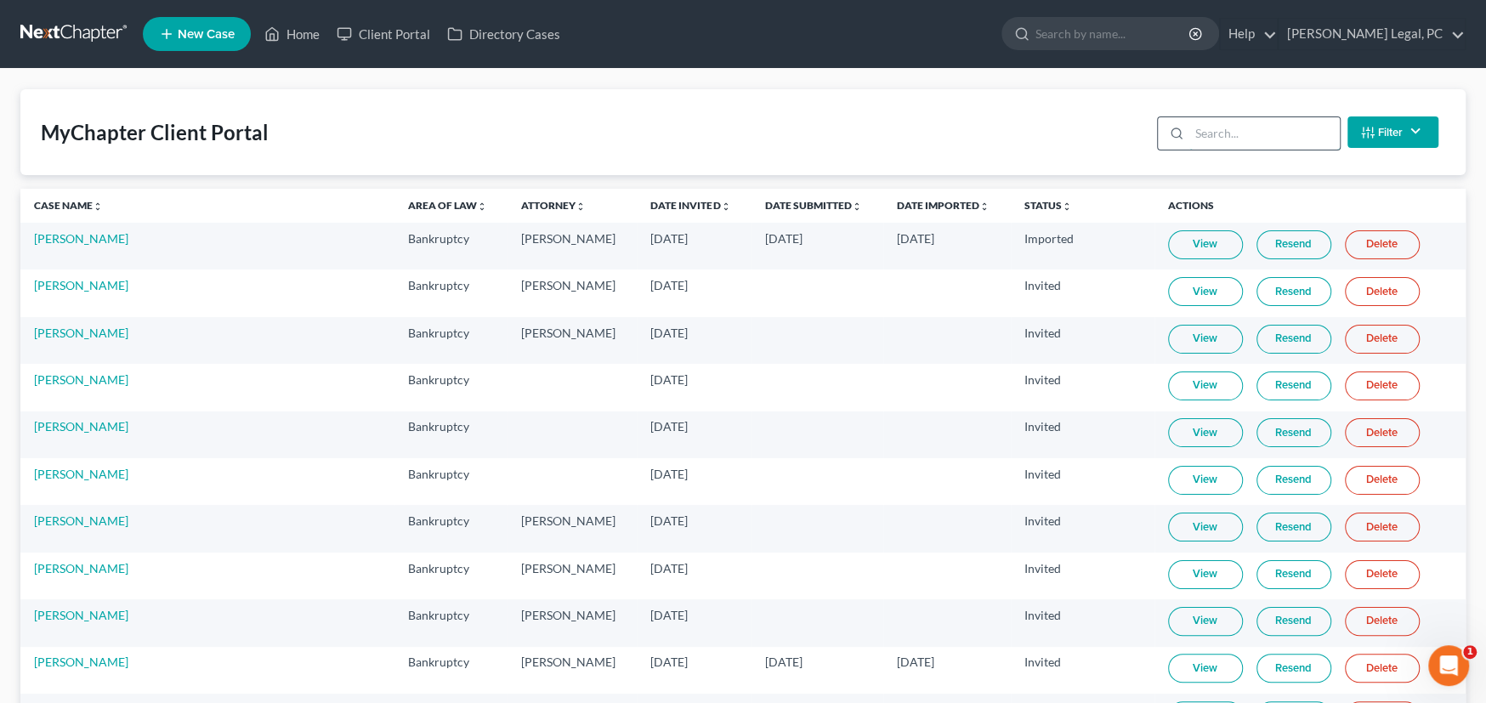
click at [1227, 126] on input "search" at bounding box center [1264, 133] width 150 height 32
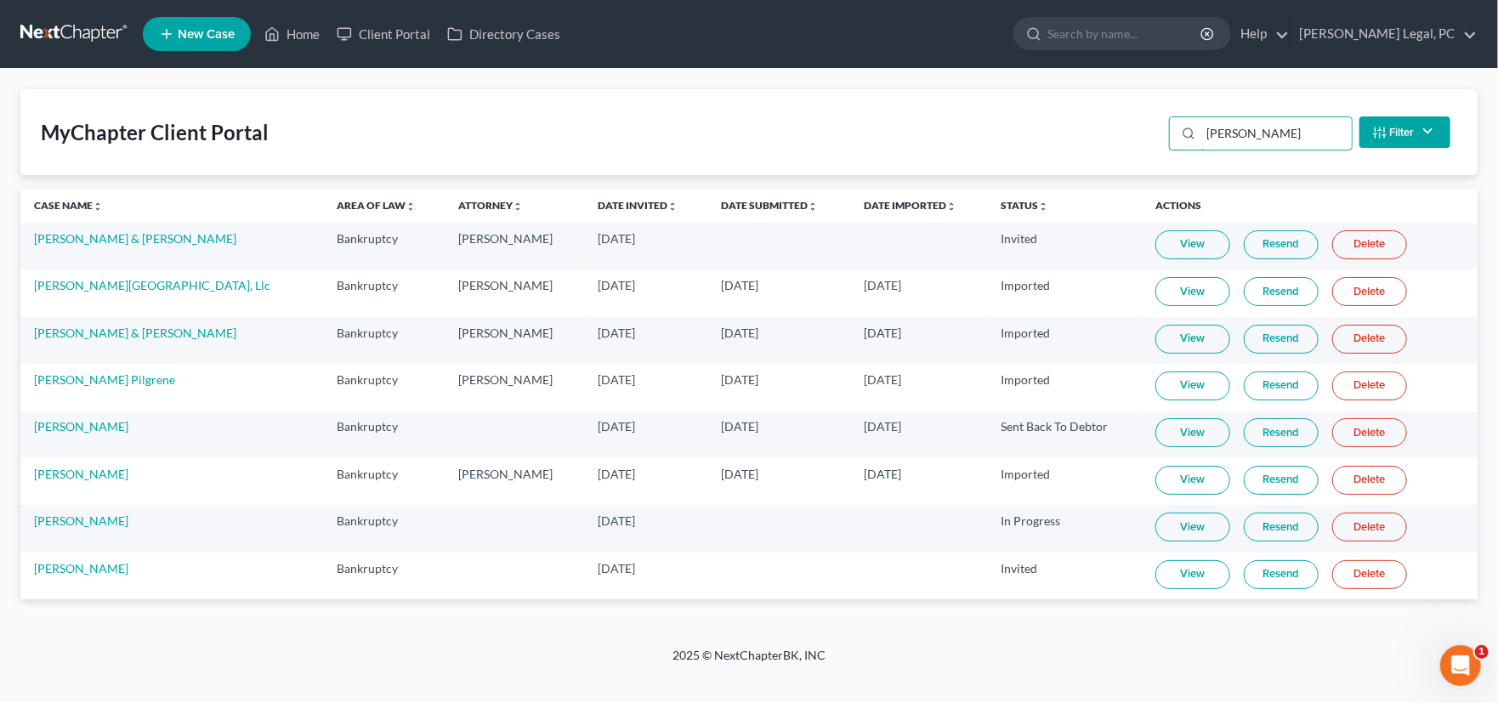
type input "lee"
click at [1166, 576] on link "View" at bounding box center [1192, 574] width 75 height 29
click at [71, 29] on link at bounding box center [74, 34] width 109 height 31
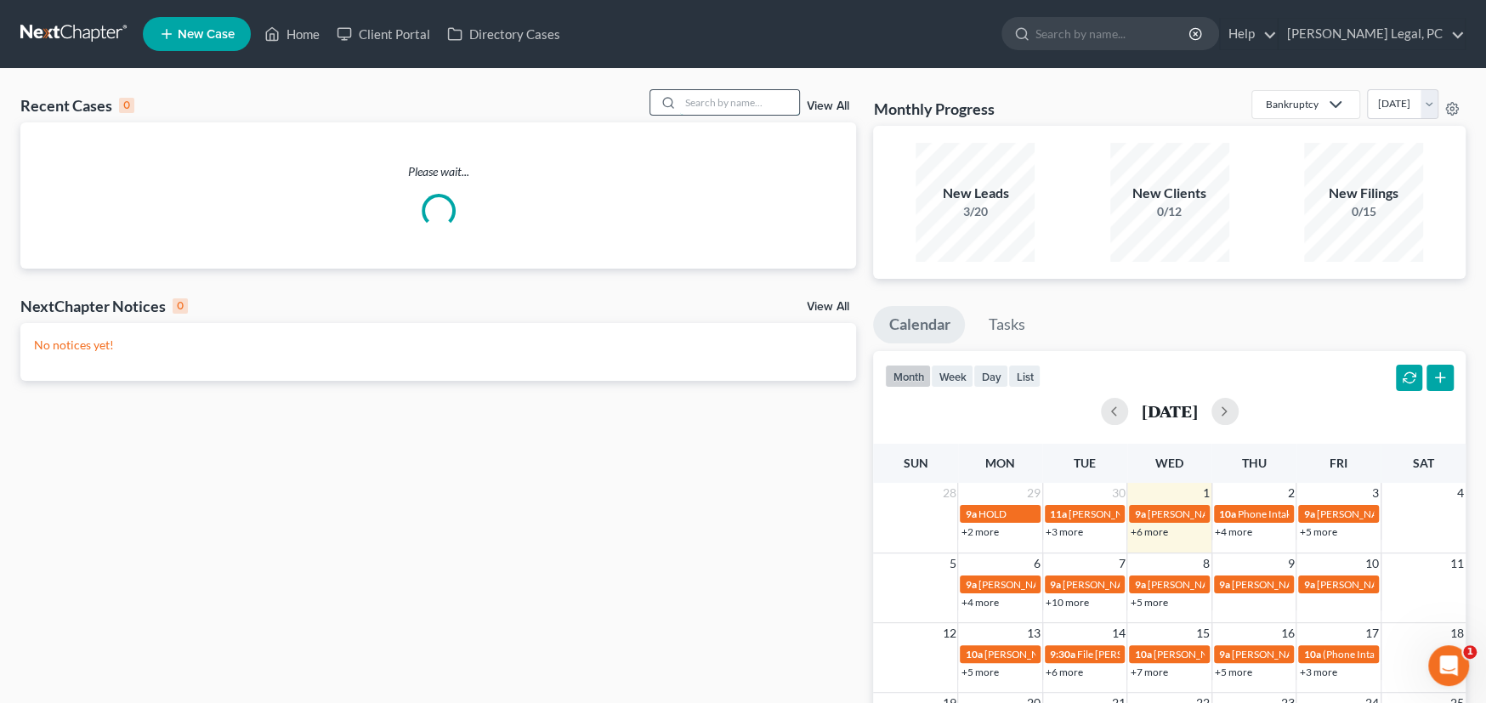
click at [705, 97] on input "search" at bounding box center [739, 102] width 119 height 25
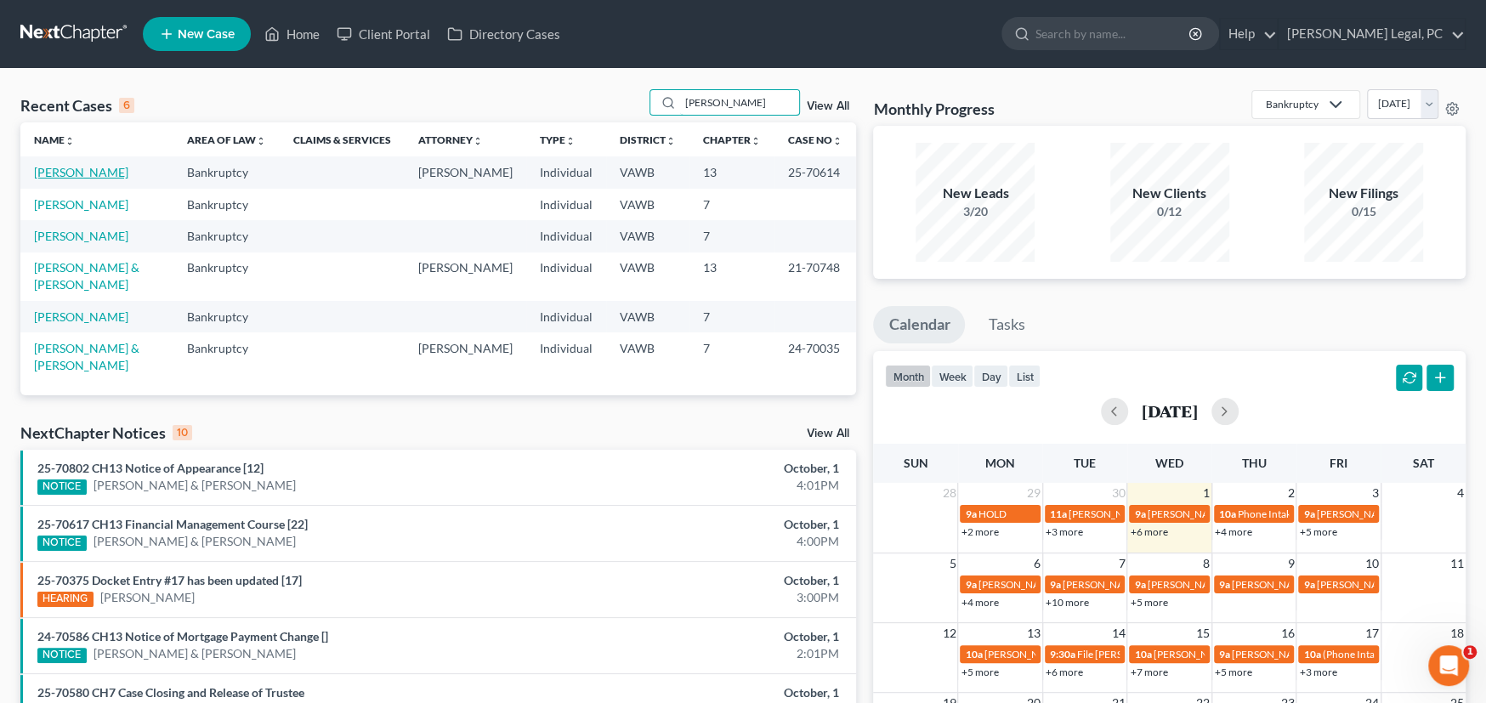
type input "[PERSON_NAME]"
click at [71, 168] on link "[PERSON_NAME]" at bounding box center [81, 172] width 94 height 14
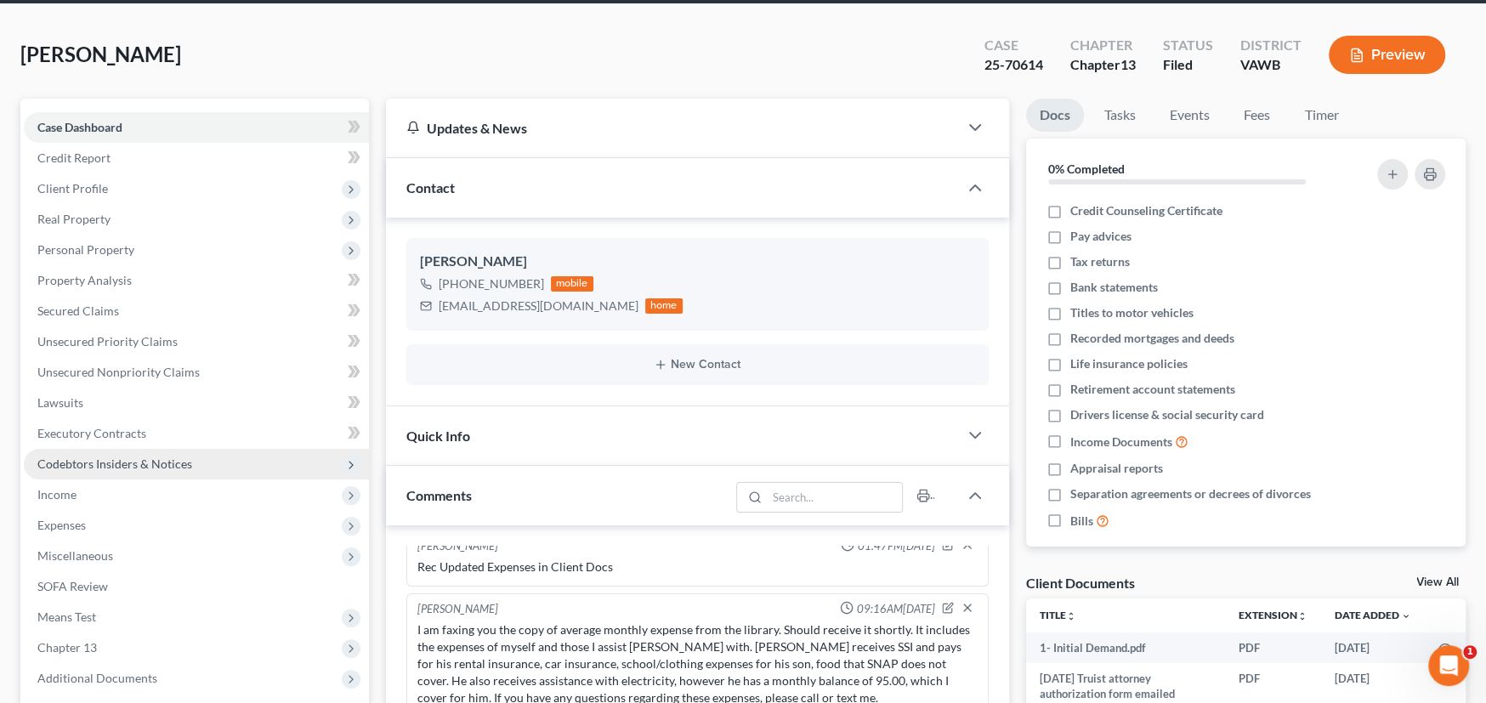
scroll to position [424, 0]
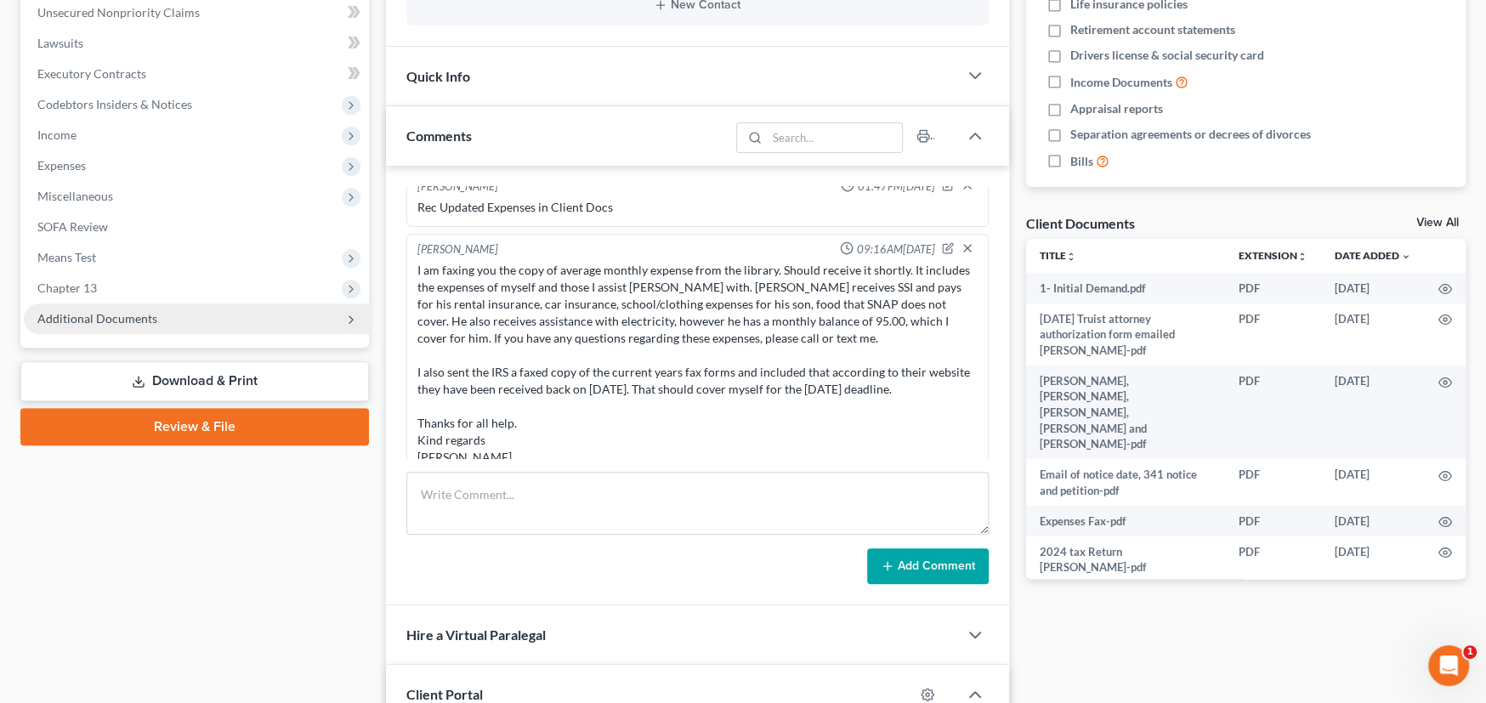
click at [95, 307] on span "Additional Documents" at bounding box center [196, 319] width 345 height 31
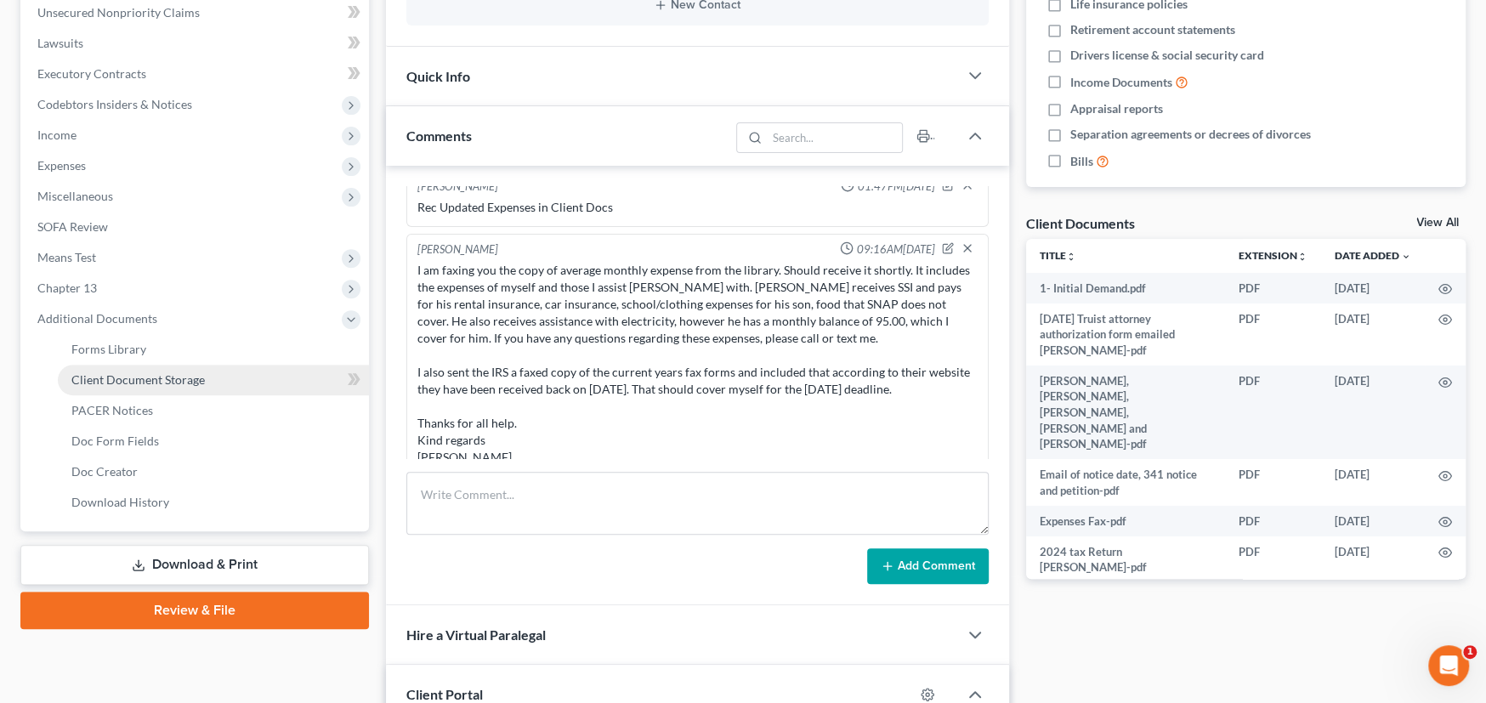
click at [127, 373] on span "Client Document Storage" at bounding box center [137, 379] width 133 height 14
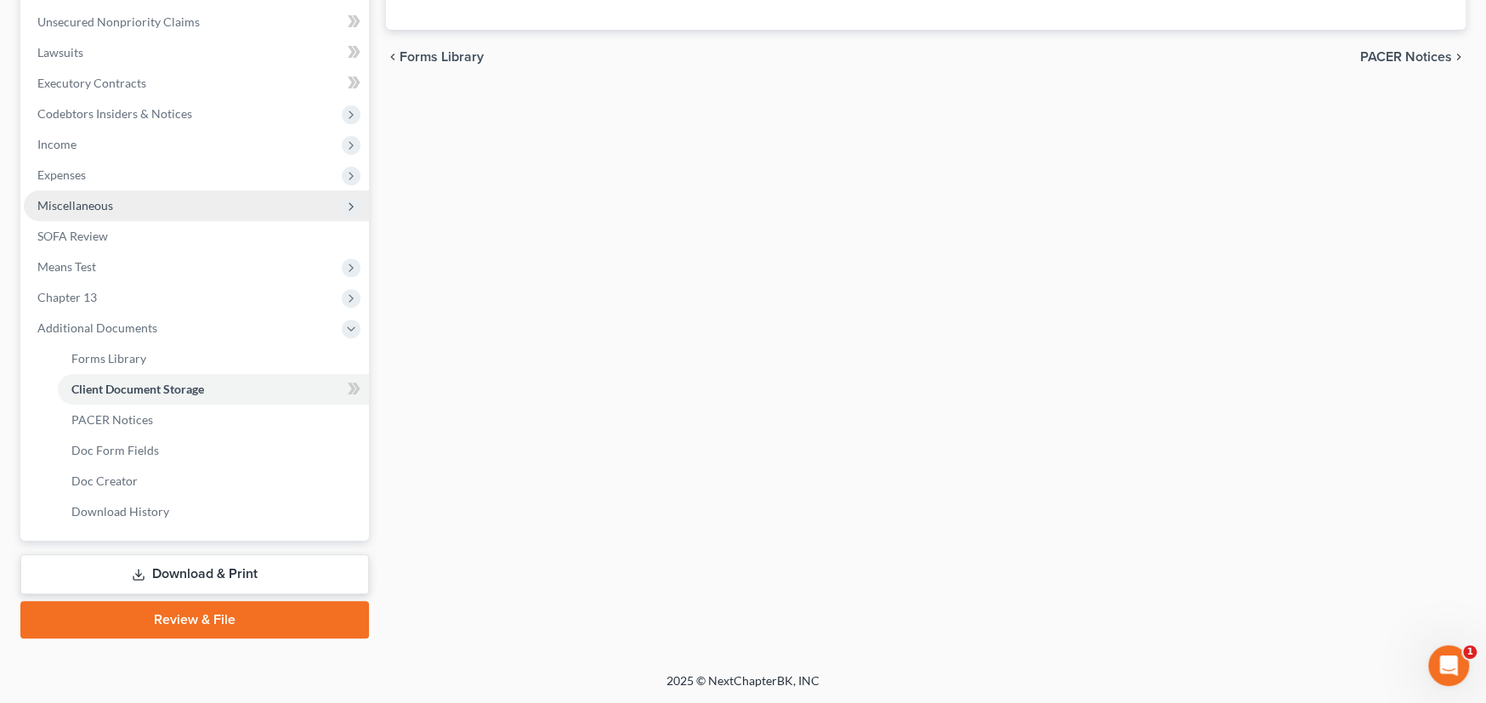
scroll to position [227, 0]
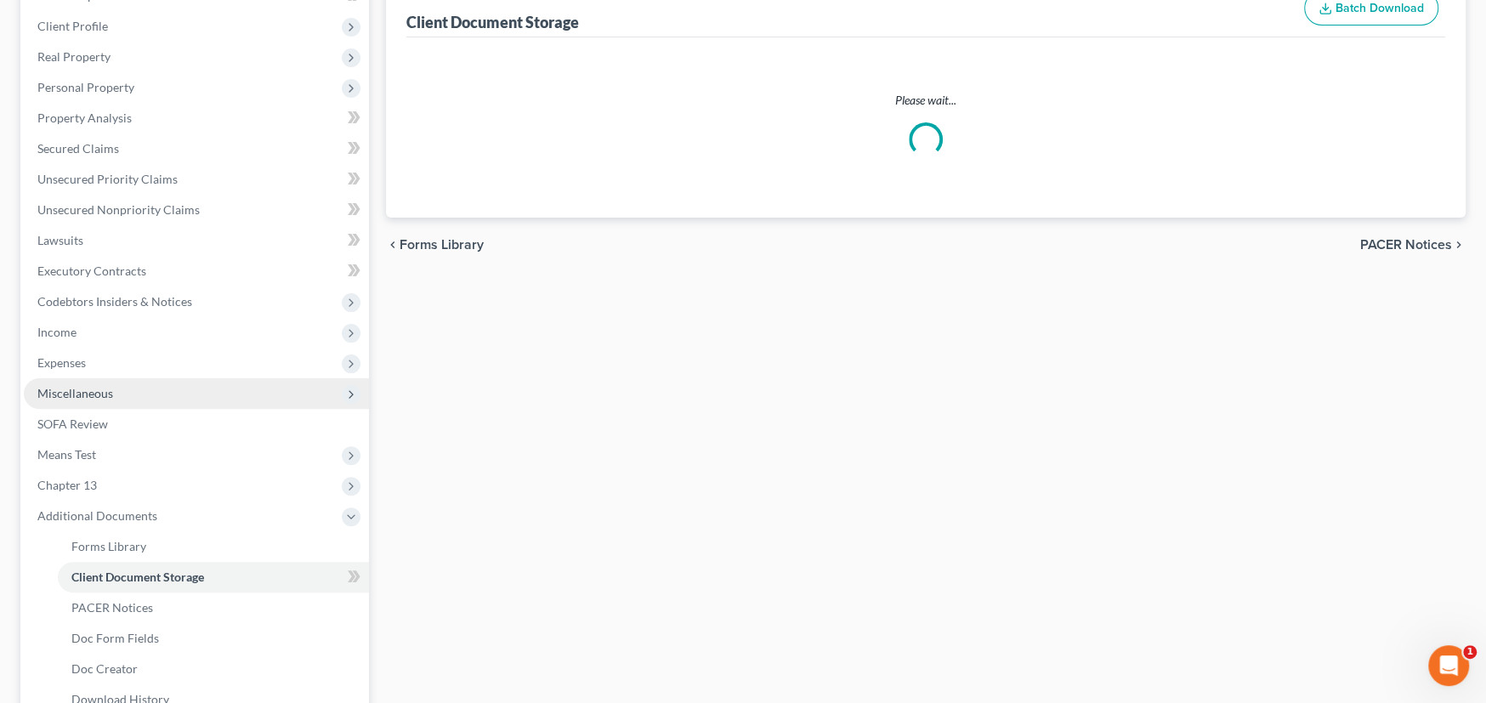
select select "0"
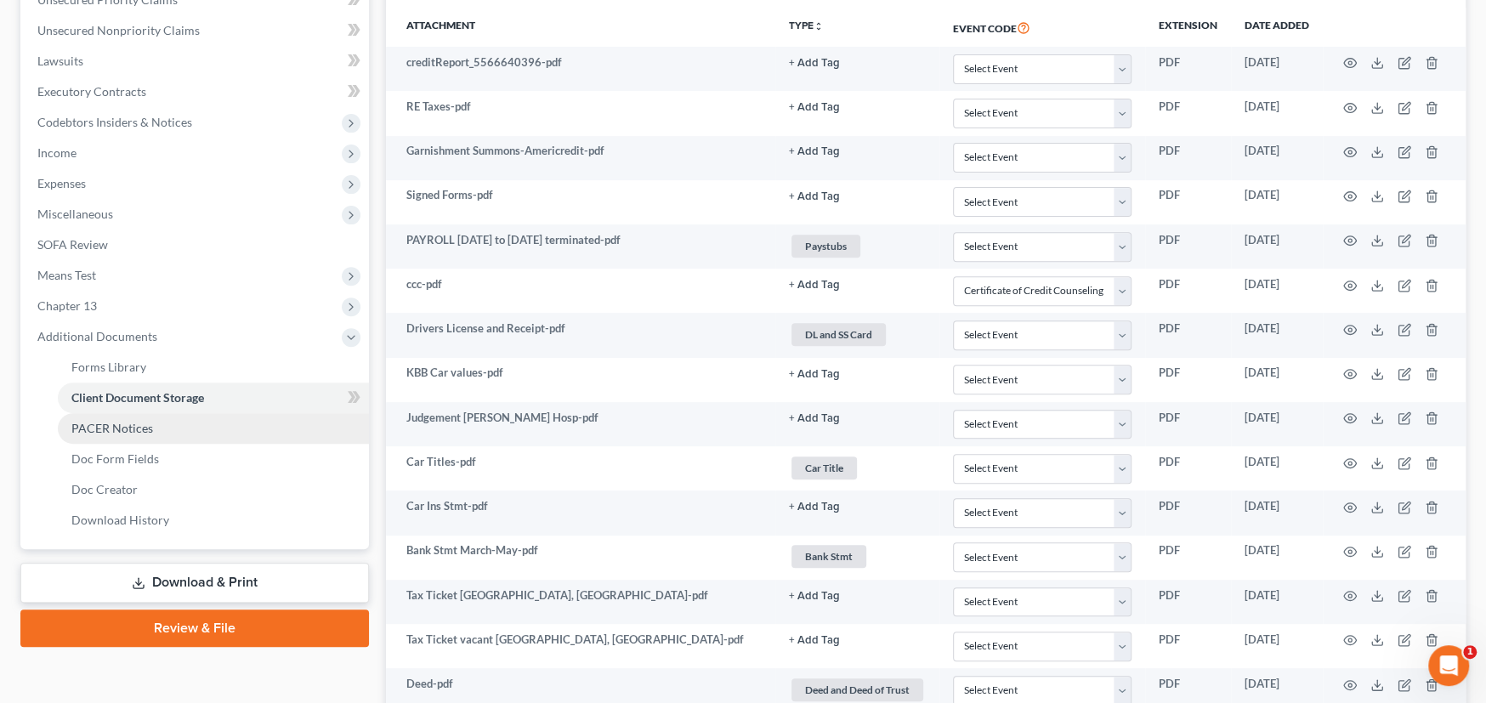
scroll to position [448, 0]
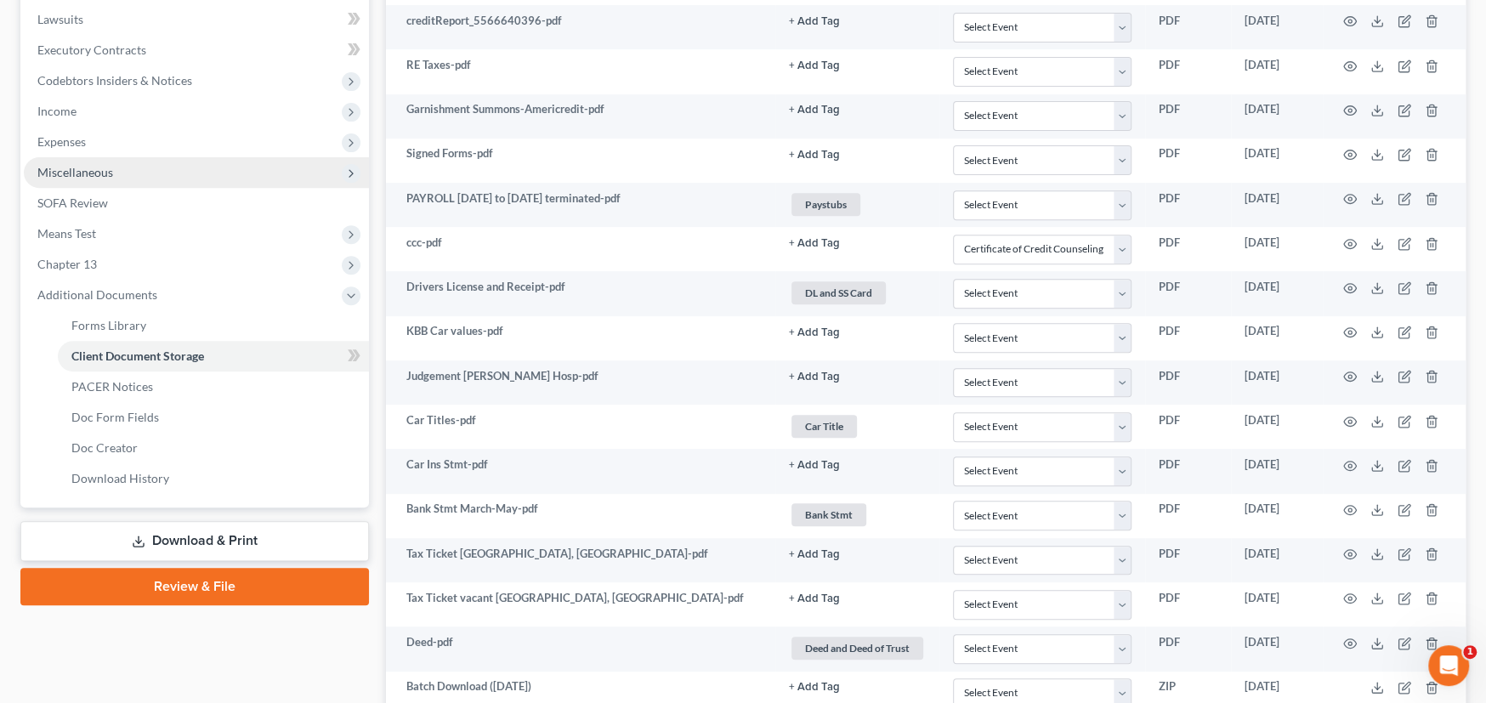
click at [80, 165] on span "Miscellaneous" at bounding box center [75, 172] width 76 height 14
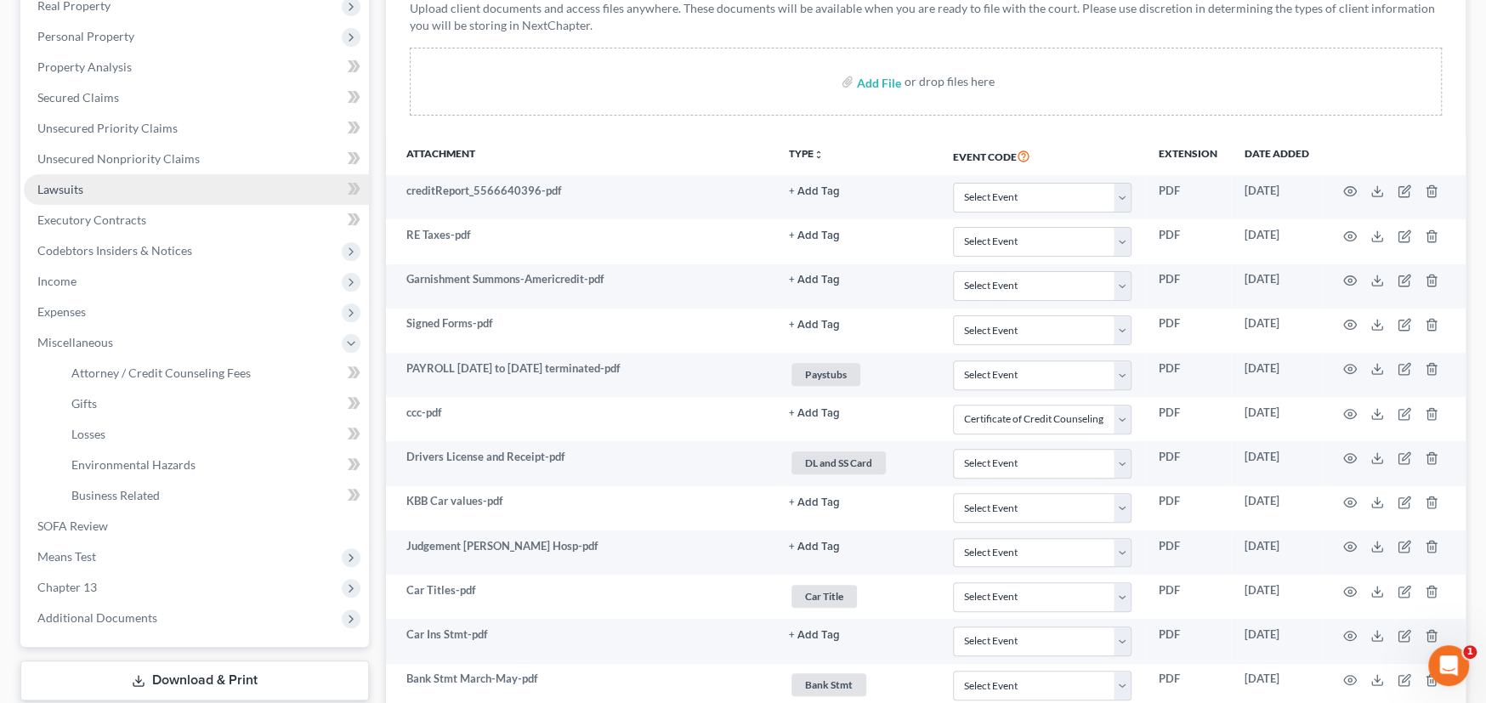
click at [80, 182] on span "Lawsuits" at bounding box center [60, 189] width 46 height 14
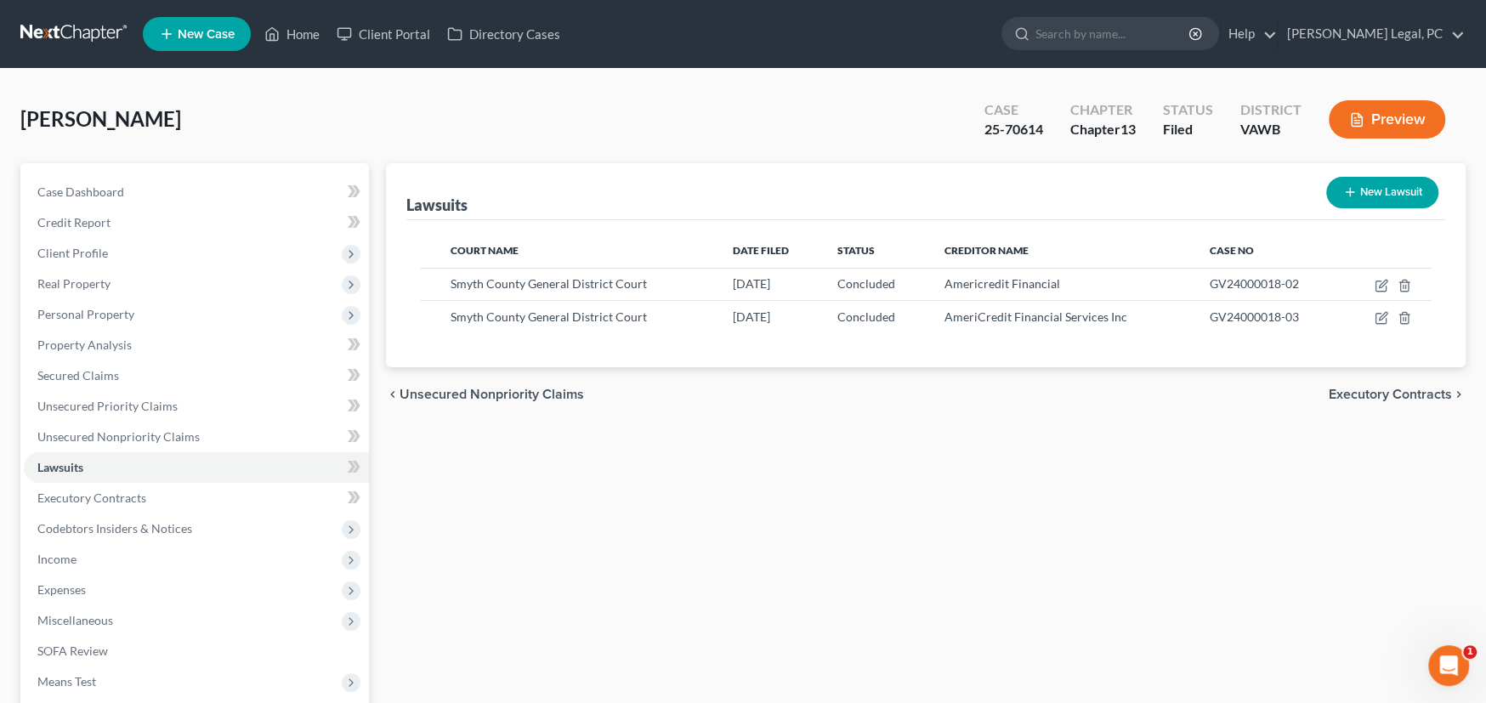
click at [57, 28] on link at bounding box center [74, 34] width 109 height 31
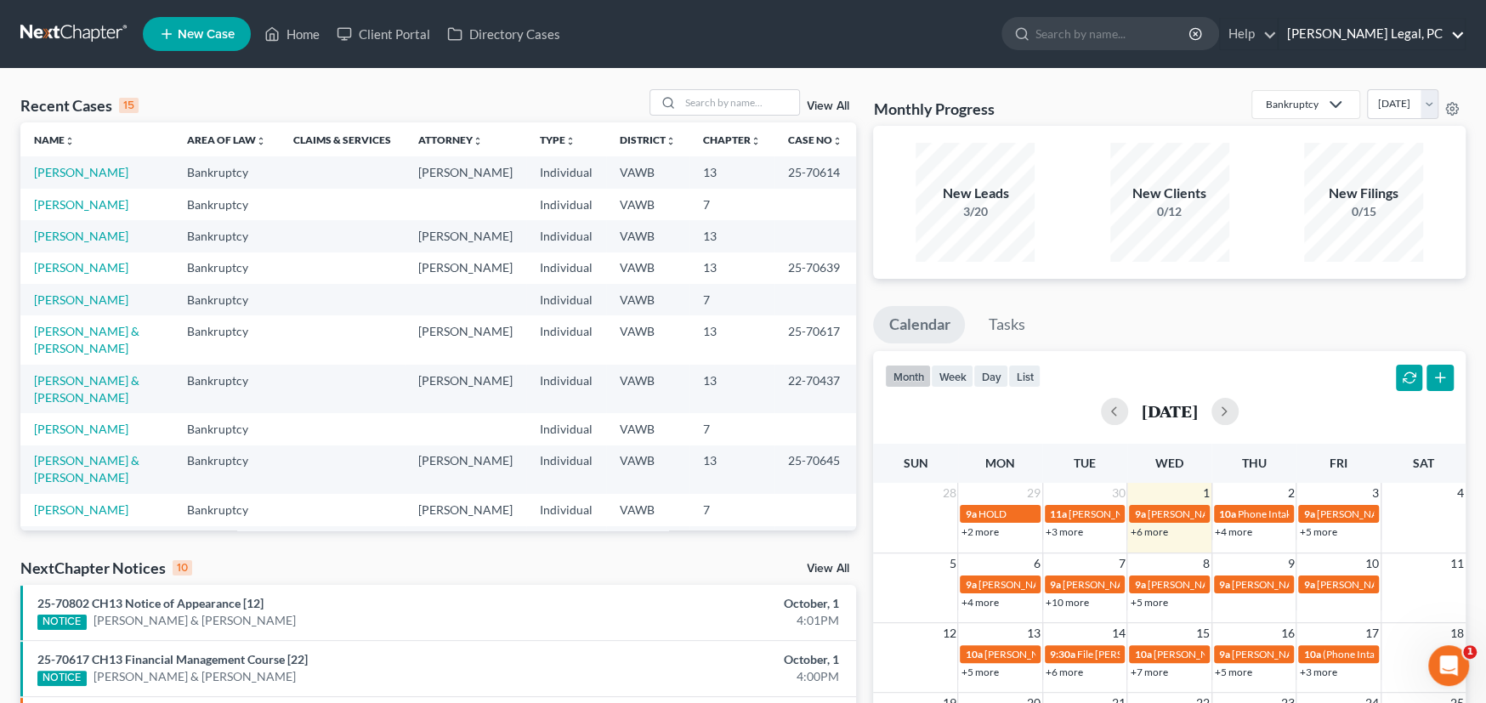
click at [1453, 38] on link "[PERSON_NAME] Legal, PC" at bounding box center [1372, 34] width 186 height 31
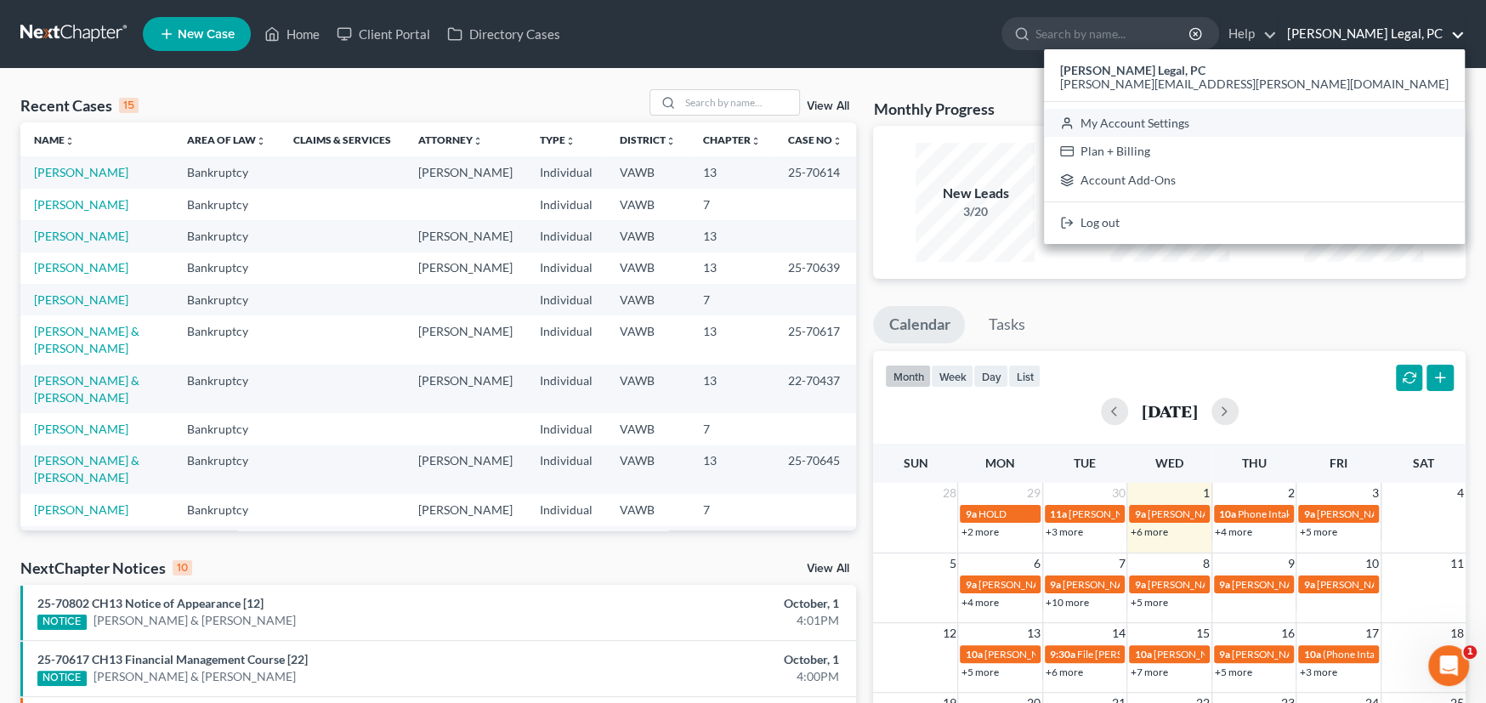
click at [1419, 120] on link "My Account Settings" at bounding box center [1254, 123] width 421 height 29
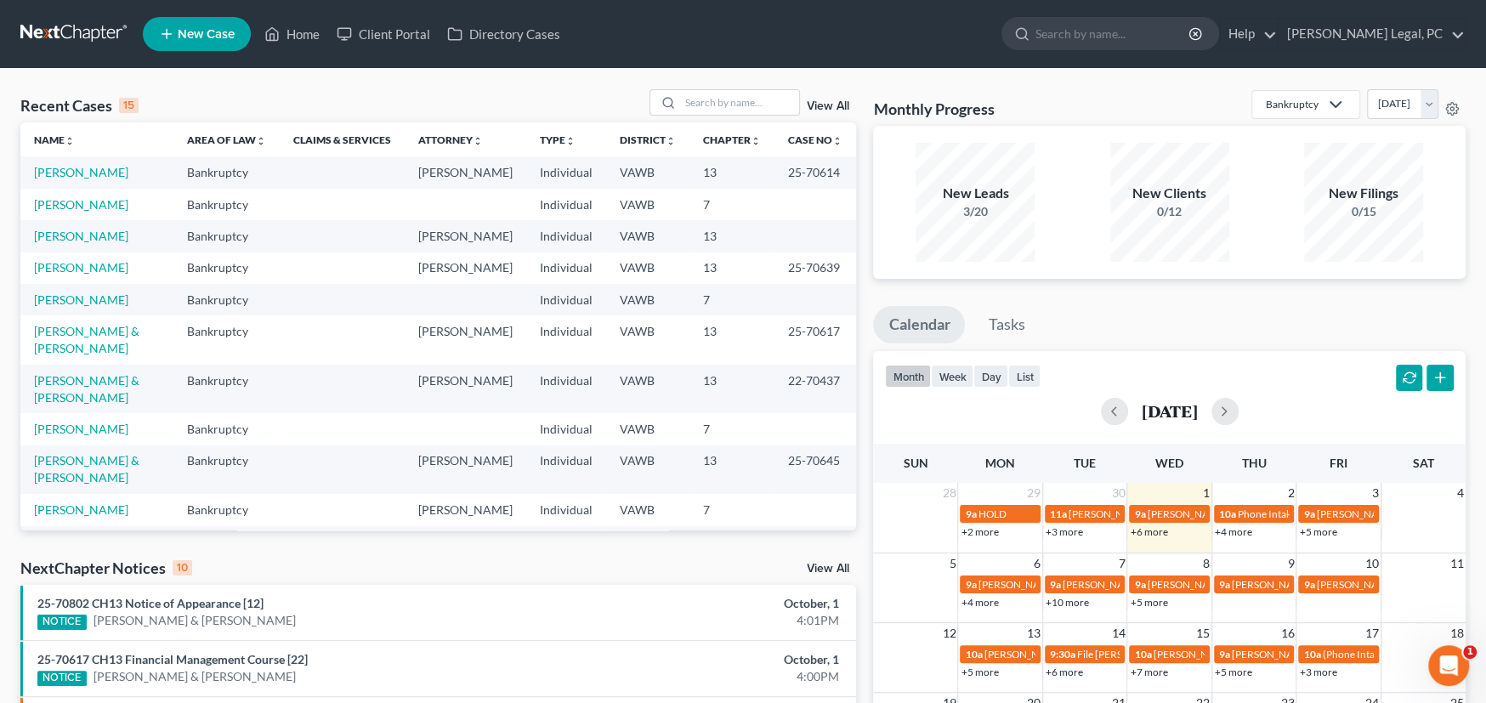
select select "84"
select select "24"
select select "48"
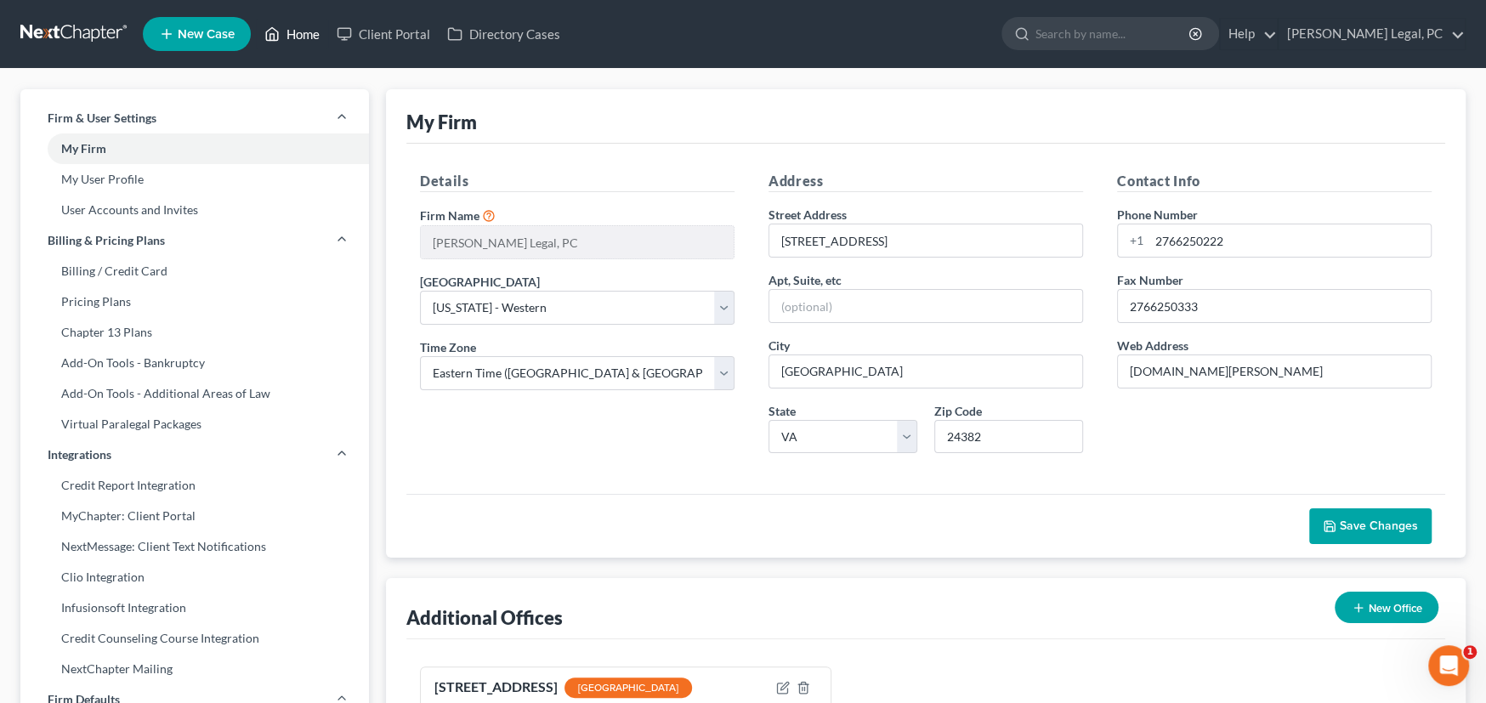
click at [288, 27] on link "Home" at bounding box center [292, 34] width 72 height 31
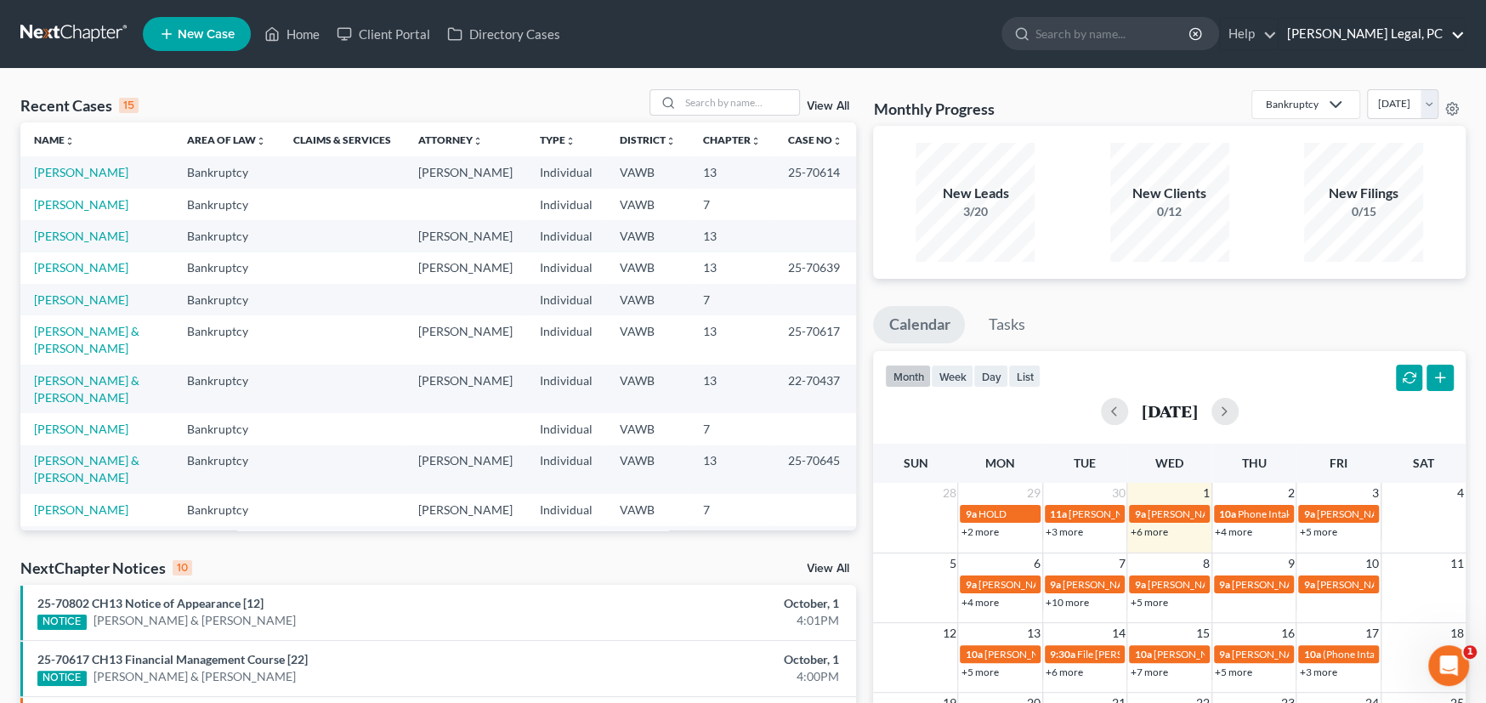
click at [1414, 31] on link "[PERSON_NAME] Legal, PC" at bounding box center [1372, 34] width 186 height 31
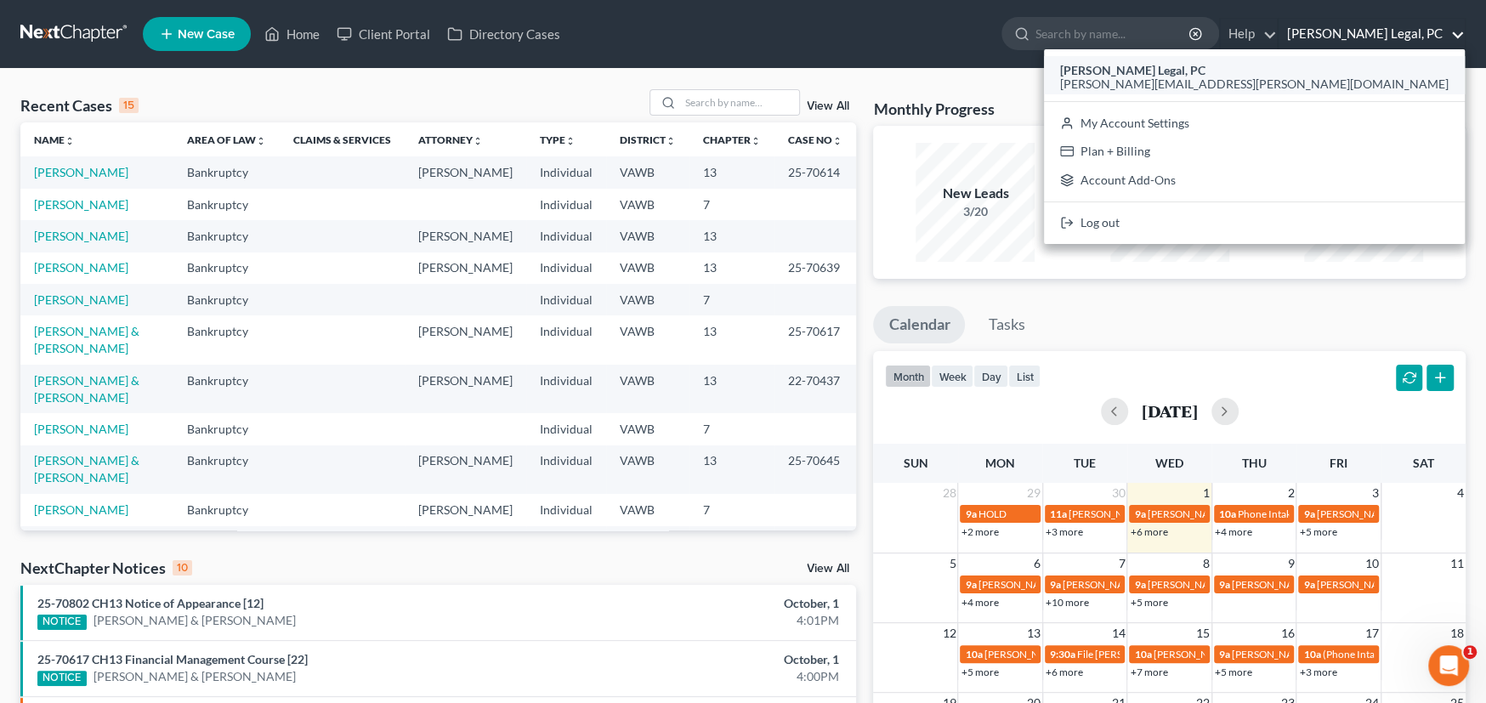
click at [1382, 85] on span "[PERSON_NAME][EMAIL_ADDRESS][PERSON_NAME][DOMAIN_NAME]" at bounding box center [1254, 84] width 389 height 14
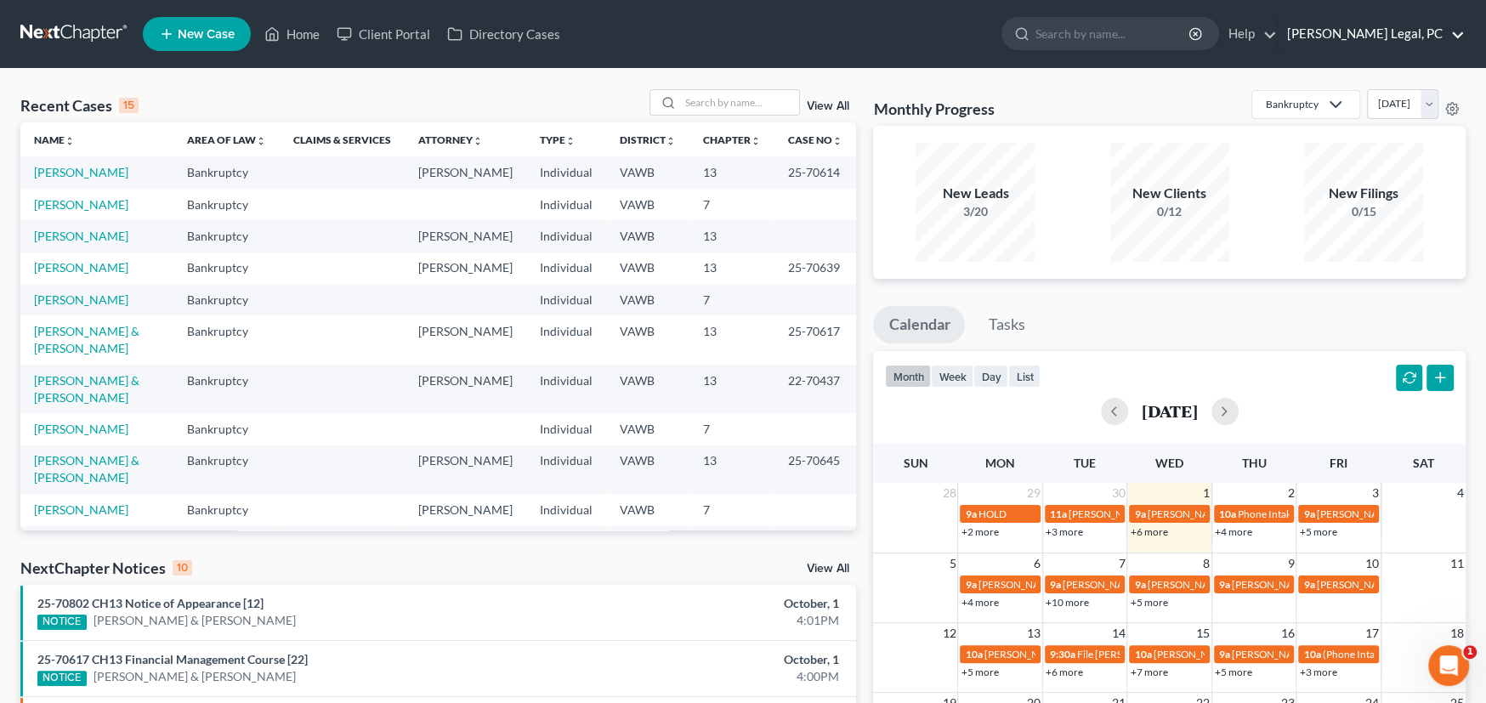
click at [1382, 37] on link "[PERSON_NAME] Legal, PC" at bounding box center [1372, 34] width 186 height 31
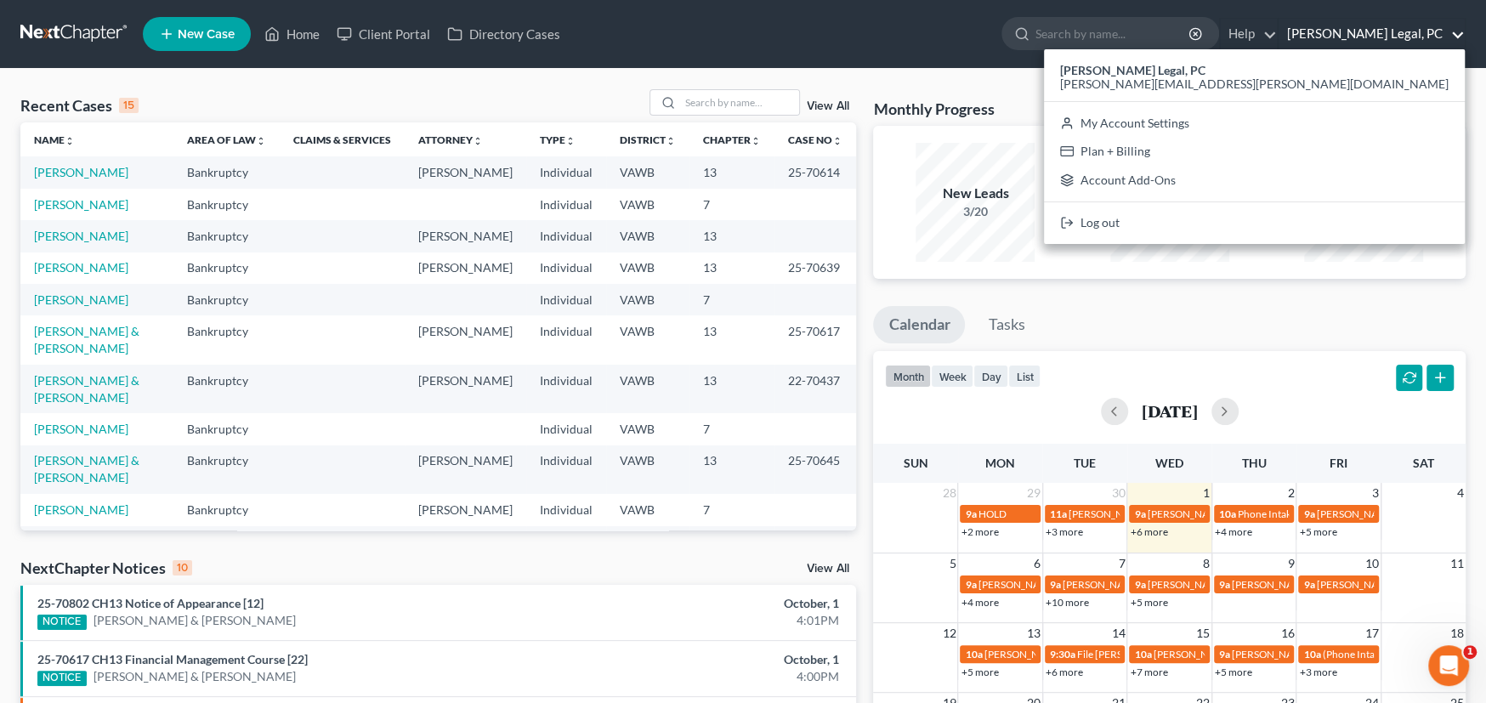
click at [726, 44] on ul "New Case Home Client Portal Directory Cases - No Result - See all results Or Pr…" at bounding box center [804, 34] width 1323 height 44
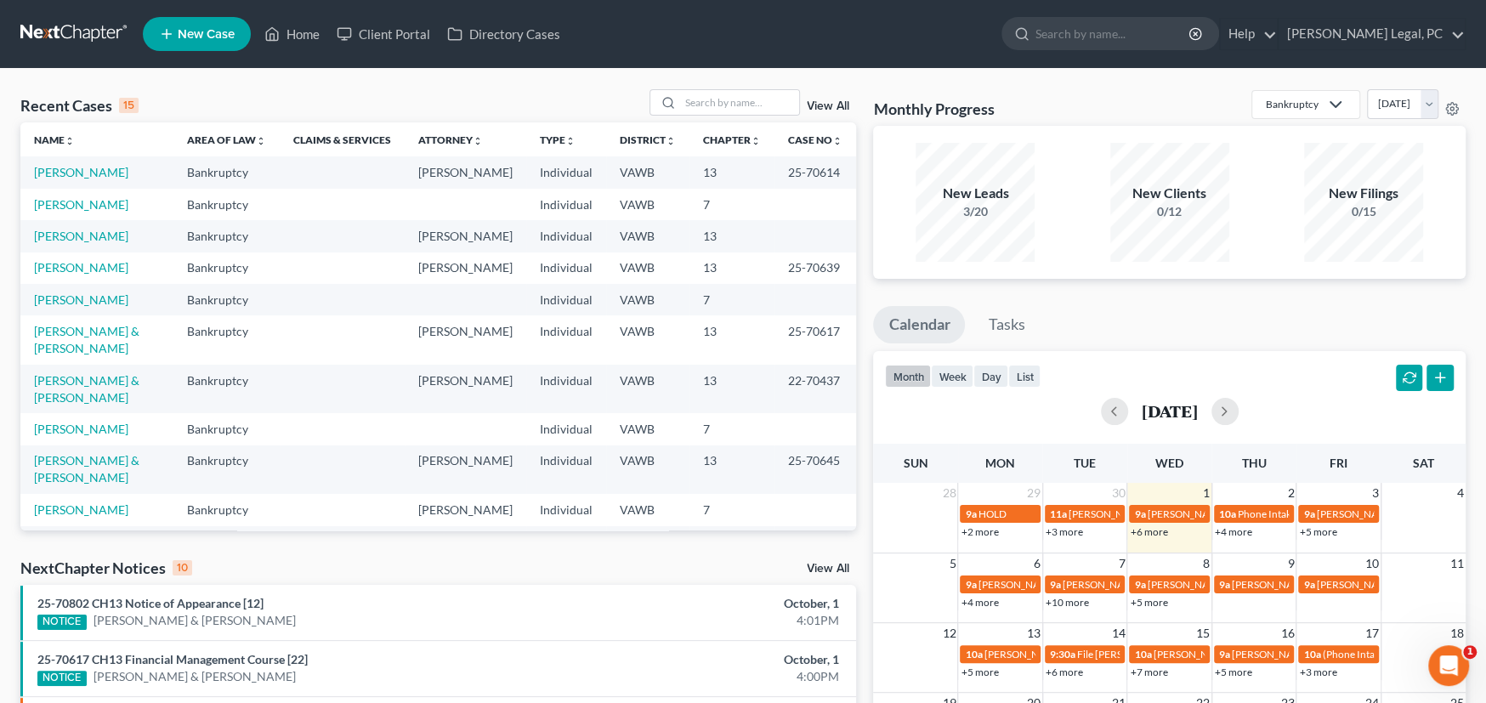
click at [833, 105] on link "View All" at bounding box center [828, 106] width 43 height 12
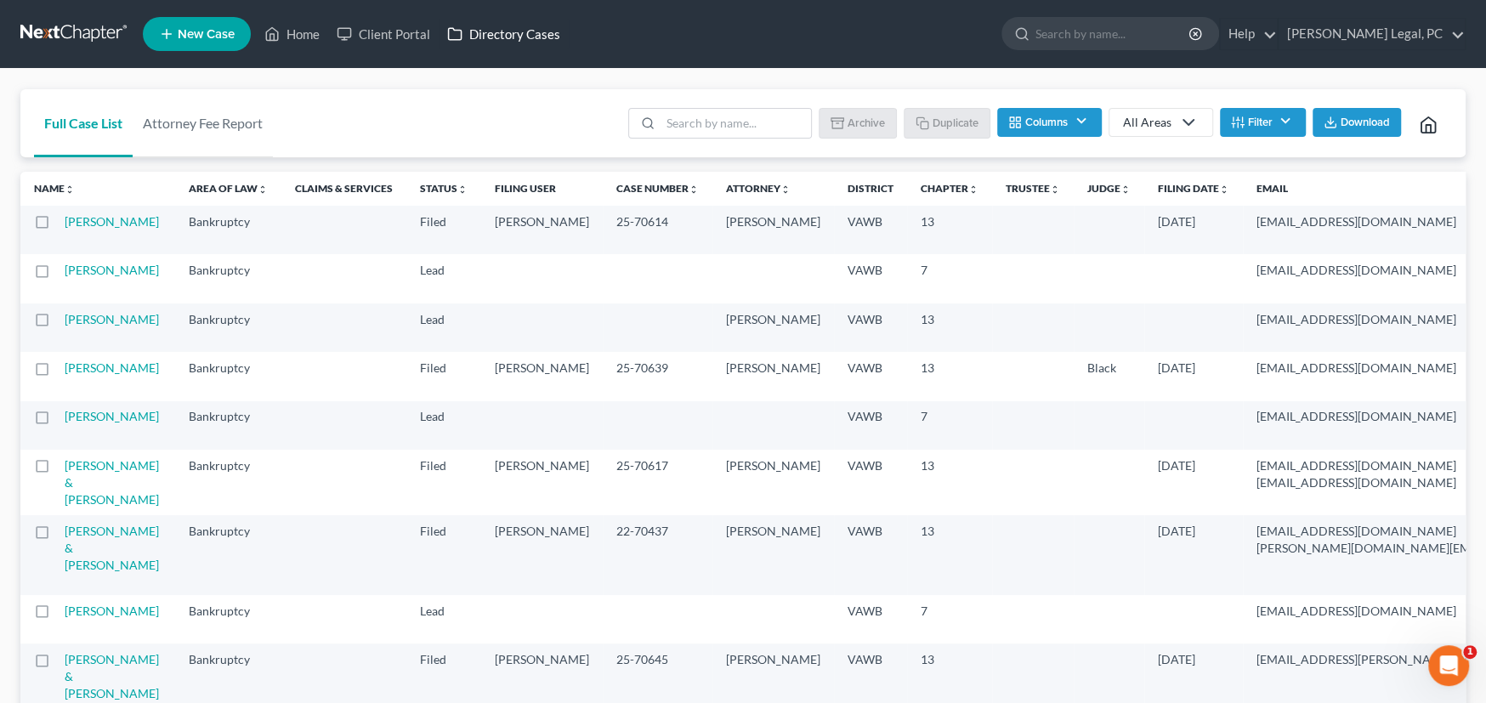
click at [508, 26] on link "Directory Cases" at bounding box center [504, 34] width 130 height 31
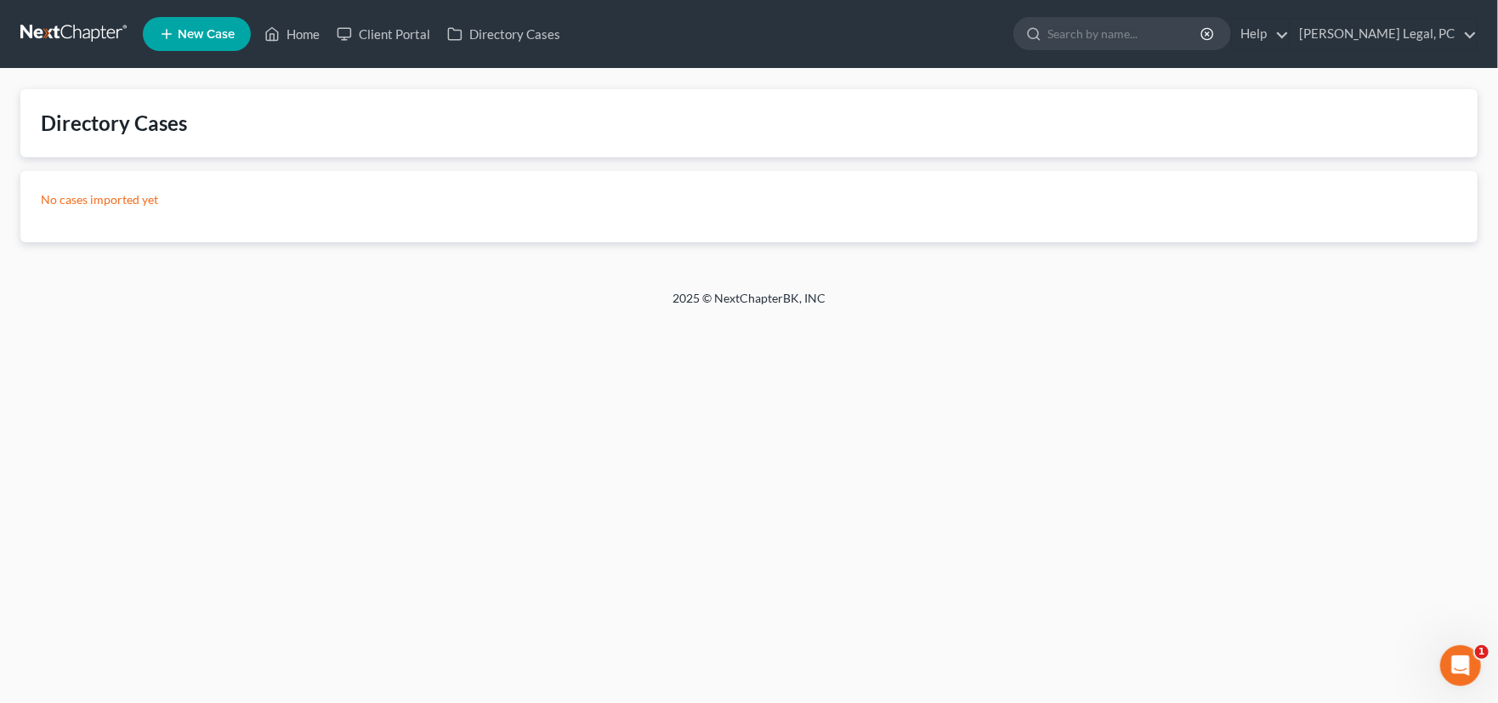
click at [56, 26] on link at bounding box center [74, 34] width 109 height 31
